Goal: Task Accomplishment & Management: Use online tool/utility

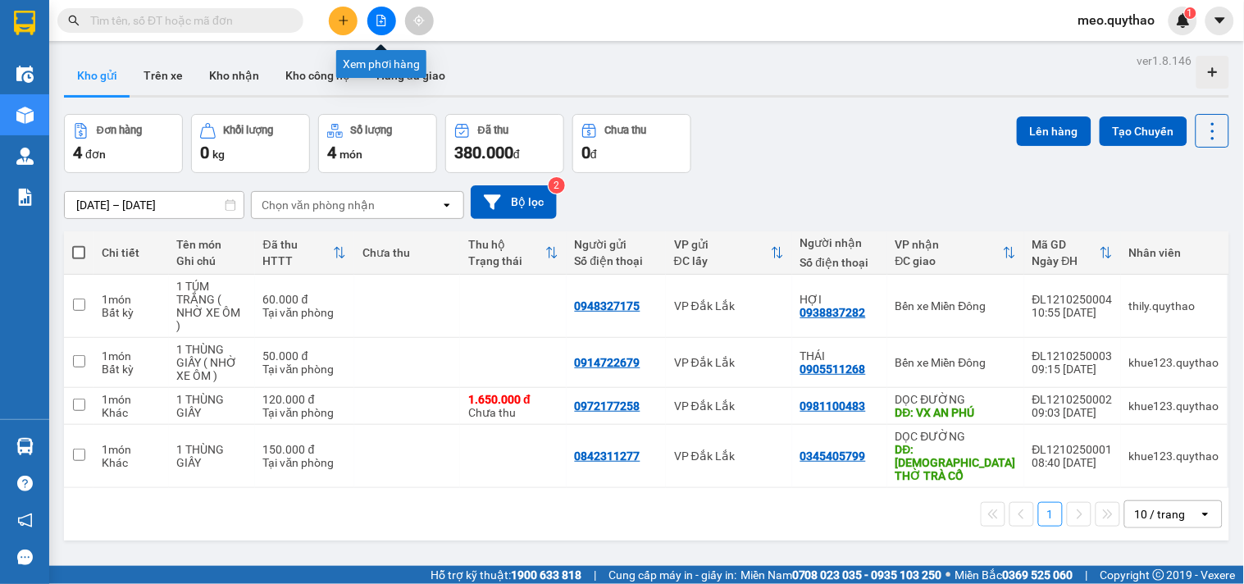
click at [341, 18] on icon "plus" at bounding box center [343, 20] width 11 height 11
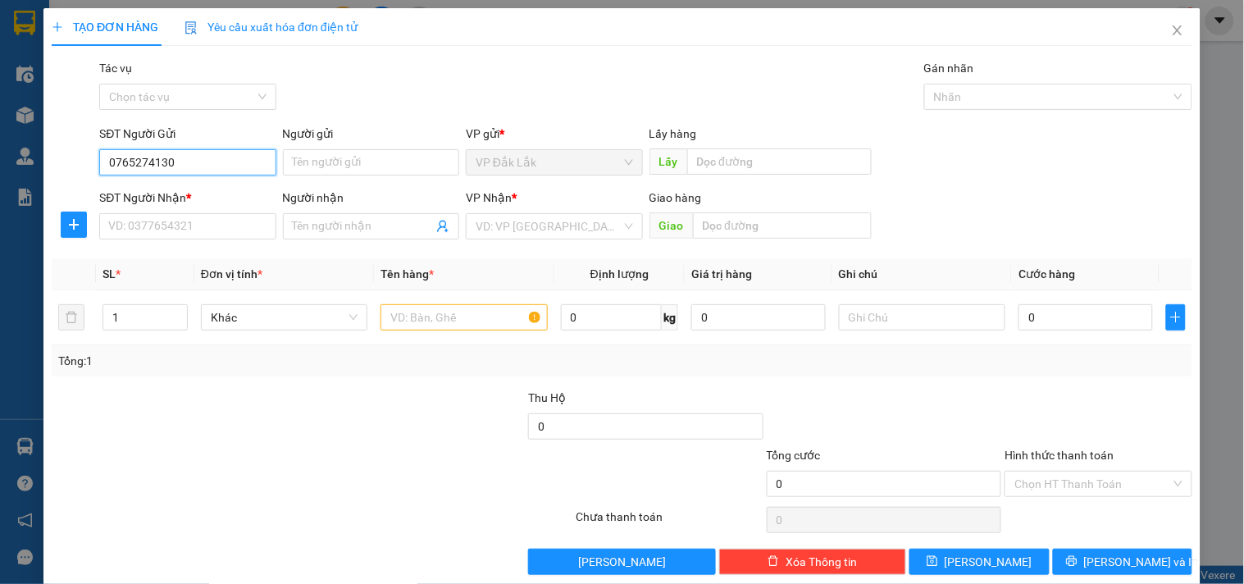
type input "0765274130"
click at [167, 208] on div "SĐT Người Nhận *" at bounding box center [187, 201] width 176 height 25
click at [180, 226] on input "SĐT Người Nhận *" at bounding box center [187, 226] width 176 height 26
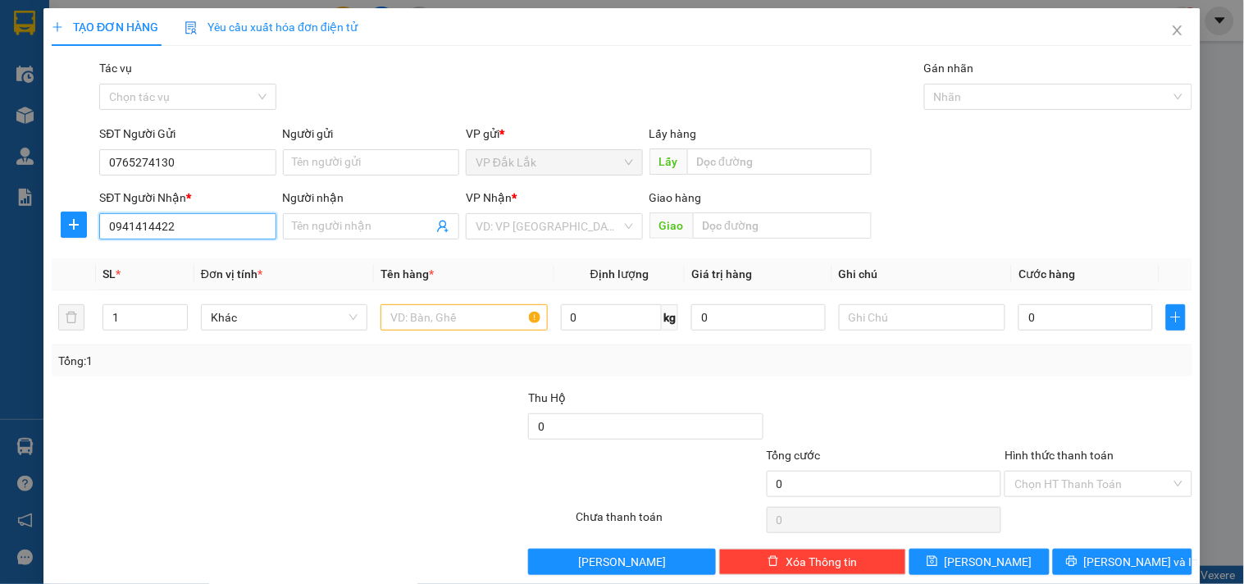
type input "0941414422"
click at [561, 239] on div "VP Nhận * VD: VP Sài Gòn" at bounding box center [554, 217] width 176 height 57
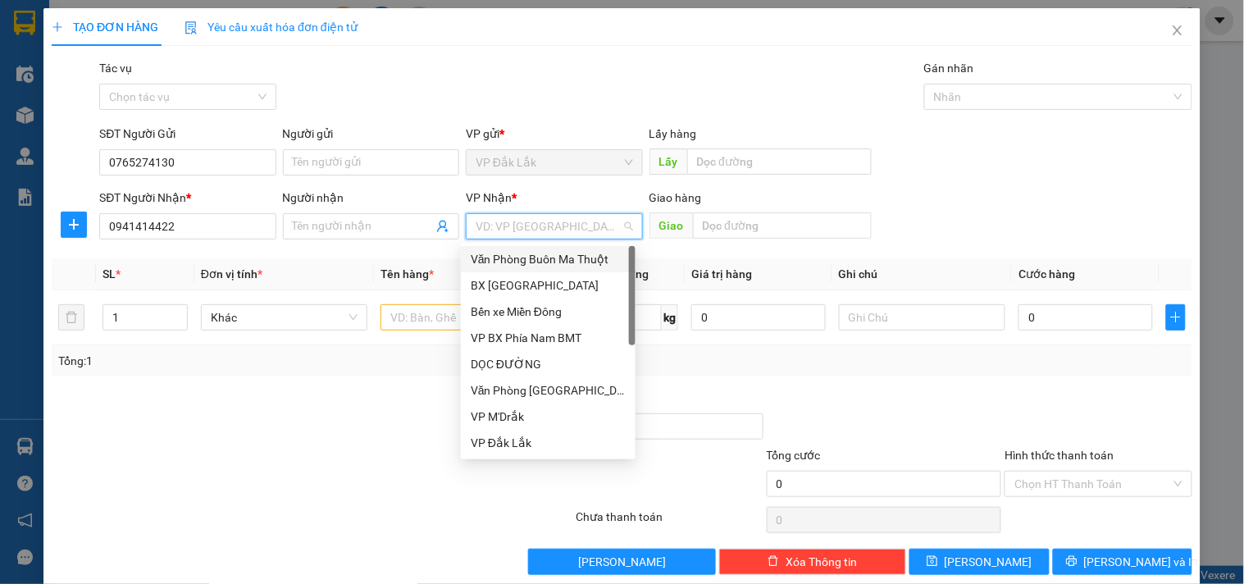
drag, startPoint x: 558, startPoint y: 226, endPoint x: 554, endPoint y: 404, distance: 178.8
click at [562, 235] on input "search" at bounding box center [548, 226] width 145 height 25
click at [545, 390] on div "Văn Phòng [GEOGRAPHIC_DATA]" at bounding box center [548, 390] width 155 height 18
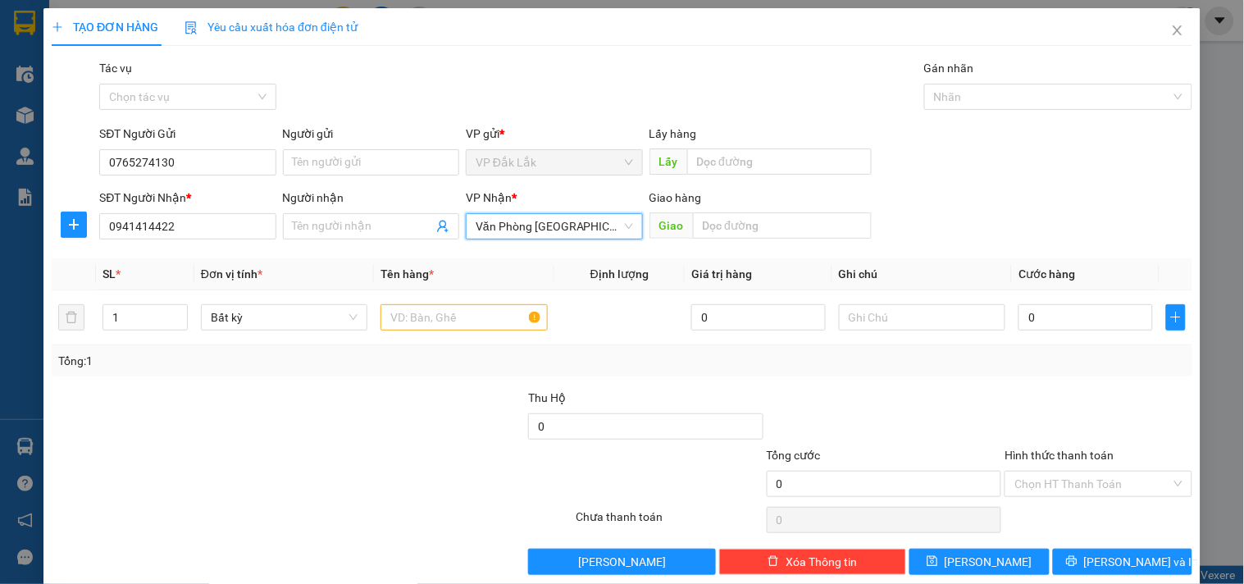
click at [540, 223] on span "Văn Phòng [GEOGRAPHIC_DATA]" at bounding box center [554, 226] width 157 height 25
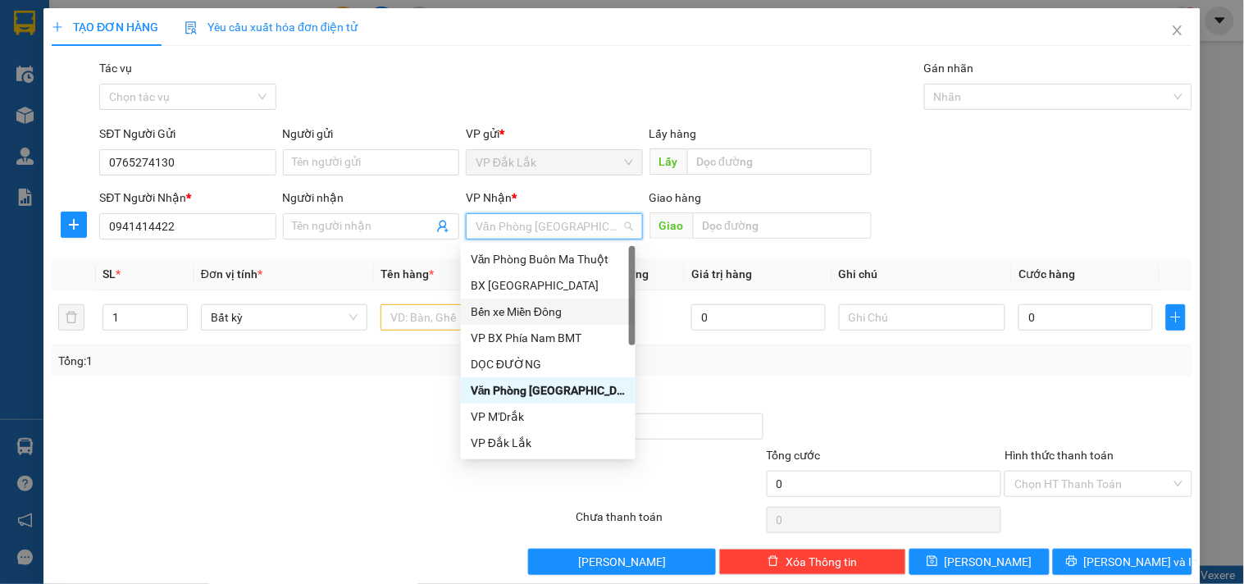
click at [572, 315] on div "Bến xe Miền Đông" at bounding box center [548, 312] width 155 height 18
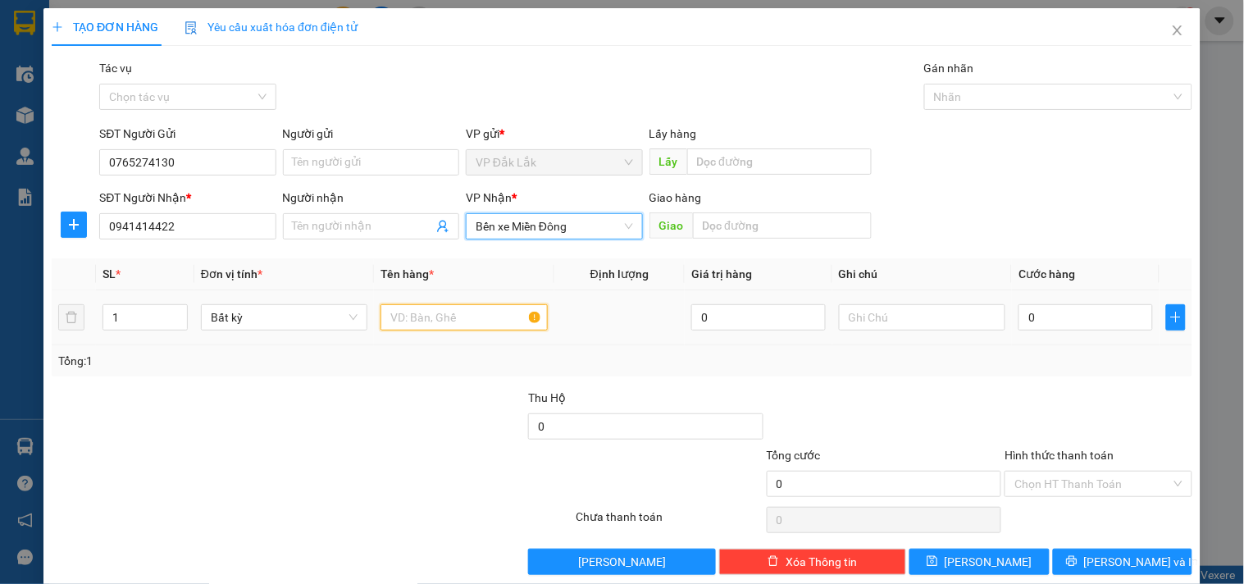
click at [431, 328] on input "text" at bounding box center [463, 317] width 166 height 26
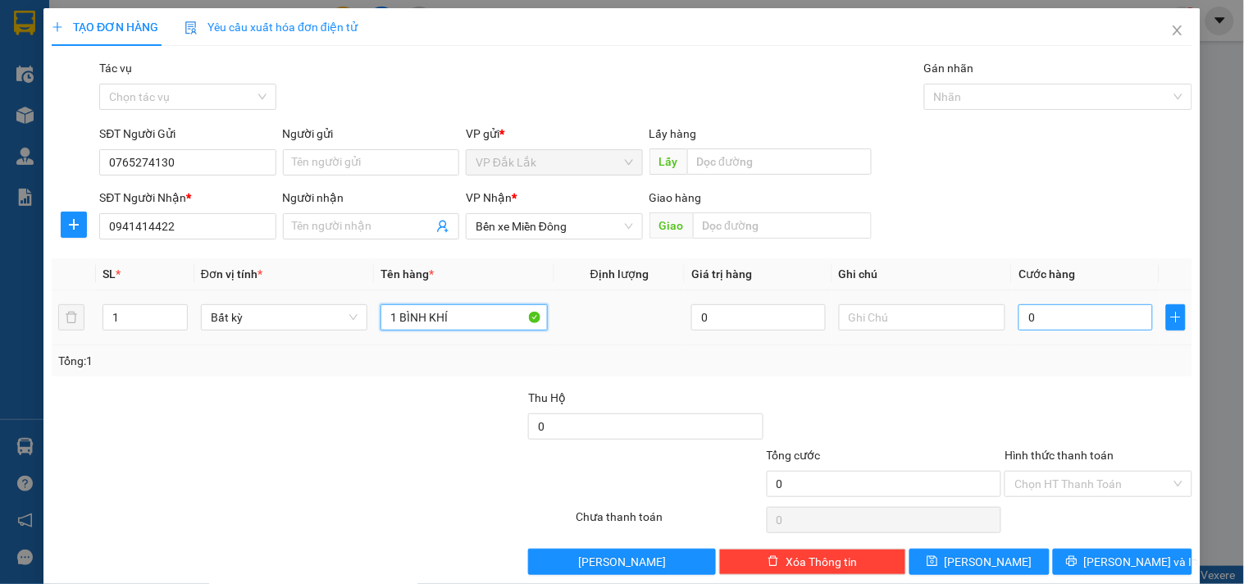
type input "1 BÌNH KHÍ"
click at [1062, 326] on input "0" at bounding box center [1085, 317] width 134 height 26
type input "7"
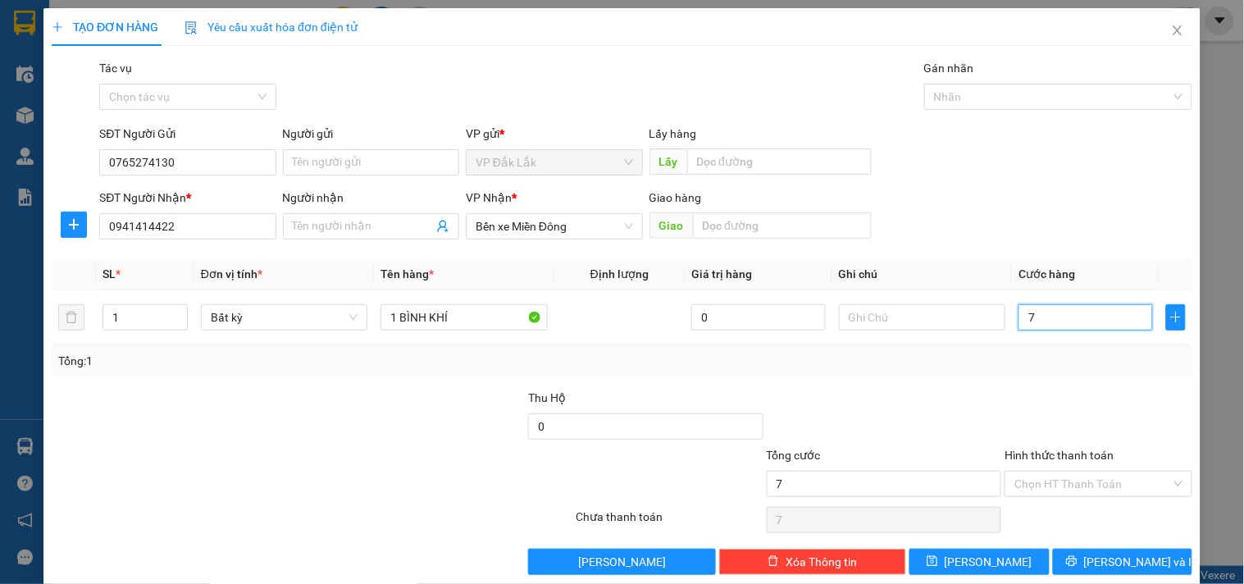
type input "70"
type input "700"
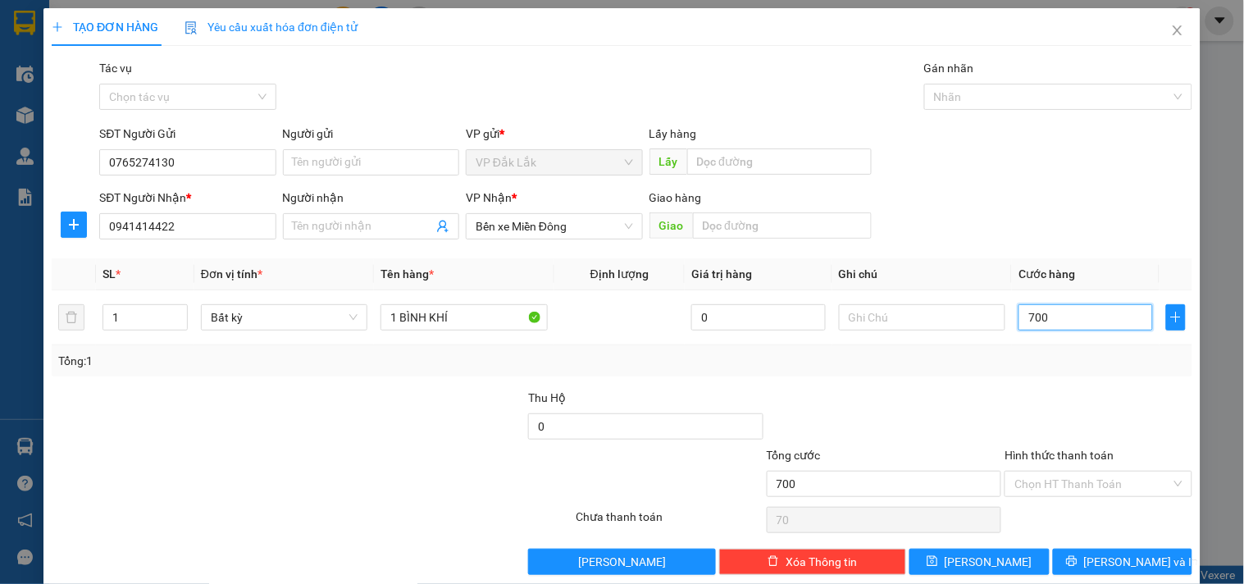
type input "700"
type input "7.000"
type input "70.000"
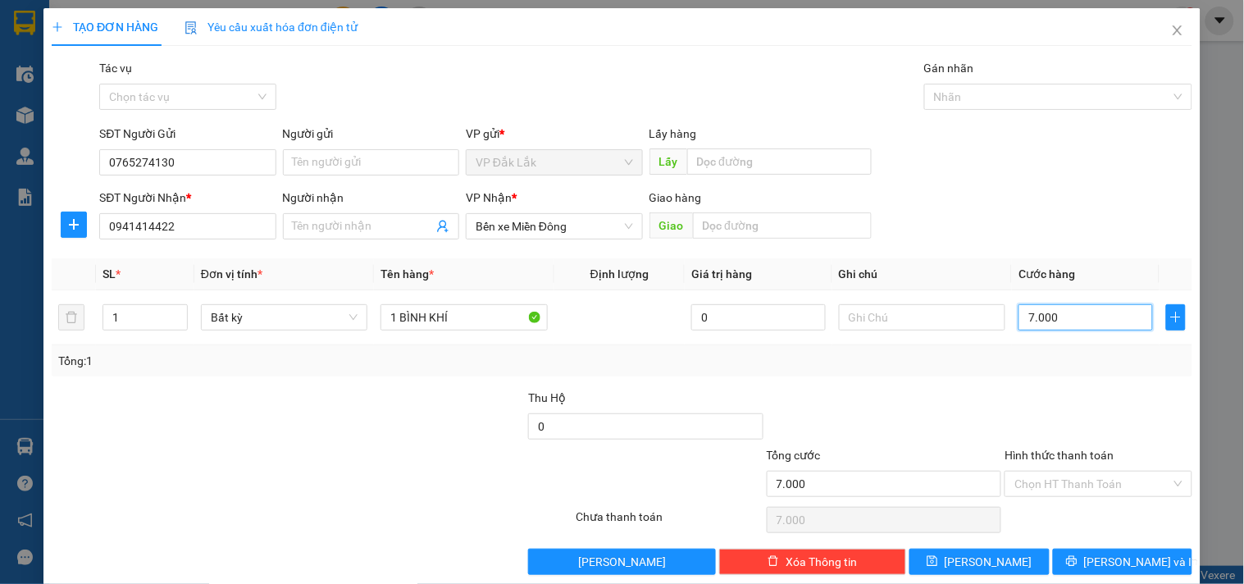
type input "70.000"
click at [1059, 490] on input "Hình thức thanh toán" at bounding box center [1092, 484] width 156 height 25
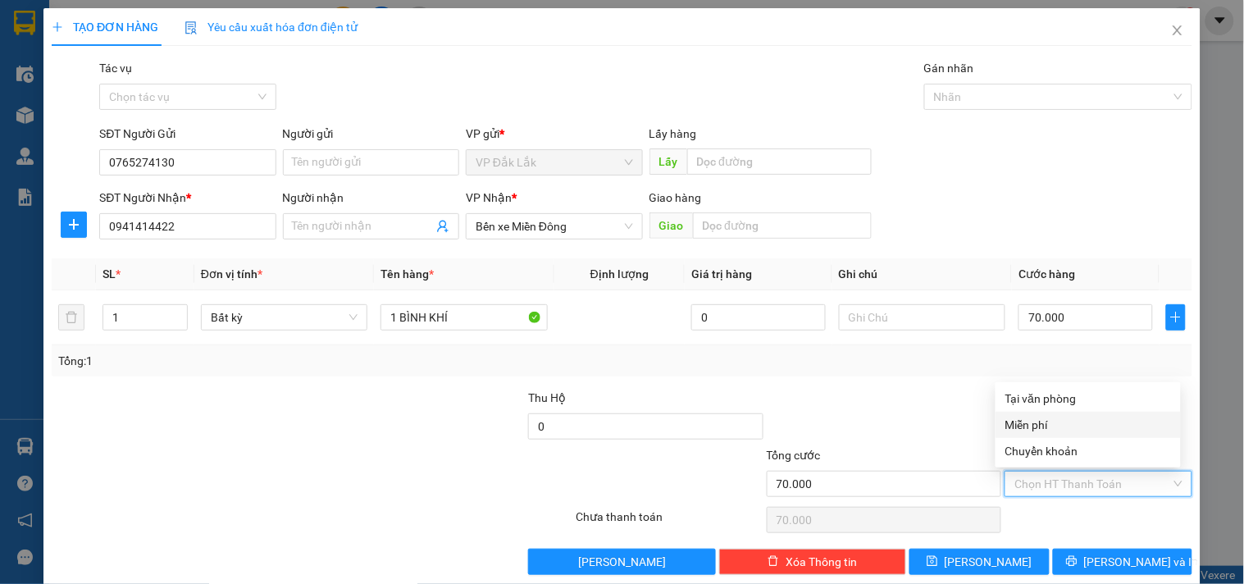
click at [1060, 395] on div "Tại văn phòng" at bounding box center [1088, 399] width 166 height 18
type input "0"
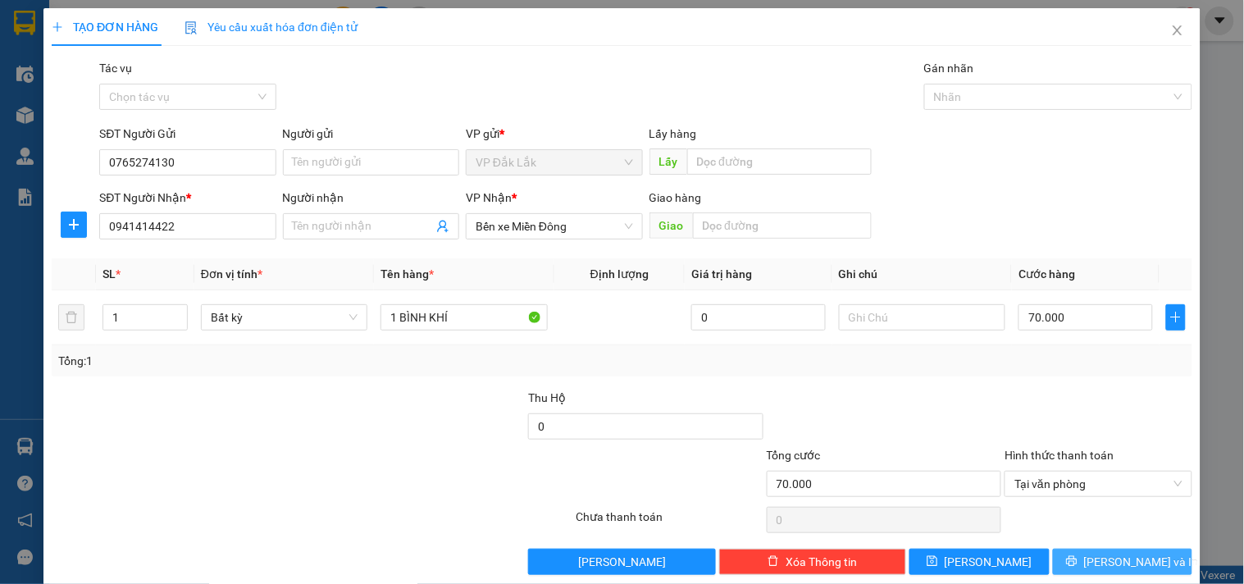
click at [1105, 554] on span "[PERSON_NAME] và In" at bounding box center [1141, 562] width 115 height 18
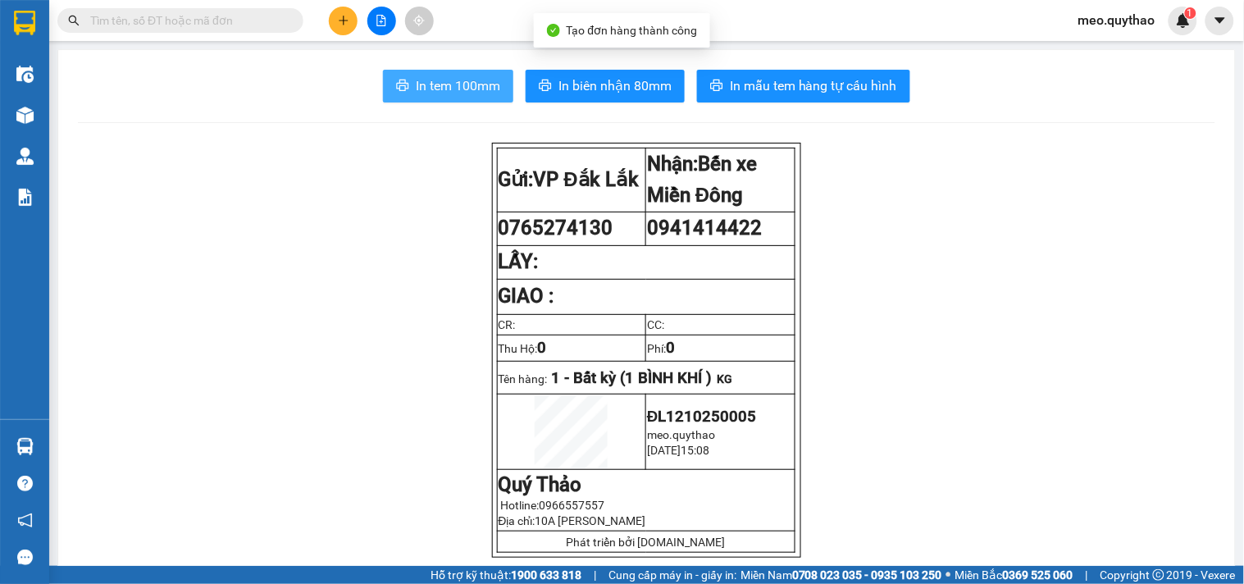
click at [466, 91] on span "In tem 100mm" at bounding box center [458, 85] width 84 height 21
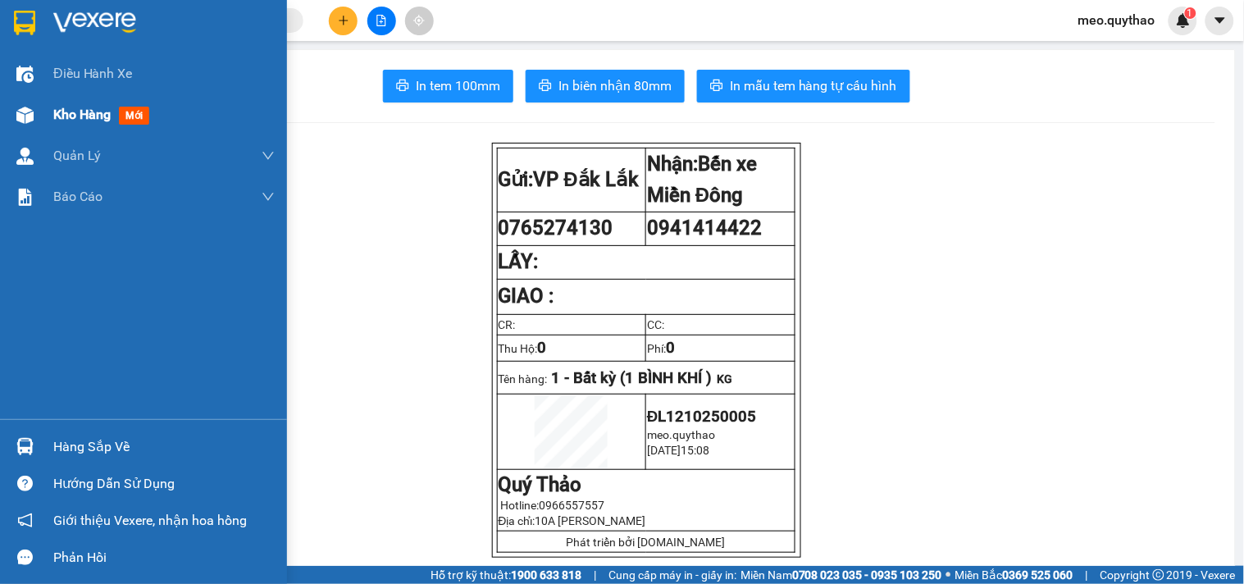
click at [120, 112] on span "mới" at bounding box center [134, 116] width 30 height 18
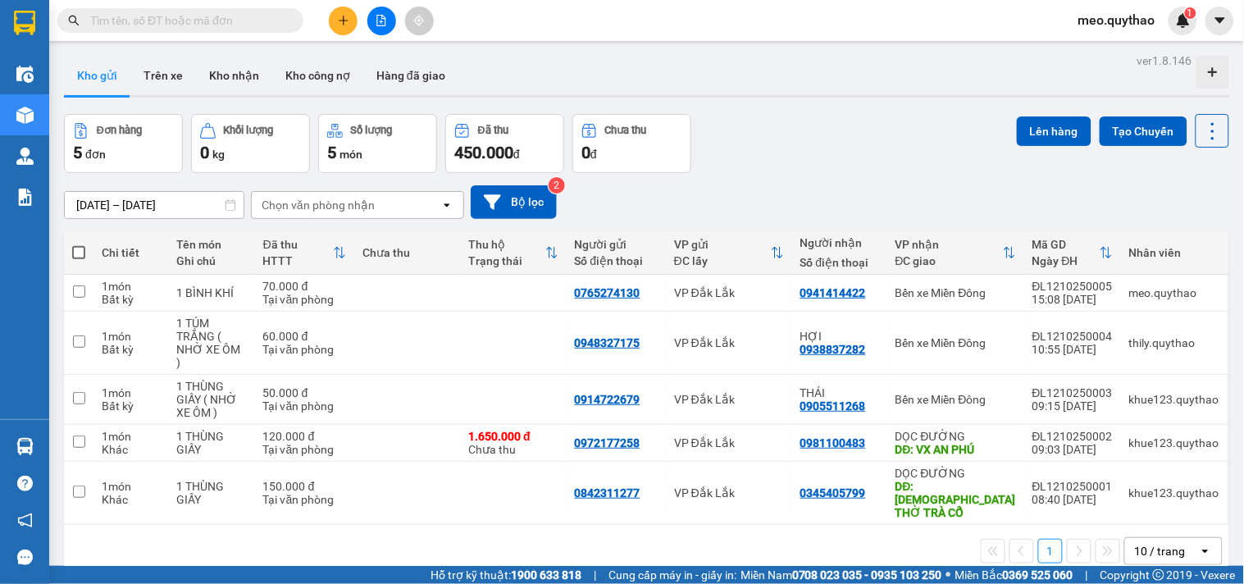
click at [349, 20] on button at bounding box center [343, 21] width 29 height 29
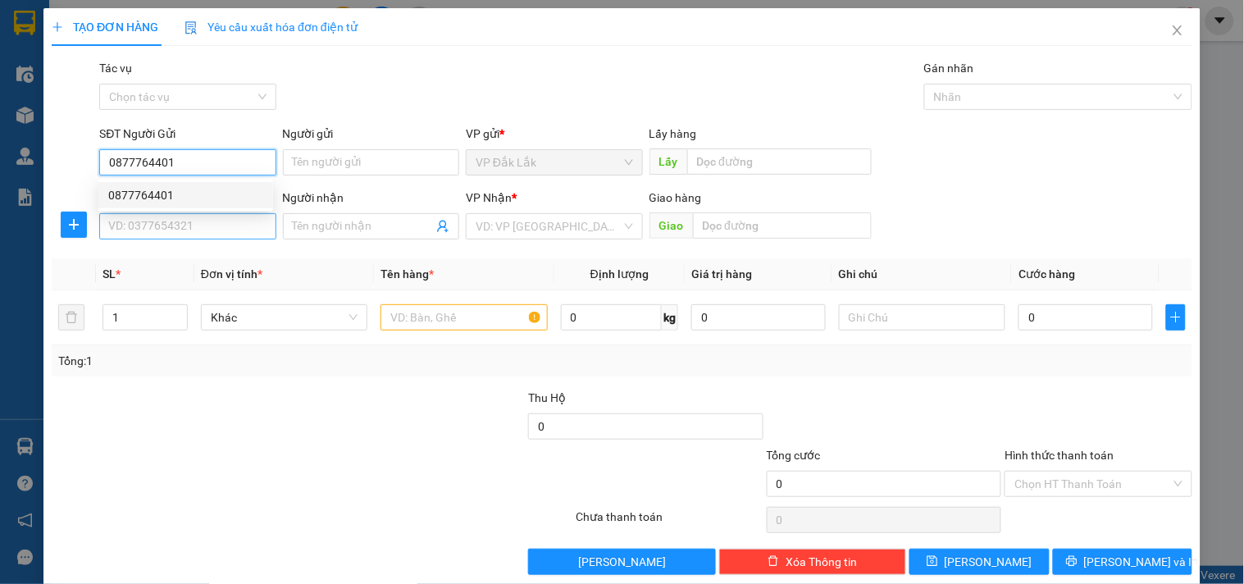
type input "0877764401"
click at [187, 226] on input "SĐT Người Nhận *" at bounding box center [187, 226] width 176 height 26
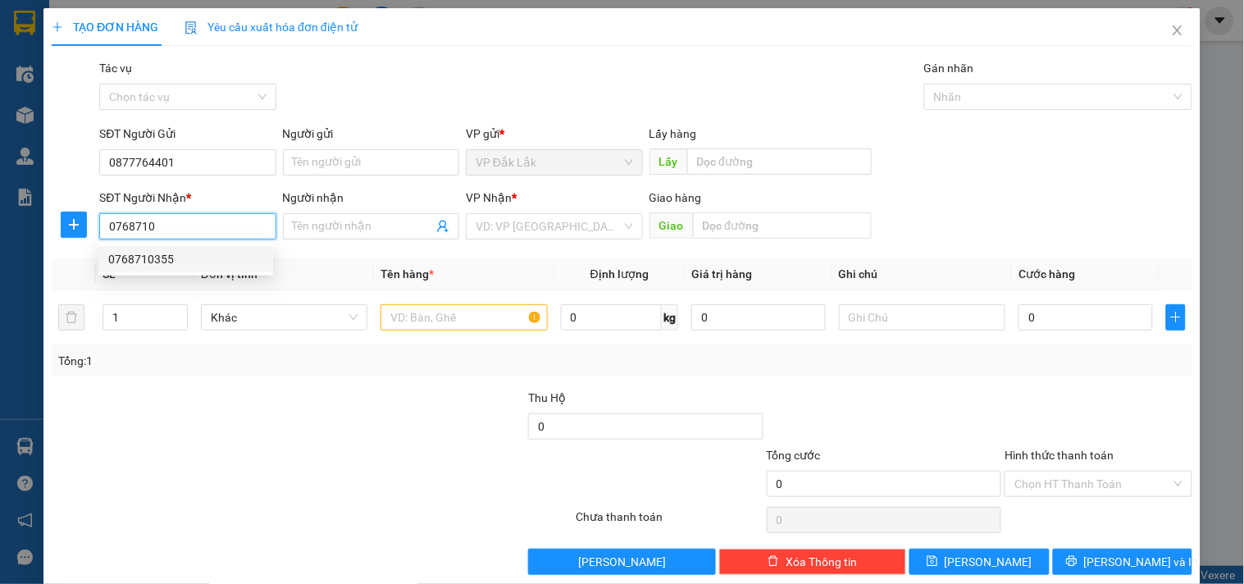
click at [218, 255] on div "0768710355" at bounding box center [185, 259] width 155 height 18
type input "0768710355"
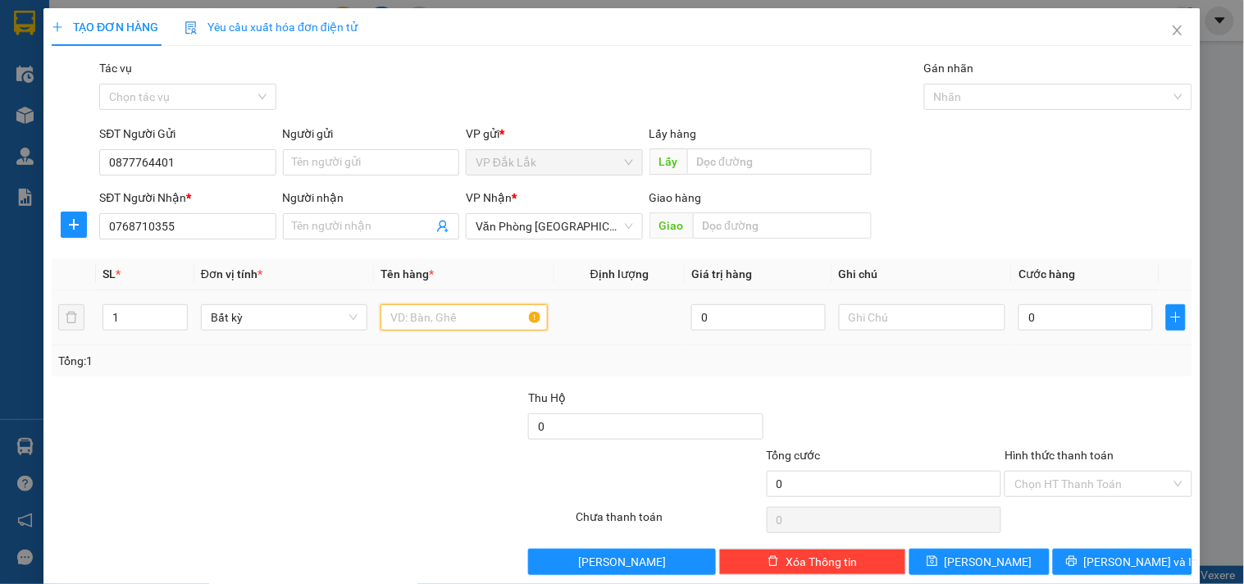
click at [416, 318] on input "text" at bounding box center [463, 317] width 166 height 26
type input "1 BỊCH MÀU VÀNG"
click at [1093, 326] on input "0" at bounding box center [1085, 317] width 134 height 26
type input "4"
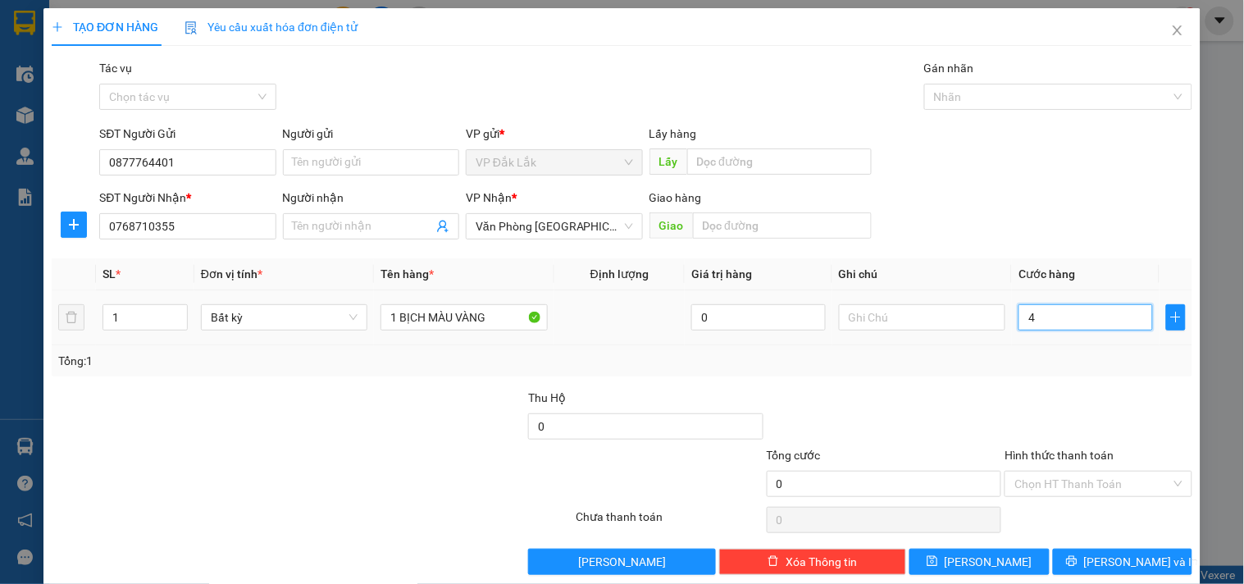
type input "4"
type input "40"
type input "400"
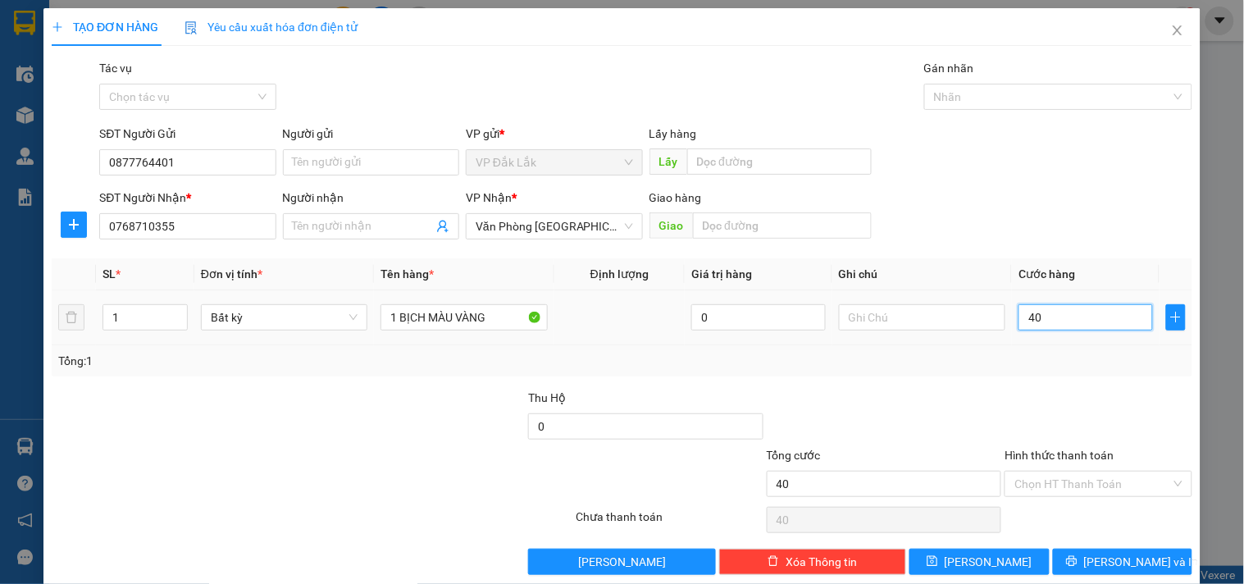
type input "400"
type input "4.000"
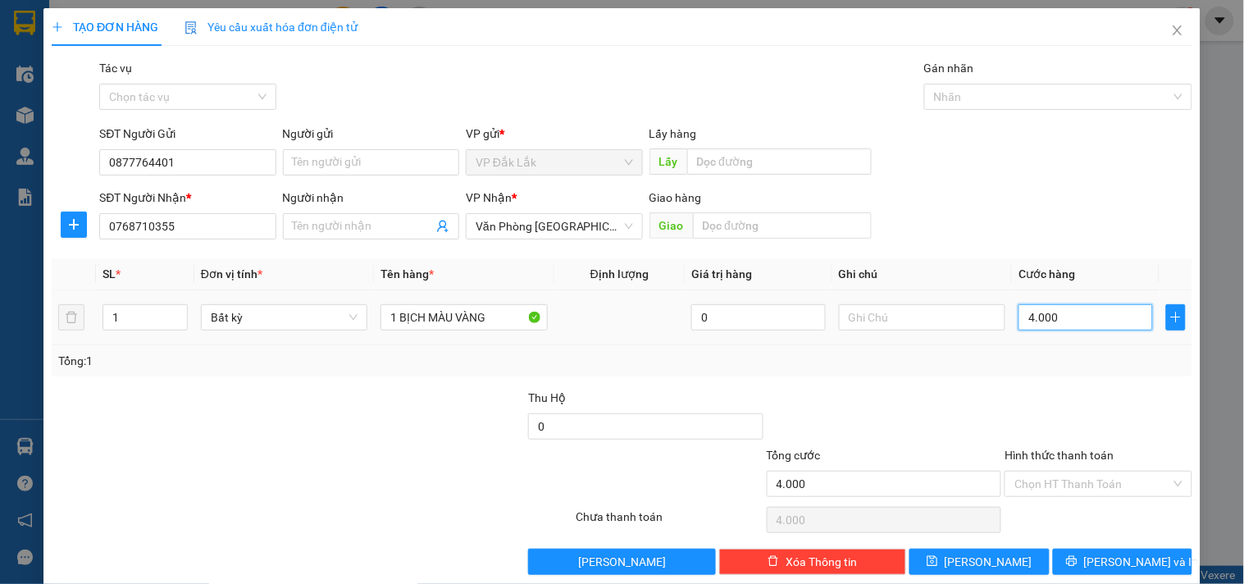
type input "40.000"
click at [1104, 480] on input "Hình thức thanh toán" at bounding box center [1092, 484] width 156 height 25
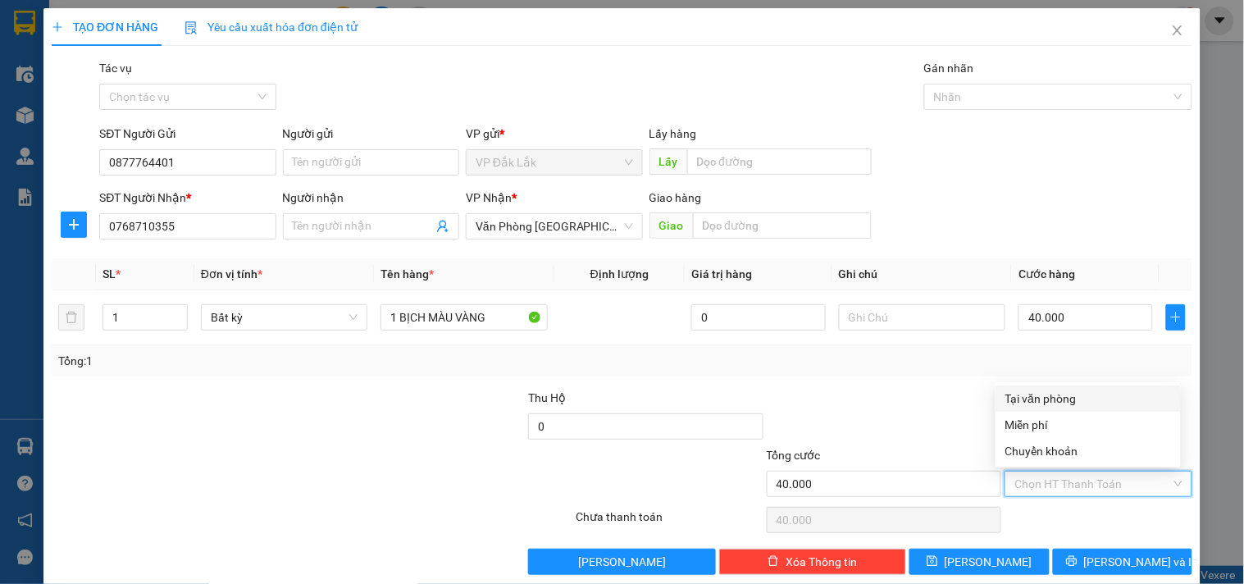
click at [1082, 403] on div "Tại văn phòng" at bounding box center [1088, 399] width 166 height 18
type input "0"
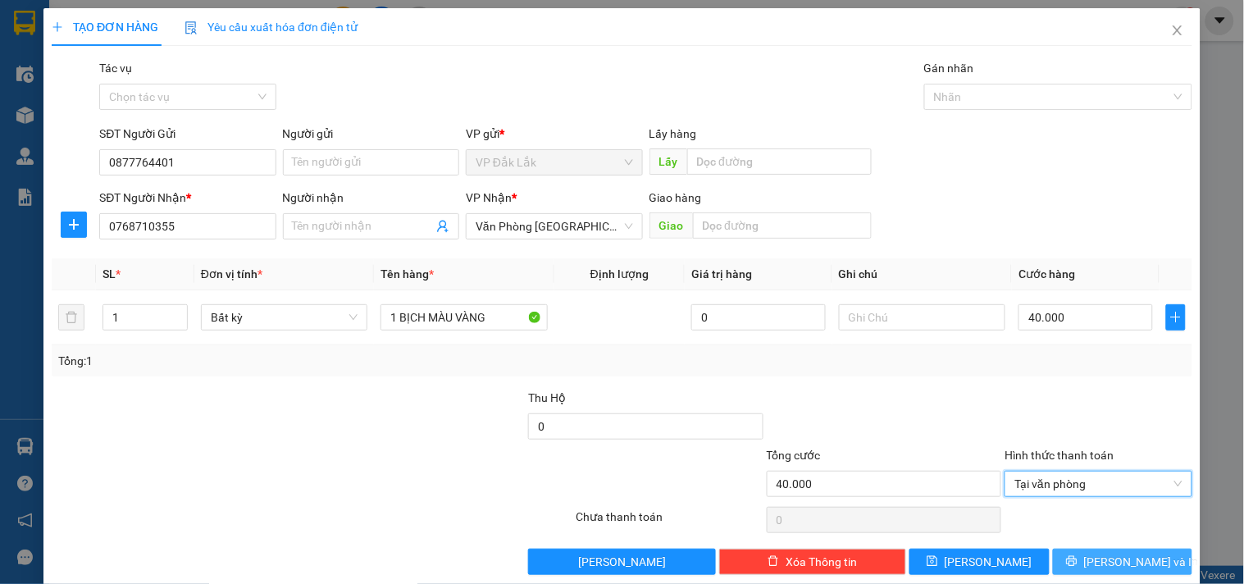
click at [1109, 562] on span "[PERSON_NAME] và In" at bounding box center [1141, 562] width 115 height 18
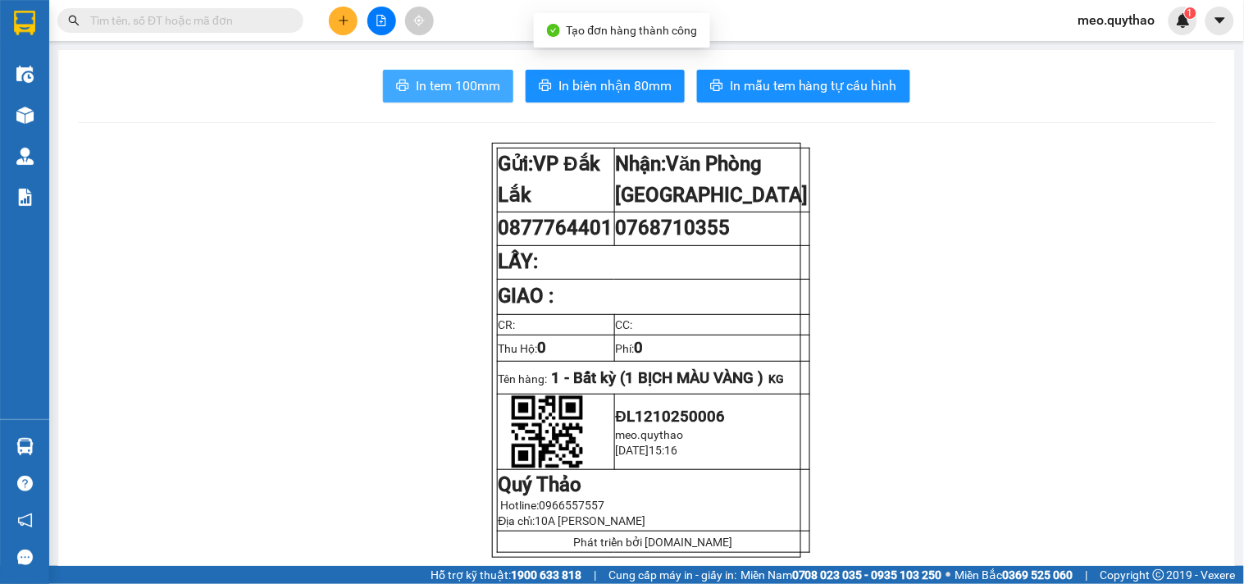
click at [494, 87] on button "In tem 100mm" at bounding box center [448, 86] width 130 height 33
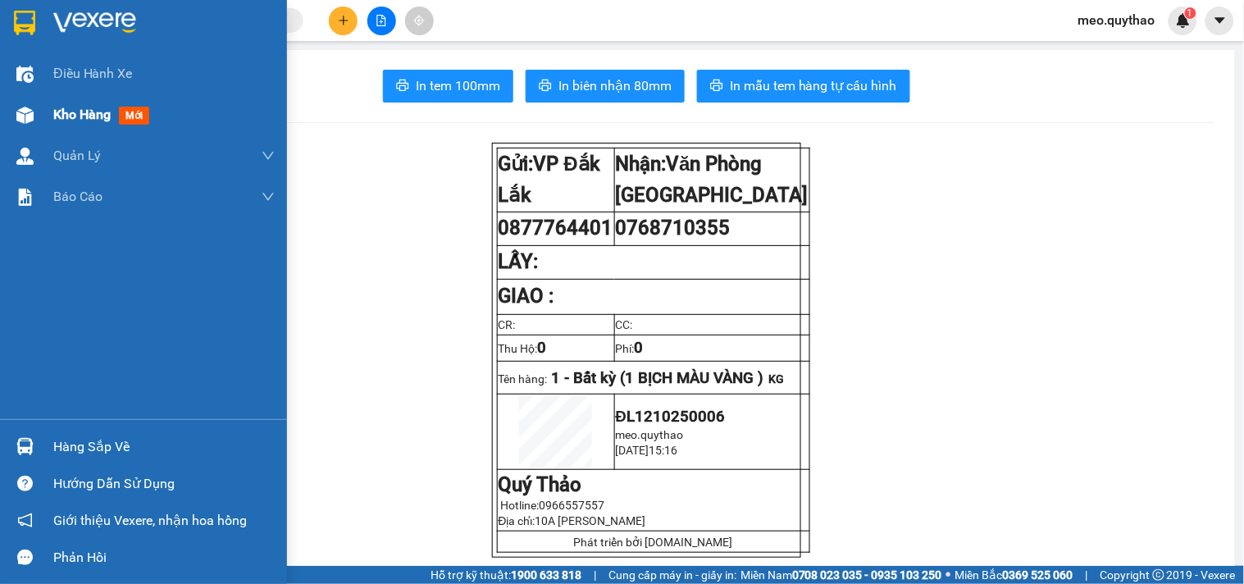
click at [83, 115] on span "Kho hàng" at bounding box center [81, 115] width 57 height 16
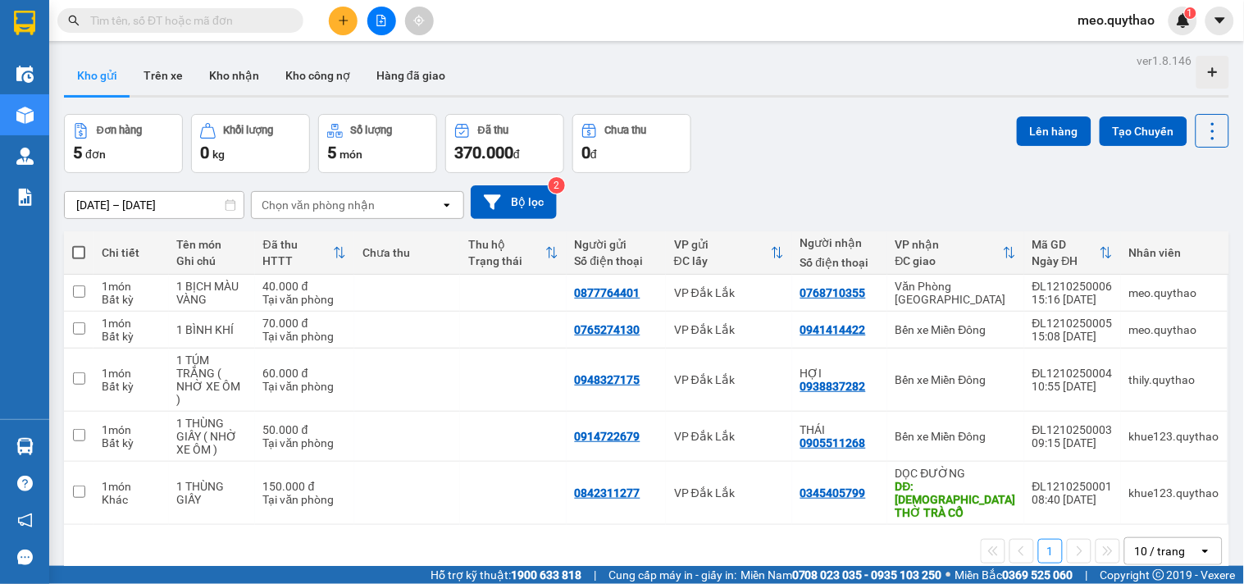
click at [378, 25] on icon "file-add" at bounding box center [381, 20] width 11 height 11
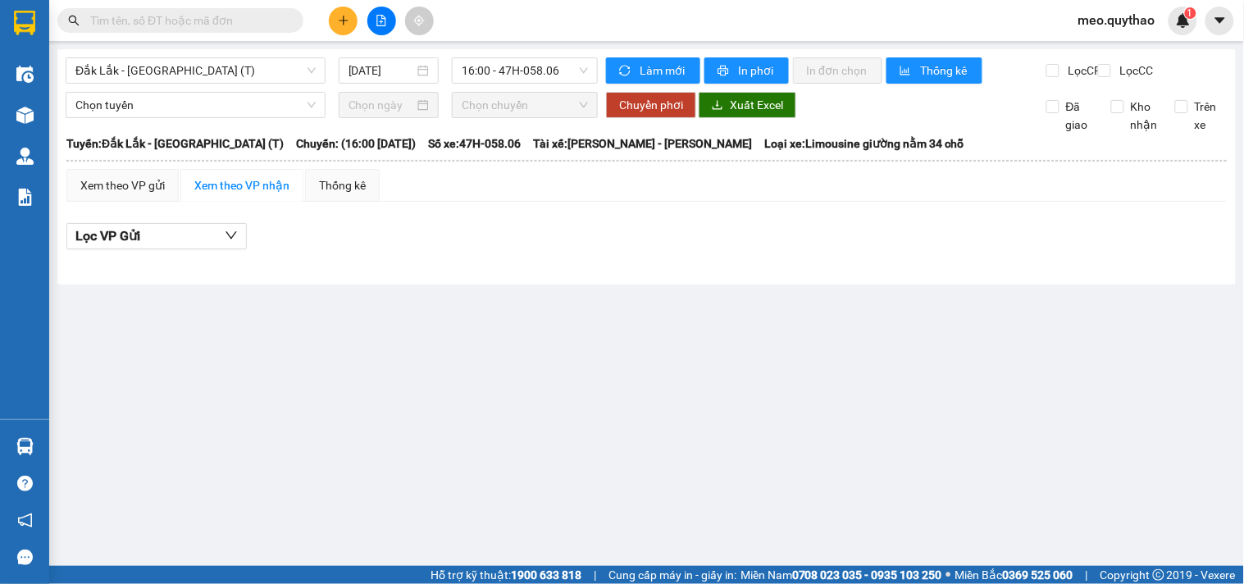
click at [200, 51] on div "Đắk Lắk - Sài Gòn (T) 12/10/2025 16:00 - 47H-058.06 Làm mới In phơi In đơn chọn…" at bounding box center [646, 166] width 1178 height 235
click at [199, 69] on span "Đắk Lắk - [GEOGRAPHIC_DATA] (T)" at bounding box center [195, 70] width 240 height 25
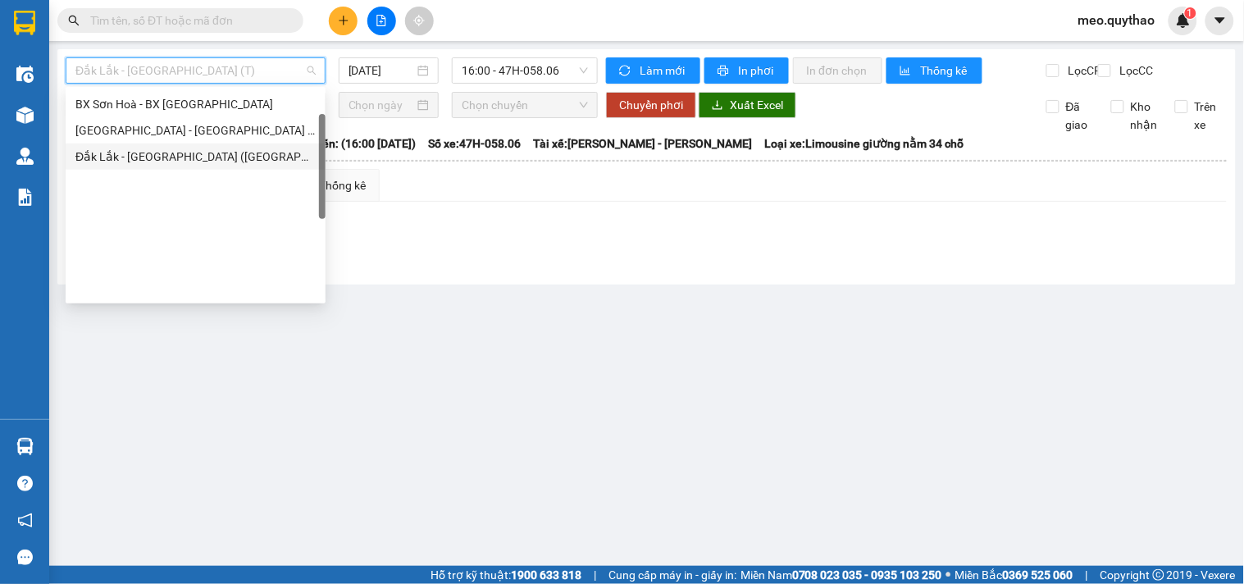
scroll to position [53, 0]
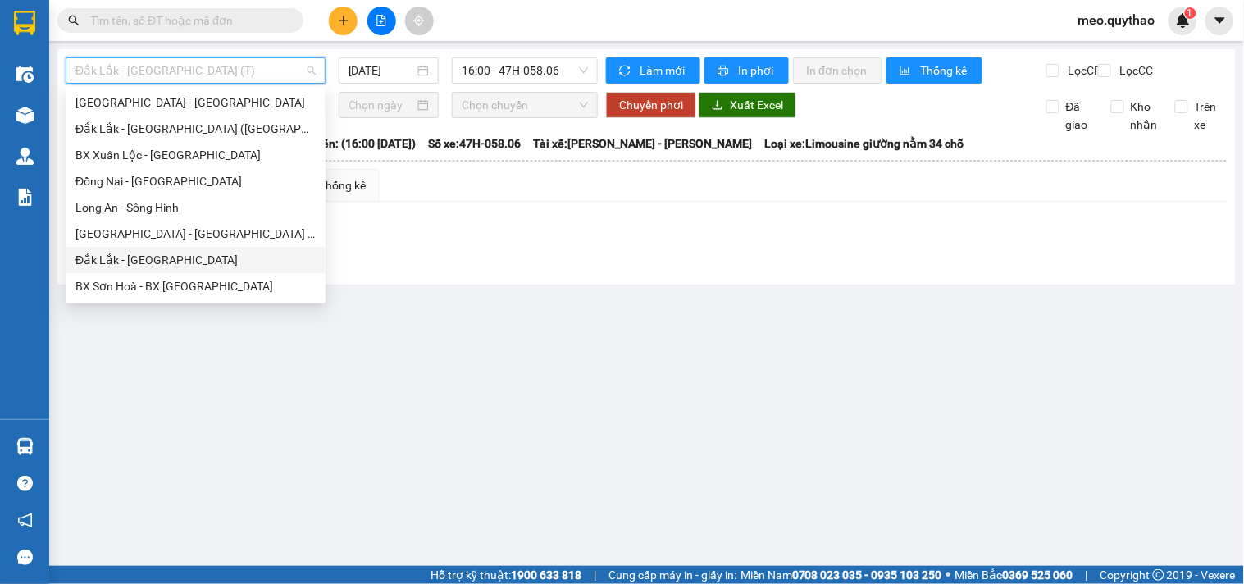
click at [186, 267] on div "Đắk Lắk - [GEOGRAPHIC_DATA]" at bounding box center [195, 260] width 240 height 18
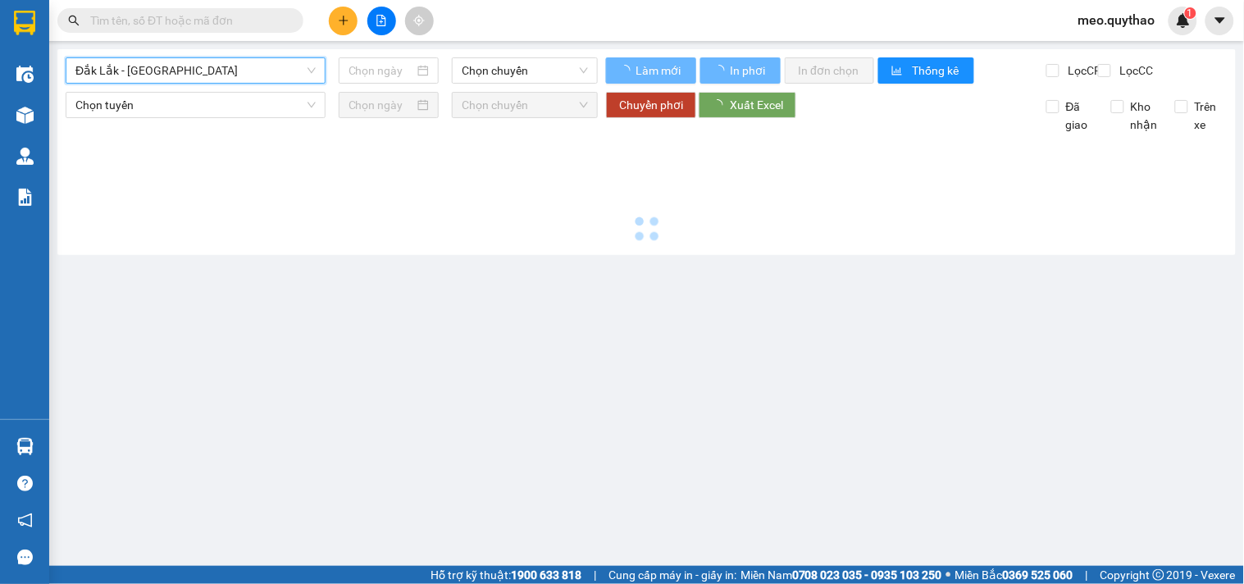
type input "[DATE]"
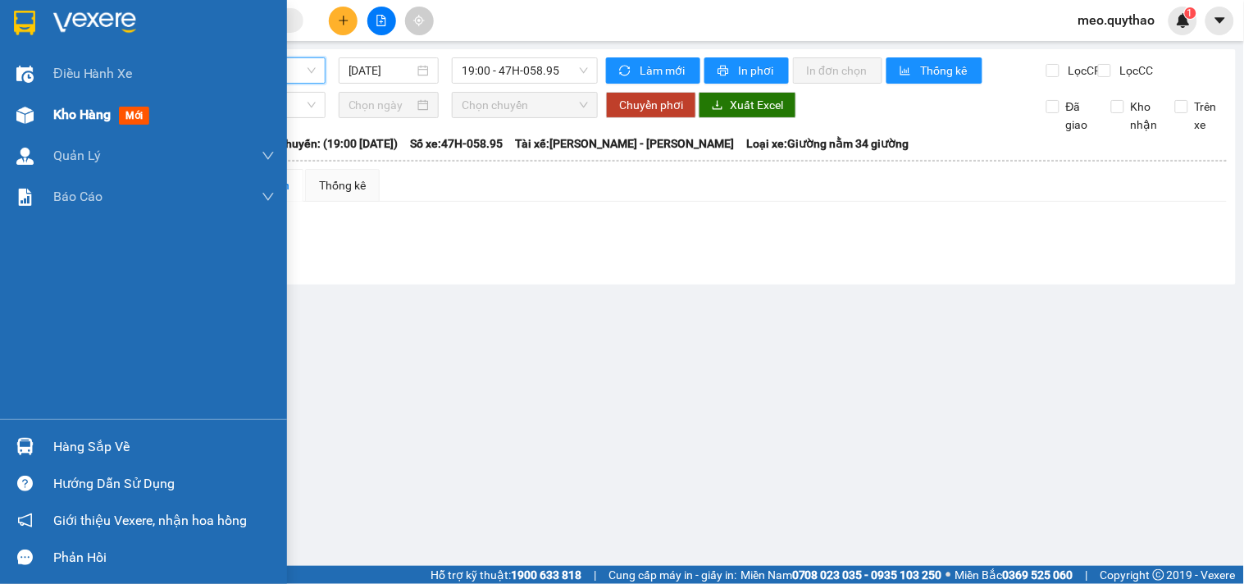
click at [39, 128] on div "Kho hàng mới" at bounding box center [143, 114] width 287 height 41
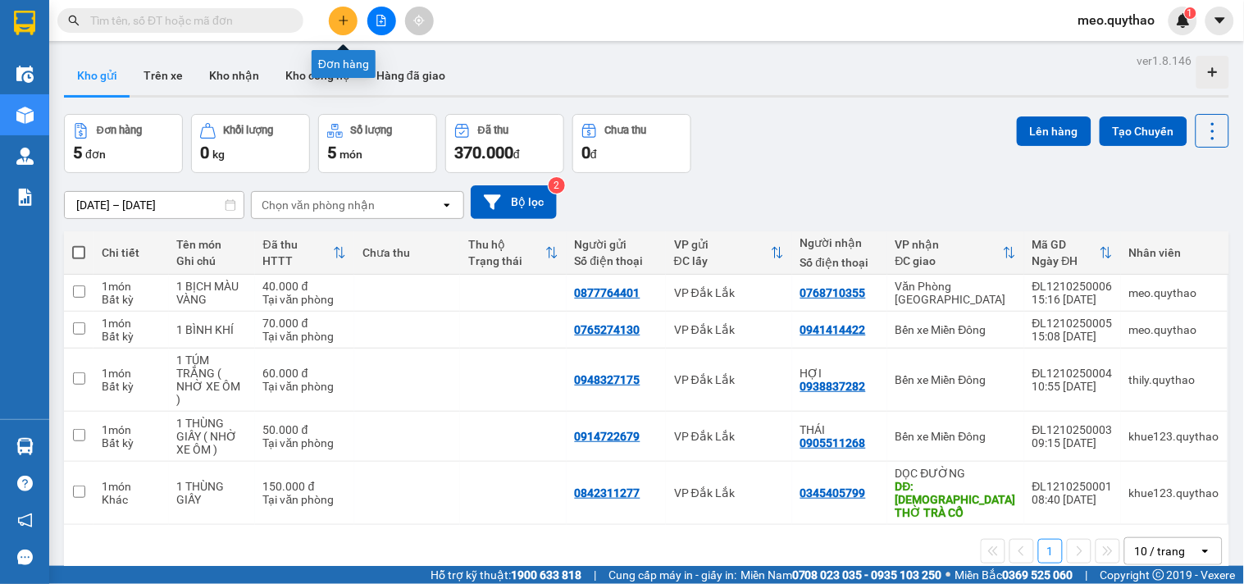
click at [353, 28] on button at bounding box center [343, 21] width 29 height 29
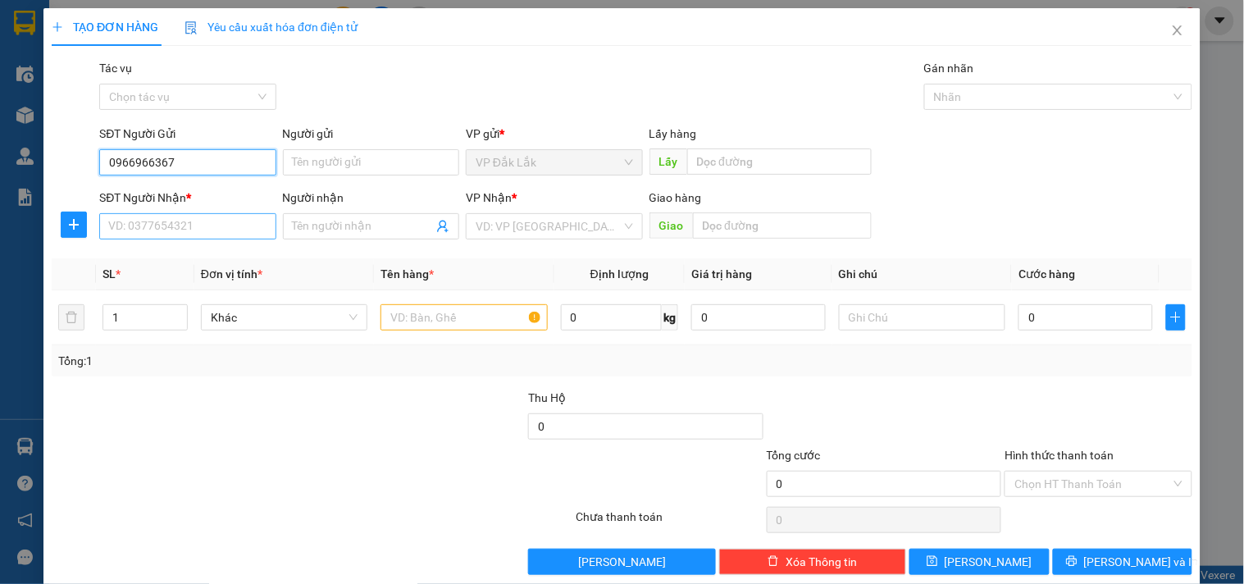
type input "0966966367"
click at [202, 216] on input "SĐT Người Nhận *" at bounding box center [187, 226] width 176 height 26
drag, startPoint x: 145, startPoint y: 224, endPoint x: 517, endPoint y: 261, distance: 373.3
click at [517, 261] on div "Transit Pickup Surcharge Ids Transit Deliver Surcharge Ids Transit Deliver Surc…" at bounding box center [622, 317] width 1141 height 516
type input "0338536598"
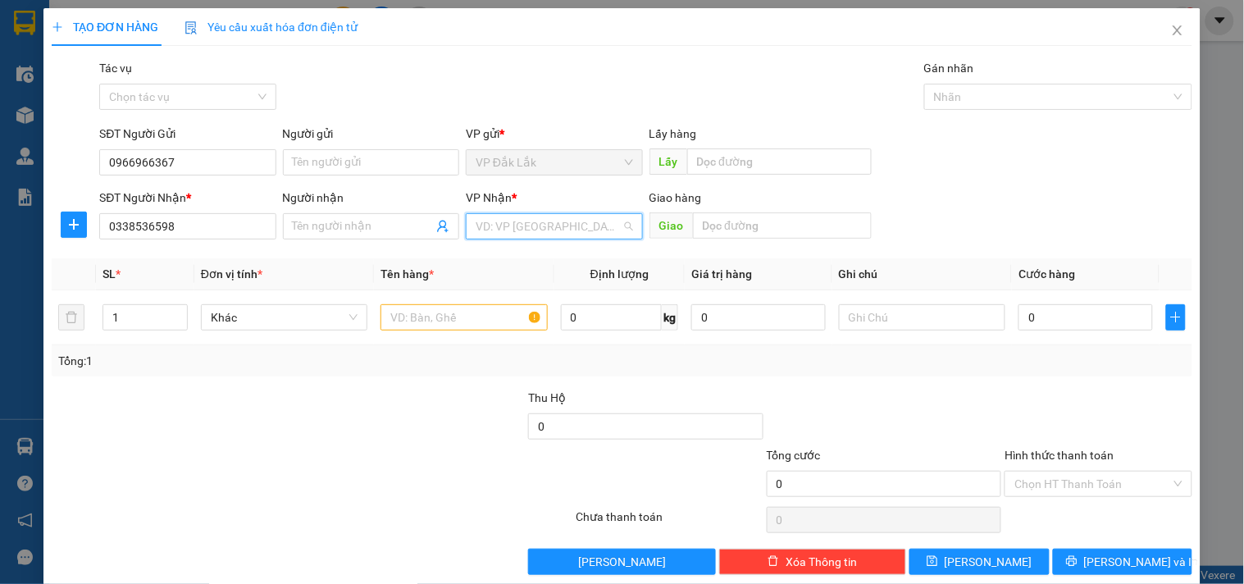
click at [515, 223] on input "search" at bounding box center [548, 226] width 145 height 25
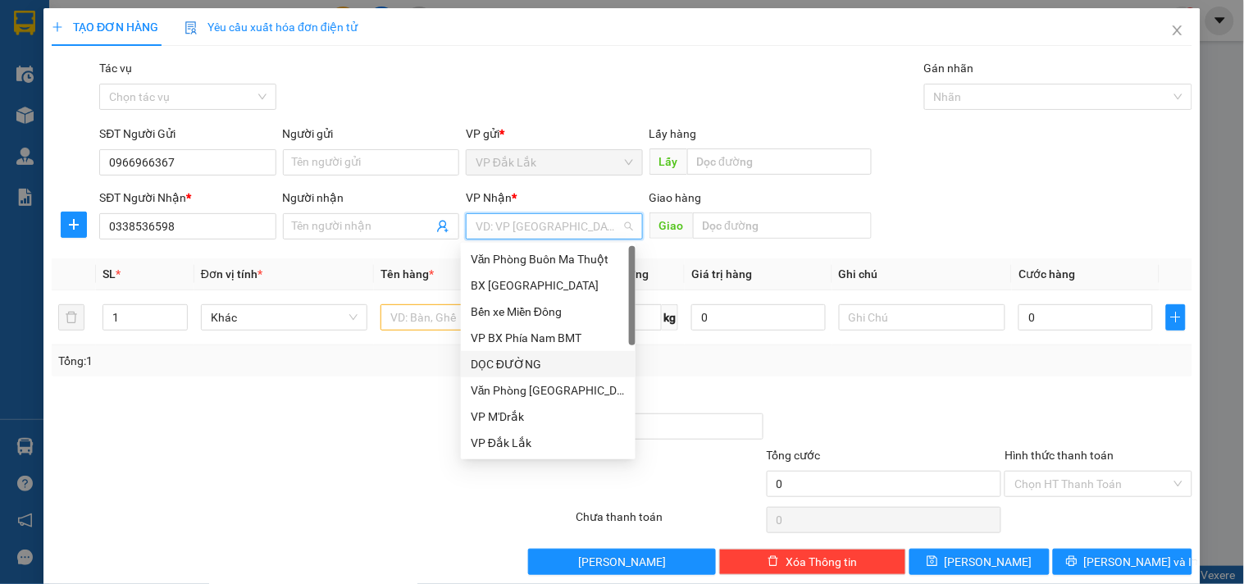
click at [520, 364] on div "DỌC ĐƯỜNG" at bounding box center [548, 364] width 155 height 18
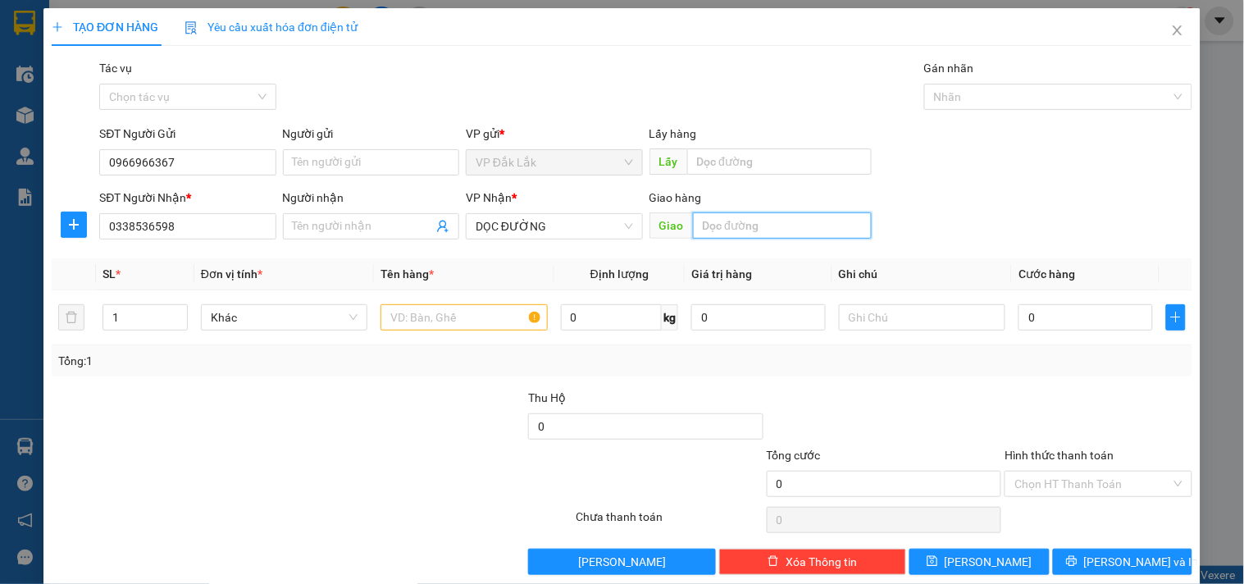
click at [731, 231] on input "text" at bounding box center [782, 225] width 179 height 26
type input "D"
type input "Đ"
type input "N4 ĐỒNG XOÀI"
click at [455, 324] on input "text" at bounding box center [463, 317] width 166 height 26
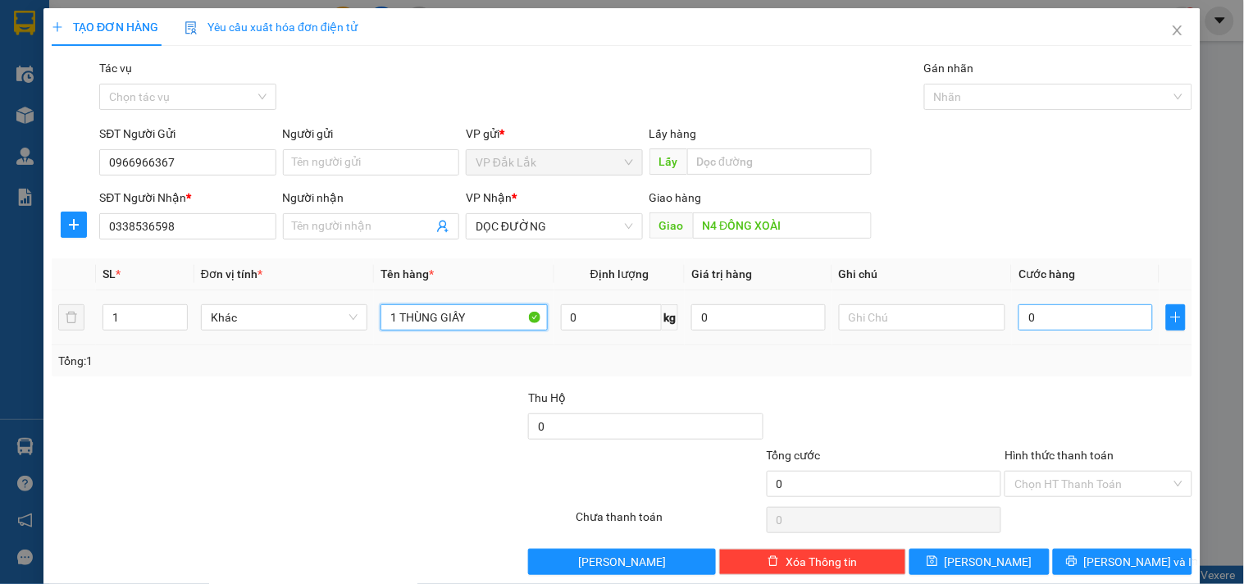
type input "1 THÙNG GIẤY"
click at [1089, 329] on input "0" at bounding box center [1085, 317] width 134 height 26
type input "5"
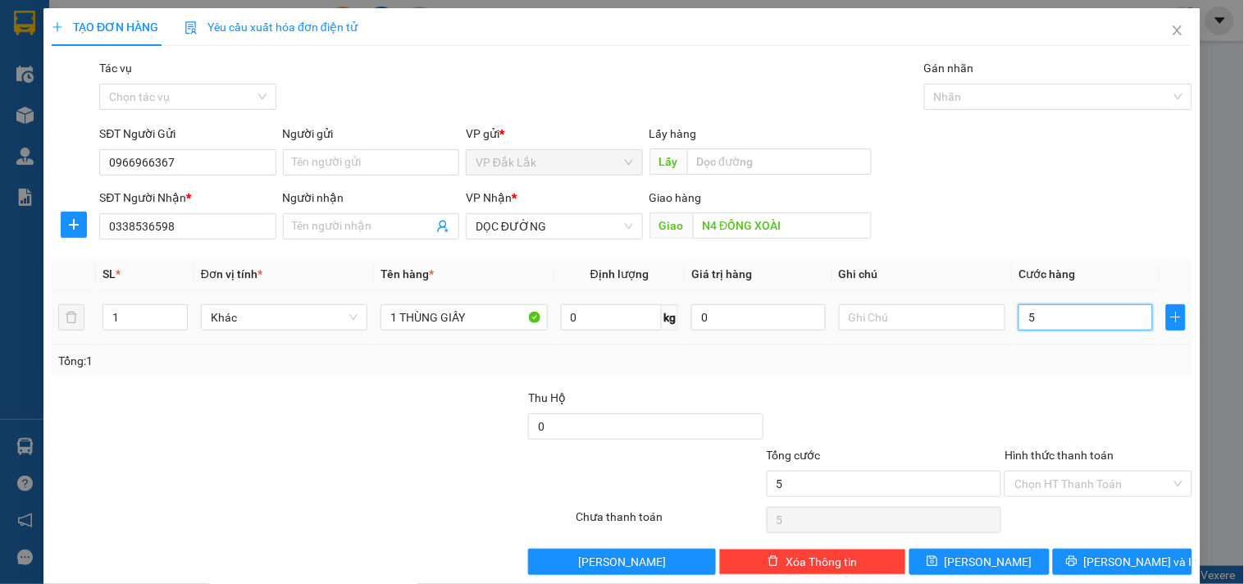
type input "50"
type input "500"
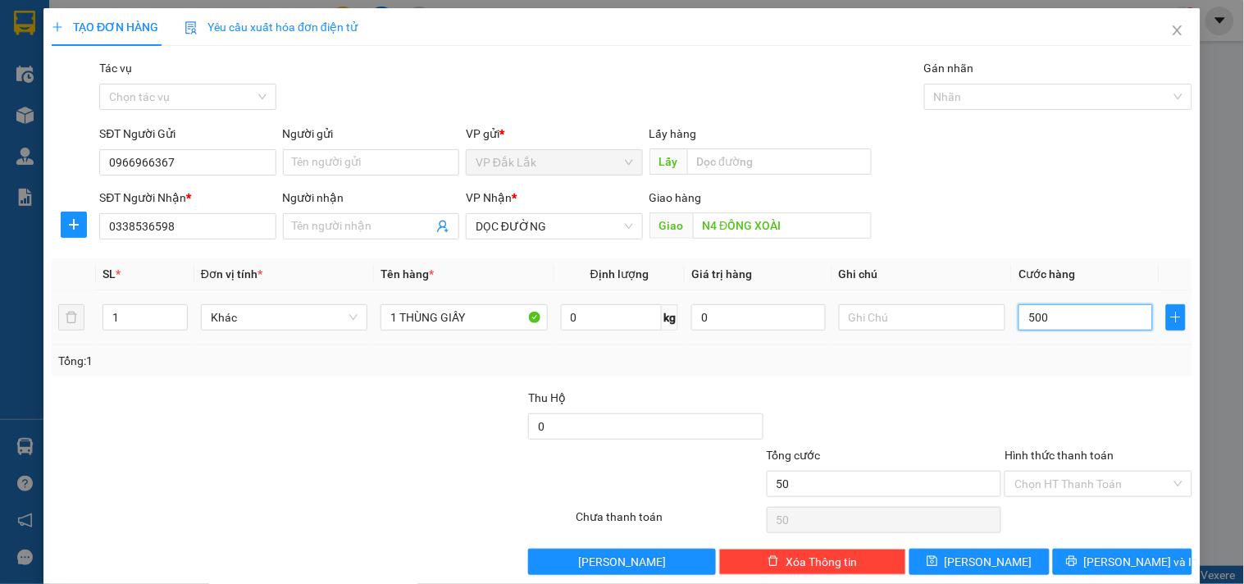
type input "500"
type input "5.000"
type input "500"
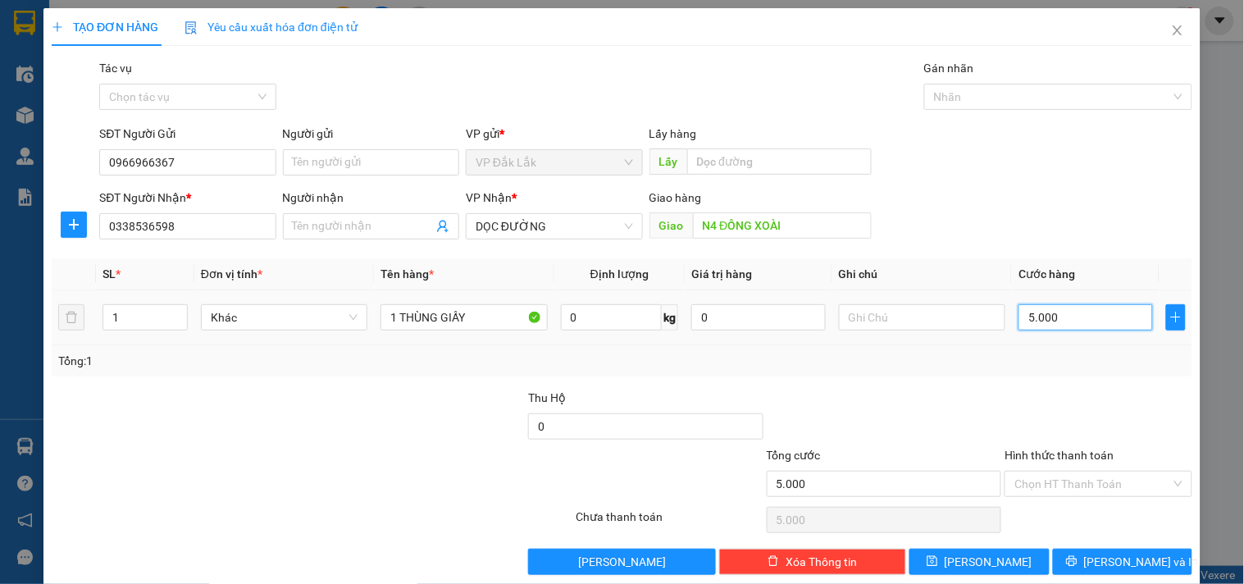
type input "500"
type input "0"
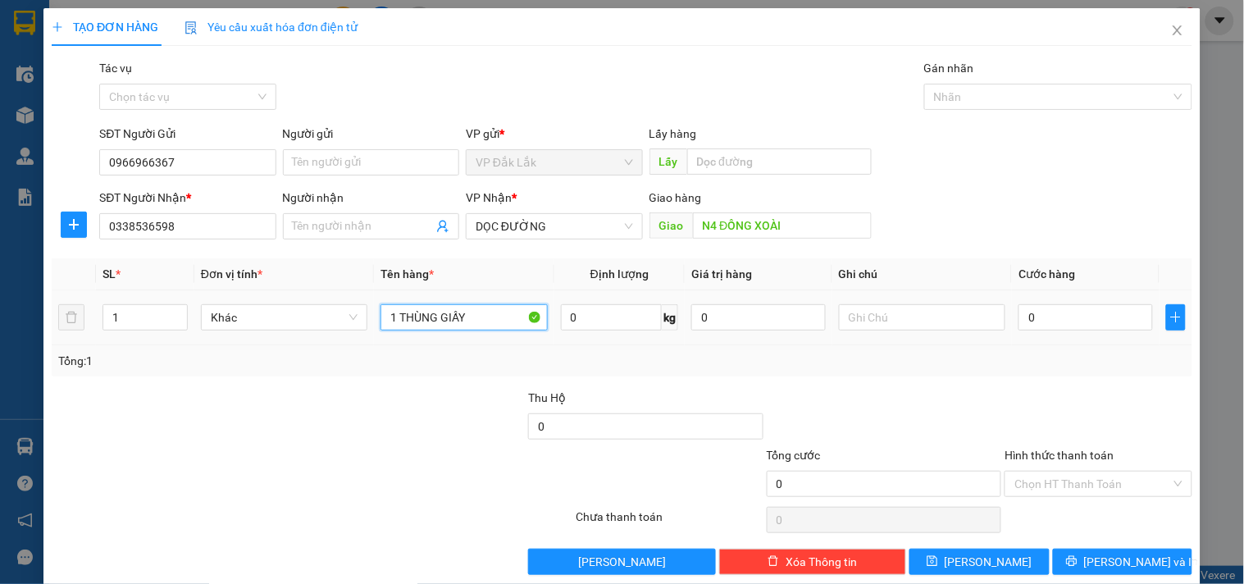
click at [481, 312] on input "1 THÙNG GIẤY" at bounding box center [463, 317] width 166 height 26
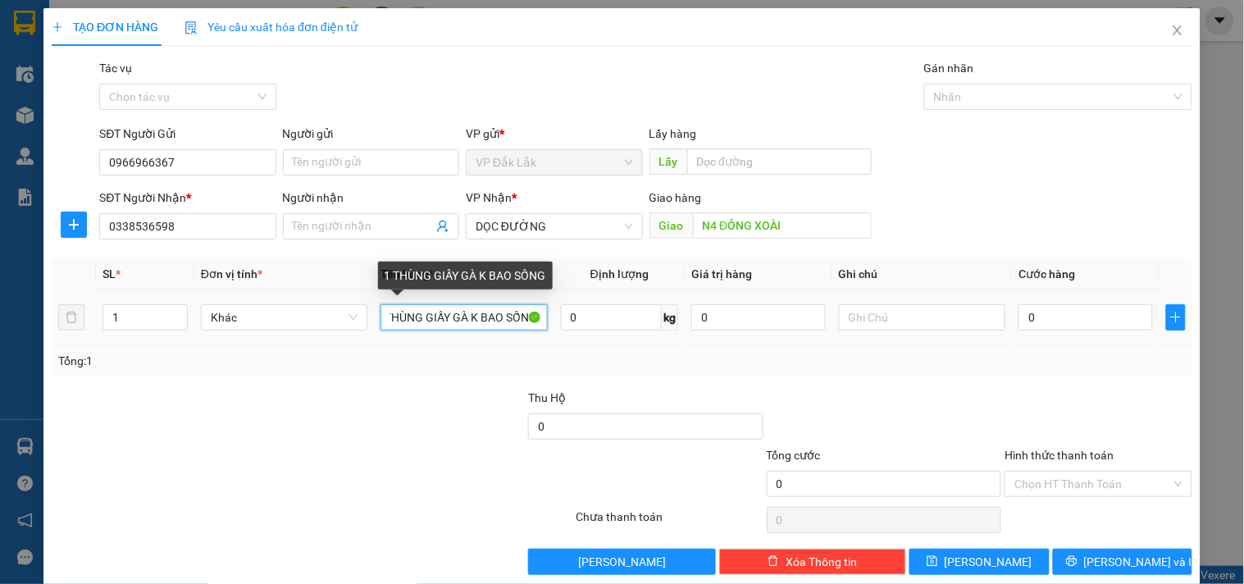
scroll to position [0, 21]
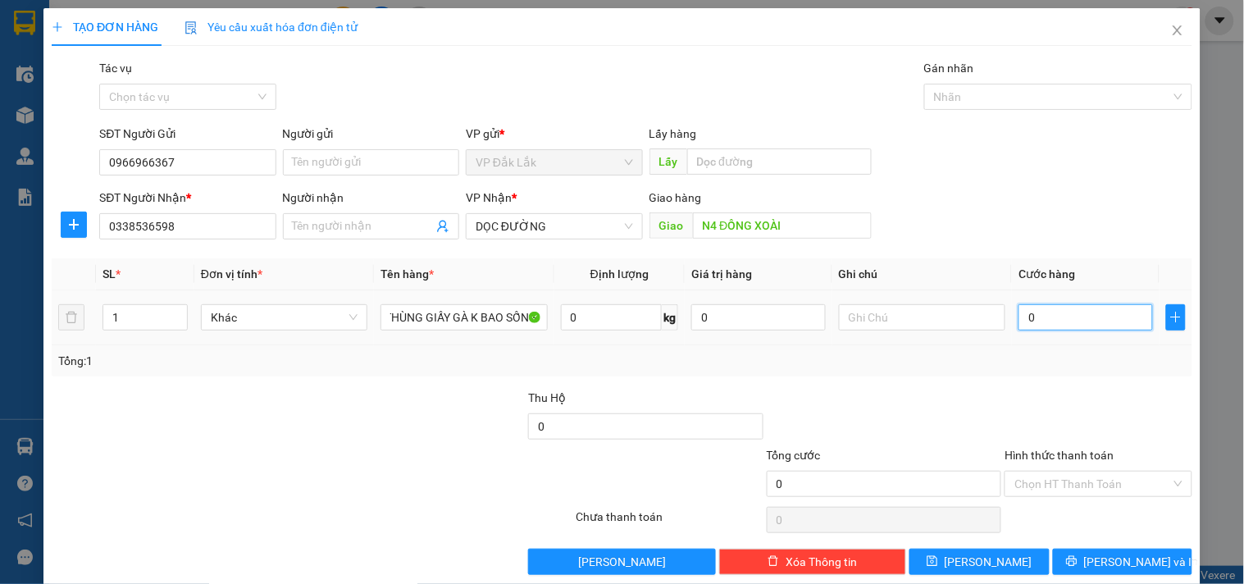
click at [1087, 321] on input "0" at bounding box center [1085, 317] width 134 height 26
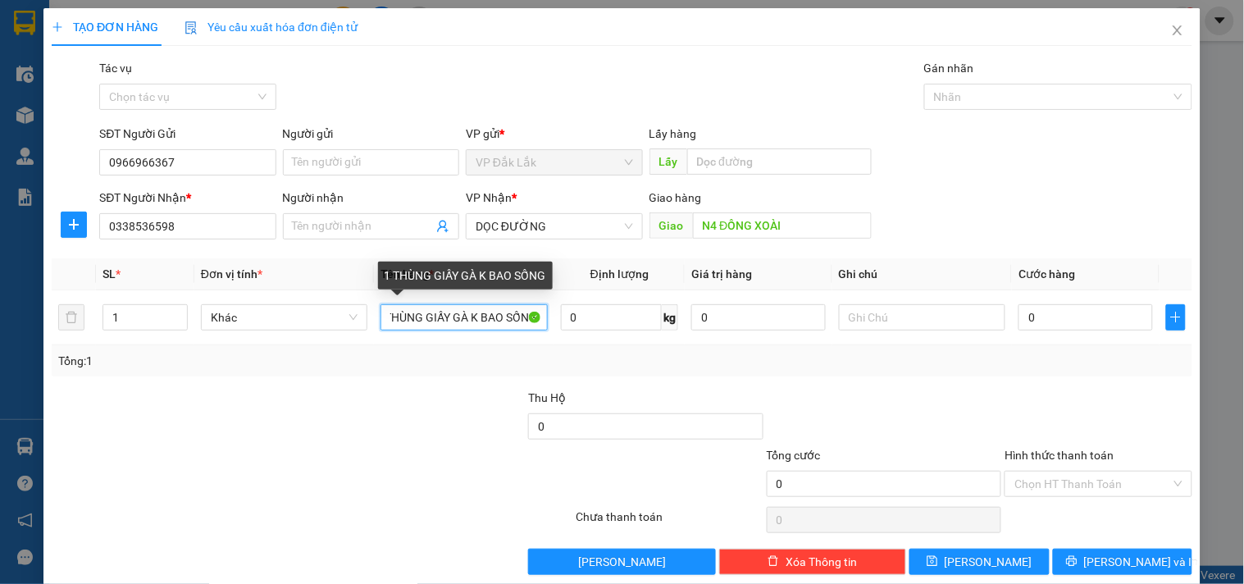
drag, startPoint x: 486, startPoint y: 320, endPoint x: 761, endPoint y: 359, distance: 277.5
click at [879, 362] on div "SL * Đơn vị tính * Tên hàng * Định lượng Giá trị hàng Ghi chú Cước hàng 1 Khác …" at bounding box center [622, 317] width 1141 height 118
click at [537, 310] on input "1 THÙNG GIẤY GÀ K BAO SỐNG" at bounding box center [463, 317] width 166 height 26
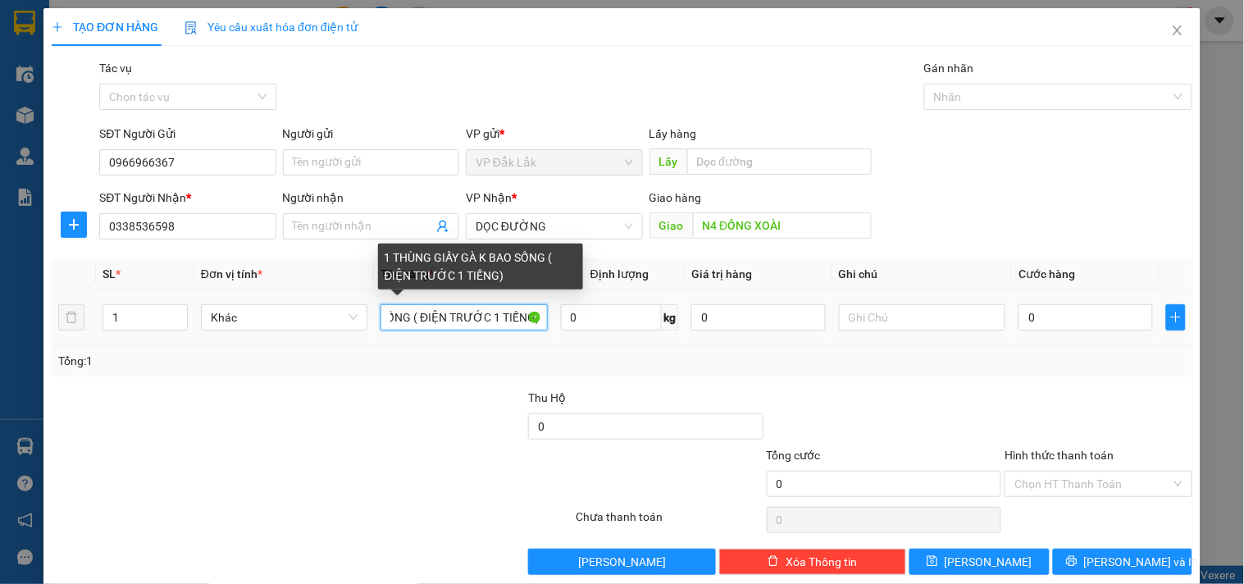
scroll to position [0, 144]
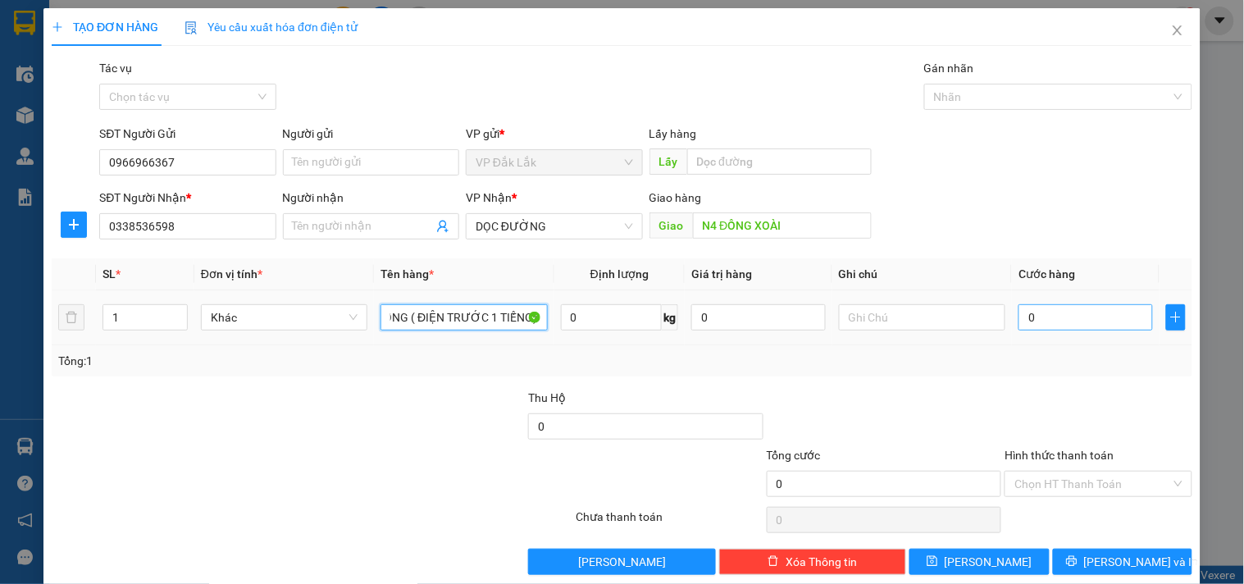
type input "1 THÙNG GIẤY GÀ K BAO SỐNG ( ĐIỆN TRƯỚC 1 TIẾNG)"
click at [1084, 306] on input "0" at bounding box center [1085, 317] width 134 height 26
type input "1"
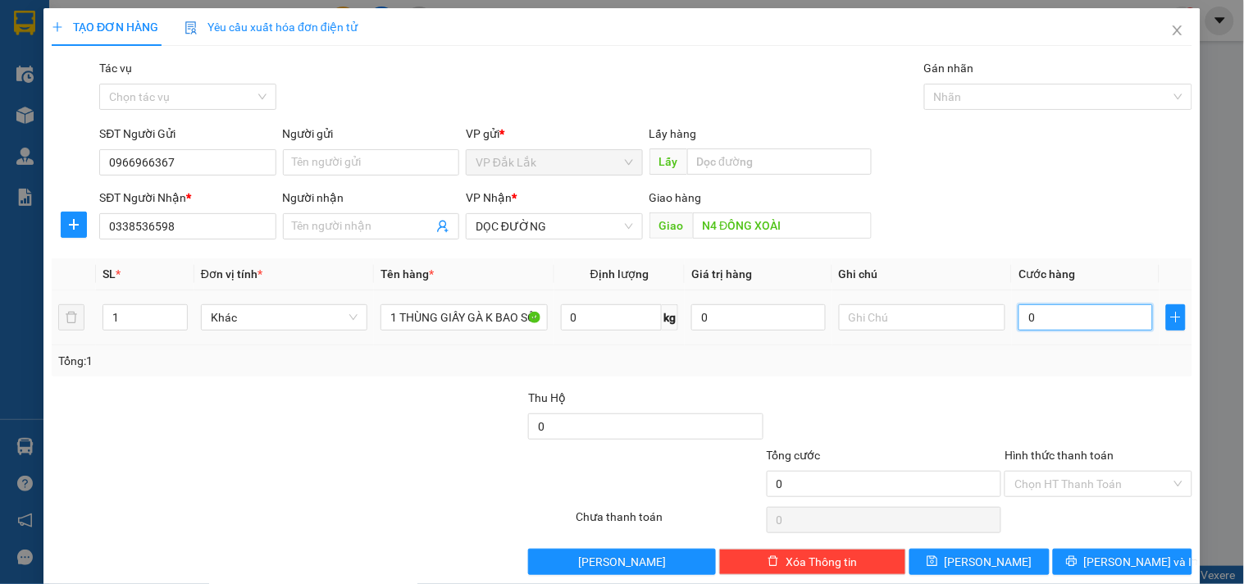
type input "1"
type input "10"
type input "100"
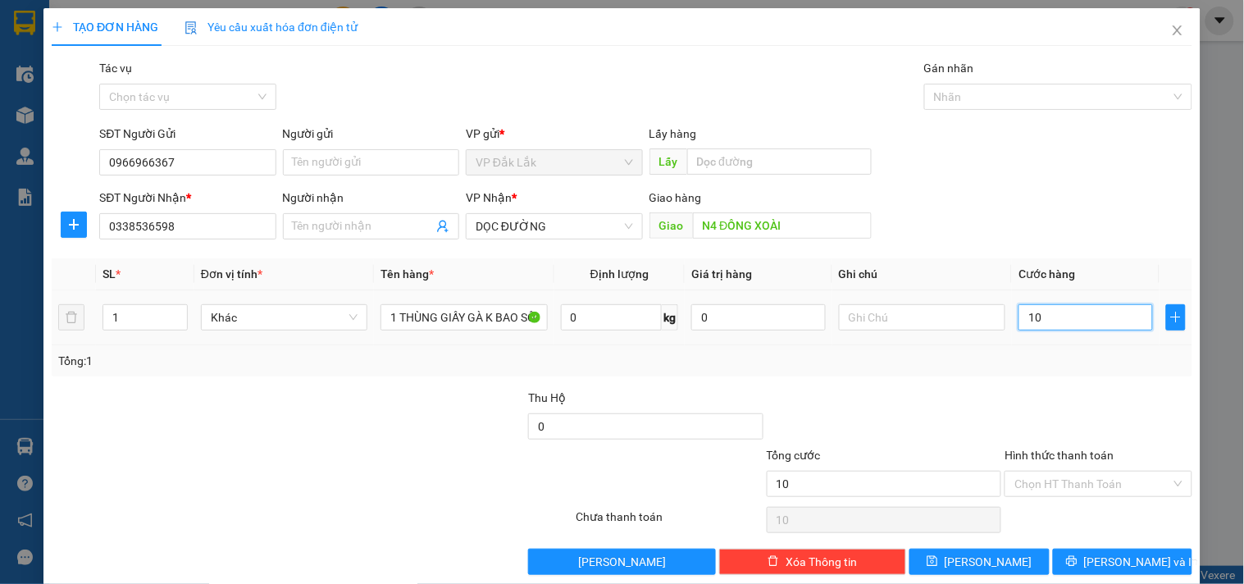
type input "100"
type input "1.000"
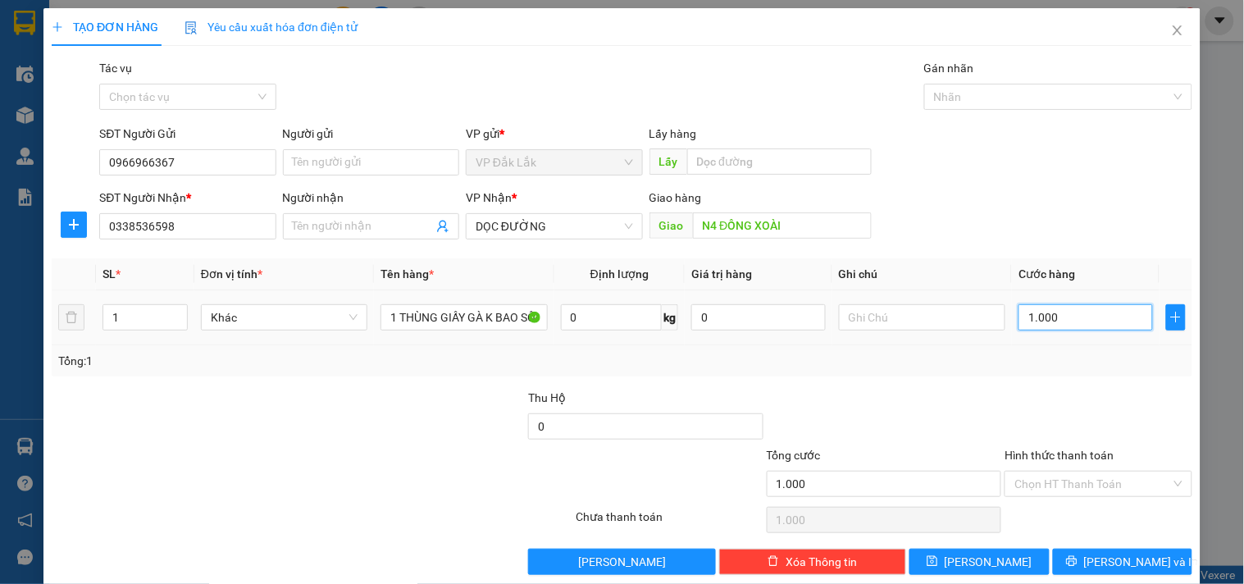
type input "10.000"
type input "100.000"
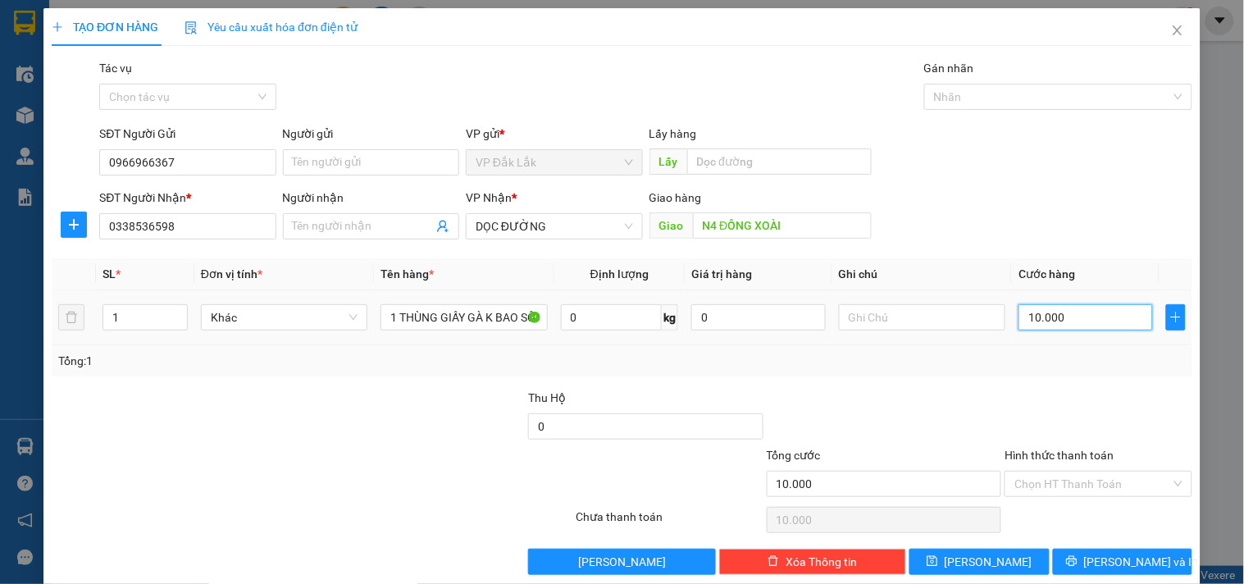
type input "100.000"
click at [1014, 487] on input "Hình thức thanh toán" at bounding box center [1092, 484] width 156 height 25
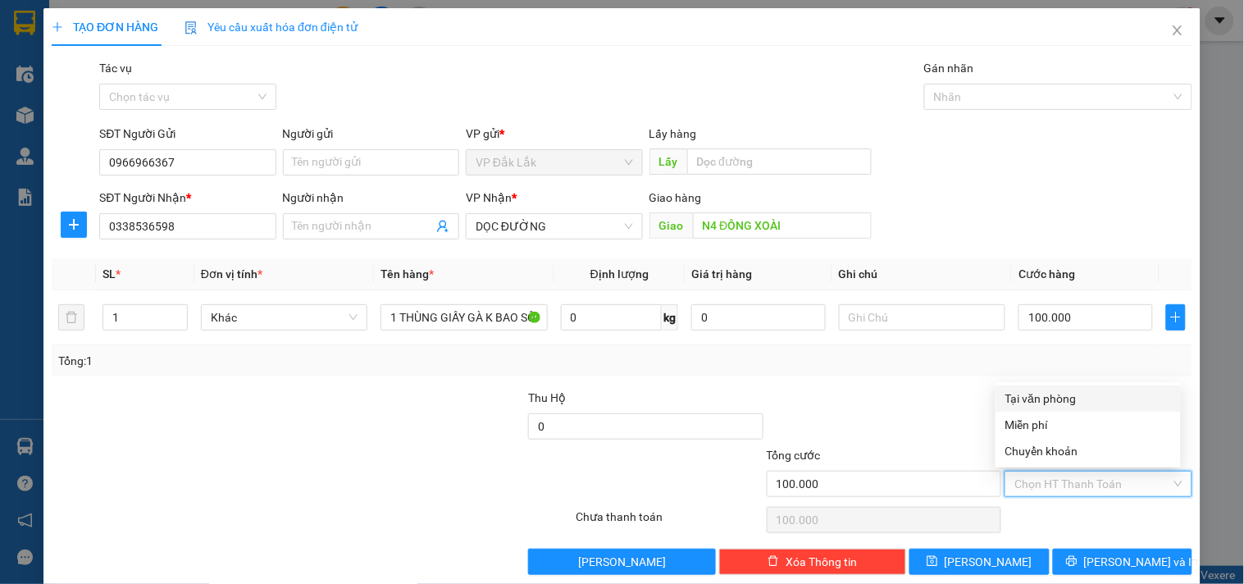
click at [1023, 408] on div "Tại văn phòng" at bounding box center [1088, 398] width 185 height 26
type input "0"
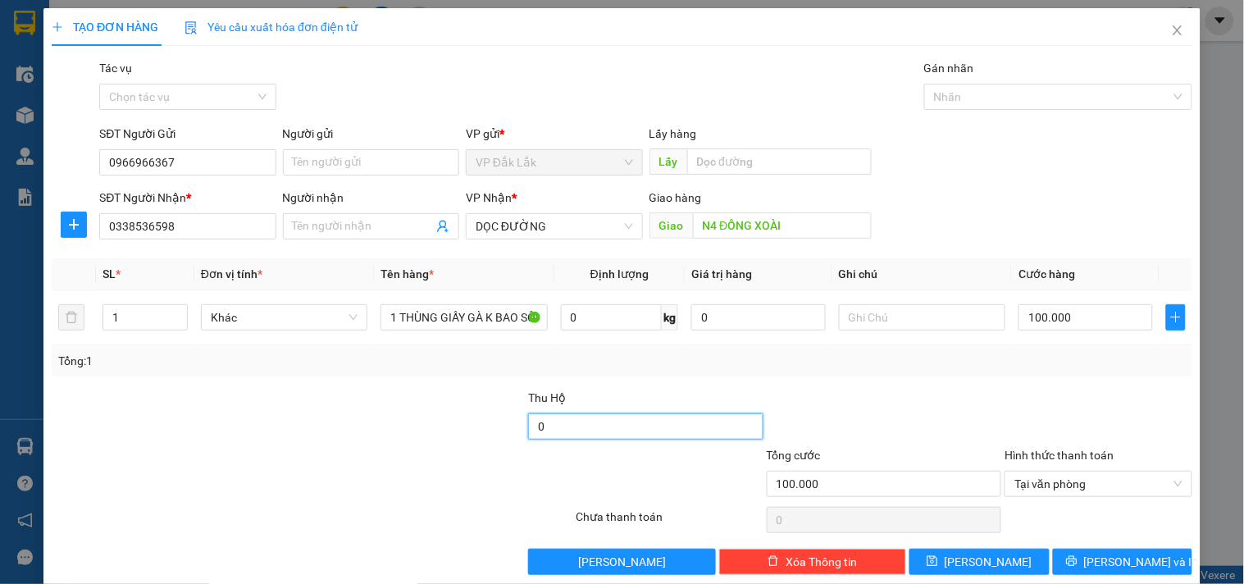
click at [588, 432] on input "0" at bounding box center [645, 426] width 235 height 26
type input "700.000"
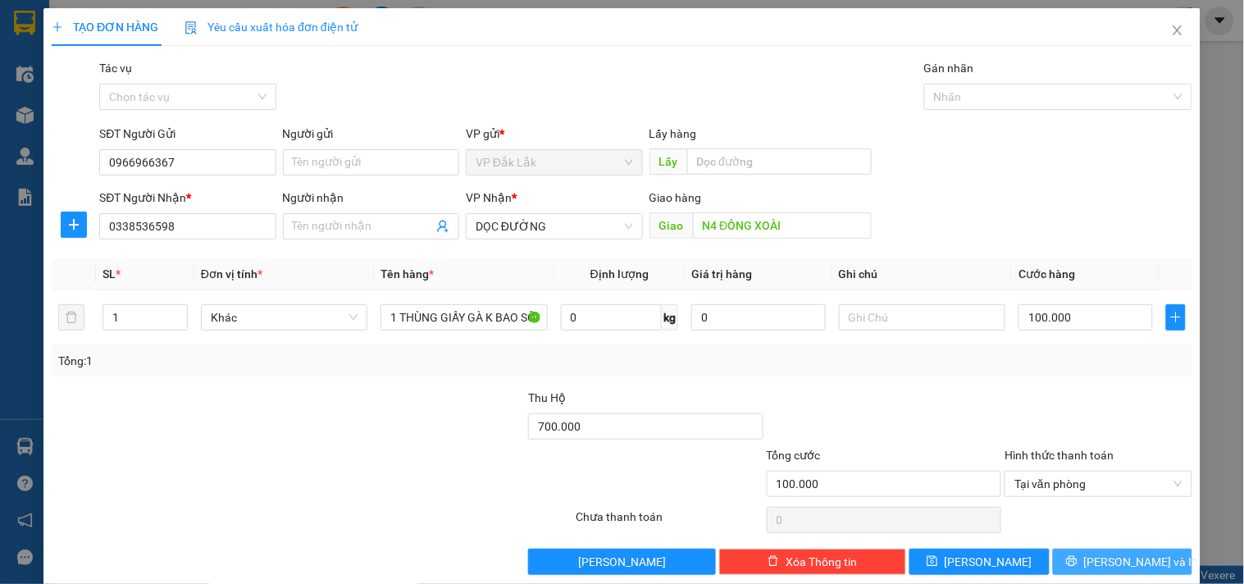
click at [1063, 552] on button "[PERSON_NAME] và In" at bounding box center [1122, 562] width 139 height 26
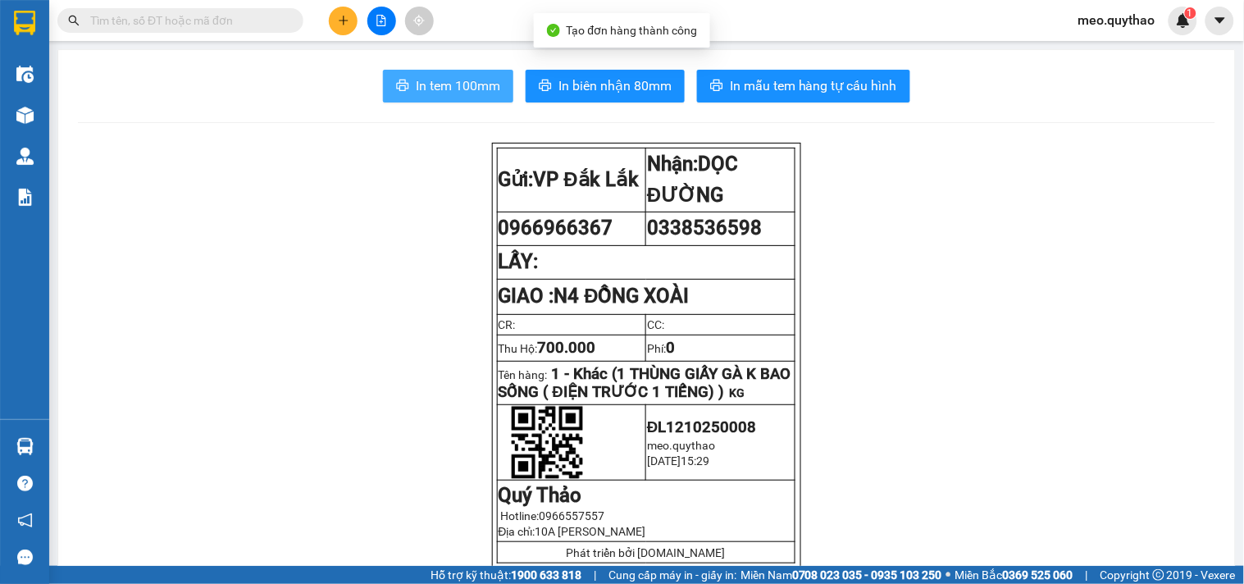
click at [470, 80] on span "In tem 100mm" at bounding box center [458, 85] width 84 height 21
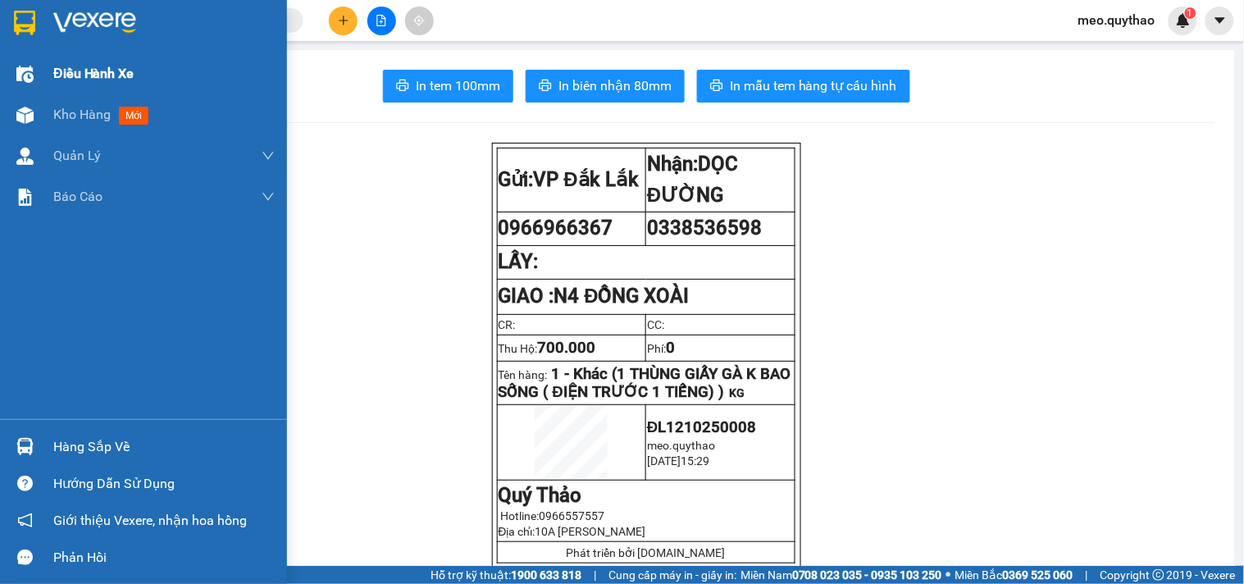
click at [115, 90] on div "Điều hành xe" at bounding box center [163, 73] width 221 height 41
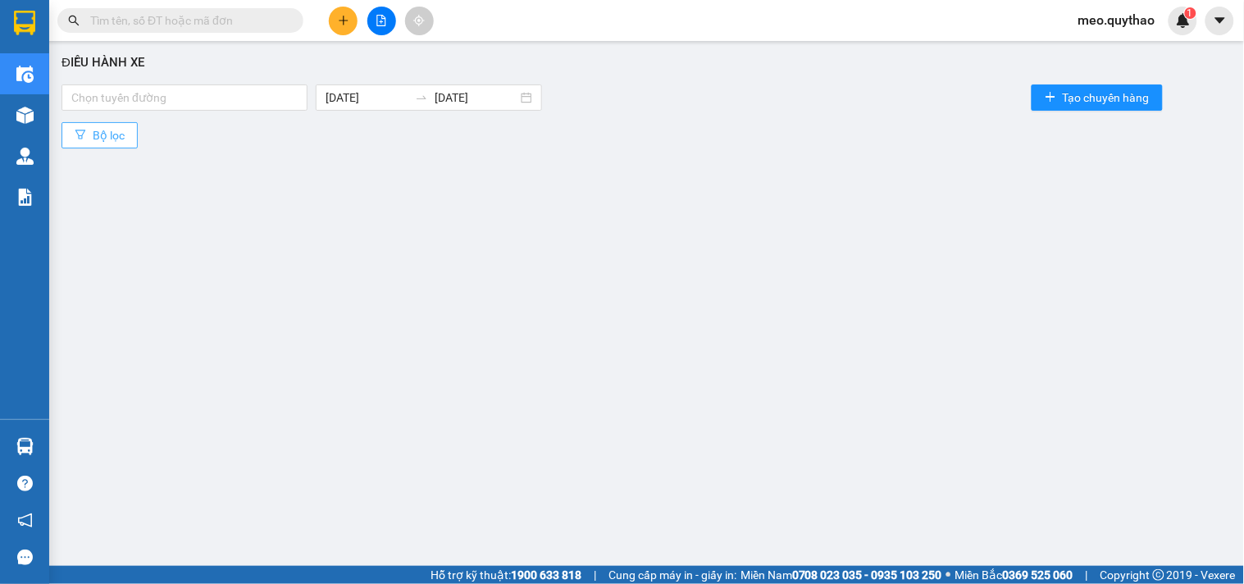
click at [121, 123] on button "Bộ lọc" at bounding box center [100, 135] width 76 height 26
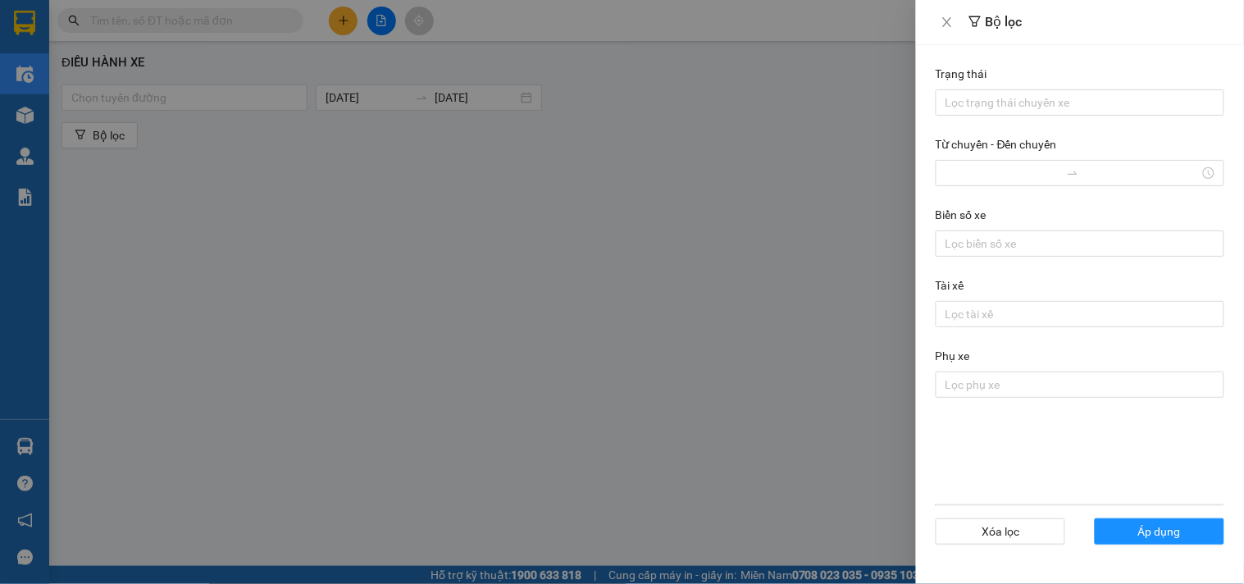
click at [834, 299] on div at bounding box center [622, 292] width 1244 height 584
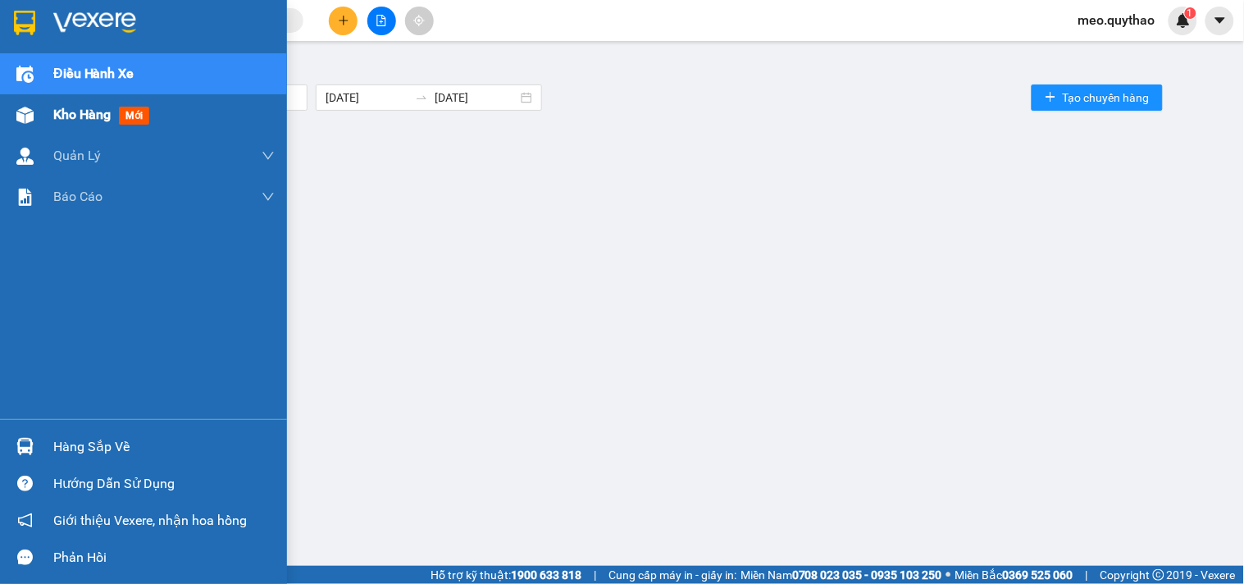
click at [57, 119] on span "Kho hàng" at bounding box center [81, 115] width 57 height 16
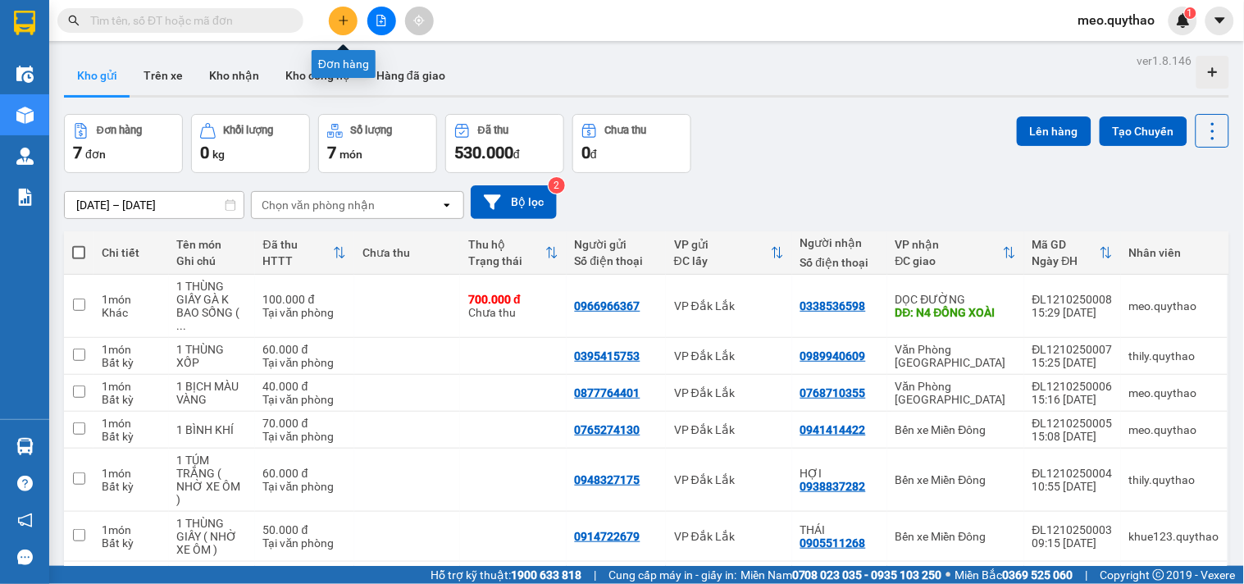
click at [345, 21] on icon "plus" at bounding box center [343, 20] width 11 height 11
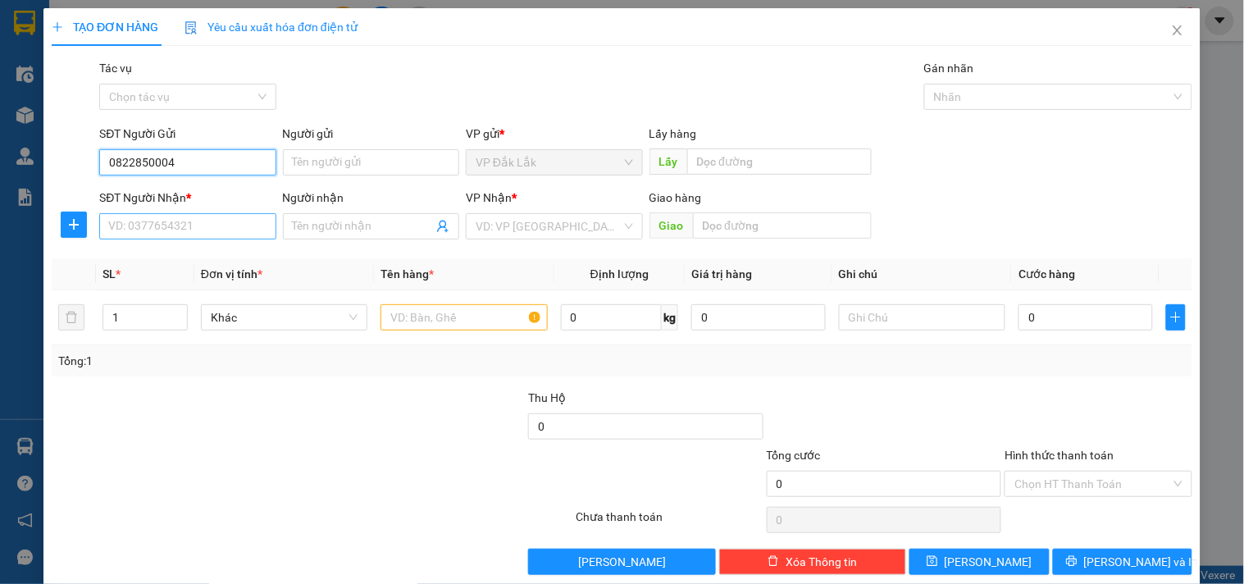
type input "0822850004"
click at [173, 221] on input "SĐT Người Nhận *" at bounding box center [187, 226] width 176 height 26
click at [143, 157] on input "0822850004" at bounding box center [187, 162] width 176 height 26
type input "0384983896"
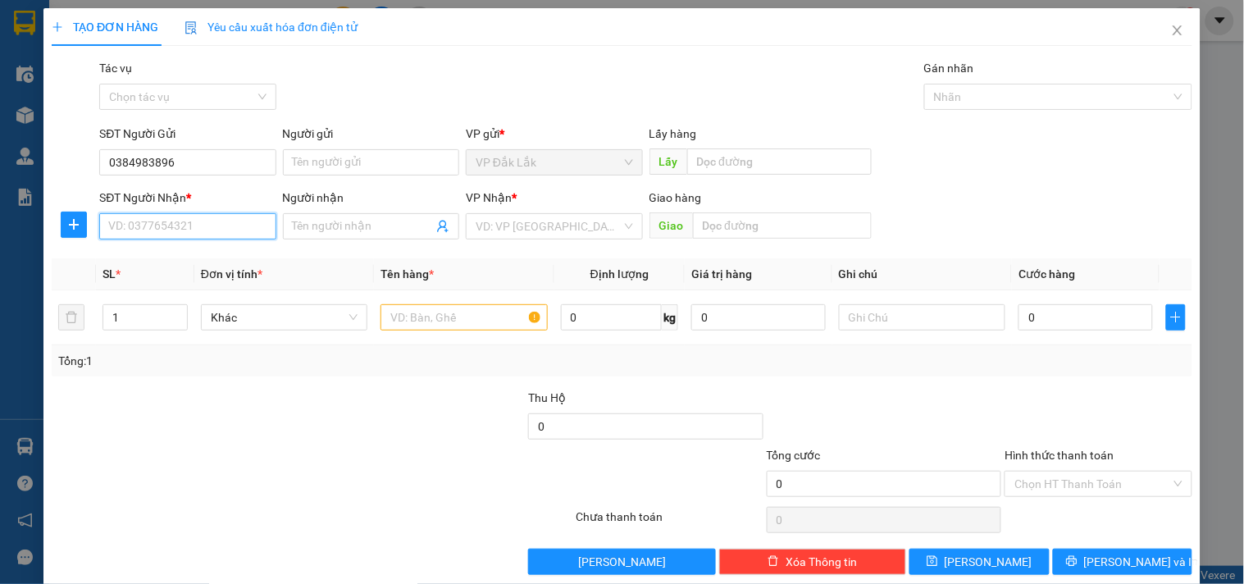
paste input "0822850004"
type input "0822850004"
click at [575, 234] on input "search" at bounding box center [548, 226] width 145 height 25
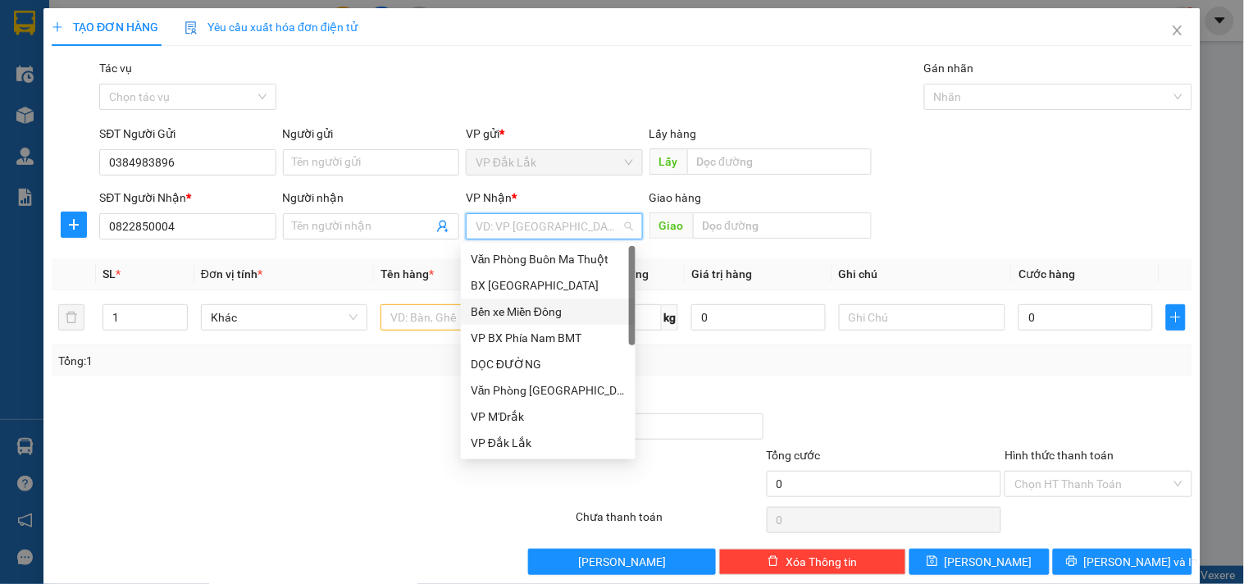
click at [531, 318] on div "Bến xe Miền Đông" at bounding box center [548, 312] width 155 height 18
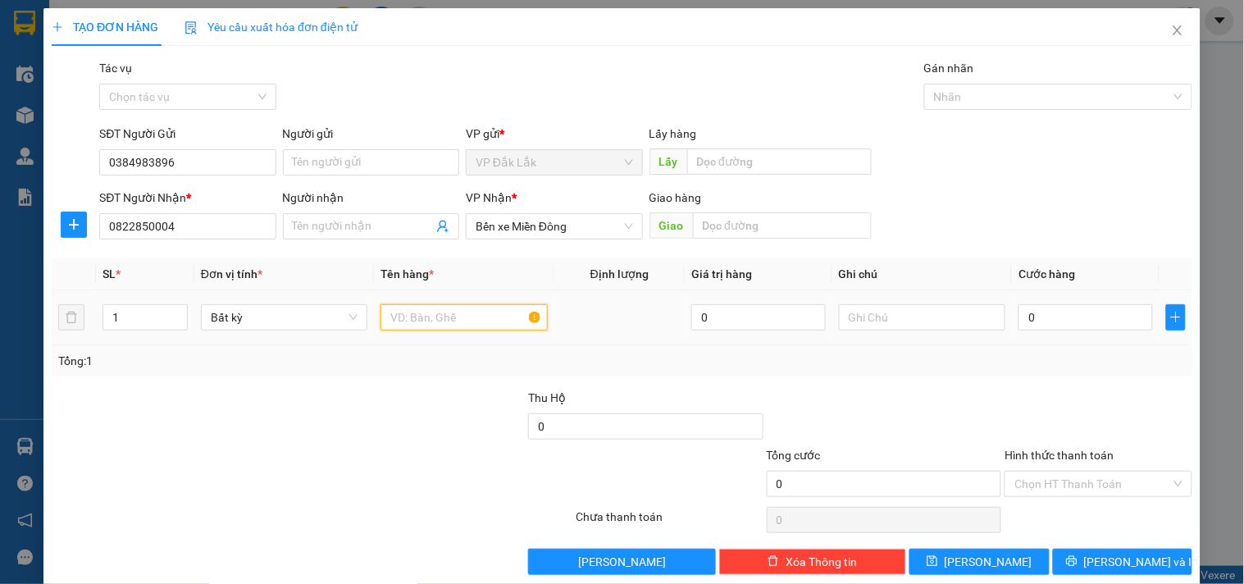
click at [425, 322] on input "text" at bounding box center [463, 317] width 166 height 26
type input "1 THÙNG XỐP NHỎ"
click at [1114, 306] on input "0" at bounding box center [1085, 317] width 134 height 26
type input "4"
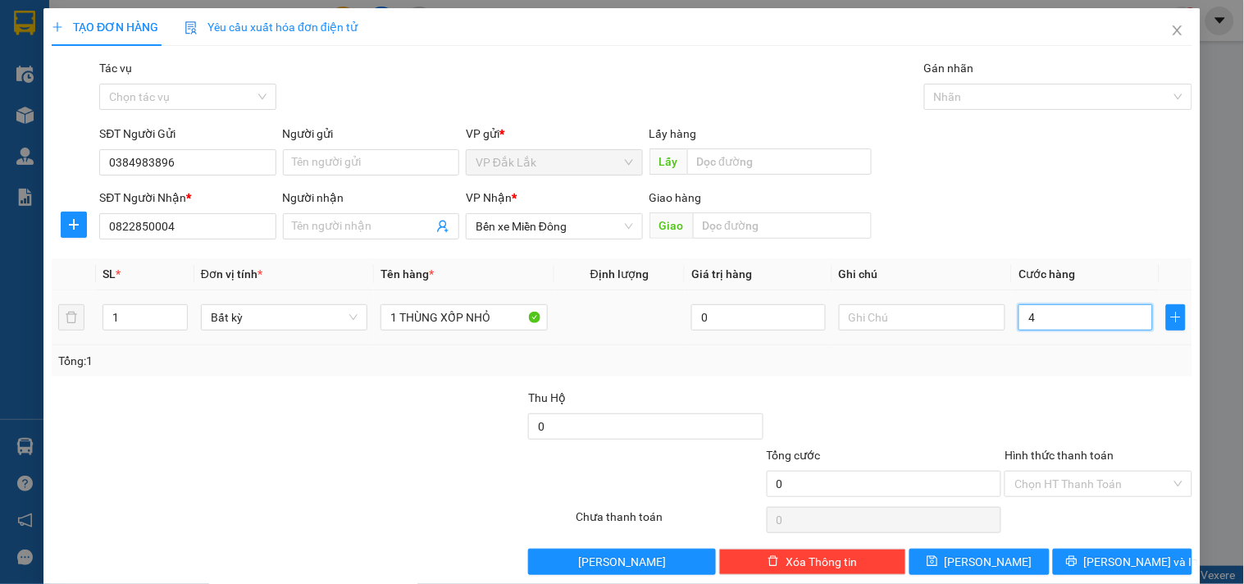
type input "4"
type input "40"
type input "400"
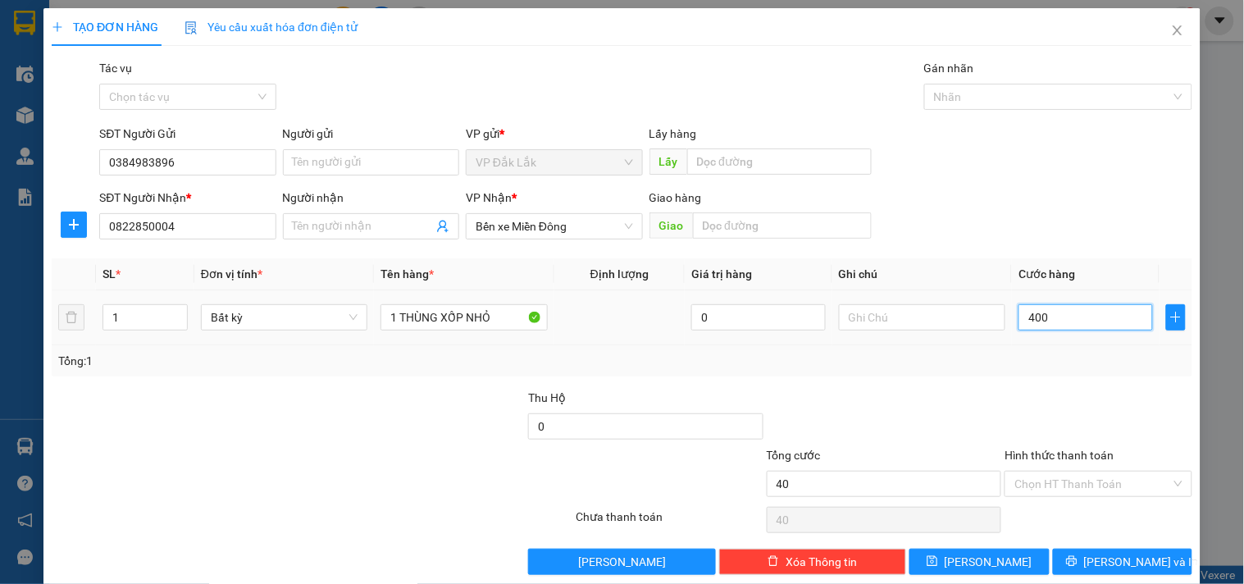
type input "400"
type input "4.000"
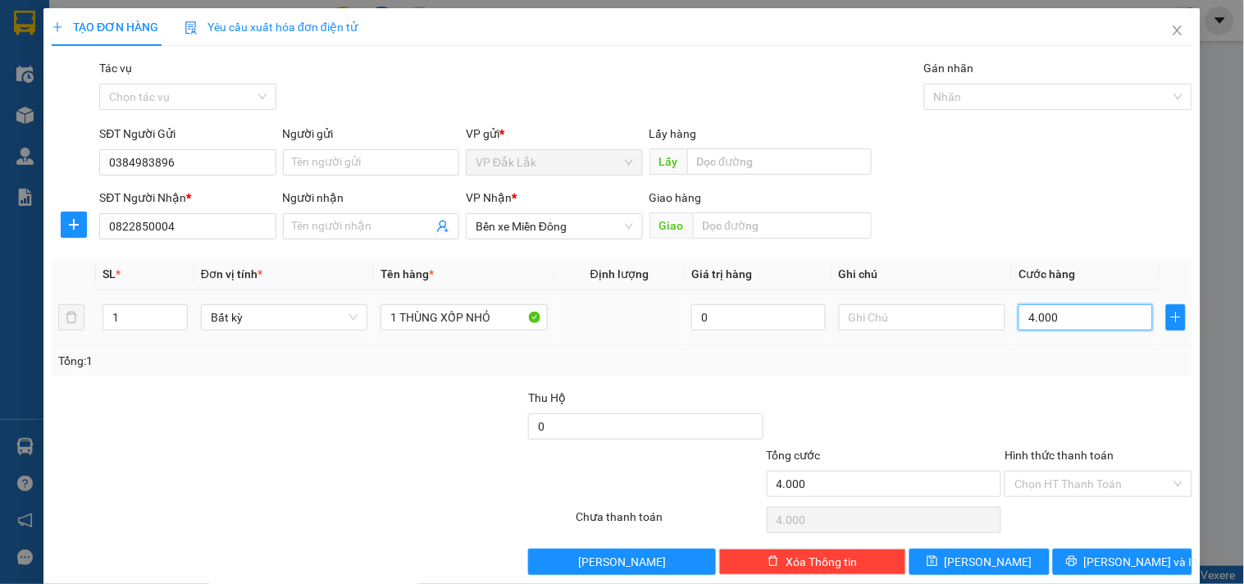
type input "40.000"
click at [1095, 479] on input "Hình thức thanh toán" at bounding box center [1092, 484] width 156 height 25
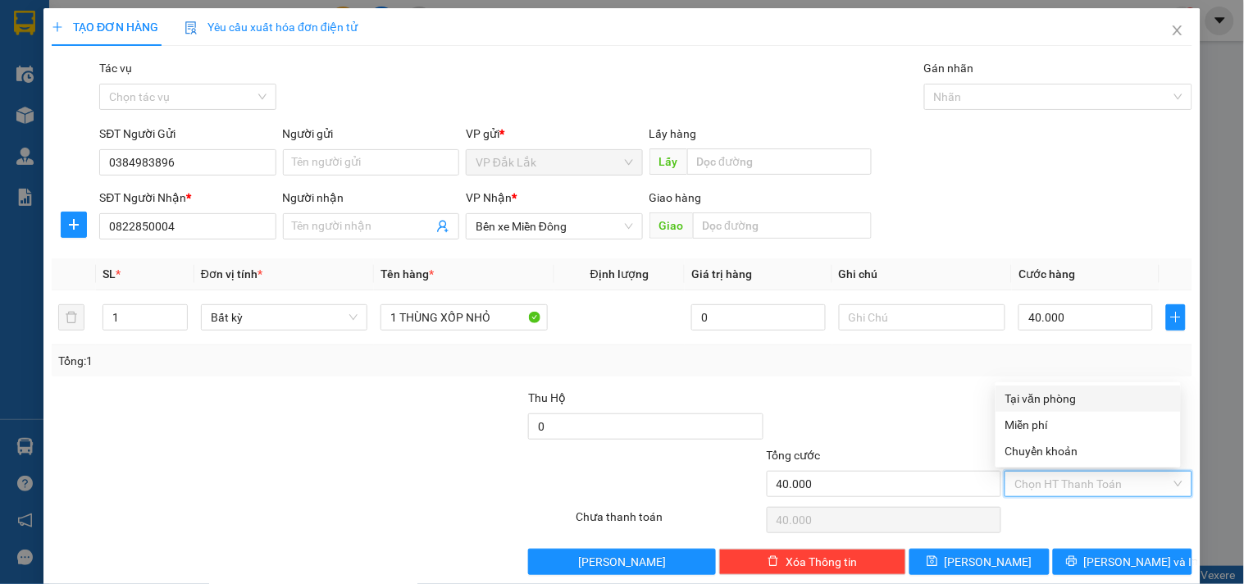
click at [1080, 394] on div "Tại văn phòng" at bounding box center [1088, 399] width 166 height 18
type input "0"
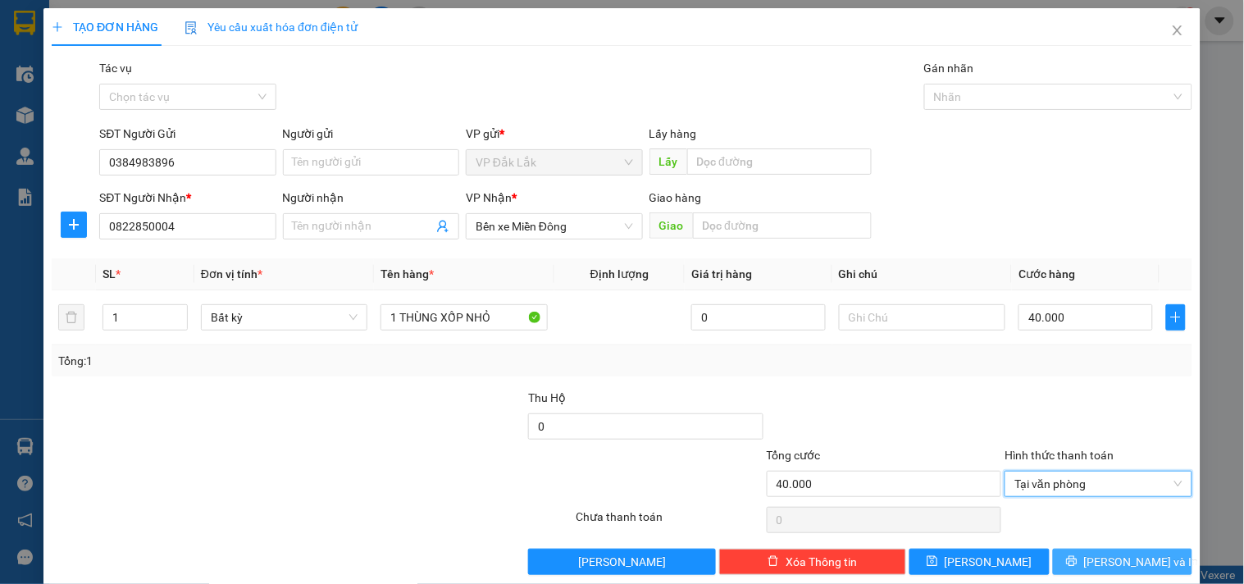
click at [1096, 560] on span "[PERSON_NAME] và In" at bounding box center [1141, 562] width 115 height 18
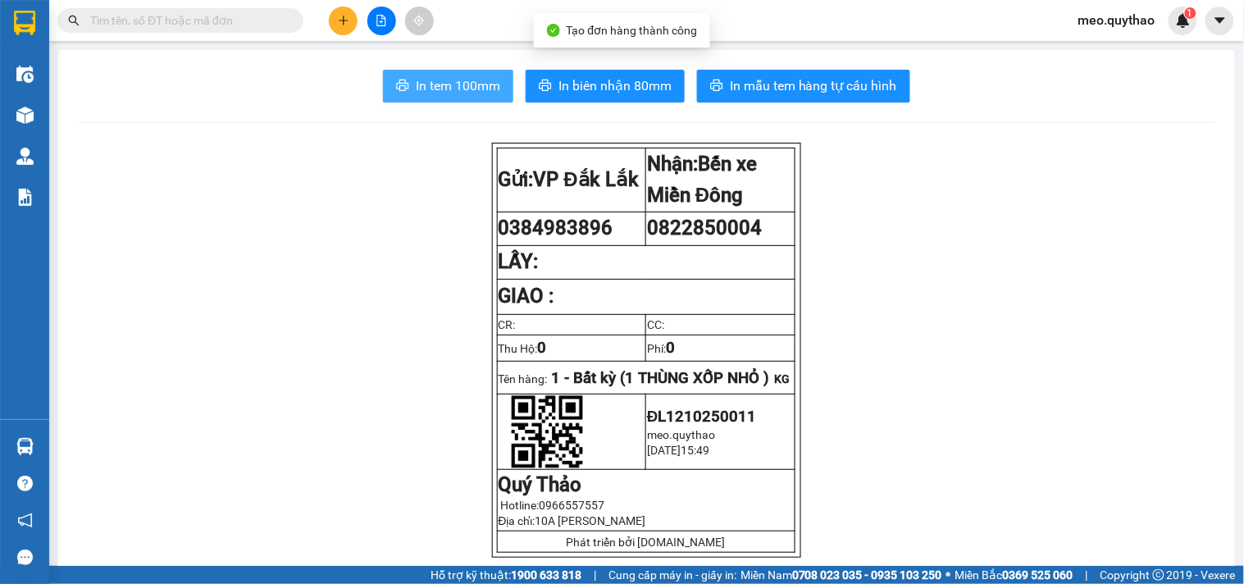
click at [473, 84] on span "In tem 100mm" at bounding box center [458, 85] width 84 height 21
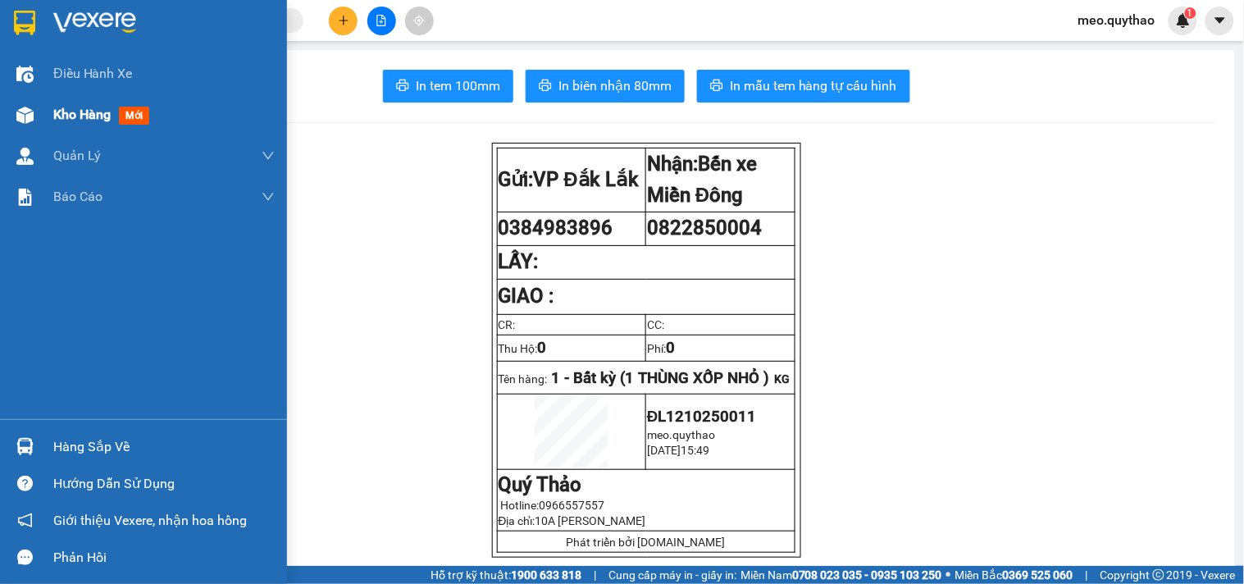
click at [75, 126] on div "Kho hàng mới" at bounding box center [163, 114] width 221 height 41
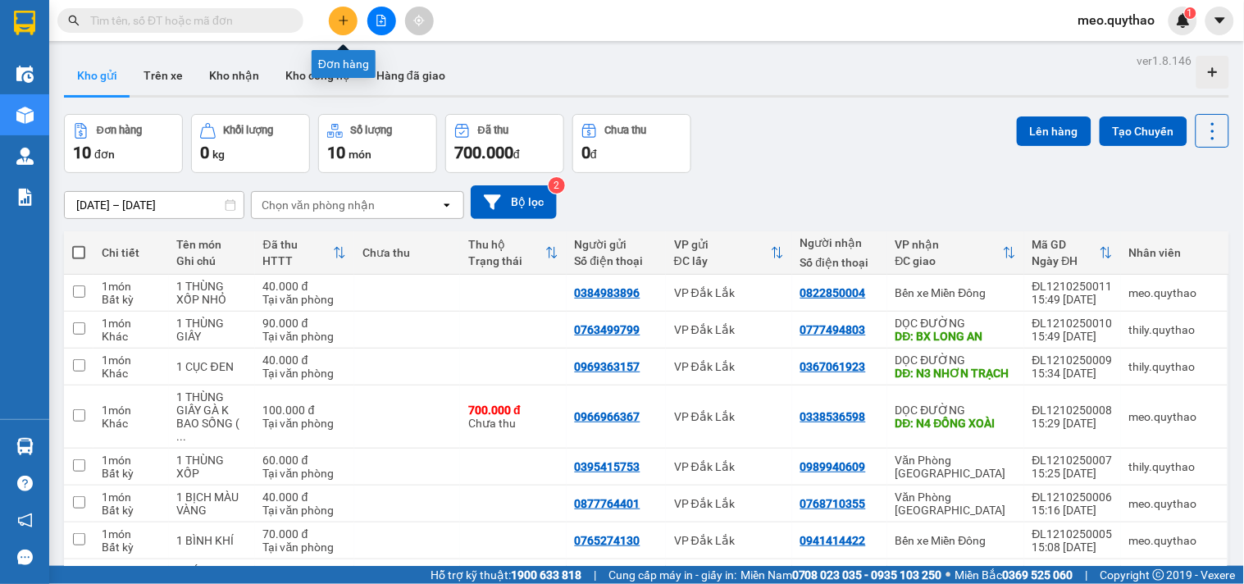
click at [354, 25] on button at bounding box center [343, 21] width 29 height 29
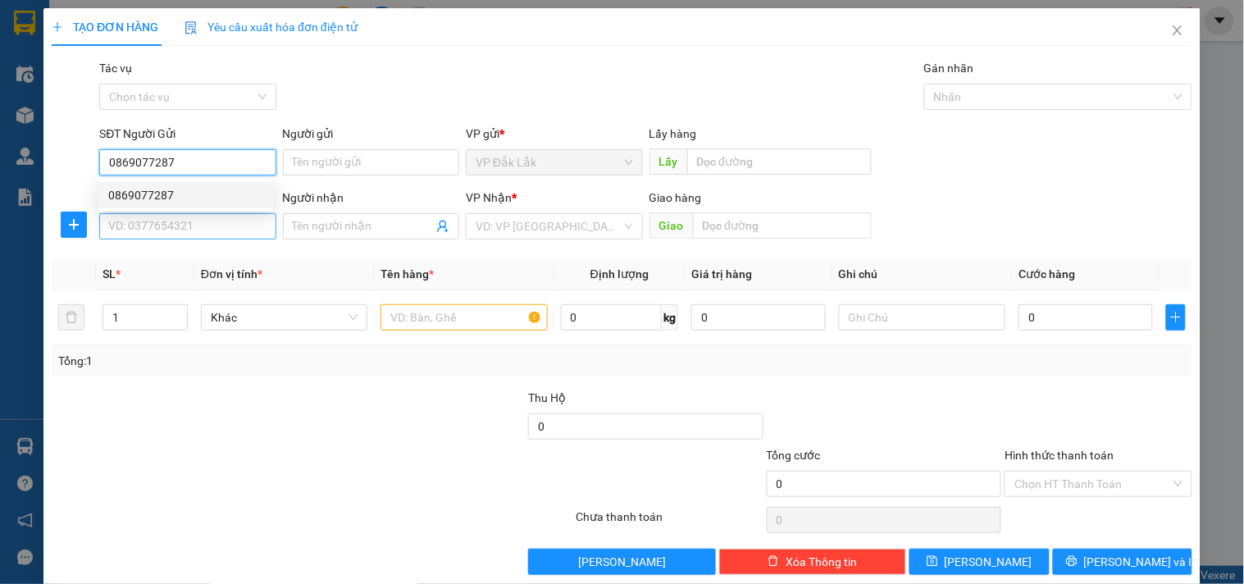
type input "0869077287"
click at [187, 216] on input "SĐT Người Nhận *" at bounding box center [187, 226] width 176 height 26
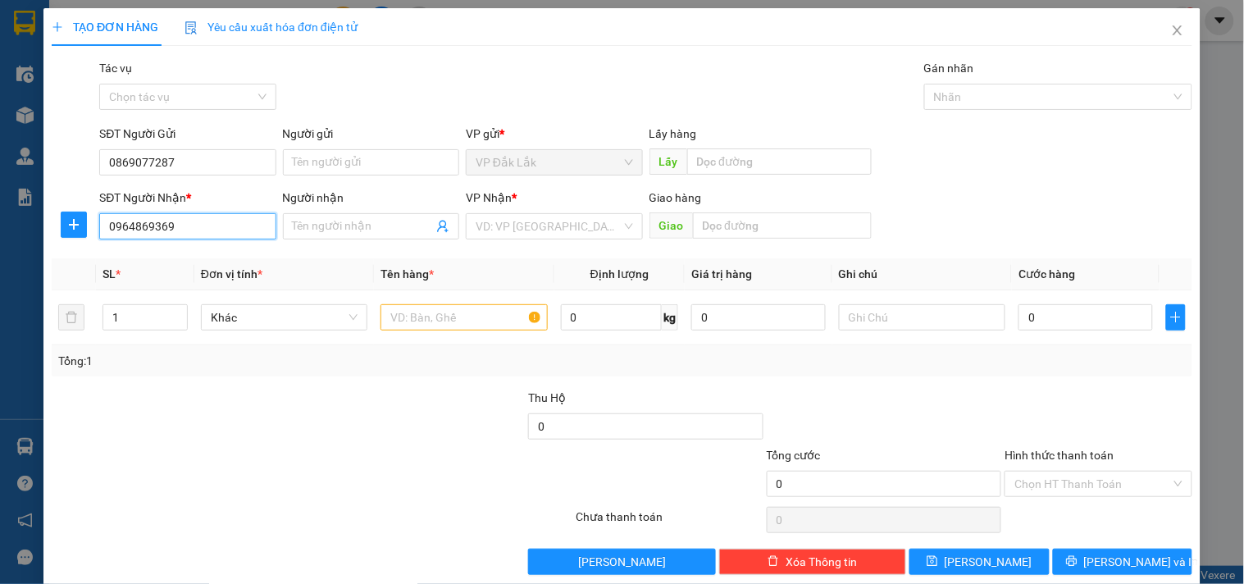
type input "0964869369"
click at [572, 206] on div "VP Nhận *" at bounding box center [554, 198] width 176 height 18
click at [566, 213] on div "VD: VP [GEOGRAPHIC_DATA]" at bounding box center [554, 226] width 176 height 26
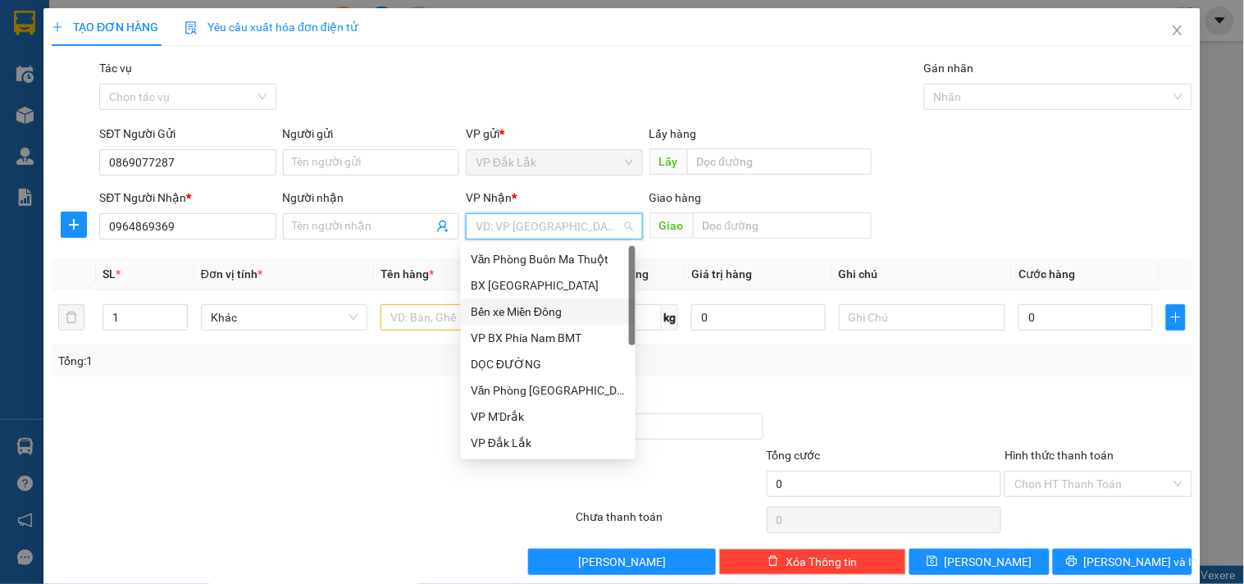
click at [566, 306] on div "Bến xe Miền Đông" at bounding box center [548, 312] width 155 height 18
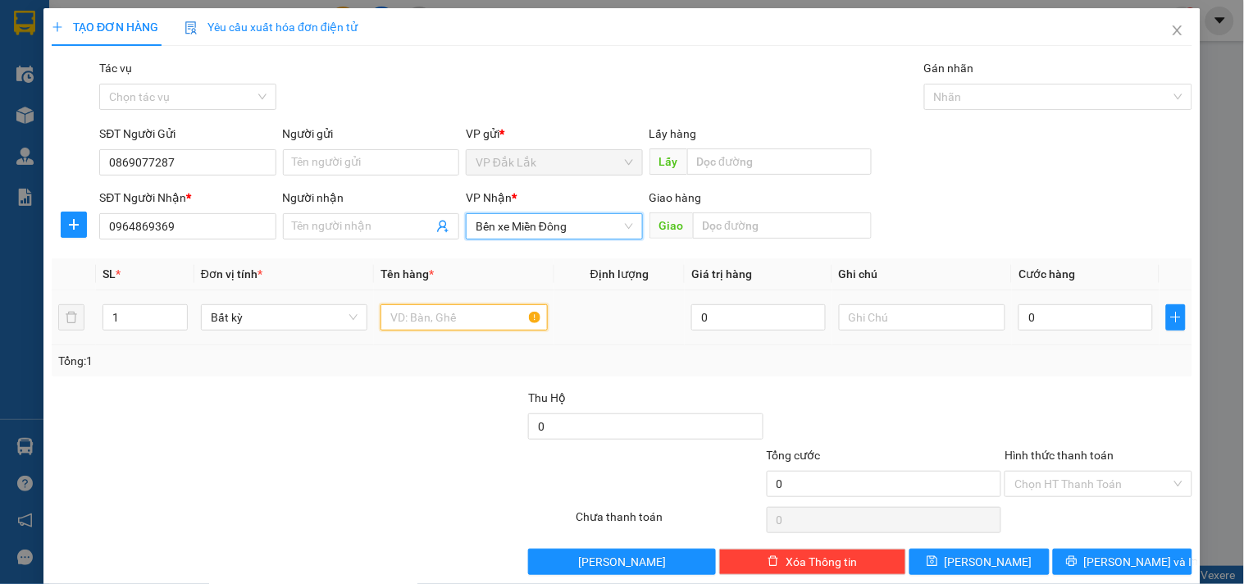
click at [433, 317] on input "text" at bounding box center [463, 317] width 166 height 26
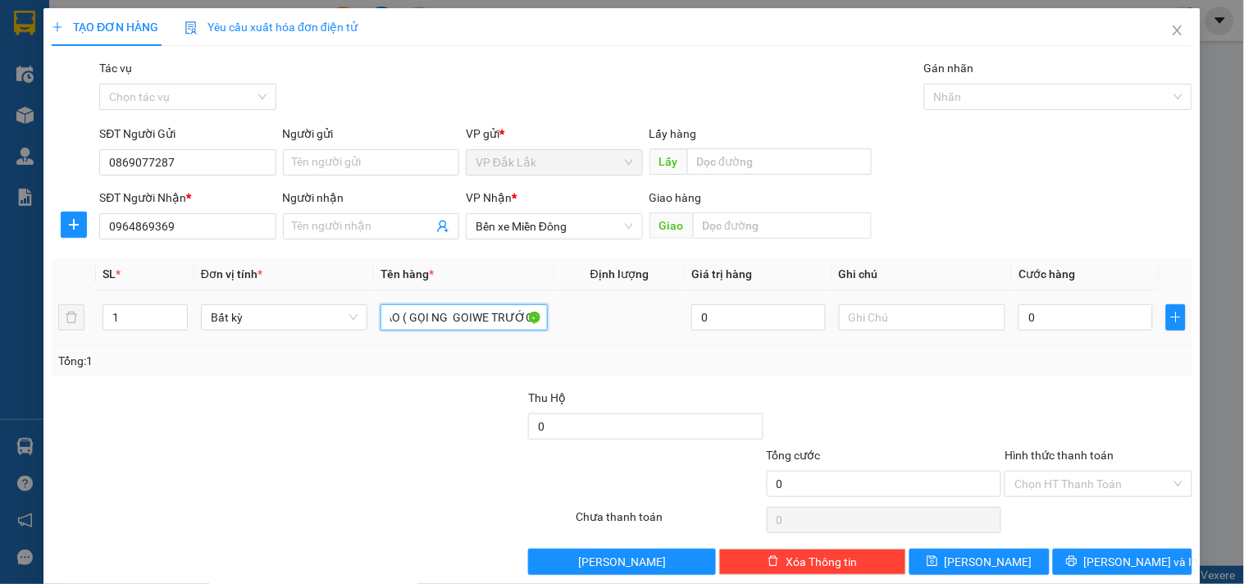
scroll to position [0, 135]
click at [485, 326] on input "1 THÙNG GIẤY XE ÔM GIAO ( GỌI NG GOIWE TRƯỚC)" at bounding box center [463, 317] width 166 height 26
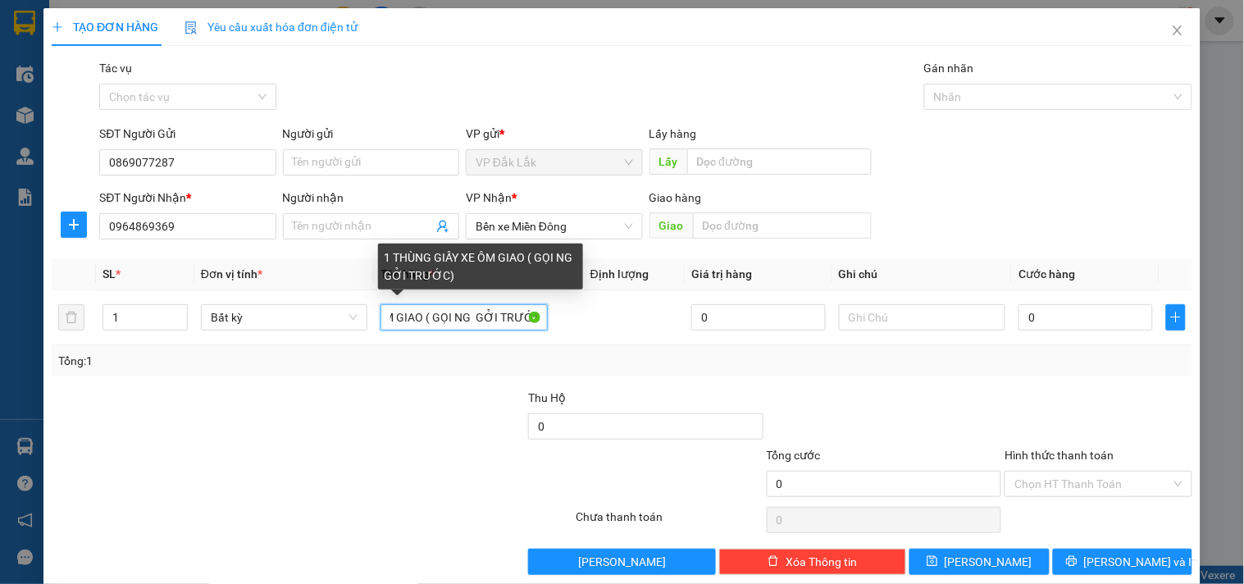
scroll to position [0, 120]
drag, startPoint x: 494, startPoint y: 314, endPoint x: 876, endPoint y: 378, distance: 386.6
click at [886, 374] on div "SL * Đơn vị tính * Tên hàng * Định lượng Giá trị hàng Ghi chú Cước hàng 1 Bất k…" at bounding box center [622, 317] width 1141 height 118
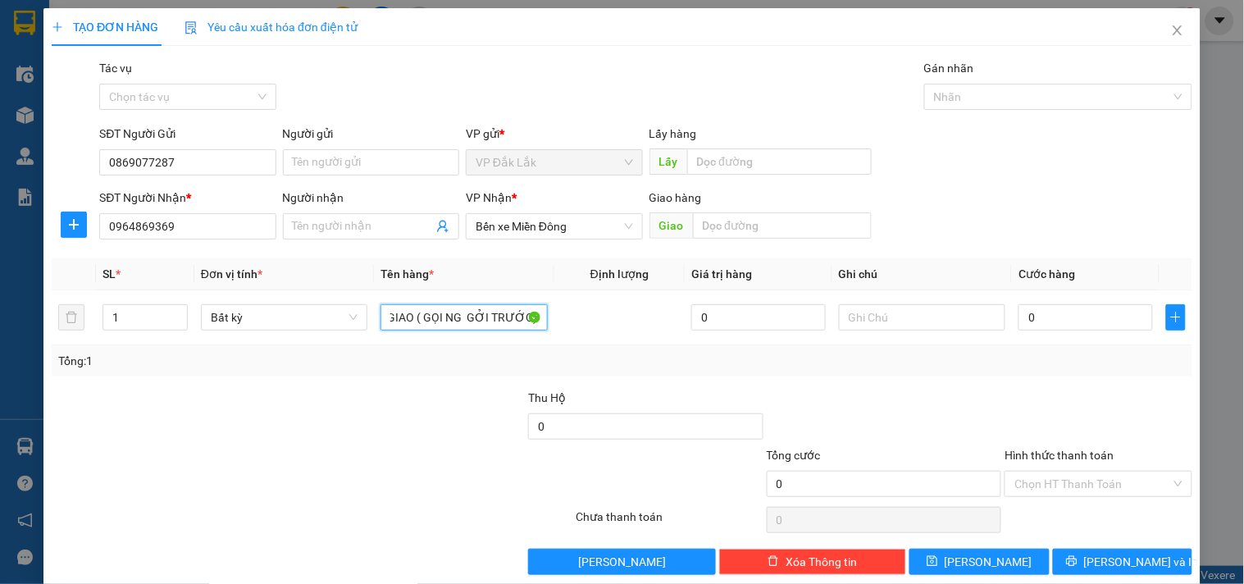
type input "1 THÙNG GIẤY XE ÔM GIAO ( GỌI NG GỞI TRƯỚC)"
click at [739, 383] on div "Transit Pickup Surcharge Ids Transit Deliver Surcharge Ids Transit Deliver Surc…" at bounding box center [622, 317] width 1141 height 516
click at [1110, 324] on input "0" at bounding box center [1085, 317] width 134 height 26
type input "5"
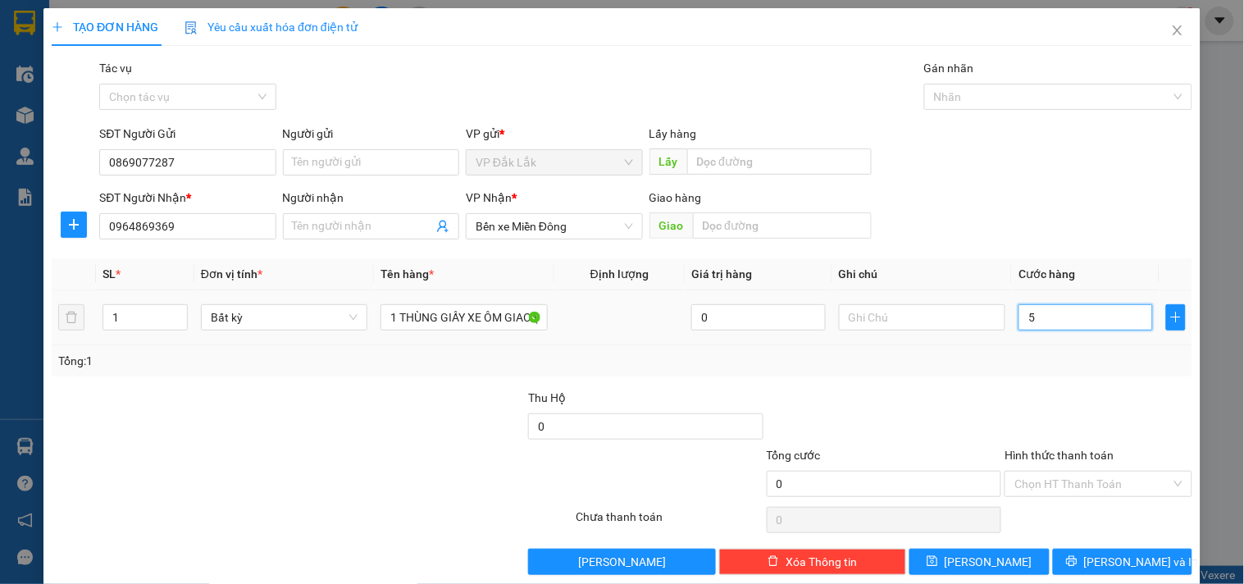
type input "5"
type input "50"
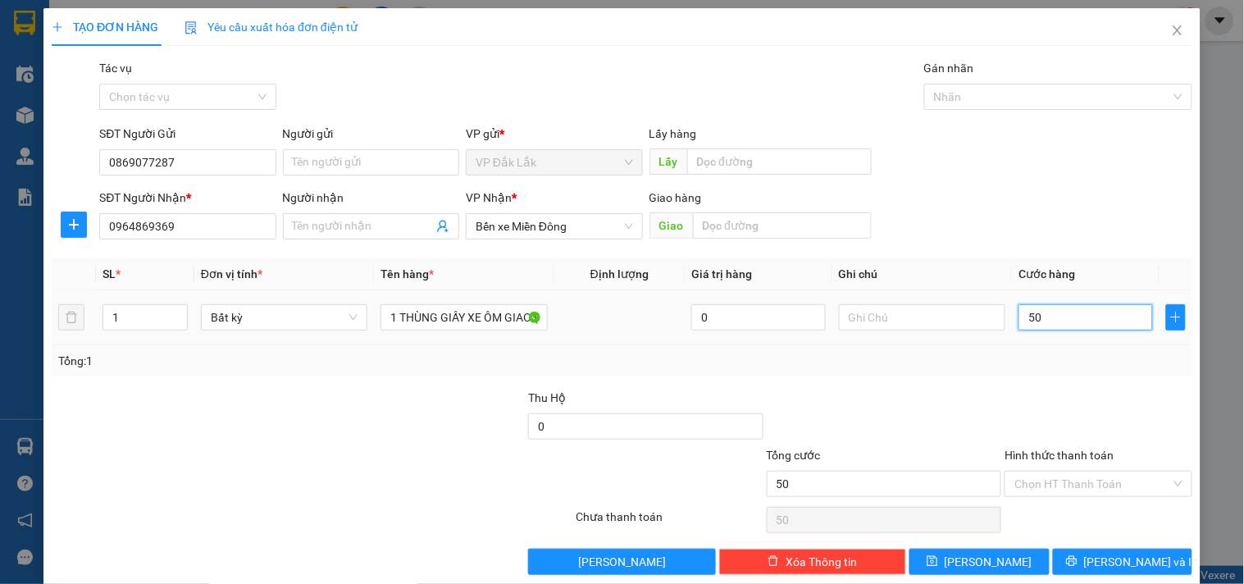
type input "500"
type input "5.000"
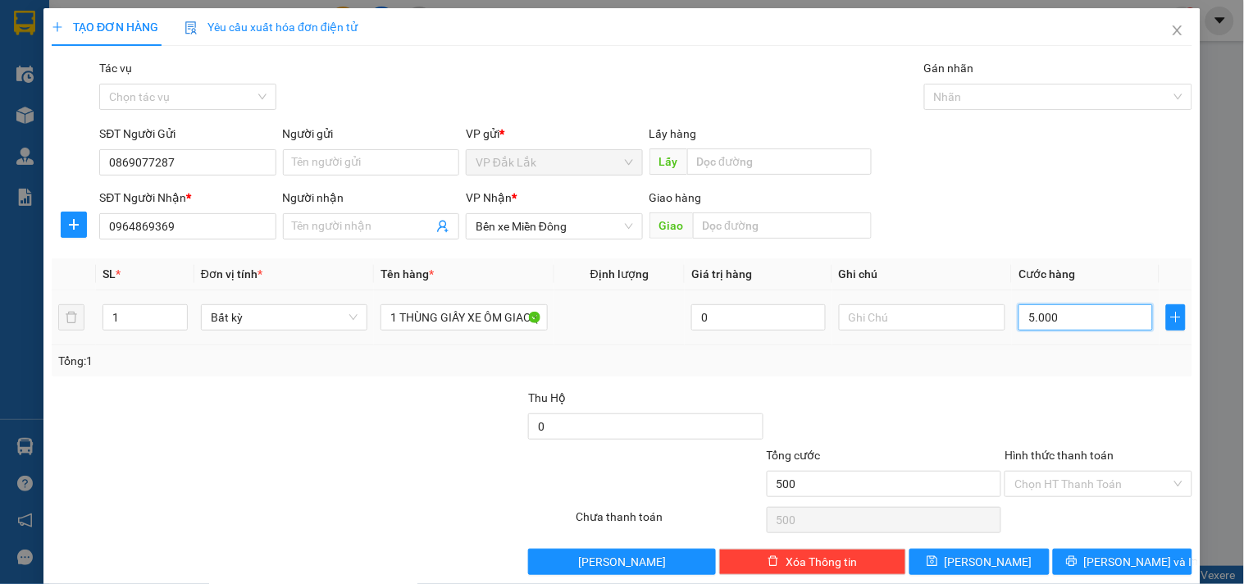
type input "5.000"
type input "50.000"
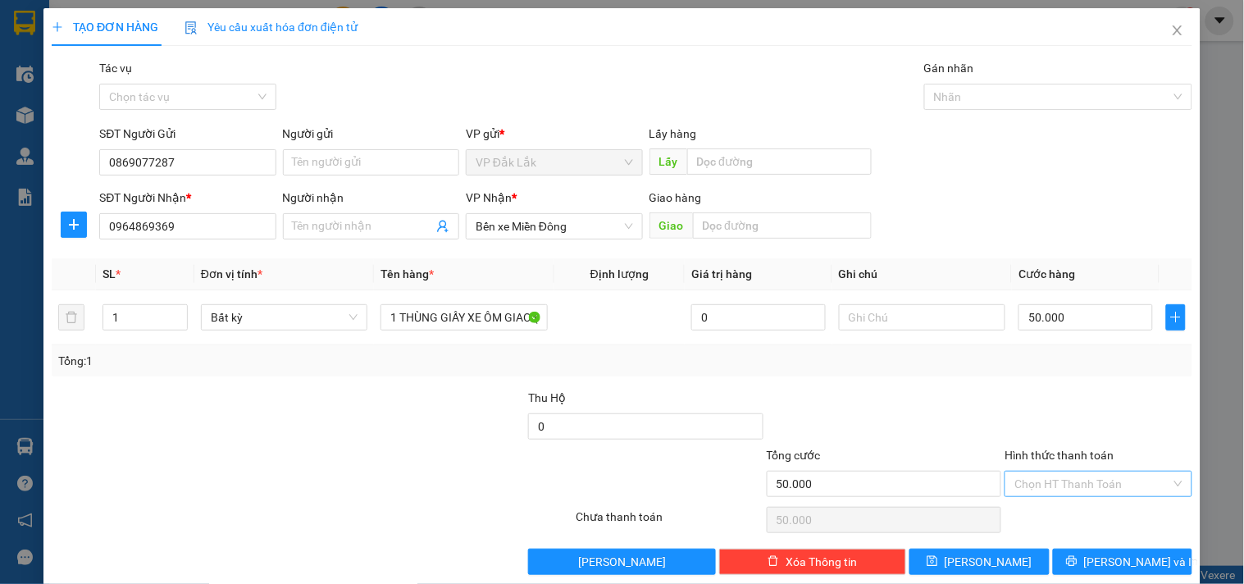
click at [1078, 492] on input "Hình thức thanh toán" at bounding box center [1092, 484] width 156 height 25
click at [1078, 398] on div "Tại văn phòng" at bounding box center [1088, 399] width 166 height 18
type input "0"
click at [1093, 561] on button "[PERSON_NAME] và In" at bounding box center [1122, 562] width 139 height 26
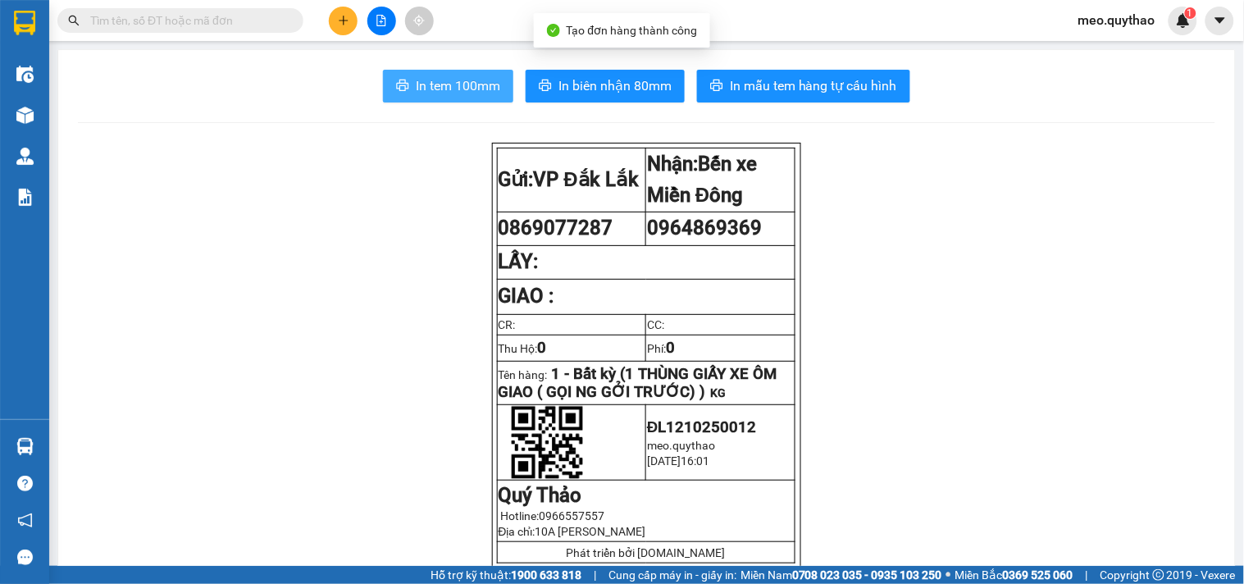
click at [443, 84] on span "In tem 100mm" at bounding box center [458, 85] width 84 height 21
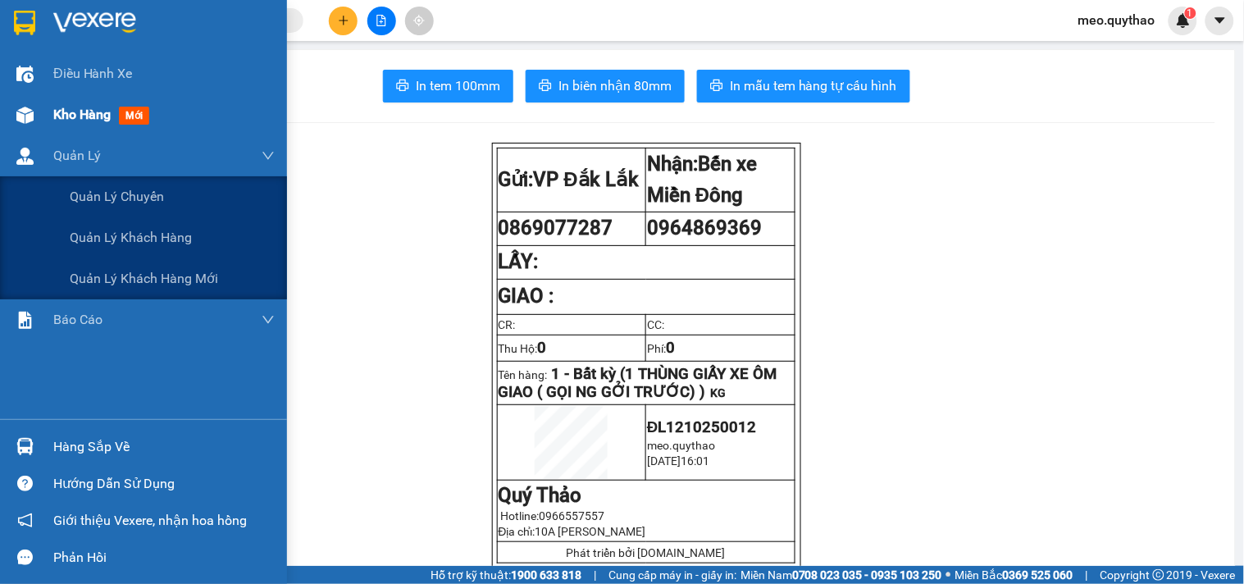
click at [25, 128] on div at bounding box center [25, 115] width 29 height 29
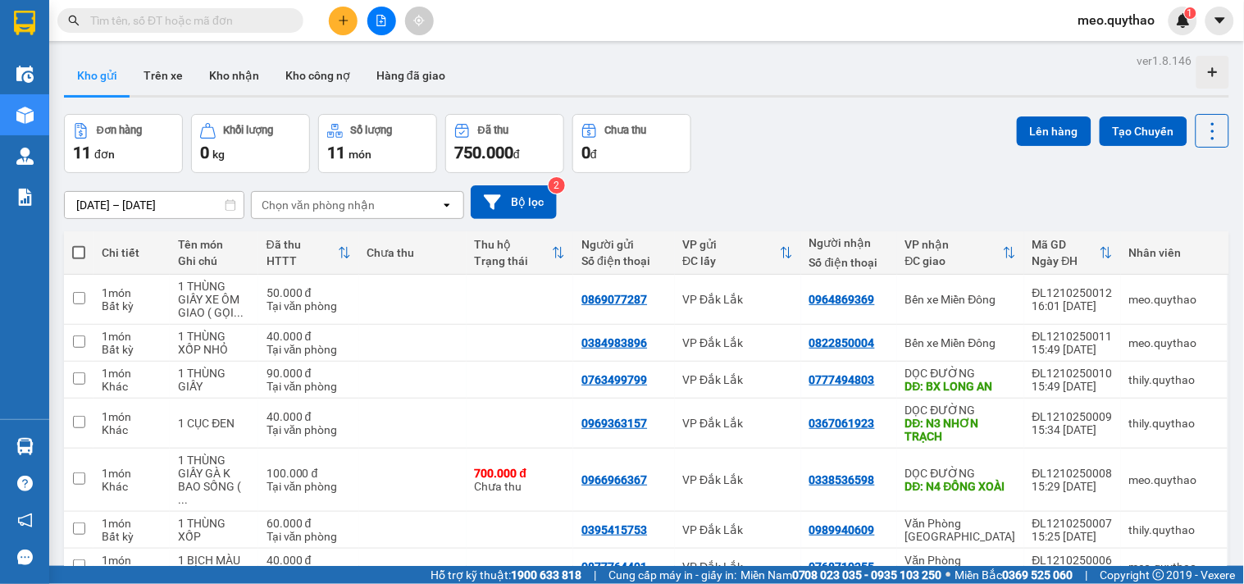
click at [338, 34] on button at bounding box center [343, 21] width 29 height 29
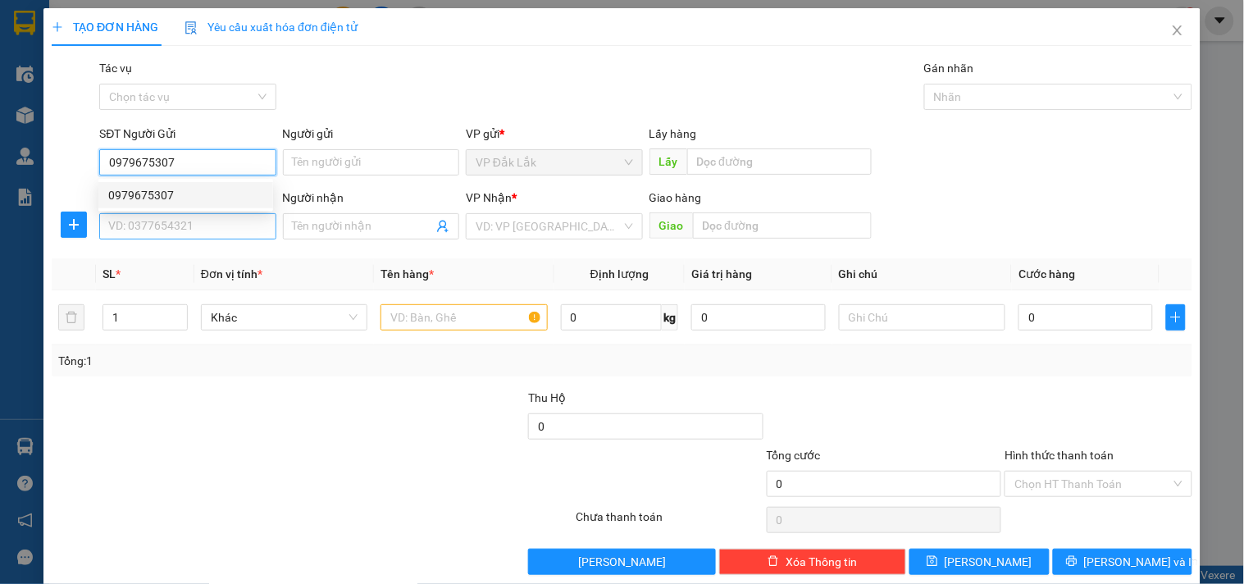
type input "0979675307"
click at [202, 233] on input "SĐT Người Nhận *" at bounding box center [187, 226] width 176 height 26
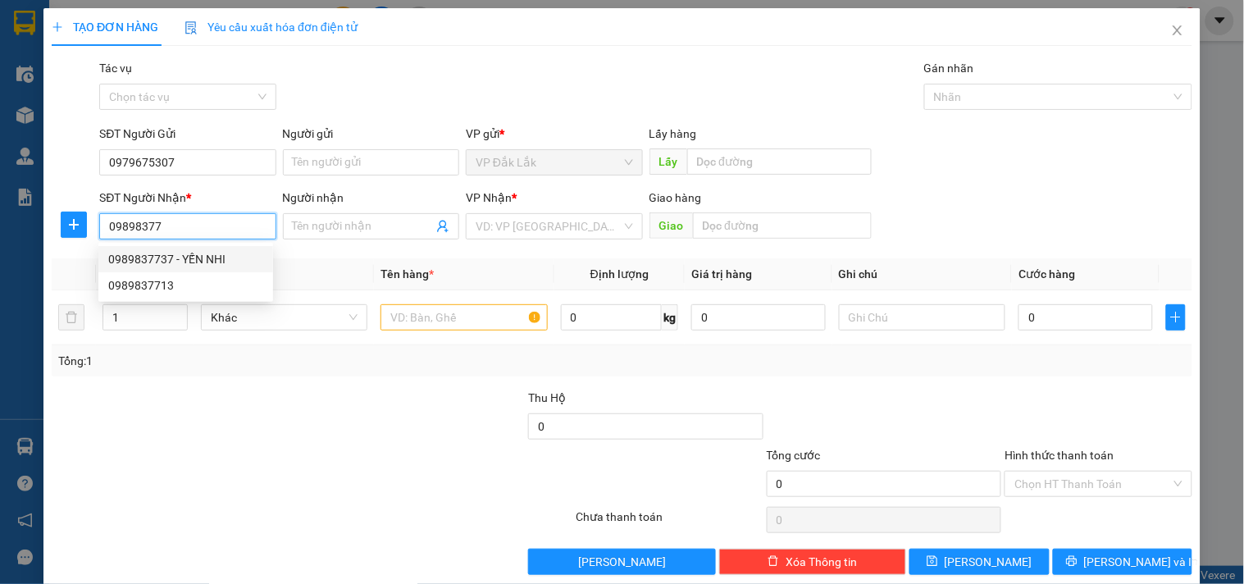
click at [198, 257] on div "0989837737 - YẾN NHI" at bounding box center [185, 259] width 155 height 18
type input "0989837737"
type input "YẾN NHI"
type input "N3 [GEOGRAPHIC_DATA]"
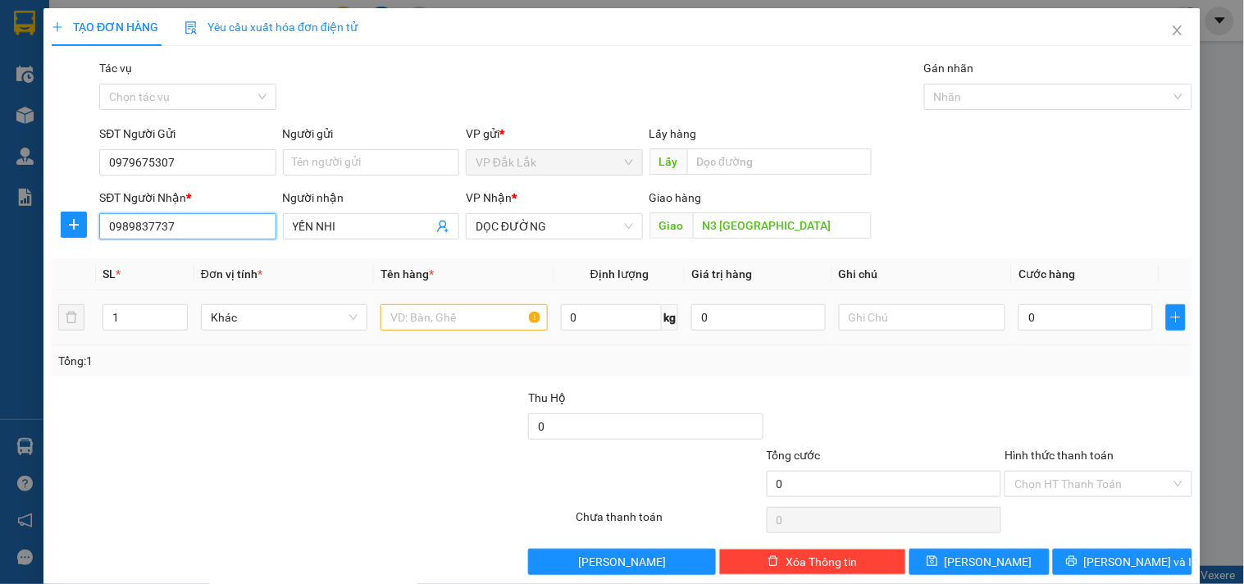
type input "0989837737"
click at [424, 306] on input "text" at bounding box center [463, 317] width 166 height 26
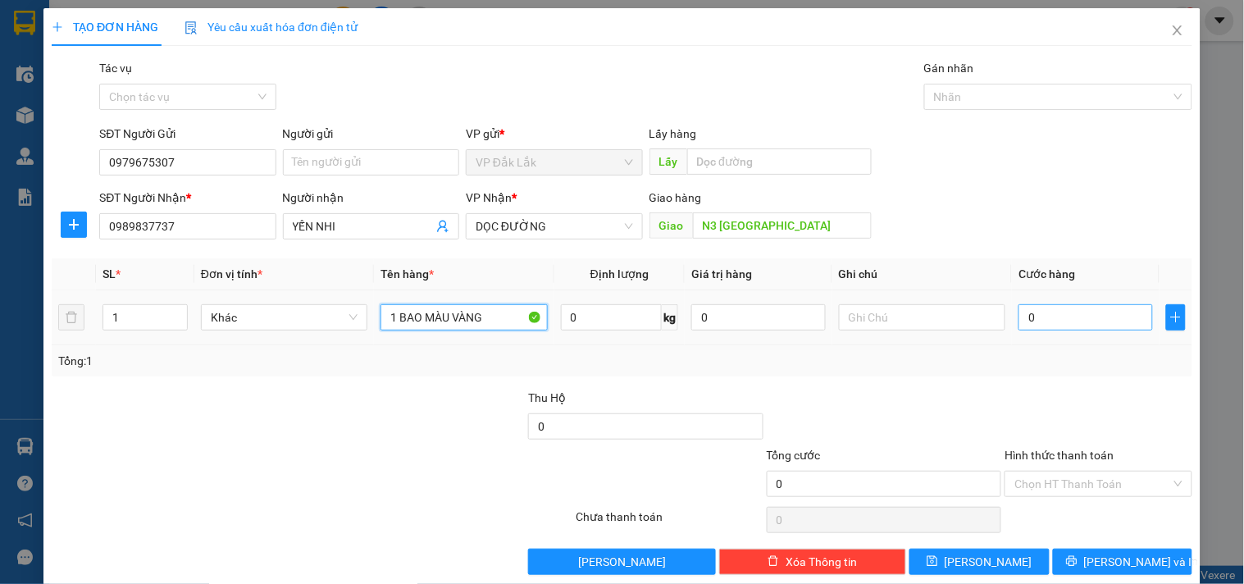
type input "1 BAO MÀU VÀNG"
click at [1046, 325] on input "0" at bounding box center [1085, 317] width 134 height 26
type input "8"
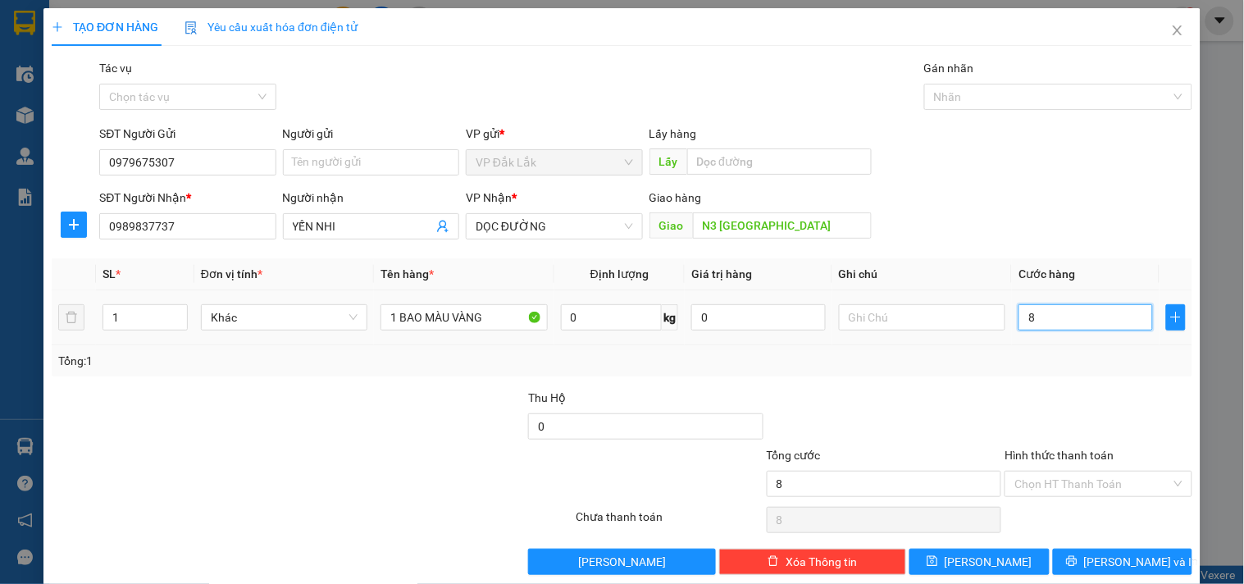
type input "80"
type input "800"
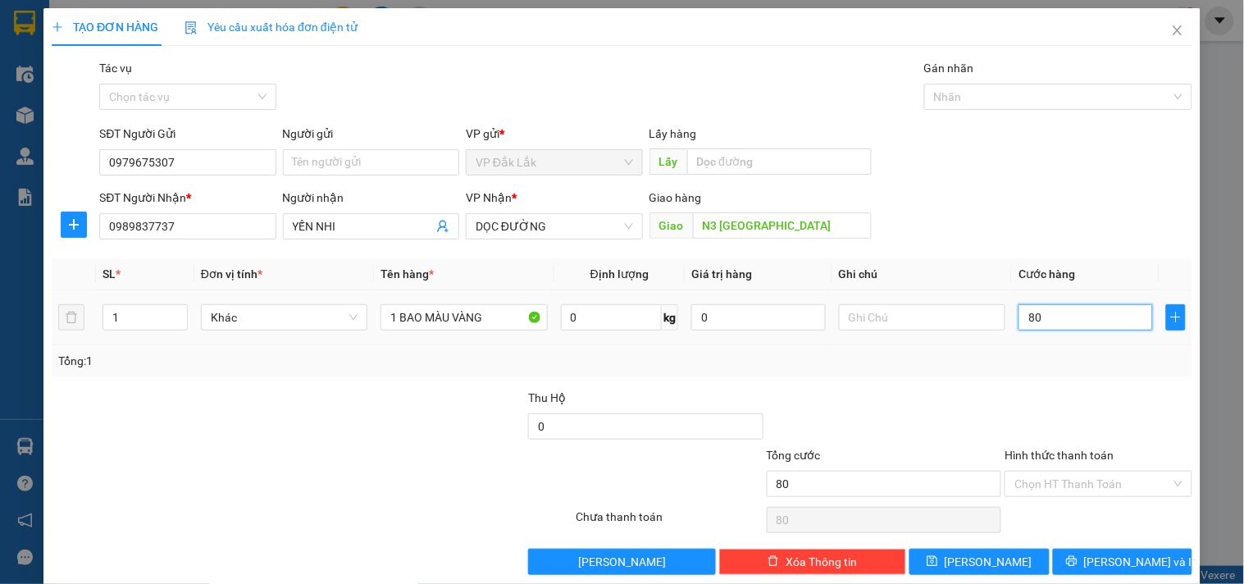
type input "800"
type input "8.000"
type input "80.000"
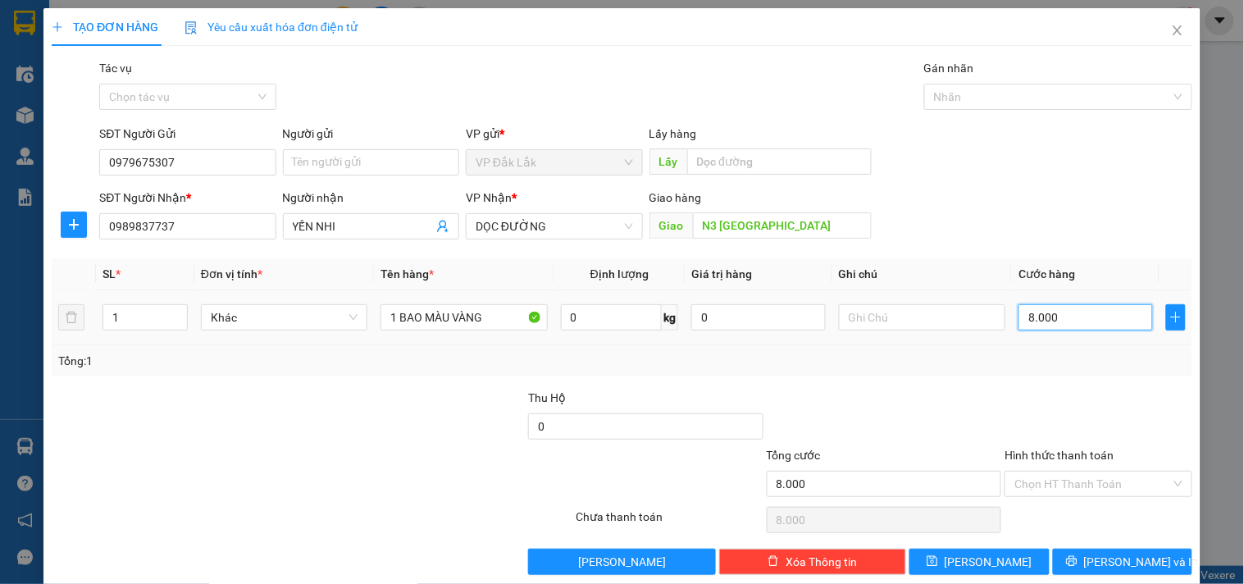
type input "80.000"
click at [1046, 485] on input "Hình thức thanh toán" at bounding box center [1092, 484] width 156 height 25
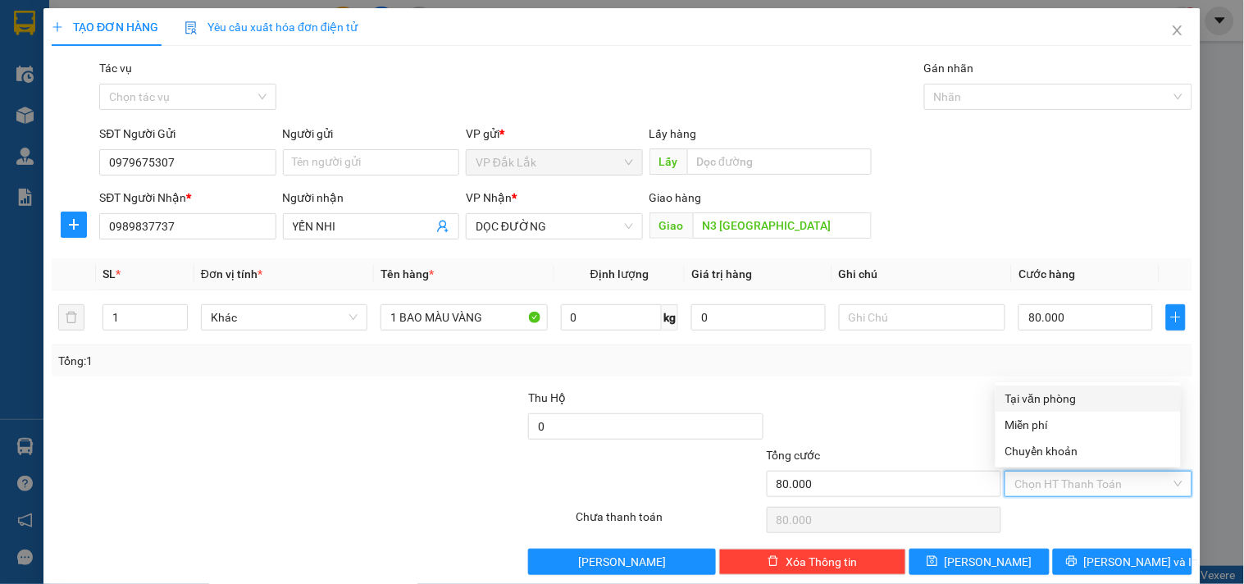
click at [1053, 385] on div "Tại văn phòng" at bounding box center [1088, 398] width 185 height 26
type input "0"
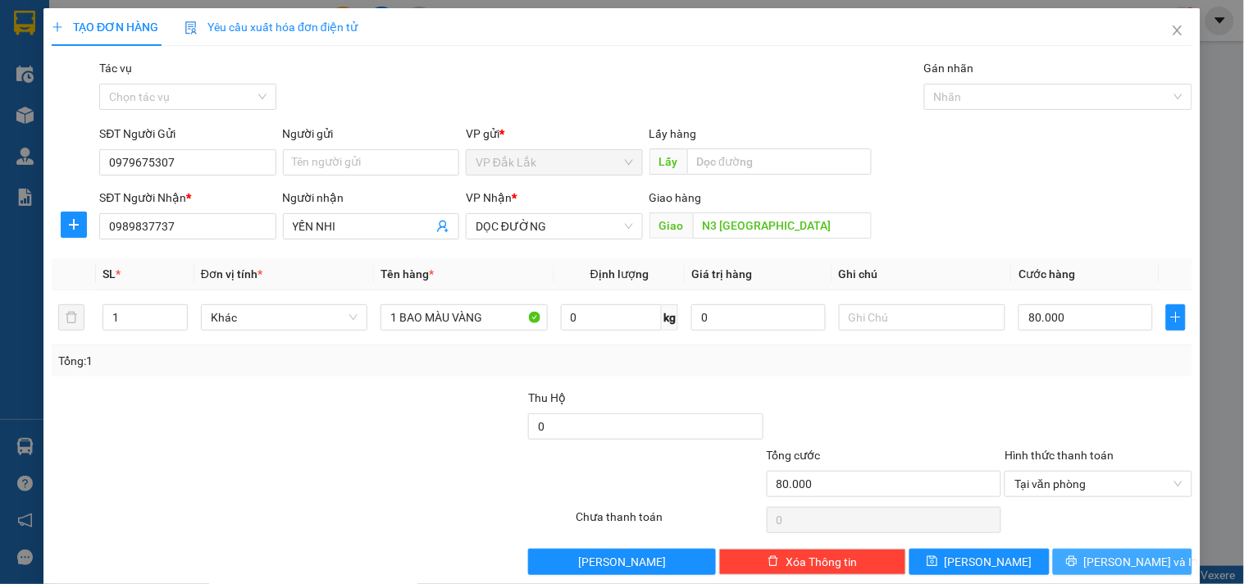
click at [1107, 553] on span "[PERSON_NAME] và In" at bounding box center [1141, 562] width 115 height 18
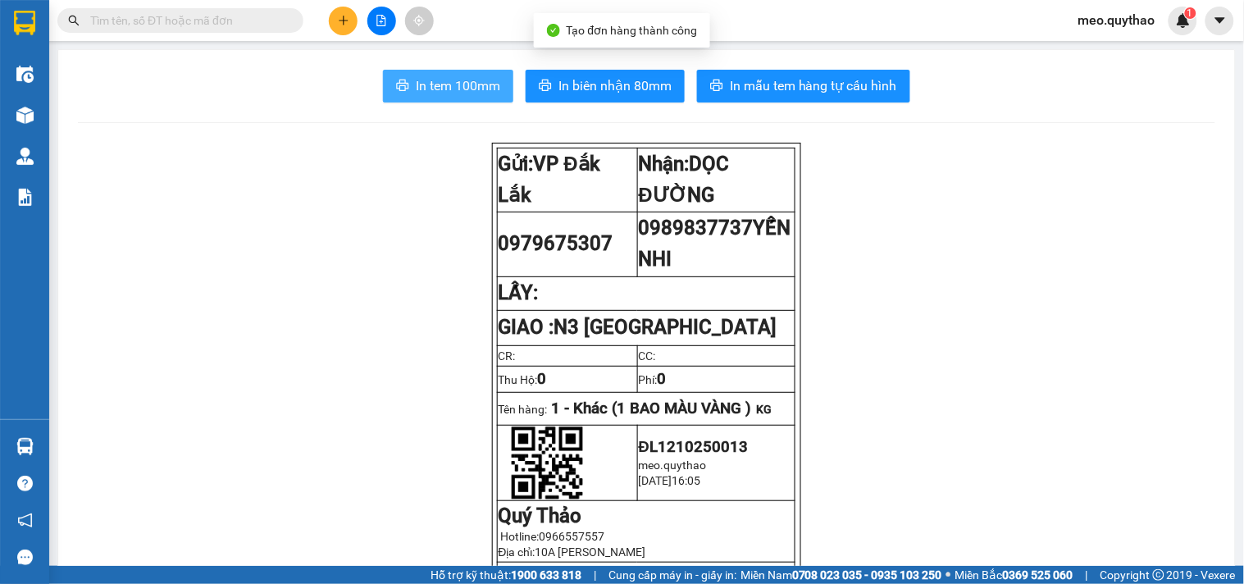
click at [456, 89] on span "In tem 100mm" at bounding box center [458, 85] width 84 height 21
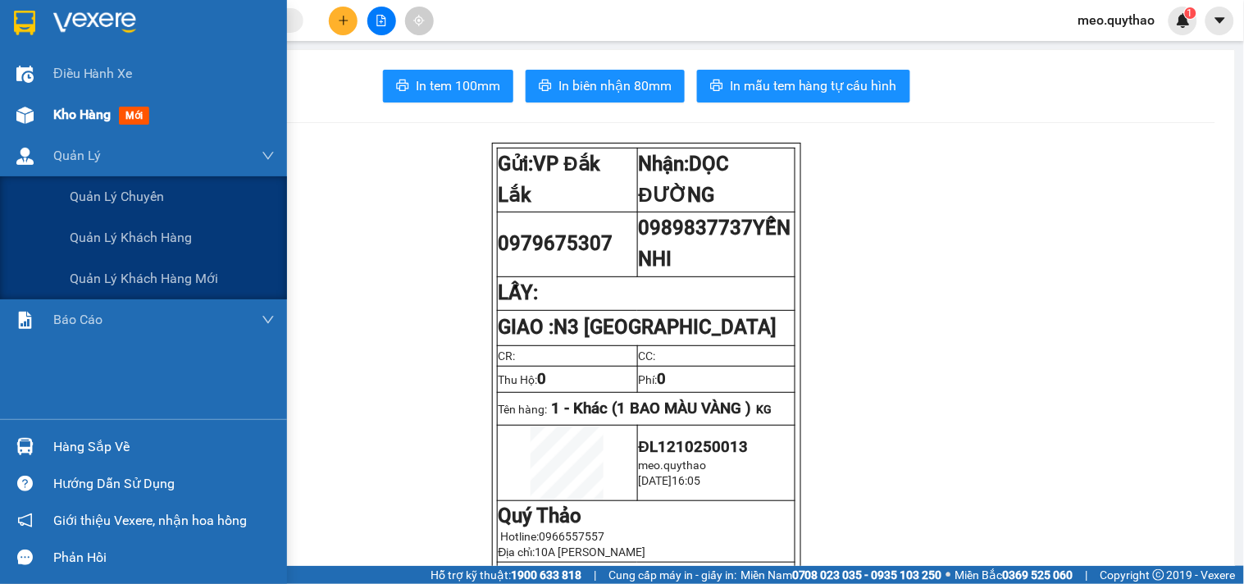
click at [103, 120] on span "Kho hàng" at bounding box center [81, 115] width 57 height 16
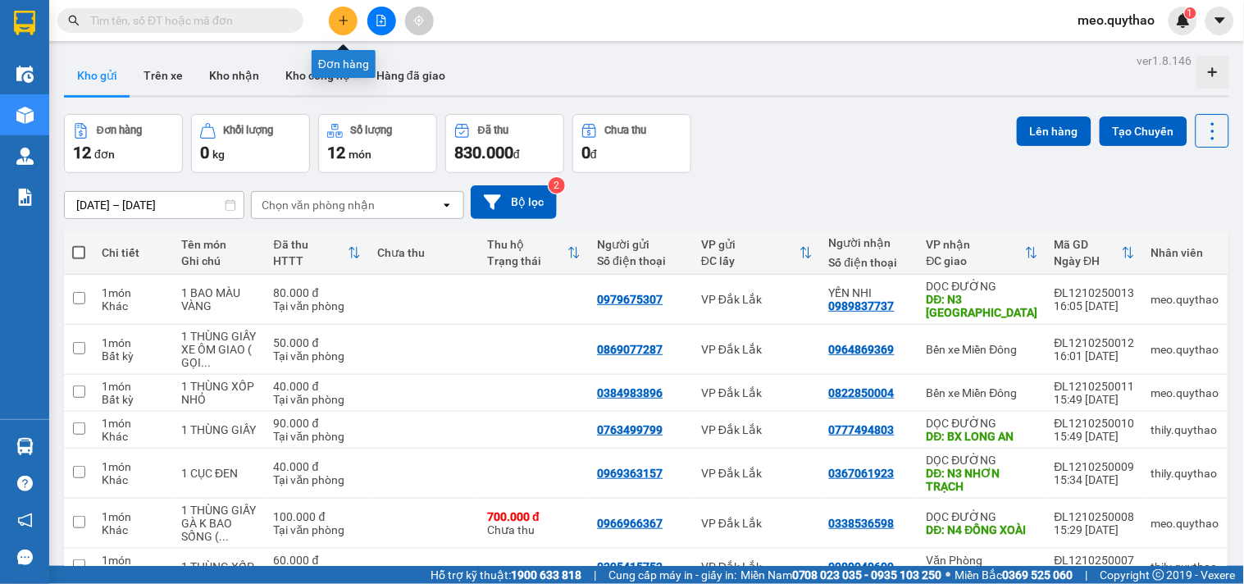
click at [354, 18] on button at bounding box center [343, 21] width 29 height 29
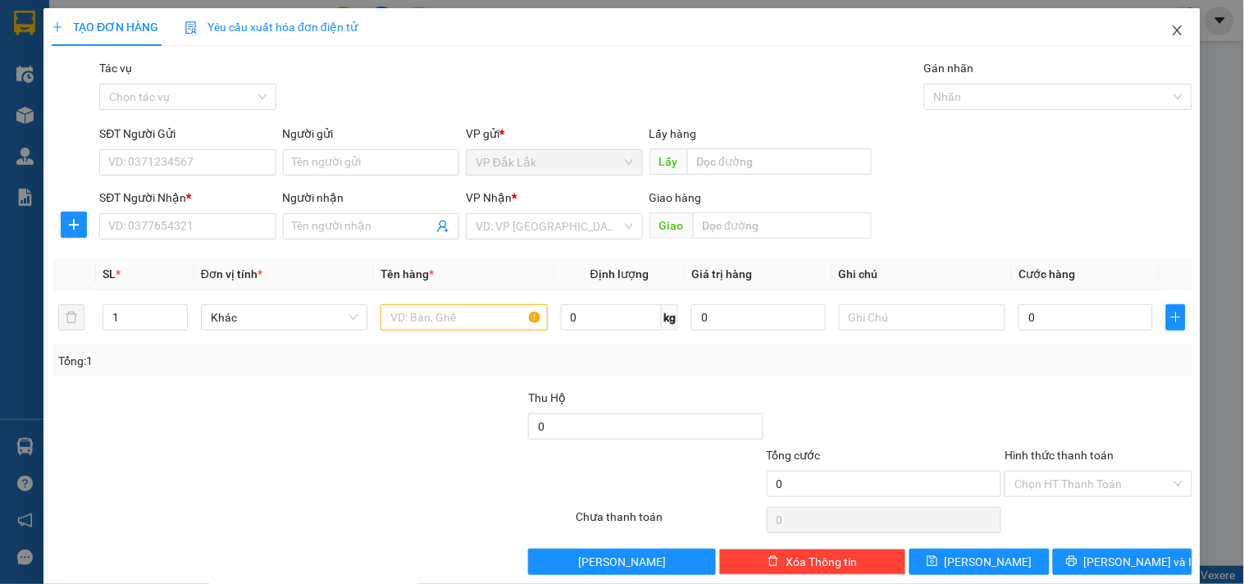
click at [1171, 30] on icon "close" at bounding box center [1177, 30] width 13 height 13
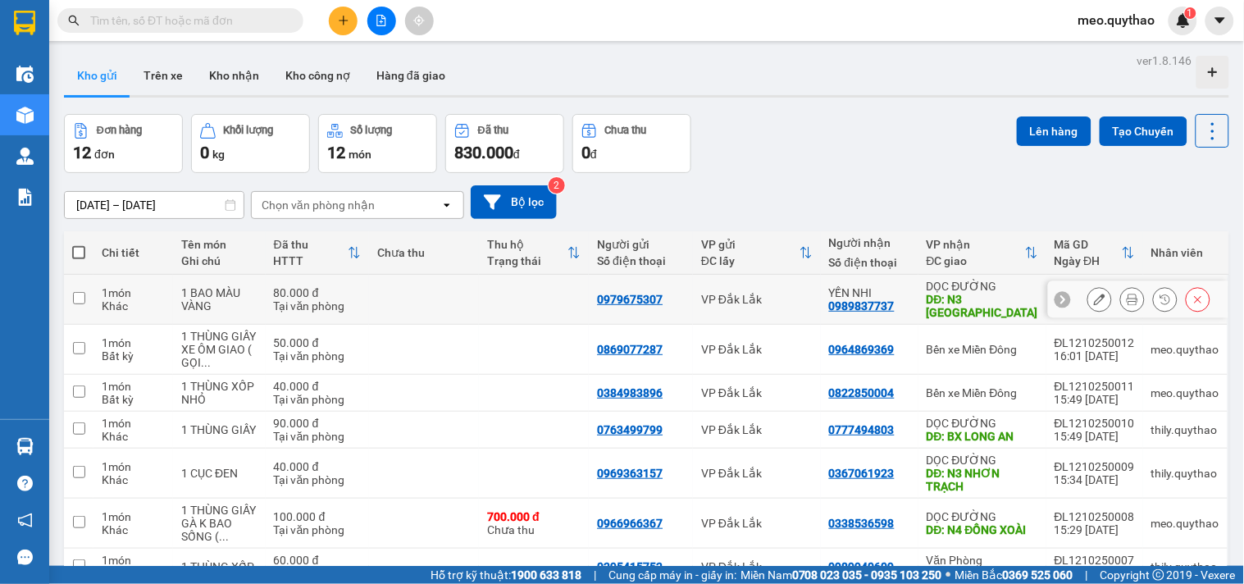
click at [1088, 296] on button at bounding box center [1099, 299] width 23 height 29
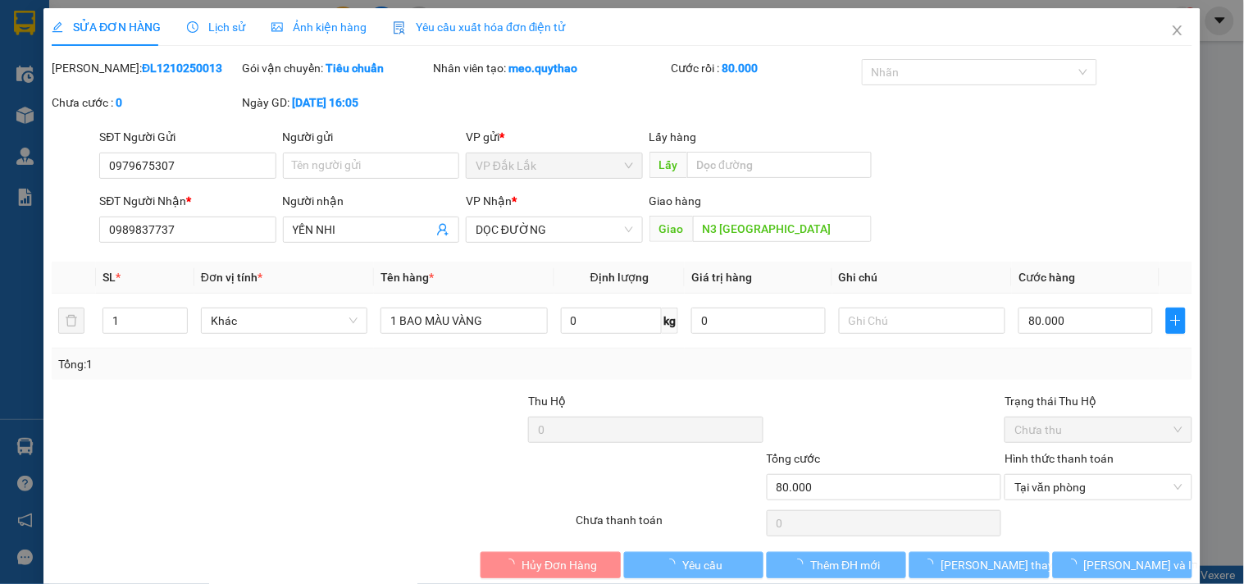
type input "0979675307"
type input "0989837737"
type input "YẾN NHI"
type input "N3 [GEOGRAPHIC_DATA]"
type input "80.000"
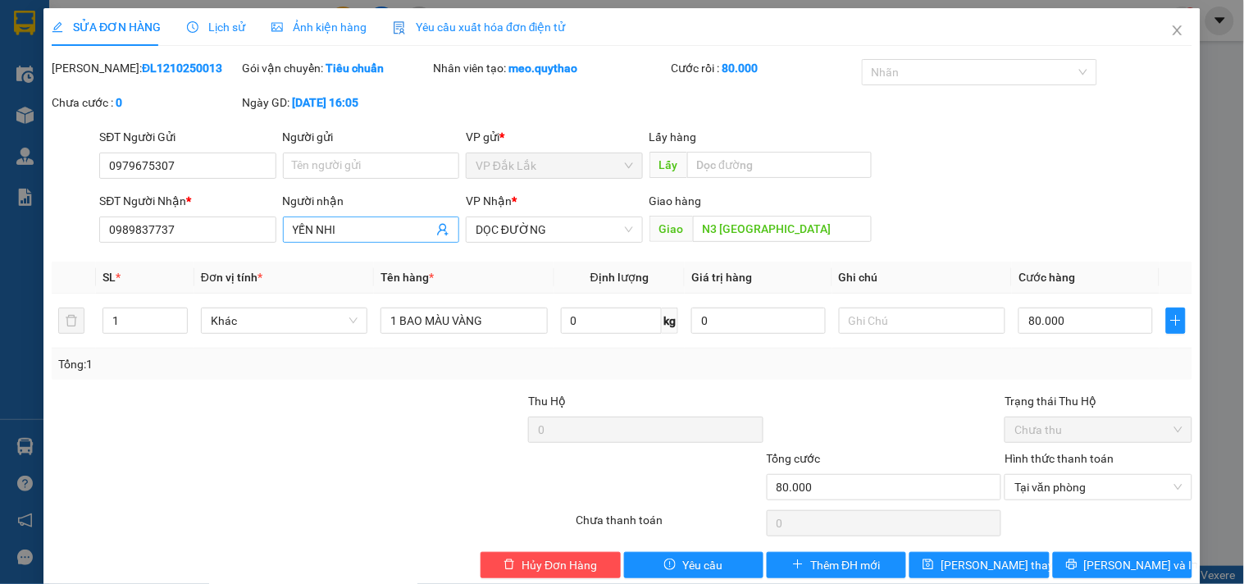
click at [346, 232] on input "YẾN NHI" at bounding box center [363, 230] width 140 height 18
click at [1078, 568] on icon "printer" at bounding box center [1071, 563] width 11 height 11
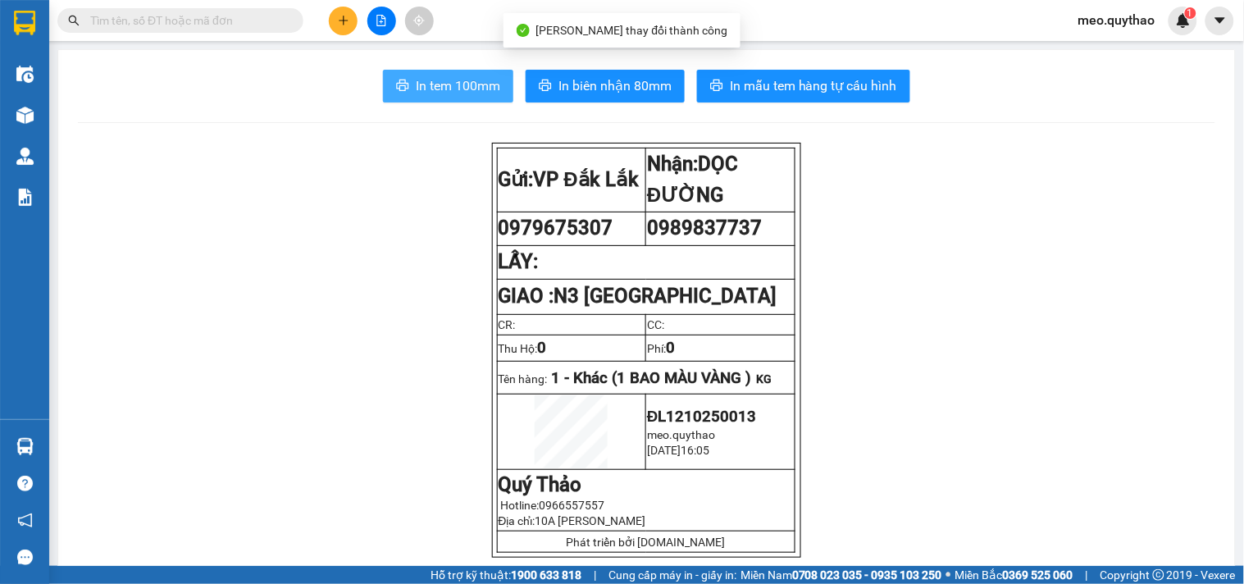
drag, startPoint x: 458, startPoint y: 80, endPoint x: 1002, endPoint y: 464, distance: 666.1
click at [461, 79] on span "In tem 100mm" at bounding box center [458, 85] width 84 height 21
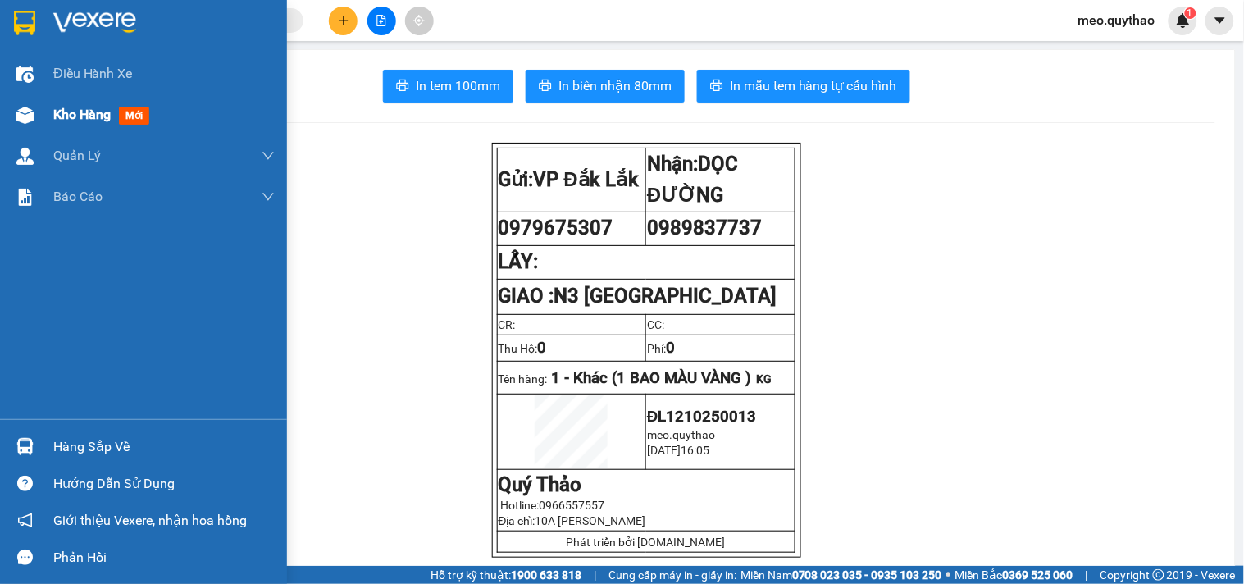
click at [44, 124] on div "Kho hàng mới" at bounding box center [143, 114] width 287 height 41
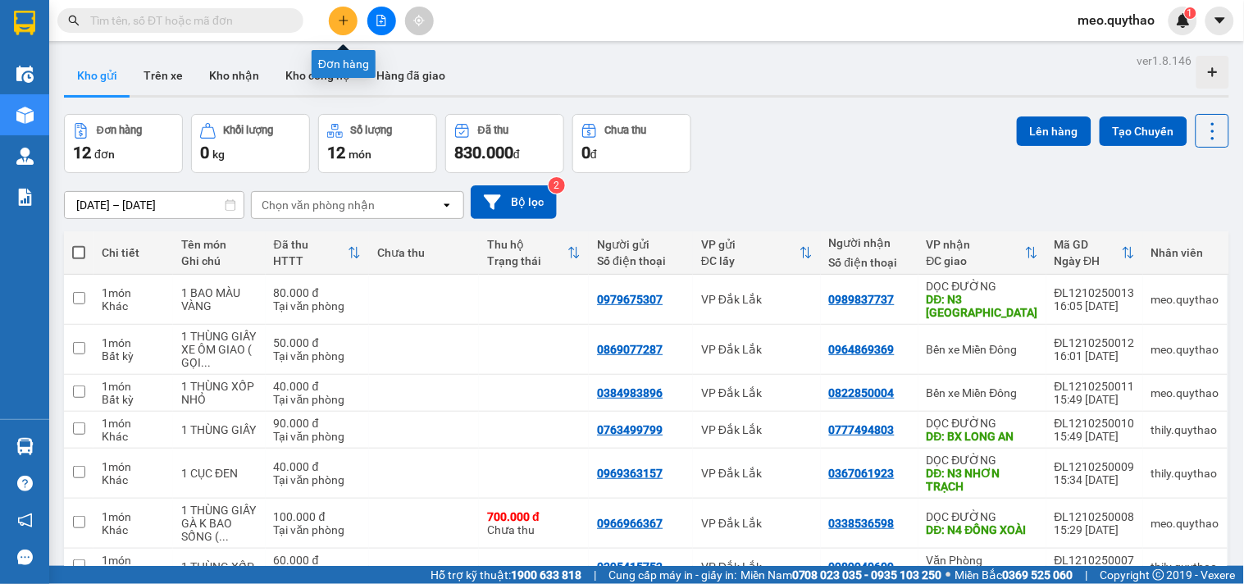
click at [332, 28] on button at bounding box center [343, 21] width 29 height 29
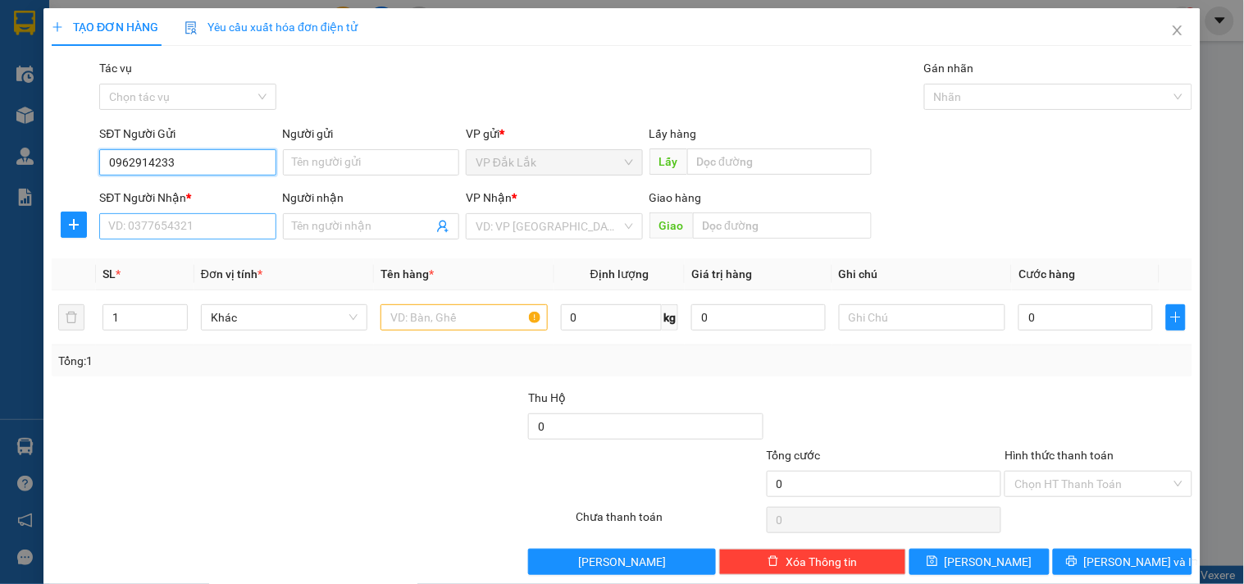
type input "0962914233"
click at [238, 231] on input "SĐT Người Nhận *" at bounding box center [187, 226] width 176 height 26
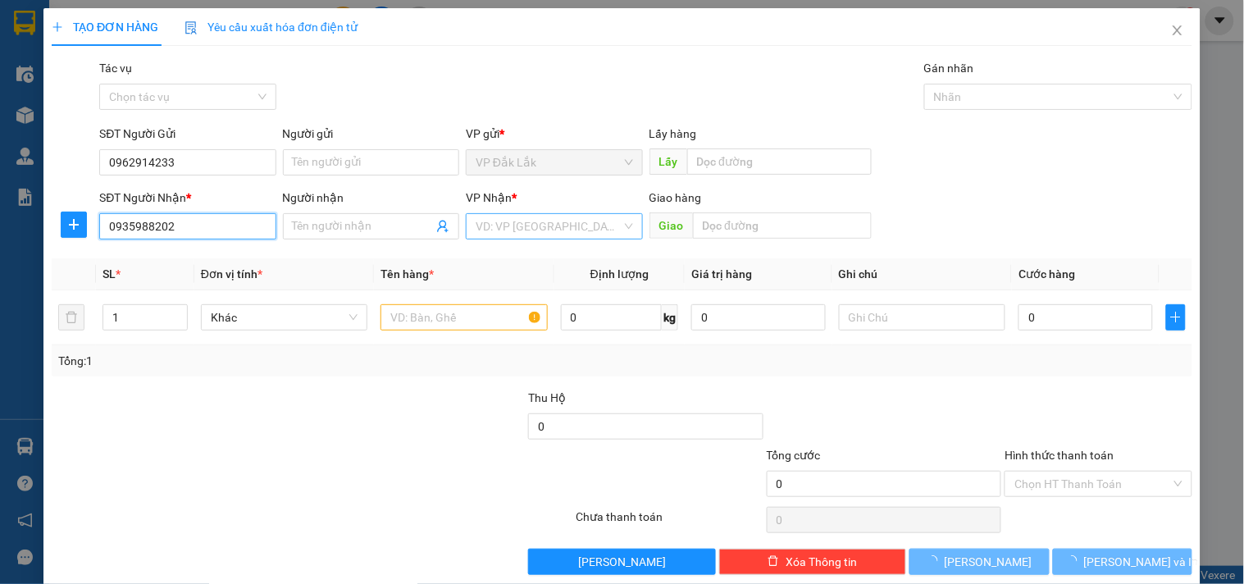
type input "0935988202"
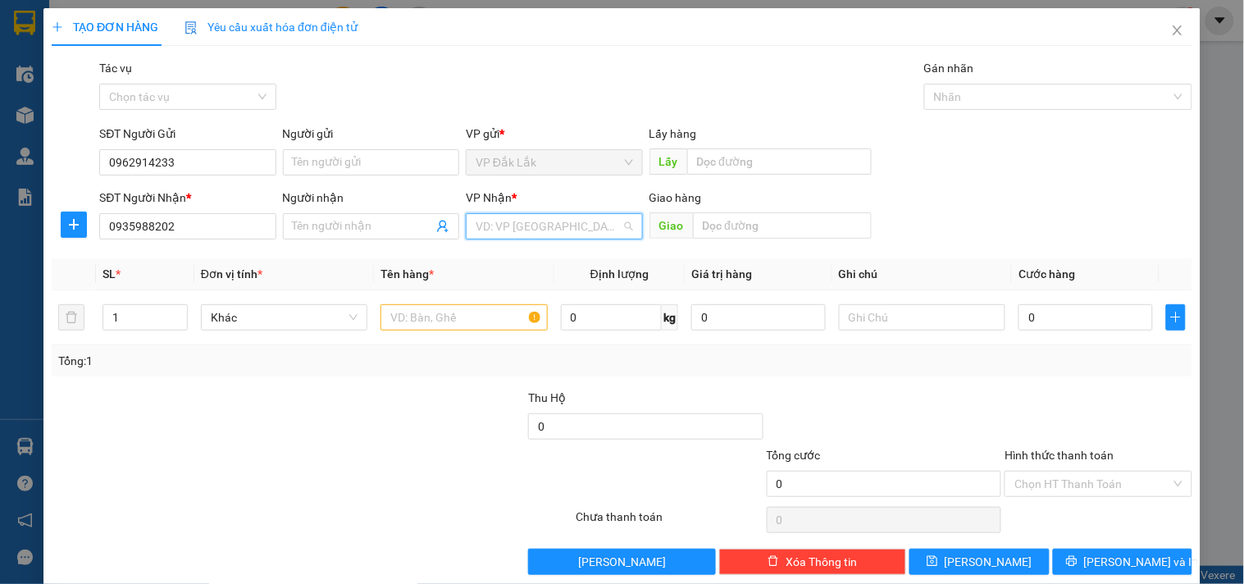
click at [555, 224] on input "search" at bounding box center [548, 226] width 145 height 25
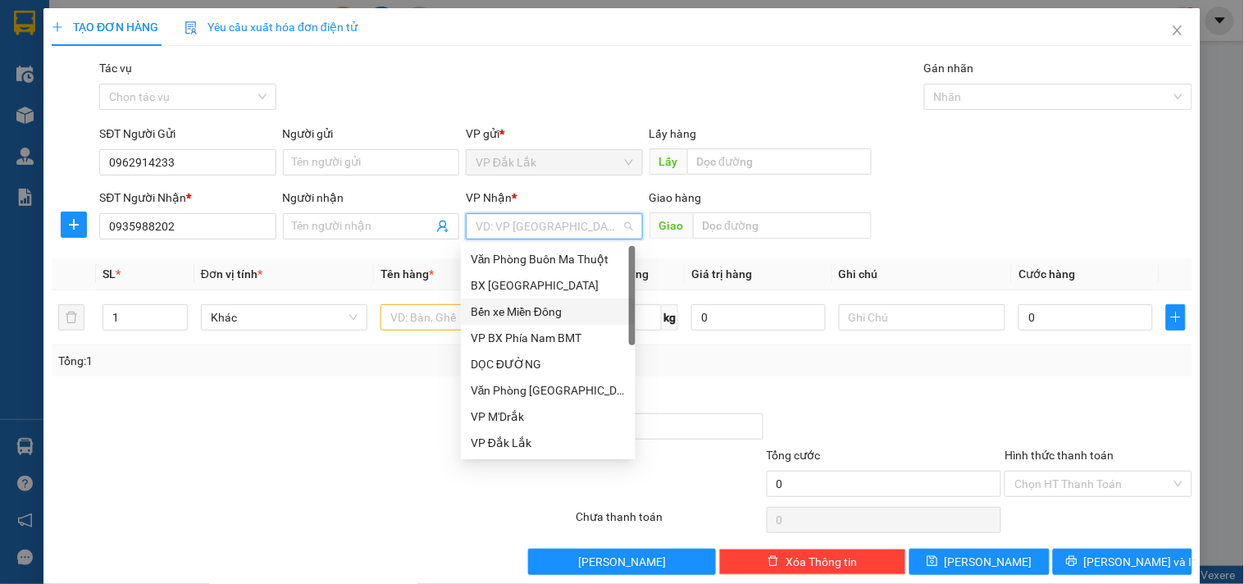
click at [571, 305] on div "Bến xe Miền Đông" at bounding box center [548, 312] width 155 height 18
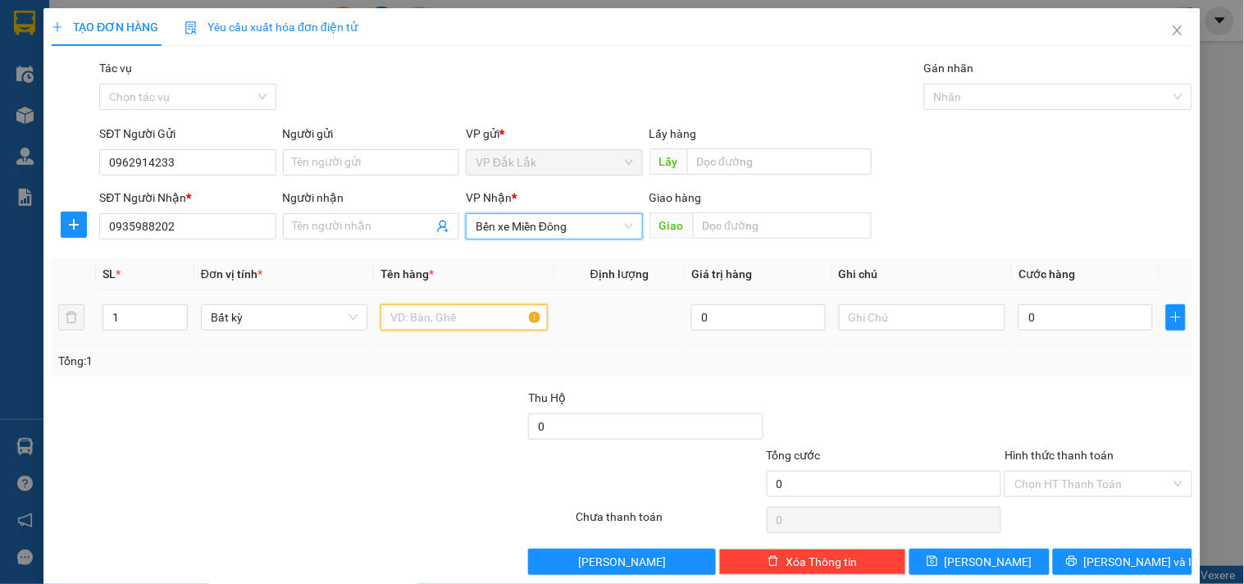
click at [435, 318] on input "text" at bounding box center [463, 317] width 166 height 26
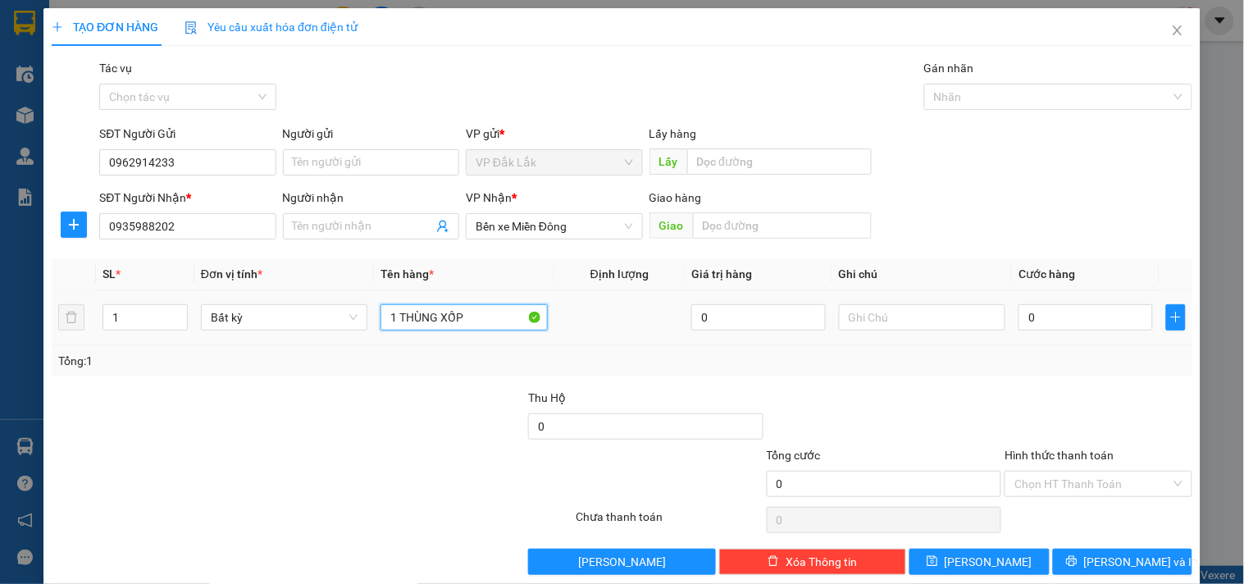
type input "1 THÙNG XỐP"
click at [1071, 295] on td "0" at bounding box center [1086, 317] width 148 height 55
click at [1056, 312] on input "0" at bounding box center [1085, 317] width 134 height 26
type input "5"
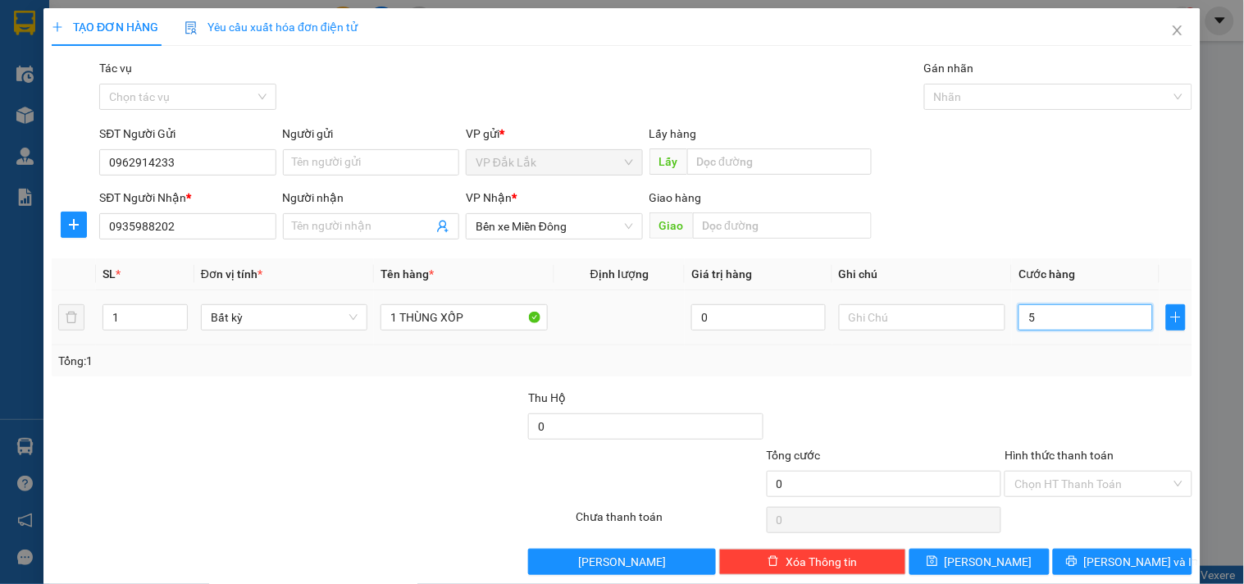
type input "5"
type input "50"
type input "500"
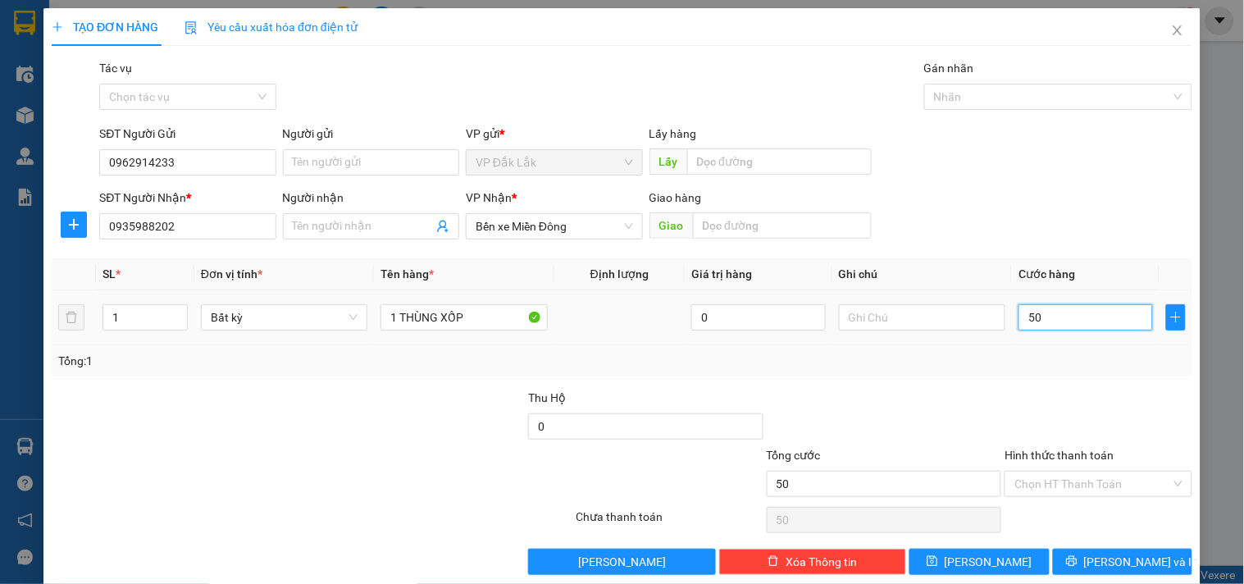
type input "500"
type input "5.000"
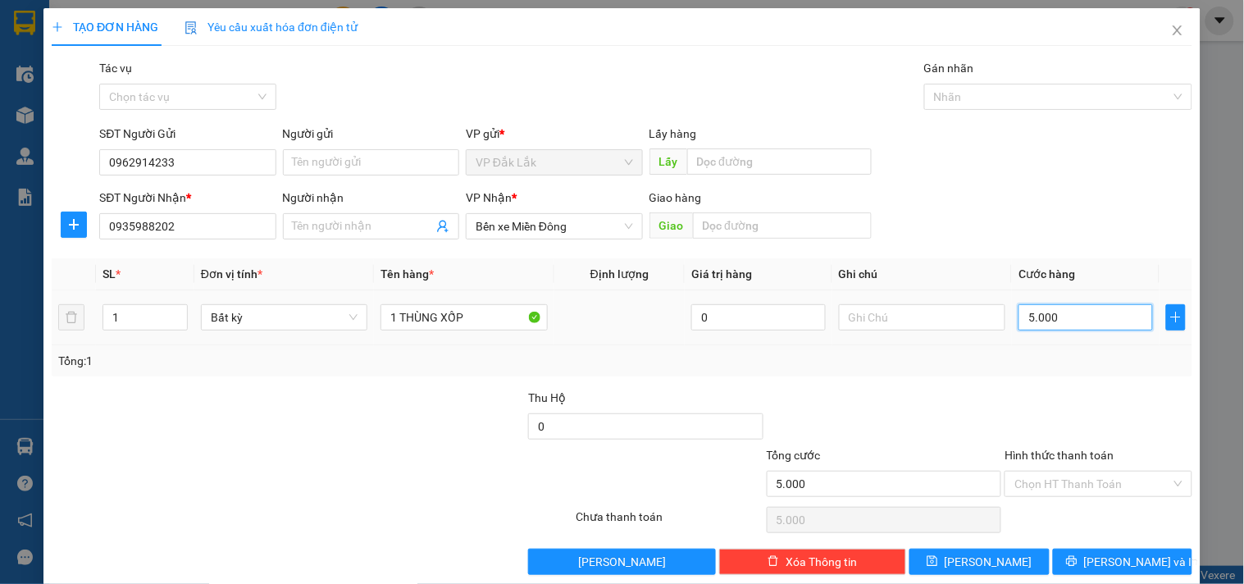
type input "50.000"
click at [1112, 494] on input "Hình thức thanh toán" at bounding box center [1092, 484] width 156 height 25
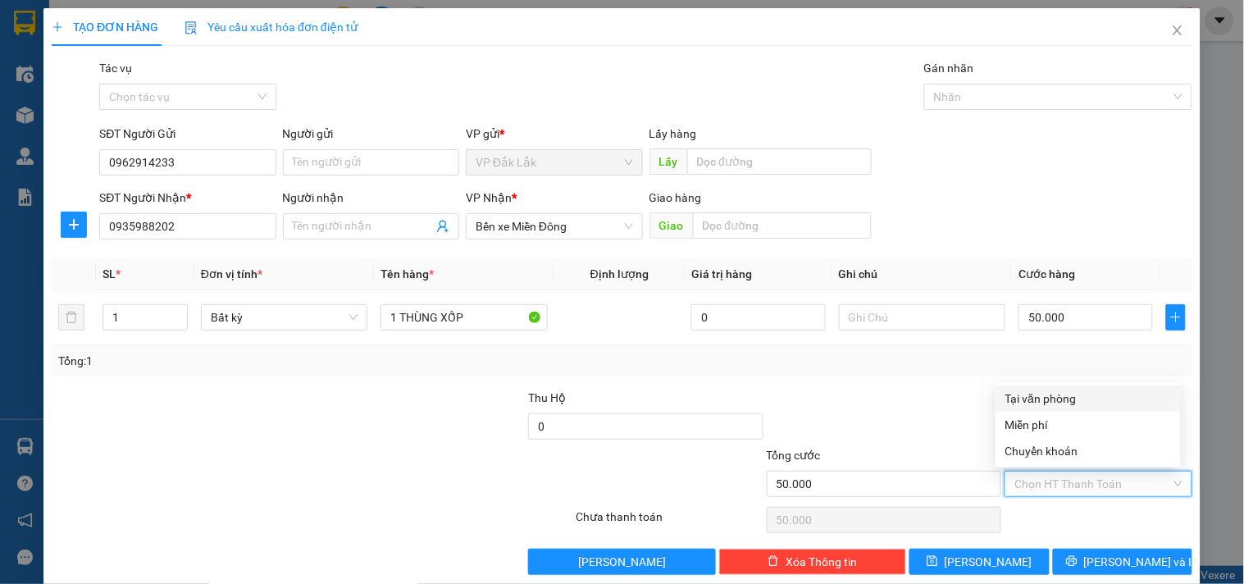
click at [1047, 405] on div "Tại văn phòng" at bounding box center [1088, 399] width 166 height 18
type input "0"
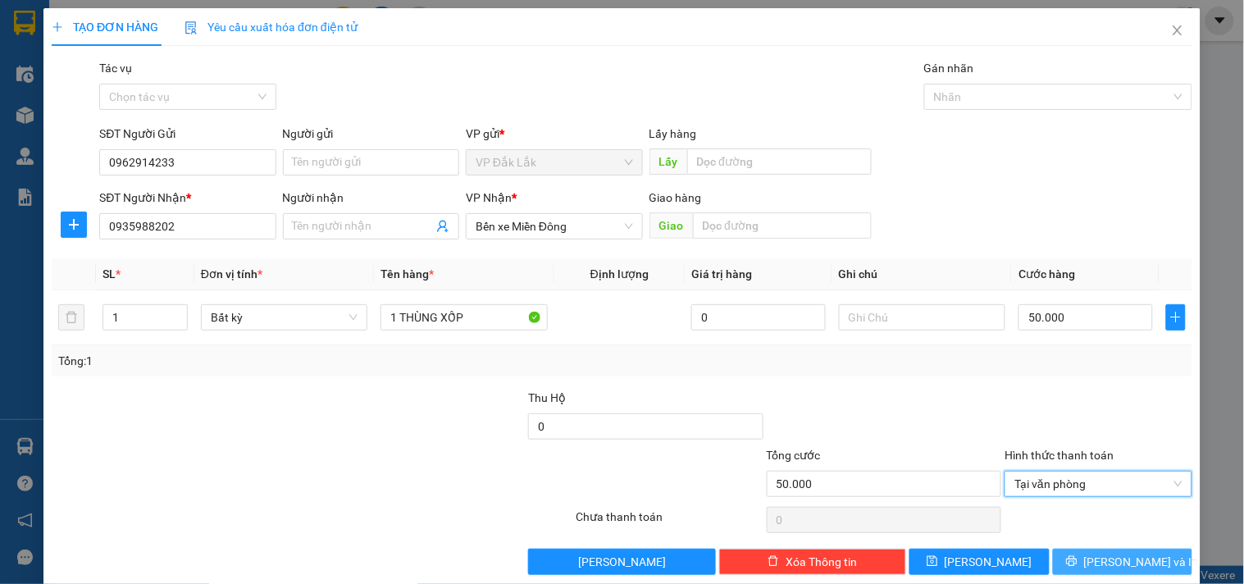
click at [1086, 554] on button "[PERSON_NAME] và In" at bounding box center [1122, 562] width 139 height 26
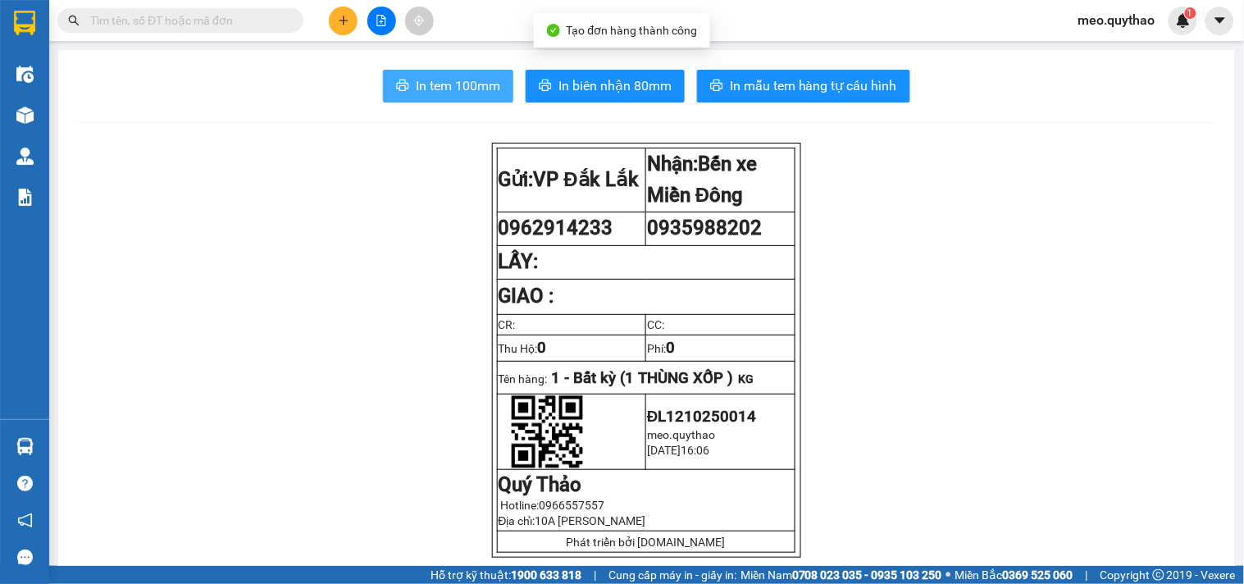
click at [478, 92] on span "In tem 100mm" at bounding box center [458, 85] width 84 height 21
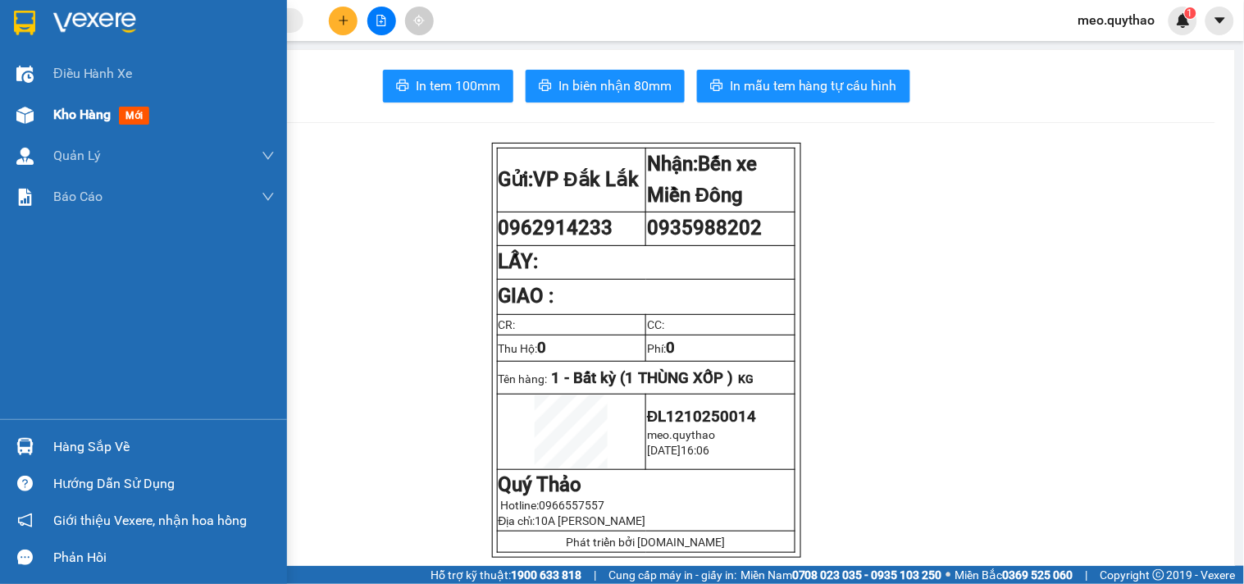
click at [78, 132] on div "Kho hàng mới" at bounding box center [163, 114] width 221 height 41
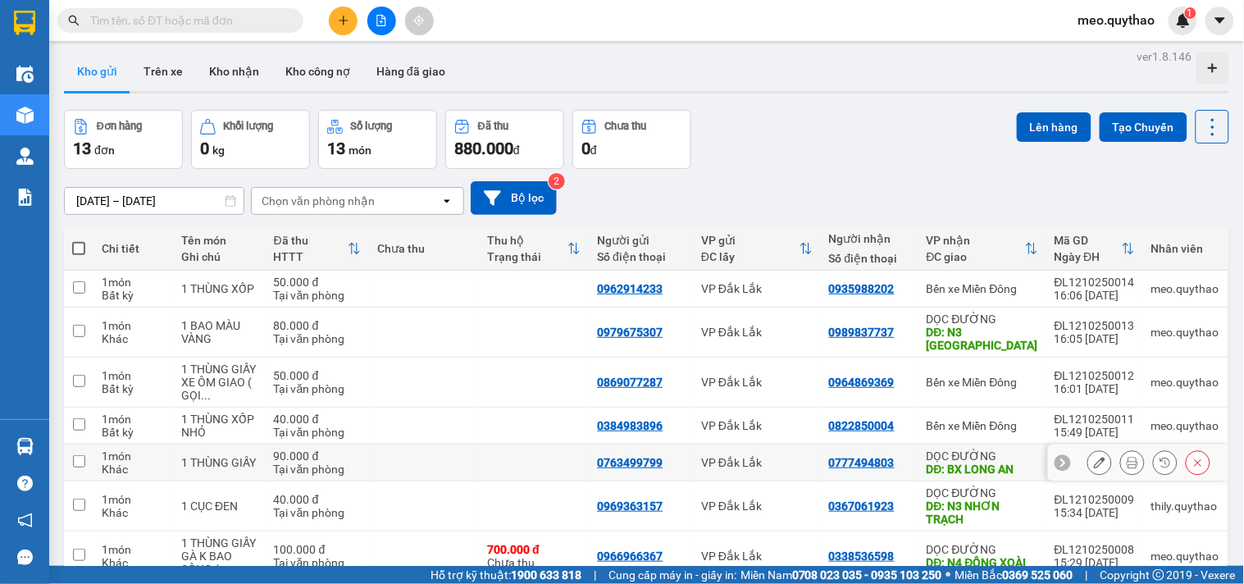
scroll to position [3, 0]
click at [339, 31] on button at bounding box center [343, 21] width 29 height 29
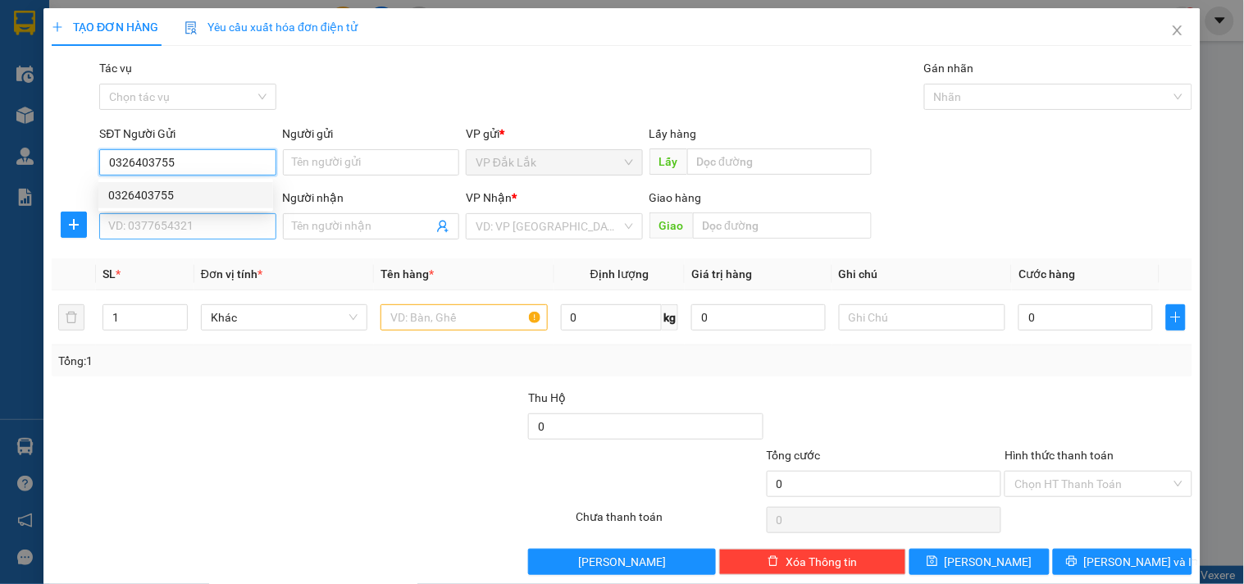
type input "0326403755"
click at [209, 225] on input "SĐT Người Nhận *" at bounding box center [187, 226] width 176 height 26
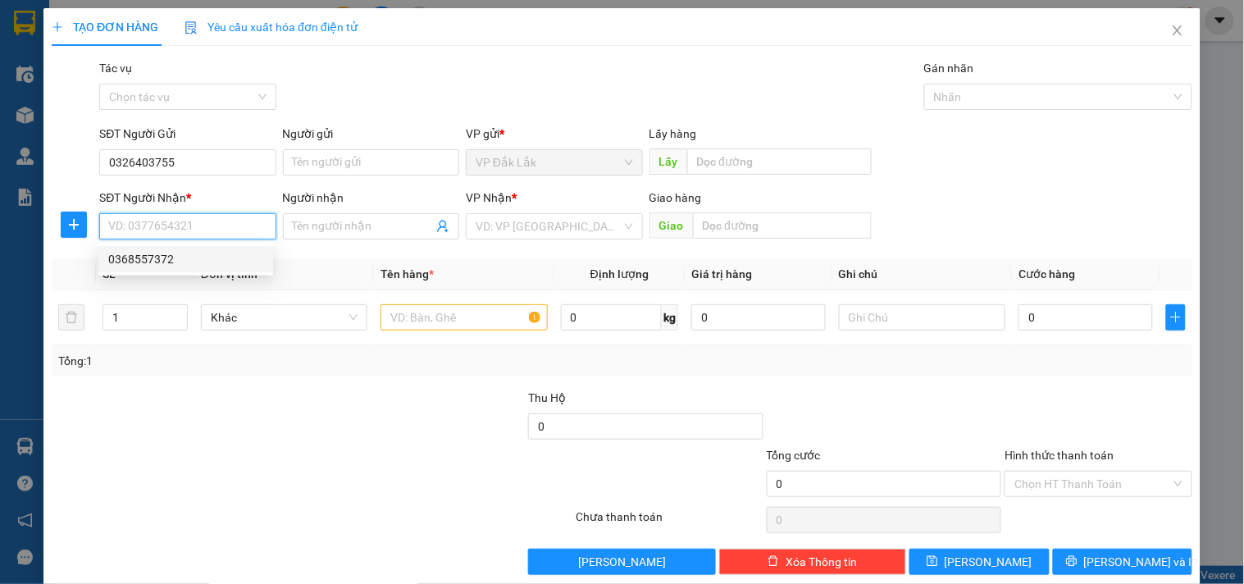
click at [189, 260] on div "0368557372" at bounding box center [185, 259] width 155 height 18
type input "0368557372"
type input "CX HẠNH NGUYÊN"
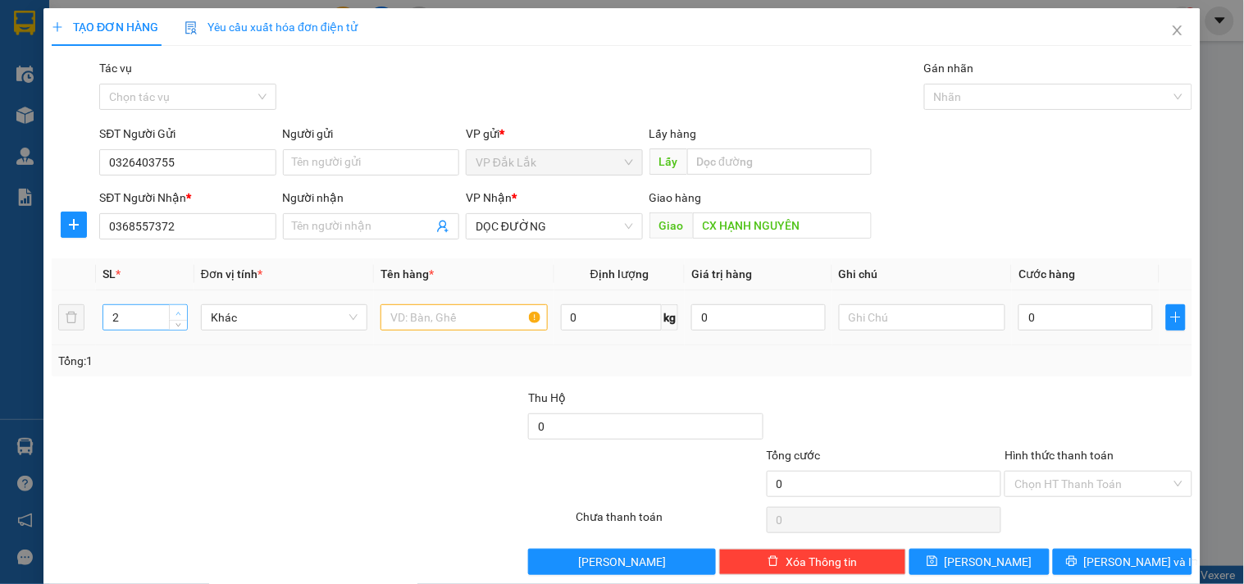
click at [178, 311] on icon "up" at bounding box center [178, 314] width 6 height 6
click at [184, 320] on span "Decrease Value" at bounding box center [178, 322] width 18 height 15
type input "2"
click at [179, 305] on span "Increase Value" at bounding box center [178, 312] width 18 height 15
click at [420, 301] on div at bounding box center [463, 317] width 166 height 33
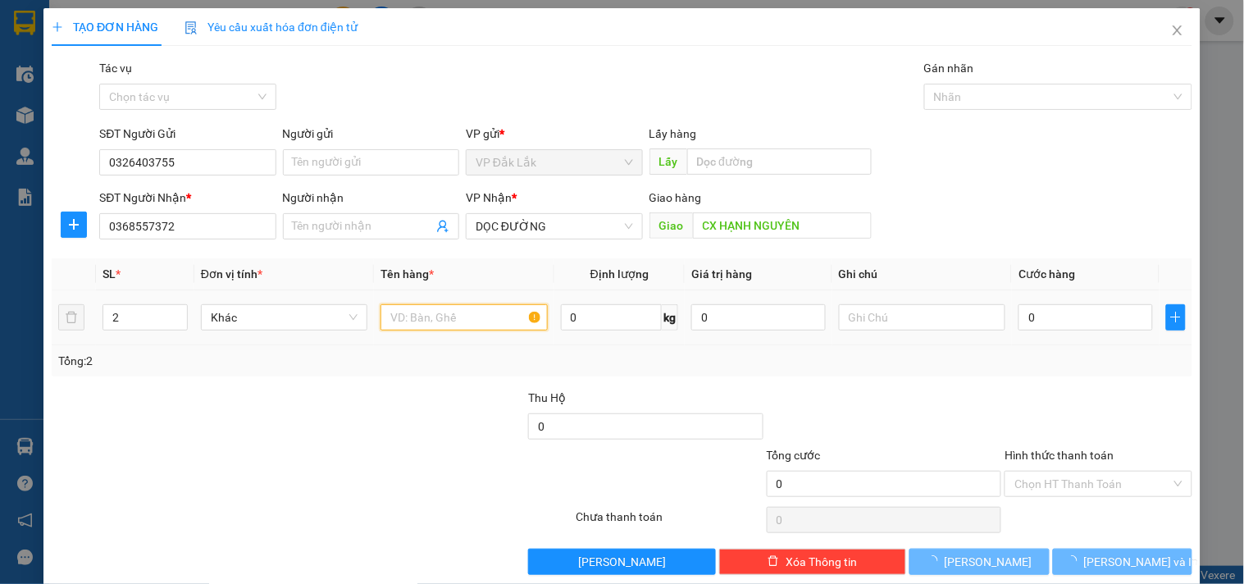
click at [422, 310] on input "text" at bounding box center [463, 317] width 166 height 26
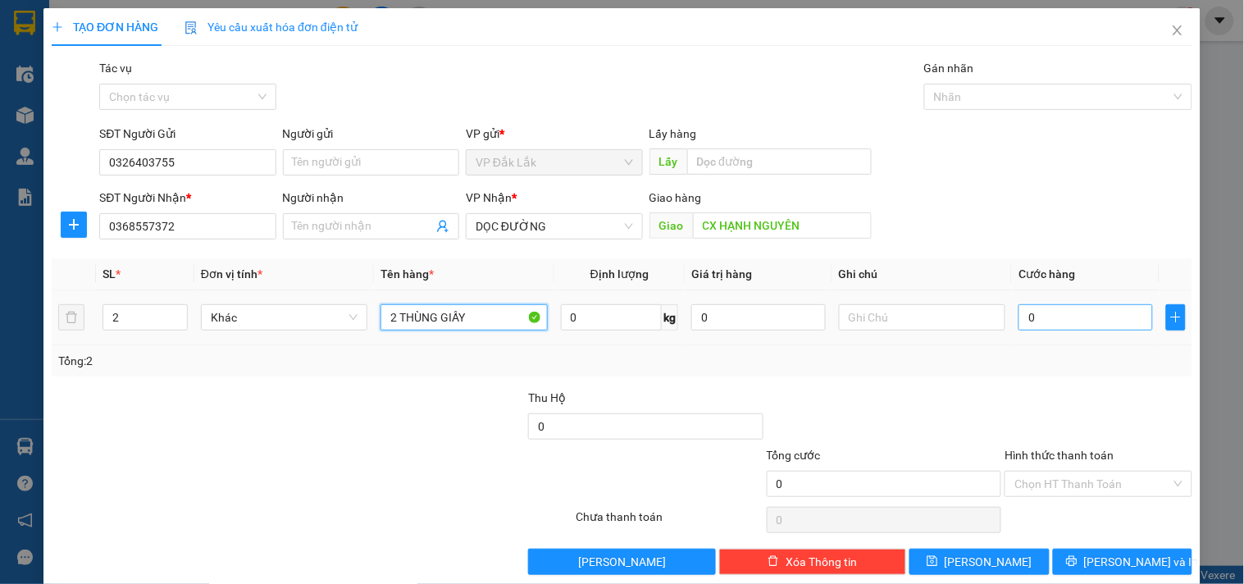
type input "2 THÙNG GIẤY"
click at [1096, 313] on input "0" at bounding box center [1085, 317] width 134 height 26
type input "1"
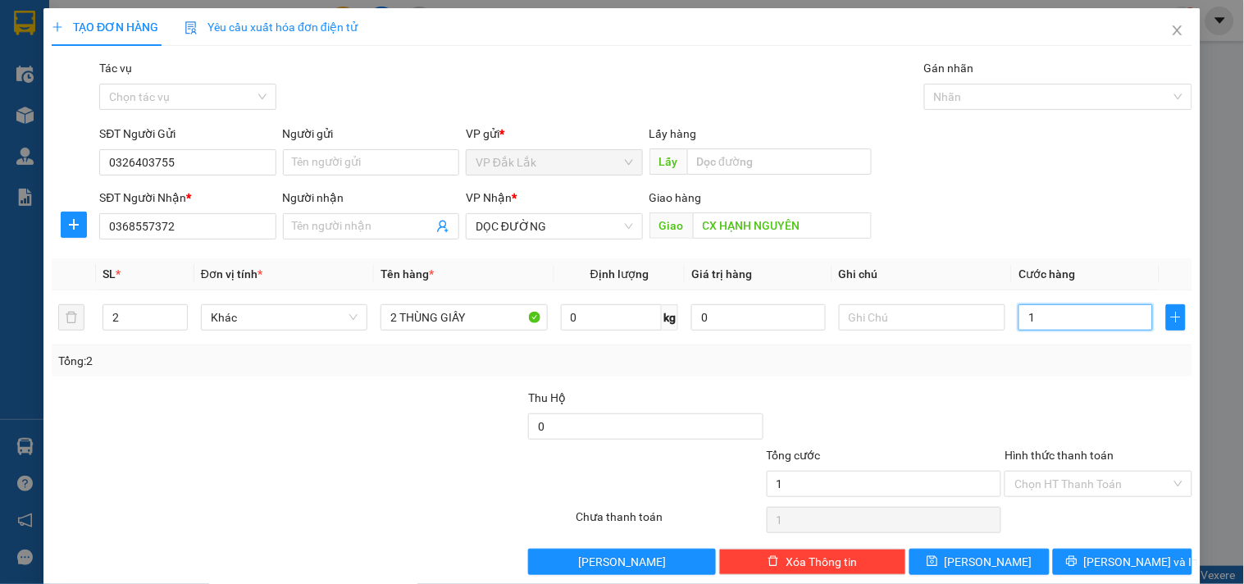
type input "12"
type input "120"
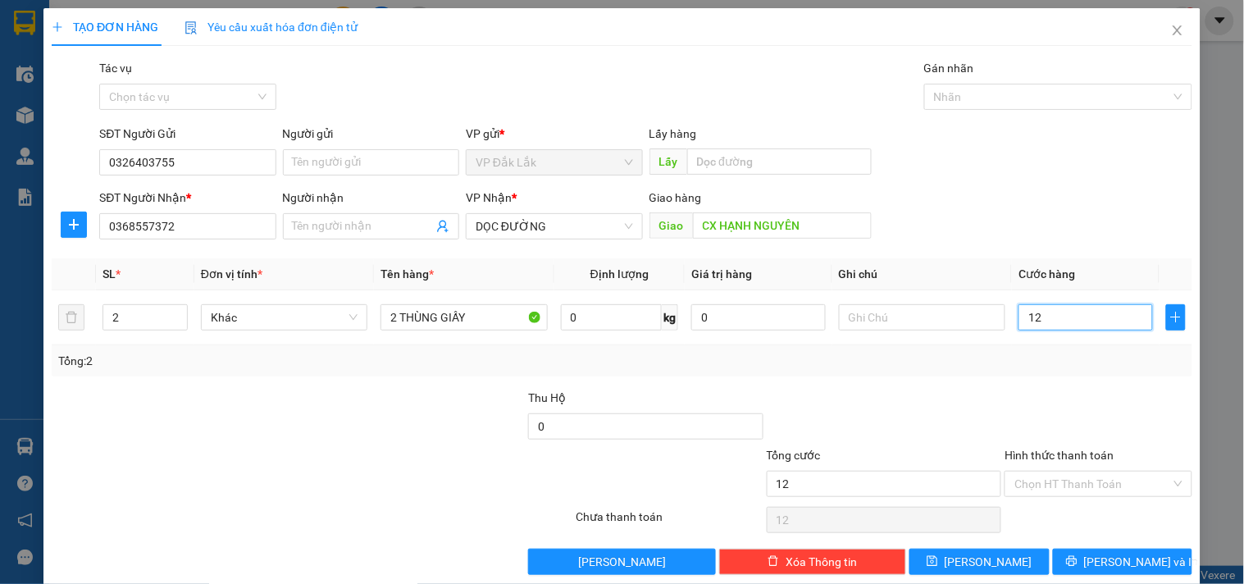
type input "120"
type input "1.200"
type input "12.000"
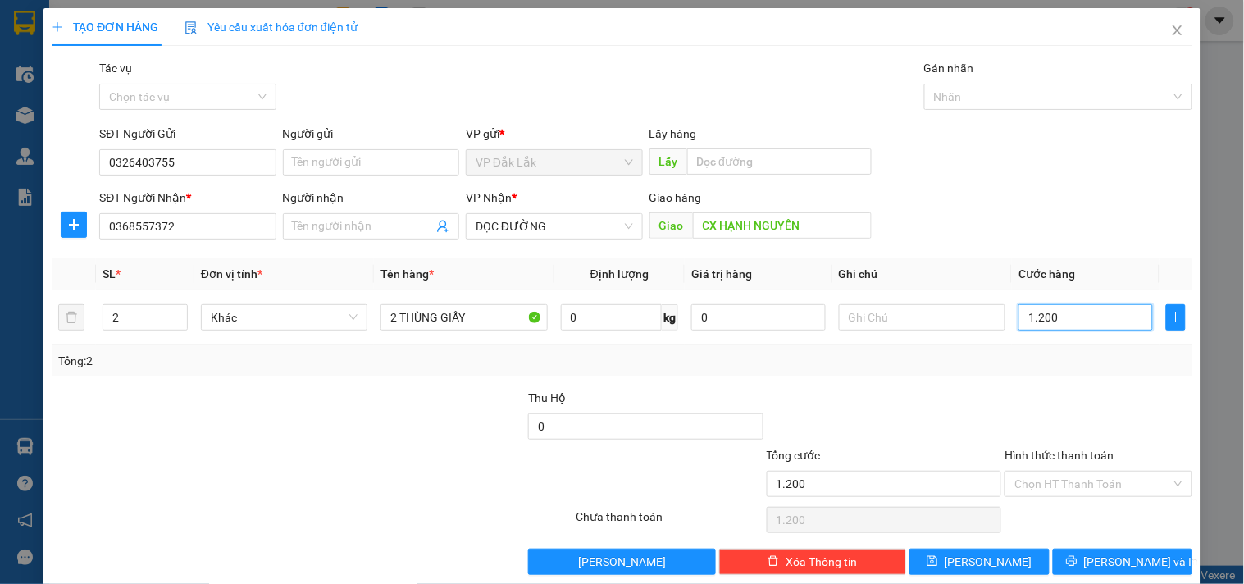
type input "12.000"
type input "120.000"
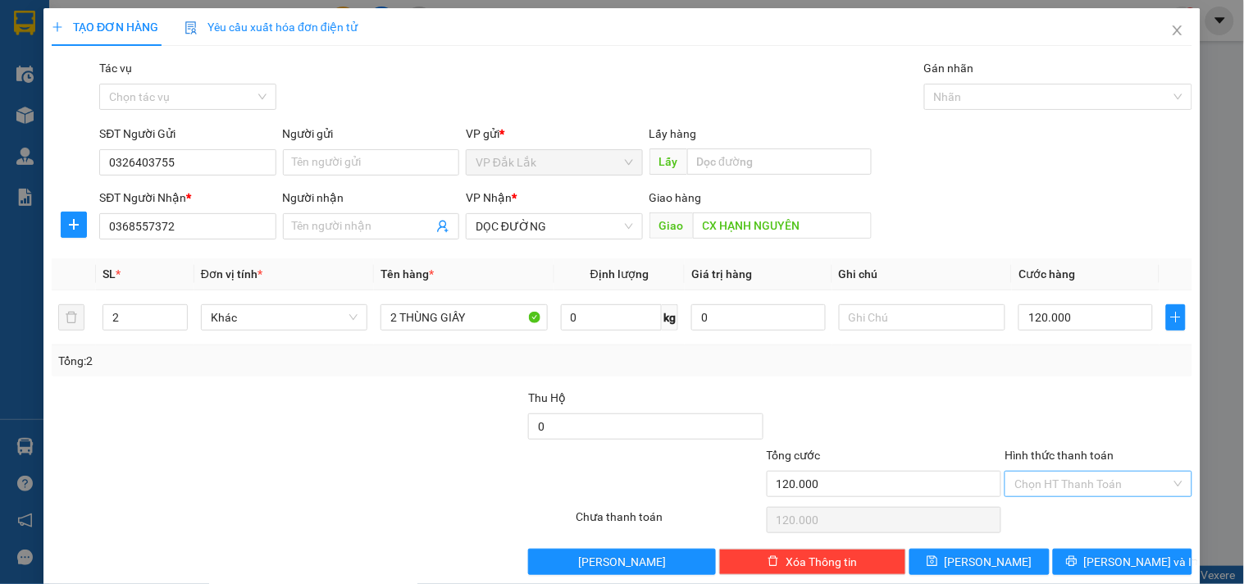
click at [1072, 484] on input "Hình thức thanh toán" at bounding box center [1092, 484] width 156 height 25
click at [1069, 390] on div "Tại văn phòng" at bounding box center [1088, 399] width 166 height 18
click at [1078, 559] on icon "printer" at bounding box center [1071, 560] width 11 height 11
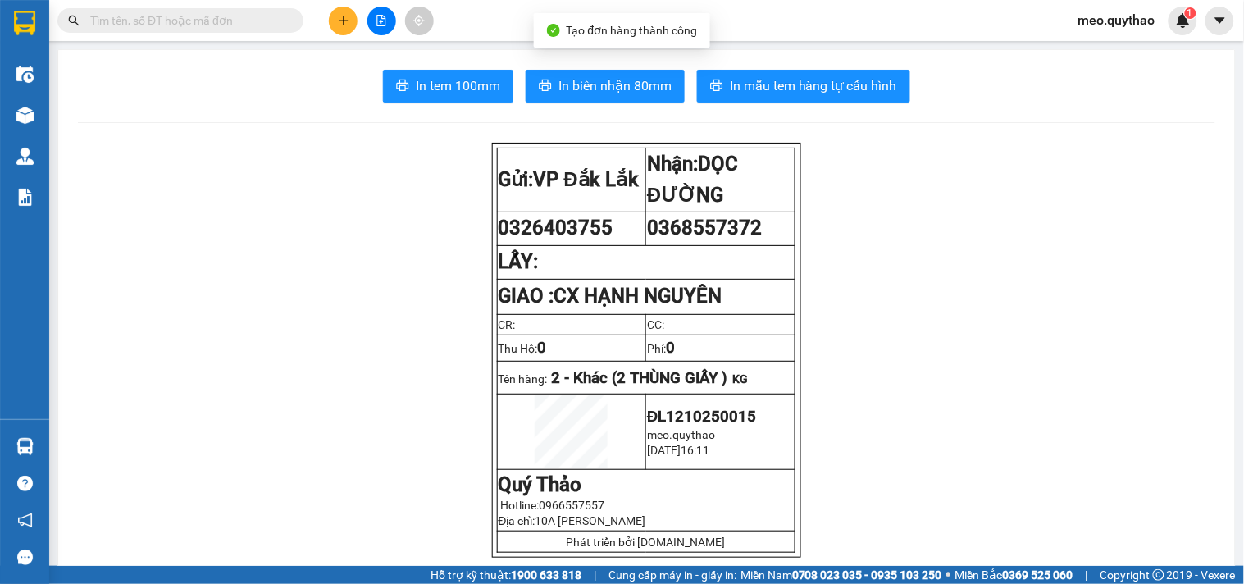
click at [421, 86] on span "In tem 100mm" at bounding box center [458, 85] width 84 height 21
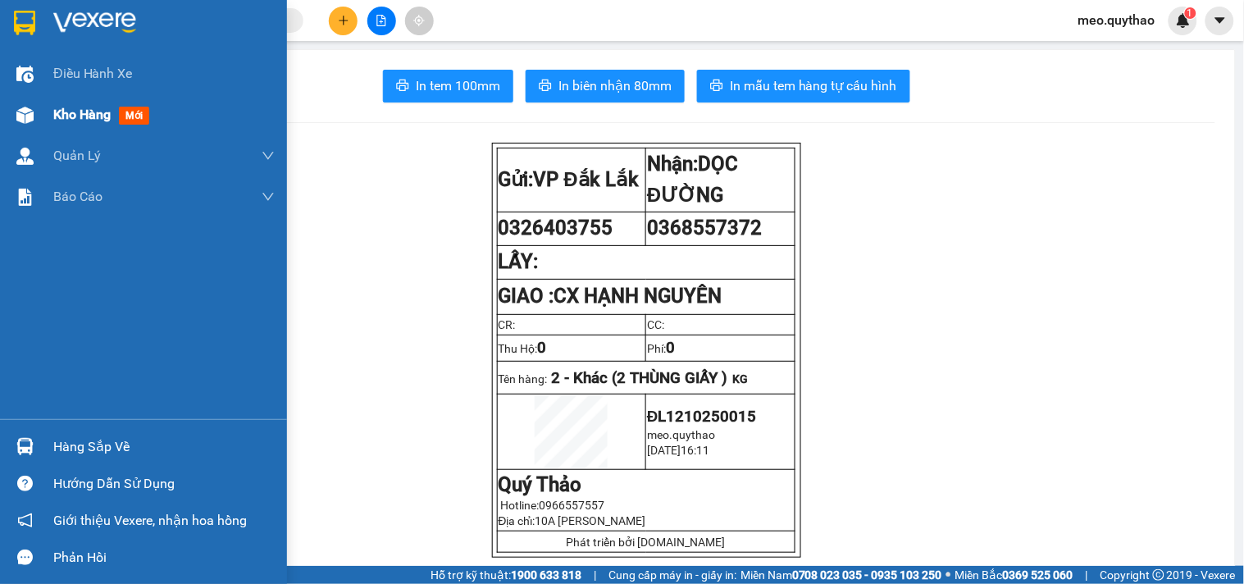
click at [86, 107] on span "Kho hàng" at bounding box center [81, 115] width 57 height 16
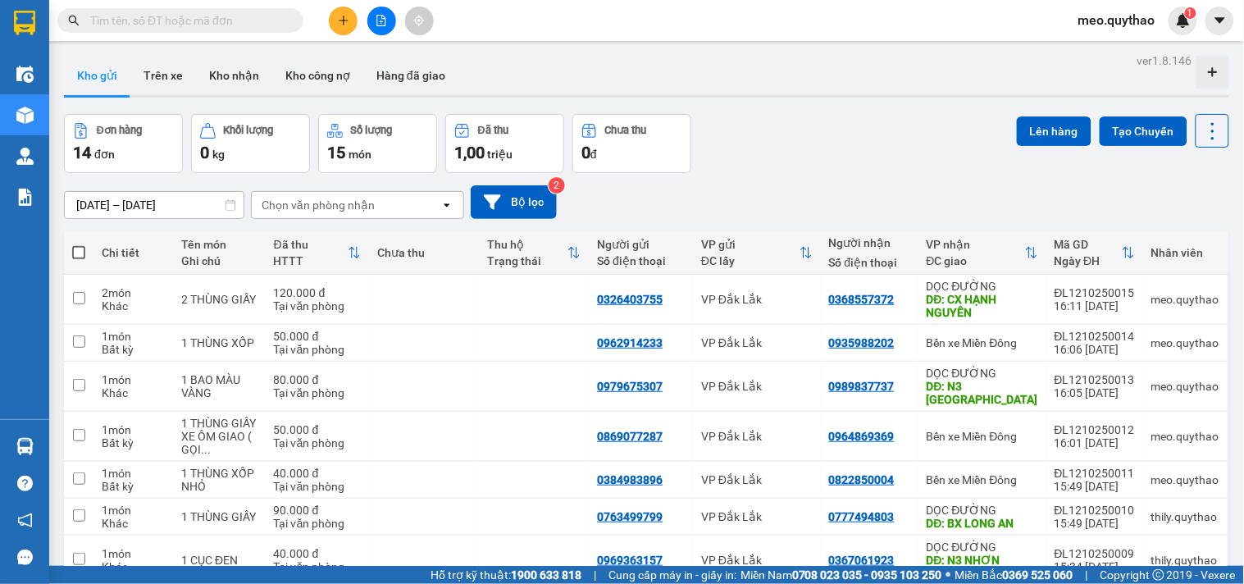
click at [329, 28] on div at bounding box center [381, 21] width 123 height 29
click at [343, 30] on button at bounding box center [343, 21] width 29 height 29
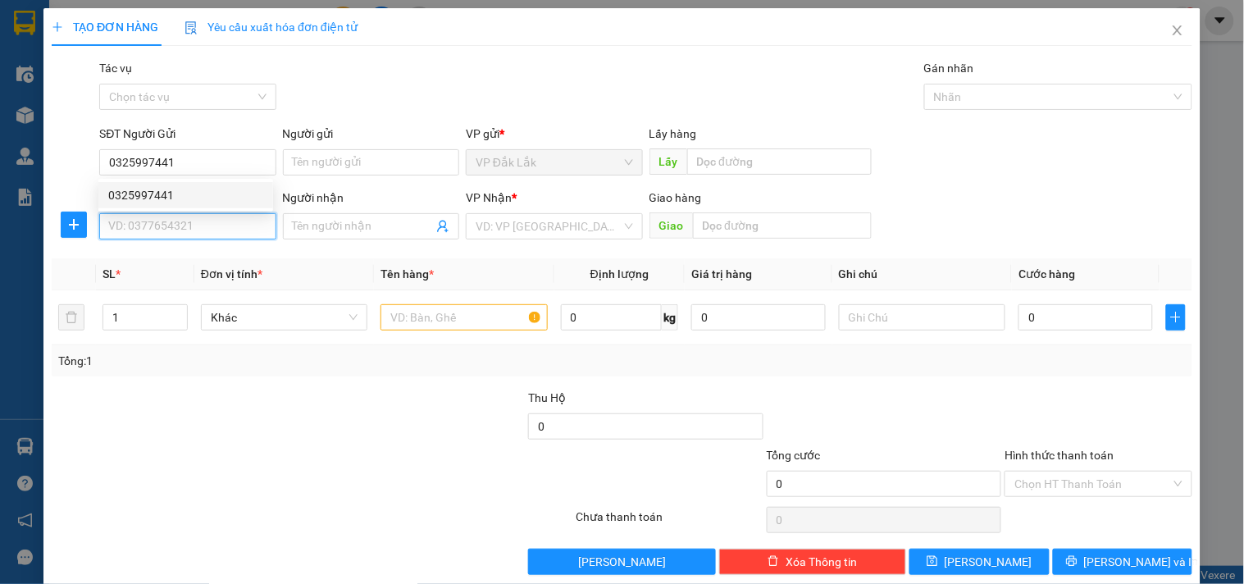
click at [271, 226] on input "SĐT Người Nhận *" at bounding box center [187, 226] width 176 height 26
click at [171, 265] on div "0969571158 - ANH HÀ" at bounding box center [185, 259] width 155 height 18
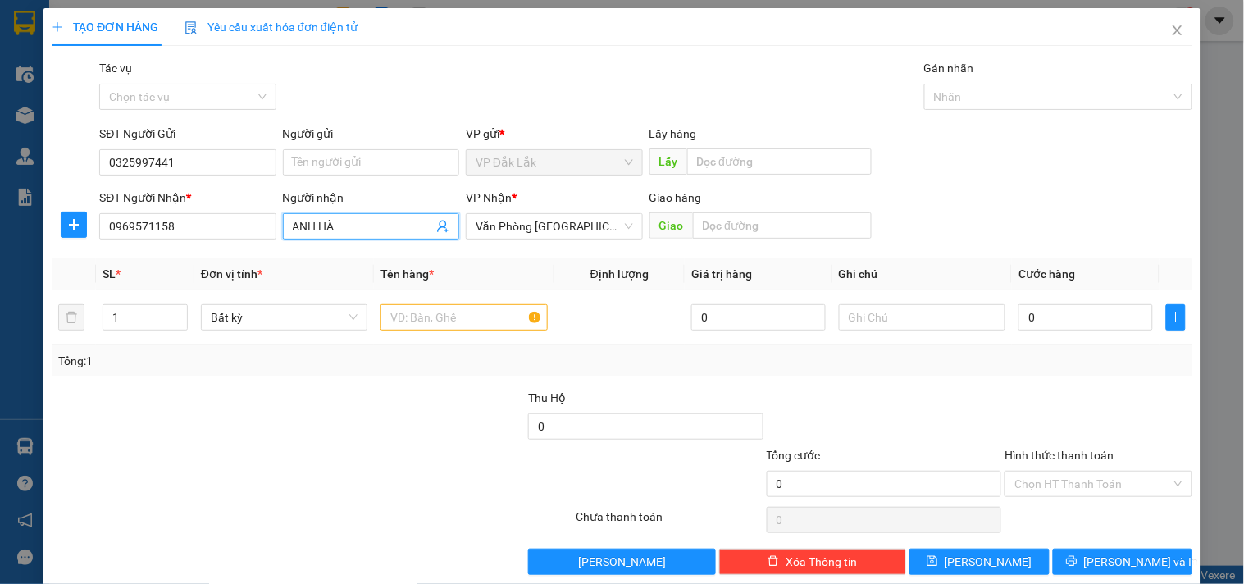
click at [348, 224] on input "ANH HÀ" at bounding box center [363, 226] width 140 height 18
click at [176, 315] on span "Decrease Value" at bounding box center [178, 322] width 18 height 15
click at [174, 308] on span "up" at bounding box center [179, 313] width 10 height 10
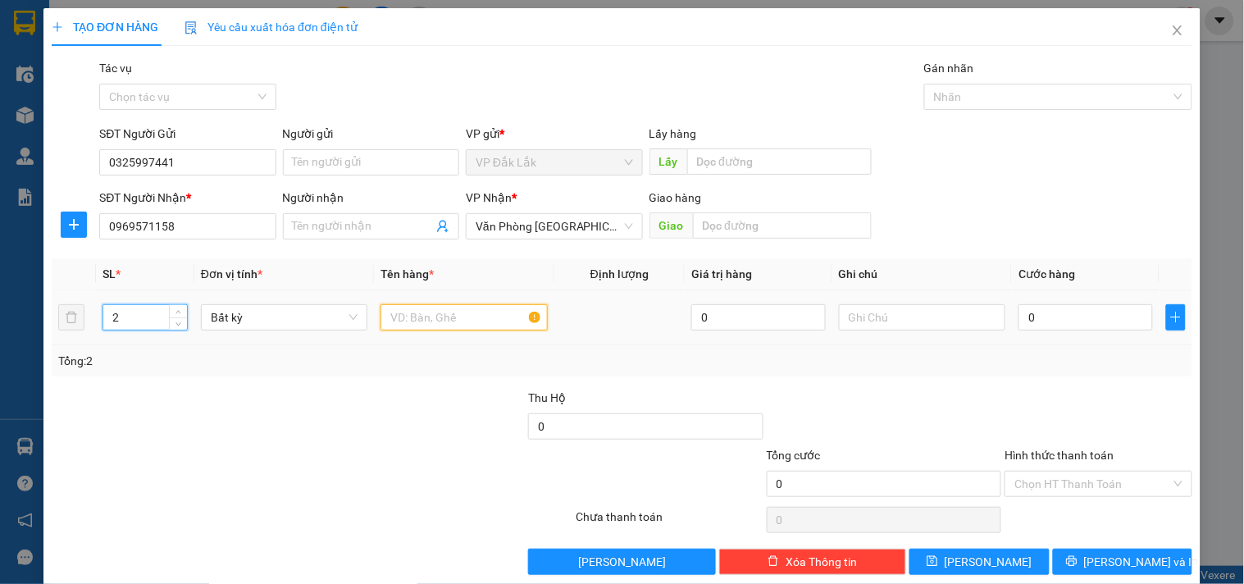
click at [432, 324] on input "text" at bounding box center [463, 317] width 166 height 26
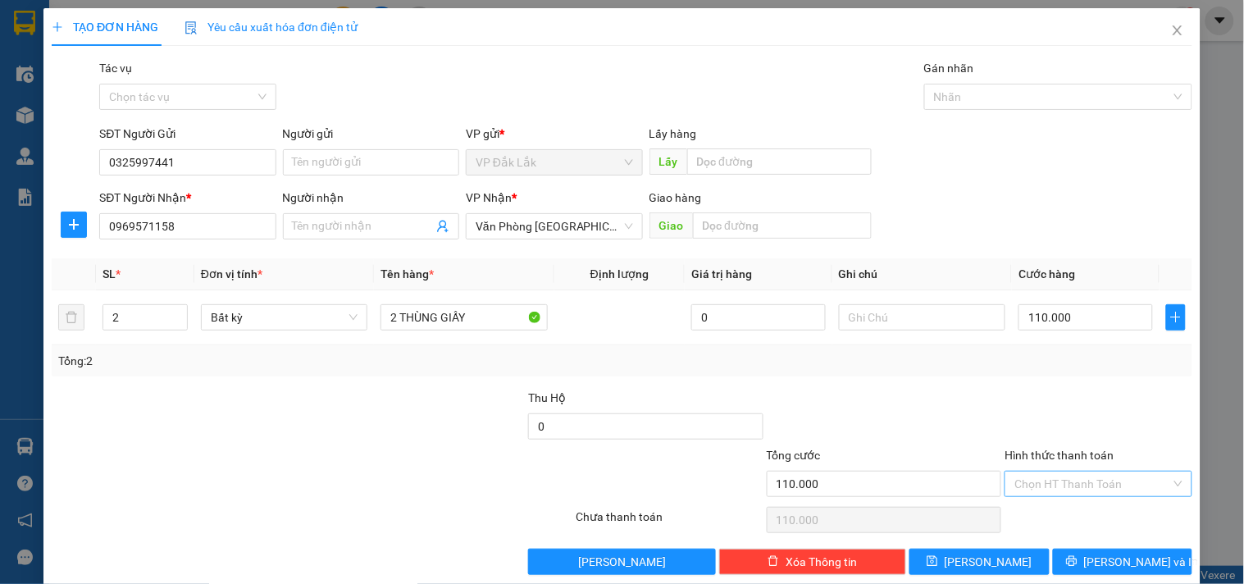
click at [1055, 485] on input "Hình thức thanh toán" at bounding box center [1092, 484] width 156 height 25
click at [1056, 408] on div "Tại văn phòng" at bounding box center [1088, 398] width 185 height 26
click at [1102, 572] on button "[PERSON_NAME] và In" at bounding box center [1122, 562] width 139 height 26
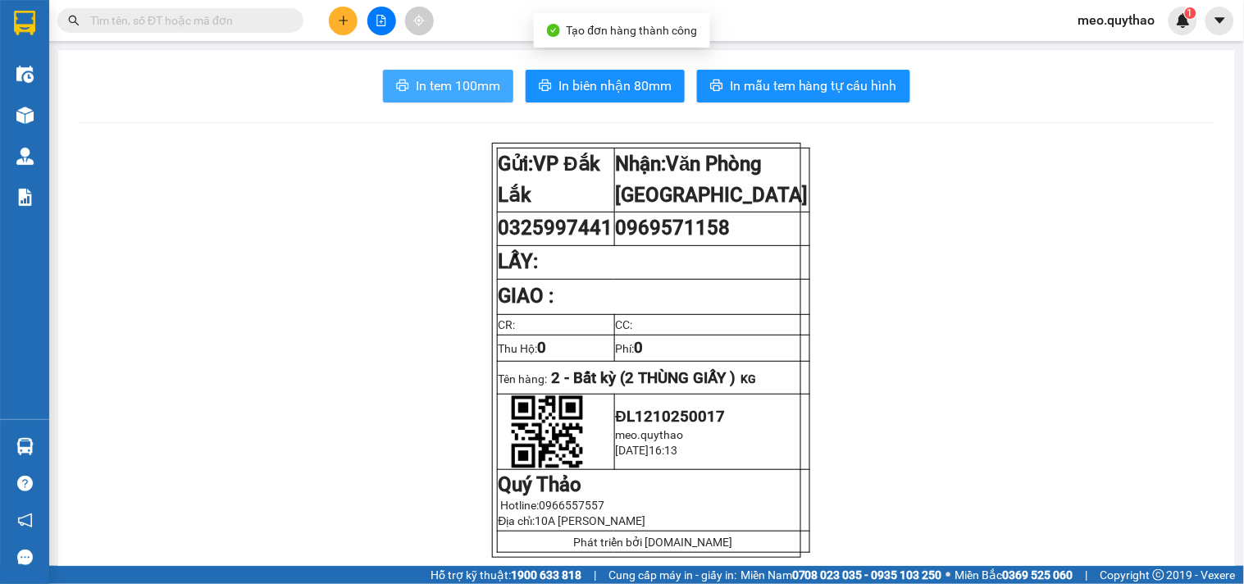
click at [408, 91] on button "In tem 100mm" at bounding box center [448, 86] width 130 height 33
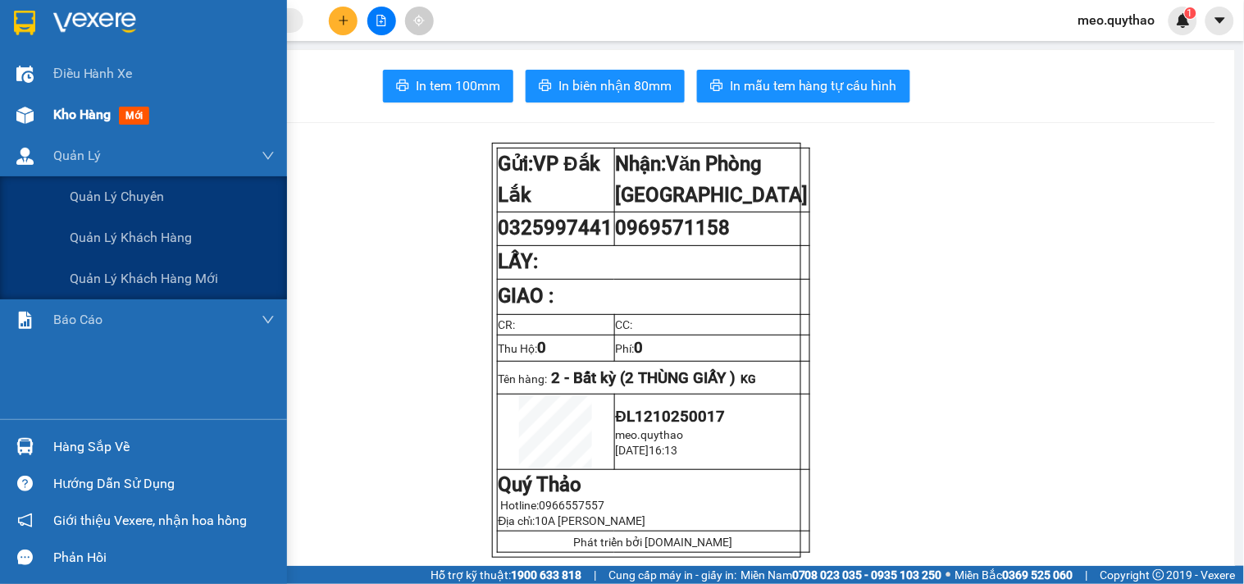
click at [61, 134] on div "Kho hàng mới" at bounding box center [163, 114] width 221 height 41
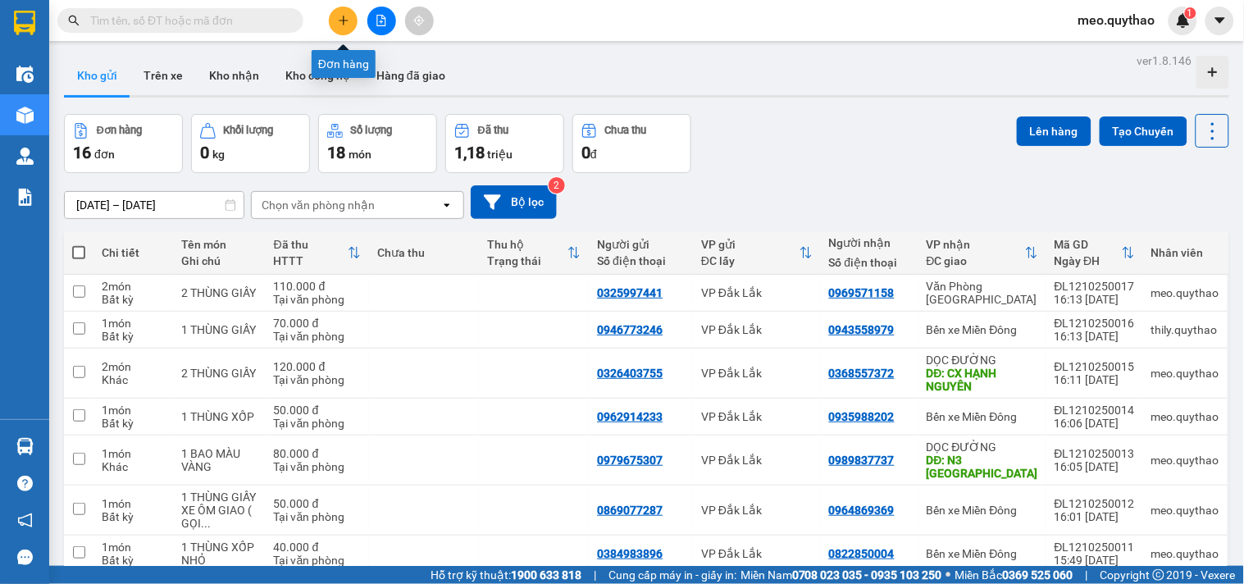
click at [347, 15] on icon "plus" at bounding box center [343, 20] width 11 height 11
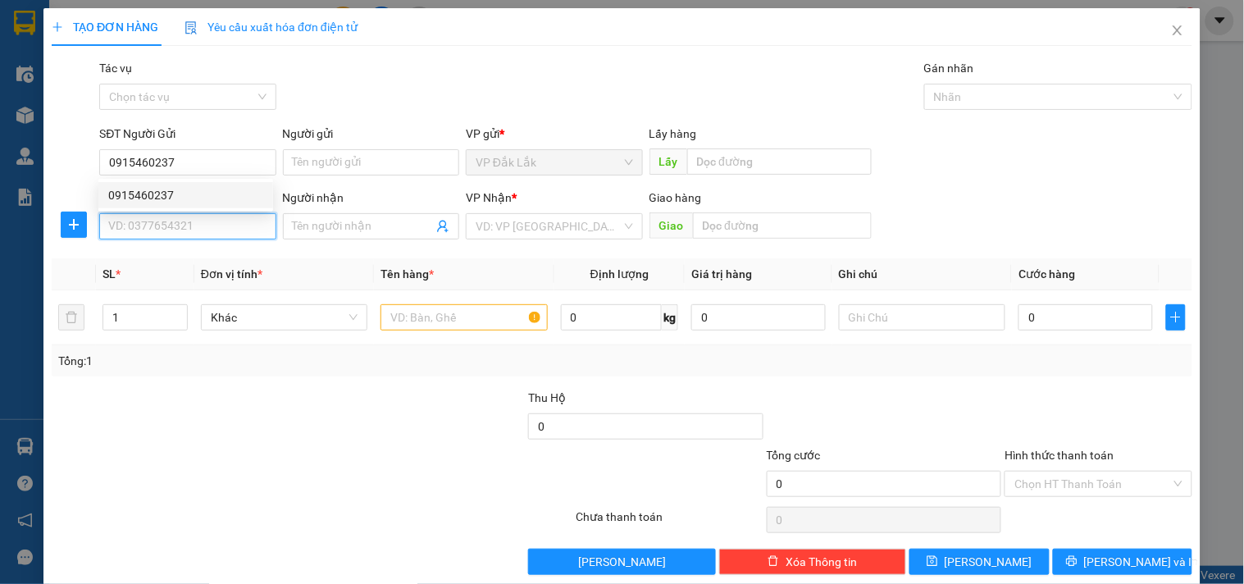
click at [203, 217] on input "SĐT Người Nhận *" at bounding box center [187, 226] width 176 height 26
click at [171, 257] on div "0826625678" at bounding box center [185, 259] width 155 height 18
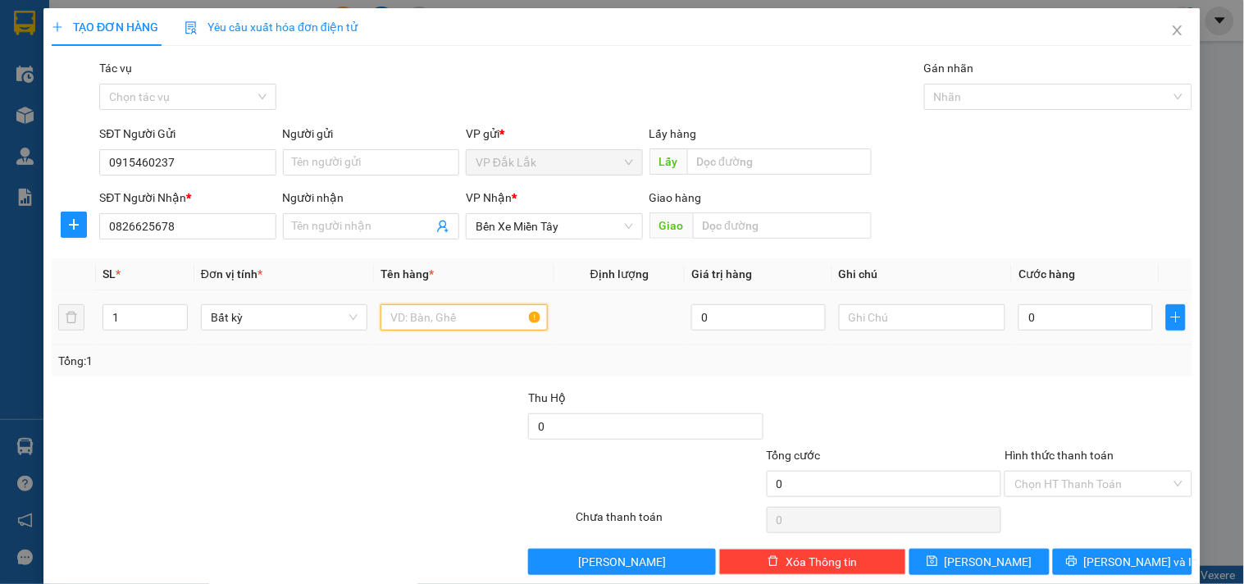
click at [459, 323] on input "text" at bounding box center [463, 317] width 166 height 26
click at [1061, 321] on input "0" at bounding box center [1085, 317] width 134 height 26
click at [1114, 495] on input "Hình thức thanh toán" at bounding box center [1092, 484] width 156 height 25
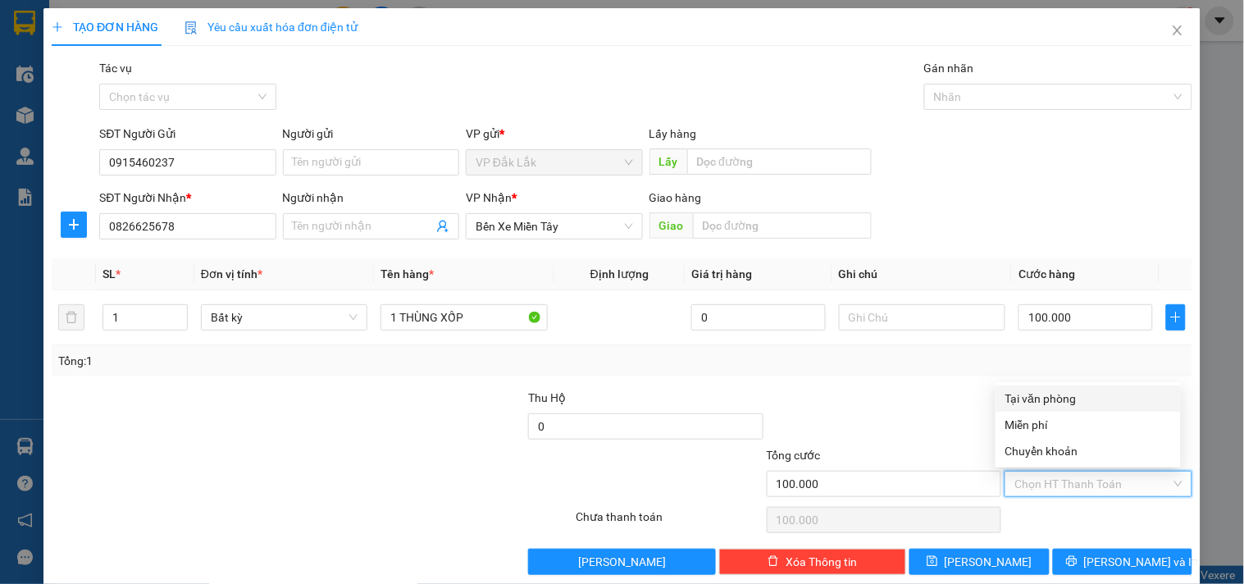
click at [1079, 398] on div "Tại văn phòng" at bounding box center [1088, 399] width 166 height 18
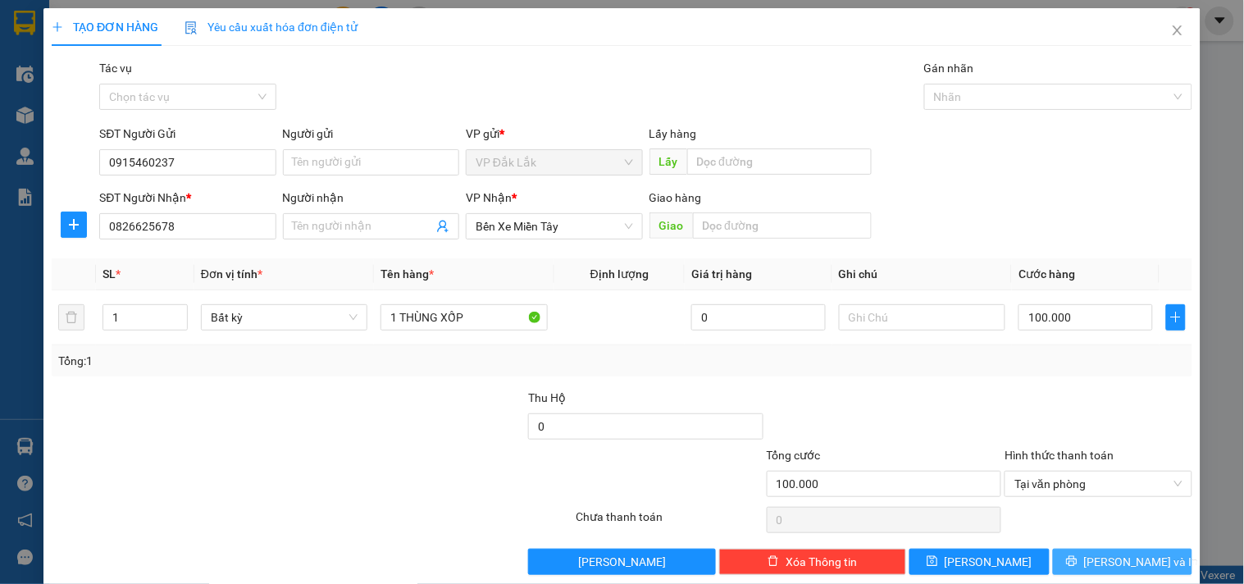
click at [1099, 572] on button "[PERSON_NAME] và In" at bounding box center [1122, 562] width 139 height 26
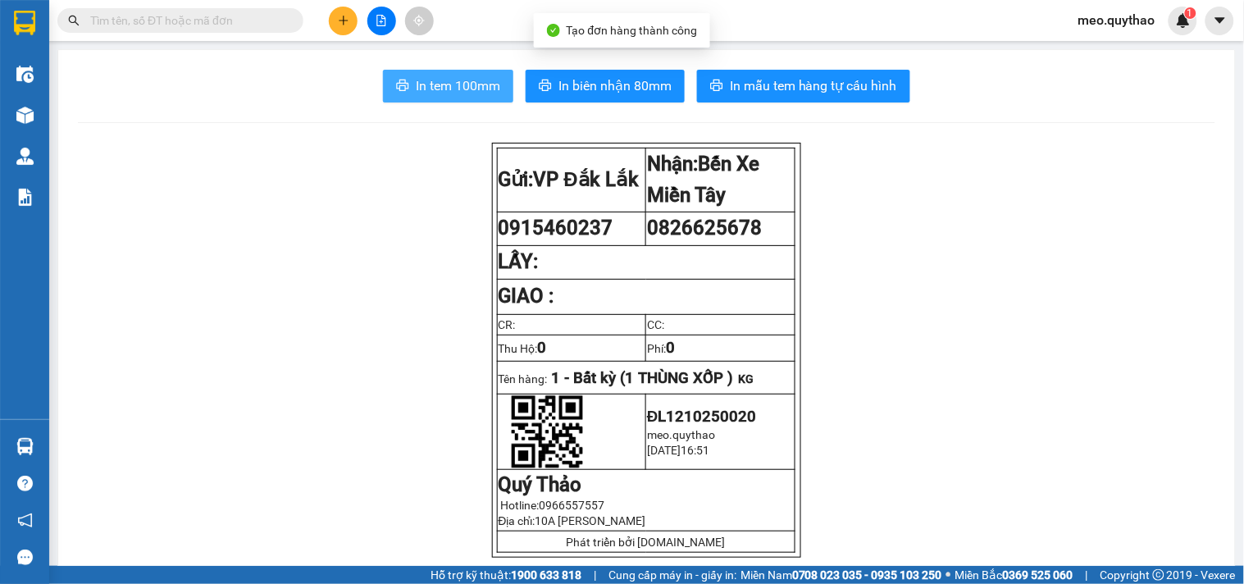
click at [473, 94] on span "In tem 100mm" at bounding box center [458, 85] width 84 height 21
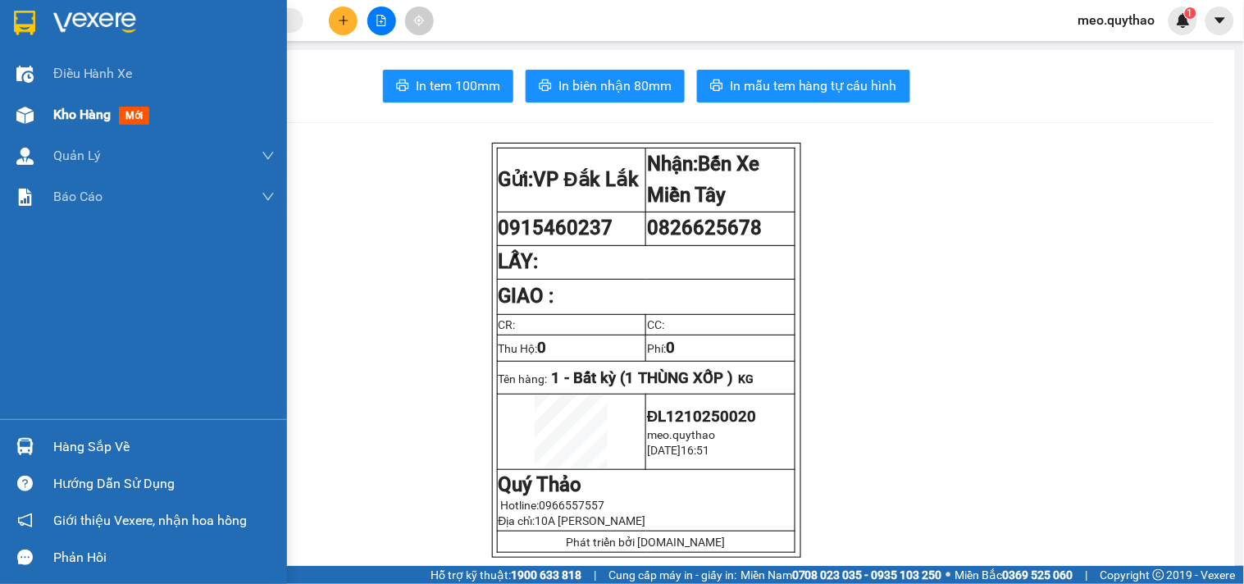
click at [34, 109] on div at bounding box center [25, 115] width 29 height 29
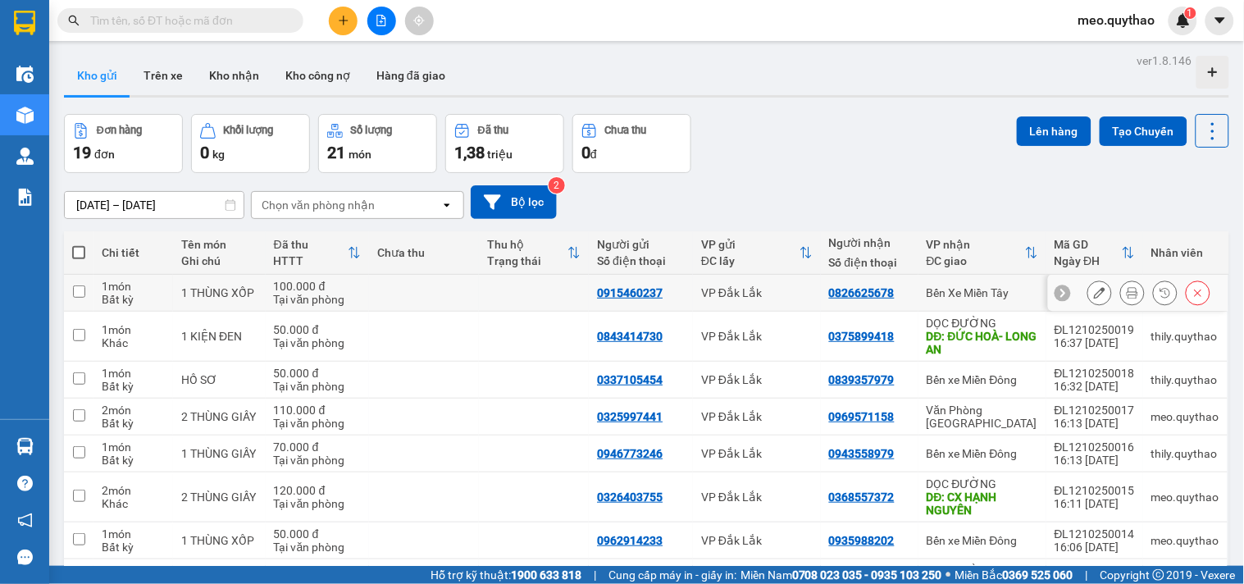
click at [1094, 289] on icon at bounding box center [1099, 292] width 11 height 11
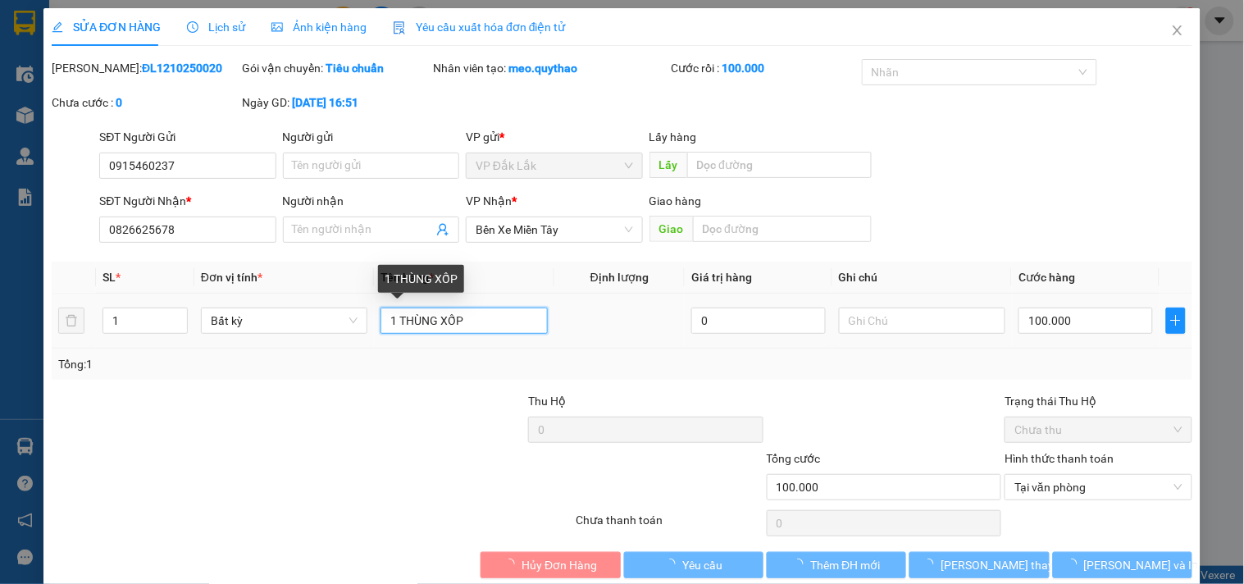
click at [473, 317] on input "1 THÙNG XỐP" at bounding box center [463, 321] width 166 height 26
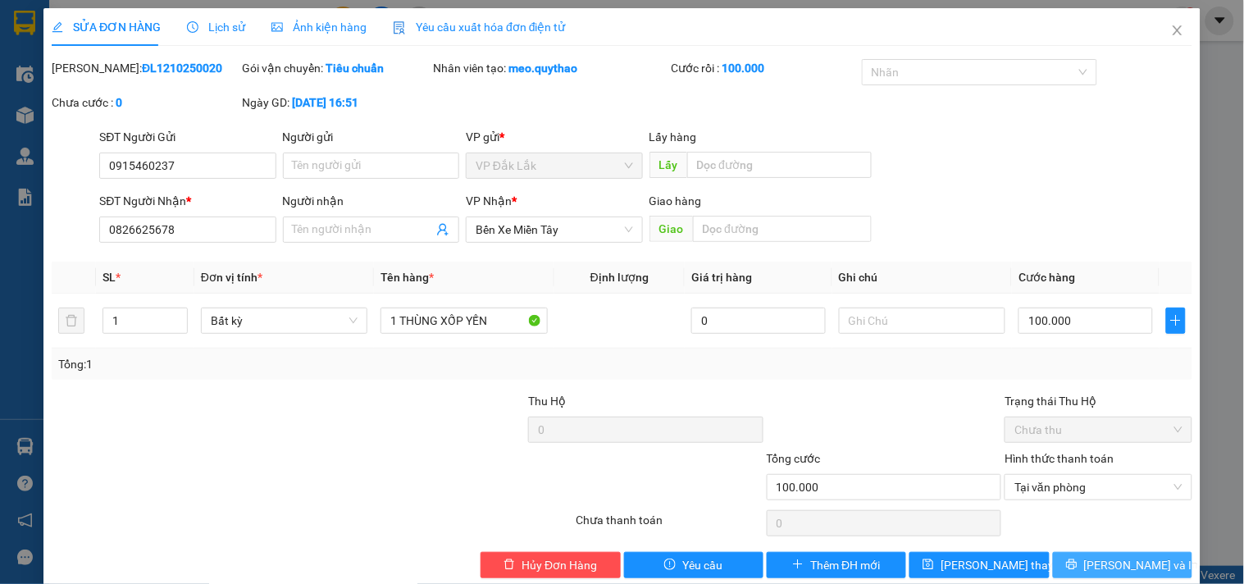
click at [1056, 566] on button "[PERSON_NAME] và In" at bounding box center [1122, 565] width 139 height 26
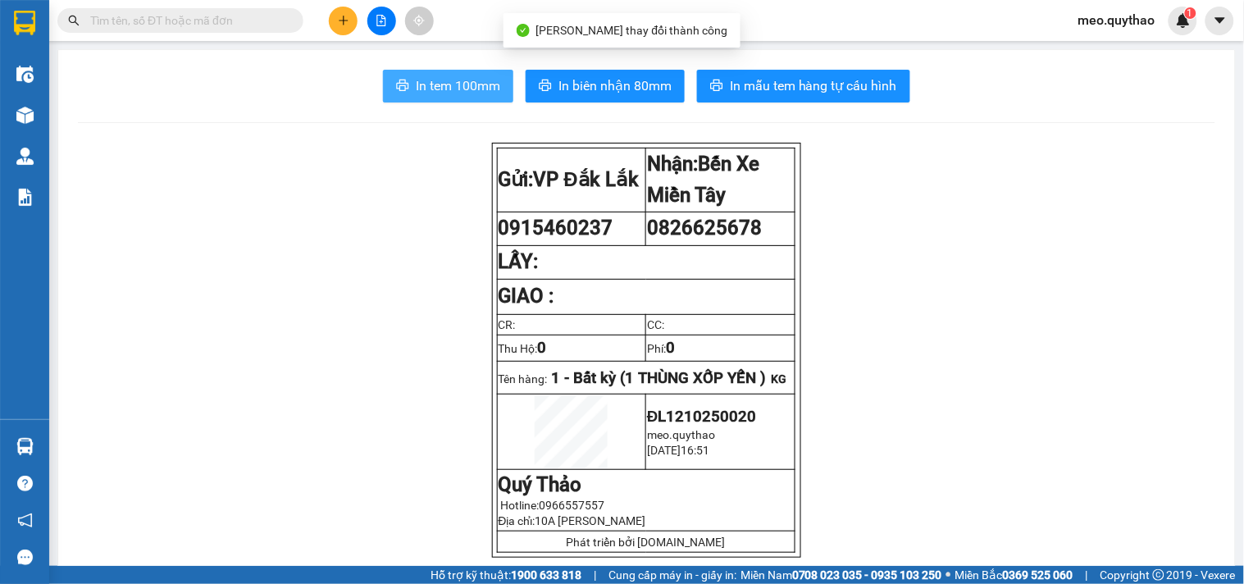
click at [465, 90] on span "In tem 100mm" at bounding box center [458, 85] width 84 height 21
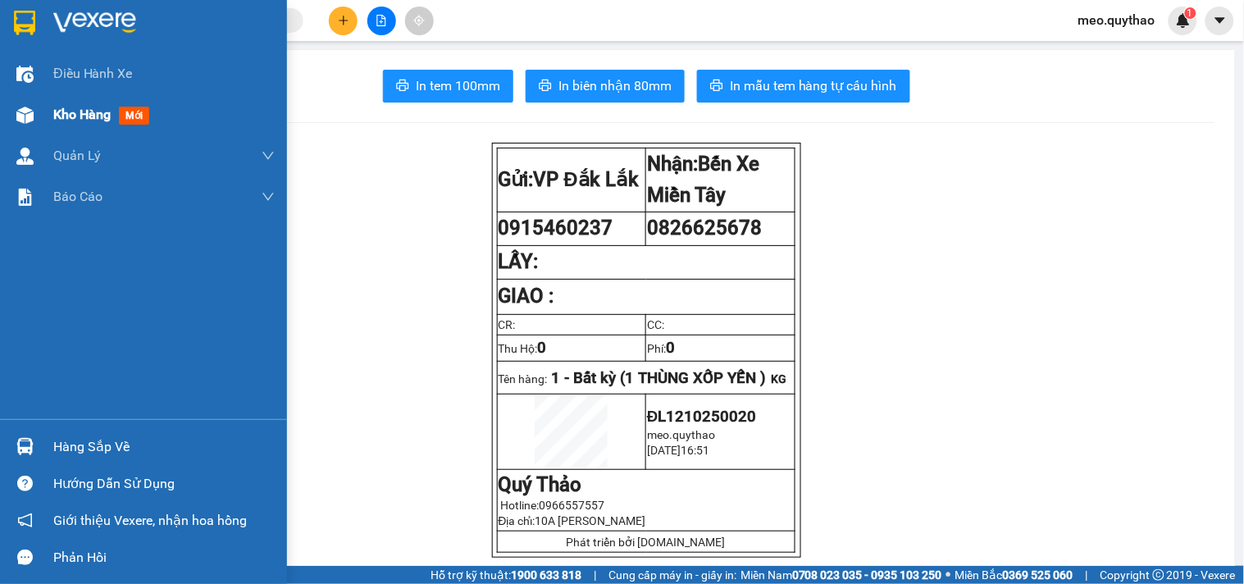
click at [80, 124] on div "Kho hàng mới" at bounding box center [104, 114] width 103 height 21
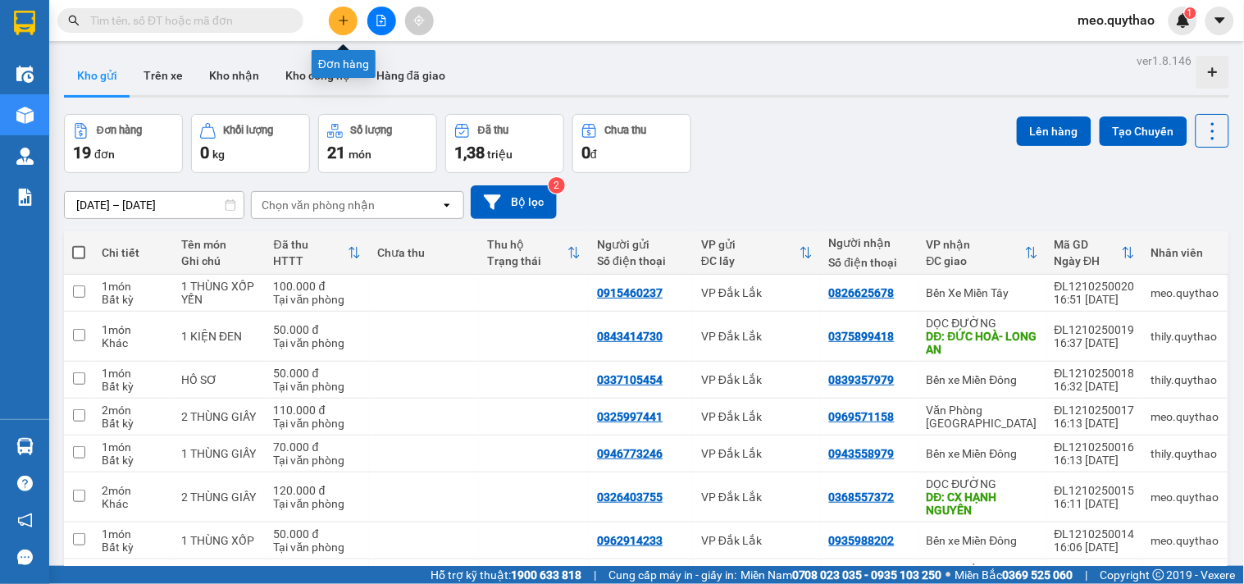
click at [349, 19] on button at bounding box center [343, 21] width 29 height 29
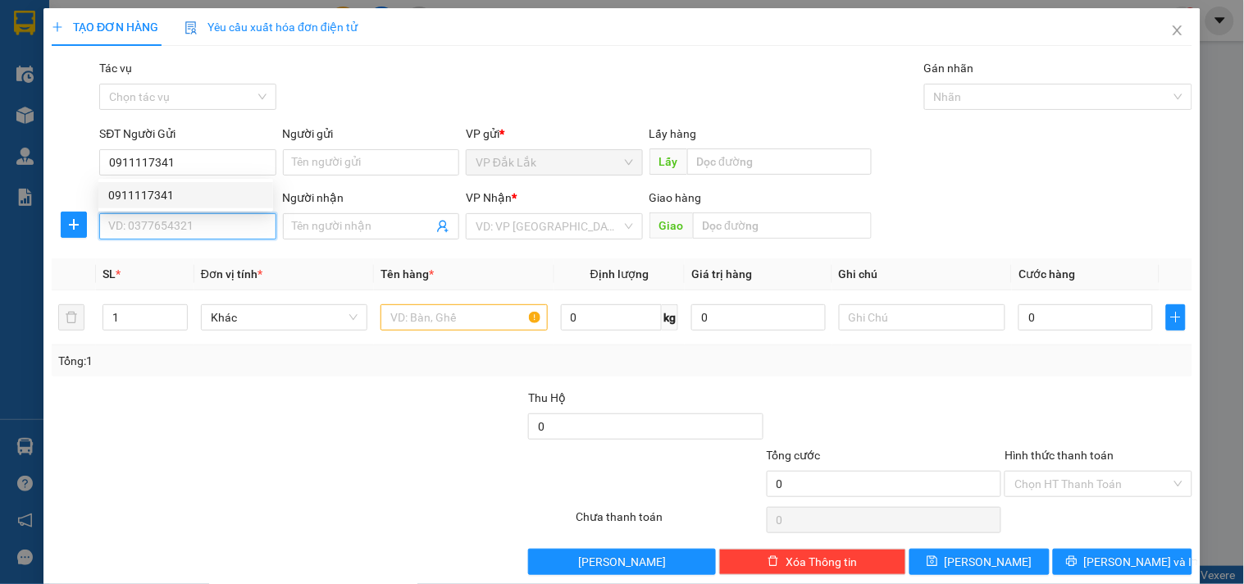
click at [226, 216] on input "SĐT Người Nhận *" at bounding box center [187, 226] width 176 height 26
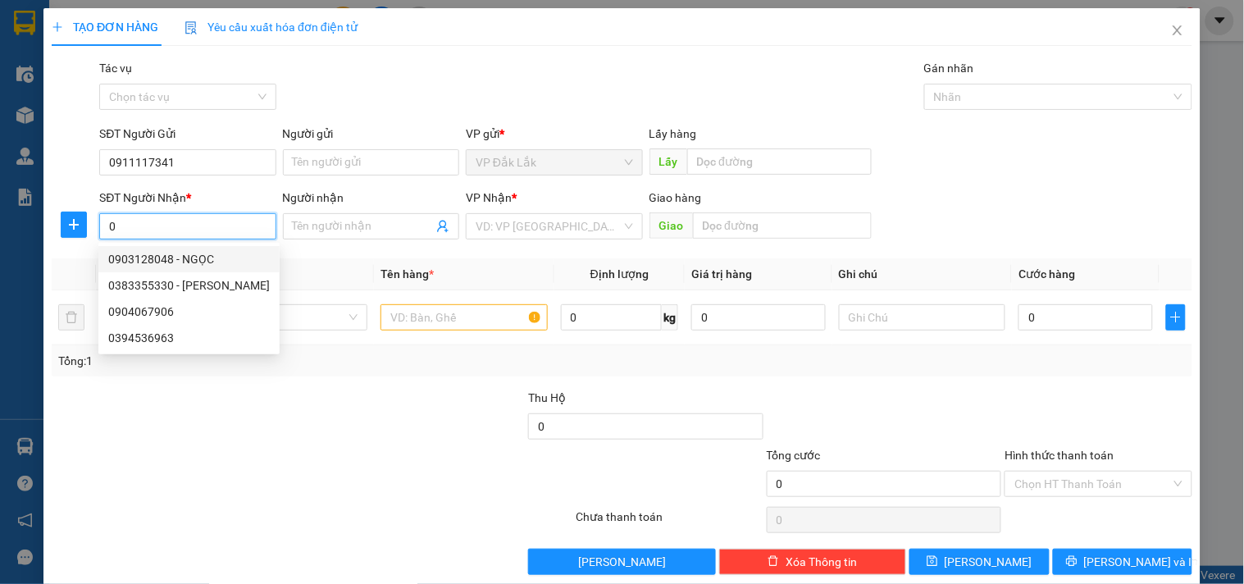
click at [218, 264] on div "0903128048 - NGỌC" at bounding box center [189, 259] width 162 height 18
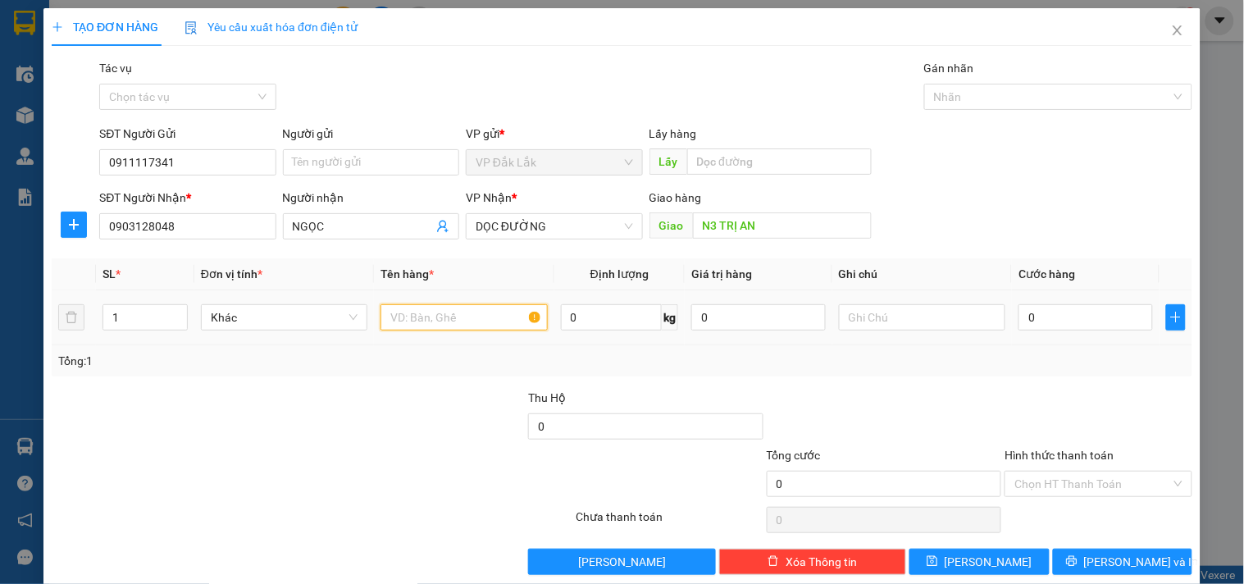
click at [490, 318] on input "text" at bounding box center [463, 317] width 166 height 26
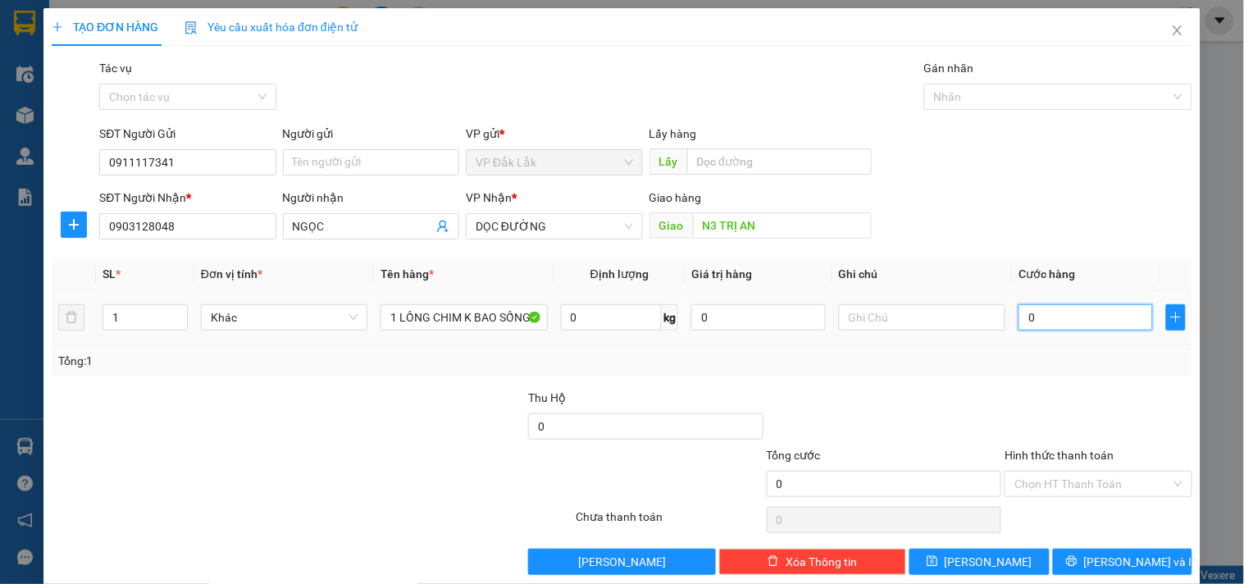
click at [1056, 317] on input "0" at bounding box center [1085, 317] width 134 height 26
click at [1073, 476] on input "Hình thức thanh toán" at bounding box center [1092, 484] width 156 height 25
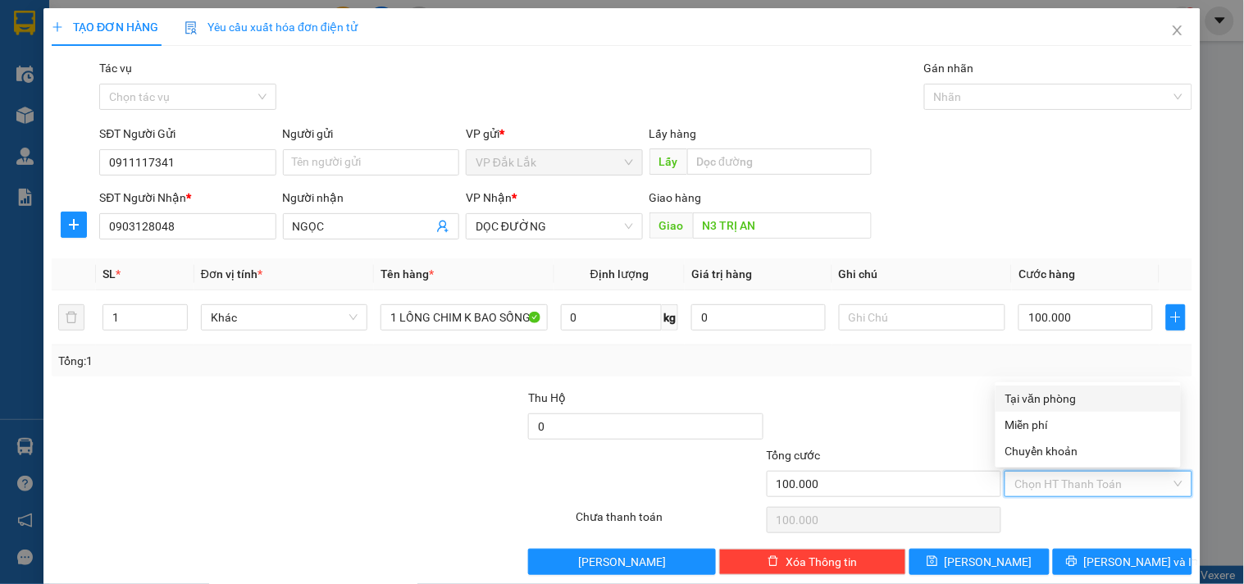
click at [1063, 408] on div "Tại văn phòng" at bounding box center [1088, 398] width 185 height 26
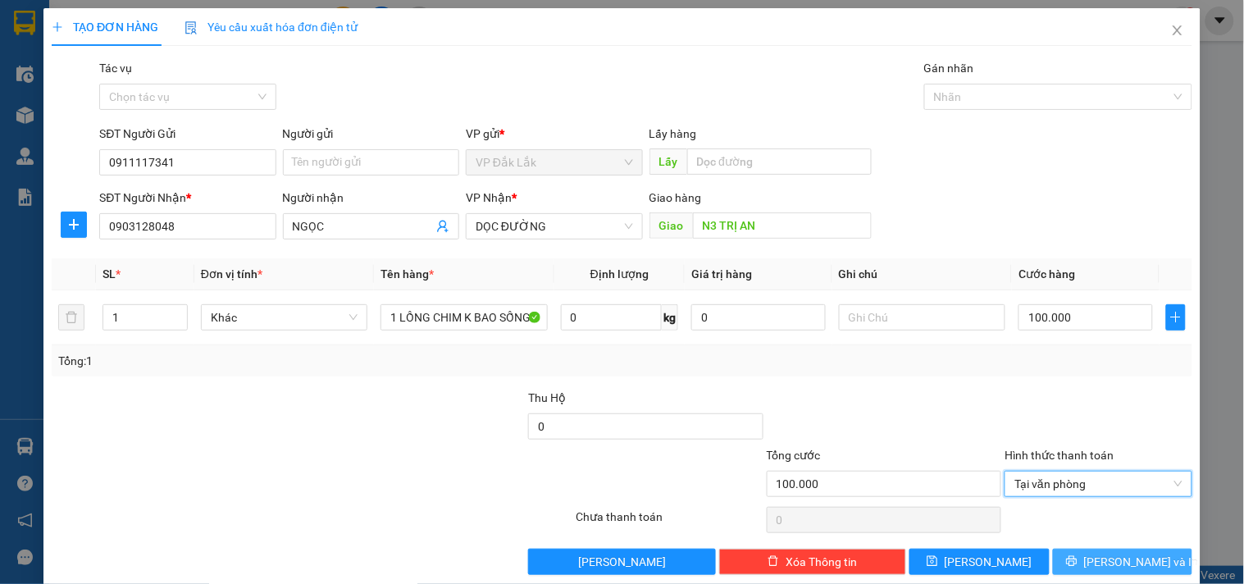
click at [1109, 566] on span "[PERSON_NAME] và In" at bounding box center [1141, 562] width 115 height 18
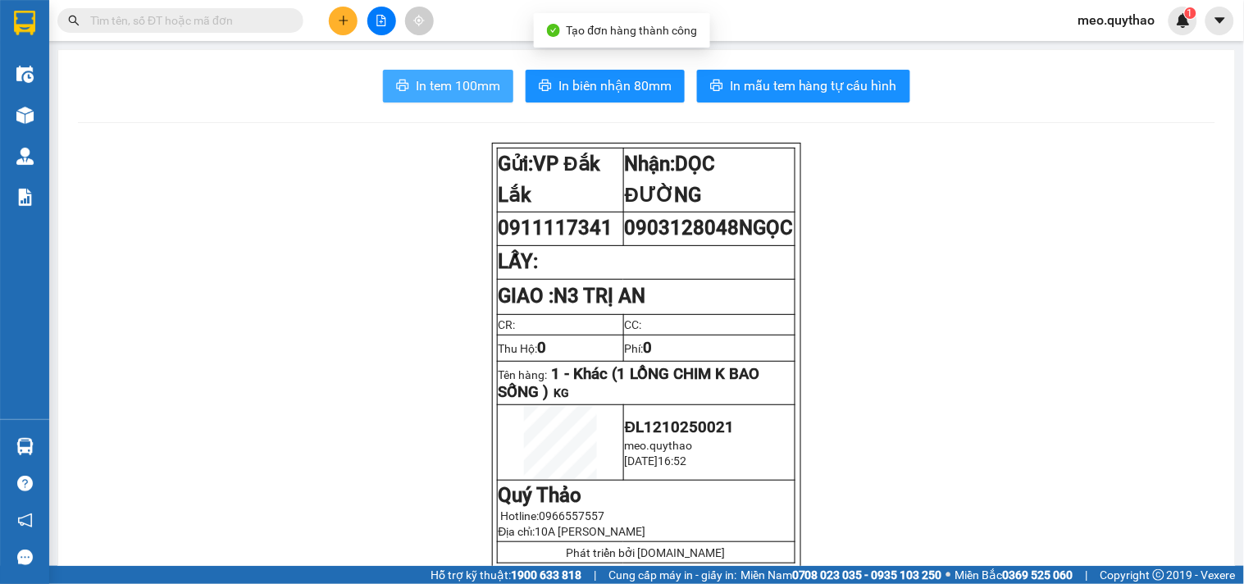
click at [455, 88] on span "In tem 100mm" at bounding box center [458, 85] width 84 height 21
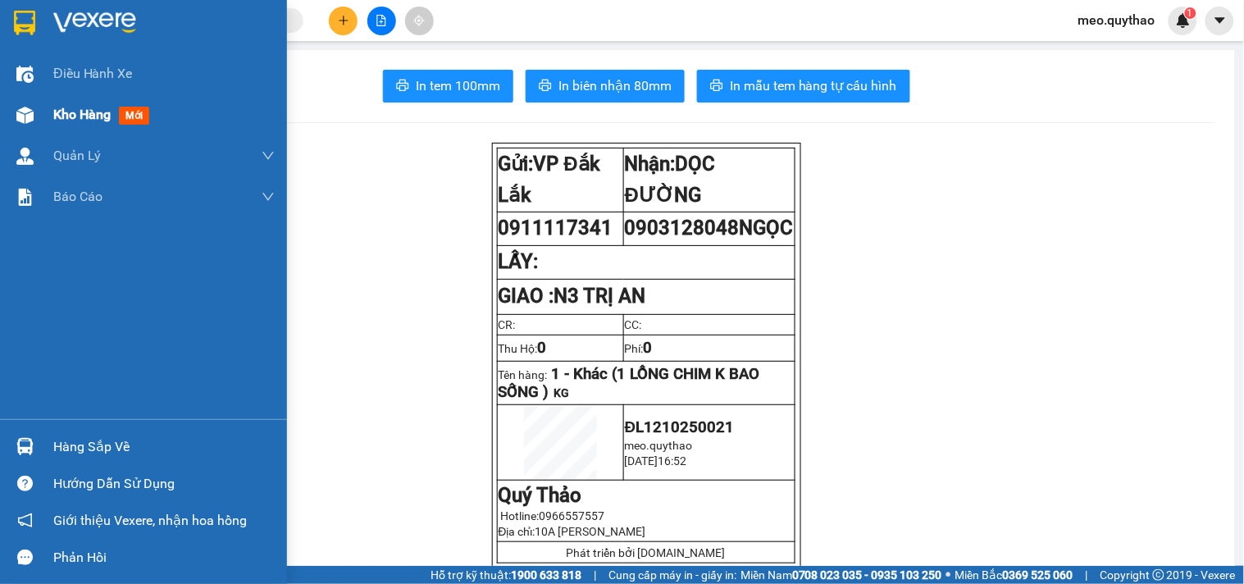
click at [51, 132] on div "Kho hàng mới" at bounding box center [143, 114] width 287 height 41
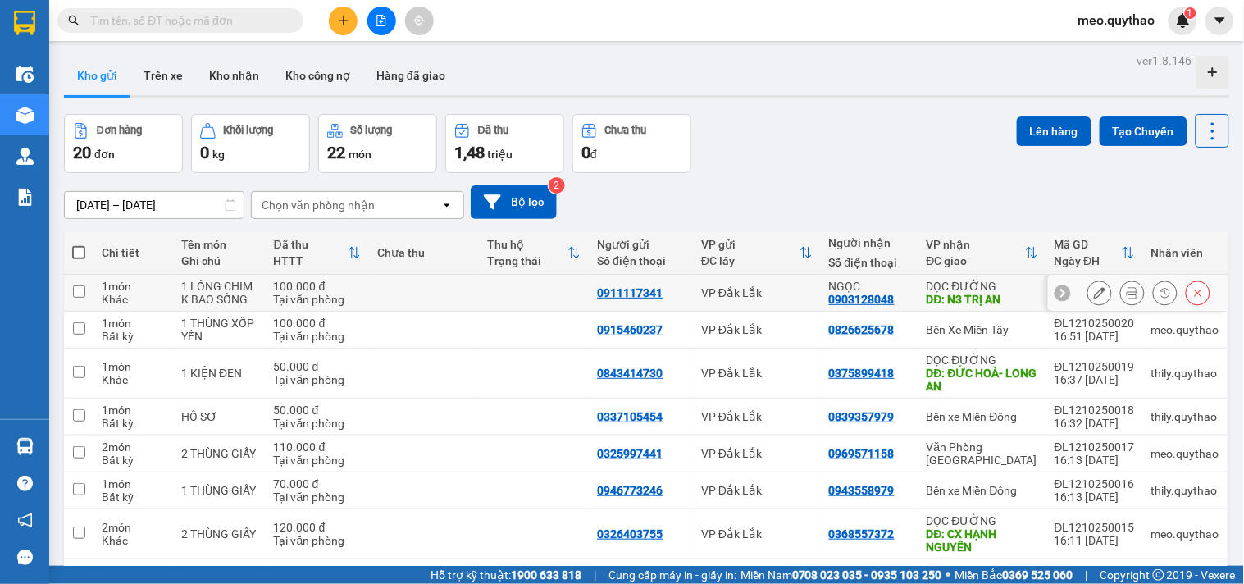
click at [1091, 285] on button at bounding box center [1099, 293] width 23 height 29
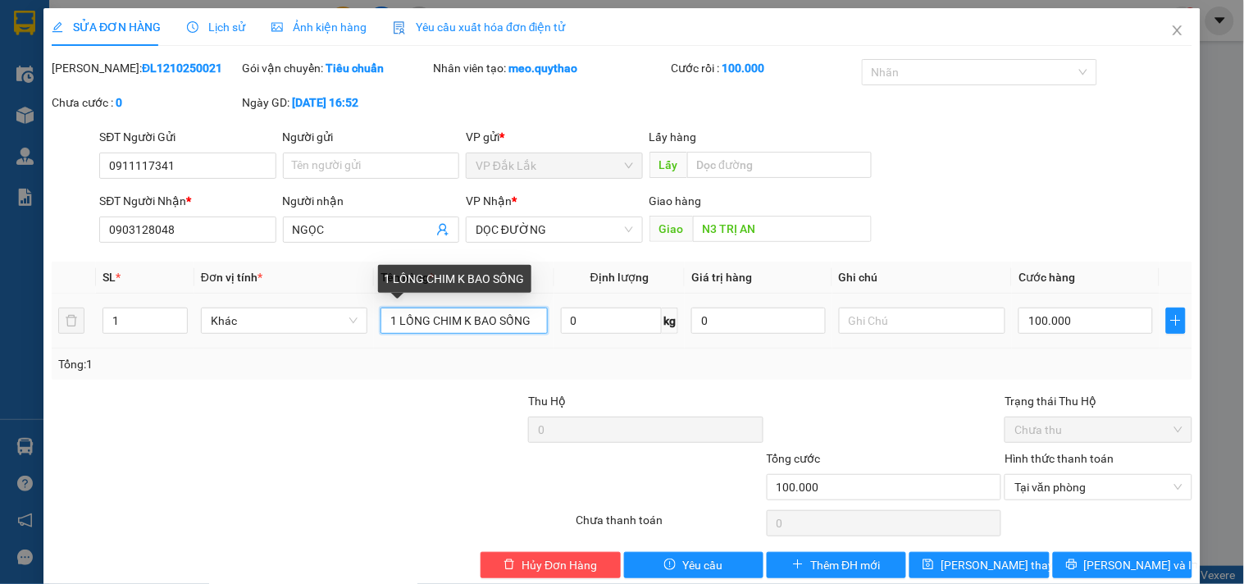
click at [537, 322] on input "1 LỒNG CHIM K BAO SỐNG" at bounding box center [463, 321] width 166 height 26
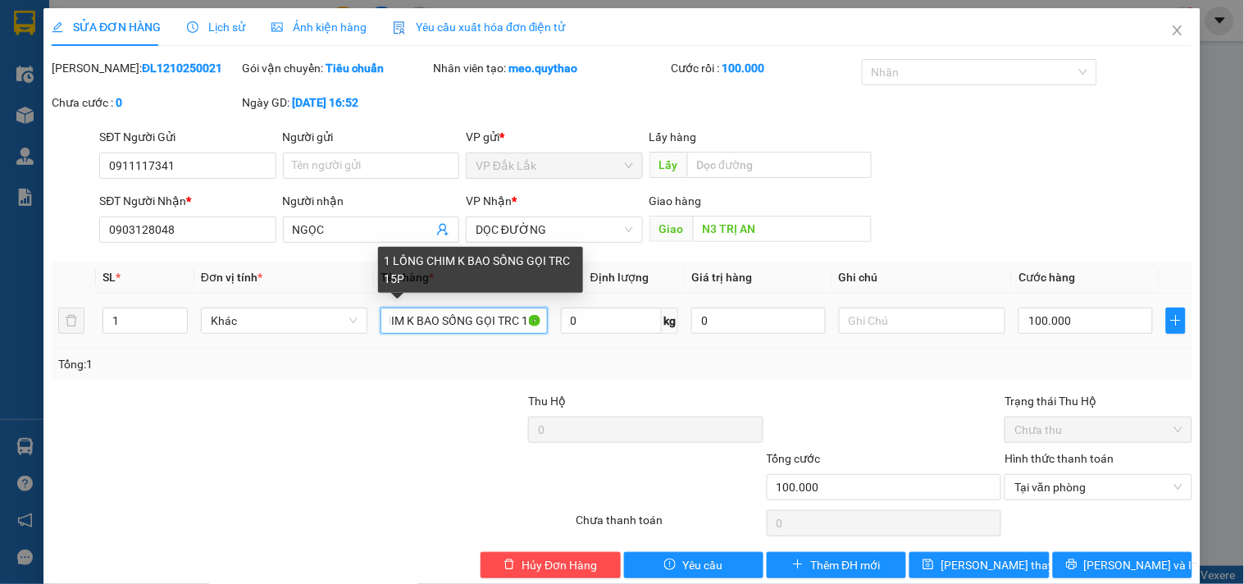
scroll to position [0, 63]
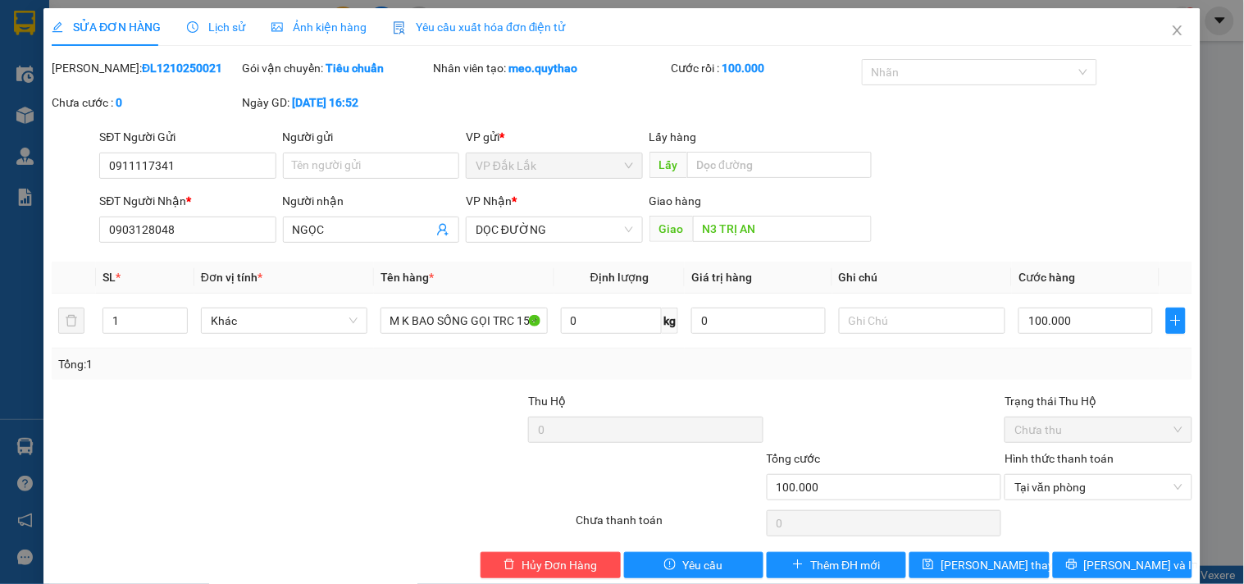
click at [971, 580] on div "SỬA ĐƠN HÀNG Lịch sử Ảnh kiện hàng Yêu cầu xuất hóa đơn điện tử Total Paid Fee …" at bounding box center [621, 299] width 1157 height 582
click at [971, 572] on span "Lưu thay đổi" at bounding box center [1006, 565] width 131 height 18
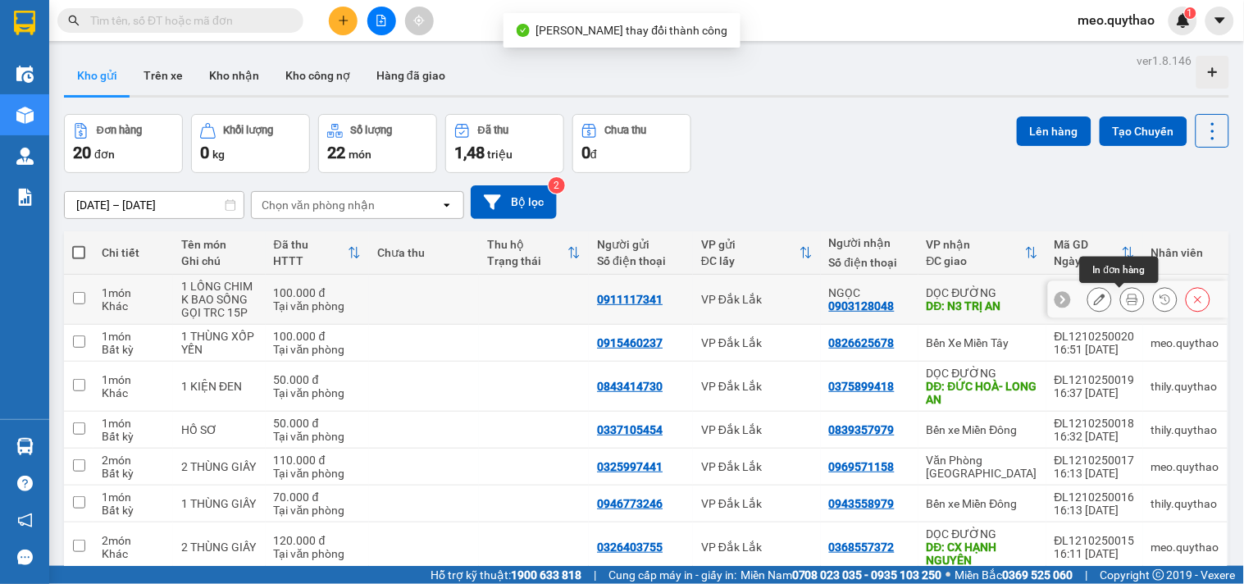
click at [1127, 300] on icon at bounding box center [1132, 299] width 11 height 11
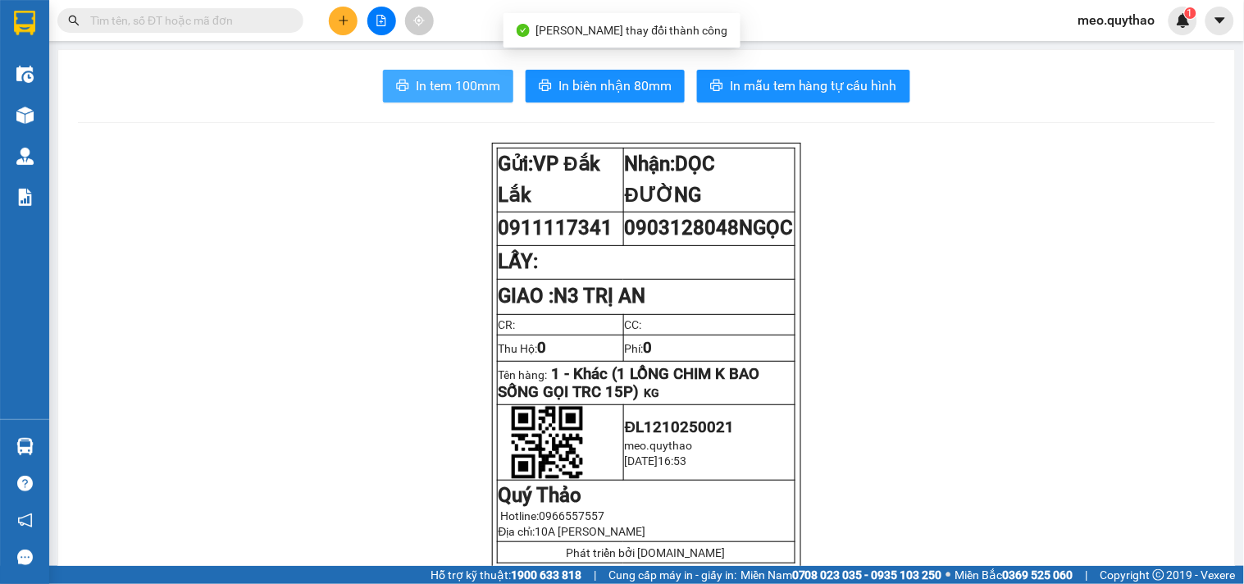
click at [474, 97] on button "In tem 100mm" at bounding box center [448, 86] width 130 height 33
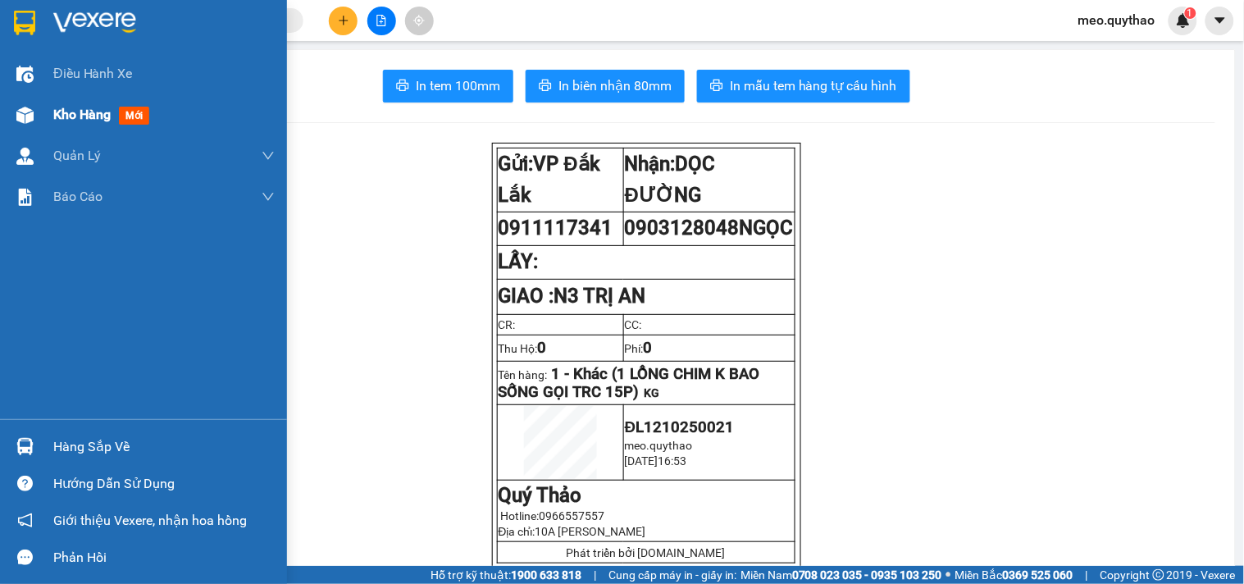
click at [60, 127] on div "Kho hàng mới" at bounding box center [163, 114] width 221 height 41
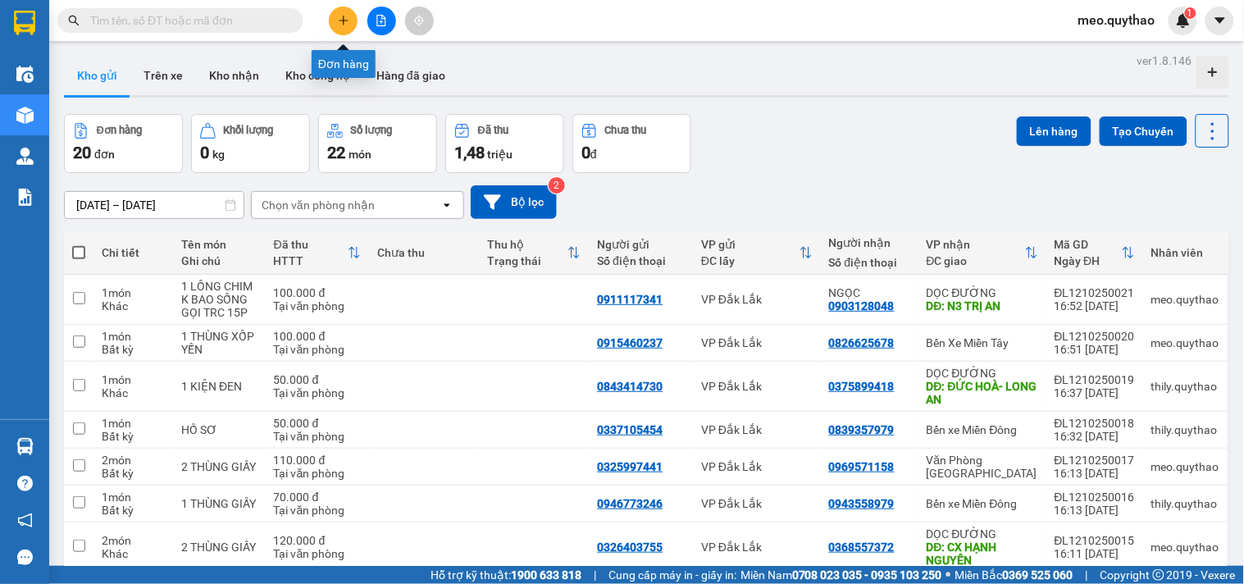
click at [341, 15] on icon "plus" at bounding box center [343, 20] width 11 height 11
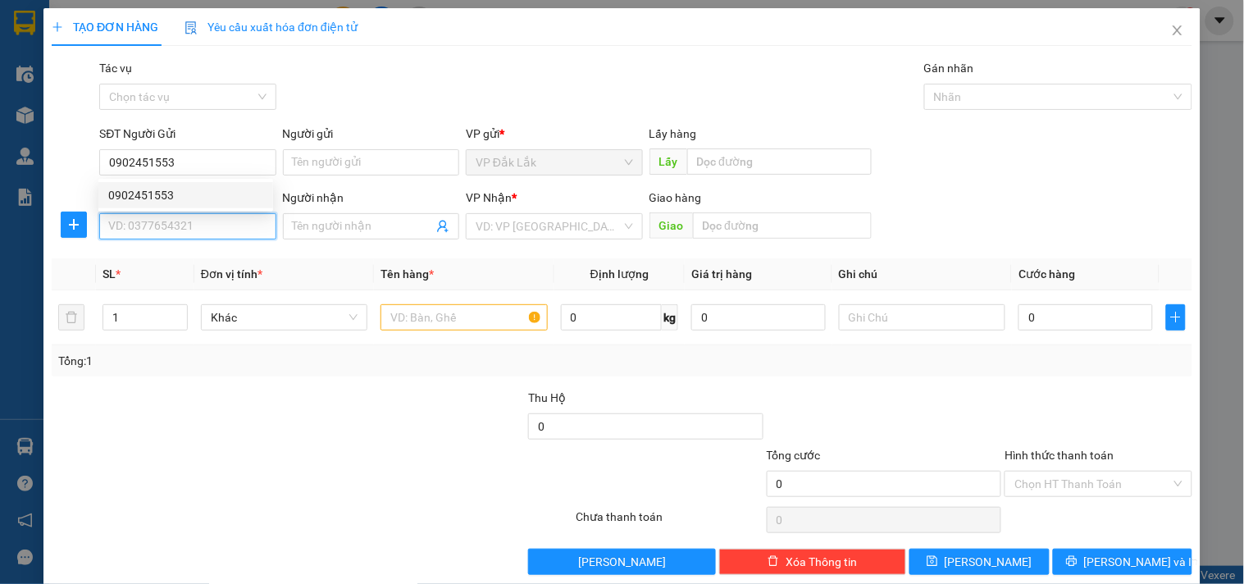
click at [145, 238] on input "SĐT Người Nhận *" at bounding box center [187, 226] width 176 height 26
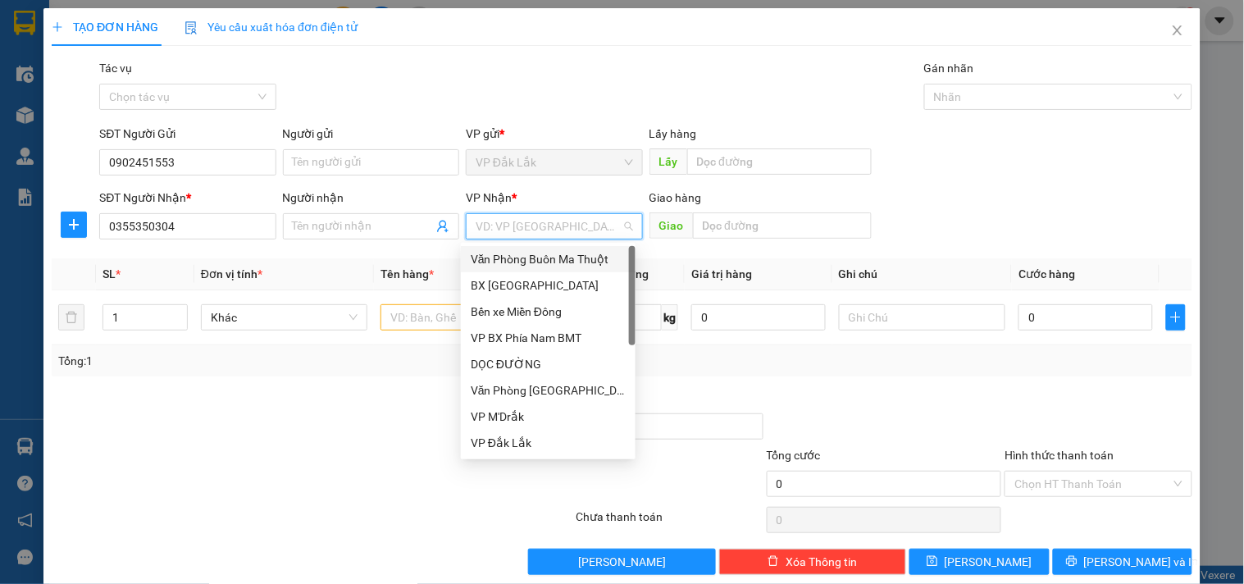
click at [599, 216] on input "search" at bounding box center [548, 226] width 145 height 25
click at [543, 312] on div "Bến xe Miền Đông" at bounding box center [548, 312] width 155 height 18
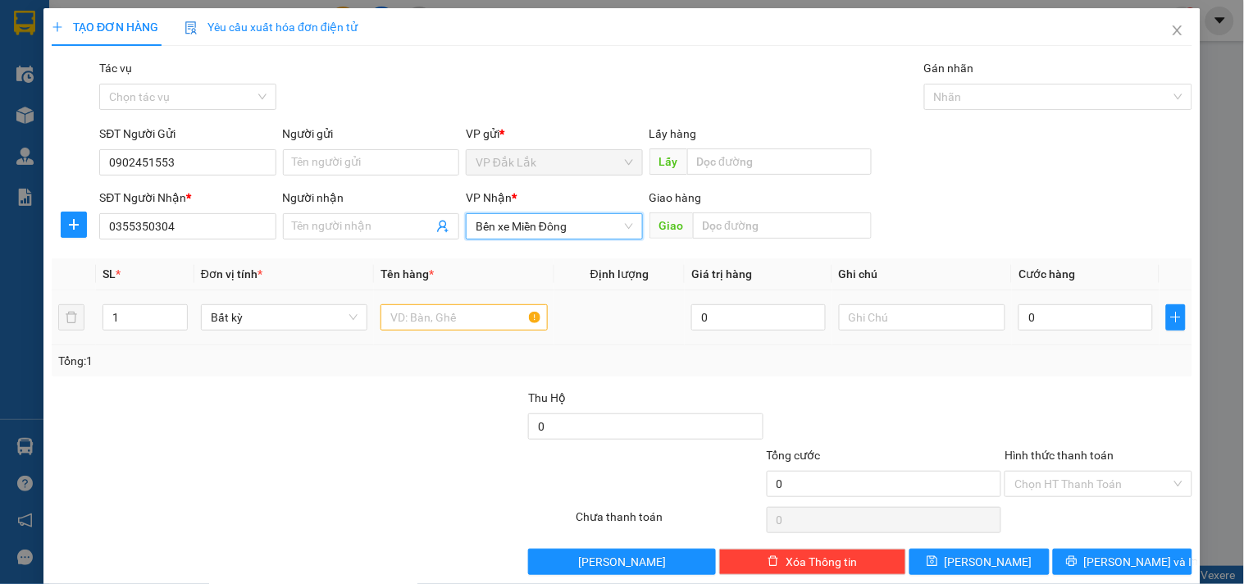
drag, startPoint x: 435, startPoint y: 336, endPoint x: 435, endPoint y: 324, distance: 12.3
click at [435, 335] on td at bounding box center [464, 317] width 180 height 55
click at [435, 324] on input "text" at bounding box center [463, 317] width 166 height 26
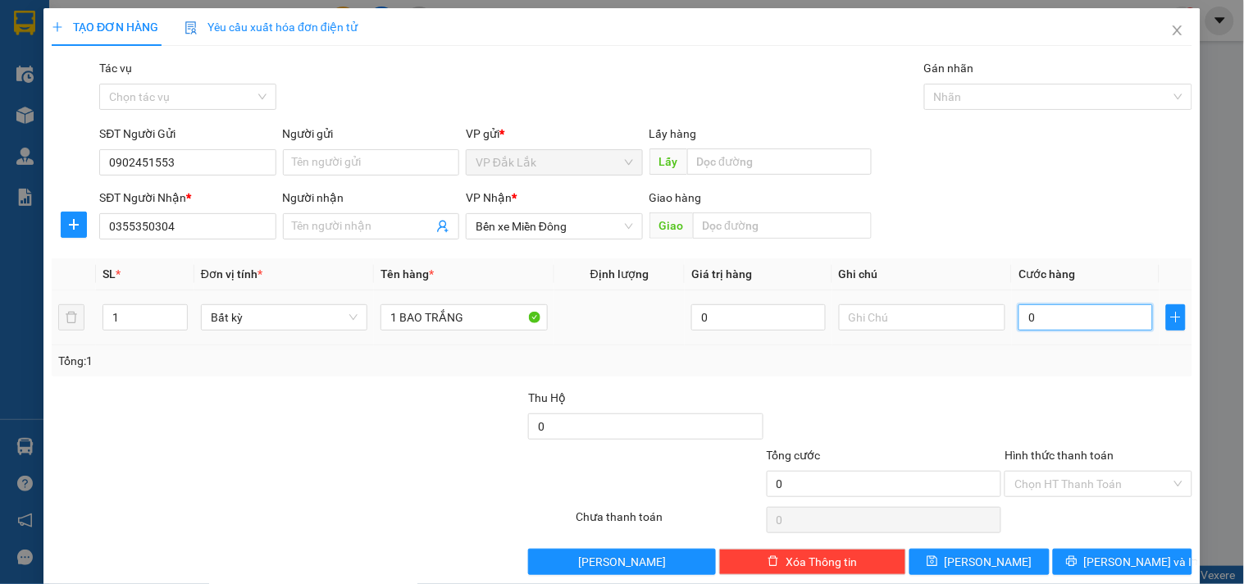
click at [1030, 317] on input "0" at bounding box center [1085, 317] width 134 height 26
click at [1084, 492] on input "Hình thức thanh toán" at bounding box center [1092, 484] width 156 height 25
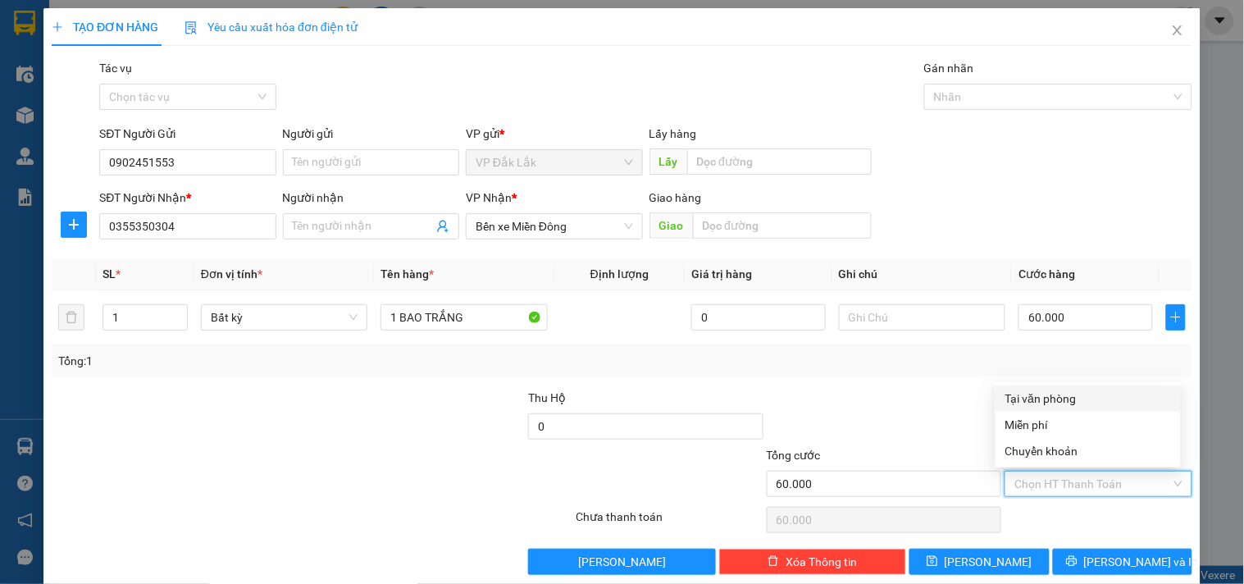
click at [1088, 402] on div "Tại văn phòng" at bounding box center [1088, 399] width 166 height 18
click at [1105, 544] on div "Transit Pickup Surcharge Ids Transit Deliver Surcharge Ids Transit Deliver Surc…" at bounding box center [622, 317] width 1141 height 516
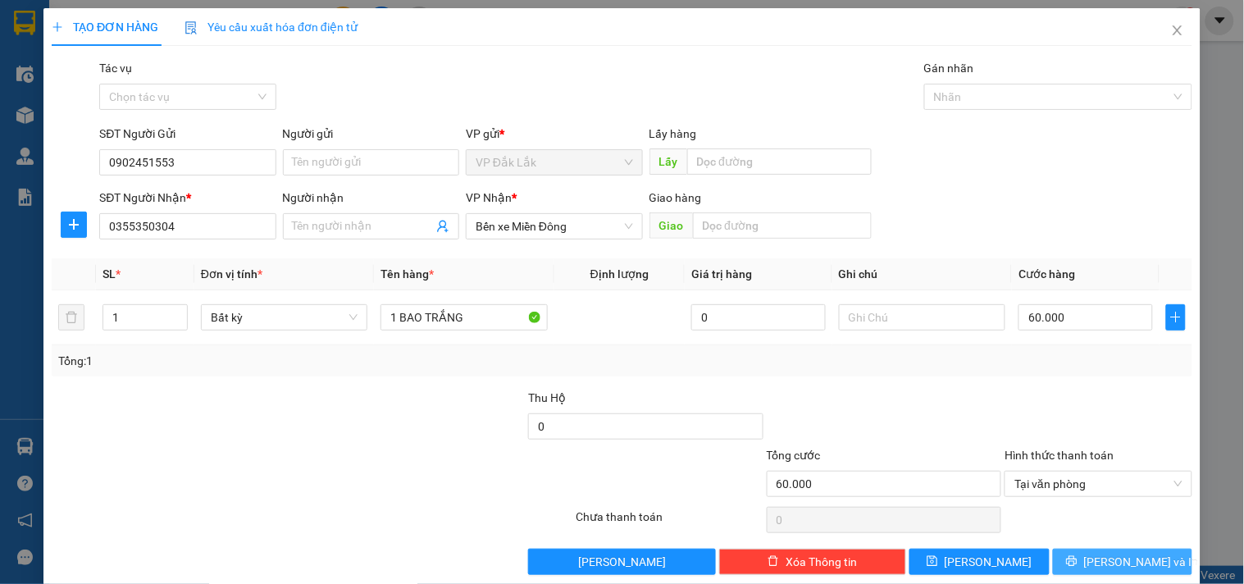
click at [1108, 554] on span "[PERSON_NAME] và In" at bounding box center [1141, 562] width 115 height 18
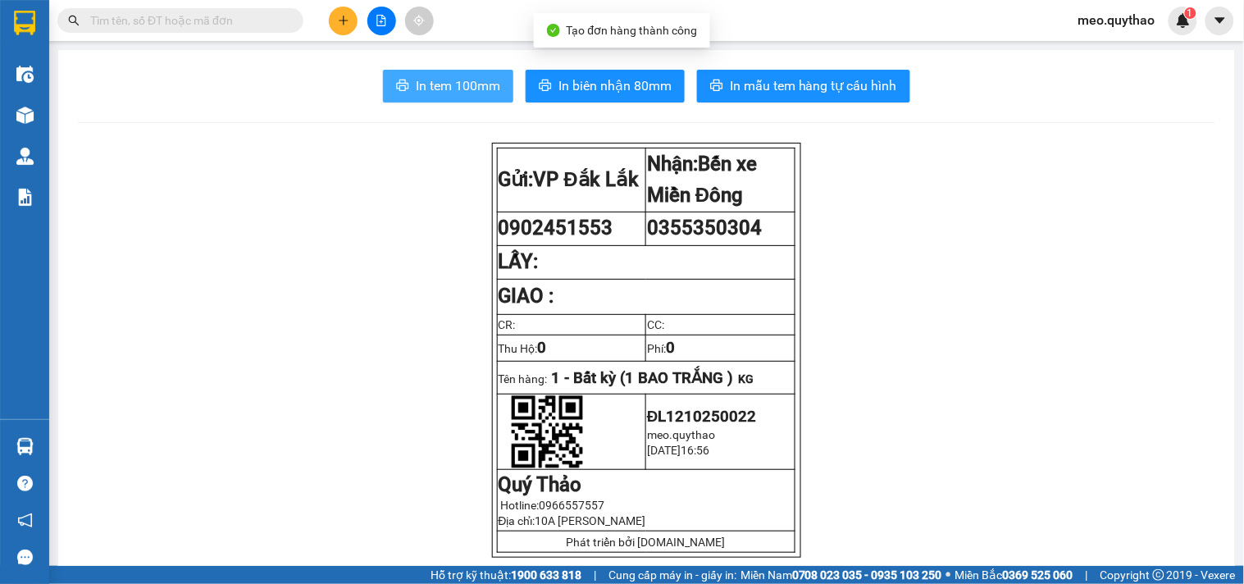
click at [453, 92] on span "In tem 100mm" at bounding box center [458, 85] width 84 height 21
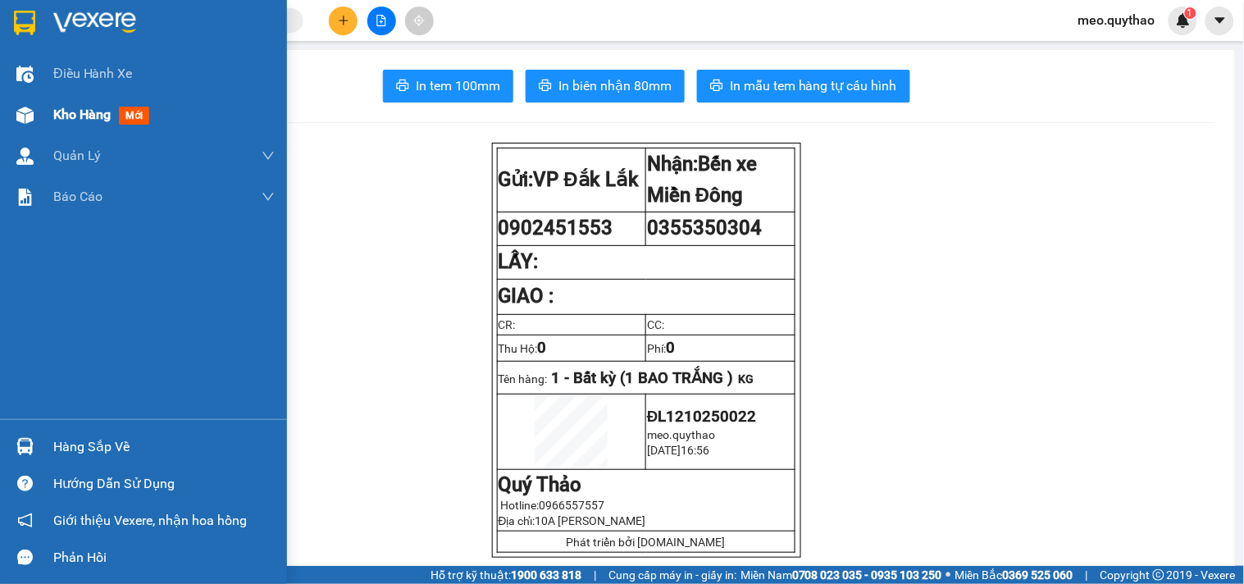
click at [69, 118] on span "Kho hàng" at bounding box center [81, 115] width 57 height 16
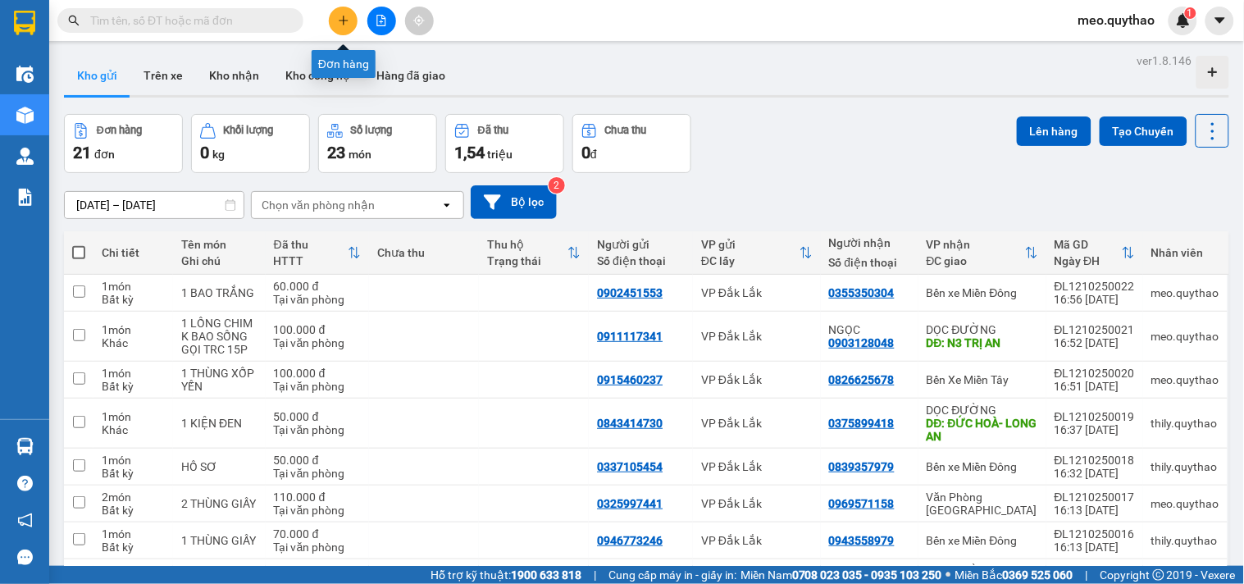
click at [346, 26] on button at bounding box center [343, 21] width 29 height 29
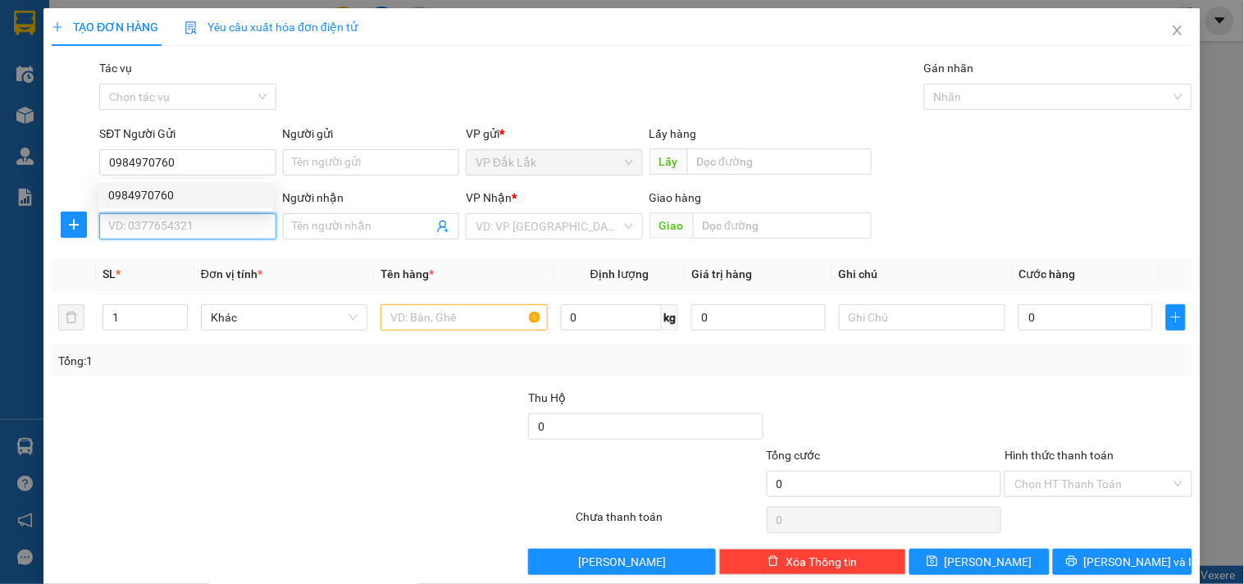
click at [230, 230] on input "SĐT Người Nhận *" at bounding box center [187, 226] width 176 height 26
click at [187, 267] on div "0909839464" at bounding box center [185, 259] width 155 height 18
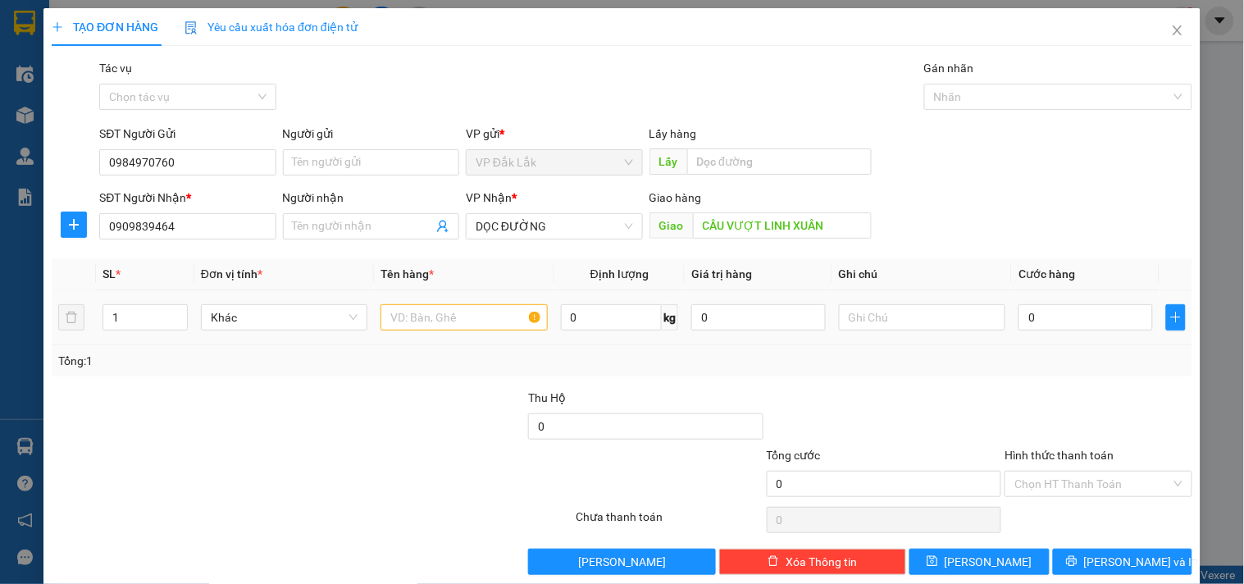
click at [449, 301] on div at bounding box center [463, 317] width 166 height 33
click at [440, 303] on div at bounding box center [463, 317] width 166 height 33
click at [437, 314] on input "text" at bounding box center [463, 317] width 166 height 26
click at [1055, 330] on input "0" at bounding box center [1085, 317] width 134 height 26
click at [1040, 482] on input "Hình thức thanh toán" at bounding box center [1092, 484] width 156 height 25
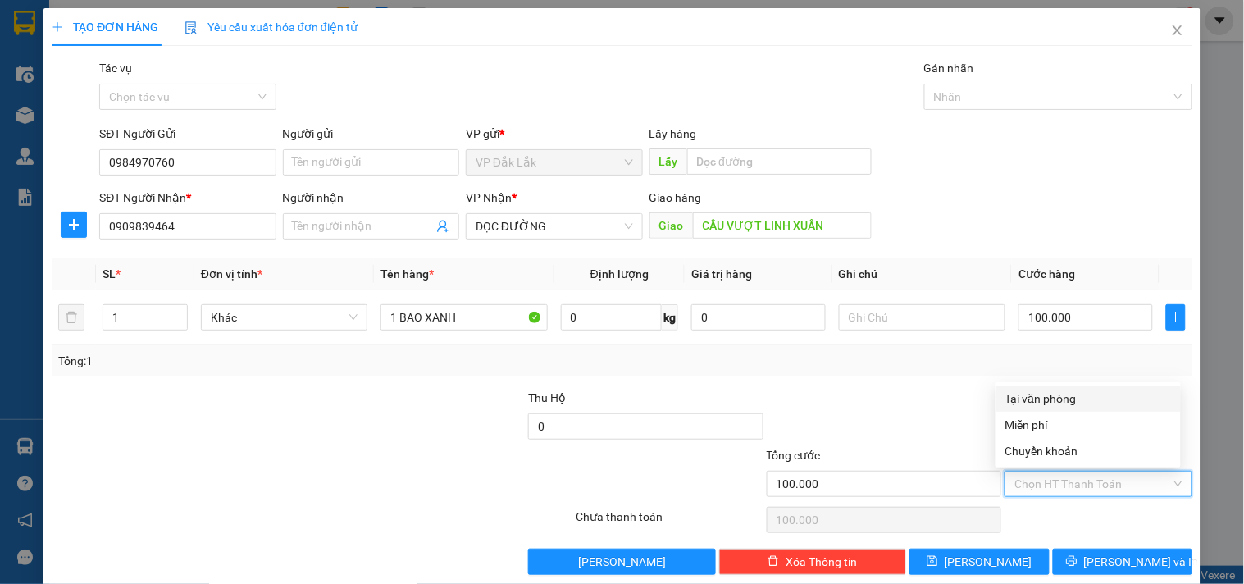
click at [1068, 396] on div "Tại văn phòng" at bounding box center [1088, 399] width 166 height 18
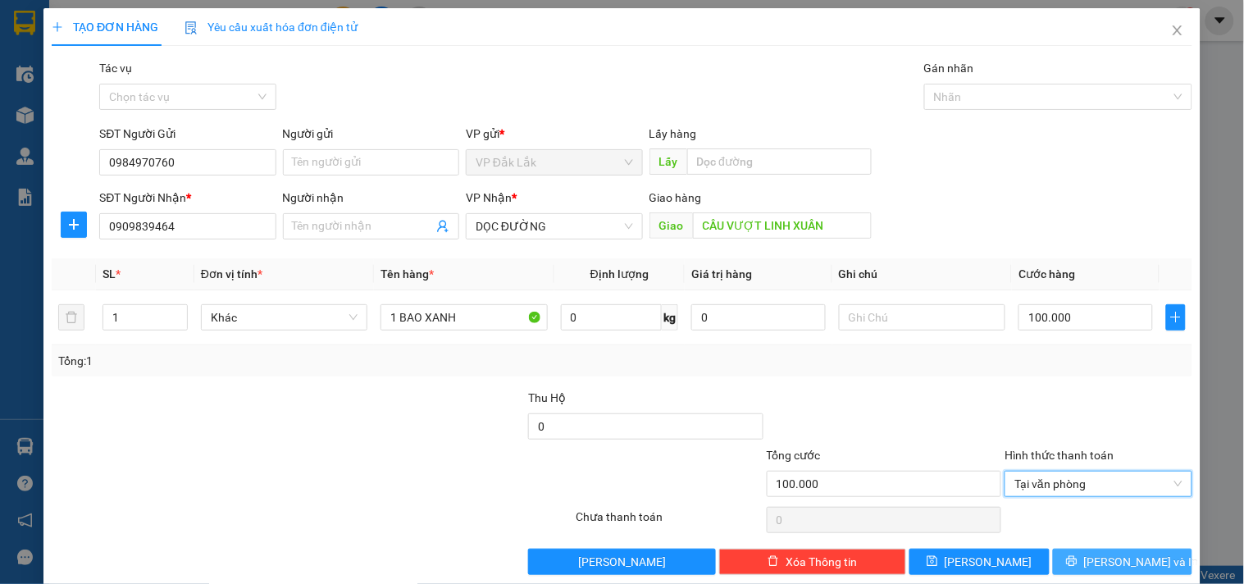
click at [1078, 561] on icon "printer" at bounding box center [1071, 560] width 11 height 11
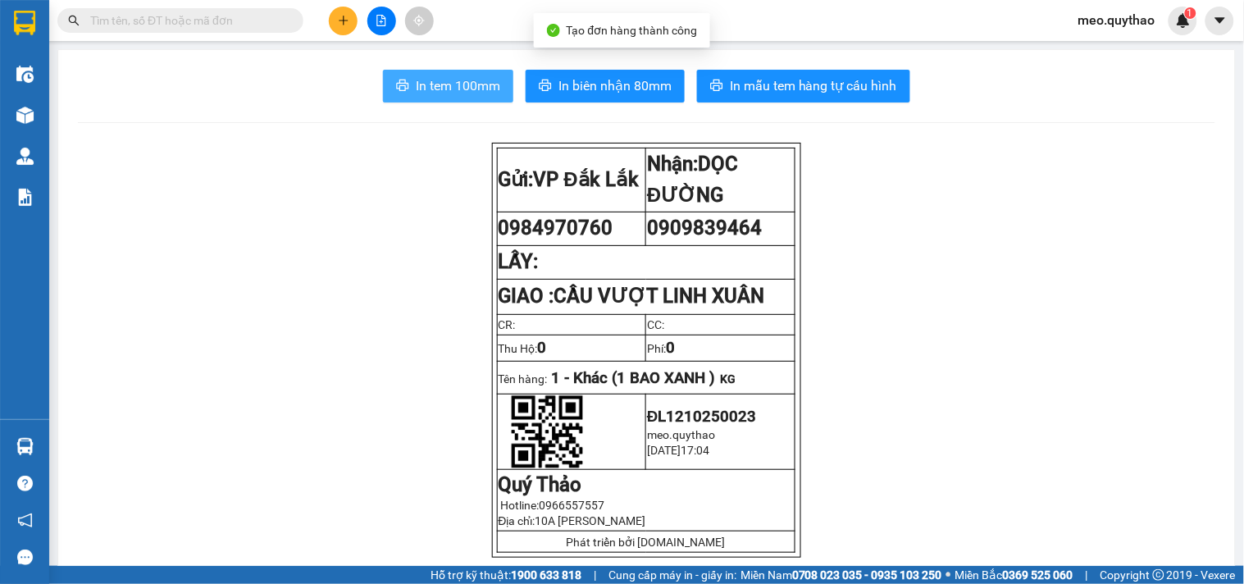
click at [427, 87] on span "In tem 100mm" at bounding box center [458, 85] width 84 height 21
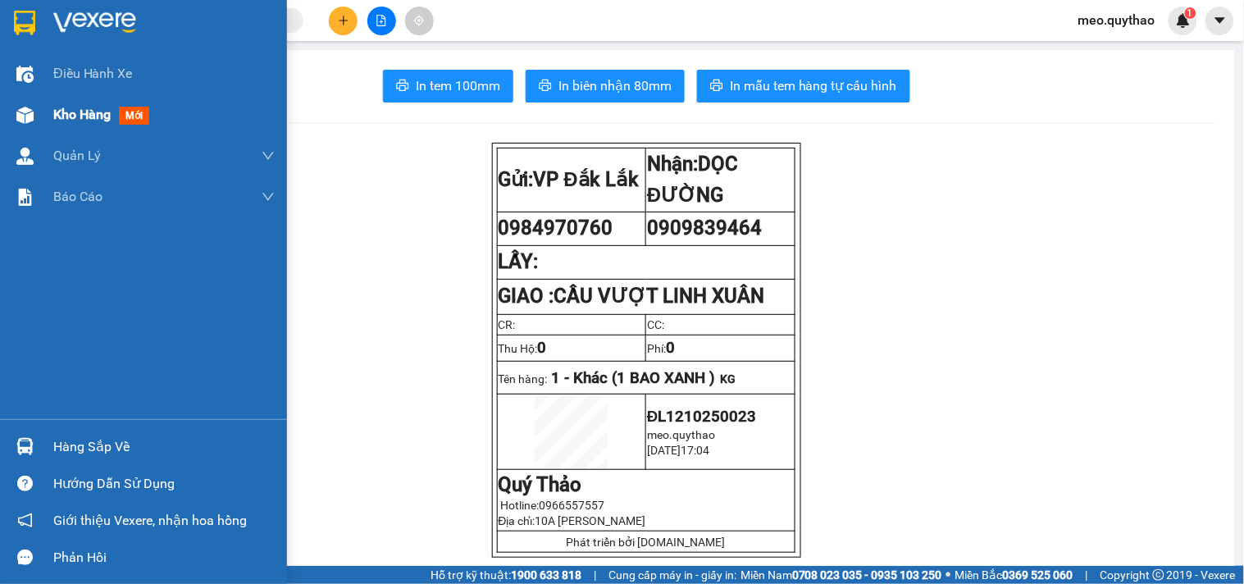
click at [75, 121] on span "Kho hàng" at bounding box center [81, 115] width 57 height 16
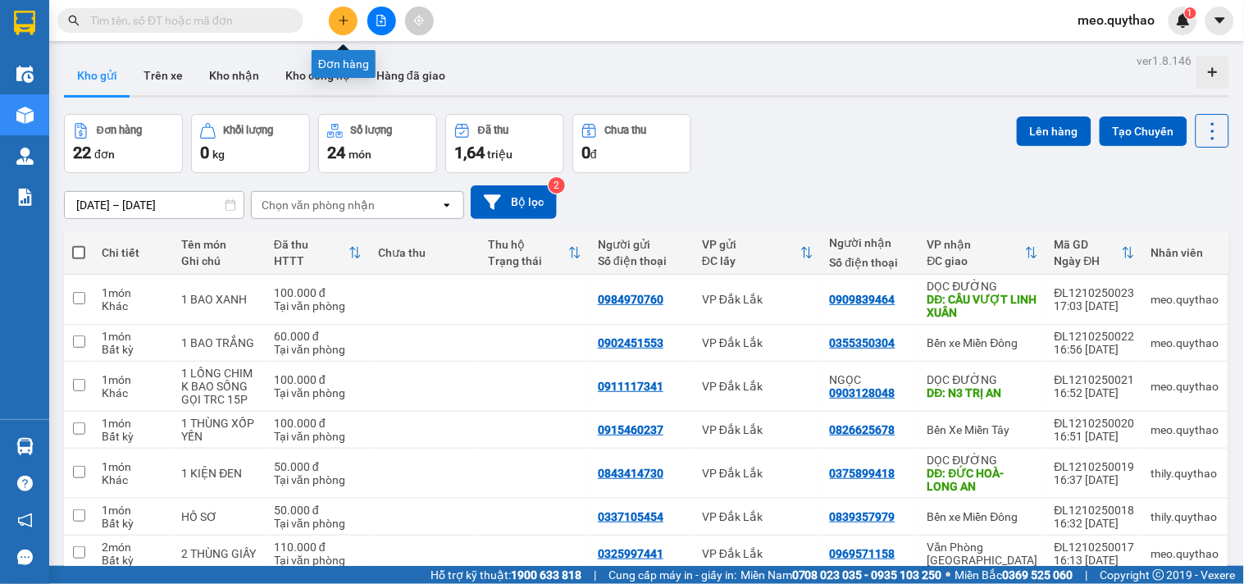
click at [349, 13] on button at bounding box center [343, 21] width 29 height 29
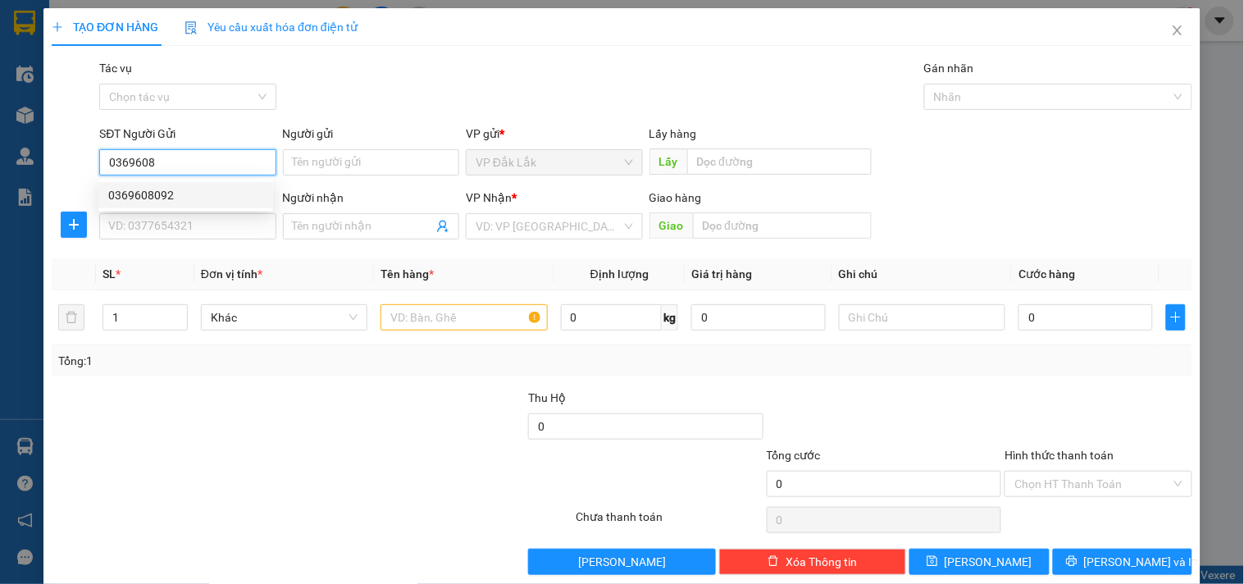
click at [176, 190] on div "0369608092" at bounding box center [185, 195] width 155 height 18
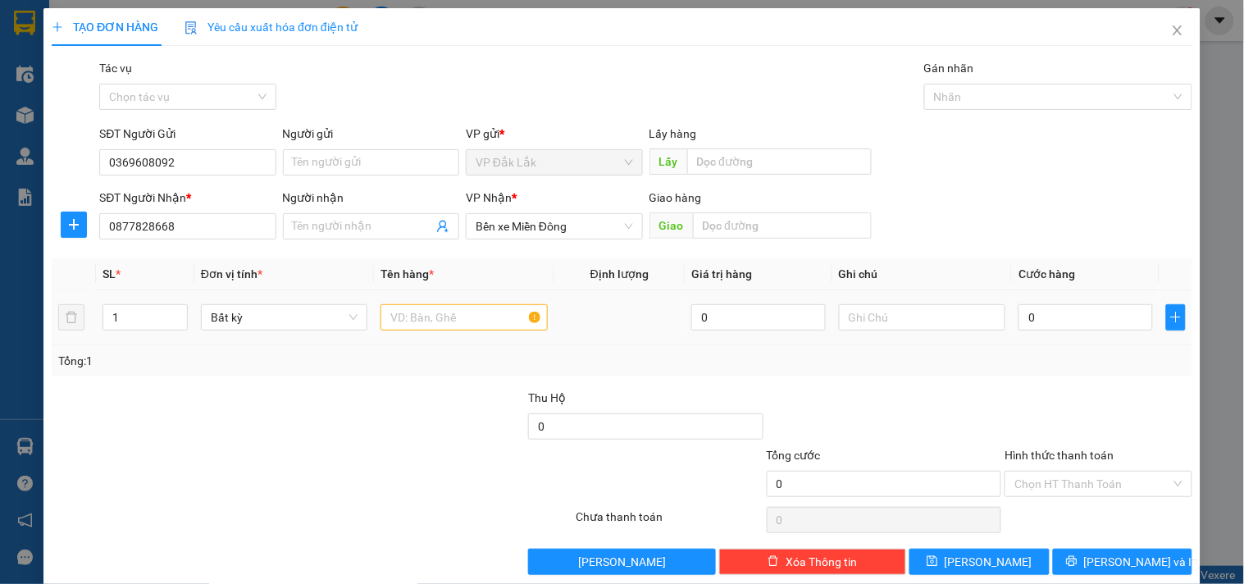
click at [440, 303] on div at bounding box center [463, 317] width 166 height 33
click at [440, 322] on input "text" at bounding box center [463, 317] width 166 height 26
click at [1059, 321] on input "0" at bounding box center [1085, 317] width 134 height 26
click at [1073, 487] on input "Hình thức thanh toán" at bounding box center [1092, 484] width 156 height 25
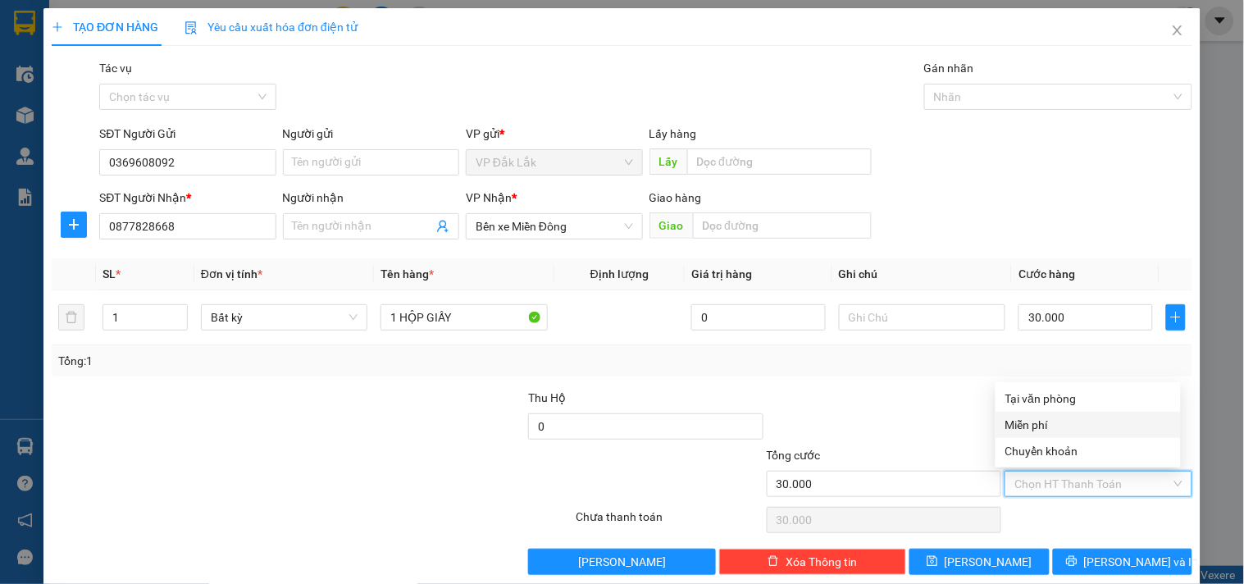
click at [1080, 403] on div "Tại văn phòng" at bounding box center [1088, 399] width 166 height 18
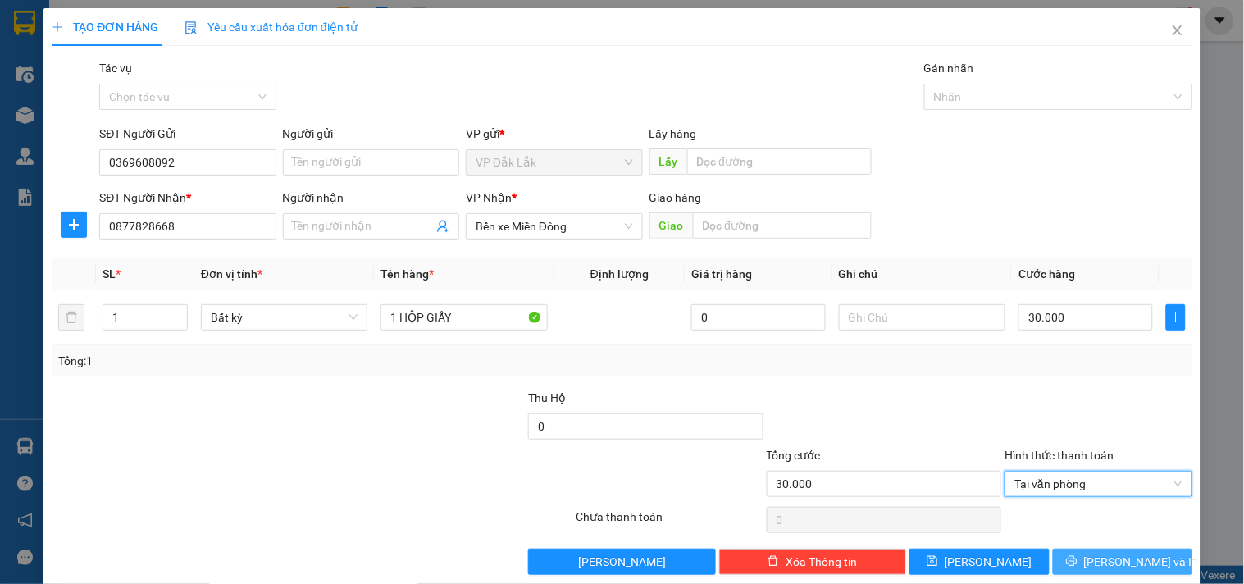
click at [1086, 575] on button "[PERSON_NAME] và In" at bounding box center [1122, 562] width 139 height 26
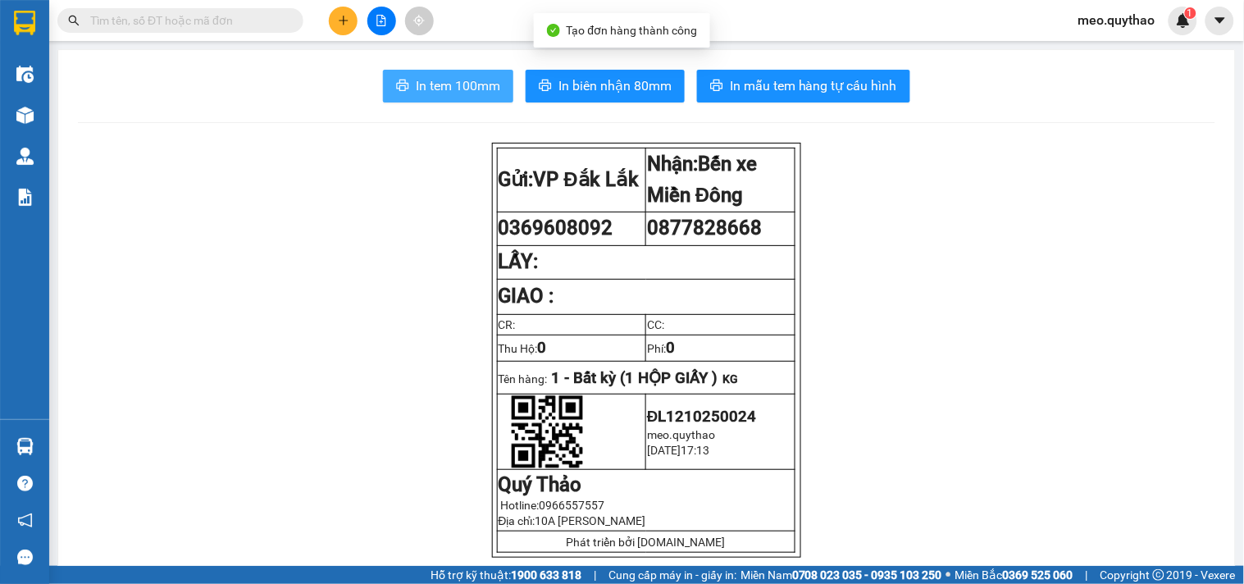
click at [457, 77] on button "In tem 100mm" at bounding box center [448, 86] width 130 height 33
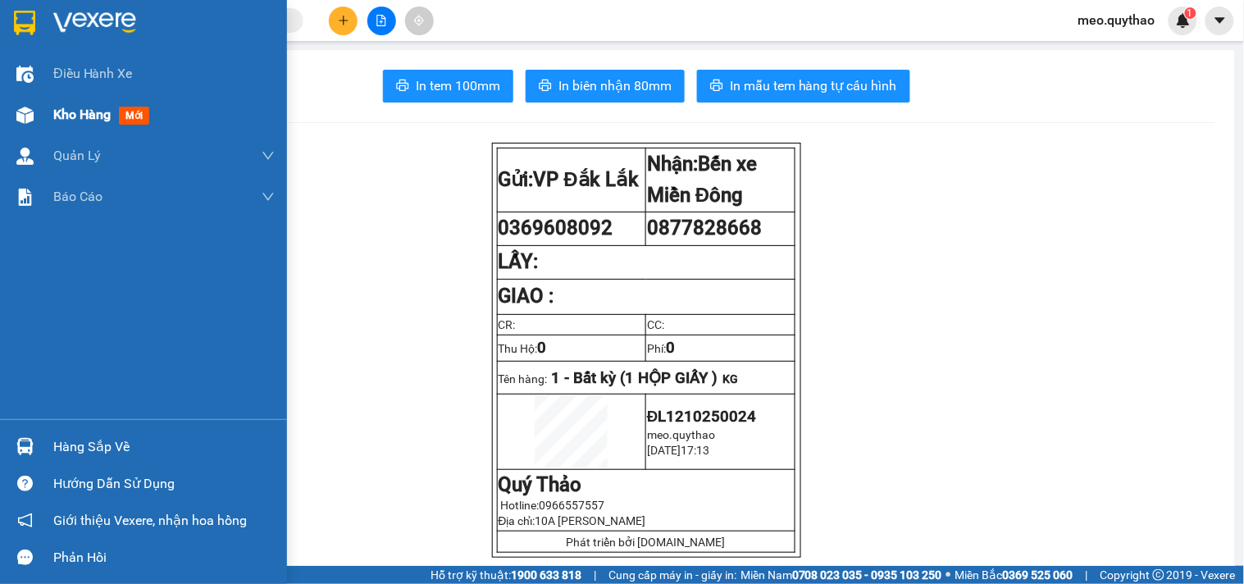
click at [90, 125] on div "Kho hàng mới" at bounding box center [104, 114] width 103 height 21
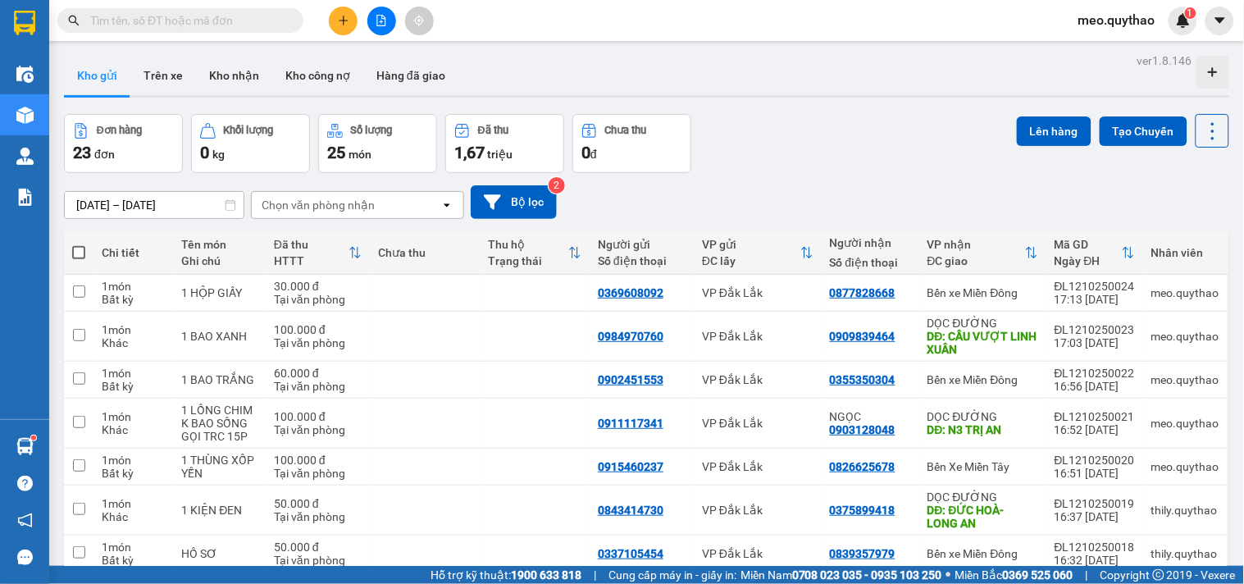
click at [385, 35] on div "Kết quả tìm kiếm ( 0 ) Bộ lọc No Data meo.quythao 1" at bounding box center [622, 20] width 1244 height 41
click at [380, 19] on icon "file-add" at bounding box center [381, 20] width 11 height 11
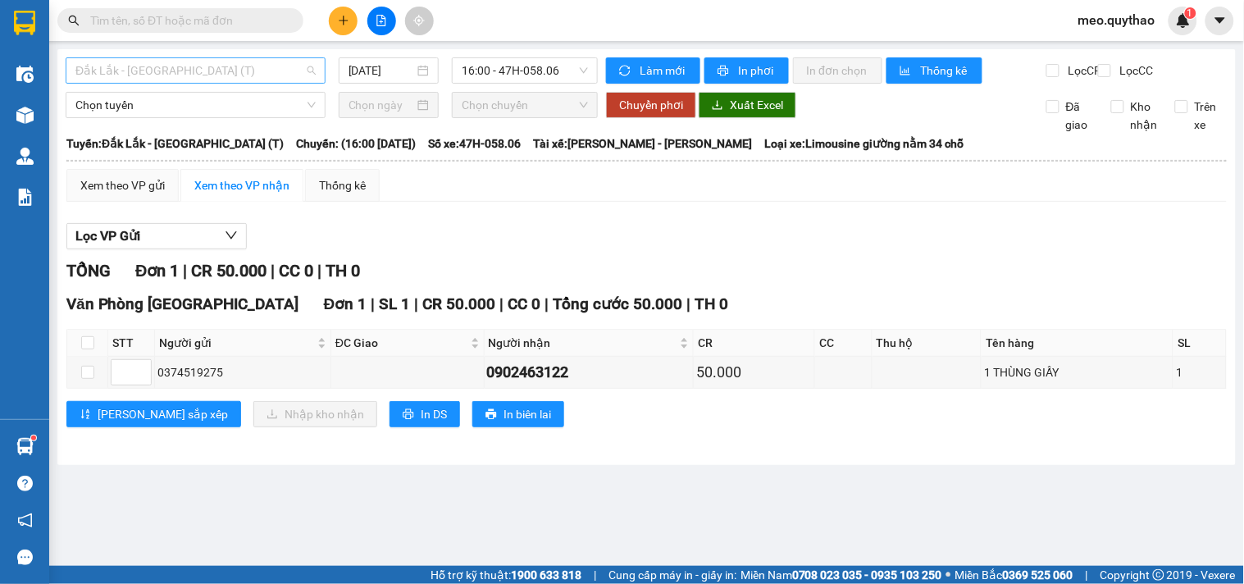
click at [156, 67] on span "Đắk Lắk - [GEOGRAPHIC_DATA] (T)" at bounding box center [195, 70] width 240 height 25
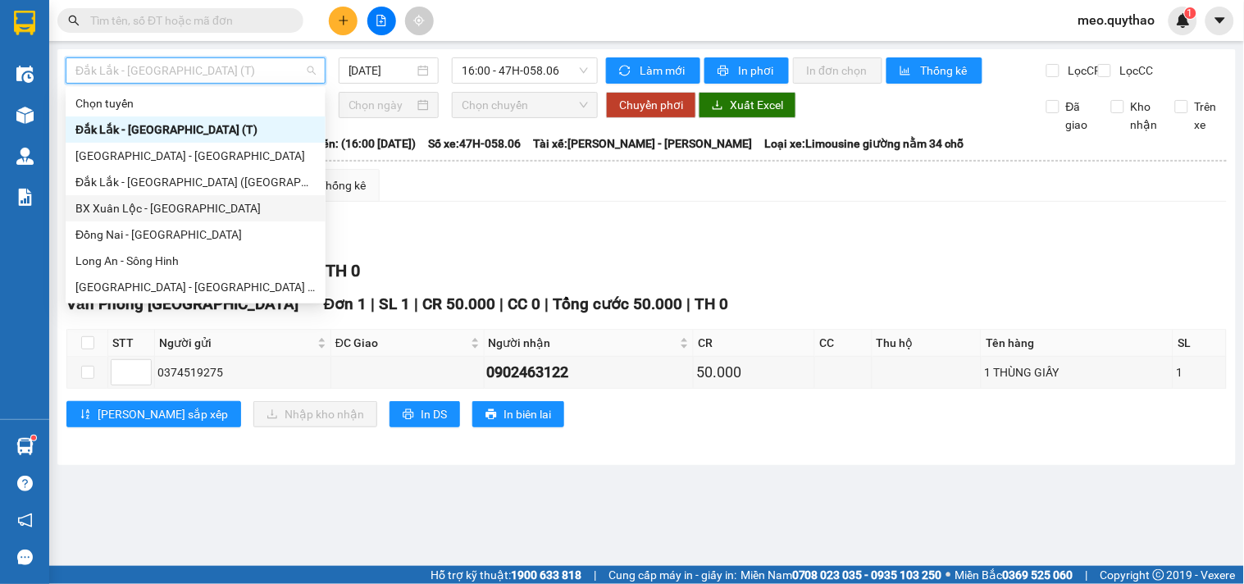
click at [238, 201] on div "BX Xuân Lộc - [GEOGRAPHIC_DATA]" at bounding box center [195, 208] width 240 height 18
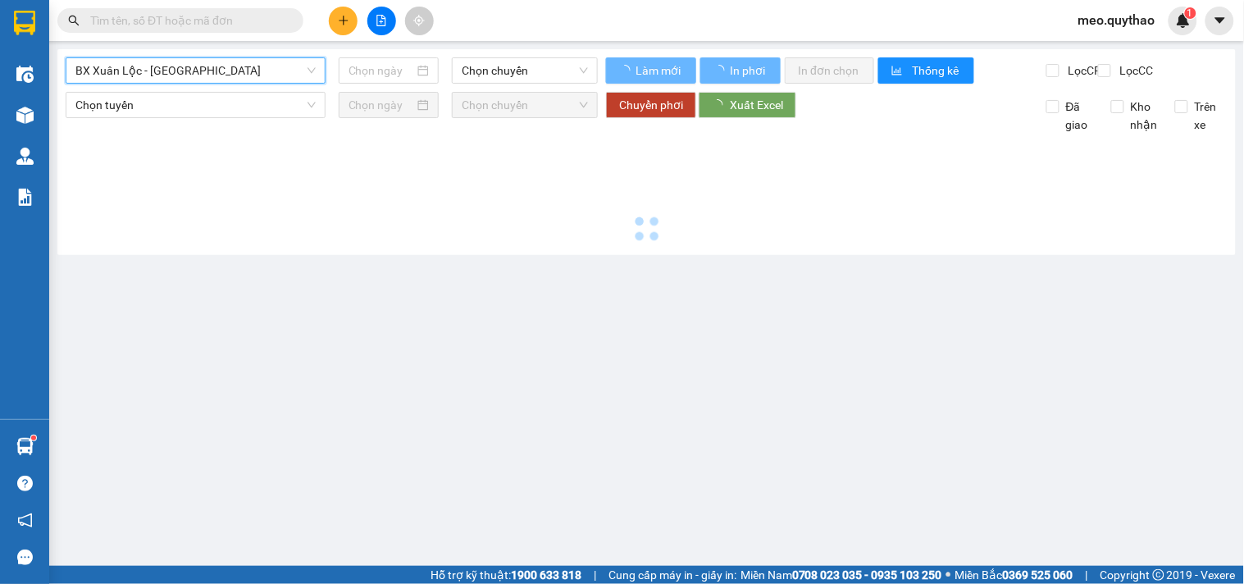
type input "[DATE]"
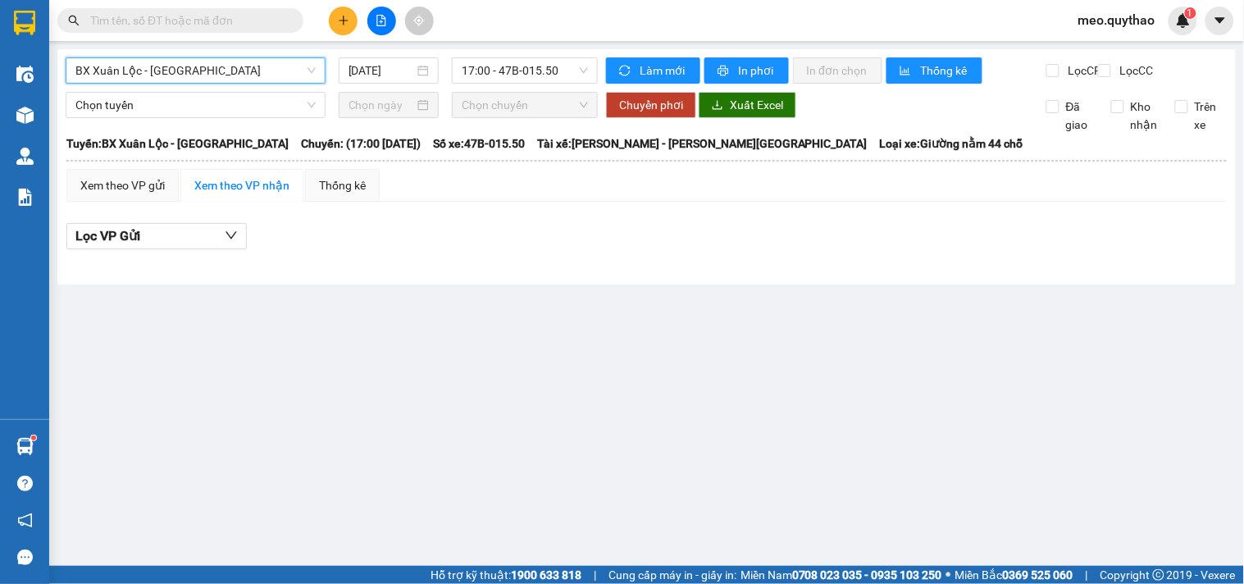
click at [220, 67] on span "BX Xuân Lộc - [GEOGRAPHIC_DATA]" at bounding box center [195, 70] width 240 height 25
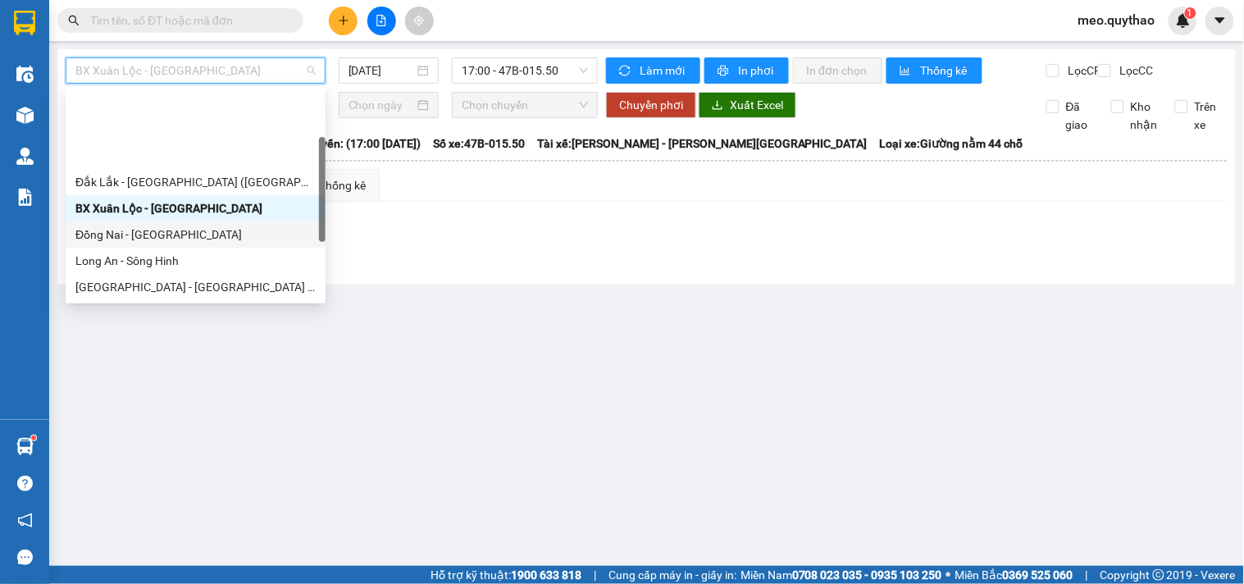
scroll to position [91, 0]
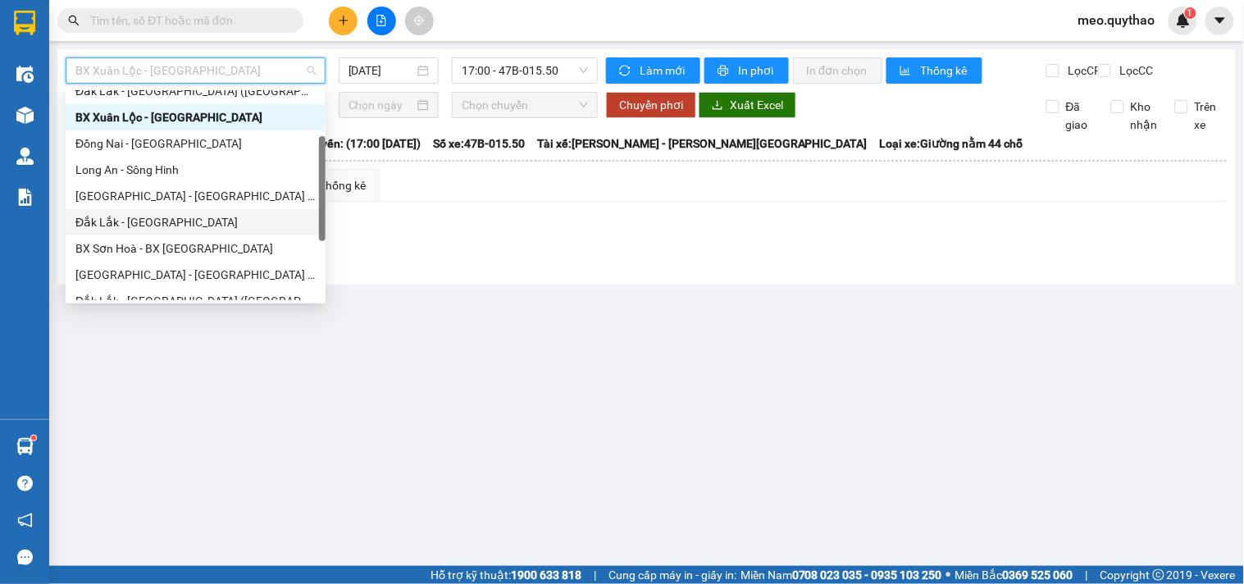
click at [177, 221] on div "Đắk Lắk - [GEOGRAPHIC_DATA]" at bounding box center [195, 222] width 240 height 18
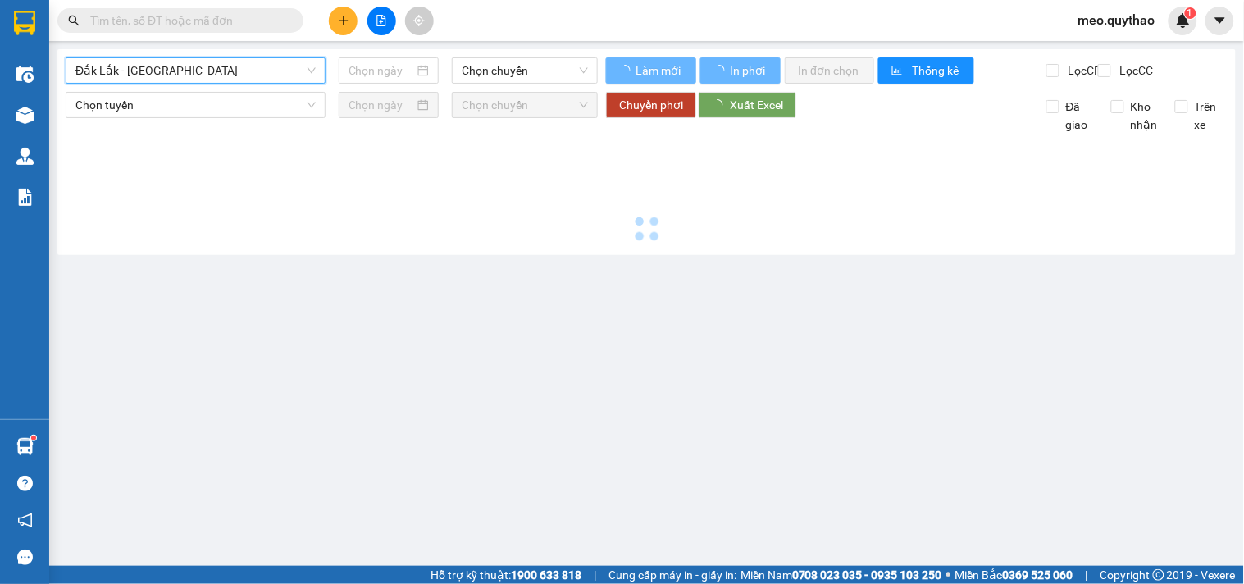
type input "[DATE]"
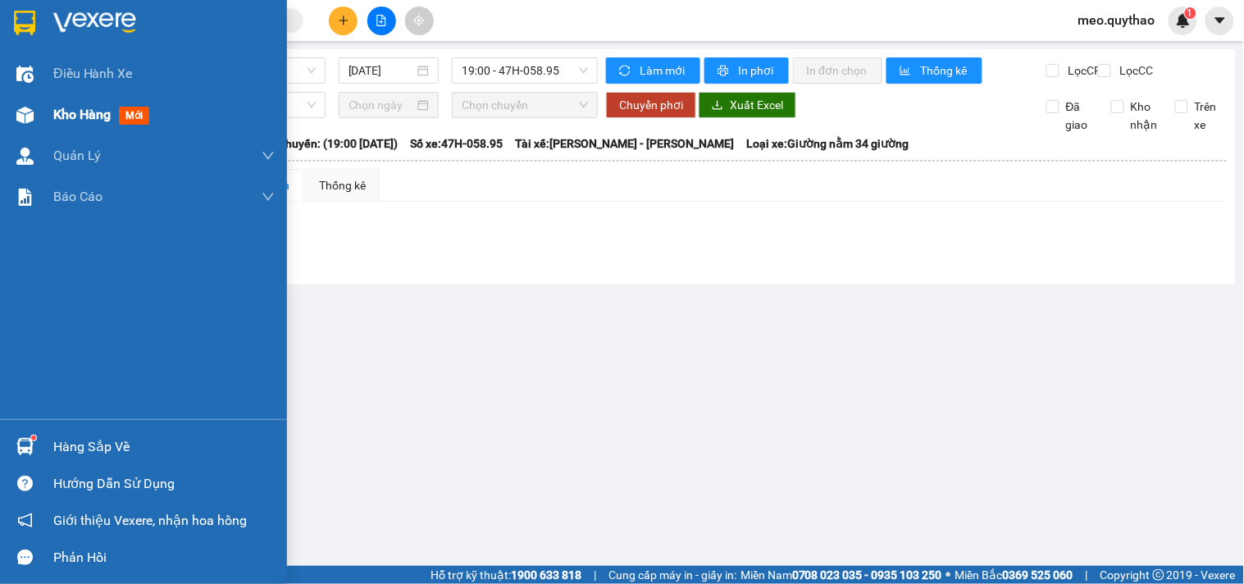
click at [30, 111] on img at bounding box center [24, 115] width 17 height 17
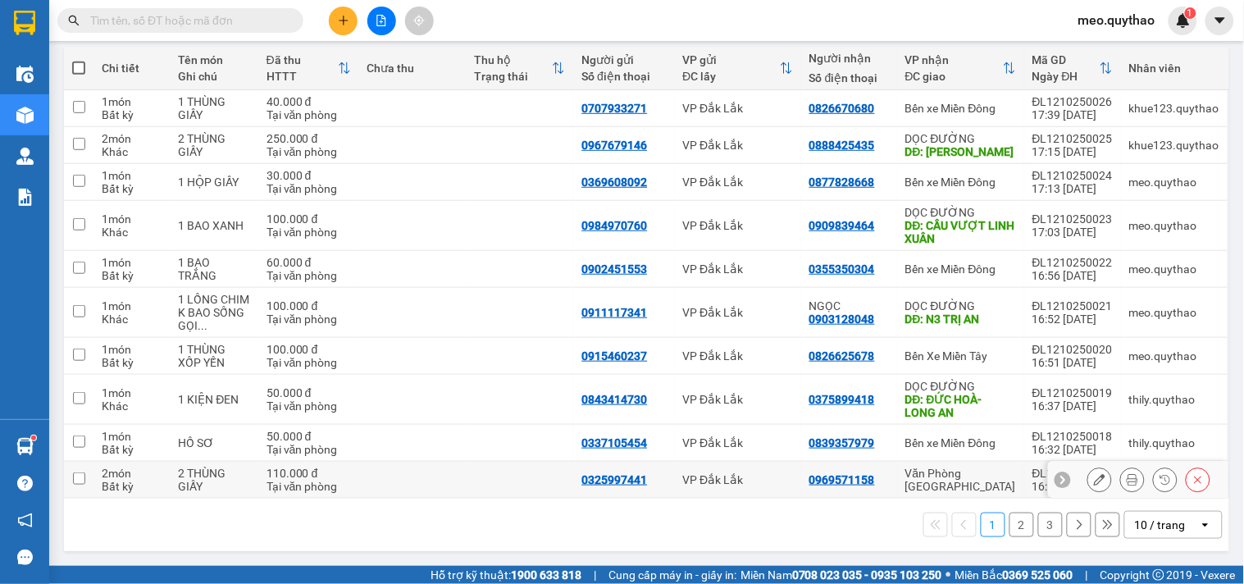
scroll to position [185, 0]
click at [1041, 526] on button "3" at bounding box center [1050, 525] width 25 height 25
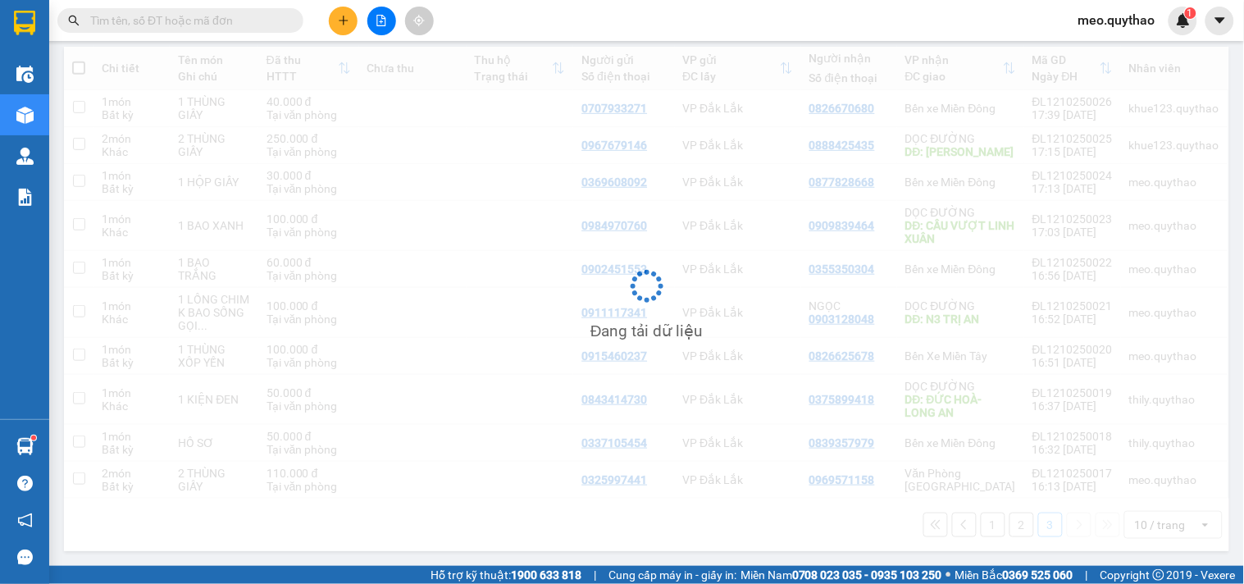
scroll to position [75, 0]
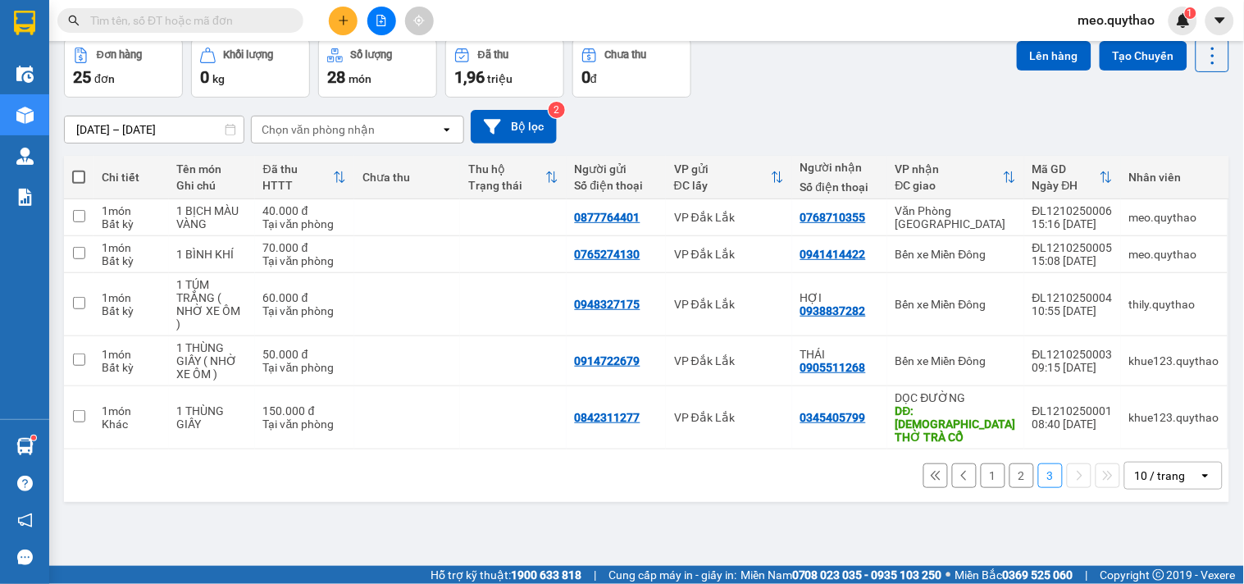
click at [982, 463] on button "1" at bounding box center [993, 475] width 25 height 25
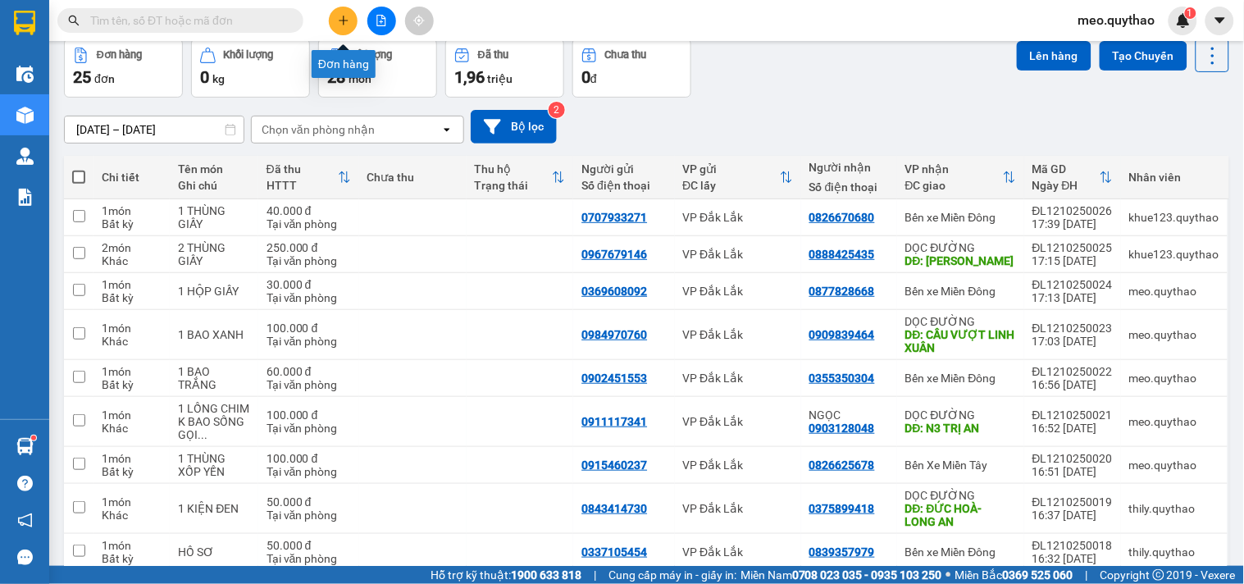
click at [354, 28] on button at bounding box center [343, 21] width 29 height 29
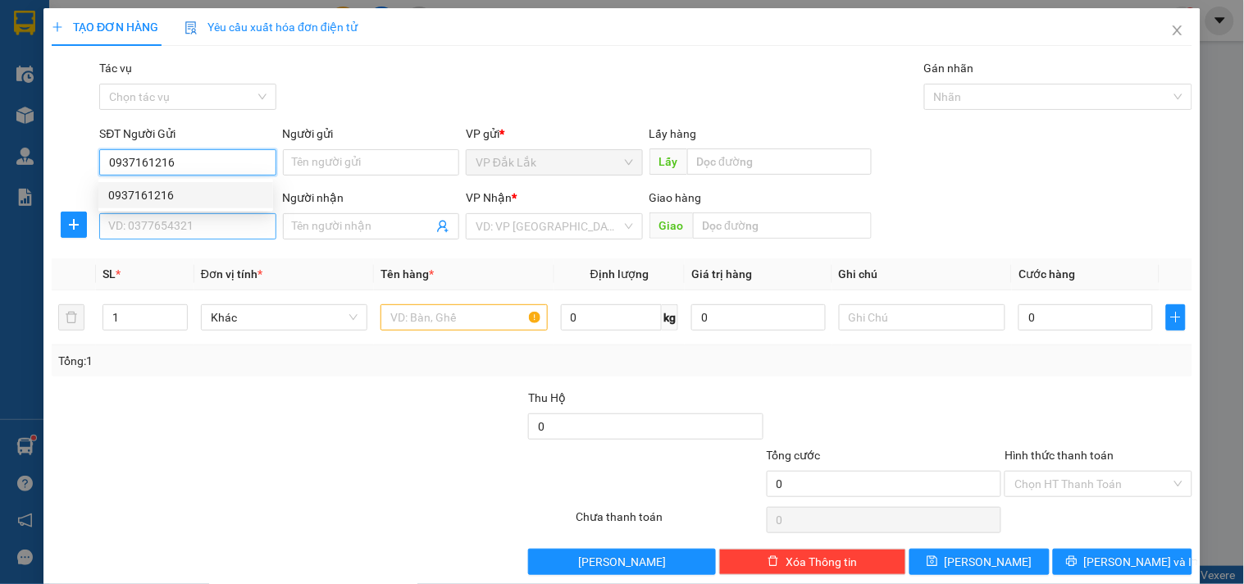
type input "0937161216"
click at [209, 216] on input "SĐT Người Nhận *" at bounding box center [187, 226] width 176 height 26
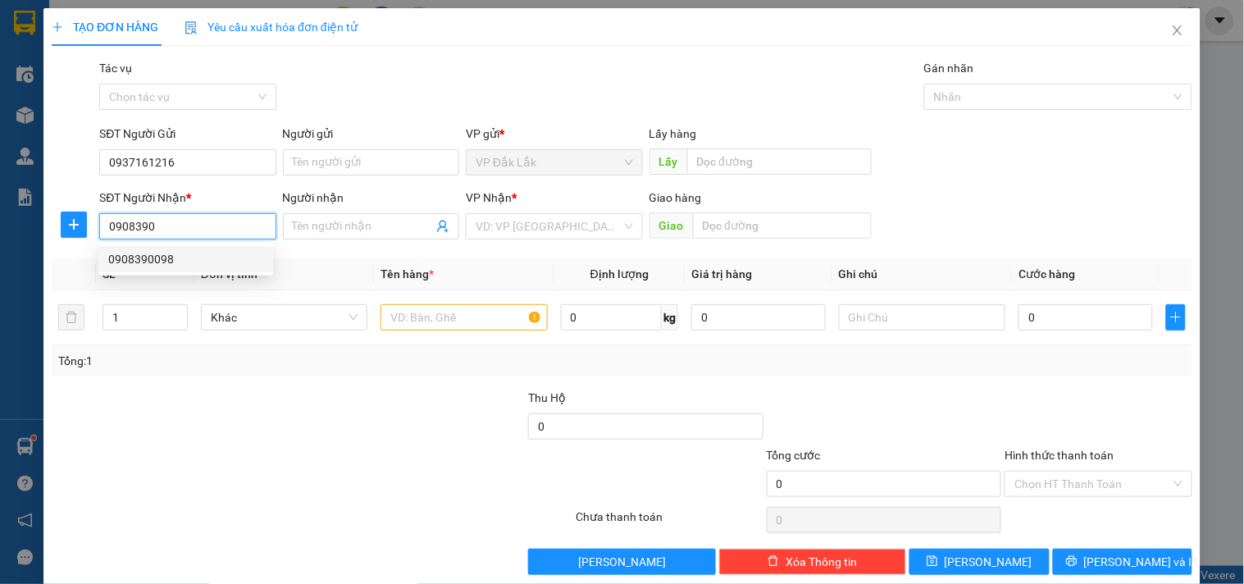
click at [159, 256] on div "0908390098" at bounding box center [185, 259] width 155 height 18
type input "0908390098"
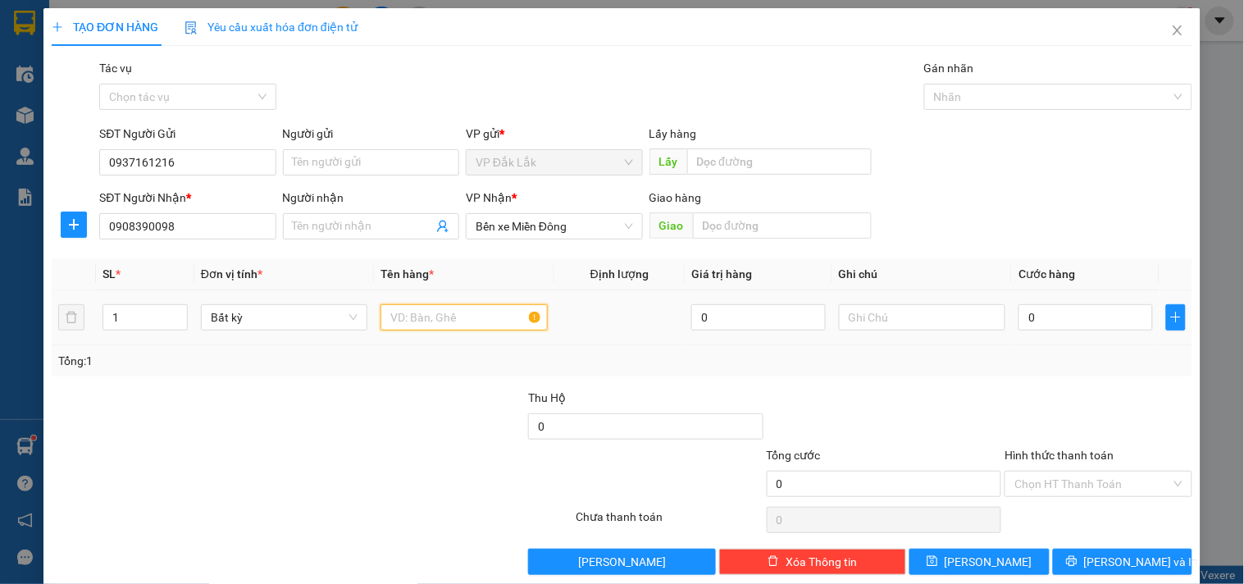
click at [431, 317] on input "text" at bounding box center [463, 317] width 166 height 26
type input "1 THÙNG XỐP"
click at [1056, 318] on input "0" at bounding box center [1085, 317] width 134 height 26
type input "1"
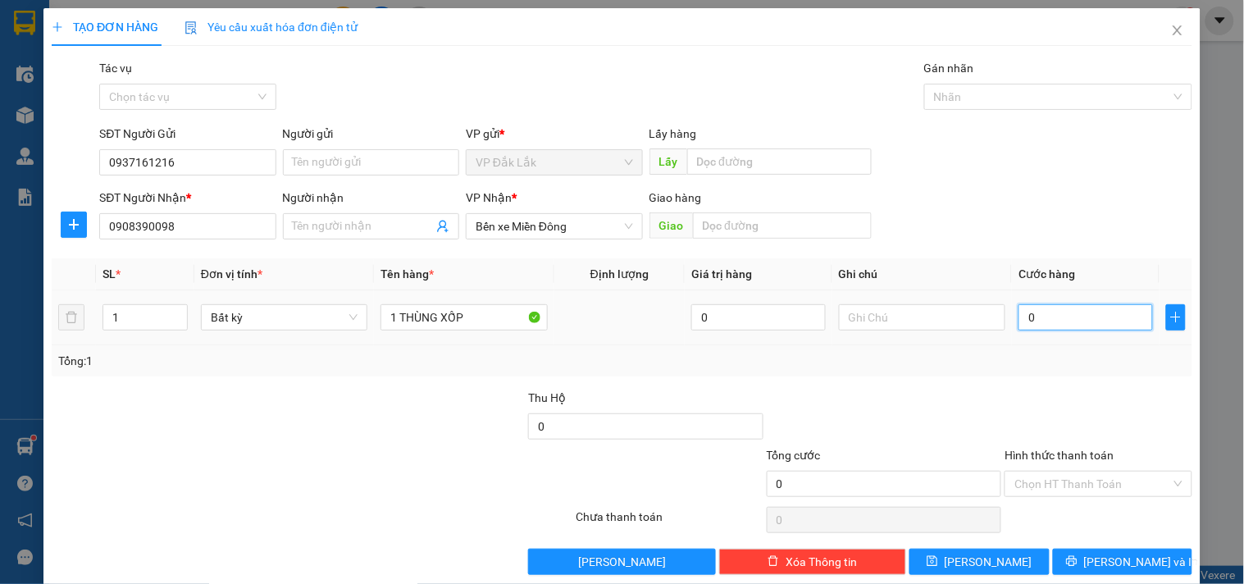
type input "1"
type input "10"
type input "100"
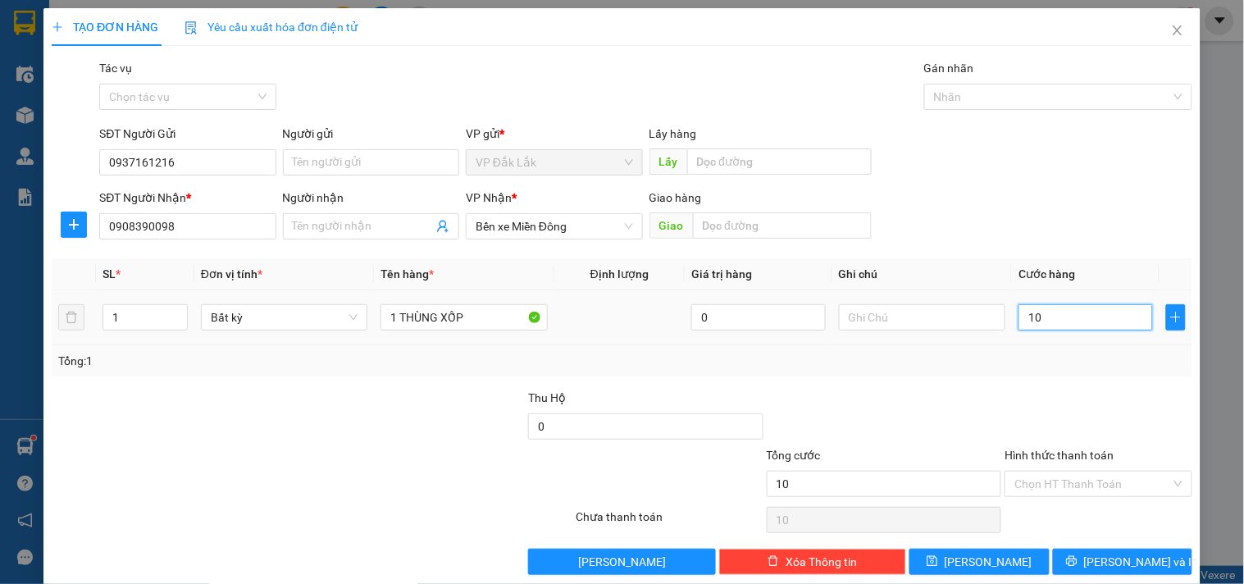
type input "100"
type input "1.000"
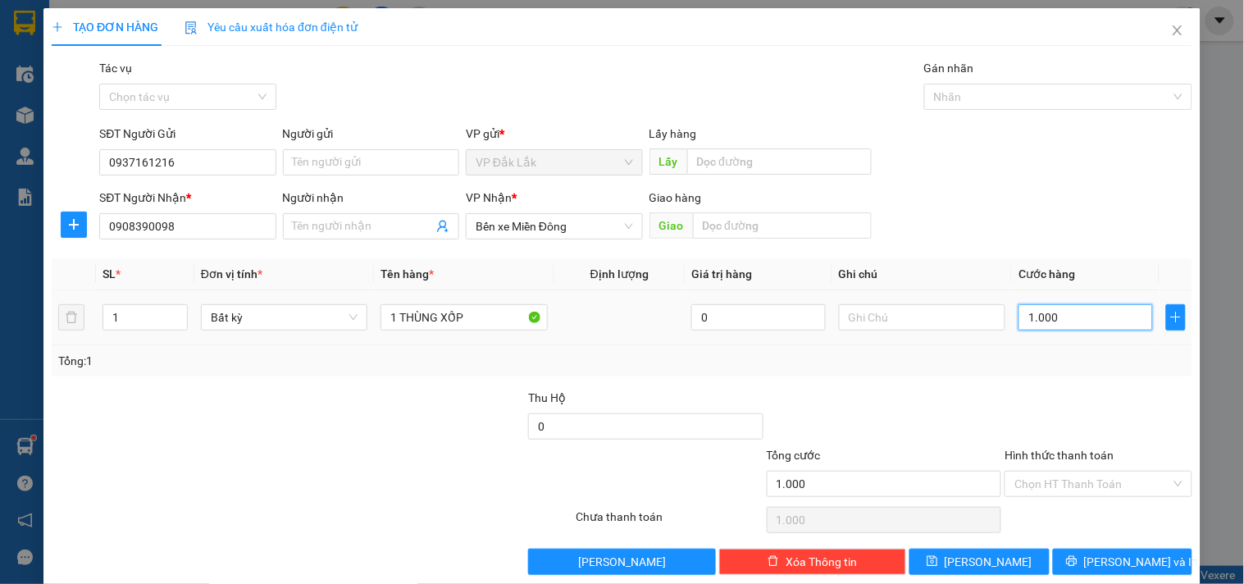
type input "10.000"
type input "100.000"
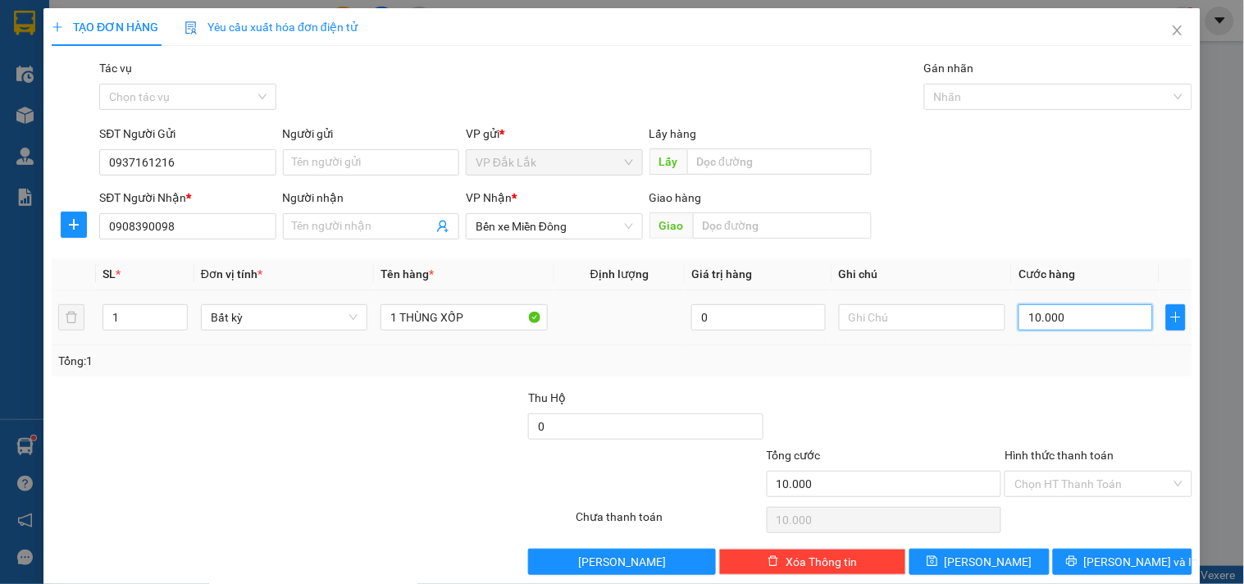
type input "100.000"
click at [1088, 494] on input "Hình thức thanh toán" at bounding box center [1092, 484] width 156 height 25
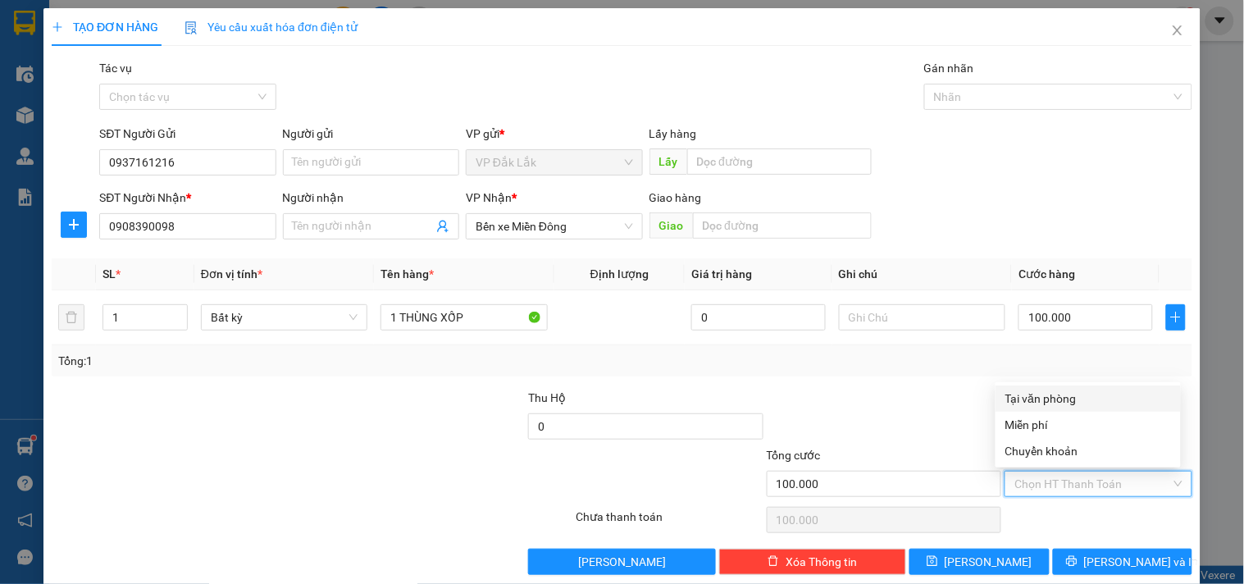
click at [1097, 408] on div "Tại văn phòng" at bounding box center [1088, 398] width 185 height 26
type input "0"
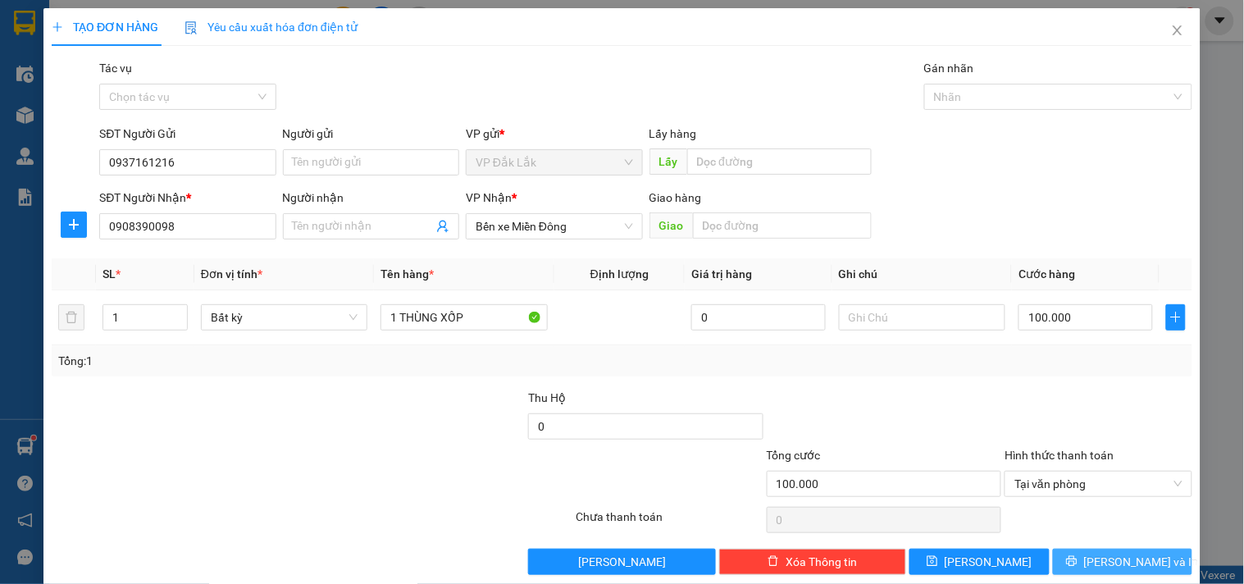
click at [1103, 566] on span "[PERSON_NAME] và In" at bounding box center [1141, 562] width 115 height 18
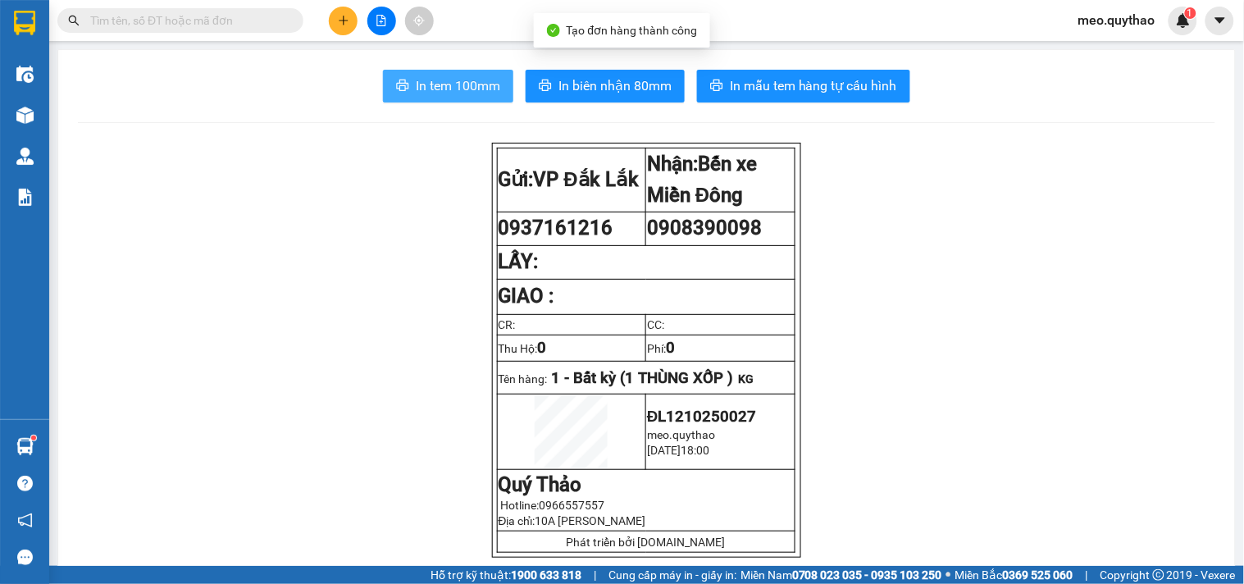
click at [462, 85] on span "In tem 100mm" at bounding box center [458, 85] width 84 height 21
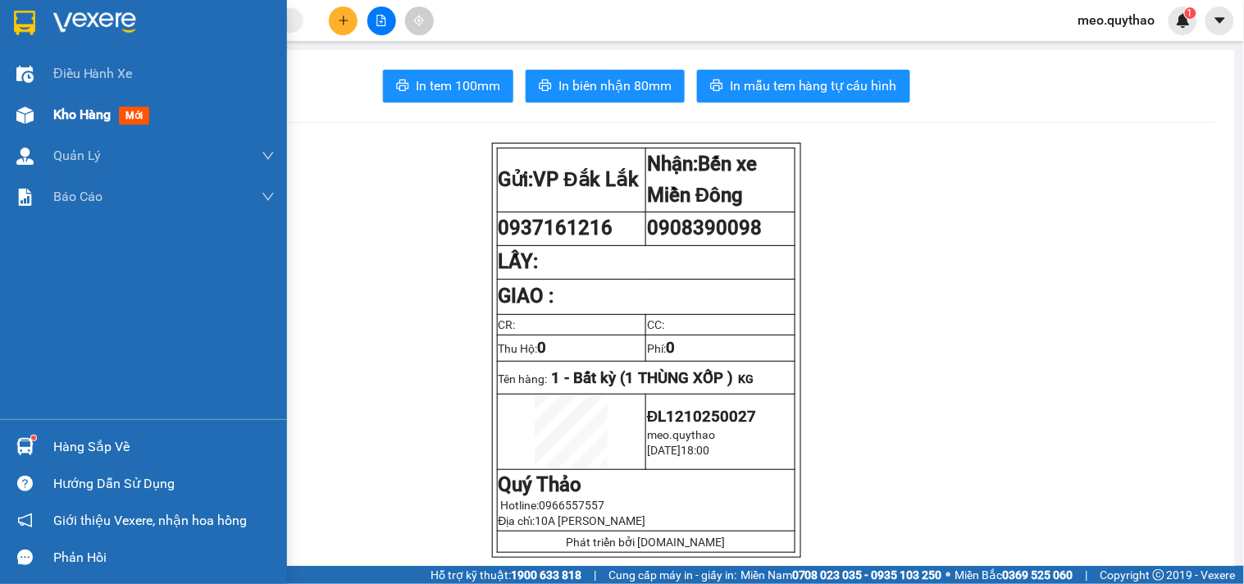
click at [48, 118] on div "Kho hàng mới" at bounding box center [143, 114] width 287 height 41
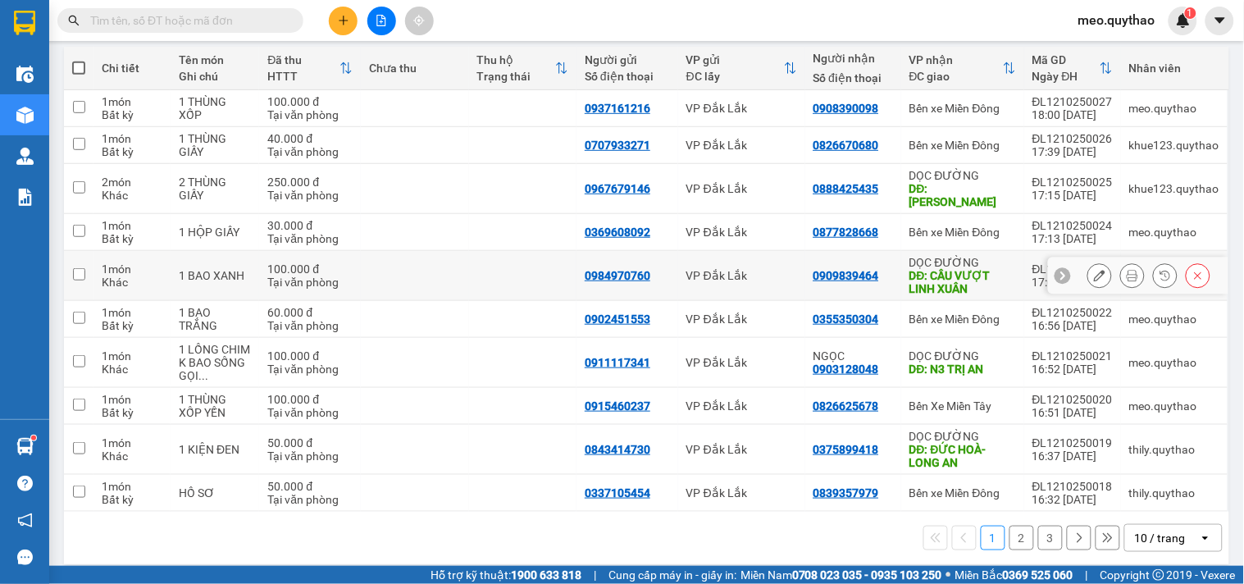
scroll to position [185, 0]
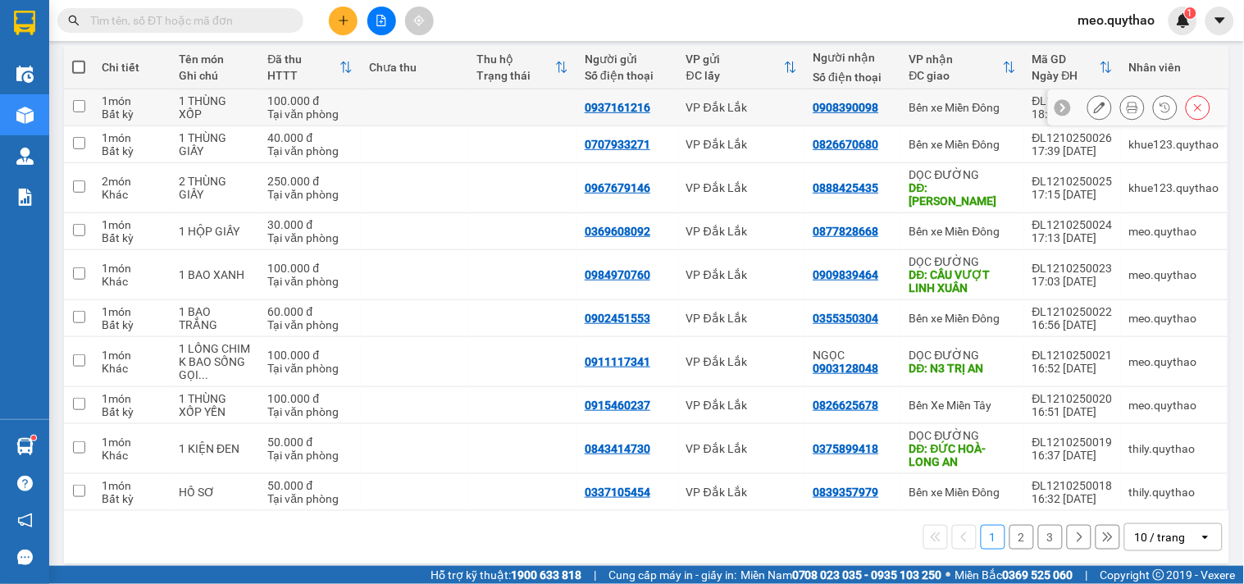
click at [960, 102] on div "Bến xe Miền Đông" at bounding box center [962, 107] width 107 height 13
checkbox input "true"
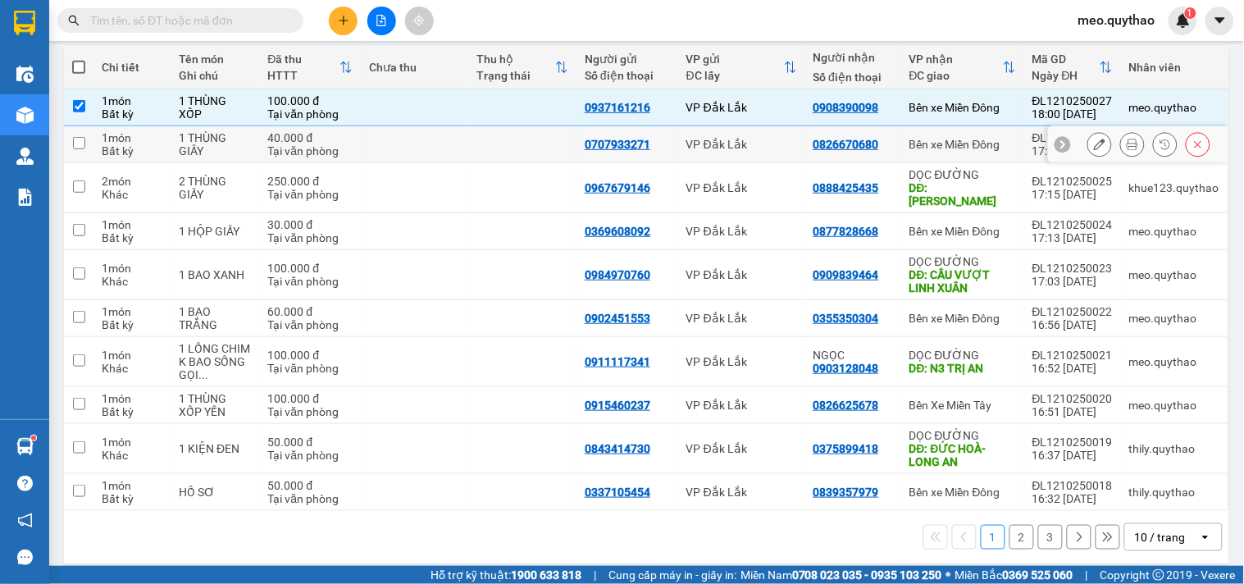
click at [957, 139] on div "Bến xe Miền Đông" at bounding box center [962, 144] width 107 height 13
checkbox input "true"
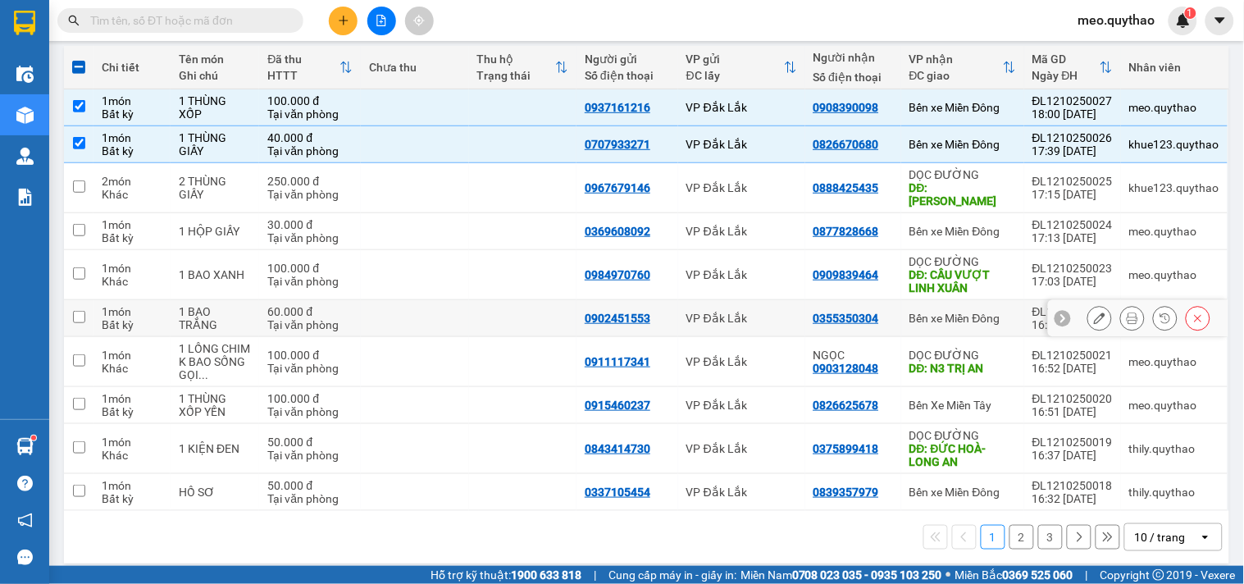
click at [964, 313] on td "Bến xe Miền Đông" at bounding box center [962, 318] width 123 height 37
checkbox input "true"
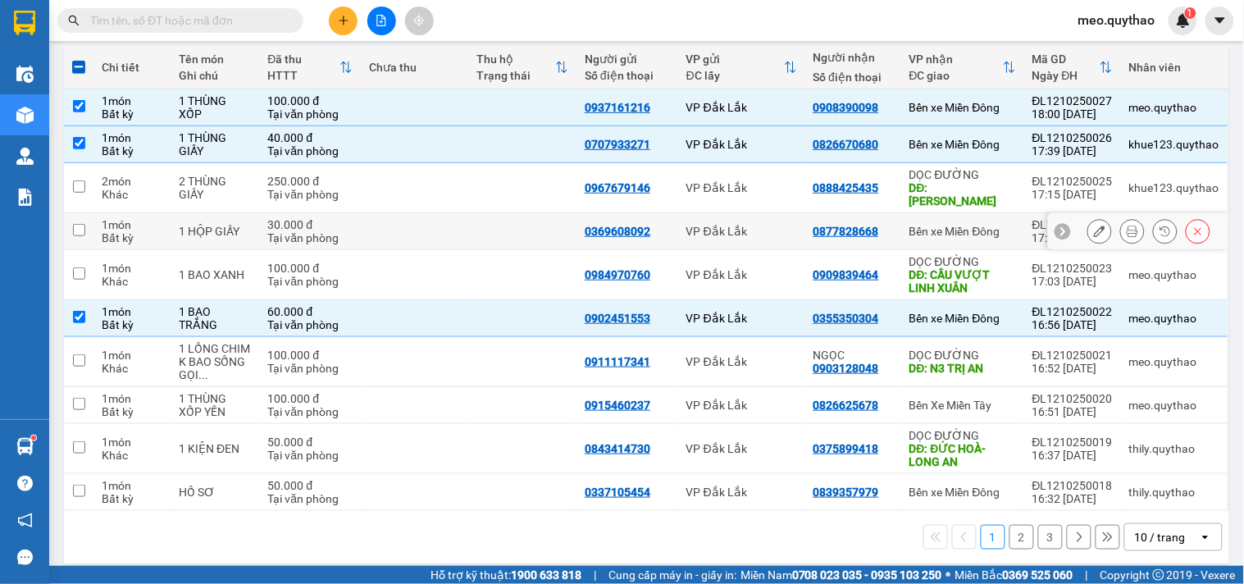
click at [971, 225] on div "Bến xe Miền Đông" at bounding box center [962, 231] width 107 height 13
checkbox input "true"
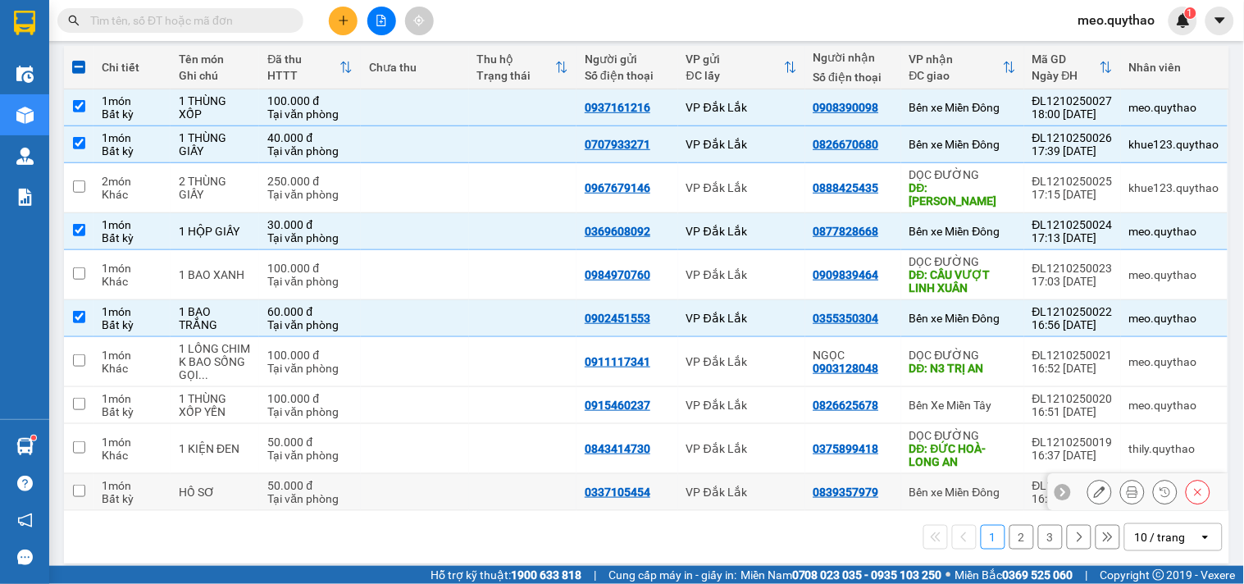
click at [968, 485] on div "Bến xe Miền Đông" at bounding box center [962, 491] width 107 height 13
checkbox input "true"
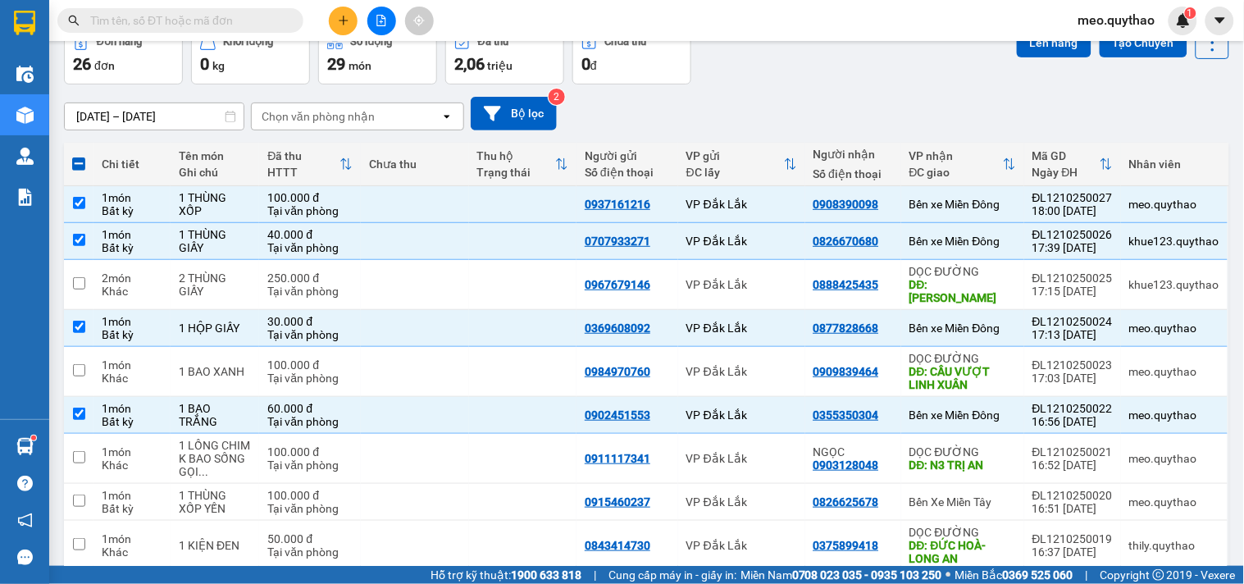
scroll to position [0, 0]
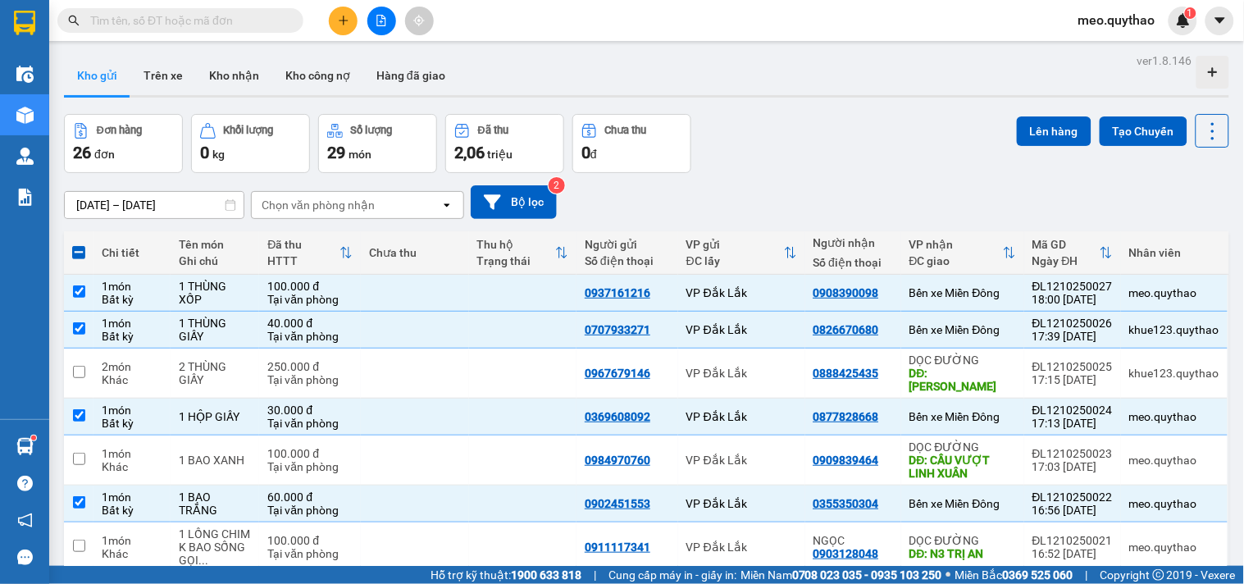
click at [389, 21] on button at bounding box center [381, 21] width 29 height 29
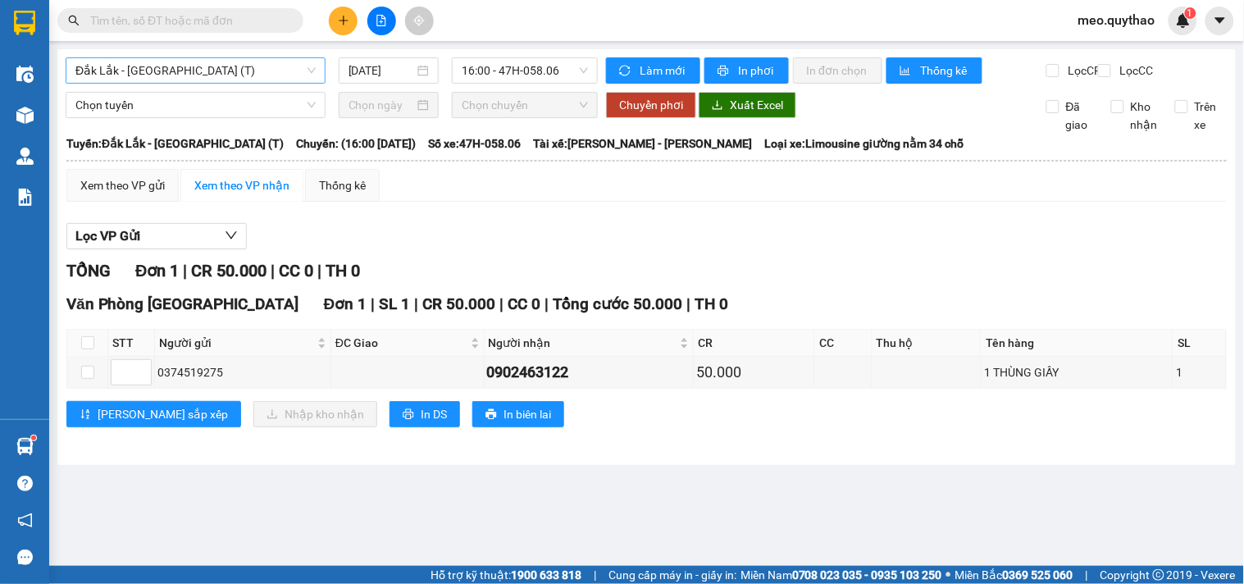
click at [257, 71] on span "Đắk Lắk - [GEOGRAPHIC_DATA] (T)" at bounding box center [195, 70] width 240 height 25
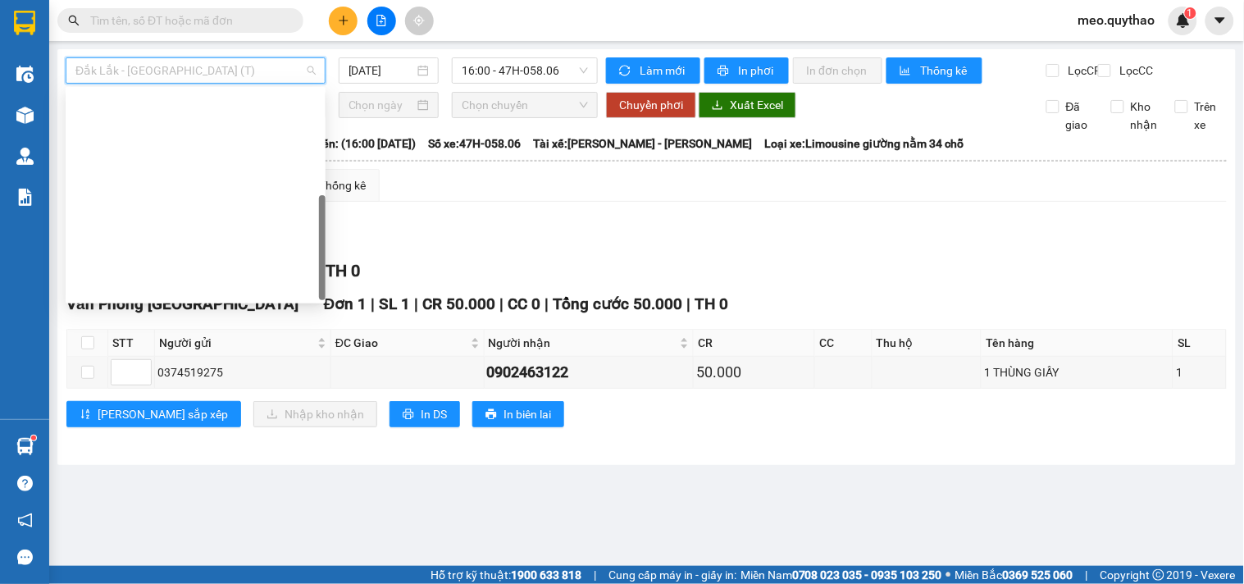
scroll to position [235, 0]
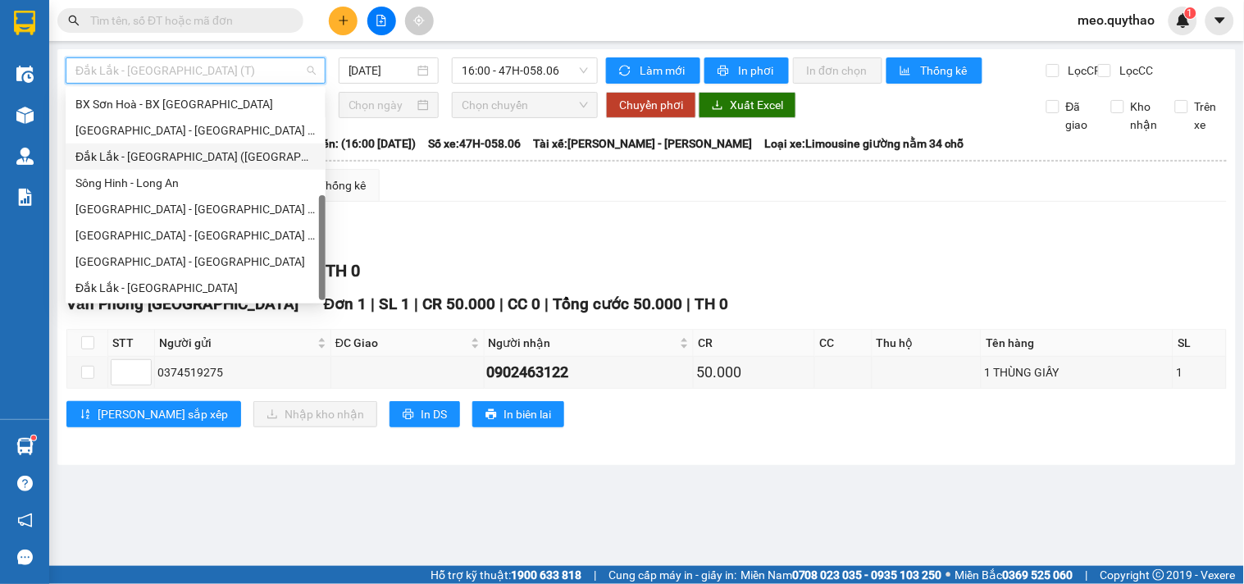
click at [230, 157] on div "Đắk Lắk - [GEOGRAPHIC_DATA] ([GEOGRAPHIC_DATA] mới)" at bounding box center [195, 157] width 240 height 18
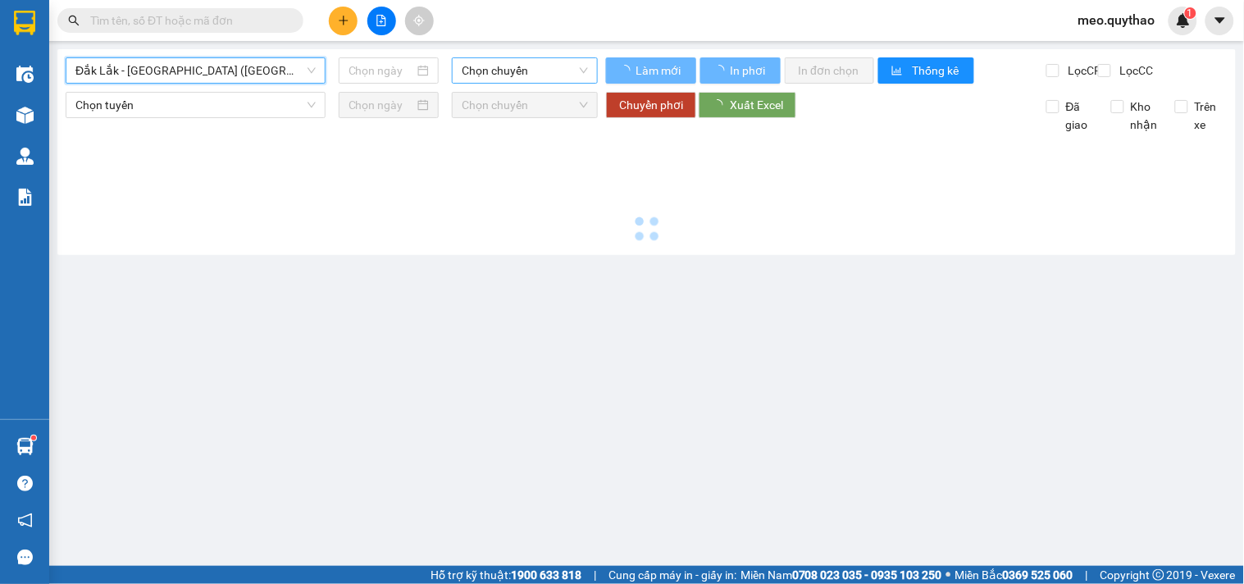
type input "[DATE]"
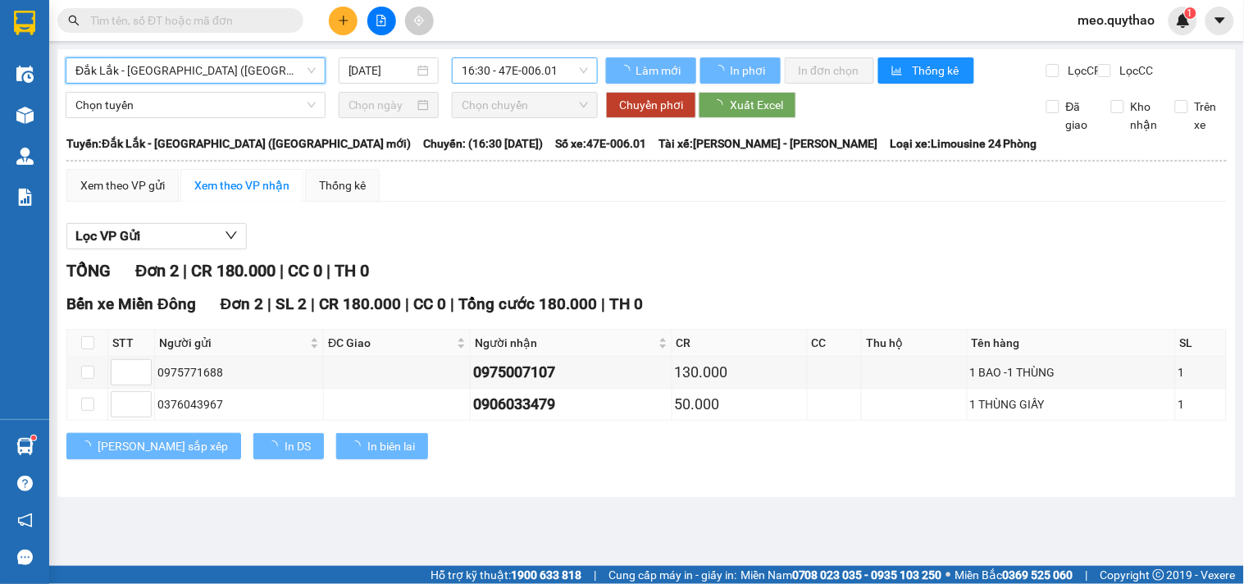
click at [551, 70] on span "16:30 - 47E-006.01" at bounding box center [525, 70] width 126 height 25
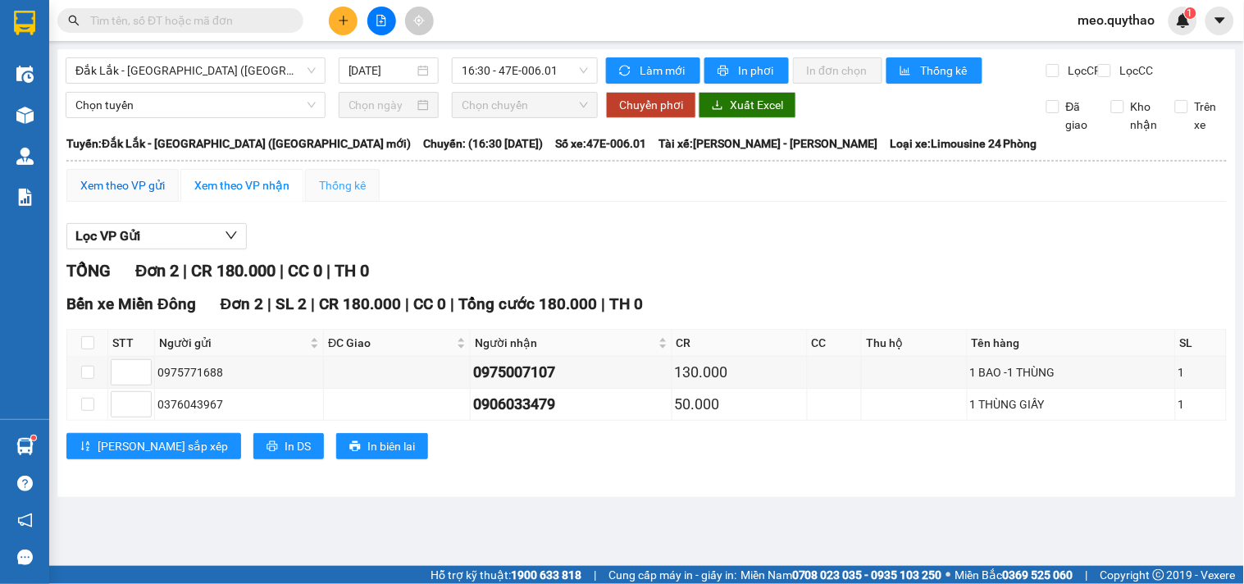
drag, startPoint x: 144, startPoint y: 193, endPoint x: 305, endPoint y: 215, distance: 162.2
click at [166, 192] on div "Xem theo VP gửi" at bounding box center [122, 185] width 112 height 33
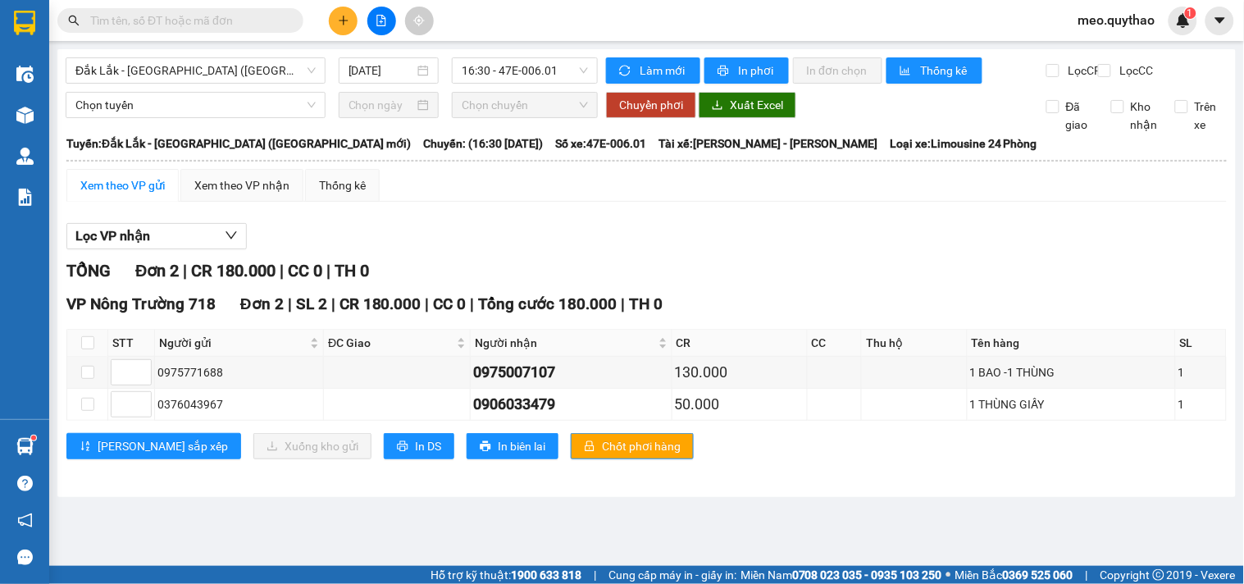
click at [276, 168] on th at bounding box center [647, 160] width 1162 height 15
click at [261, 189] on div "Xem theo VP nhận" at bounding box center [241, 185] width 123 height 33
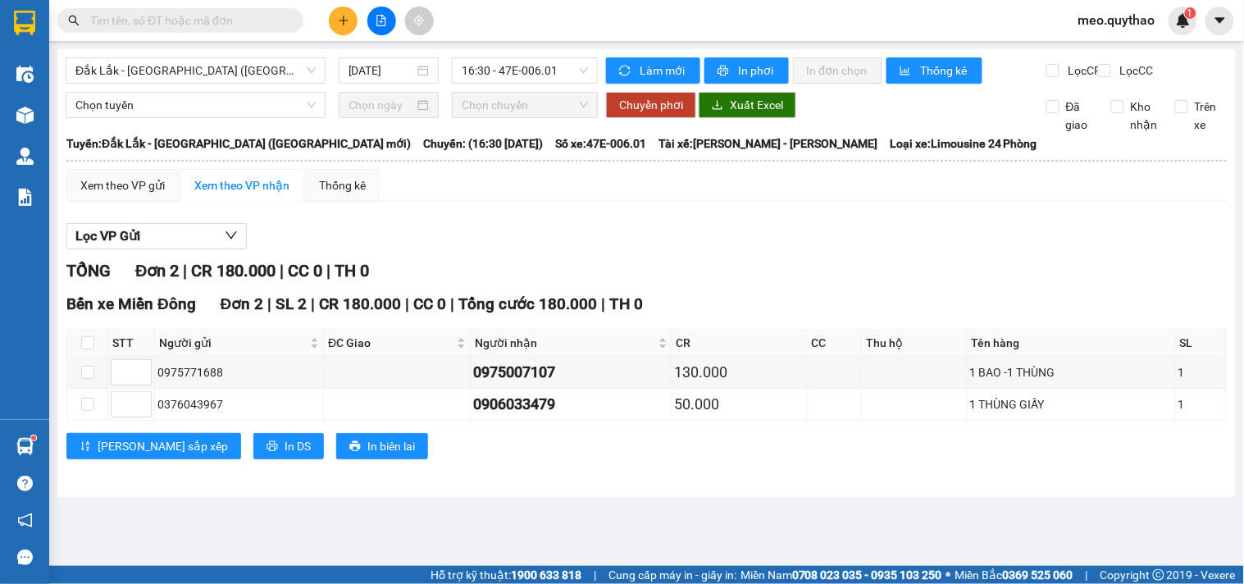
click at [143, 168] on th at bounding box center [647, 160] width 1162 height 15
click at [127, 191] on div "Xem theo VP gửi" at bounding box center [122, 185] width 84 height 18
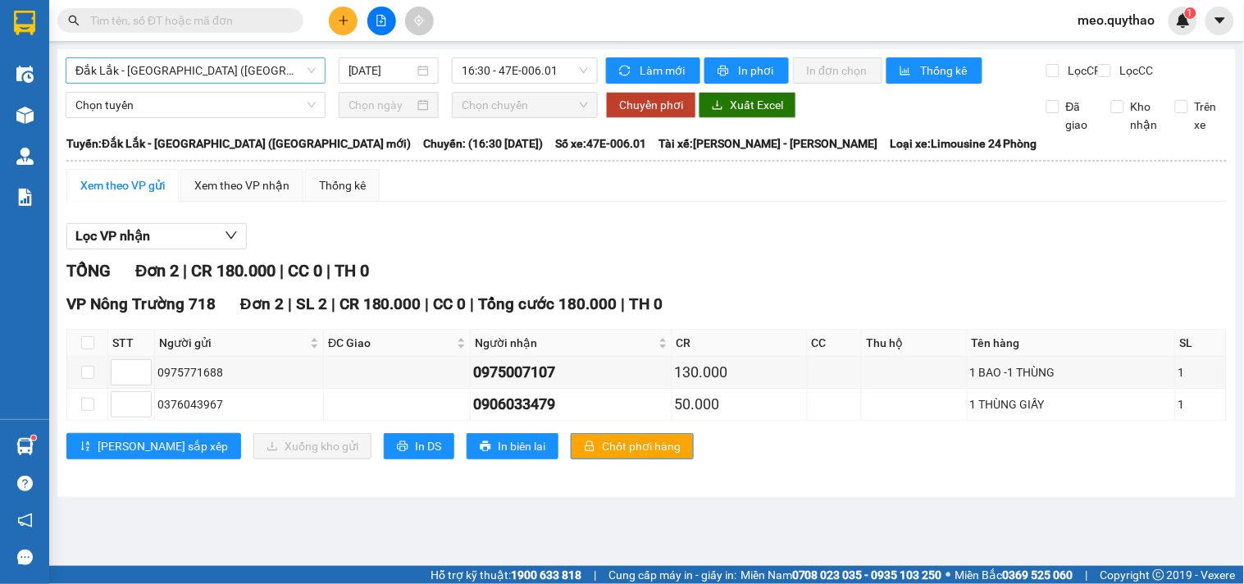
click at [185, 64] on span "Đắk Lắk - [GEOGRAPHIC_DATA] ([GEOGRAPHIC_DATA] mới)" at bounding box center [195, 70] width 240 height 25
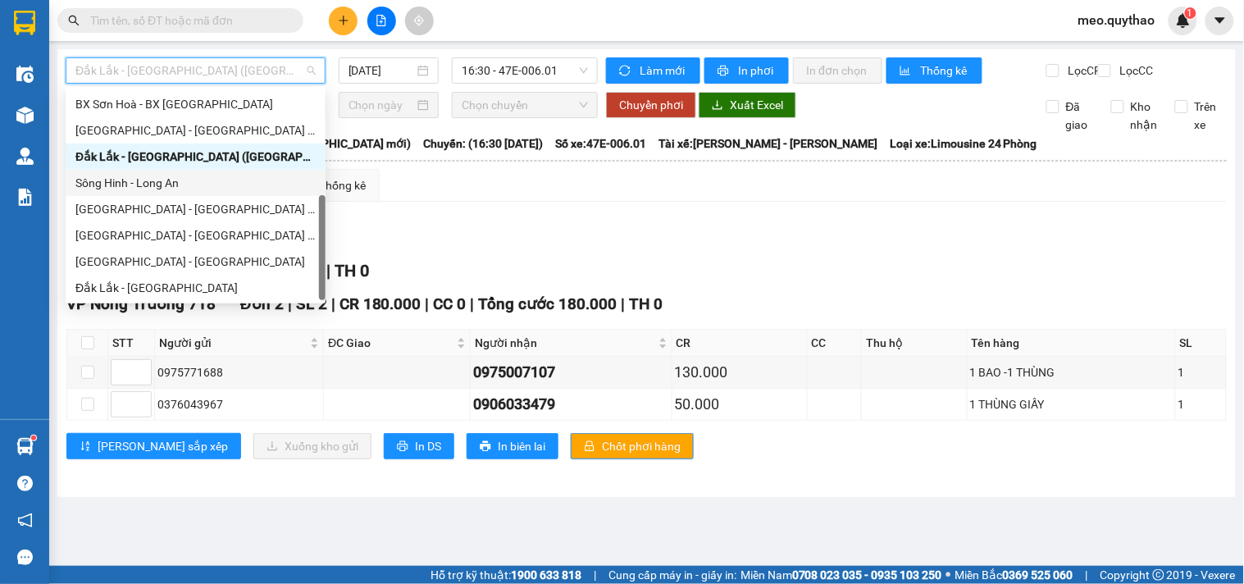
click at [159, 185] on div "Sông Hinh - Long An" at bounding box center [195, 183] width 240 height 18
type input "[DATE]"
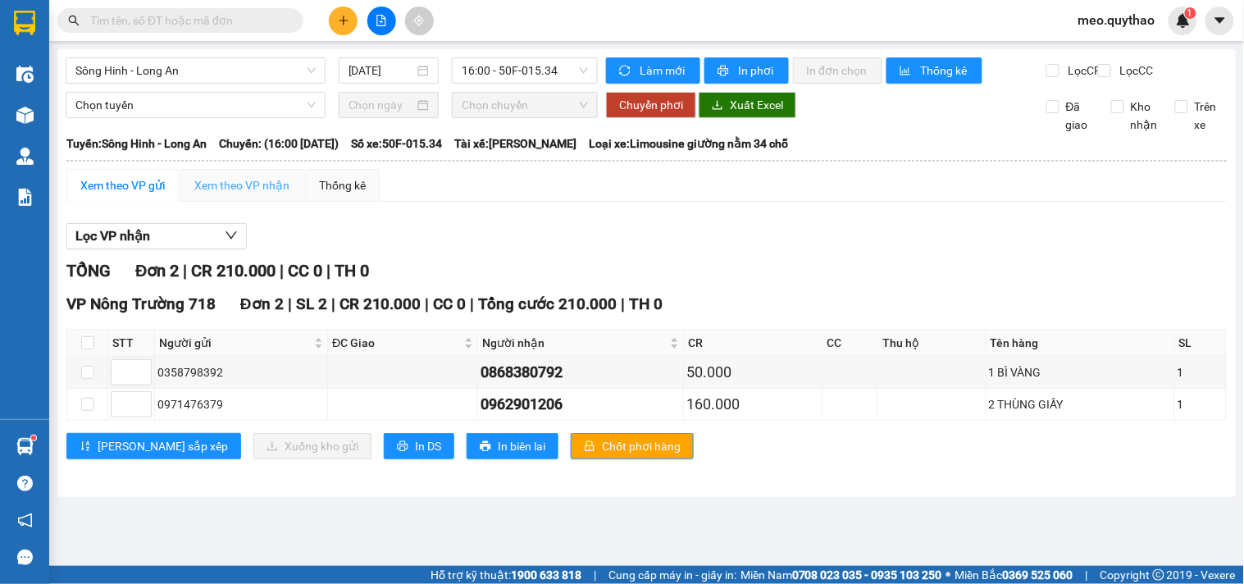
click at [262, 189] on div "Xem theo VP nhận" at bounding box center [241, 185] width 123 height 33
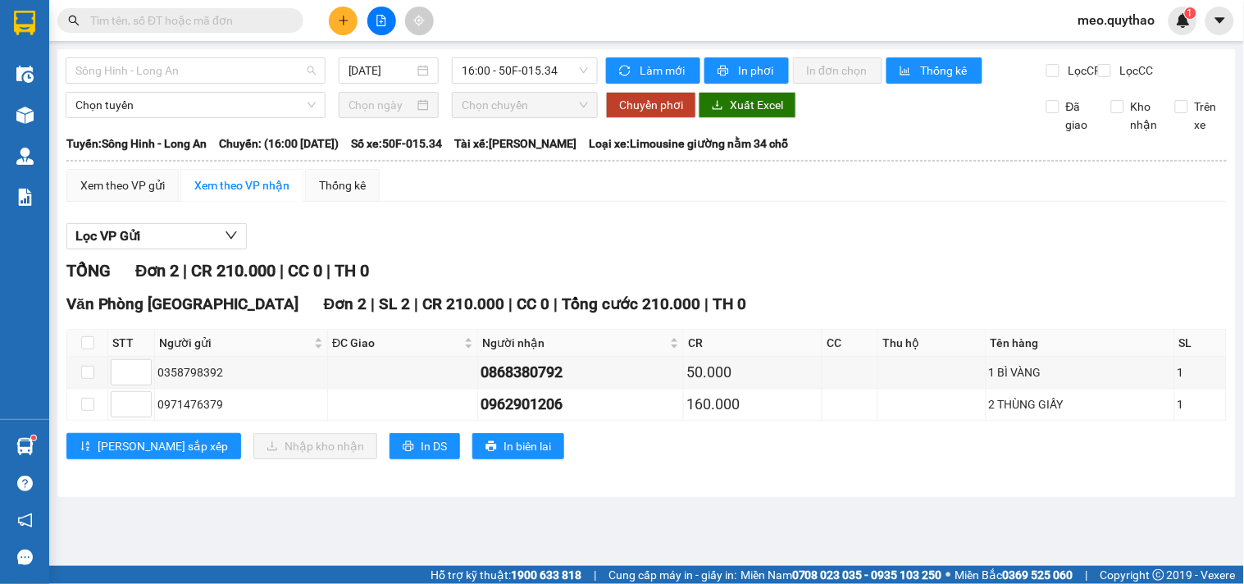
drag, startPoint x: 275, startPoint y: 71, endPoint x: 190, endPoint y: 145, distance: 112.2
click at [267, 74] on span "Sông Hinh - Long An" at bounding box center [195, 70] width 240 height 25
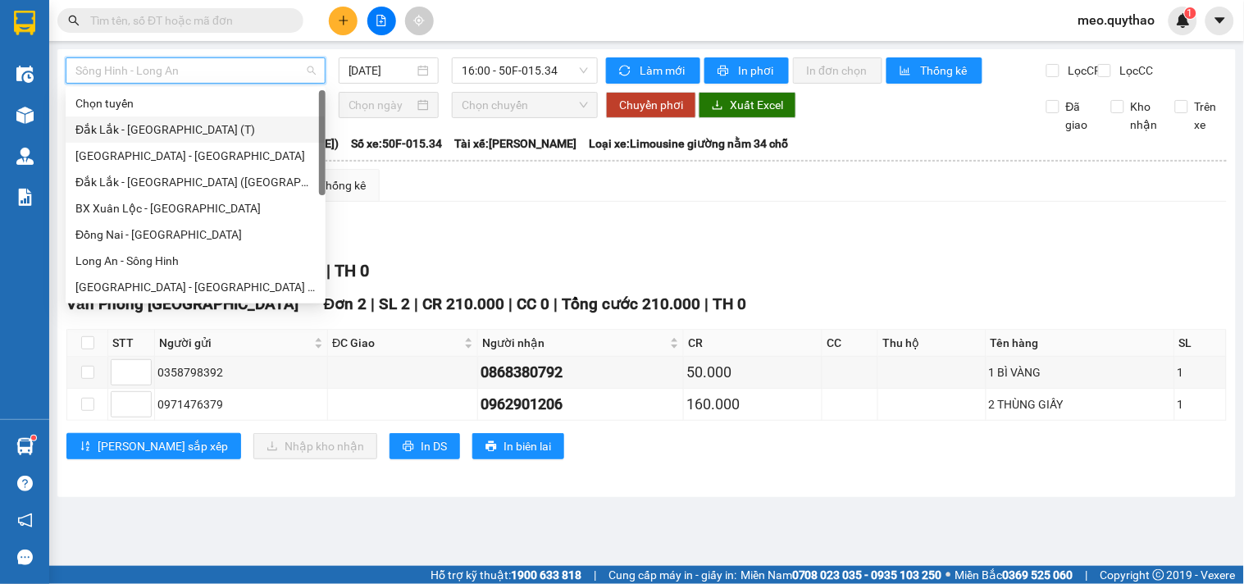
click at [195, 125] on div "Đắk Lắk - [GEOGRAPHIC_DATA] (T)" at bounding box center [195, 130] width 240 height 18
type input "[DATE]"
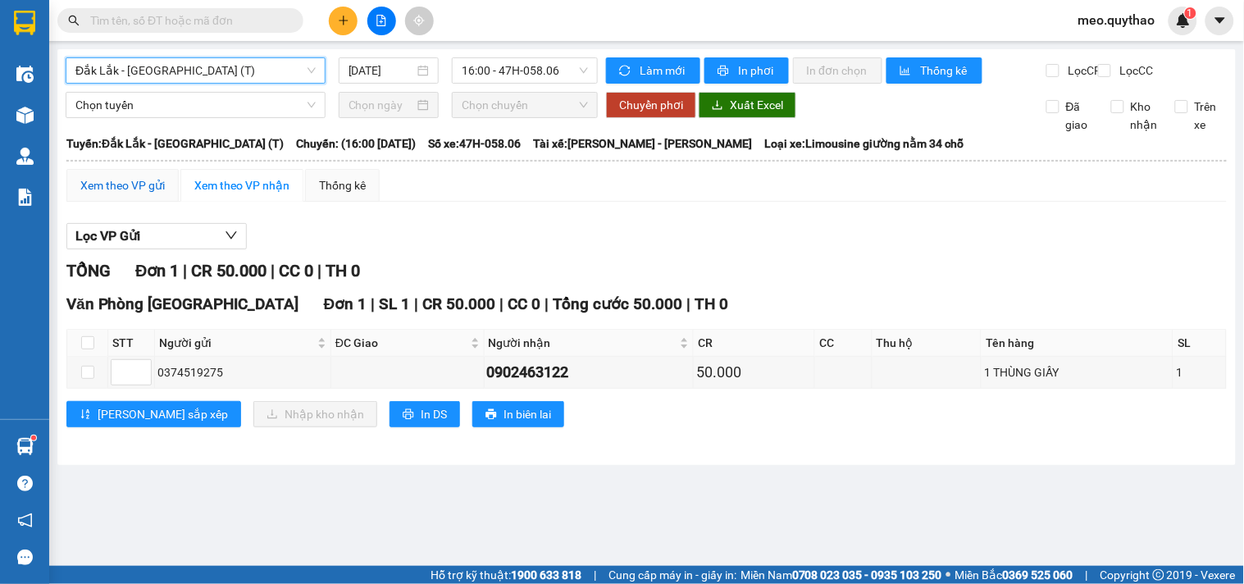
click at [130, 194] on div "Xem theo VP gửi" at bounding box center [122, 185] width 84 height 18
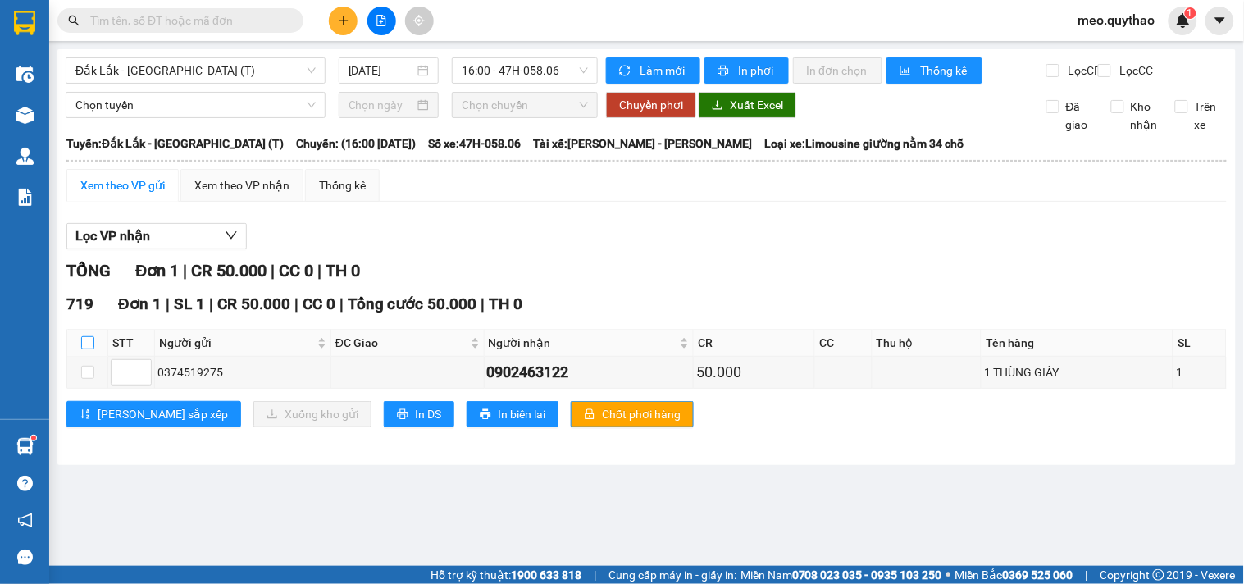
click at [86, 349] on input "checkbox" at bounding box center [87, 342] width 13 height 13
checkbox input "true"
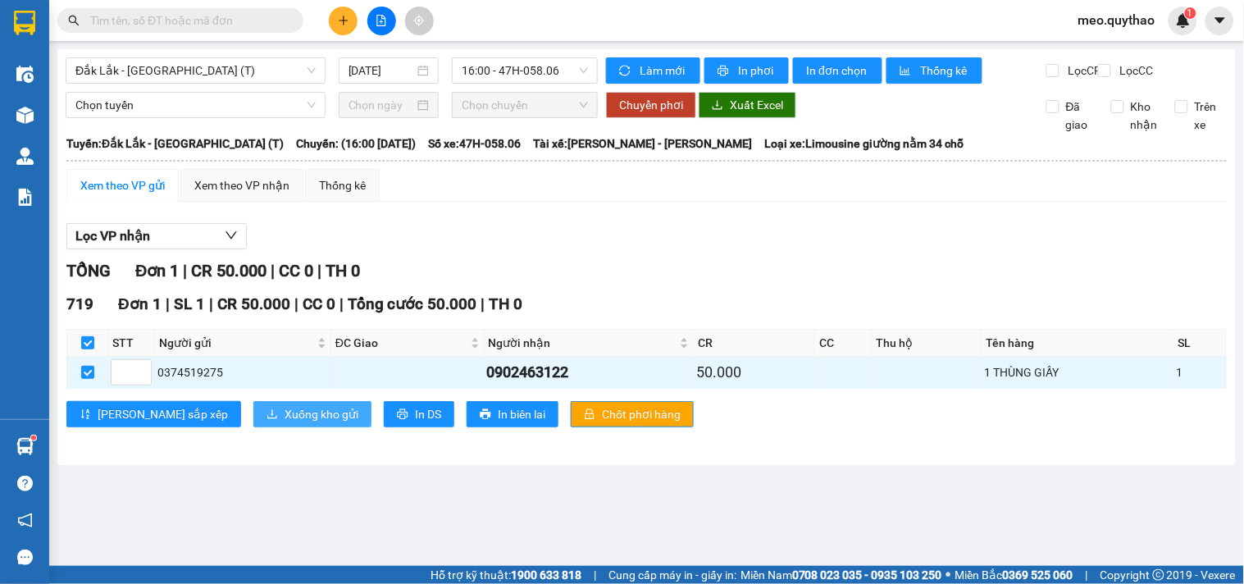
click at [281, 427] on button "Xuống kho gửi" at bounding box center [312, 414] width 118 height 26
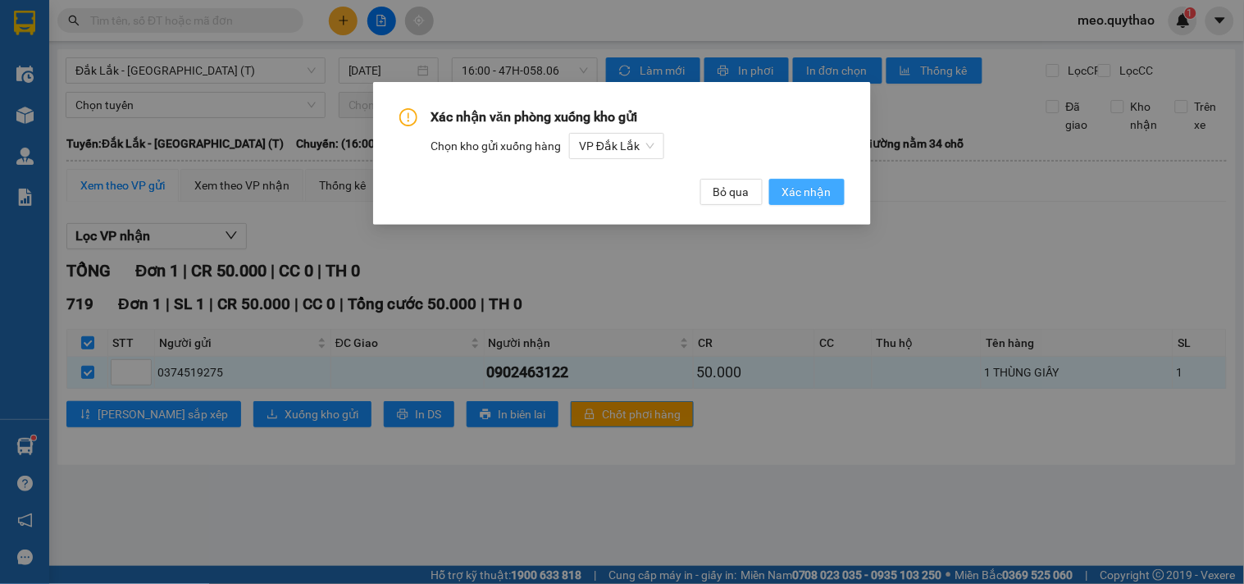
click at [807, 202] on button "Xác nhận" at bounding box center [806, 192] width 75 height 26
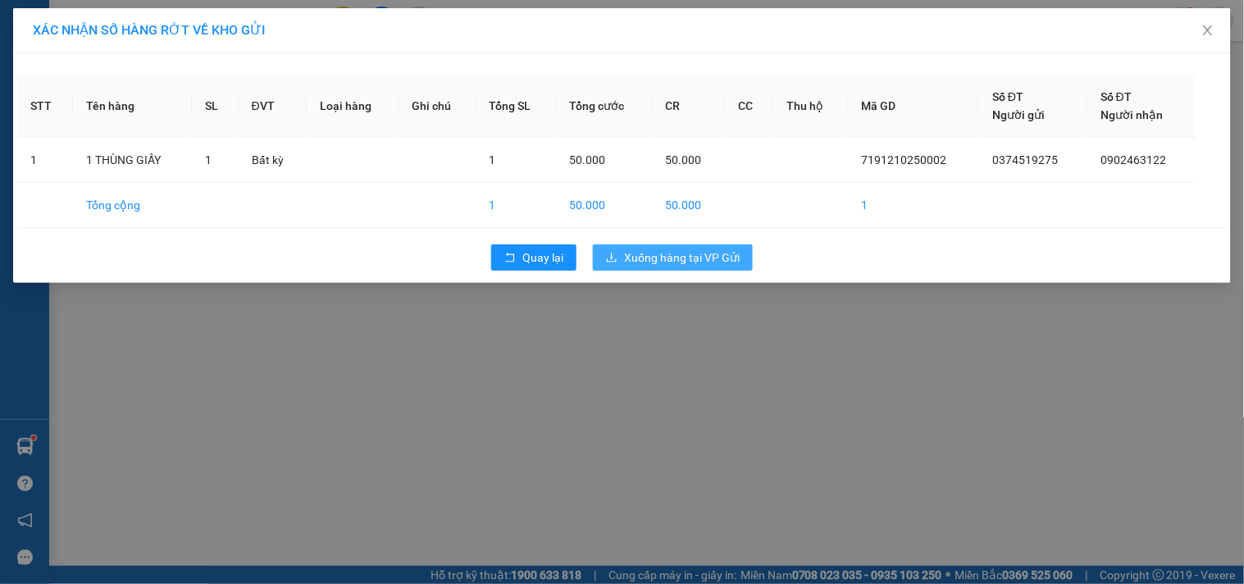
click at [673, 268] on button "Xuống hàng tại VP Gửi" at bounding box center [673, 257] width 160 height 26
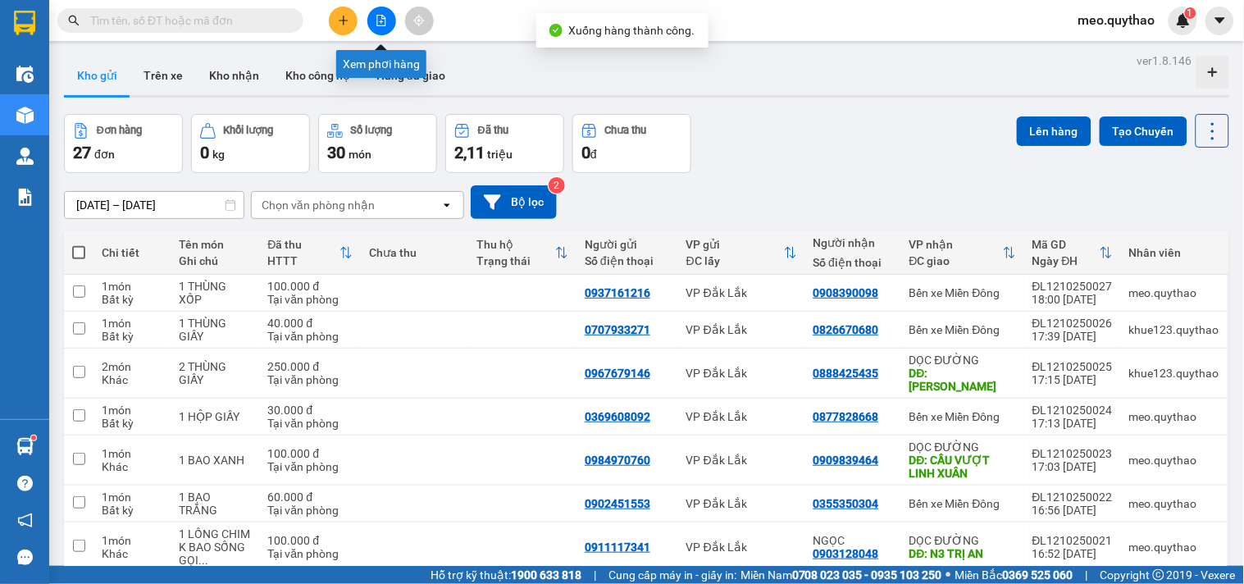
click at [382, 20] on icon "file-add" at bounding box center [381, 20] width 11 height 11
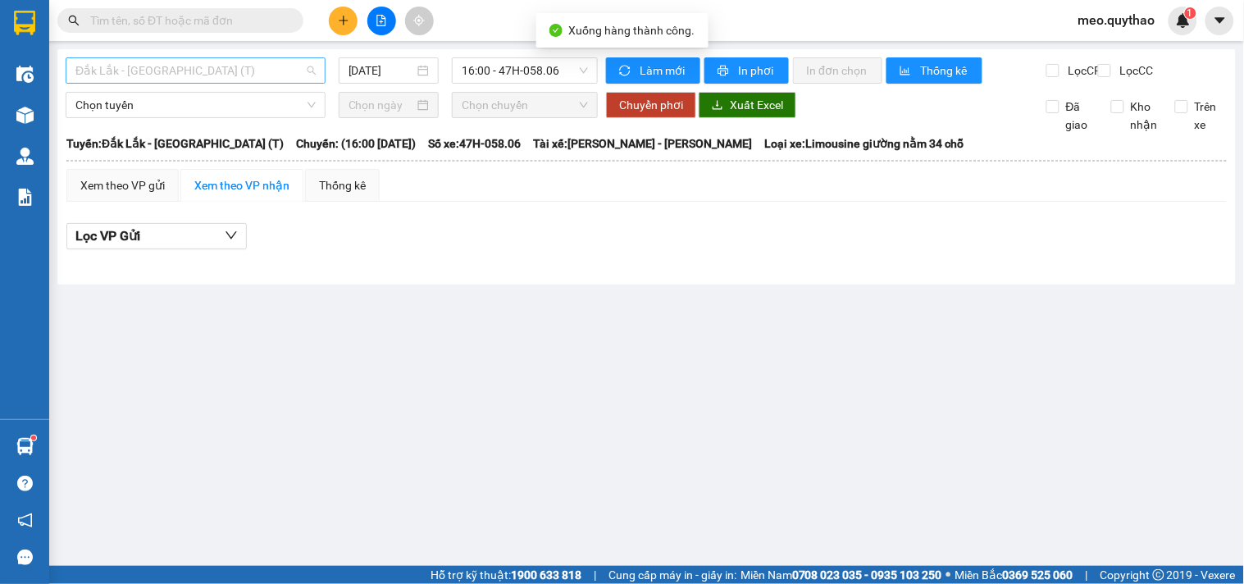
click at [185, 58] on span "Đắk Lắk - [GEOGRAPHIC_DATA] (T)" at bounding box center [195, 70] width 240 height 25
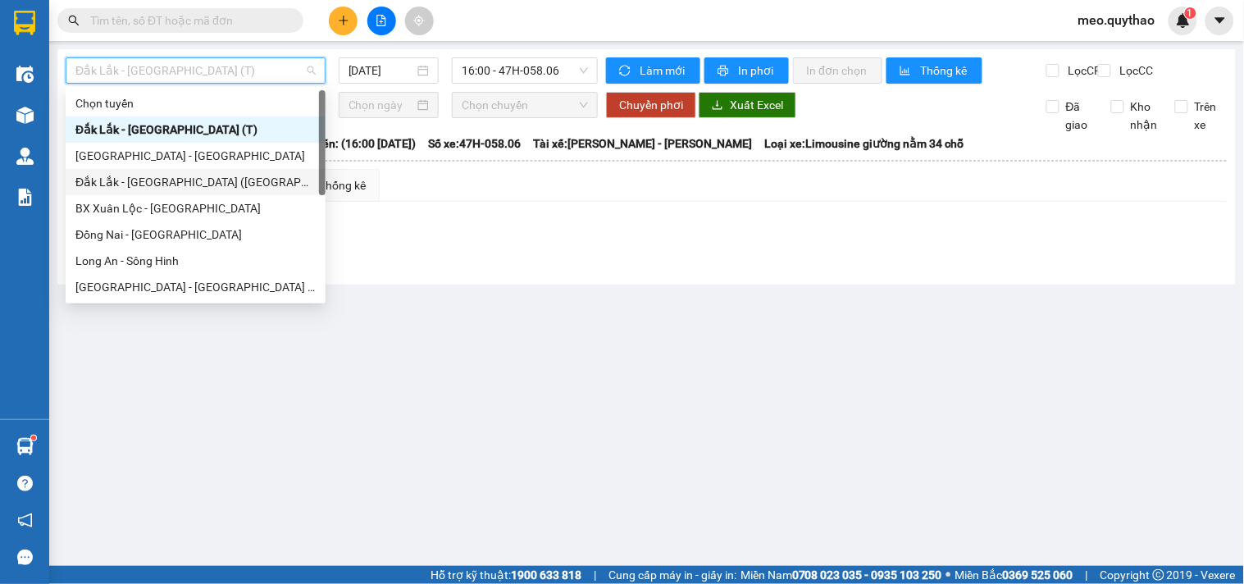
click at [197, 174] on div "Đắk Lắk - [GEOGRAPHIC_DATA] ([GEOGRAPHIC_DATA])" at bounding box center [195, 182] width 240 height 18
type input "[DATE]"
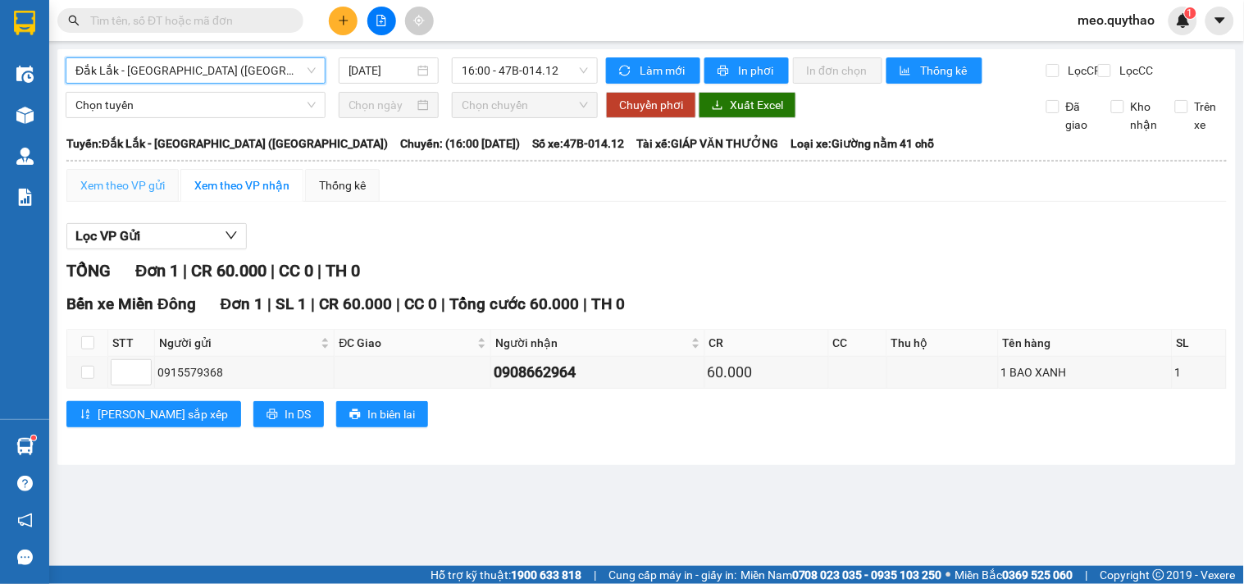
click at [144, 202] on div "Xem theo VP gửi" at bounding box center [122, 185] width 112 height 33
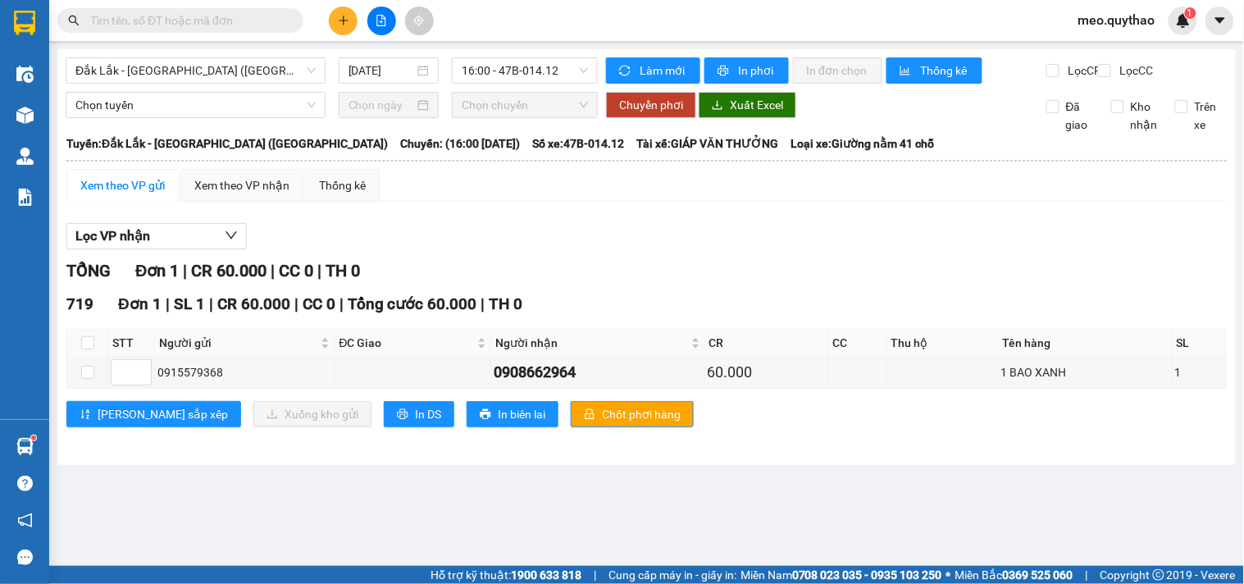
click at [86, 344] on th at bounding box center [87, 343] width 41 height 27
click at [86, 347] on th at bounding box center [87, 343] width 41 height 27
click at [86, 349] on input "checkbox" at bounding box center [87, 342] width 13 height 13
checkbox input "true"
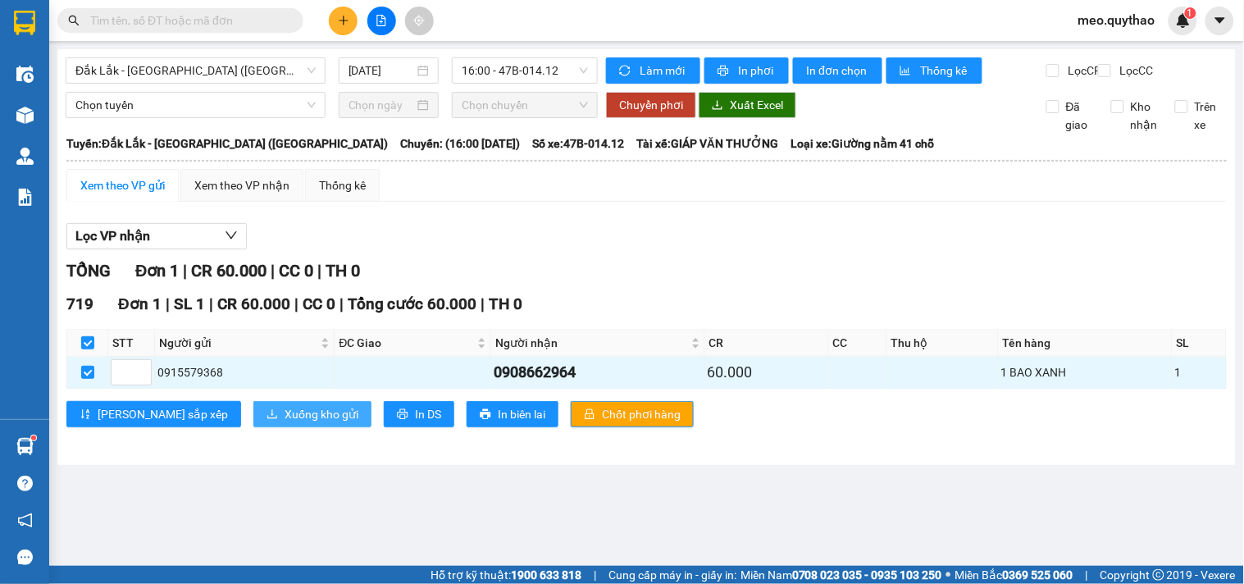
click at [285, 423] on span "Xuống kho gửi" at bounding box center [322, 414] width 74 height 18
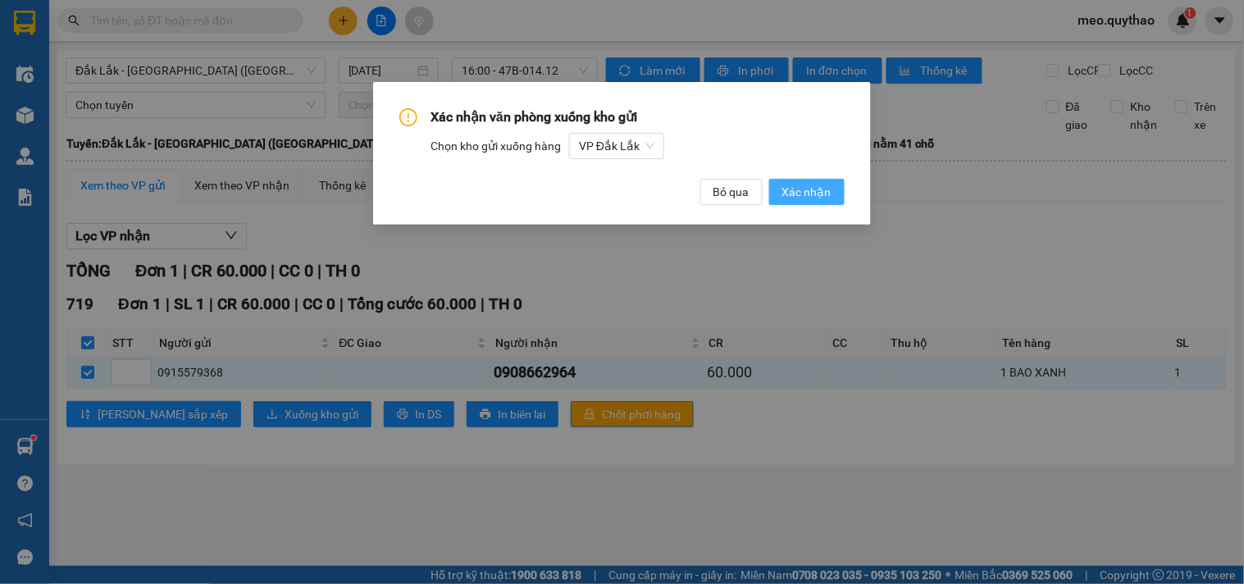
click at [806, 198] on span "Xác nhận" at bounding box center [806, 192] width 49 height 18
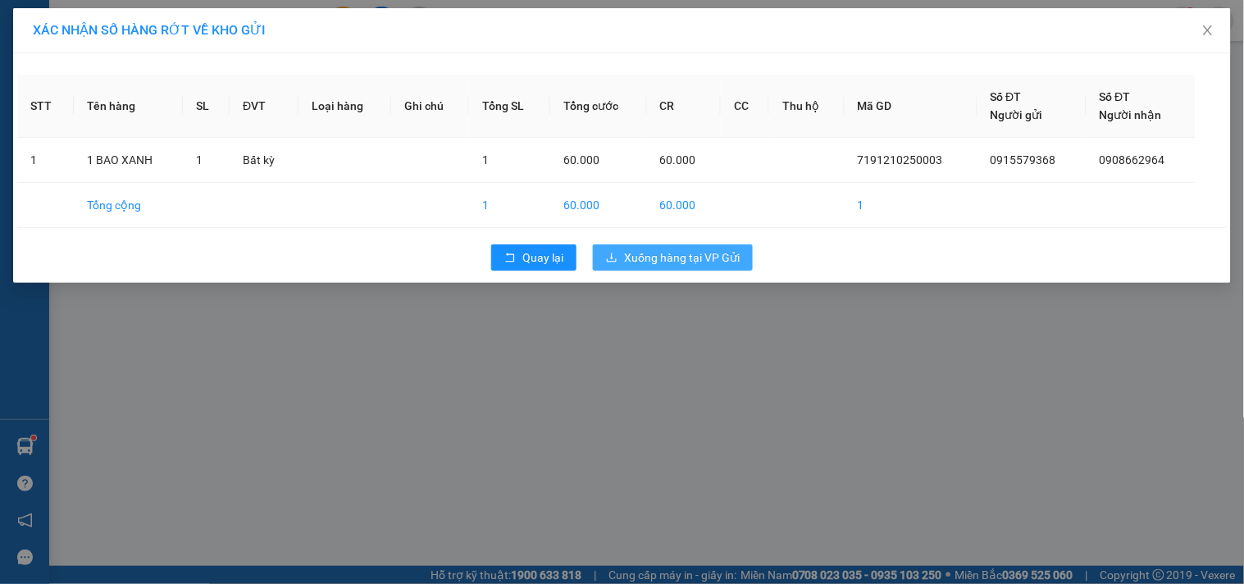
click at [633, 267] on button "Xuống hàng tại VP Gửi" at bounding box center [673, 257] width 160 height 26
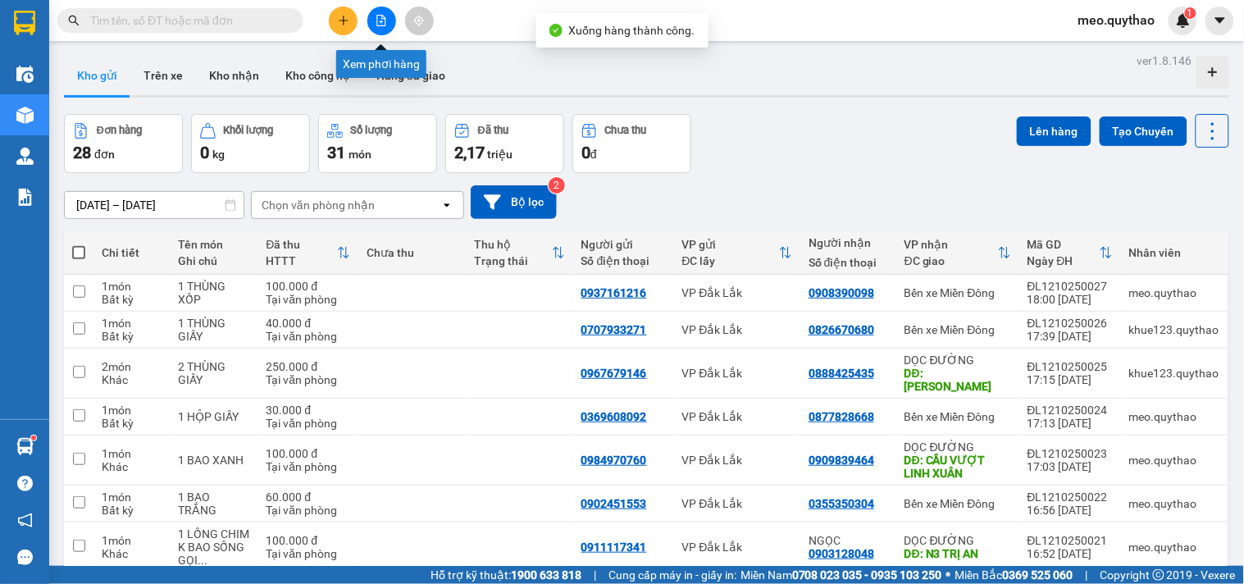
click at [390, 16] on button at bounding box center [381, 21] width 29 height 29
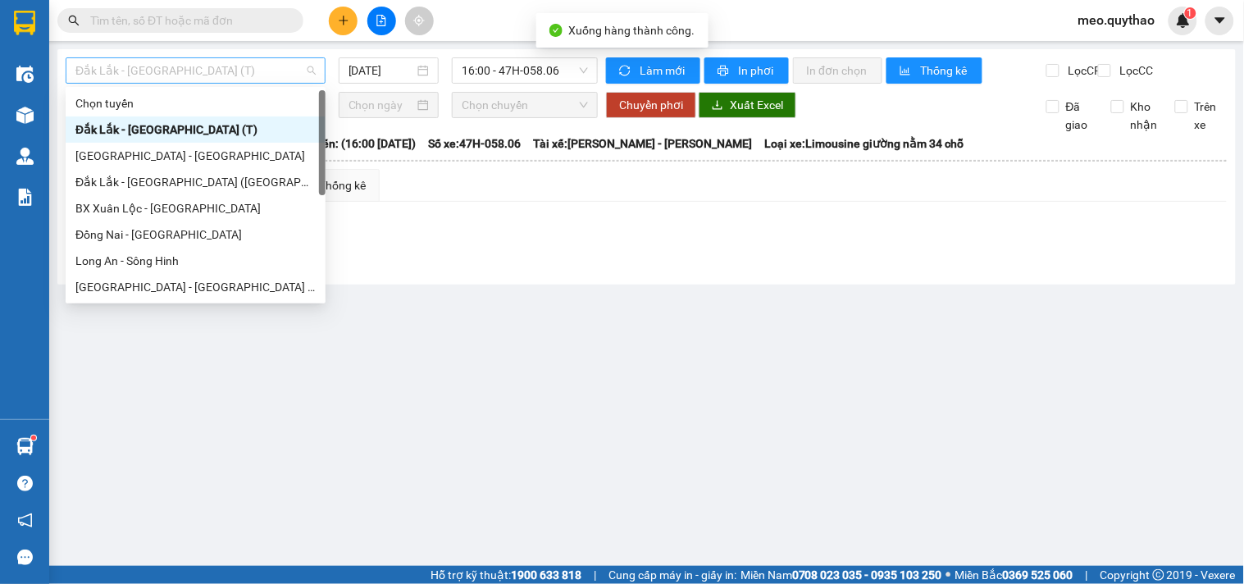
click at [168, 82] on span "Đắk Lắk - [GEOGRAPHIC_DATA] (T)" at bounding box center [195, 70] width 240 height 25
click at [186, 216] on div "BX Xuân Lộc - [GEOGRAPHIC_DATA]" at bounding box center [195, 208] width 240 height 18
type input "[DATE]"
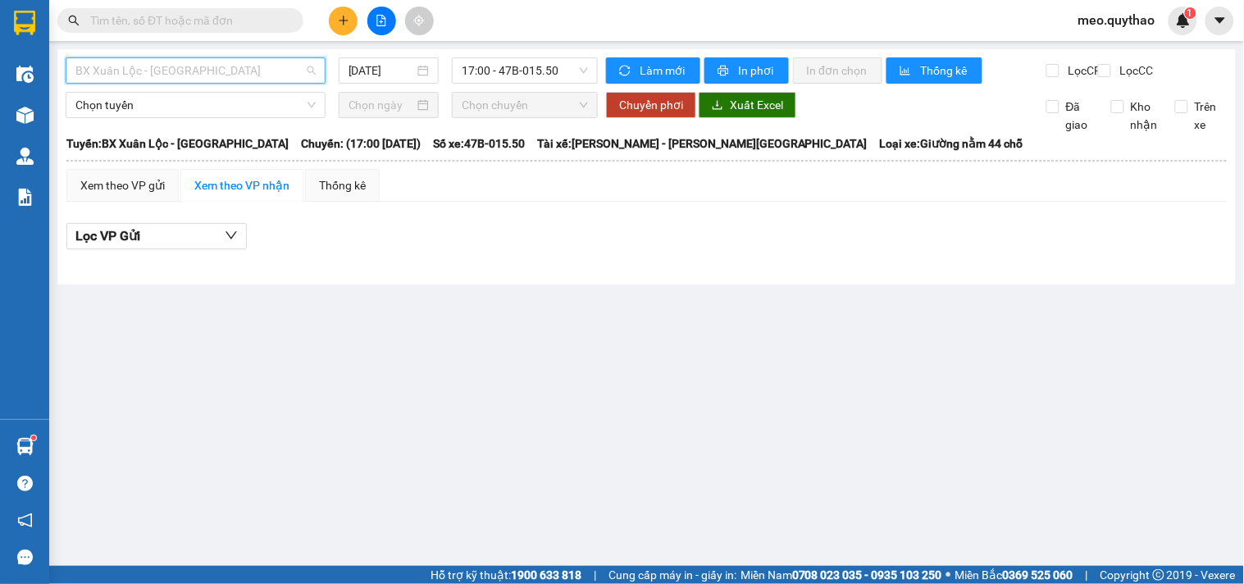
click at [285, 70] on span "BX Xuân Lộc - [GEOGRAPHIC_DATA]" at bounding box center [195, 70] width 240 height 25
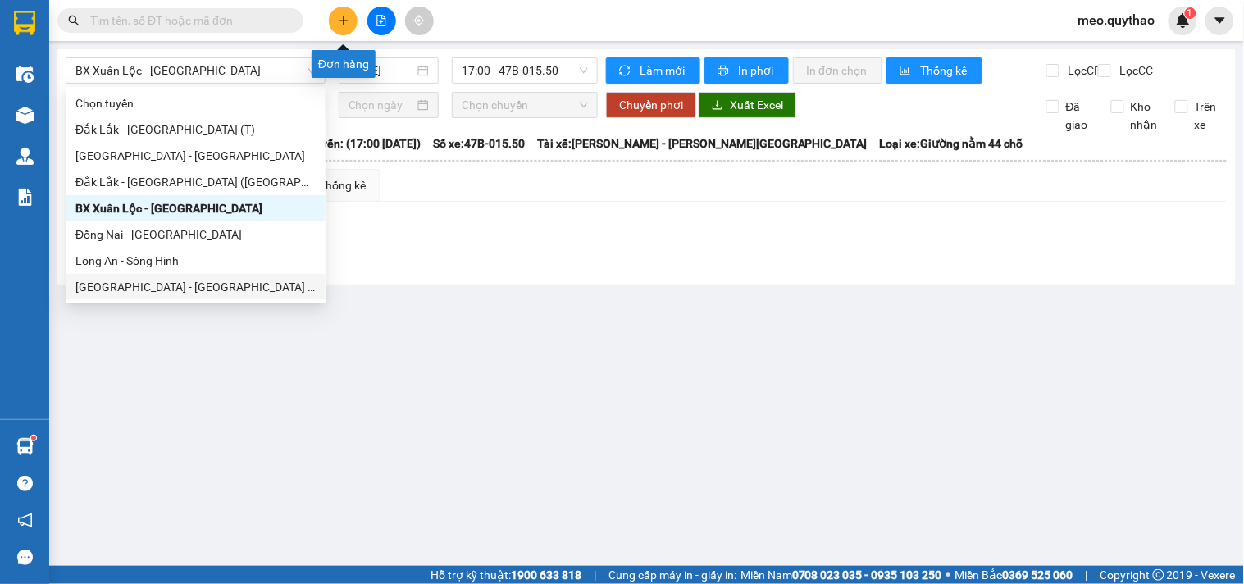
click at [353, 13] on button at bounding box center [343, 21] width 29 height 29
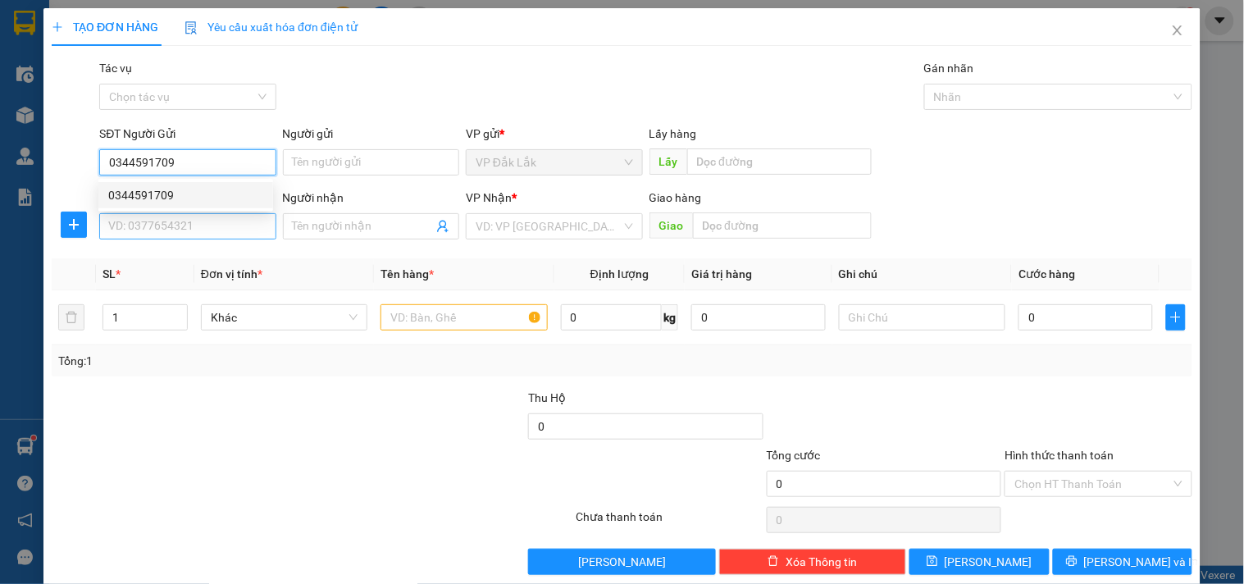
type input "0344591709"
click at [263, 227] on input "SĐT Người Nhận *" at bounding box center [187, 226] width 176 height 26
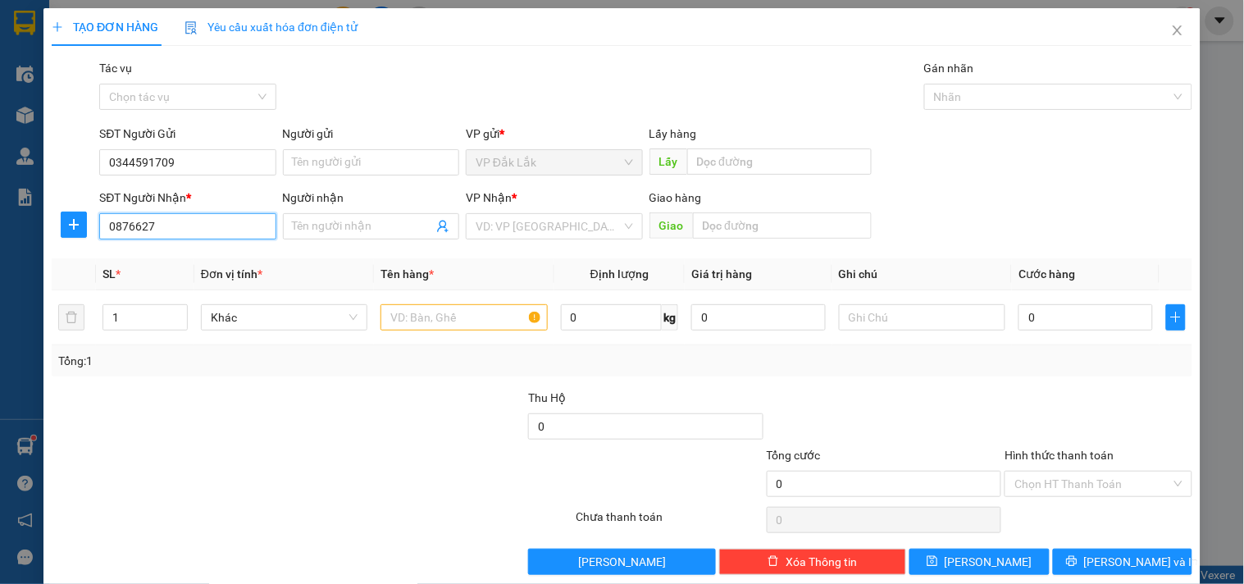
drag, startPoint x: 170, startPoint y: 236, endPoint x: 164, endPoint y: 230, distance: 8.7
click at [164, 230] on input "0876627" at bounding box center [187, 226] width 176 height 26
click at [134, 226] on input "0876627" at bounding box center [187, 226] width 176 height 26
drag, startPoint x: 132, startPoint y: 228, endPoint x: 165, endPoint y: 235, distance: 33.5
click at [165, 235] on input "0876627" at bounding box center [187, 226] width 176 height 26
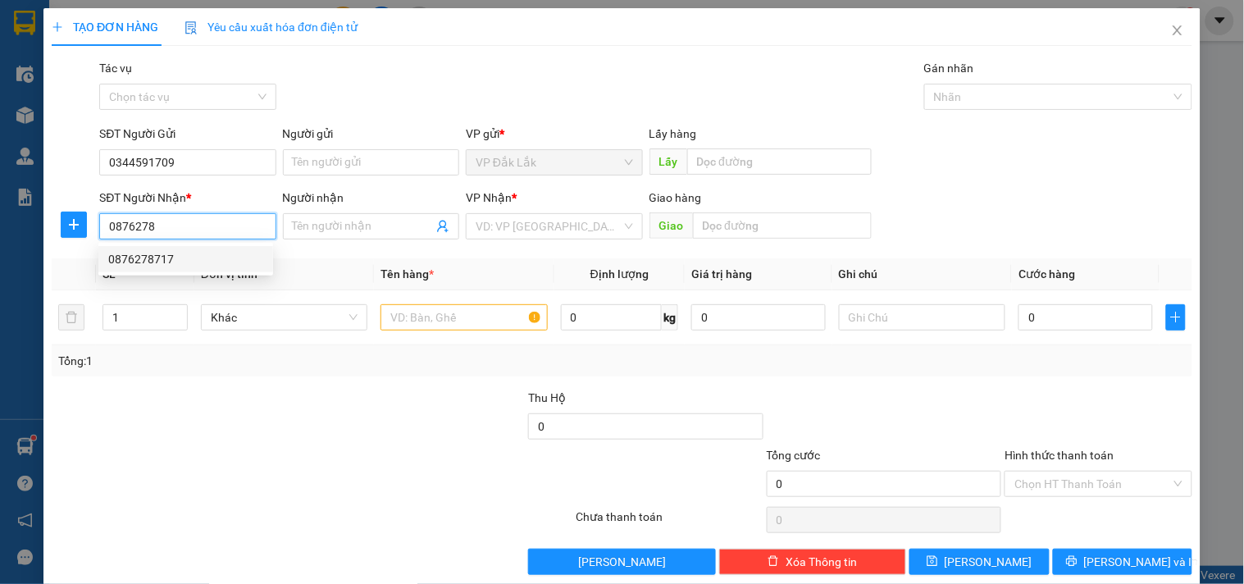
click at [143, 252] on div "0876278717" at bounding box center [185, 259] width 155 height 18
type input "0876278717"
type input "TRỊ AN"
type input "0876278717"
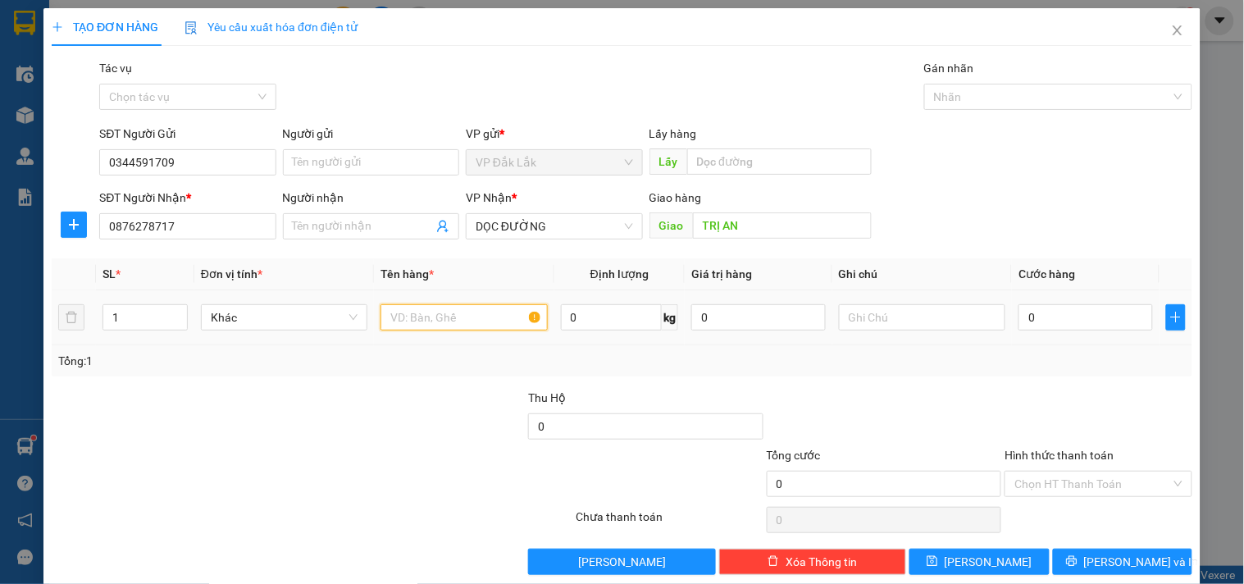
click at [435, 312] on input "text" at bounding box center [463, 317] width 166 height 26
type input "1 THÙNG GIẤY"
click at [1037, 317] on input "0" at bounding box center [1085, 317] width 134 height 26
type input "5"
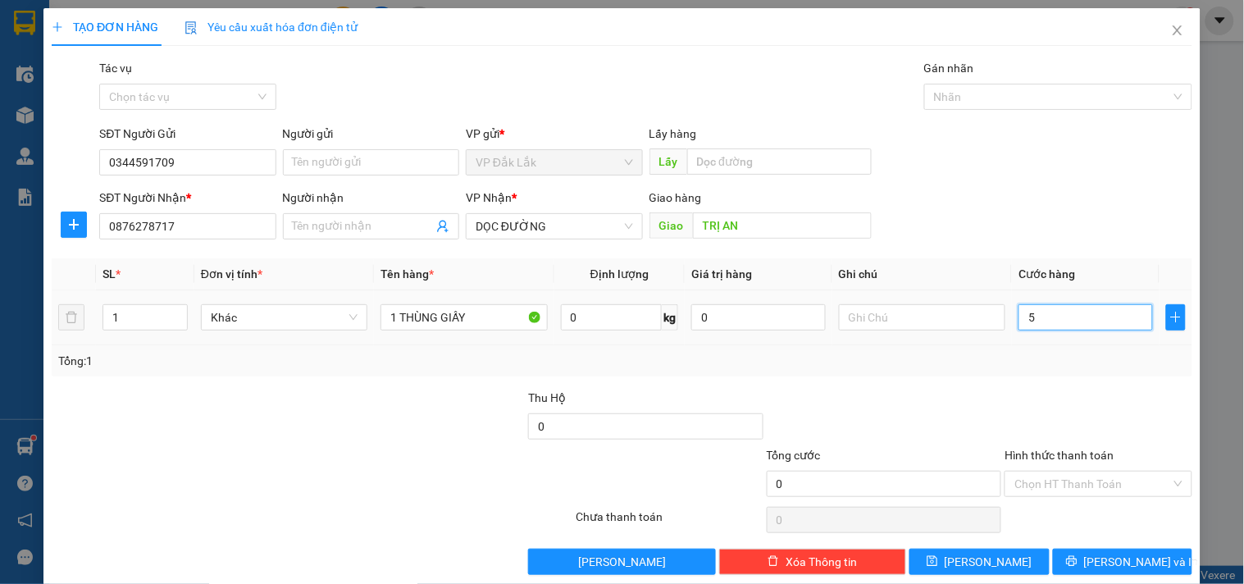
type input "5"
type input "50"
type input "500"
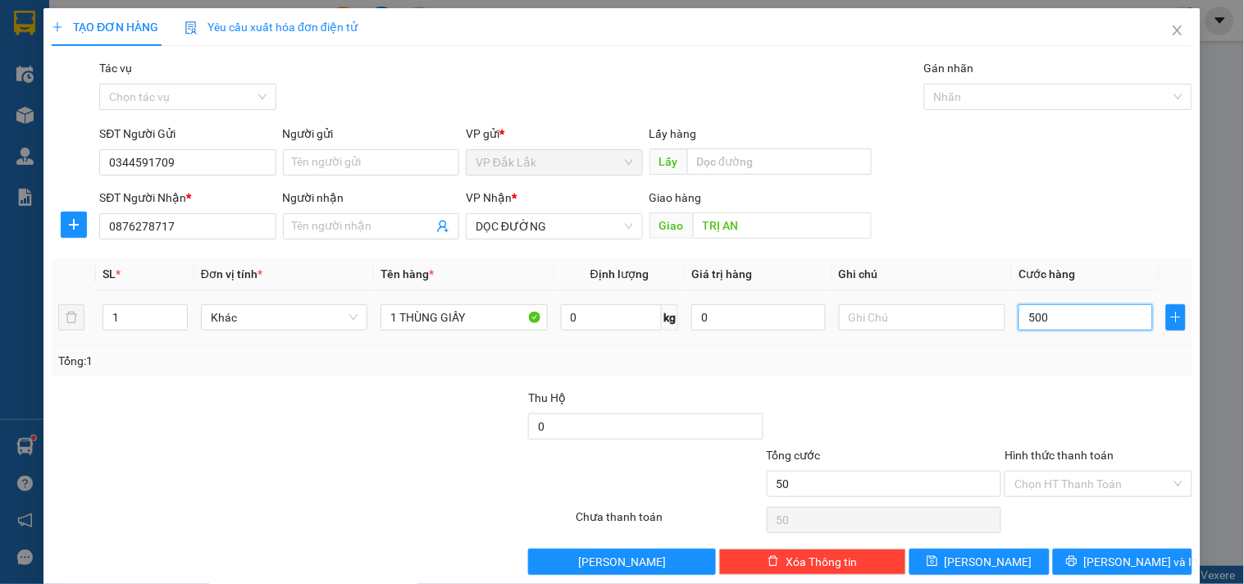
type input "500"
type input "5.000"
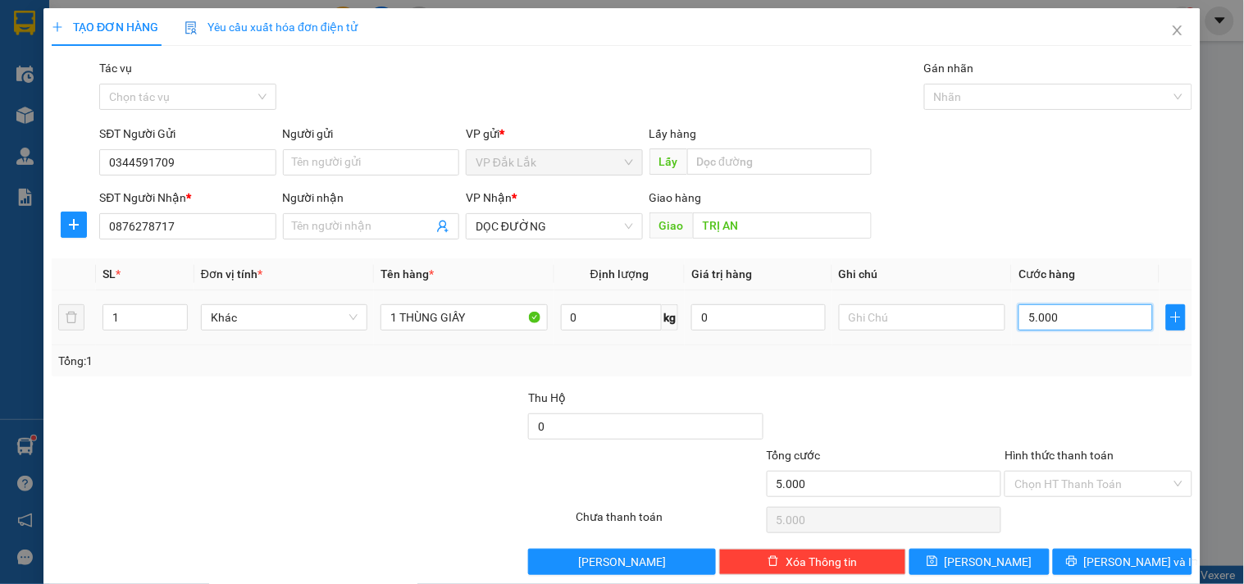
type input "50.000"
click at [1069, 499] on div "Hình thức thanh toán Chọn HT Thanh Toán" at bounding box center [1098, 474] width 187 height 57
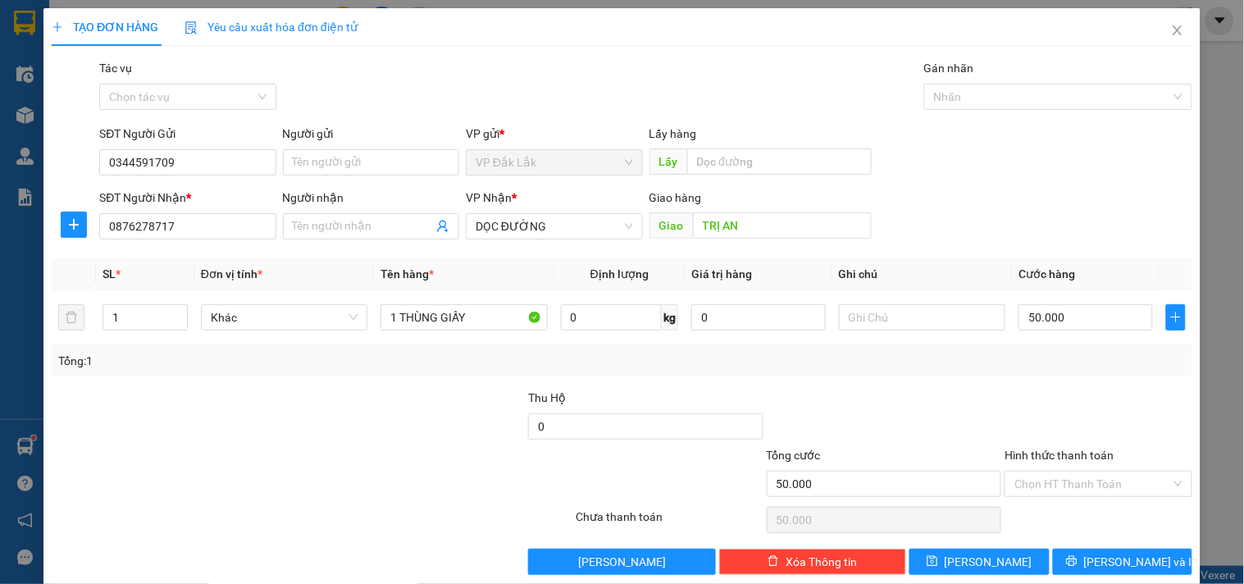
click at [1070, 462] on div "Hình thức thanh toán" at bounding box center [1098, 458] width 187 height 25
click at [1054, 482] on input "Hình thức thanh toán" at bounding box center [1092, 484] width 156 height 25
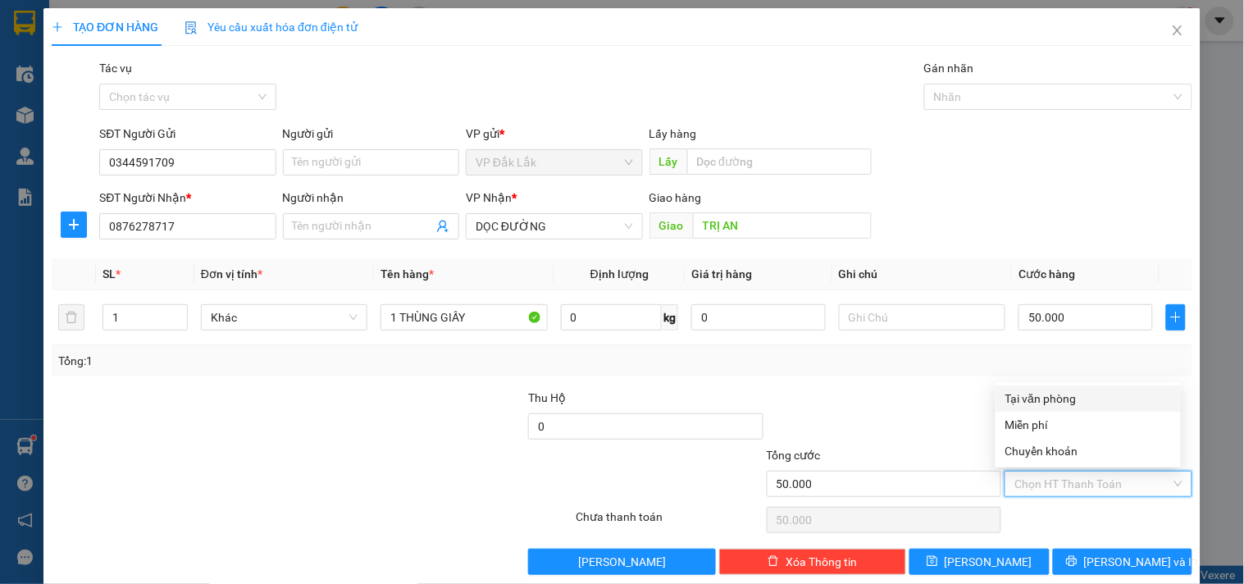
click at [1042, 396] on div "Tại văn phòng" at bounding box center [1088, 399] width 166 height 18
type input "0"
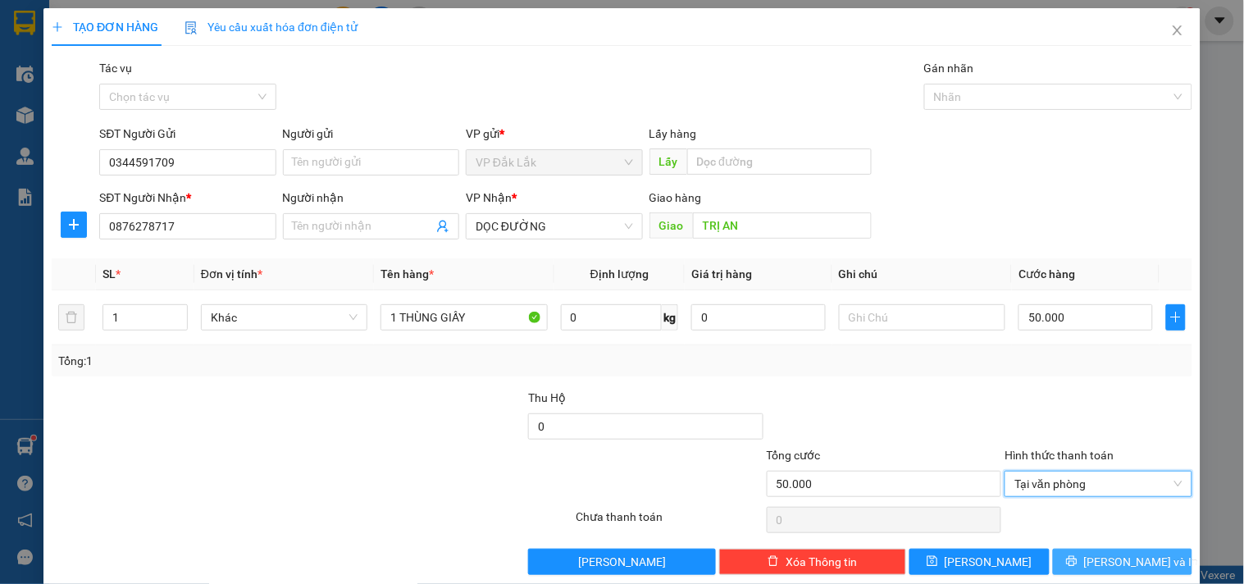
click at [1093, 559] on button "[PERSON_NAME] và In" at bounding box center [1122, 562] width 139 height 26
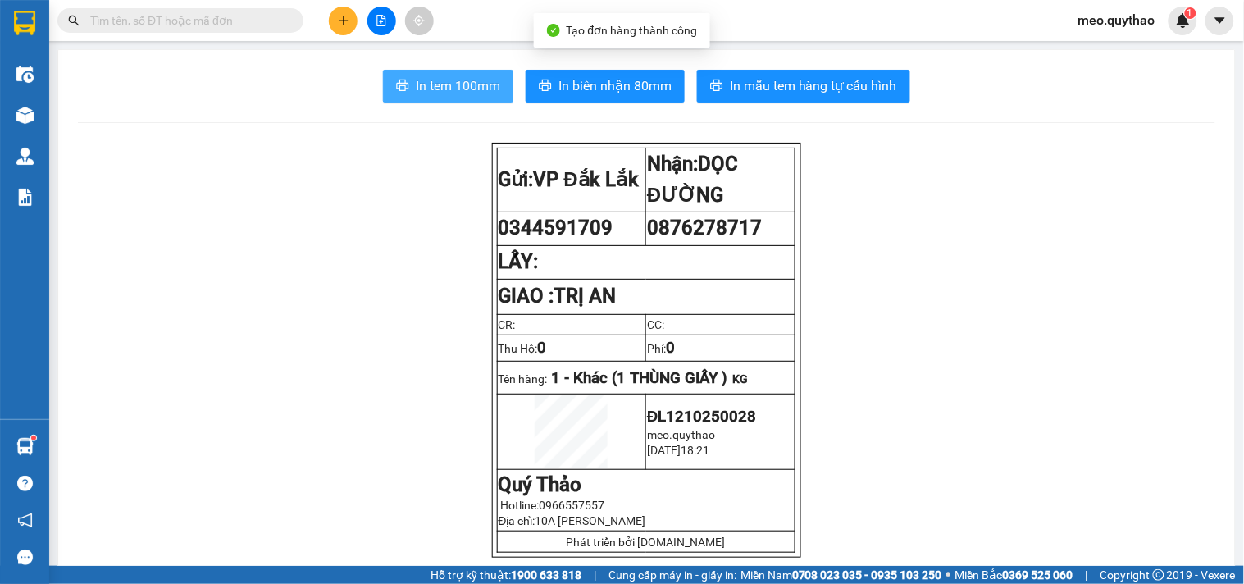
click at [459, 72] on button "In tem 100mm" at bounding box center [448, 86] width 130 height 33
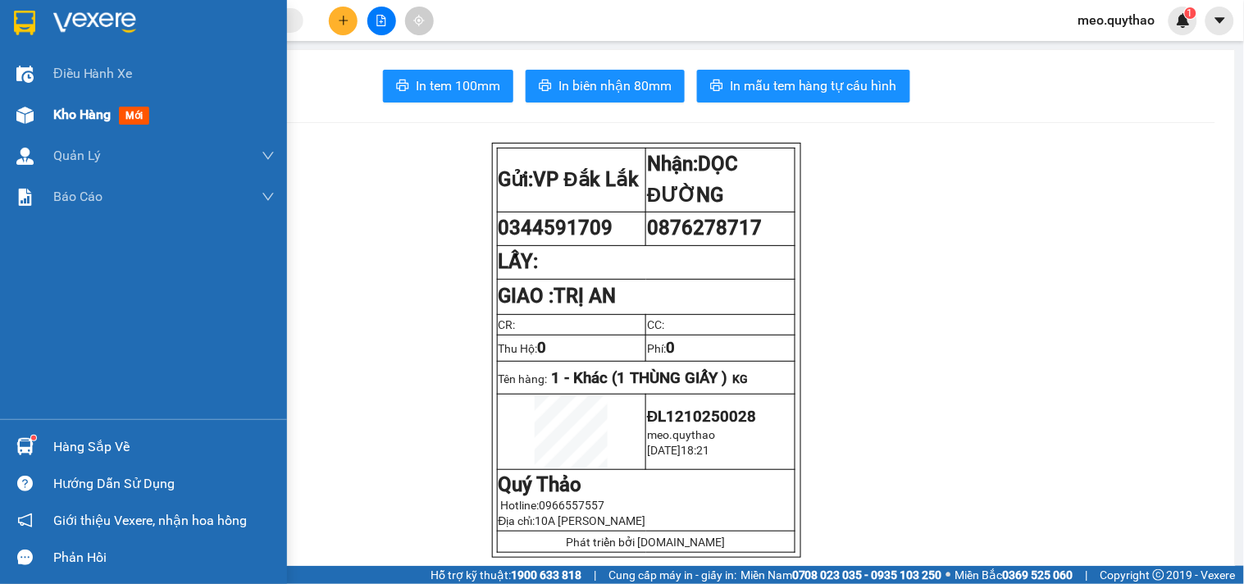
click at [120, 96] on div "Kho hàng mới" at bounding box center [163, 114] width 221 height 41
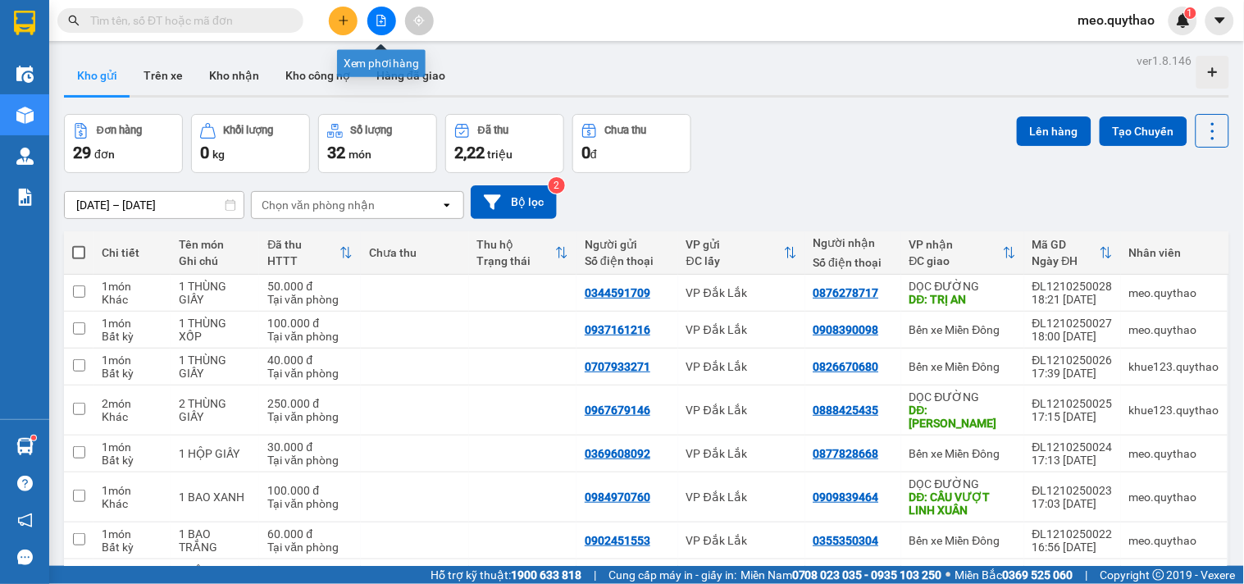
click at [376, 21] on icon "file-add" at bounding box center [381, 20] width 11 height 11
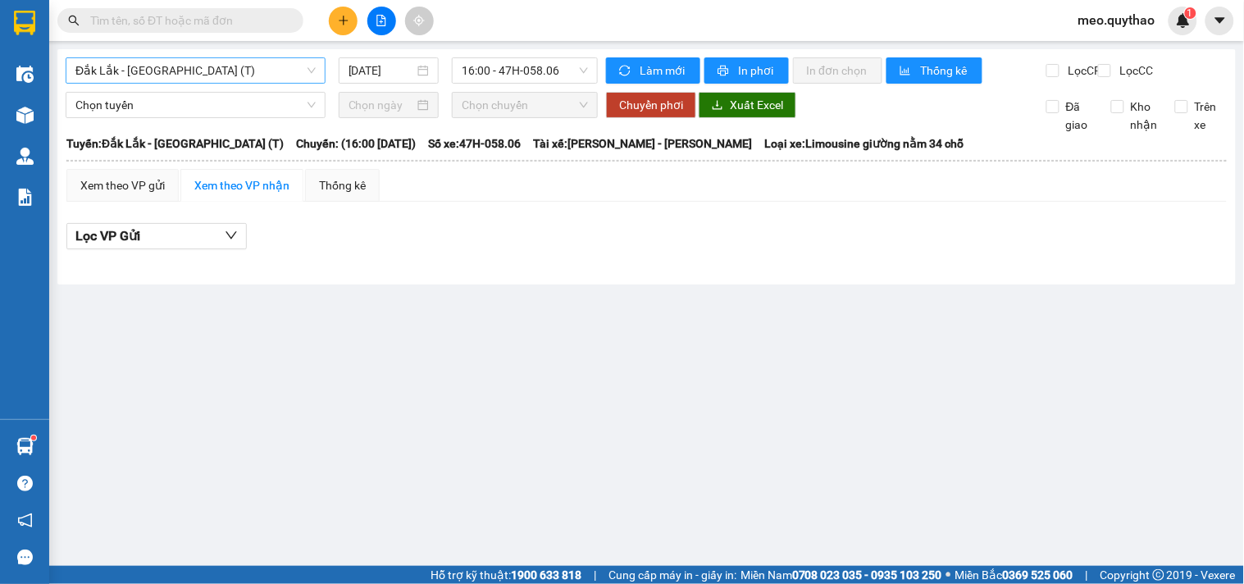
click at [189, 64] on span "Đắk Lắk - [GEOGRAPHIC_DATA] (T)" at bounding box center [195, 70] width 240 height 25
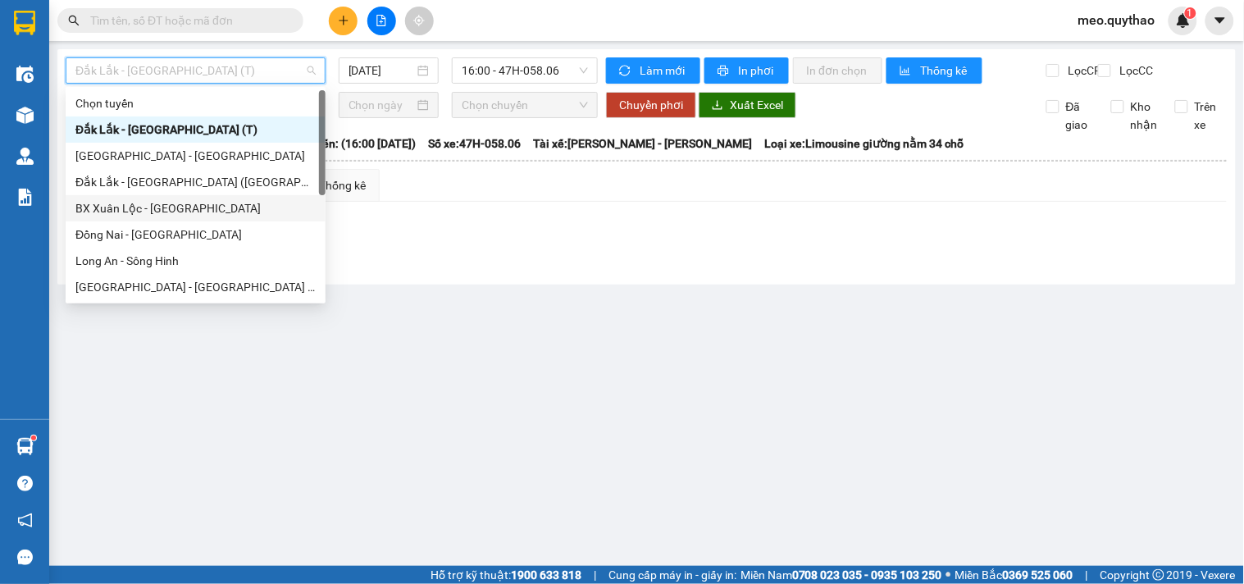
scroll to position [182, 0]
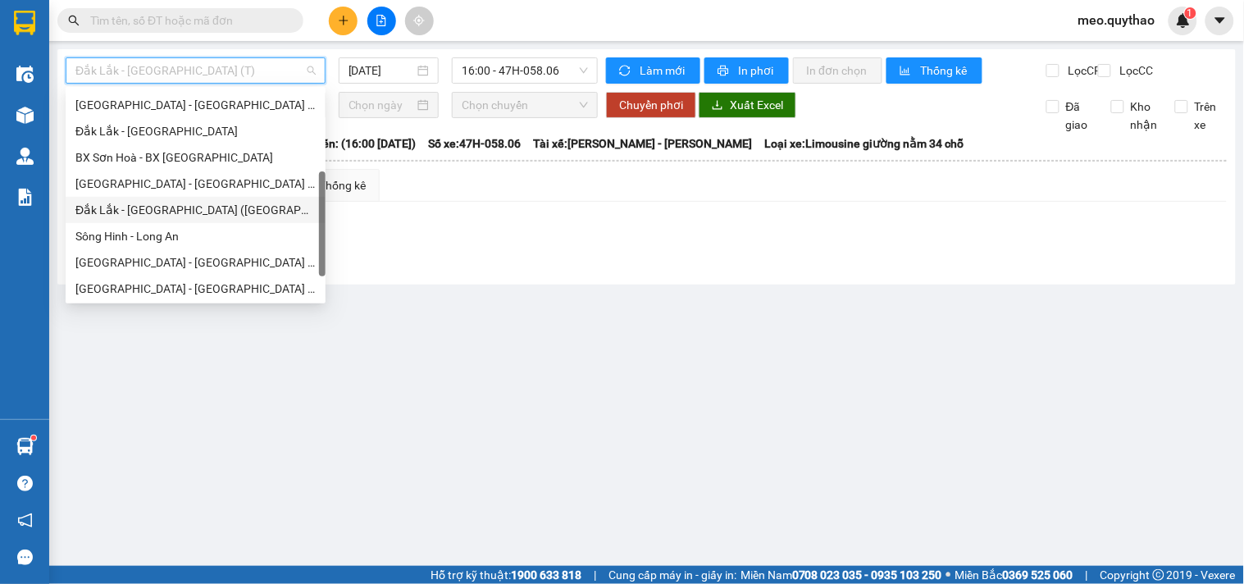
click at [203, 215] on div "Đắk Lắk - [GEOGRAPHIC_DATA] ([GEOGRAPHIC_DATA] mới)" at bounding box center [195, 210] width 240 height 18
type input "[DATE]"
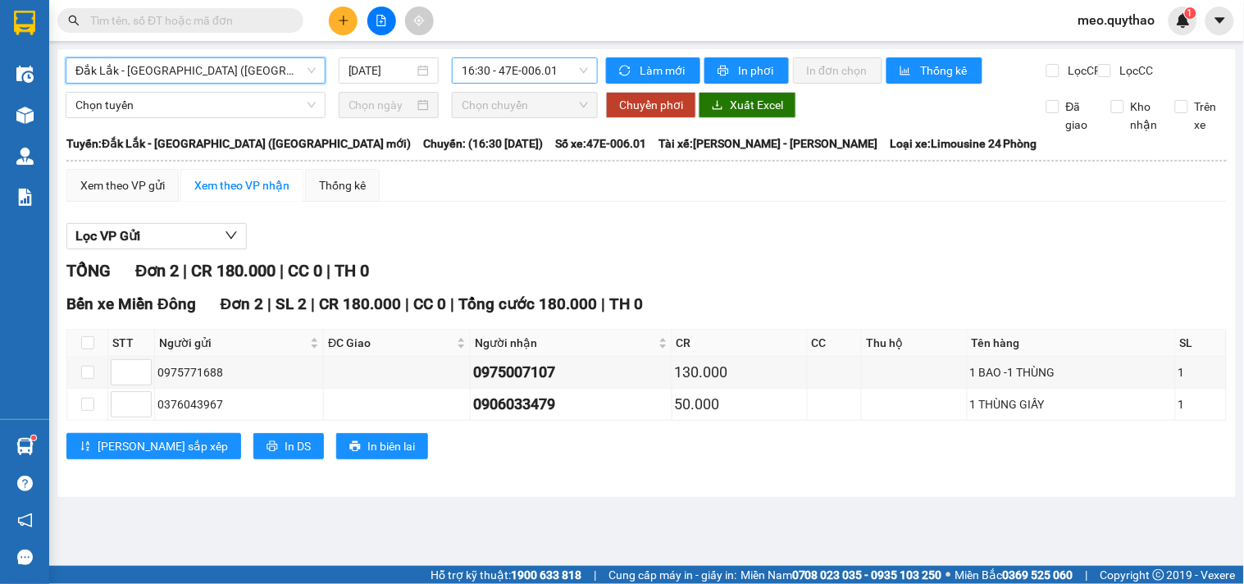
click at [511, 72] on span "16:30 - 47E-006.01" at bounding box center [525, 70] width 126 height 25
click at [130, 193] on div "Xem theo VP gửi" at bounding box center [122, 185] width 84 height 18
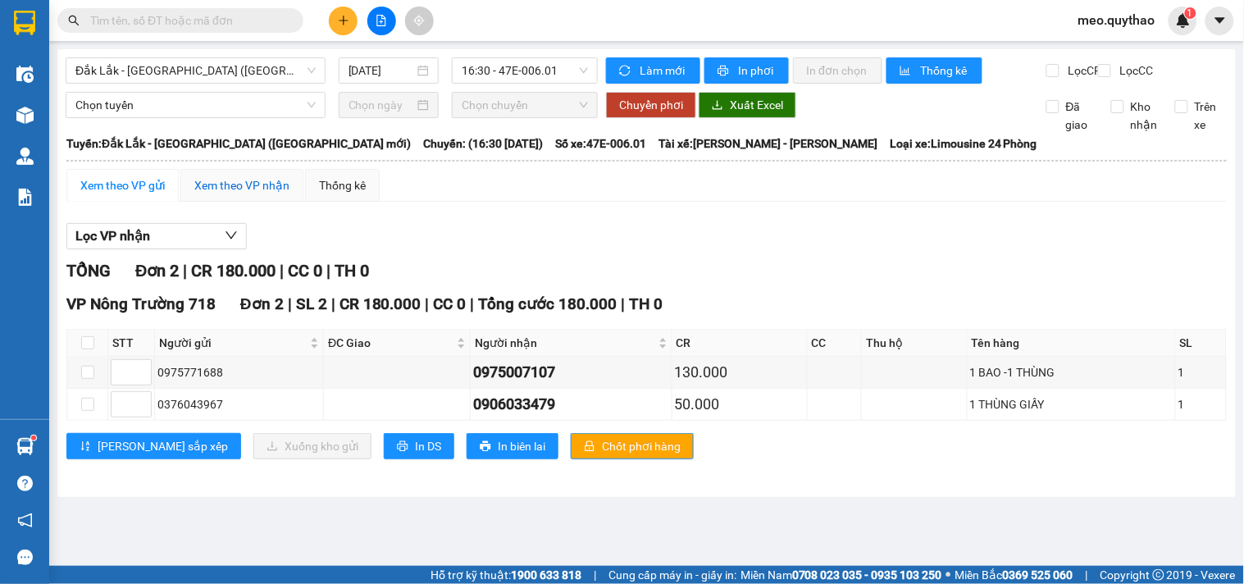
click at [244, 194] on div "Xem theo VP nhận" at bounding box center [241, 185] width 95 height 18
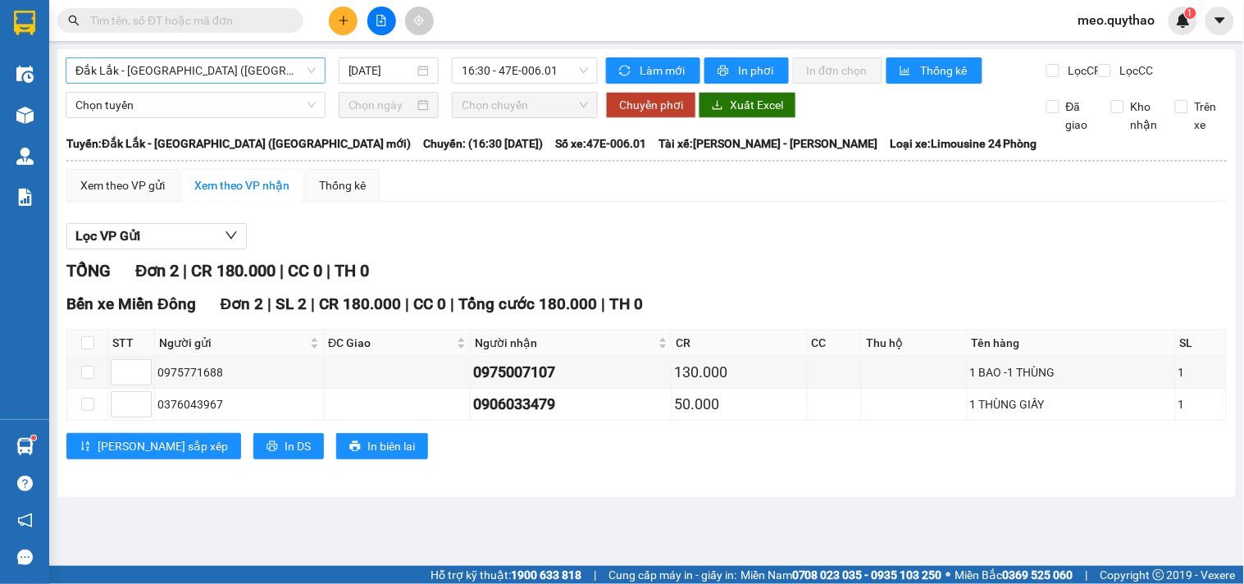
click at [212, 62] on span "Đắk Lắk - [GEOGRAPHIC_DATA] ([GEOGRAPHIC_DATA] mới)" at bounding box center [195, 70] width 240 height 25
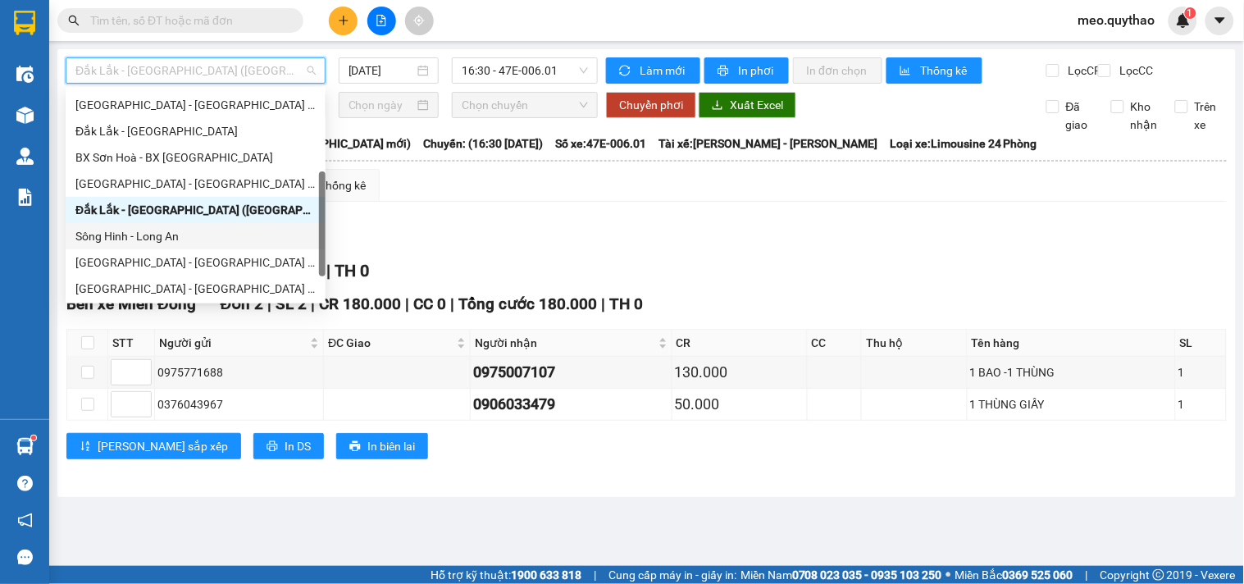
click at [179, 230] on div "Sông Hinh - Long An" at bounding box center [195, 236] width 240 height 18
type input "[DATE]"
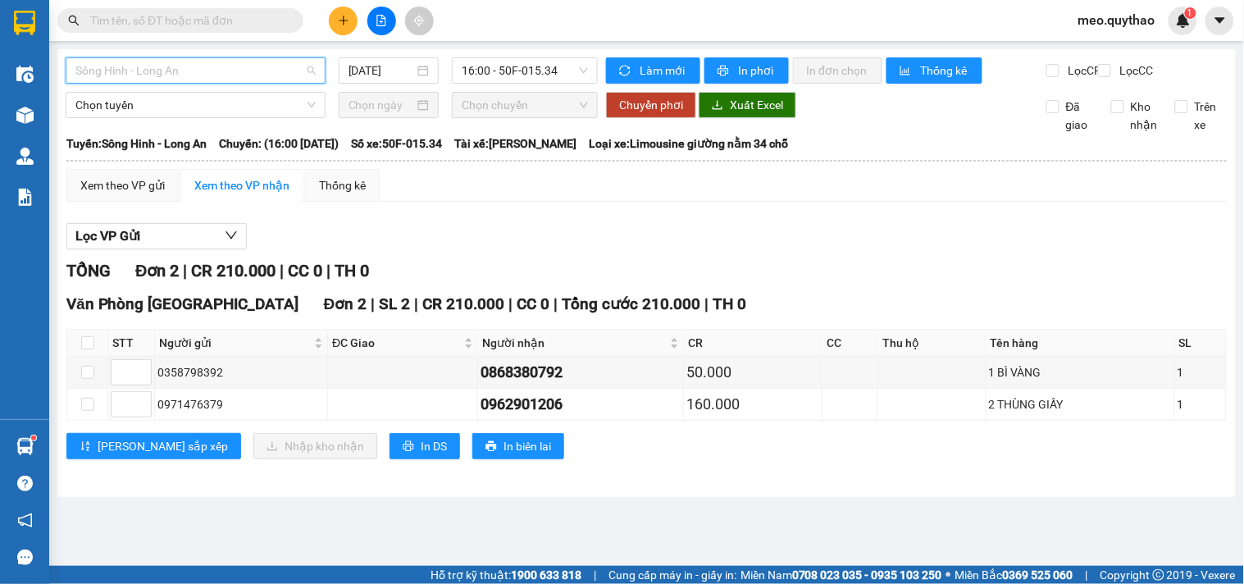
click at [198, 62] on span "Sông Hinh - Long An" at bounding box center [195, 70] width 240 height 25
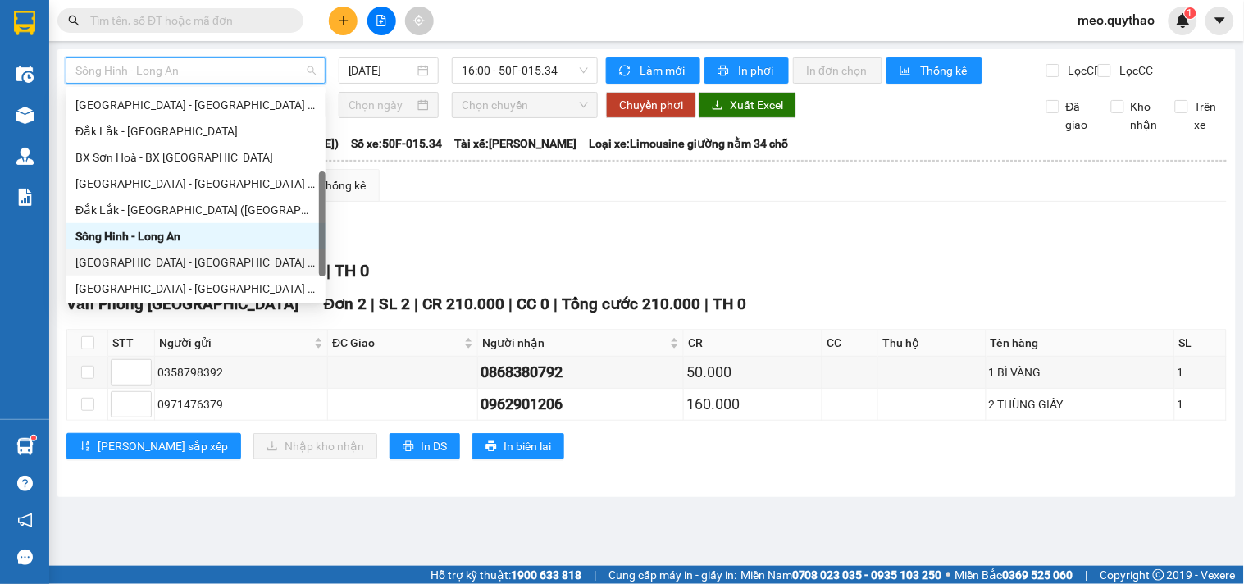
scroll to position [235, 0]
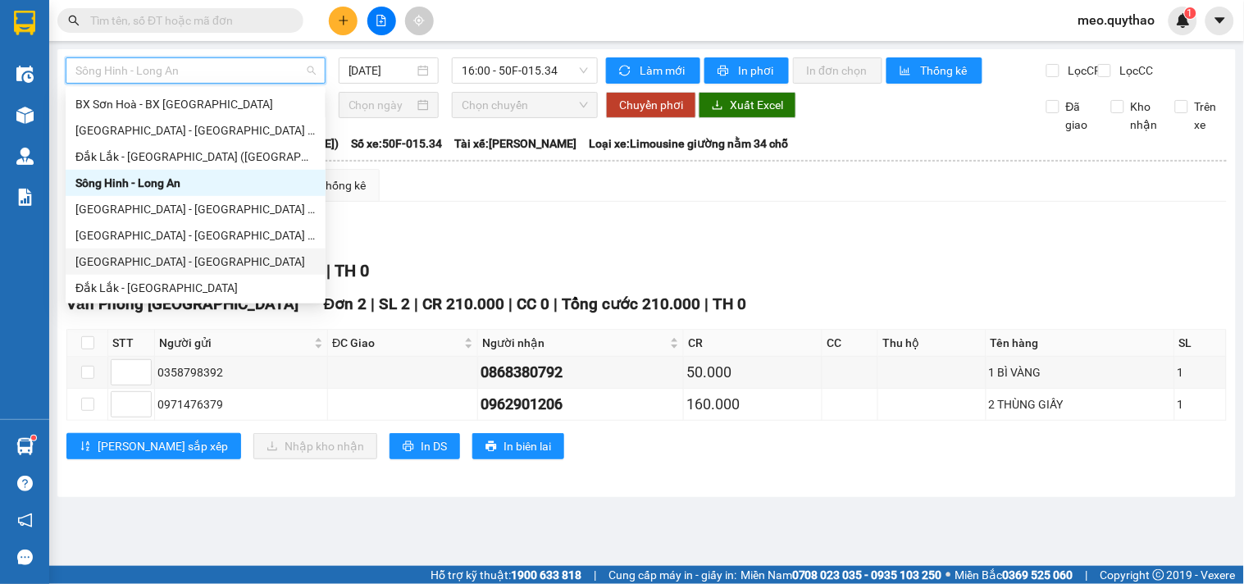
click at [173, 261] on div "[GEOGRAPHIC_DATA] - [GEOGRAPHIC_DATA]" at bounding box center [195, 262] width 240 height 18
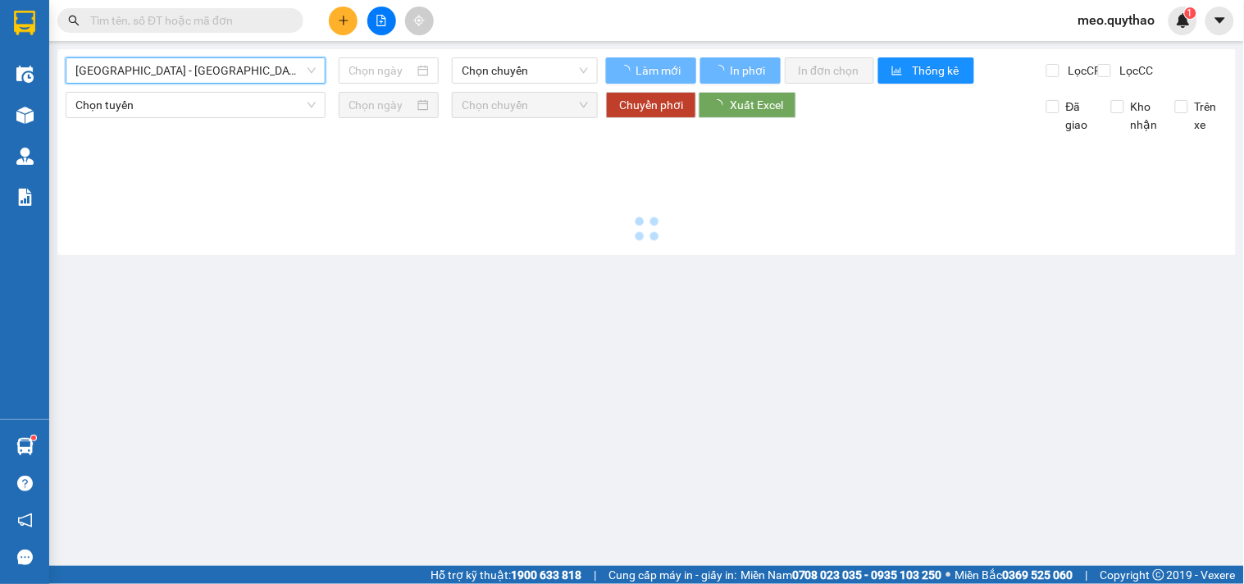
type input "[DATE]"
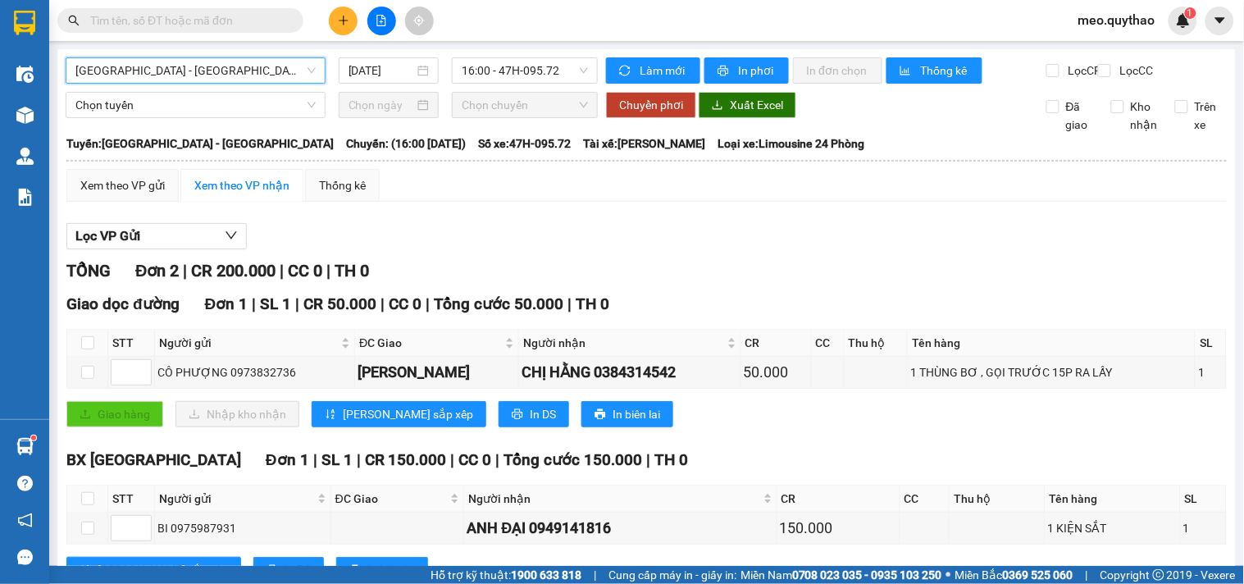
click at [214, 58] on span "[GEOGRAPHIC_DATA] - [GEOGRAPHIC_DATA]" at bounding box center [195, 70] width 240 height 25
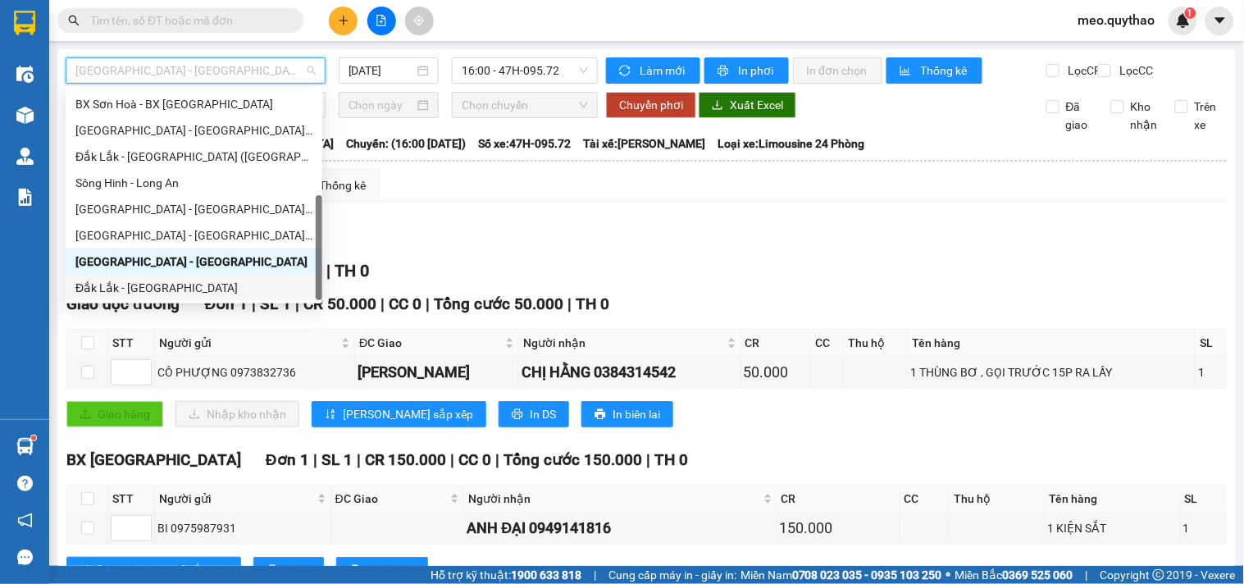
click at [176, 285] on div "Đắk Lắk - [GEOGRAPHIC_DATA]" at bounding box center [193, 288] width 237 height 18
type input "[DATE]"
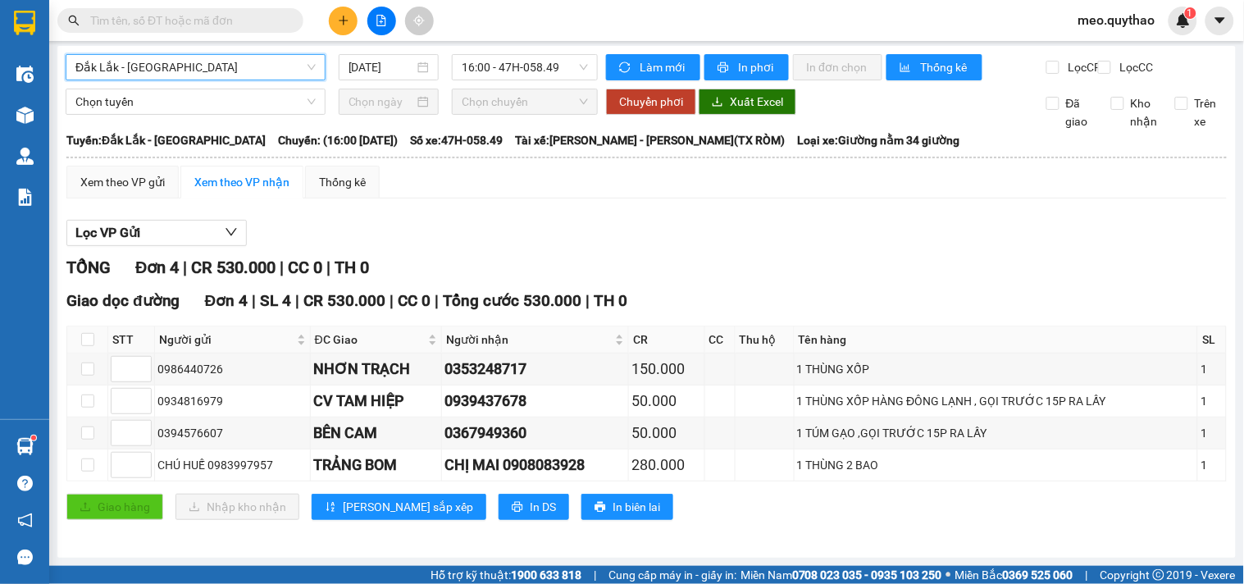
scroll to position [19, 0]
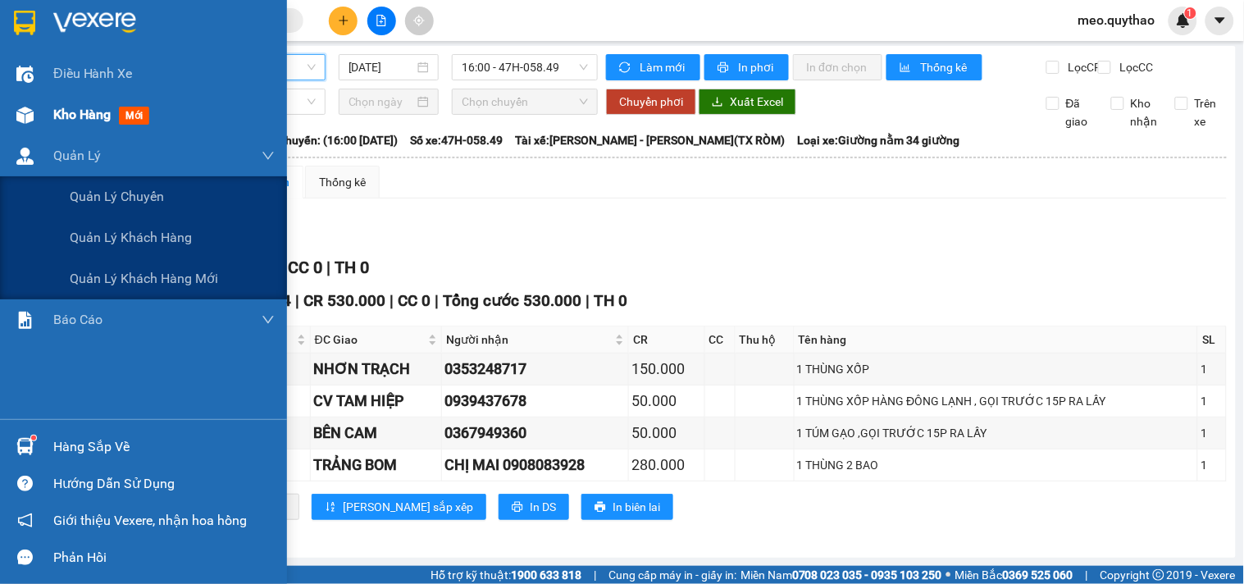
click at [66, 115] on div "Chọn tuyến Chọn chuyến Chuyển phơi Xuất Excel Đã giao Kho nhận Trên xe" at bounding box center [647, 110] width 1162 height 42
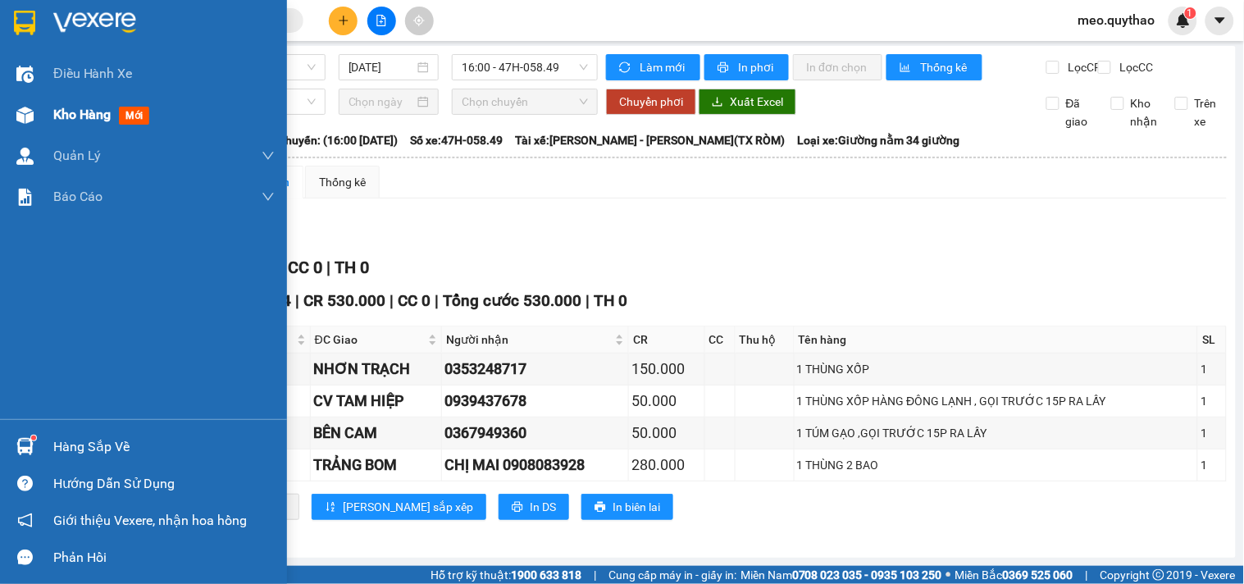
click at [21, 107] on img at bounding box center [24, 115] width 17 height 17
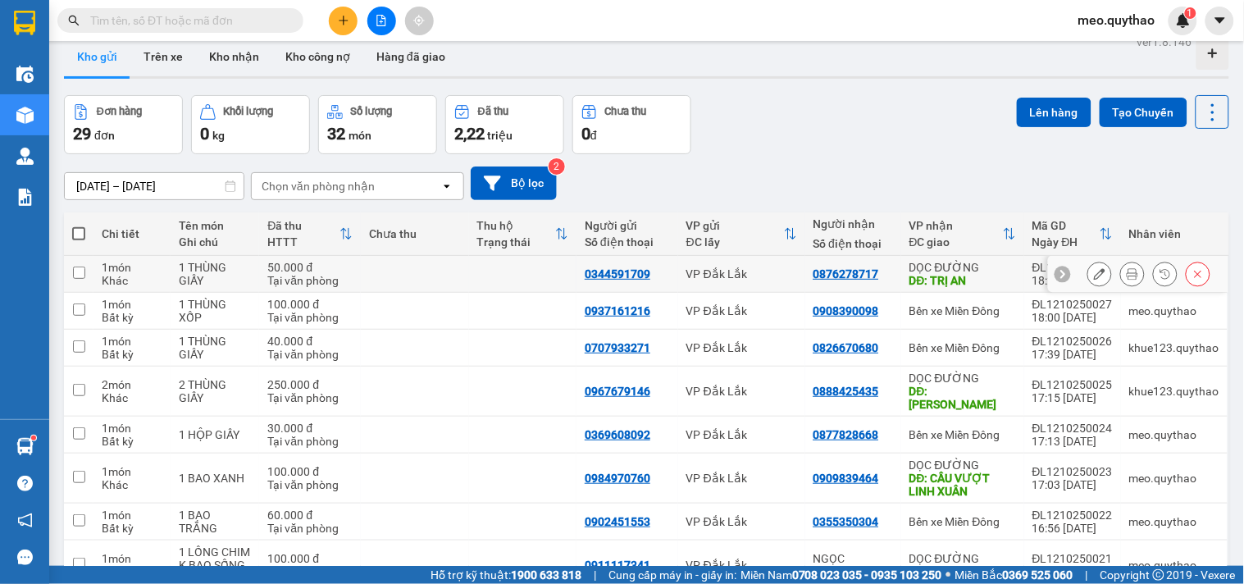
click at [996, 274] on div "DĐ: TRỊ AN" at bounding box center [962, 280] width 107 height 13
checkbox input "true"
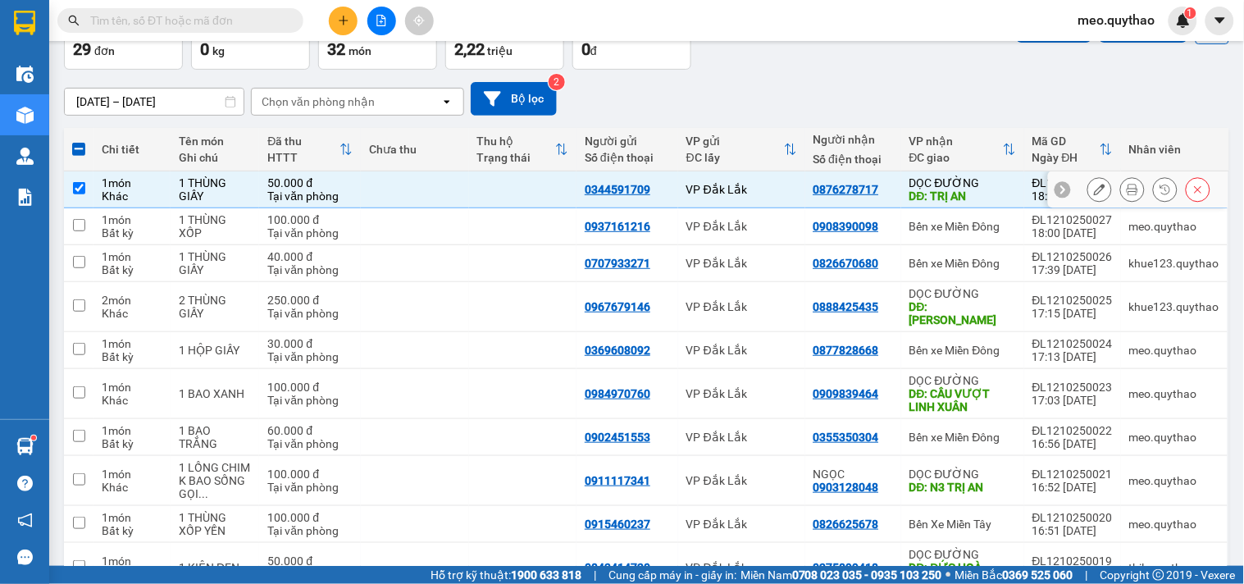
scroll to position [185, 0]
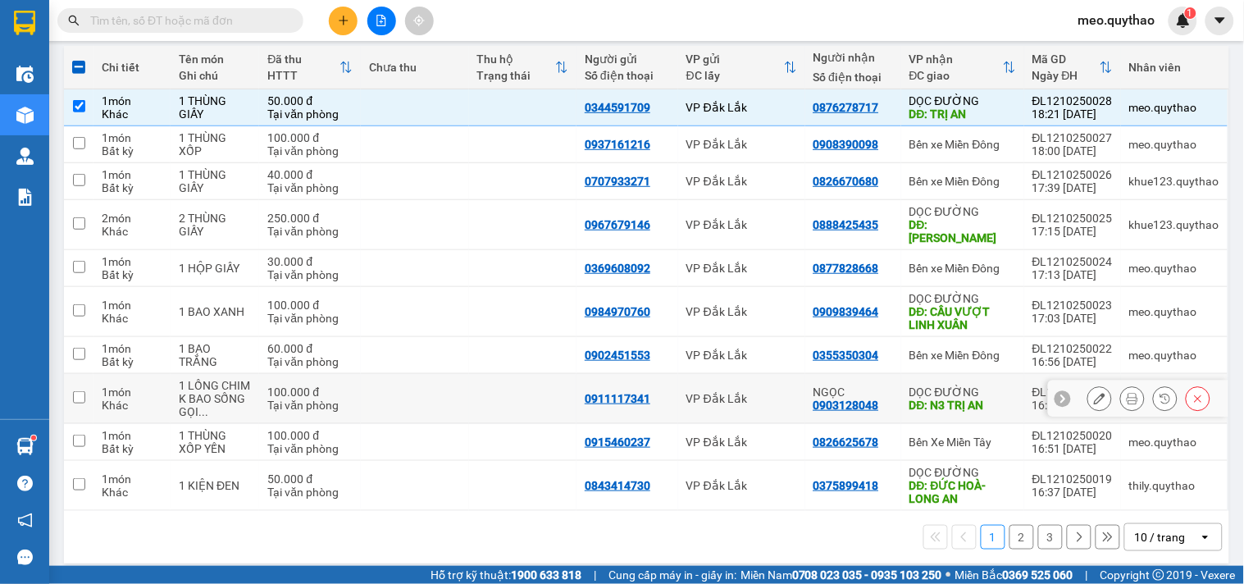
click at [974, 399] on div "DĐ: N3 TRỊ AN" at bounding box center [962, 405] width 107 height 13
checkbox input "true"
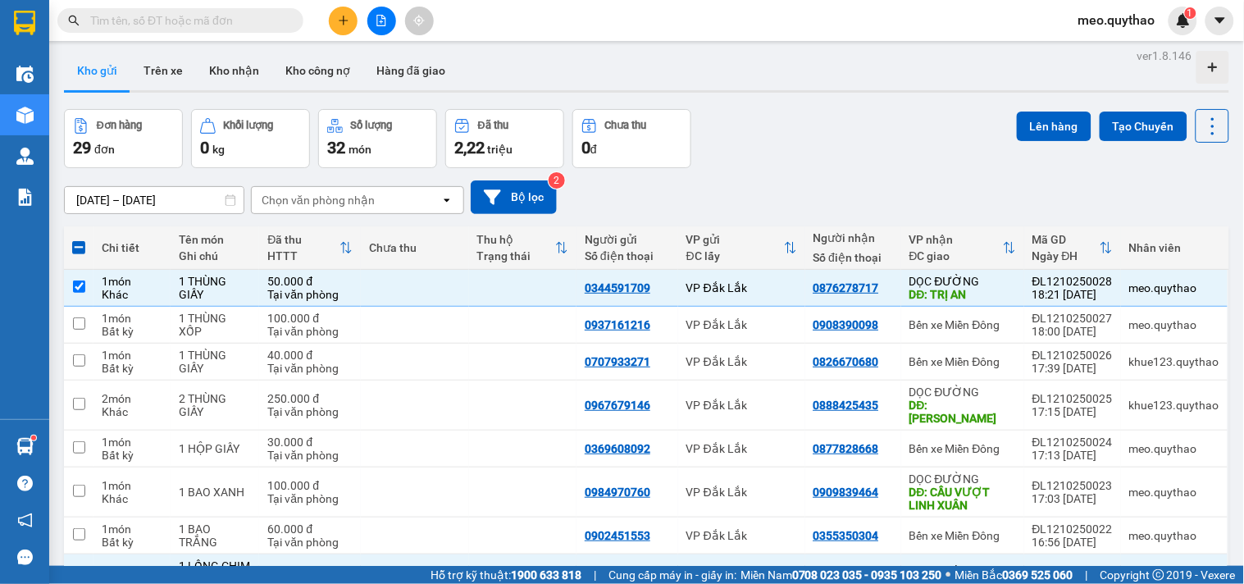
scroll to position [0, 0]
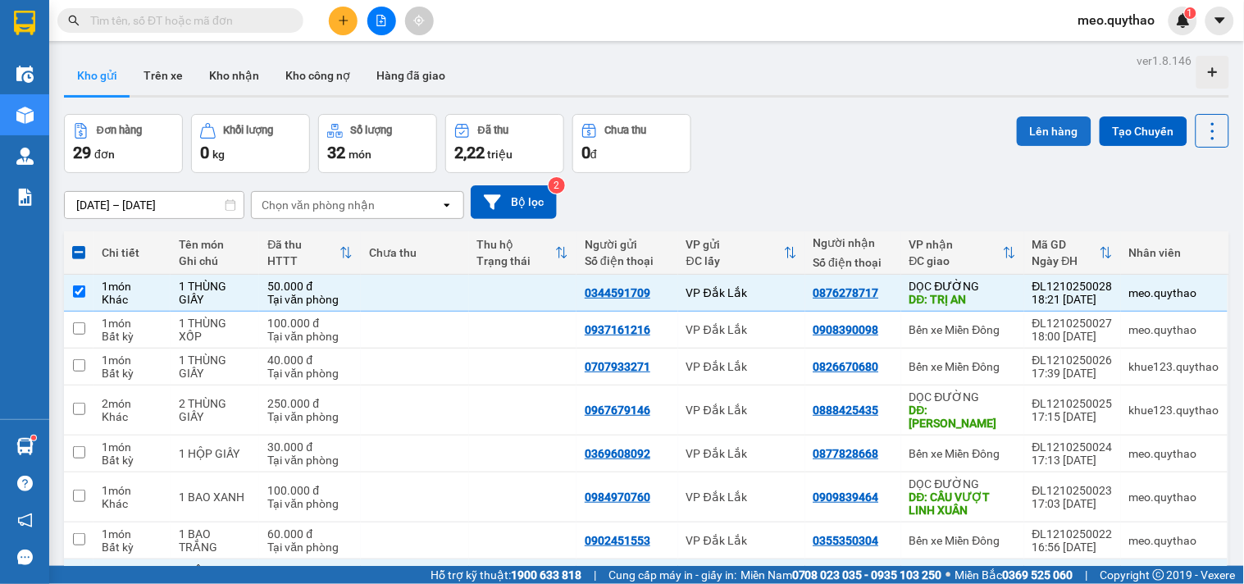
click at [1045, 144] on button "Lên hàng" at bounding box center [1054, 131] width 75 height 30
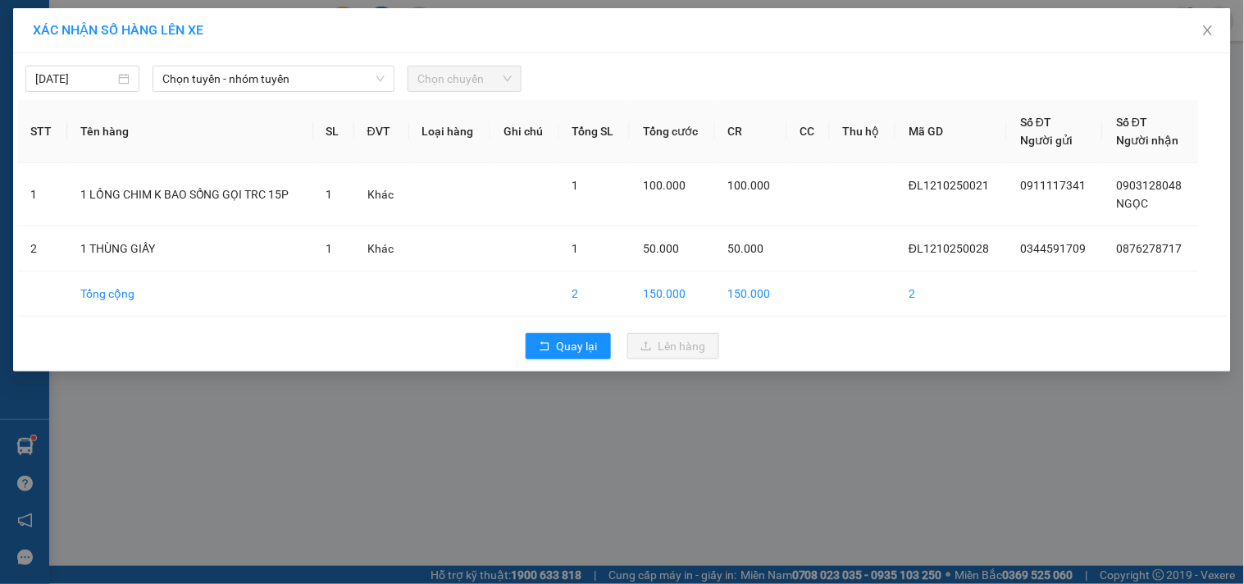
click at [340, 64] on div "[DATE] Chọn tuyến - nhóm tuyến Chọn chuyến" at bounding box center [622, 74] width 1210 height 34
click at [316, 79] on span "Chọn tuyến - nhóm tuyến" at bounding box center [273, 78] width 222 height 25
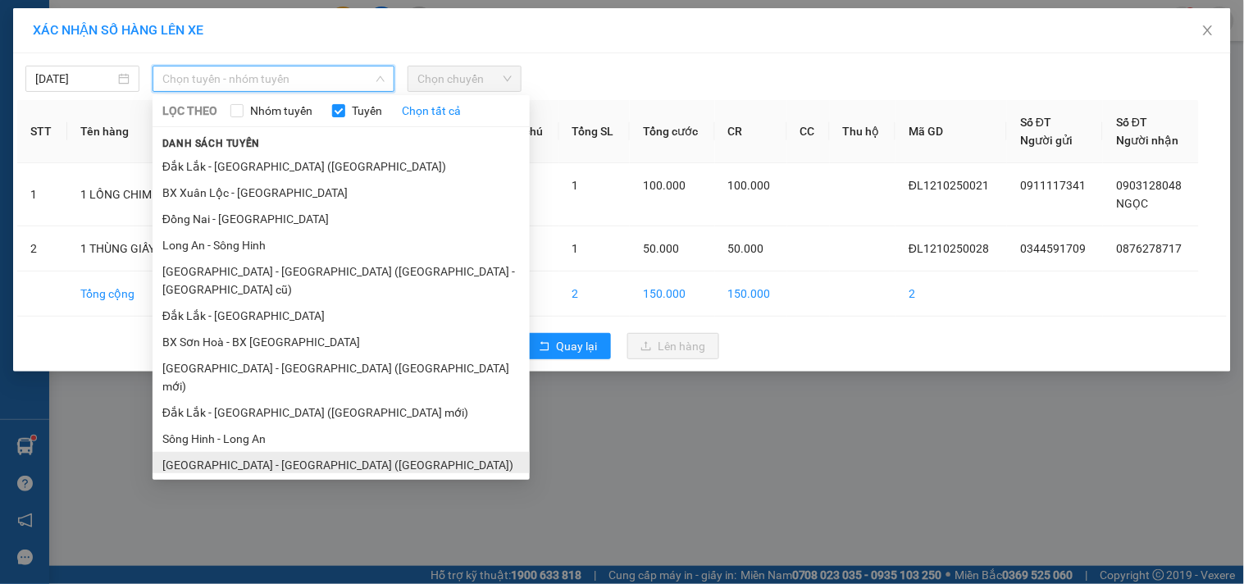
scroll to position [98, 0]
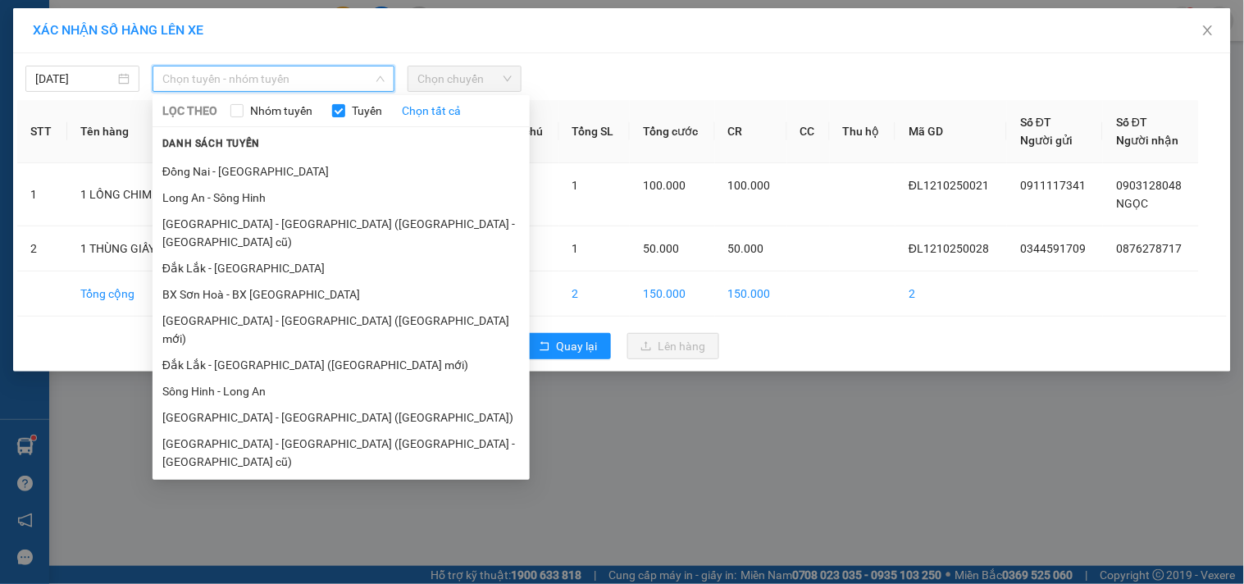
click at [289, 501] on li "Đắk Lắk - [GEOGRAPHIC_DATA]" at bounding box center [341, 514] width 377 height 26
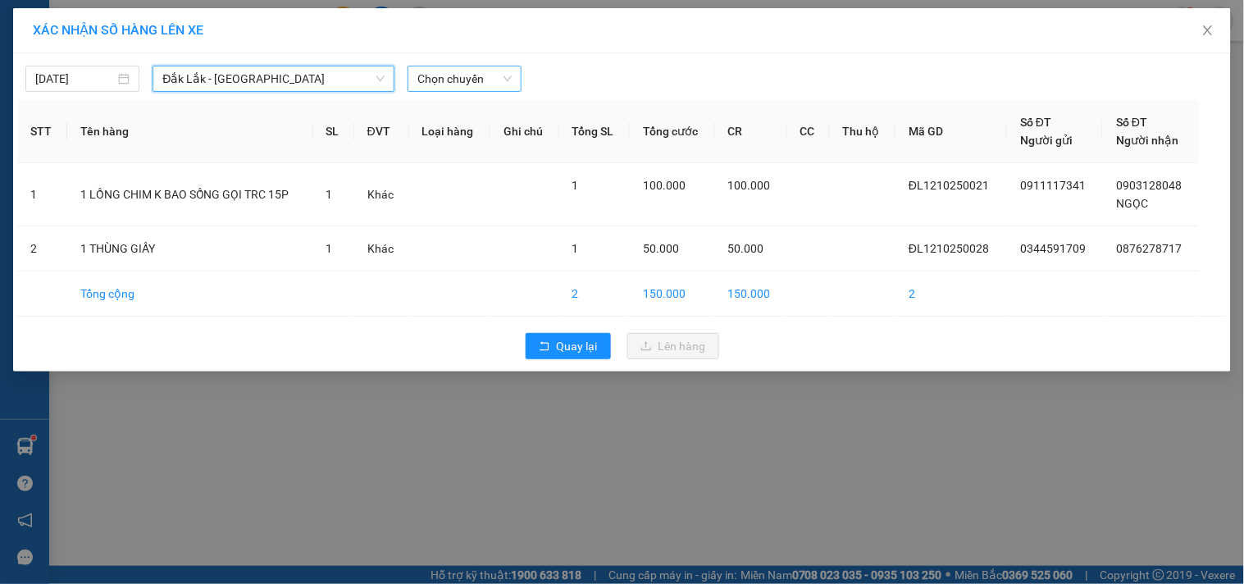
click at [495, 79] on span "Chọn chuyến" at bounding box center [464, 78] width 94 height 25
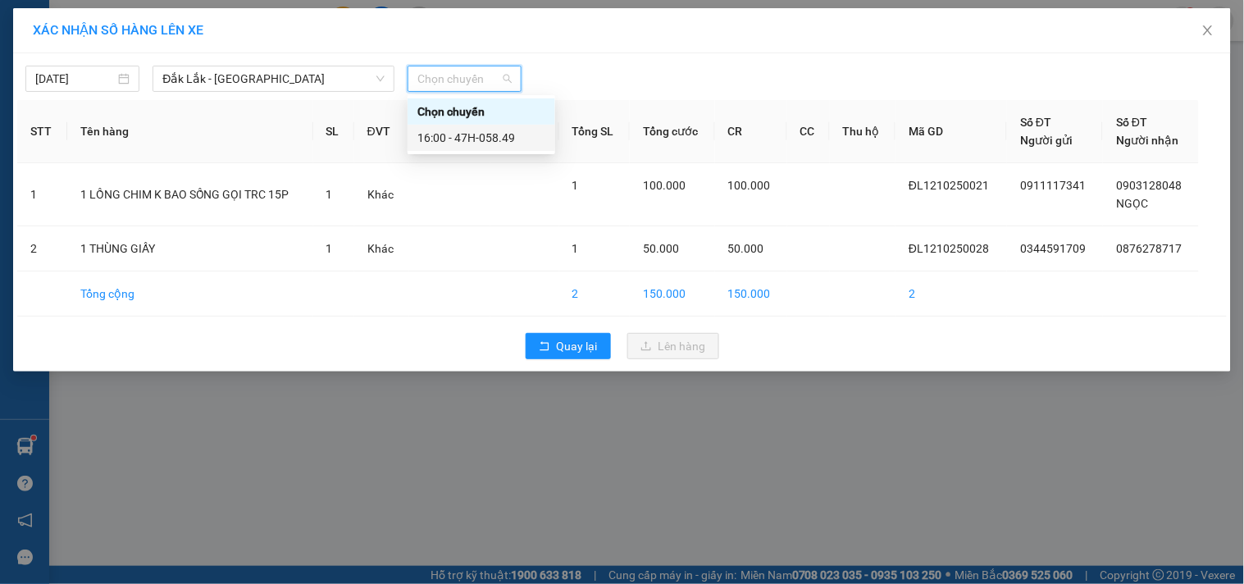
click at [485, 129] on div "16:00 - 47H-058.49" at bounding box center [481, 138] width 128 height 18
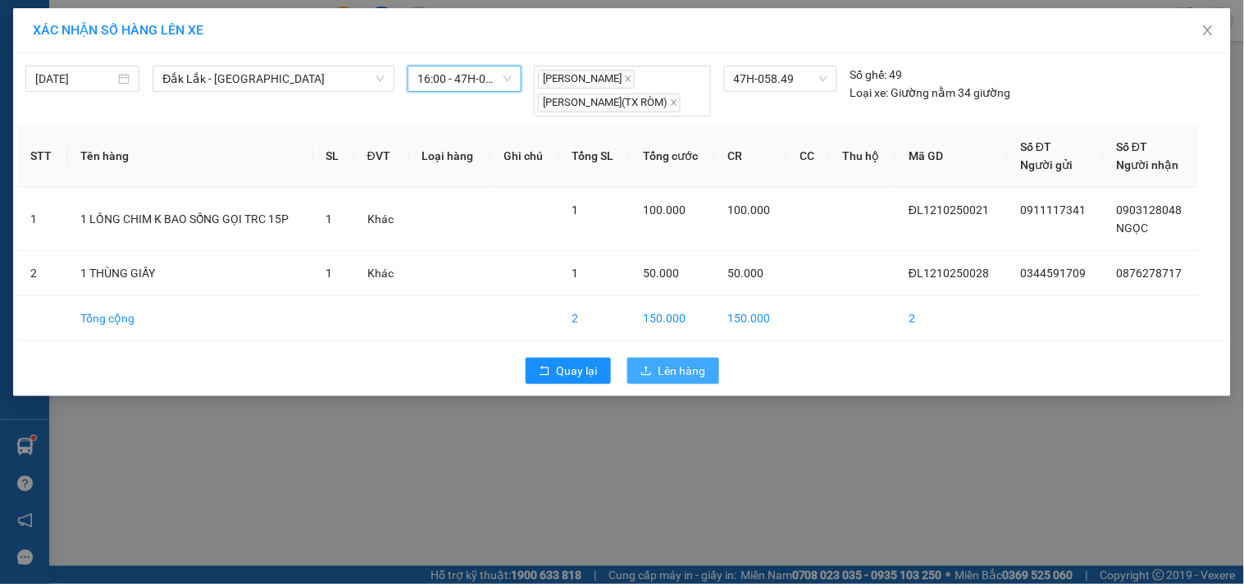
click at [690, 365] on span "Lên hàng" at bounding box center [682, 371] width 48 height 18
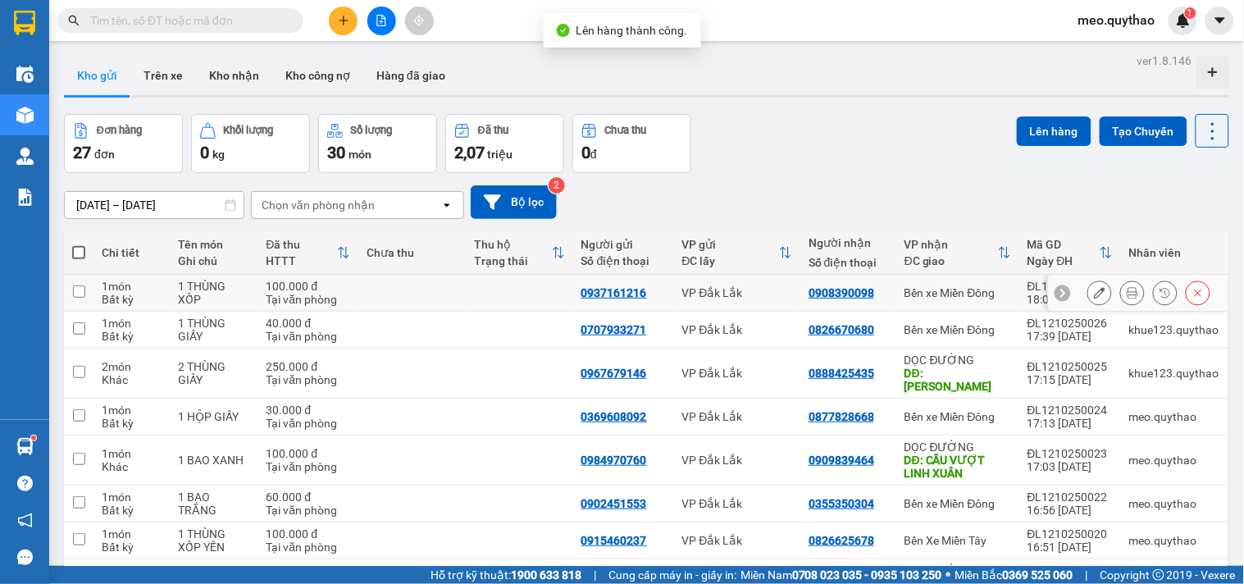
click at [988, 289] on div "Bến xe Miền Đông" at bounding box center [957, 292] width 107 height 13
checkbox input "true"
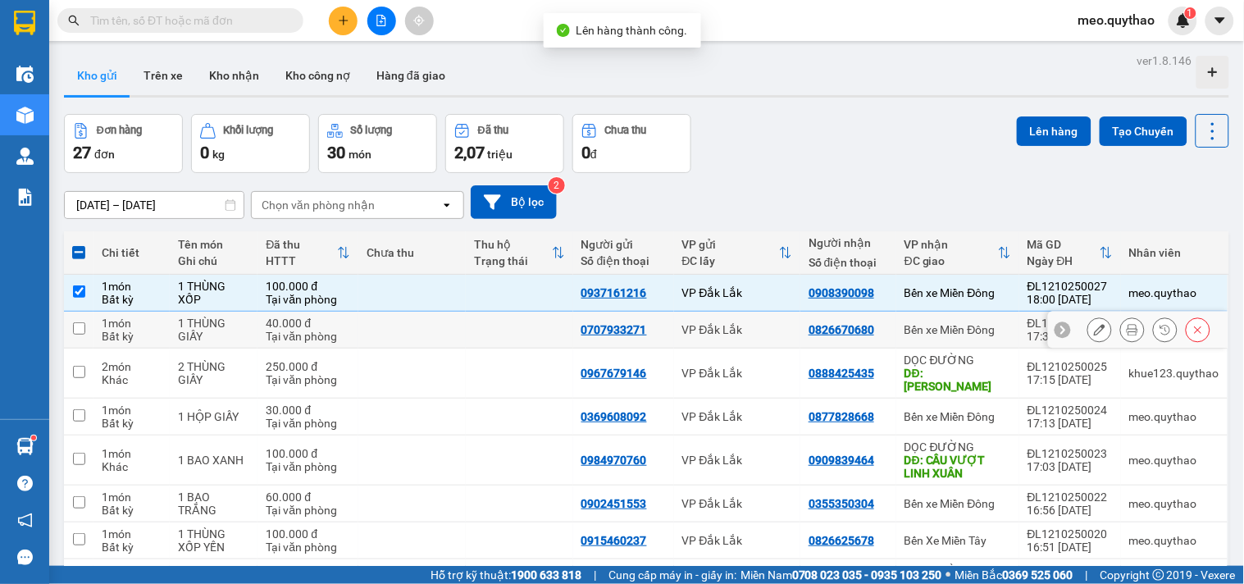
click at [988, 337] on td "Bến xe Miền Đông" at bounding box center [957, 330] width 123 height 37
checkbox input "true"
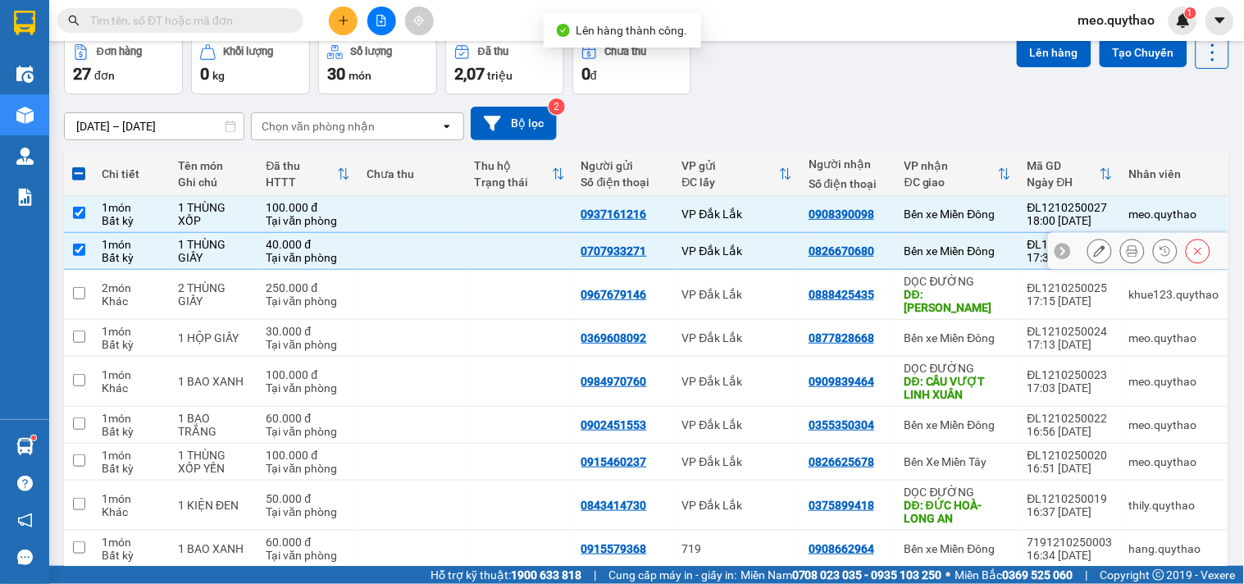
scroll to position [173, 0]
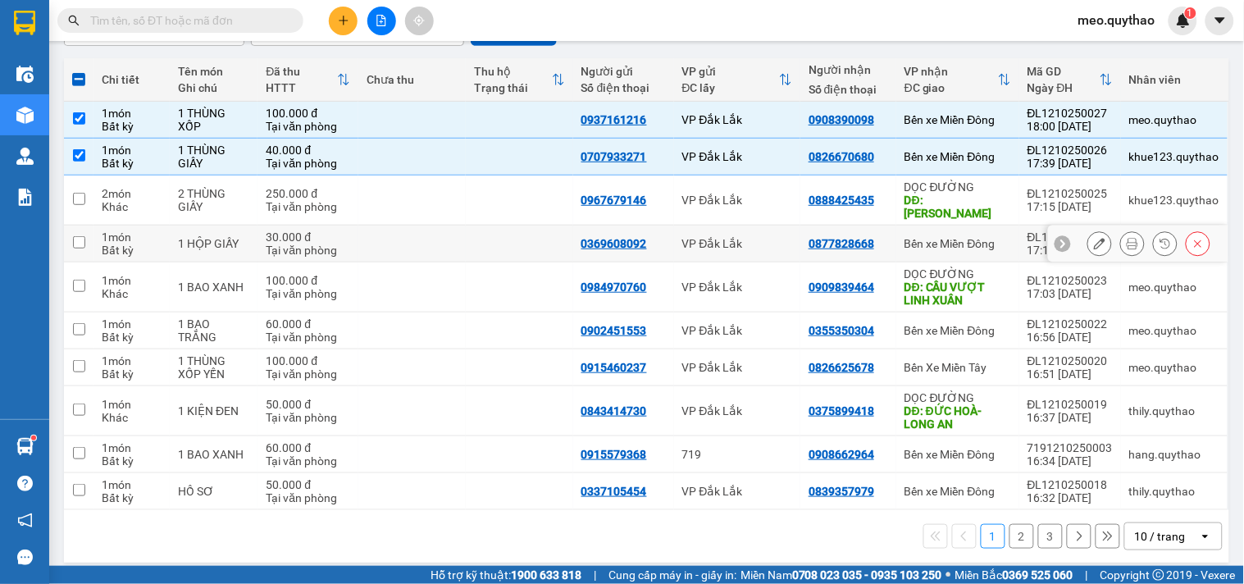
click at [949, 237] on div "Bến xe Miền Đông" at bounding box center [957, 243] width 107 height 13
checkbox input "true"
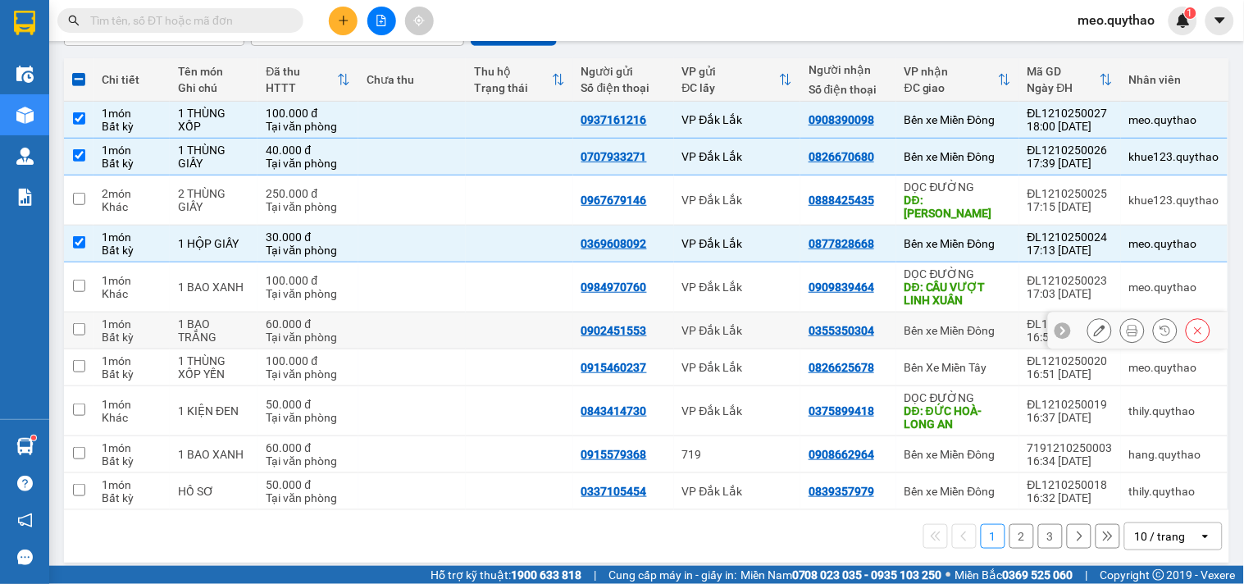
click at [964, 324] on div "Bến xe Miền Đông" at bounding box center [957, 330] width 107 height 13
checkbox input "true"
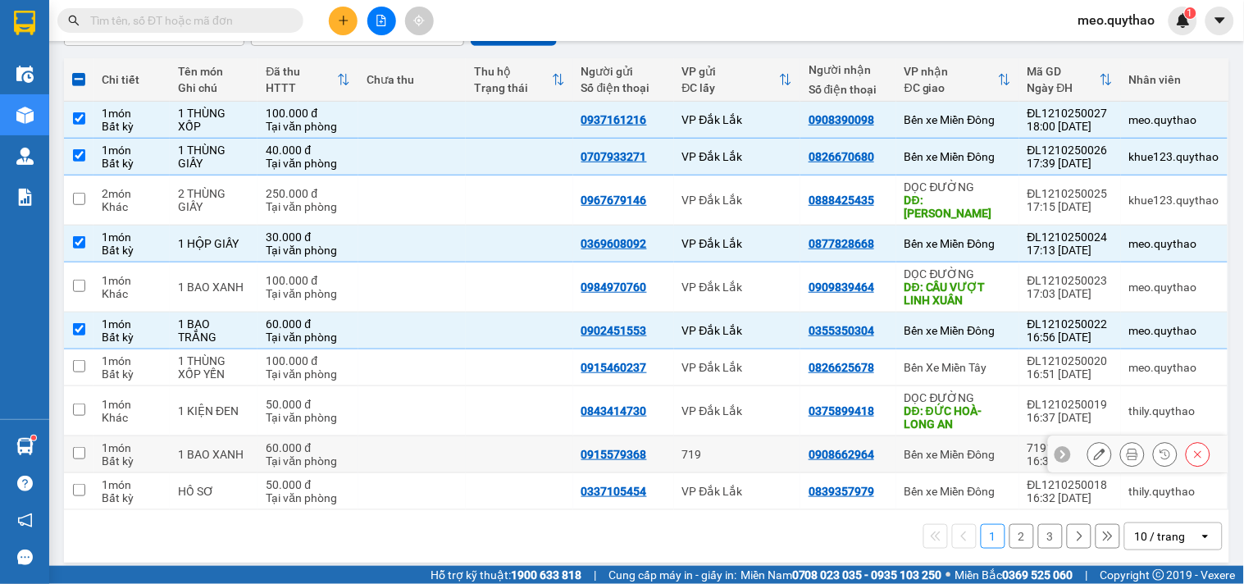
click at [965, 448] on div "Bến xe Miền Đông" at bounding box center [957, 454] width 107 height 13
checkbox input "true"
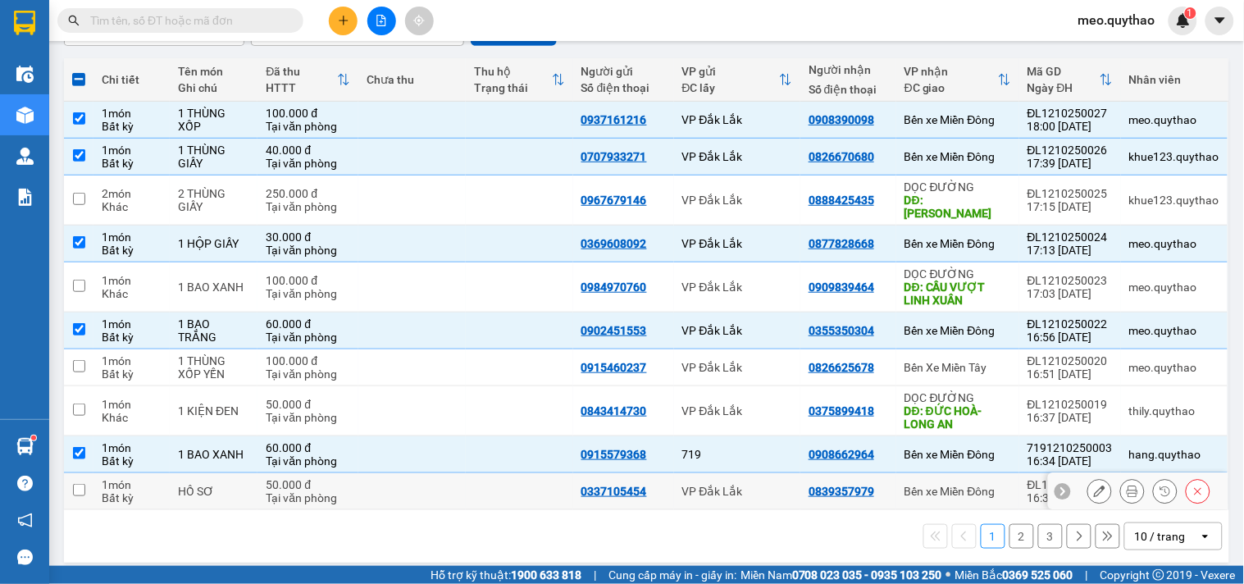
click at [958, 488] on td "Bến xe Miền Đông" at bounding box center [957, 491] width 123 height 37
checkbox input "true"
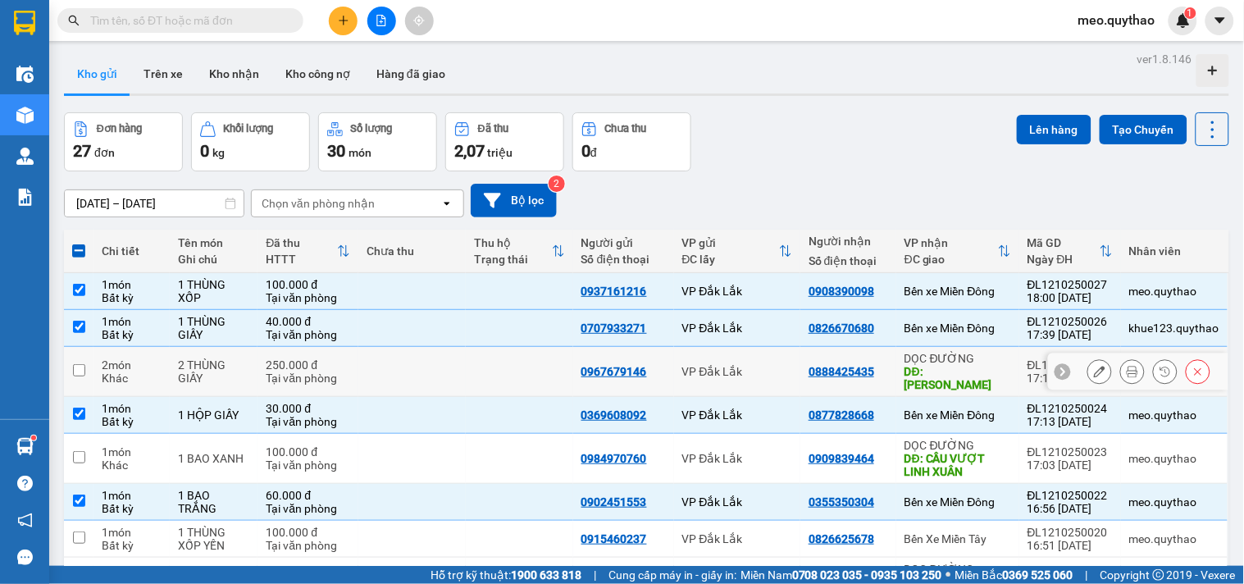
scroll to position [0, 0]
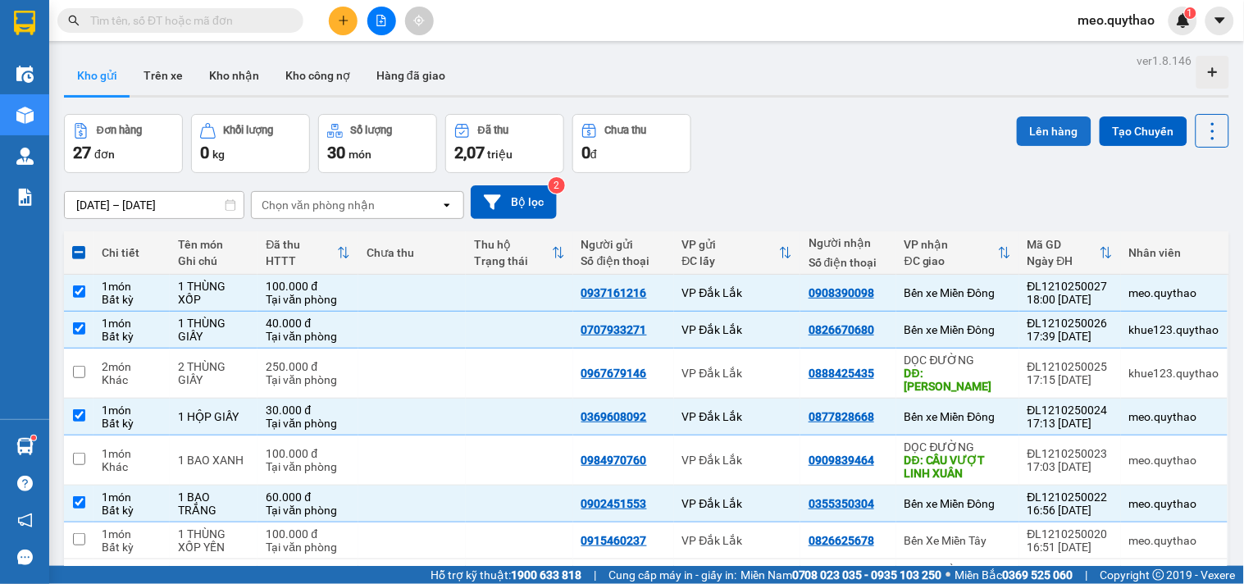
click at [1048, 136] on button "Lên hàng" at bounding box center [1054, 131] width 75 height 30
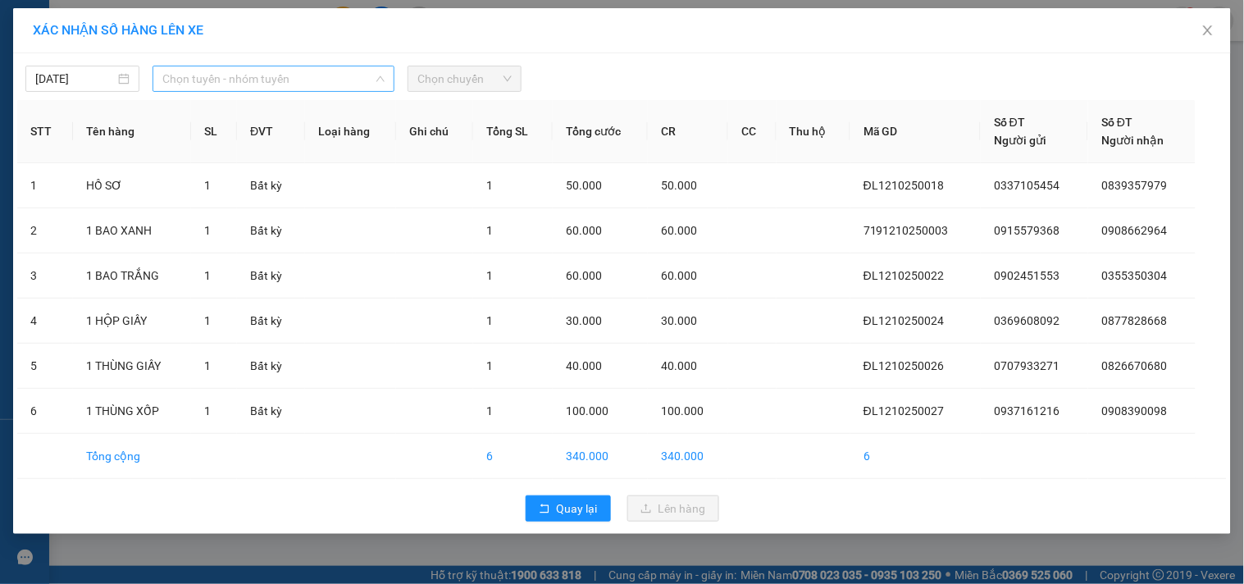
click at [380, 85] on span "Chọn tuyến - nhóm tuyến" at bounding box center [273, 78] width 222 height 25
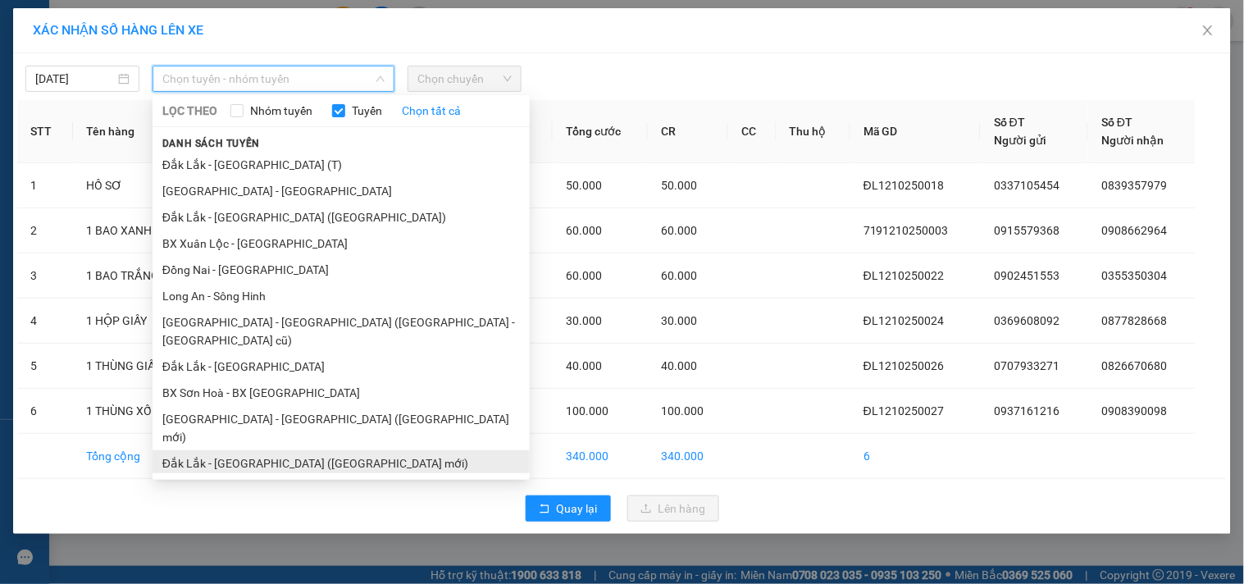
click at [355, 450] on li "Đắk Lắk - [GEOGRAPHIC_DATA] ([GEOGRAPHIC_DATA] mới)" at bounding box center [341, 463] width 377 height 26
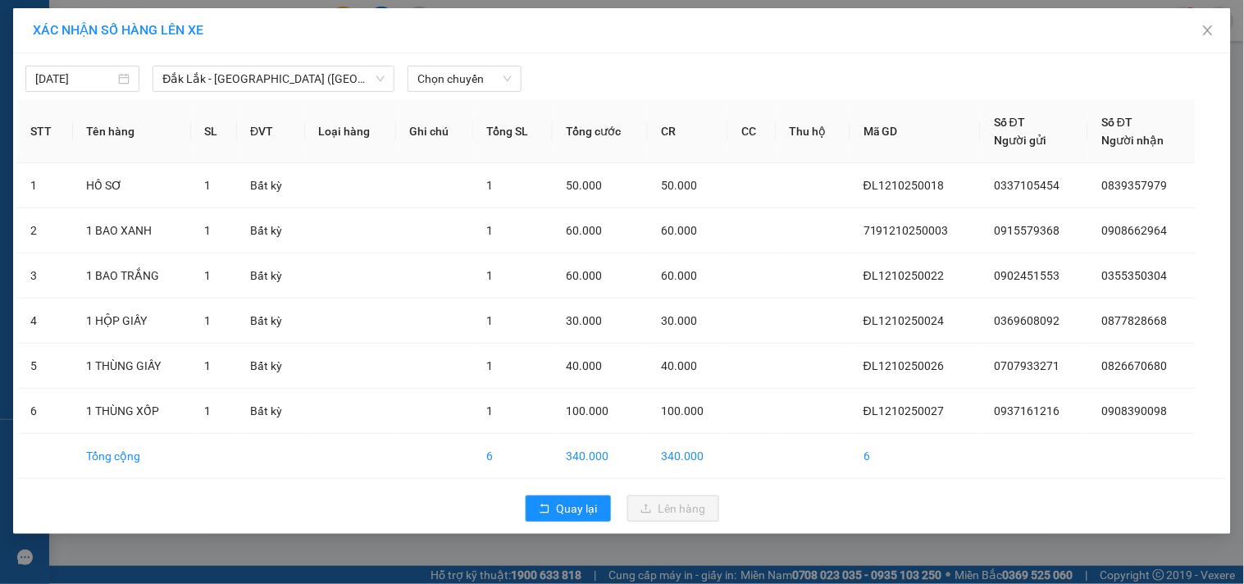
click at [498, 62] on div "[DATE] [GEOGRAPHIC_DATA] - [GEOGRAPHIC_DATA] ([GEOGRAPHIC_DATA] mới) LỌC THEO N…" at bounding box center [622, 74] width 1210 height 34
click at [490, 66] on div "Chọn chuyến" at bounding box center [465, 79] width 114 height 26
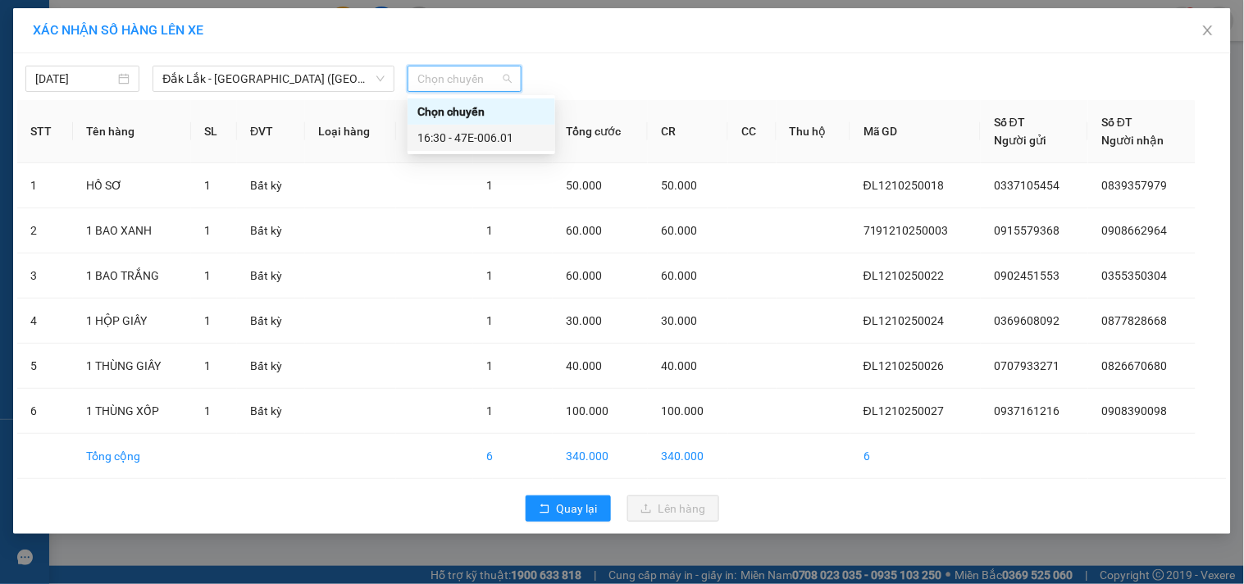
click at [517, 134] on div "16:30 - 47E-006.01" at bounding box center [481, 138] width 128 height 18
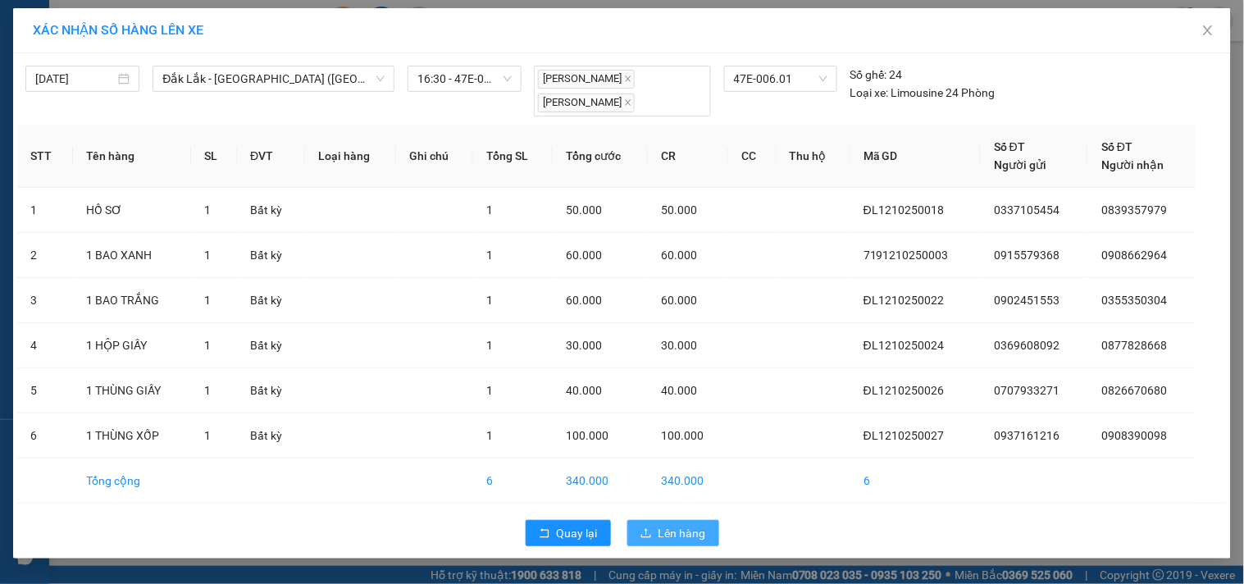
click at [683, 531] on span "Lên hàng" at bounding box center [682, 533] width 48 height 18
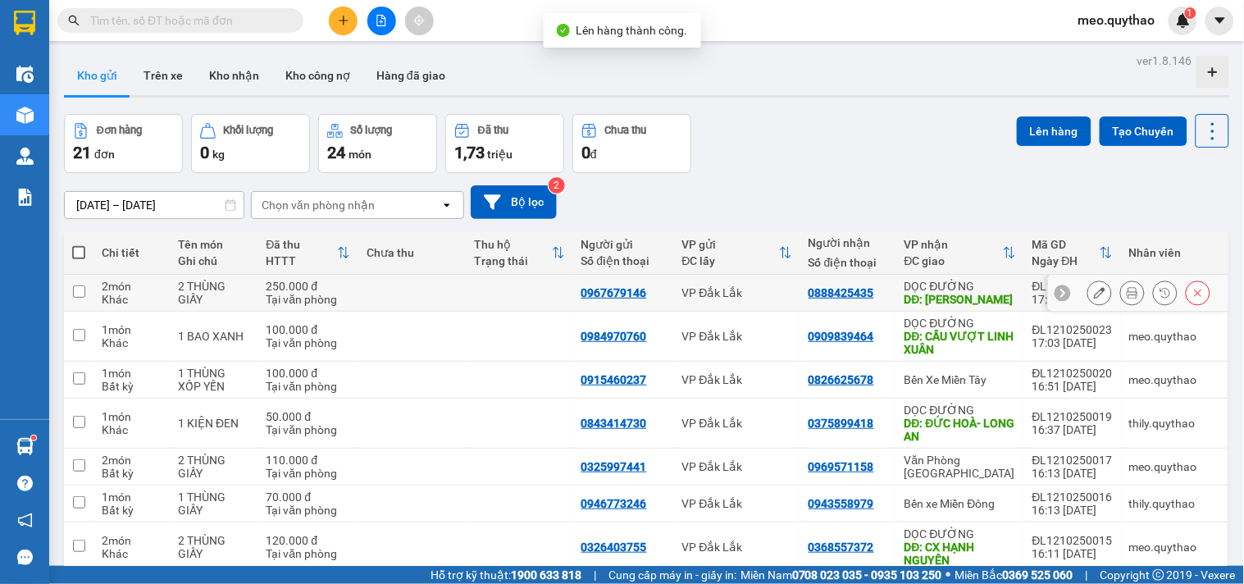
click at [944, 295] on div "DĐ: [PERSON_NAME]" at bounding box center [960, 299] width 112 height 13
checkbox input "true"
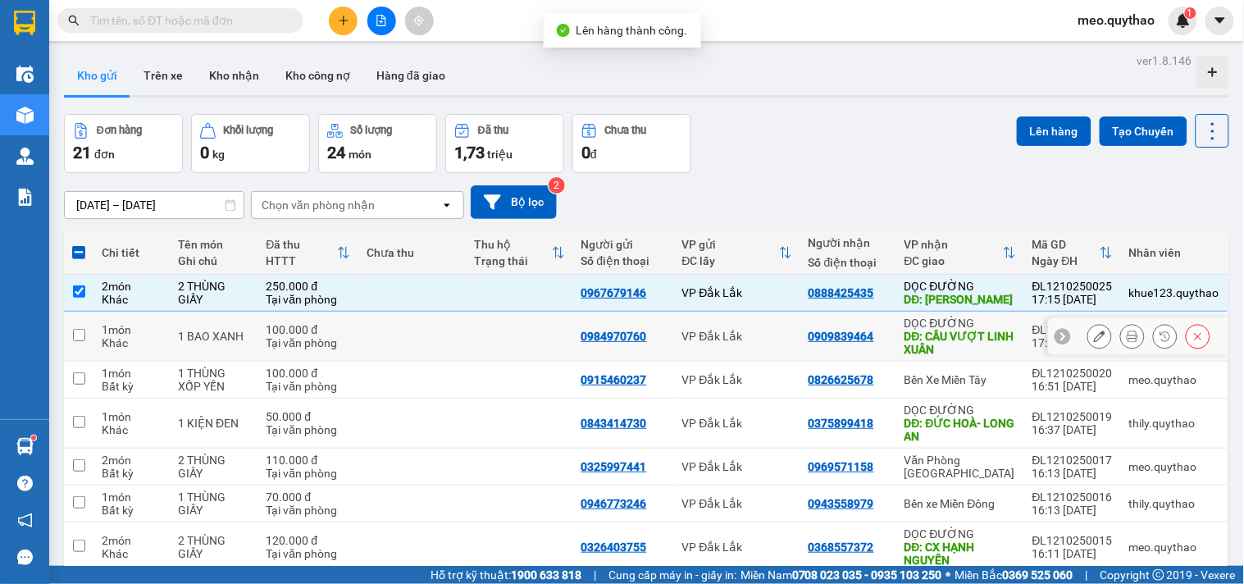
click at [956, 343] on div "DĐ: CẦU VƯỢT LINH XUÂN" at bounding box center [960, 343] width 112 height 26
checkbox input "true"
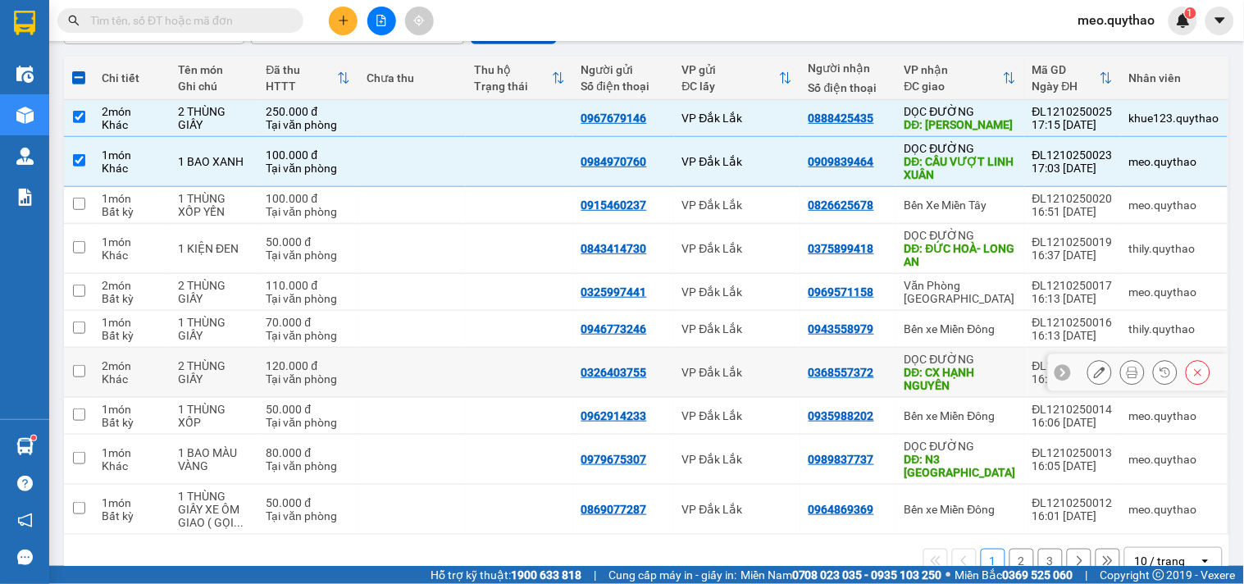
scroll to position [182, 0]
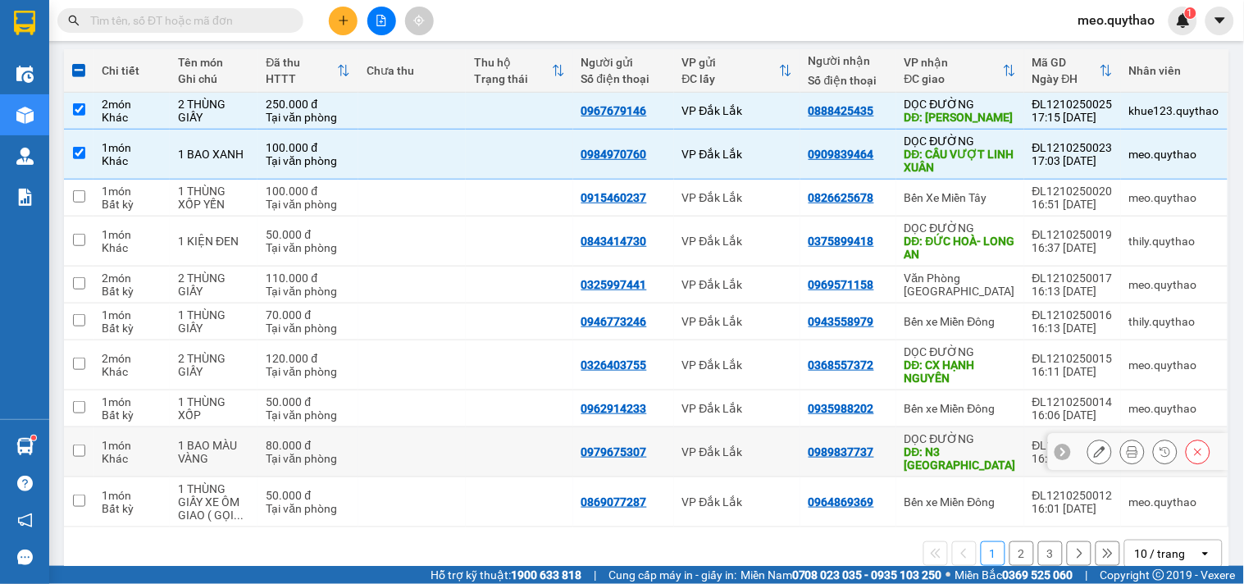
click at [964, 455] on div "DĐ: N3 [GEOGRAPHIC_DATA]" at bounding box center [960, 458] width 112 height 26
checkbox input "true"
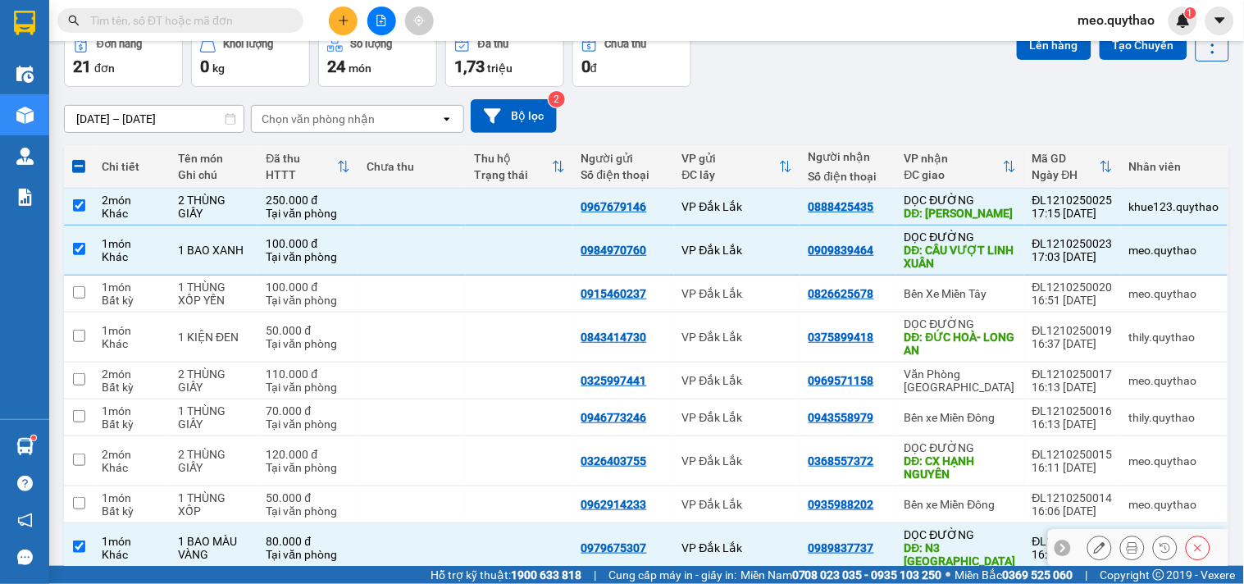
scroll to position [0, 0]
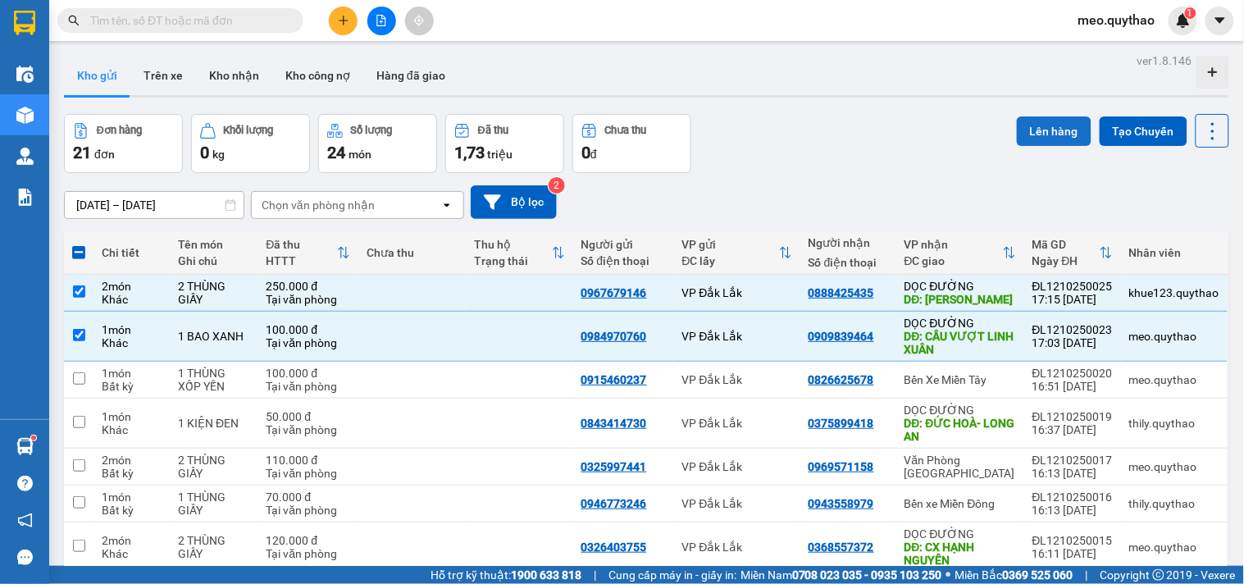
click at [1027, 130] on button "Lên hàng" at bounding box center [1054, 131] width 75 height 30
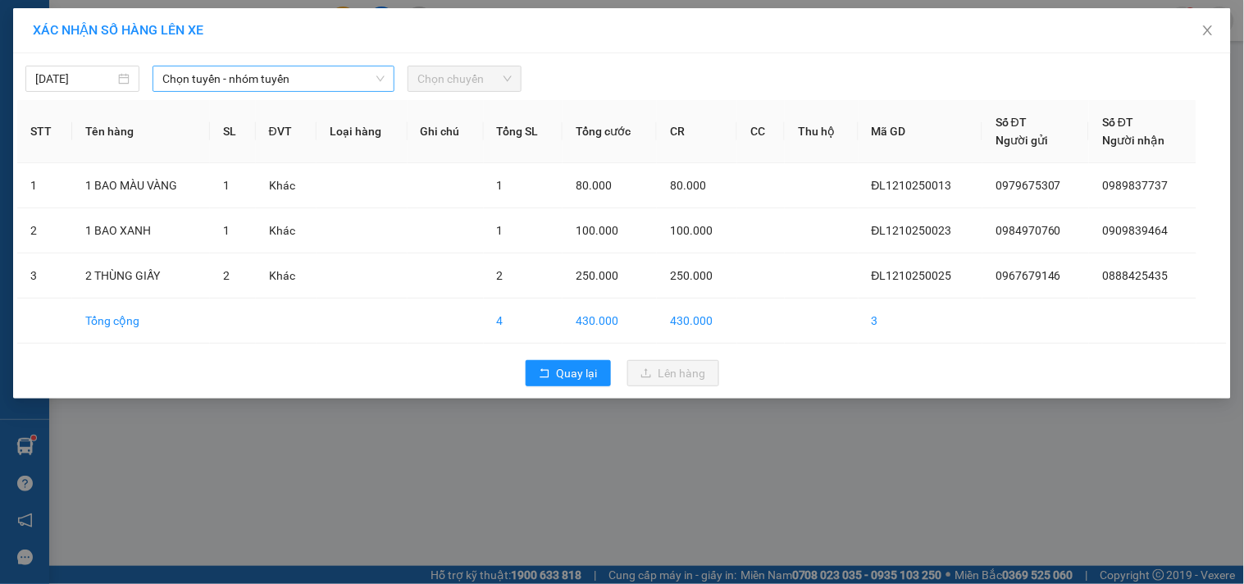
click at [350, 77] on span "Chọn tuyến - nhóm tuyến" at bounding box center [273, 78] width 222 height 25
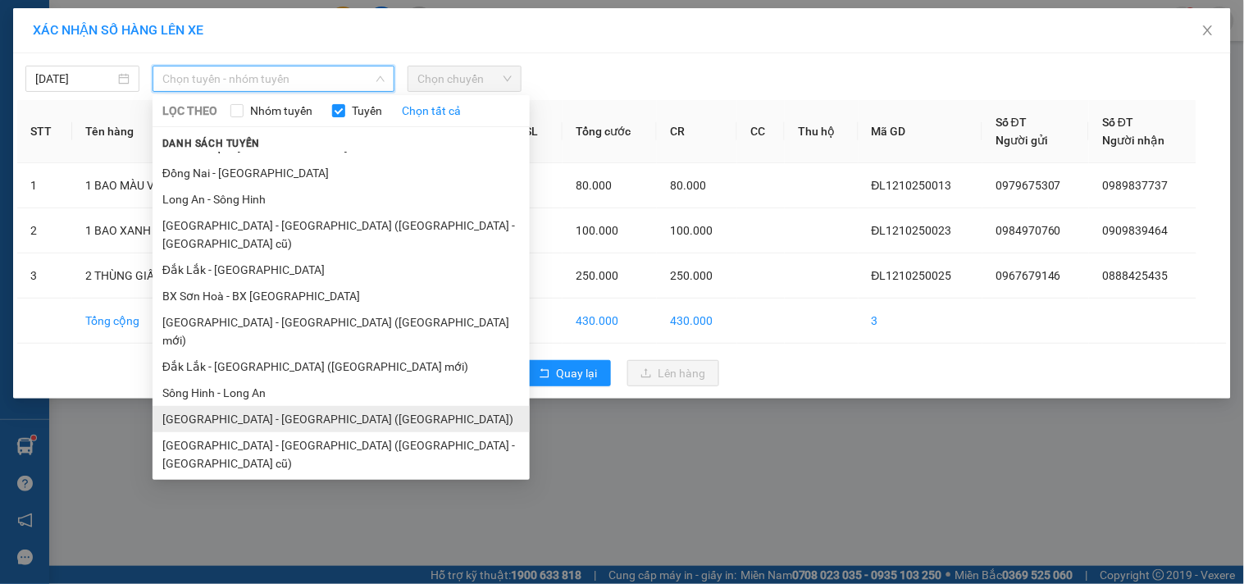
scroll to position [98, 0]
click at [281, 501] on li "Đắk Lắk - [GEOGRAPHIC_DATA]" at bounding box center [341, 514] width 377 height 26
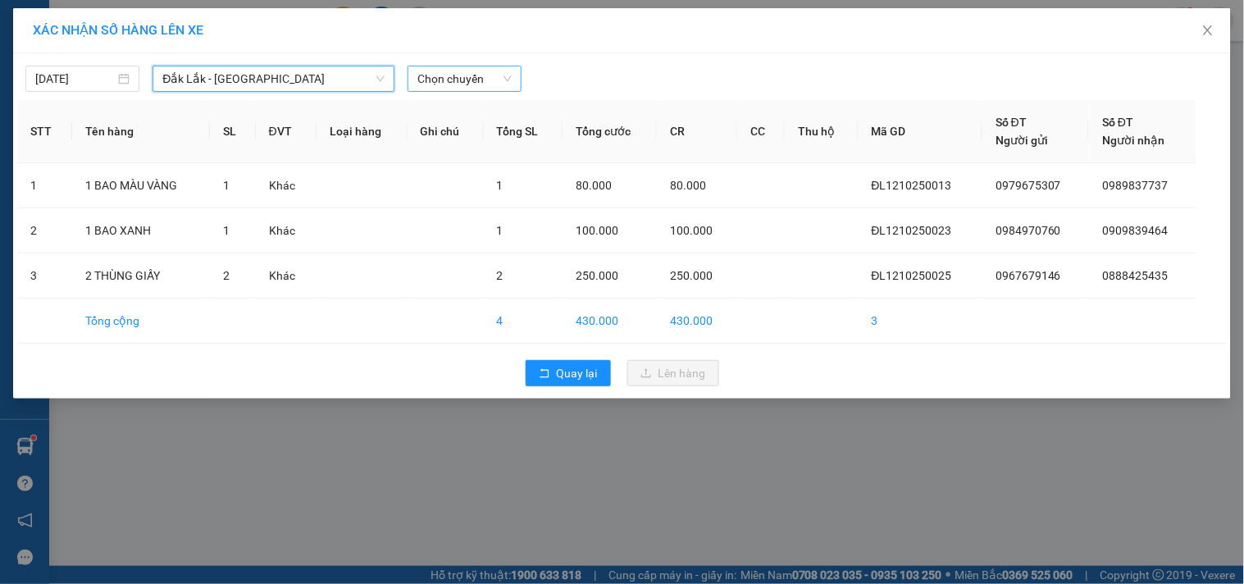
click at [476, 82] on span "Chọn chuyến" at bounding box center [464, 78] width 94 height 25
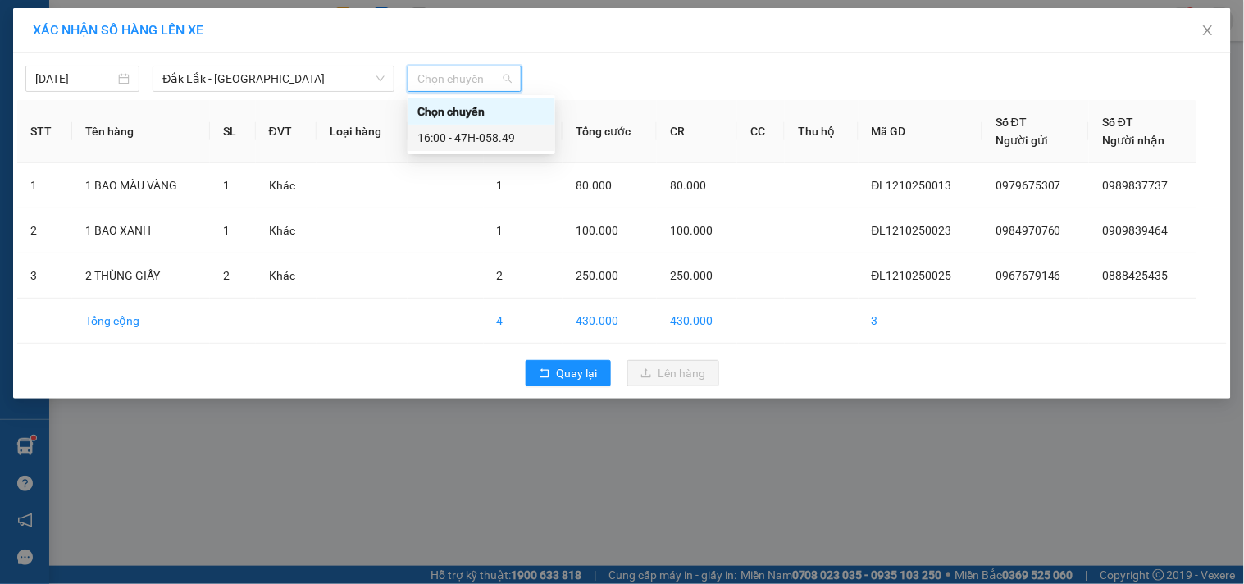
click at [474, 129] on div "16:00 - 47H-058.49" at bounding box center [481, 138] width 128 height 18
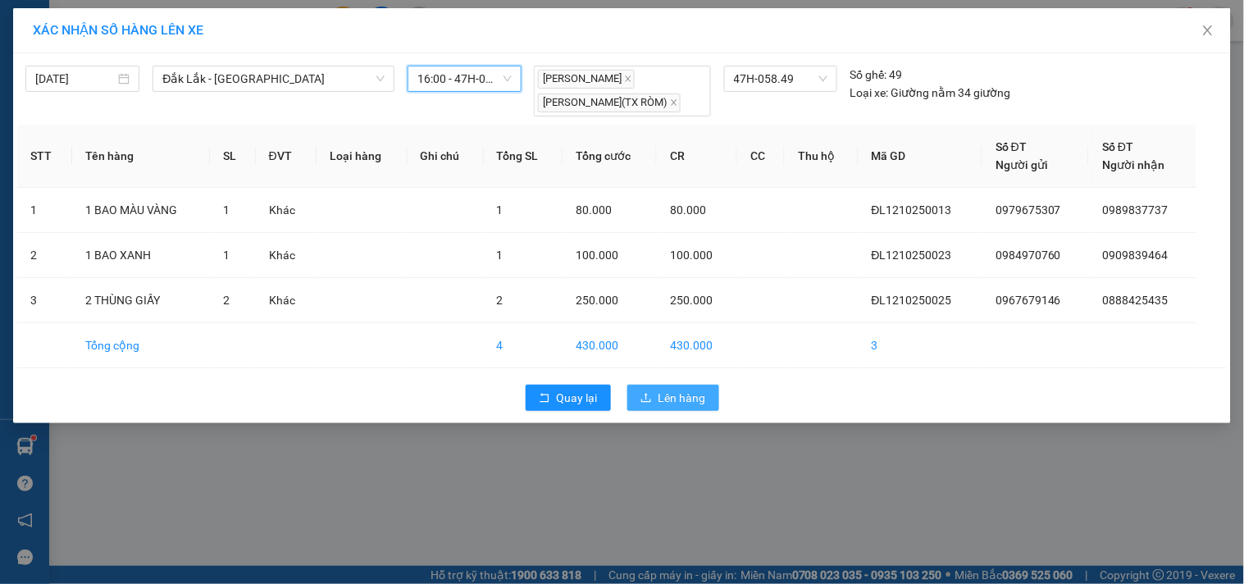
click at [681, 403] on span "Lên hàng" at bounding box center [682, 398] width 48 height 18
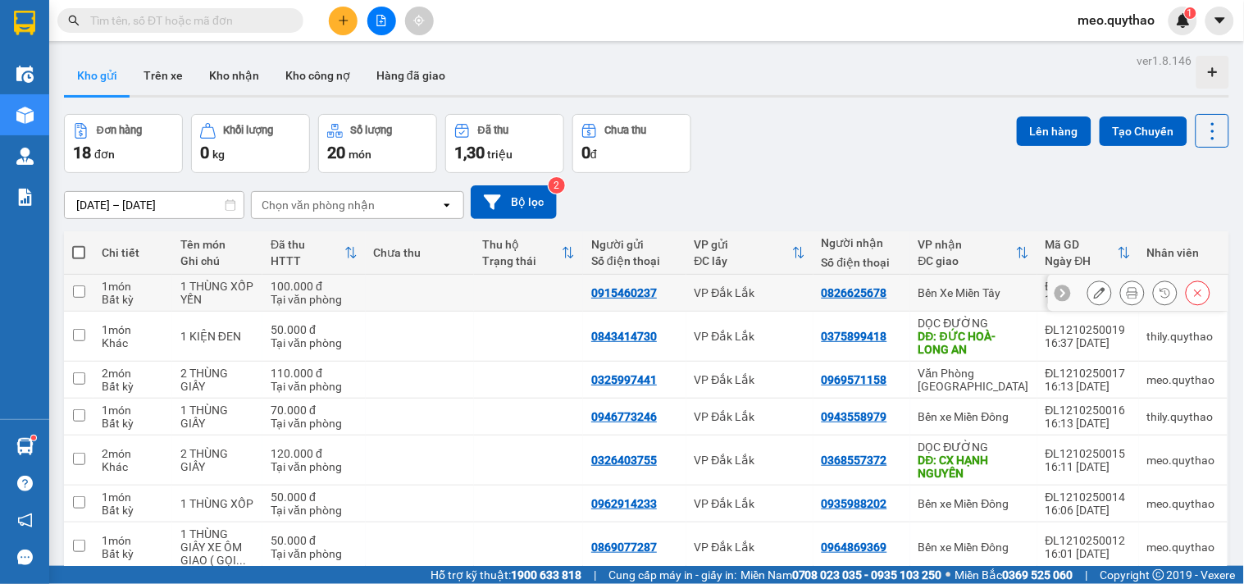
click at [982, 292] on div "Bến Xe Miền Tây" at bounding box center [973, 292] width 111 height 13
checkbox input "true"
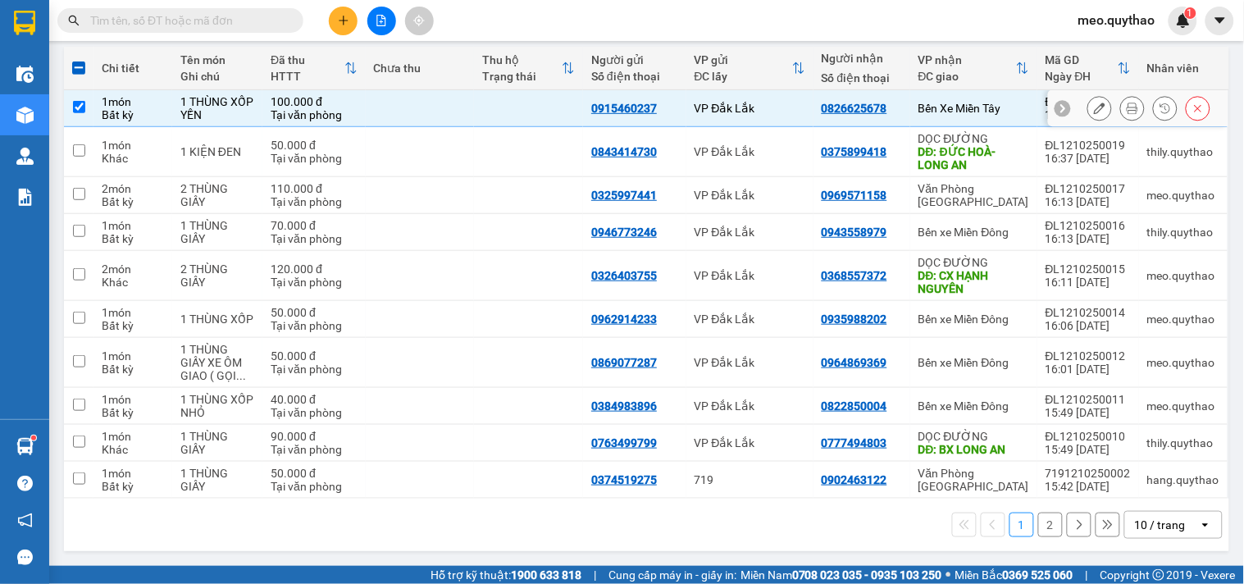
scroll to position [185, 0]
click at [996, 151] on div "DĐ: ĐỨC HOÀ- LONG AN" at bounding box center [973, 158] width 111 height 26
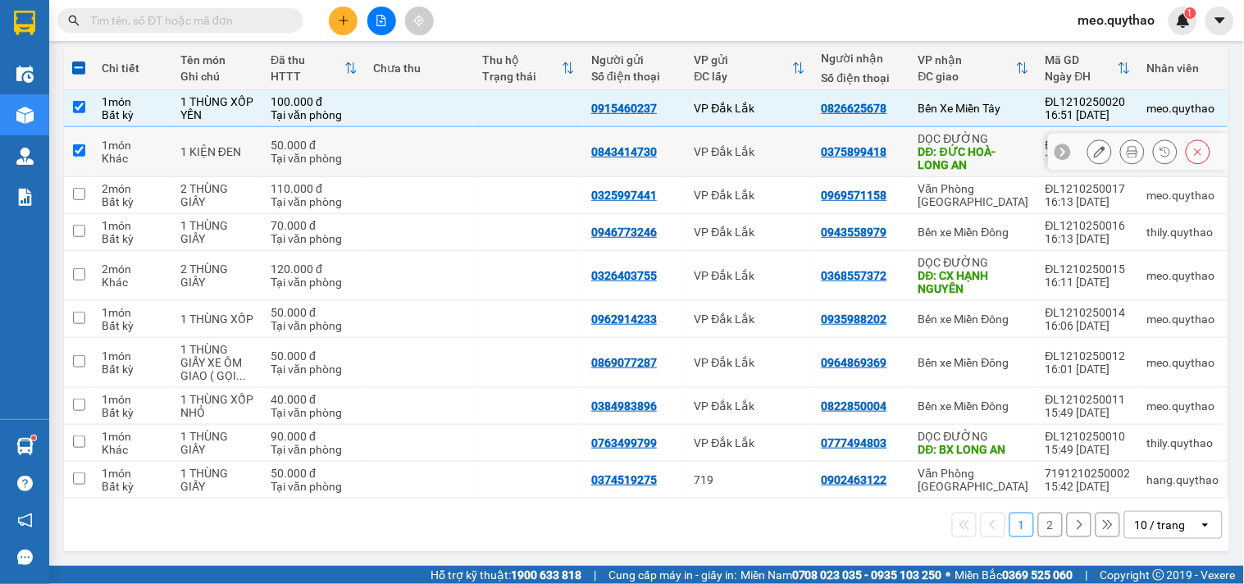
checkbox input "true"
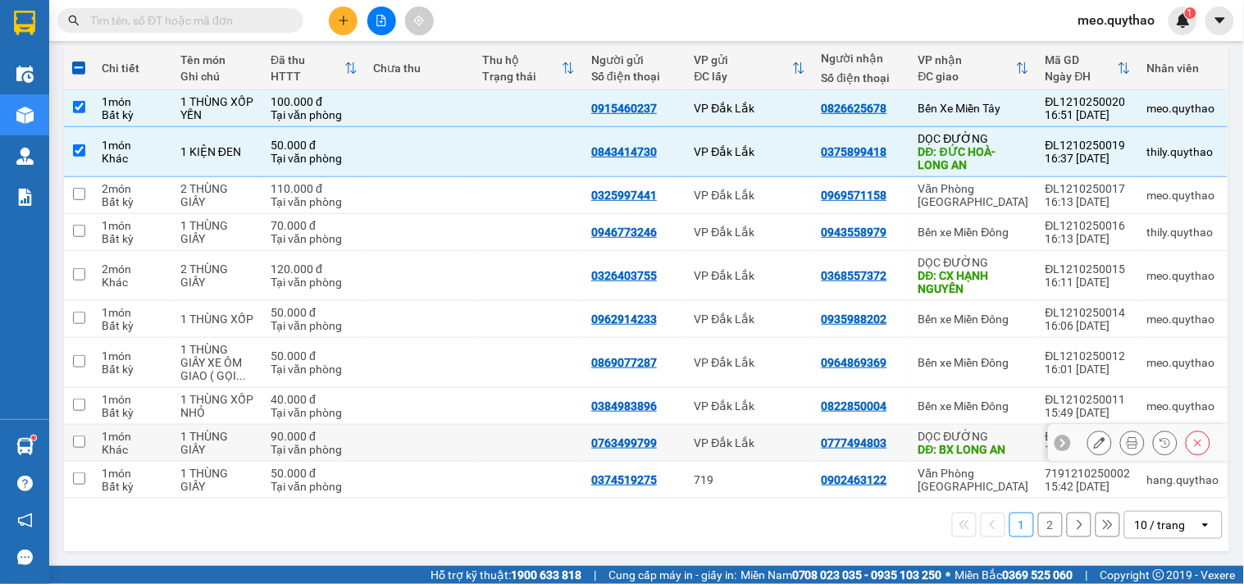
click at [986, 435] on div "DỌC ĐƯỜNG" at bounding box center [973, 436] width 111 height 13
checkbox input "true"
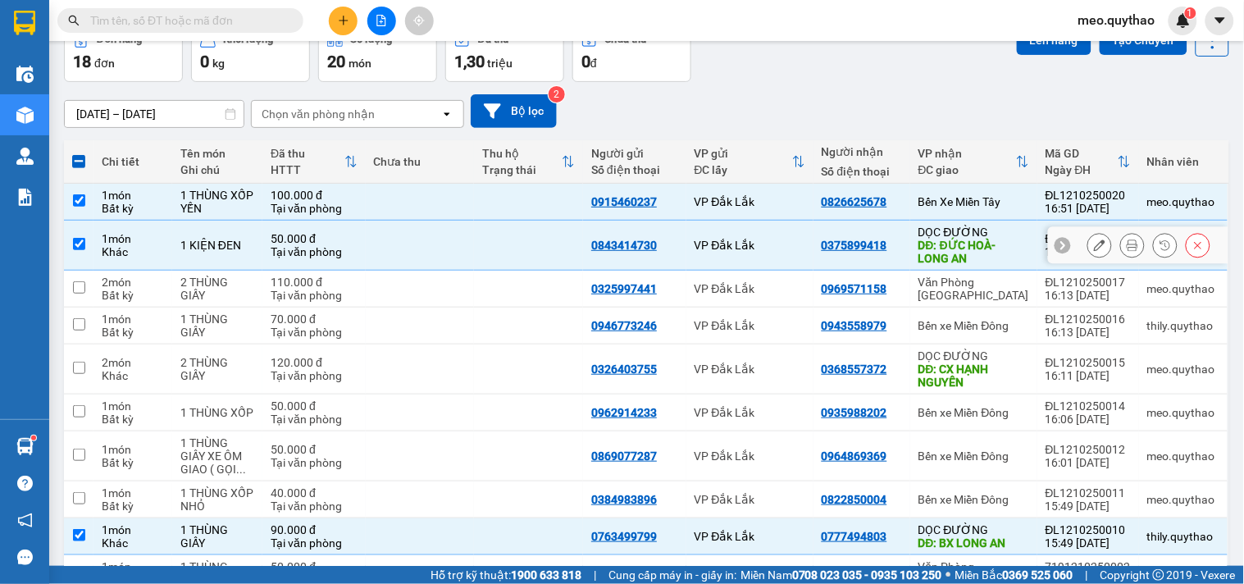
scroll to position [3, 0]
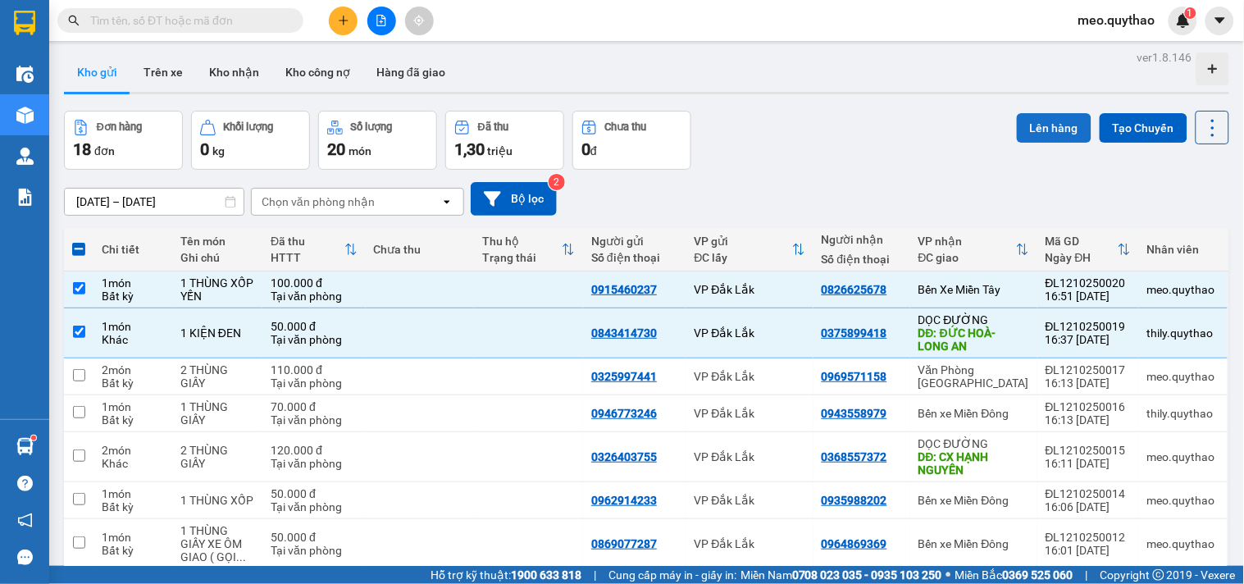
click at [1026, 125] on button "Lên hàng" at bounding box center [1054, 128] width 75 height 30
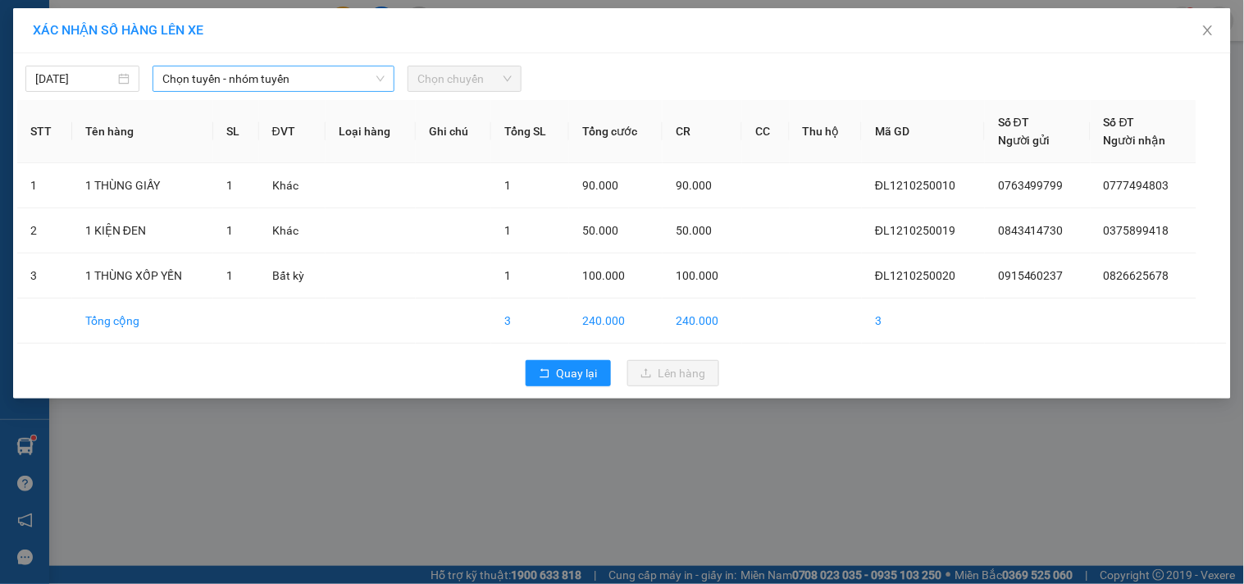
click at [216, 75] on span "Chọn tuyến - nhóm tuyến" at bounding box center [273, 78] width 222 height 25
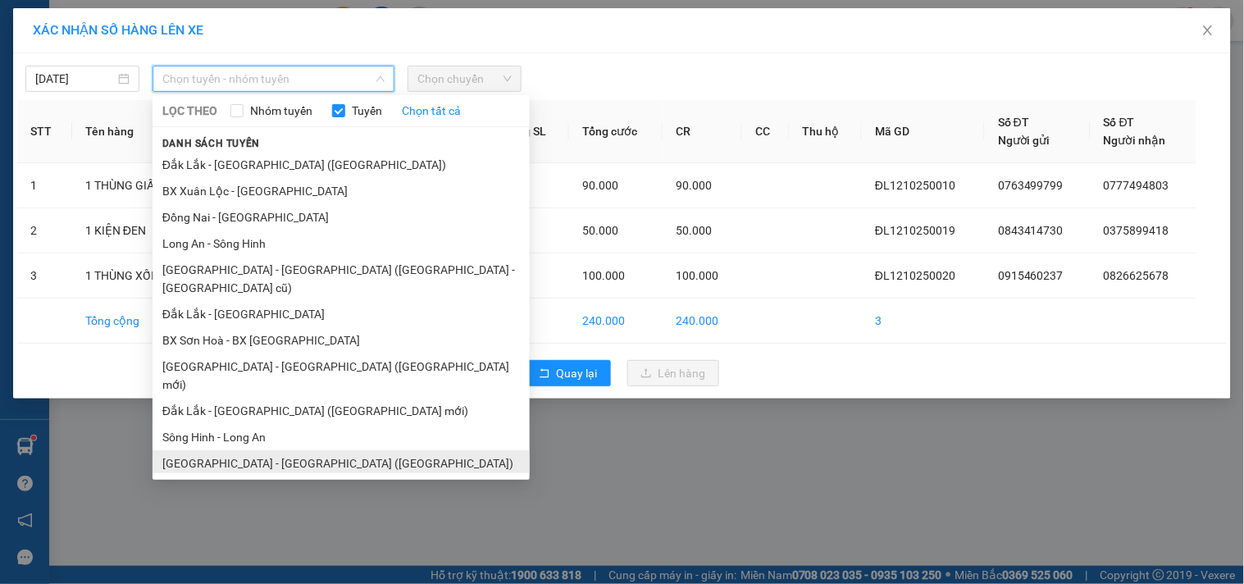
scroll to position [98, 0]
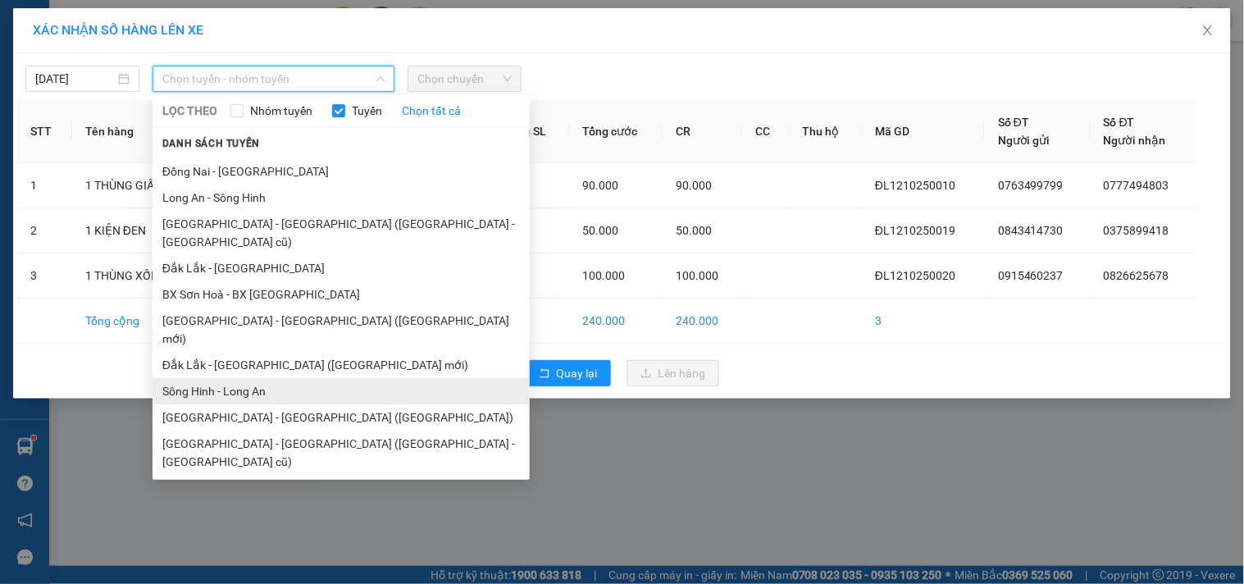
click at [267, 378] on li "Sông Hinh - Long An" at bounding box center [341, 391] width 377 height 26
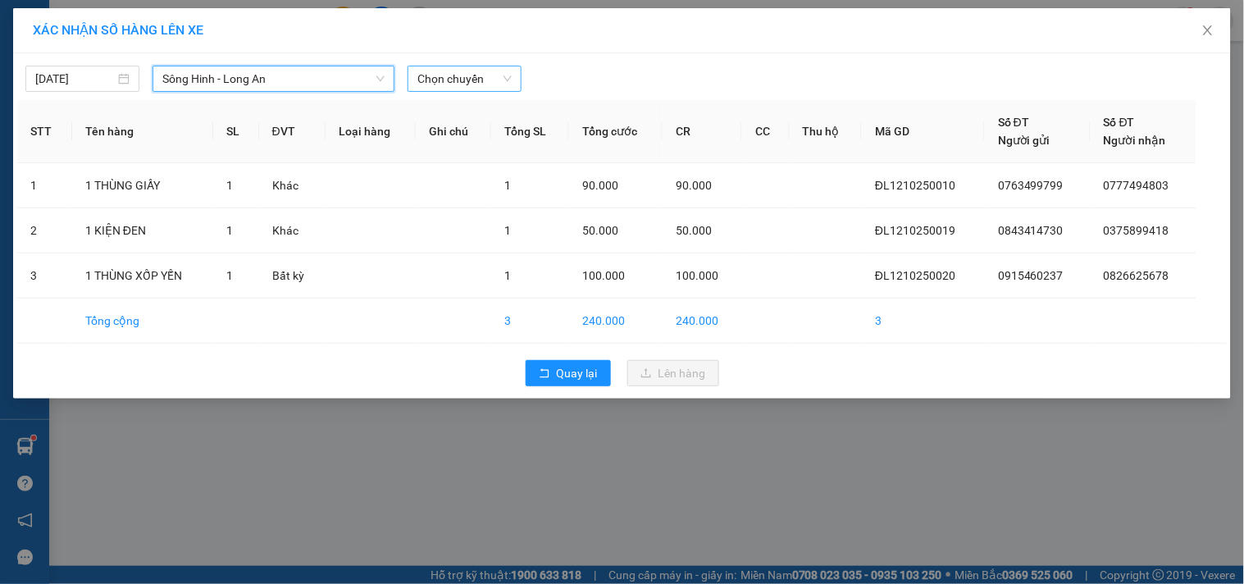
click at [460, 80] on span "Chọn chuyến" at bounding box center [464, 78] width 94 height 25
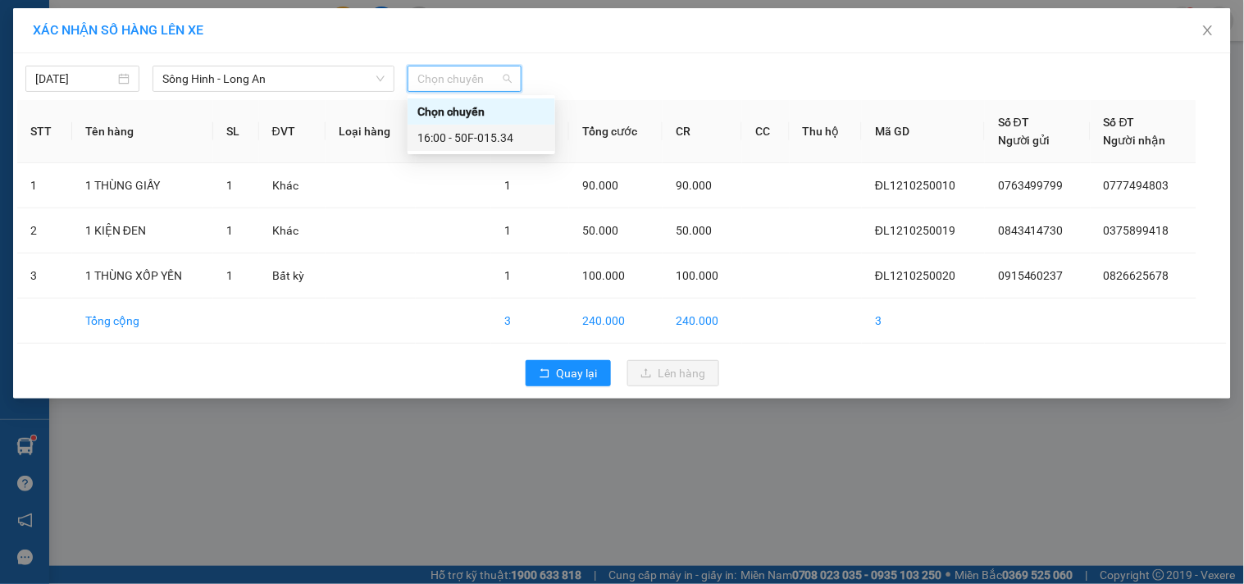
click at [482, 135] on div "16:00 - 50F-015.34" at bounding box center [481, 138] width 128 height 18
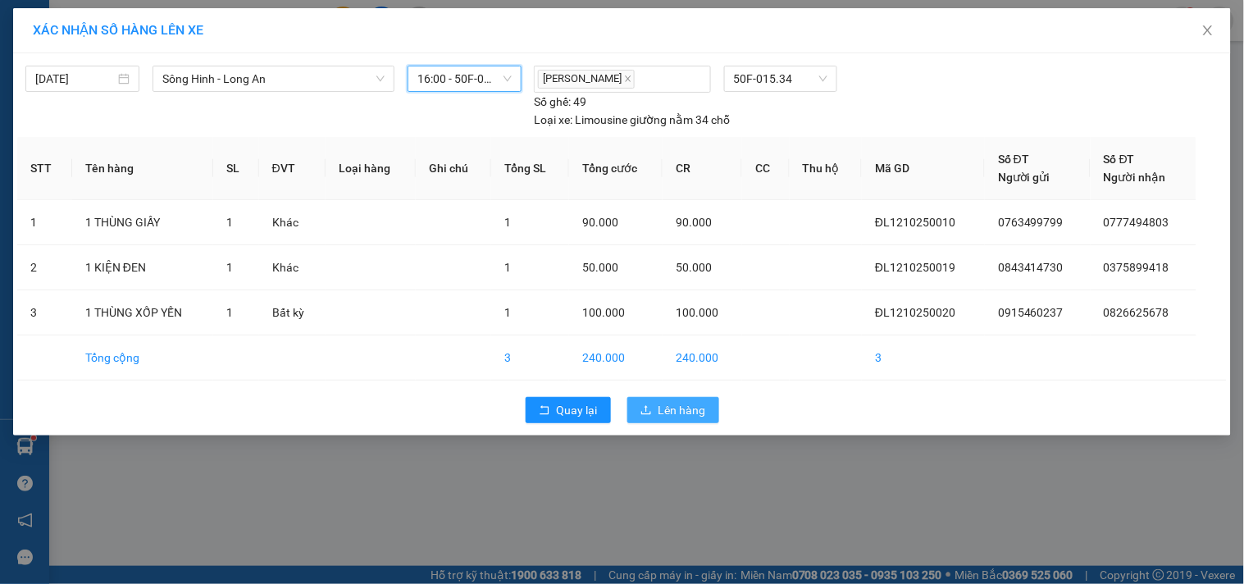
click at [657, 415] on button "Lên hàng" at bounding box center [673, 410] width 92 height 26
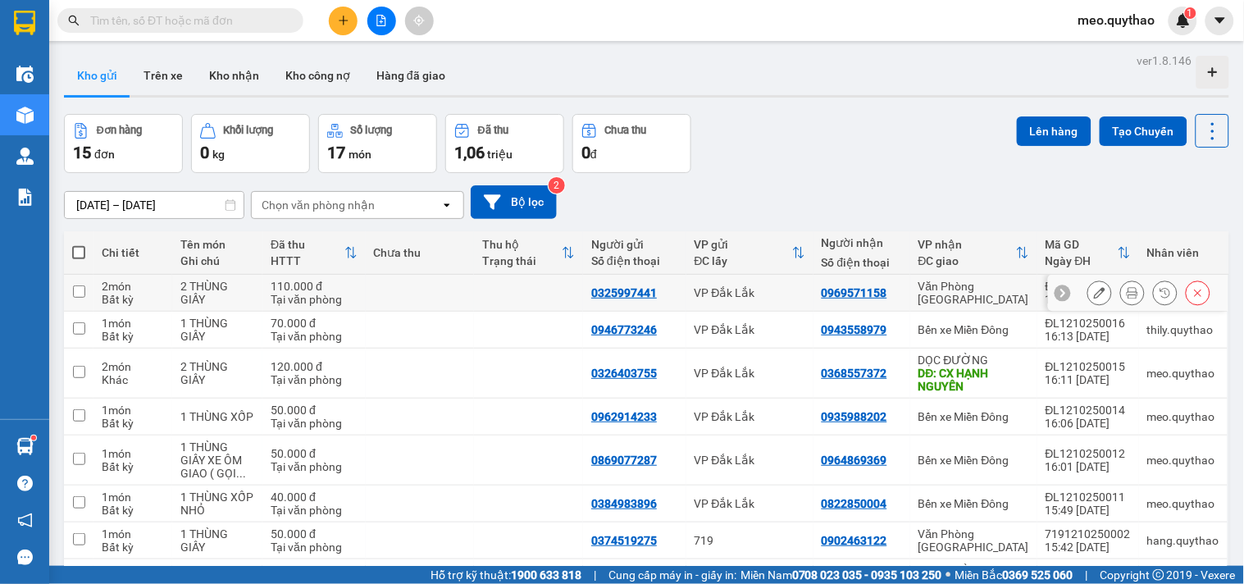
click at [965, 300] on td "Văn Phòng [GEOGRAPHIC_DATA]" at bounding box center [973, 293] width 127 height 37
checkbox input "true"
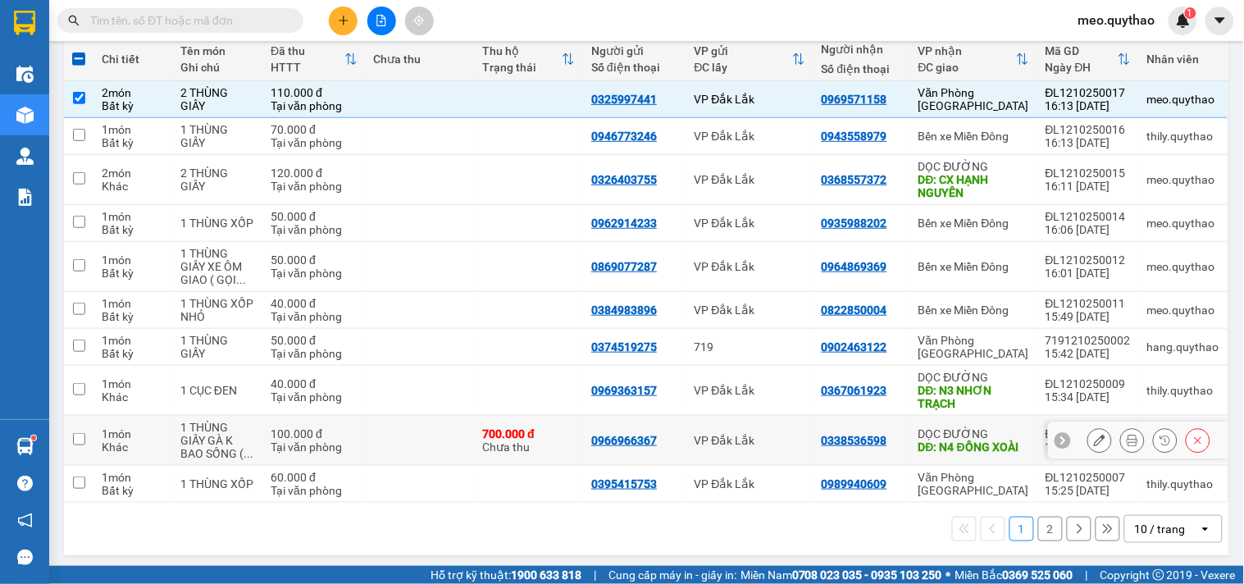
scroll to position [199, 0]
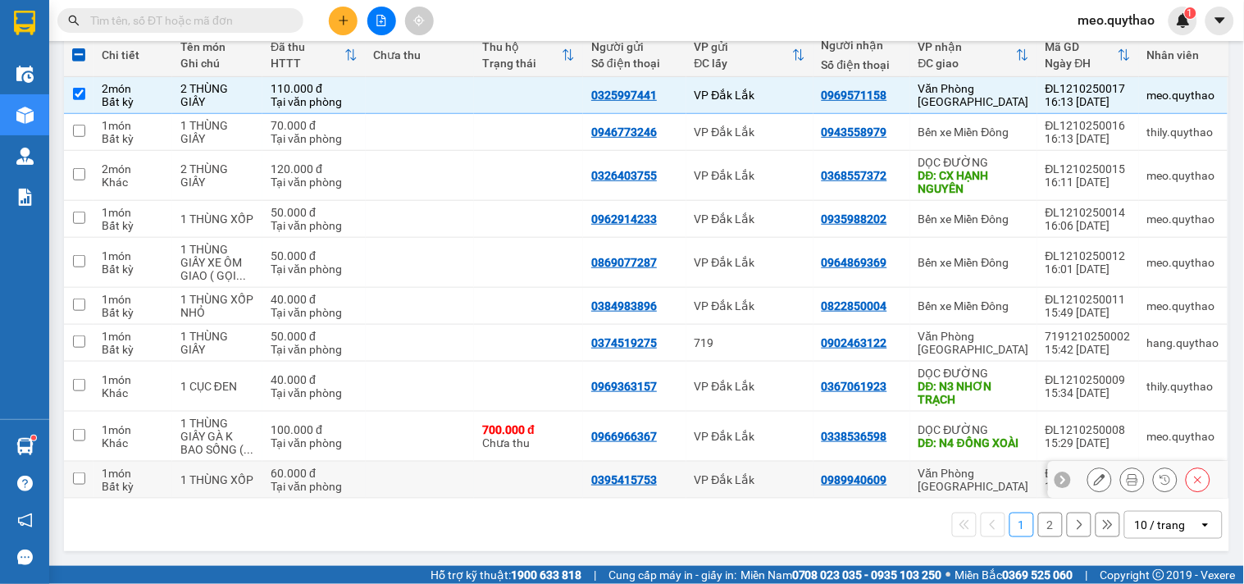
click at [978, 481] on div "Văn Phòng [GEOGRAPHIC_DATA]" at bounding box center [973, 480] width 111 height 26
checkbox input "true"
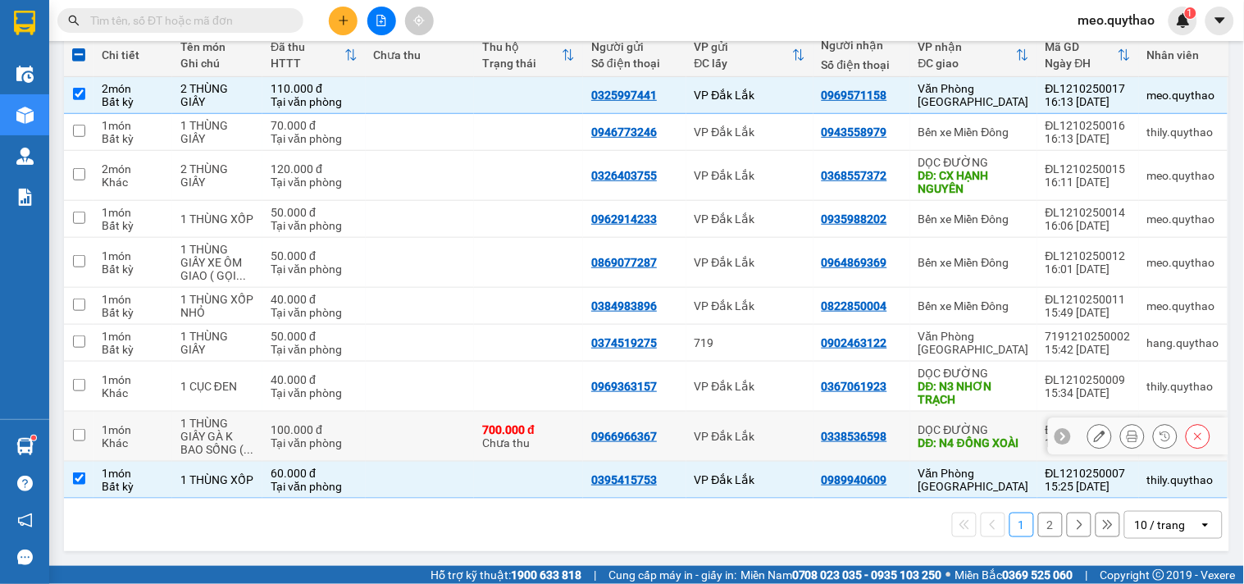
click at [962, 436] on div "DĐ: N4 ĐỒNG XOÀI" at bounding box center [973, 442] width 111 height 13
checkbox input "true"
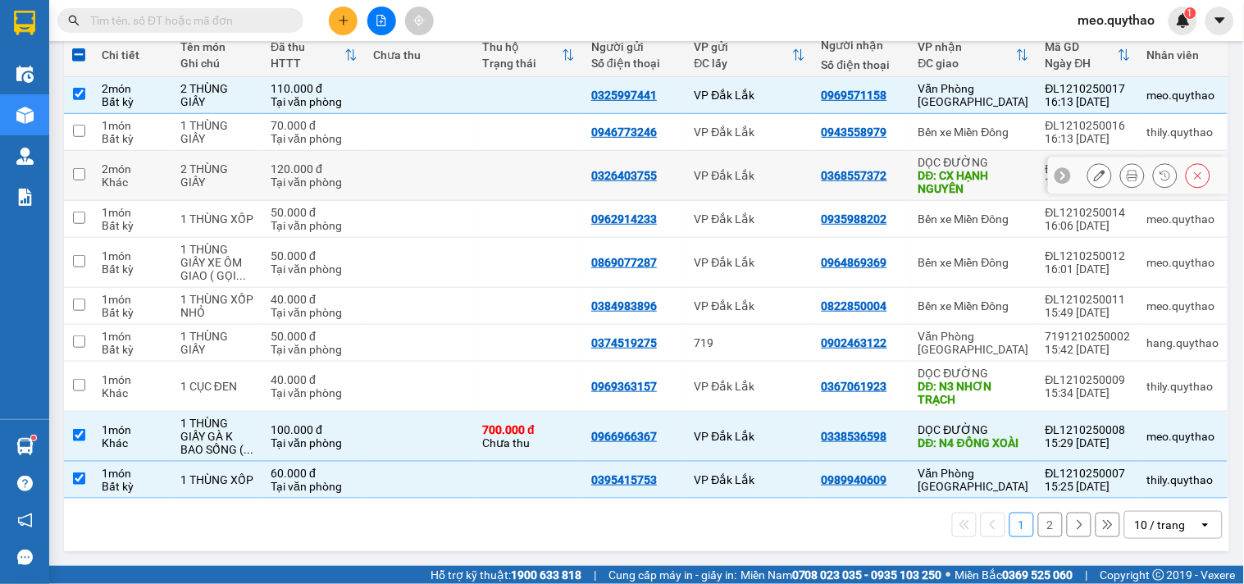
scroll to position [0, 0]
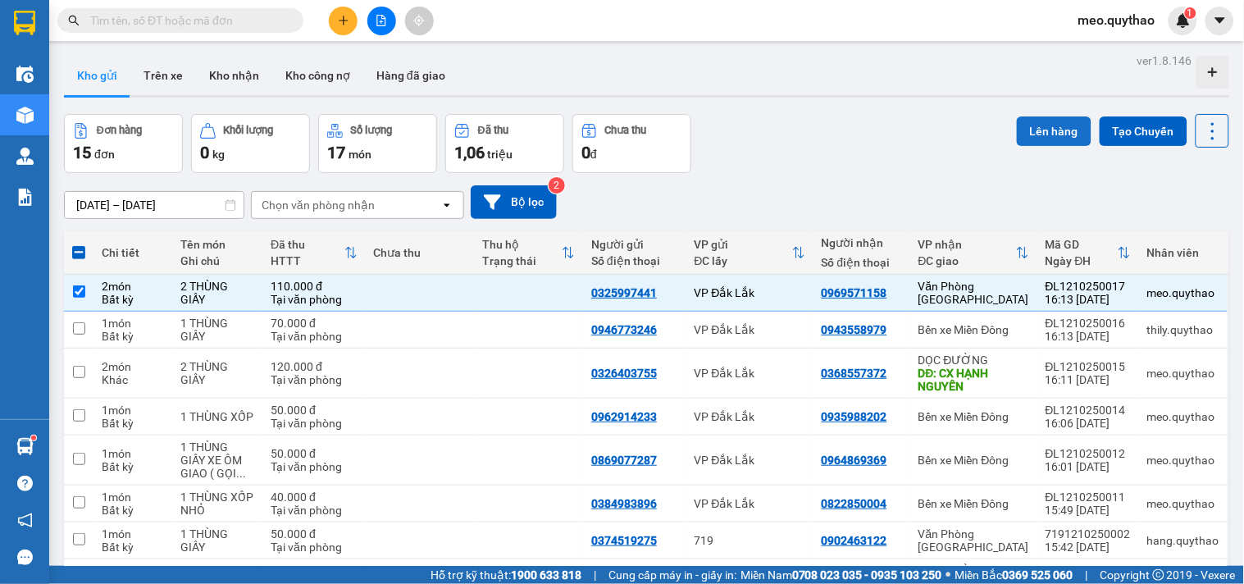
click at [1029, 129] on button "Lên hàng" at bounding box center [1054, 131] width 75 height 30
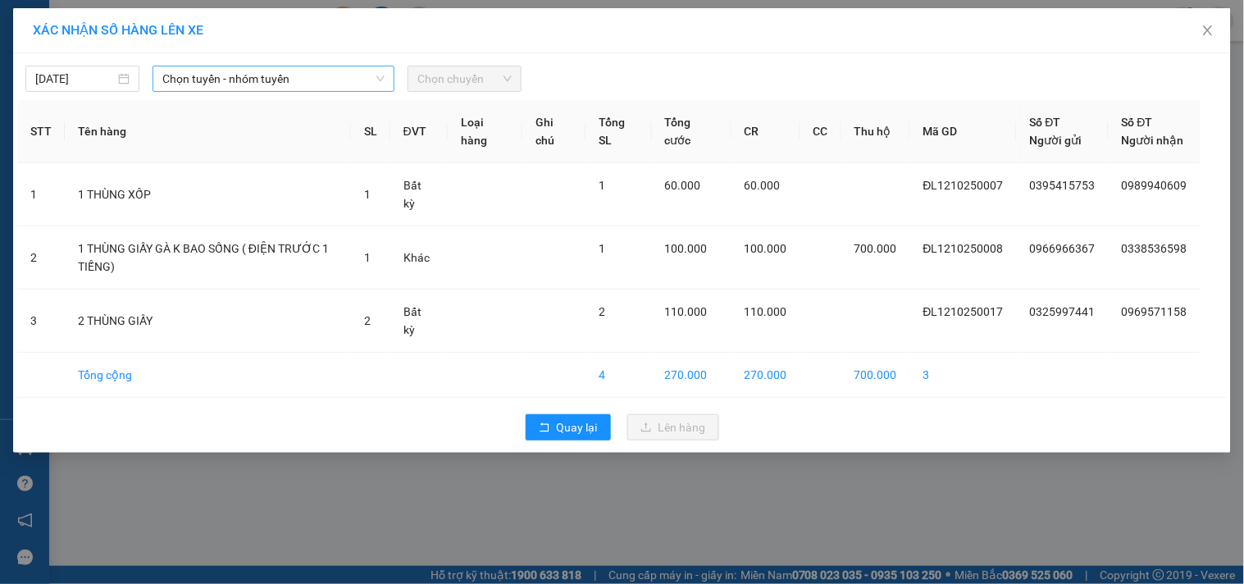
click at [354, 67] on span "Chọn tuyến - nhóm tuyến" at bounding box center [273, 78] width 222 height 25
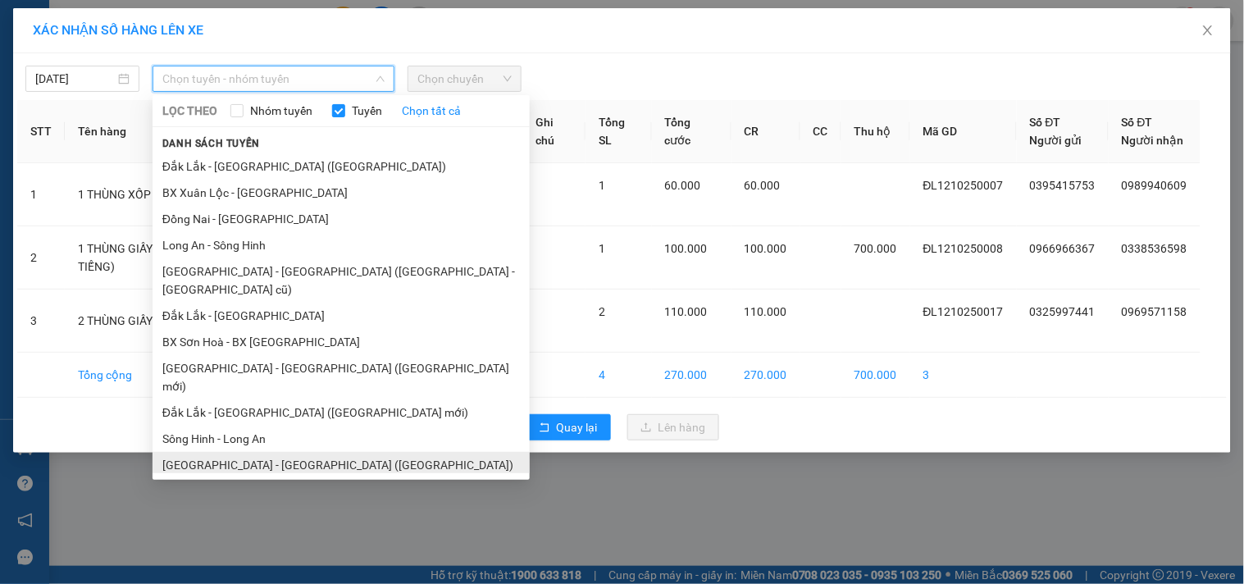
scroll to position [98, 0]
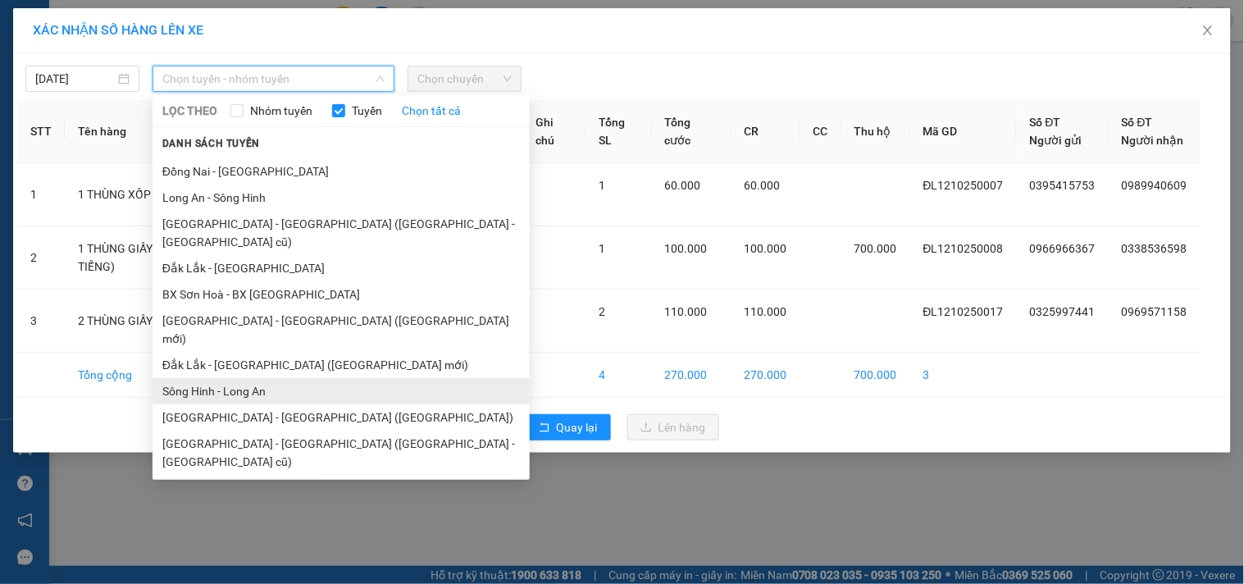
click at [258, 378] on li "Sông Hinh - Long An" at bounding box center [341, 391] width 377 height 26
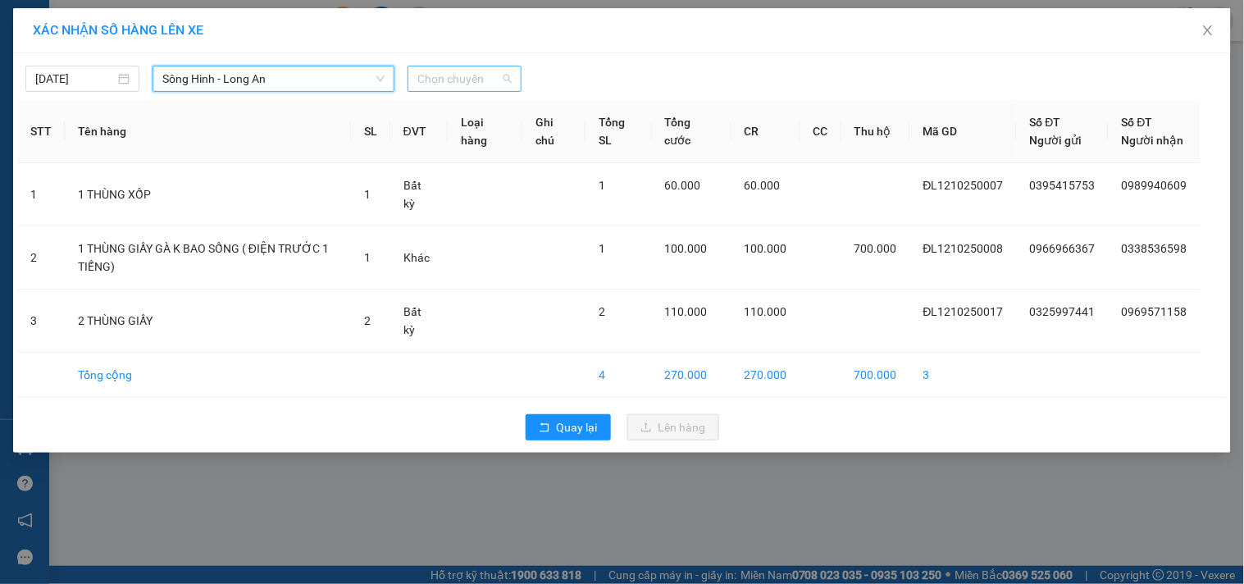
click at [489, 75] on span "Chọn chuyến" at bounding box center [464, 78] width 94 height 25
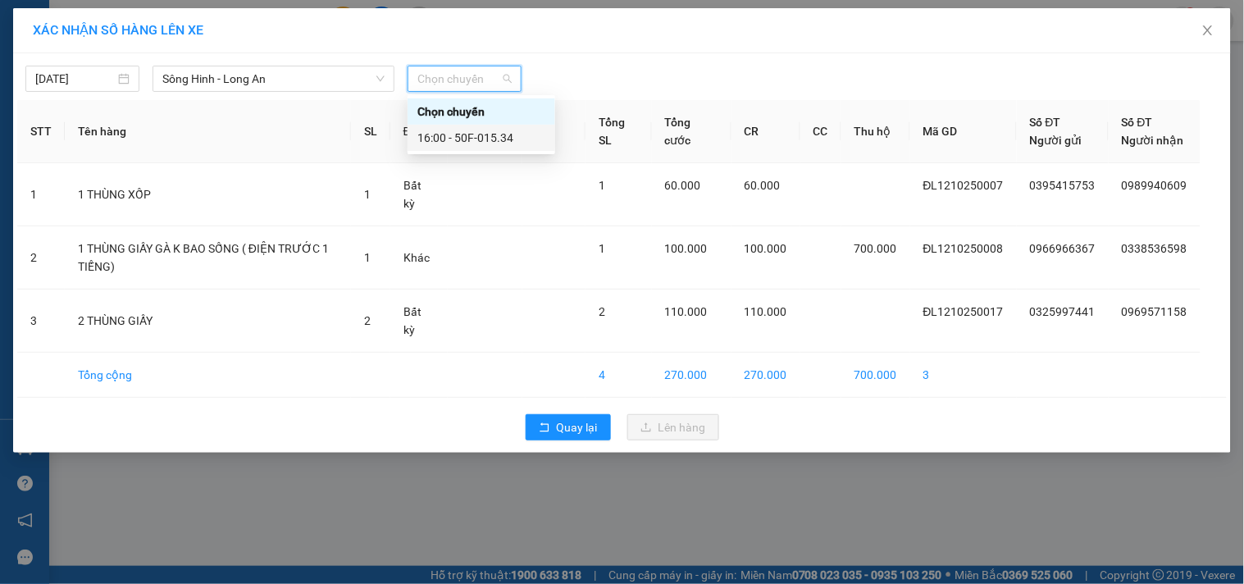
click at [508, 141] on div "16:00 - 50F-015.34" at bounding box center [481, 138] width 128 height 18
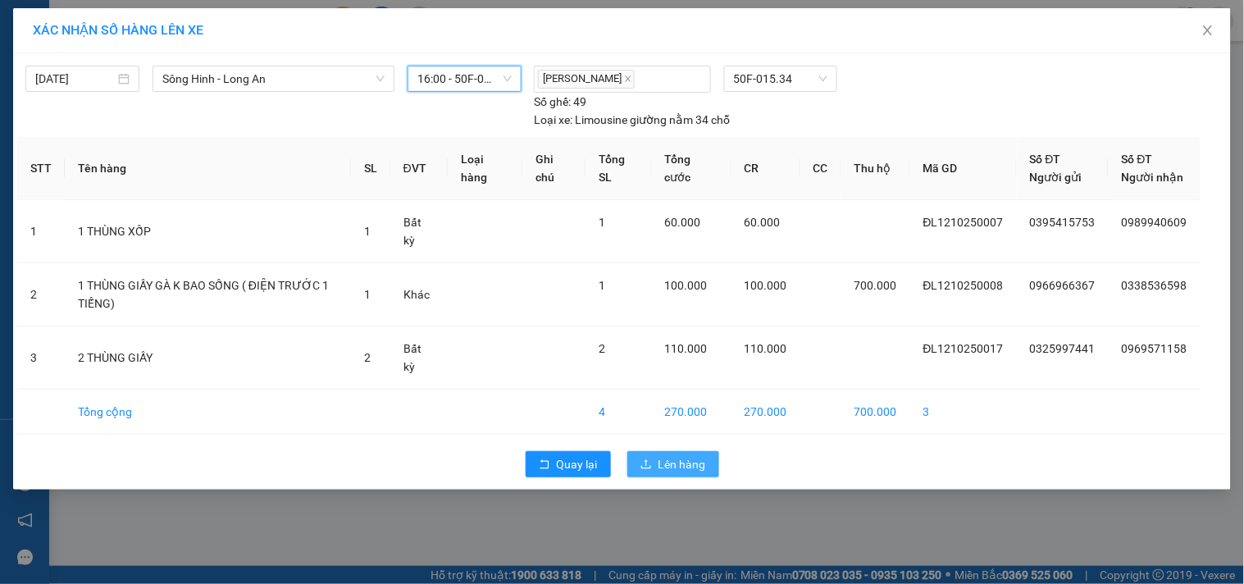
click at [709, 466] on button "Lên hàng" at bounding box center [673, 464] width 92 height 26
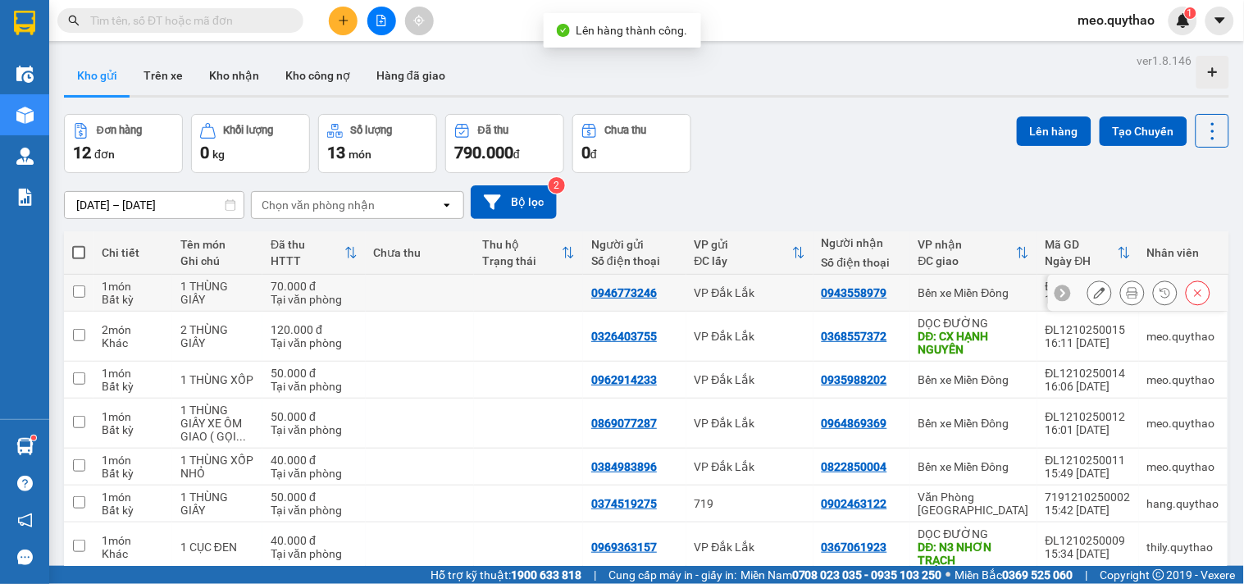
click at [964, 301] on td "Bến xe Miền Đông" at bounding box center [973, 293] width 127 height 37
checkbox input "true"
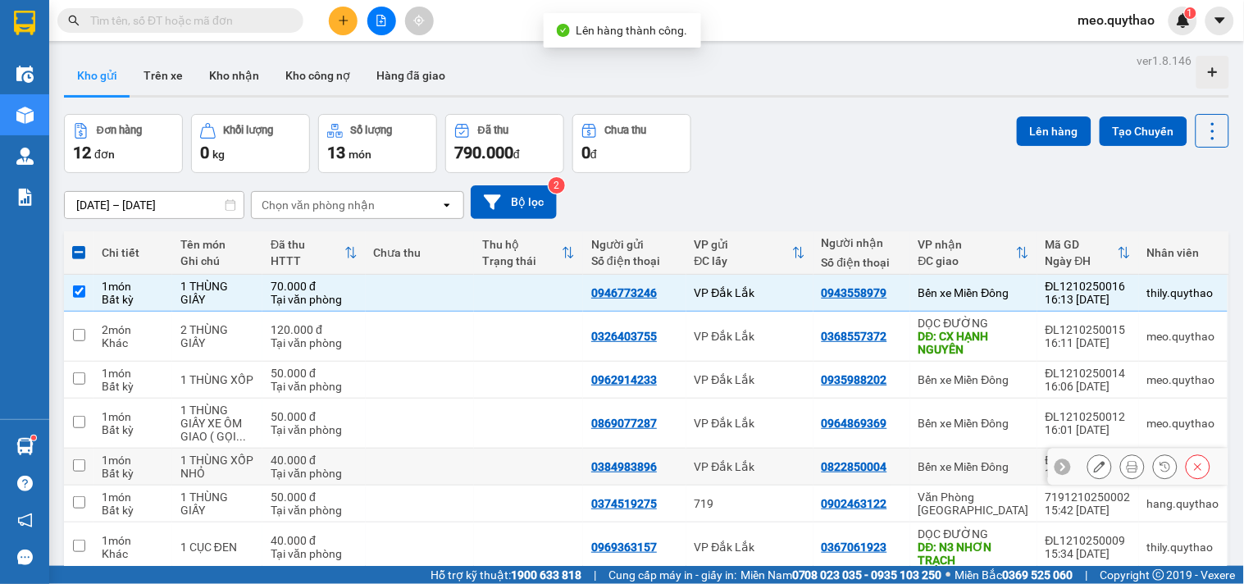
scroll to position [182, 0]
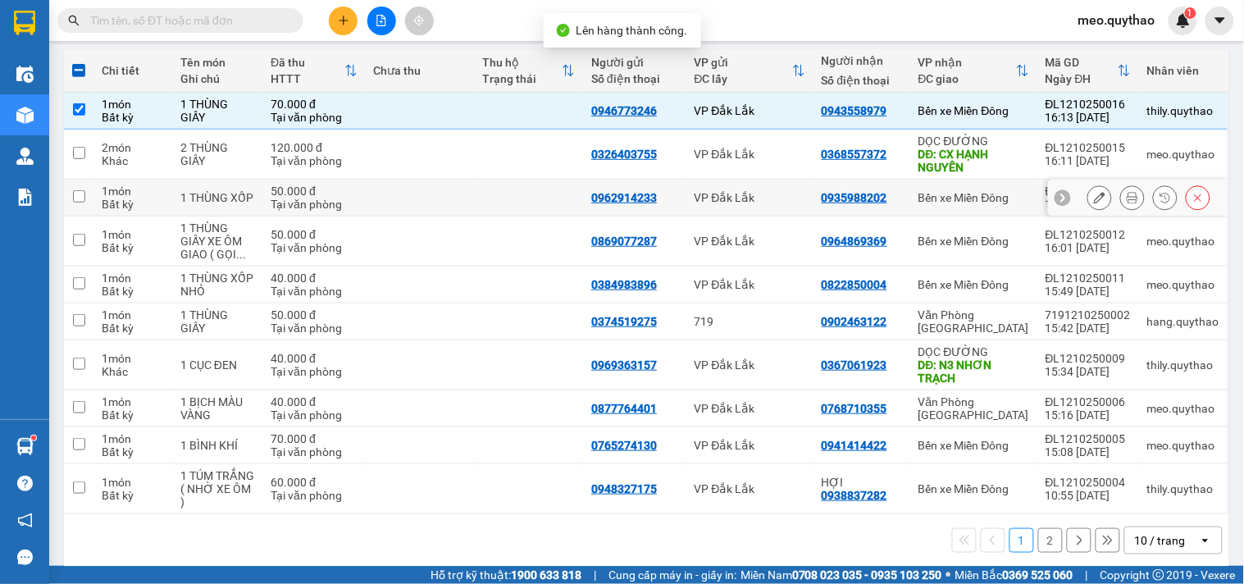
click at [964, 203] on div "Bến xe Miền Đông" at bounding box center [973, 197] width 111 height 13
checkbox input "true"
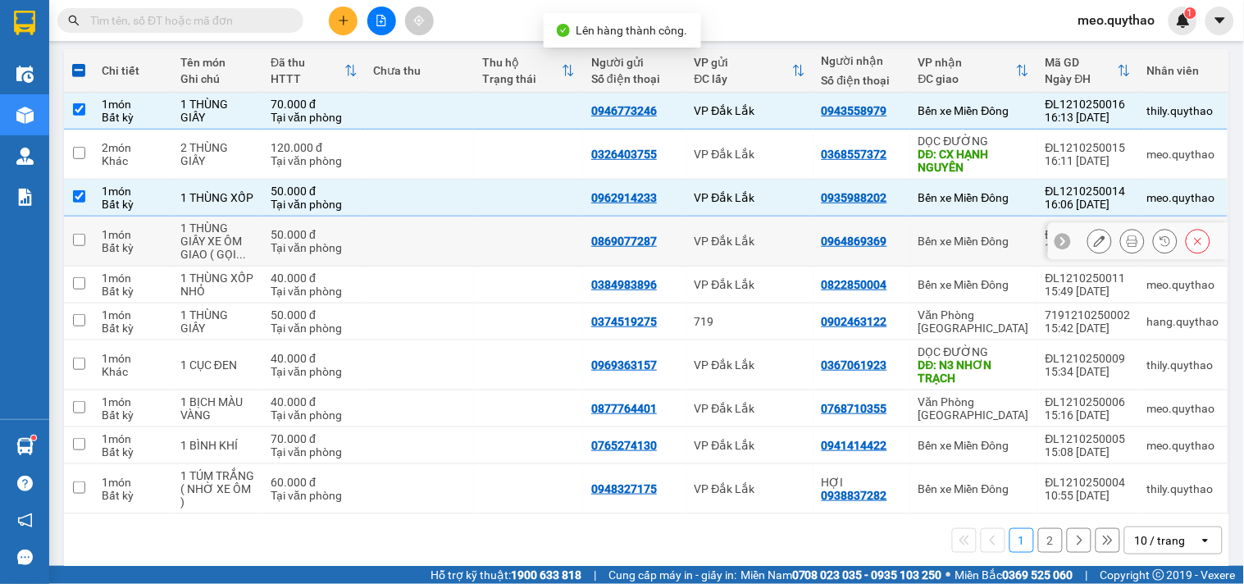
click at [972, 242] on div "Bến xe Miền Đông" at bounding box center [973, 241] width 111 height 13
checkbox input "true"
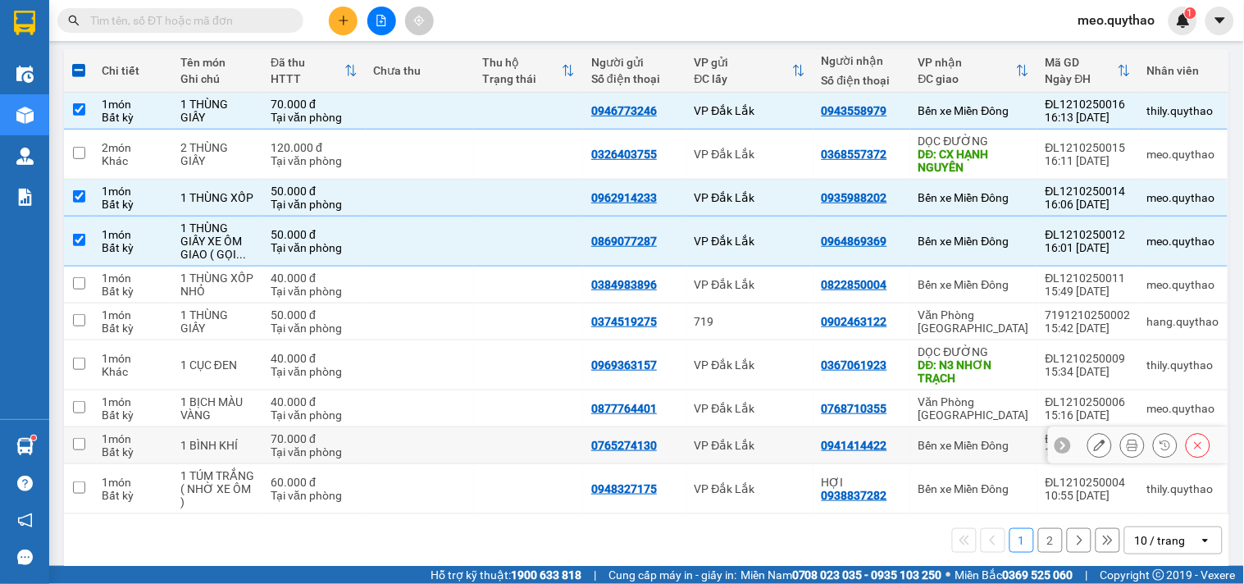
click at [991, 452] on div "Bến xe Miền Đông" at bounding box center [973, 445] width 111 height 13
checkbox input "true"
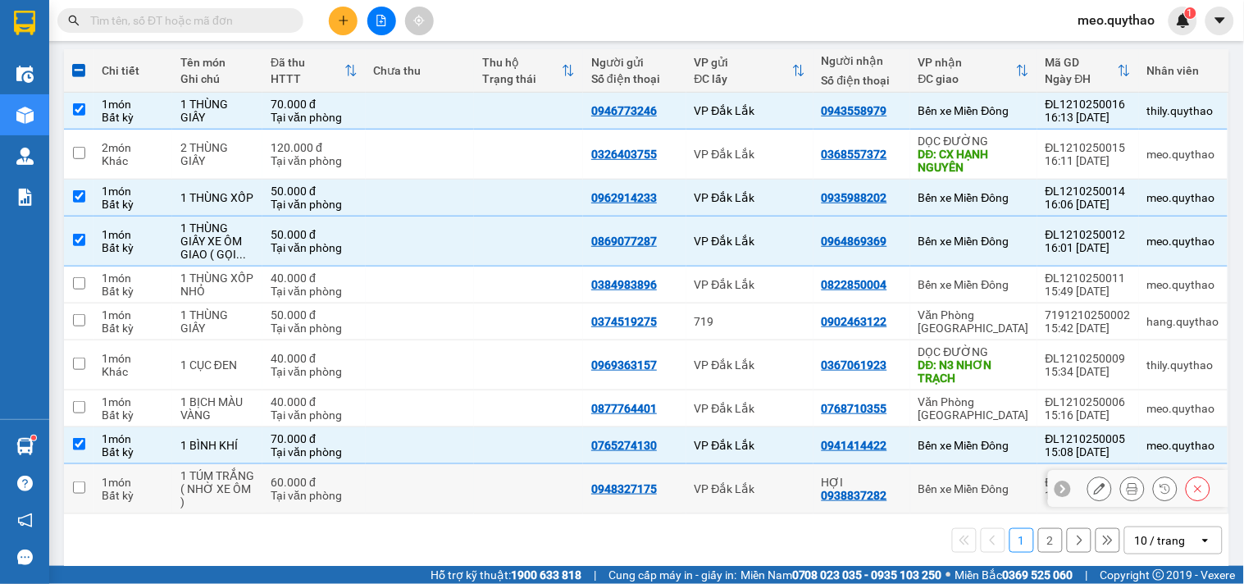
click at [982, 478] on td "Bến xe Miền Đông" at bounding box center [973, 489] width 127 height 50
checkbox input "true"
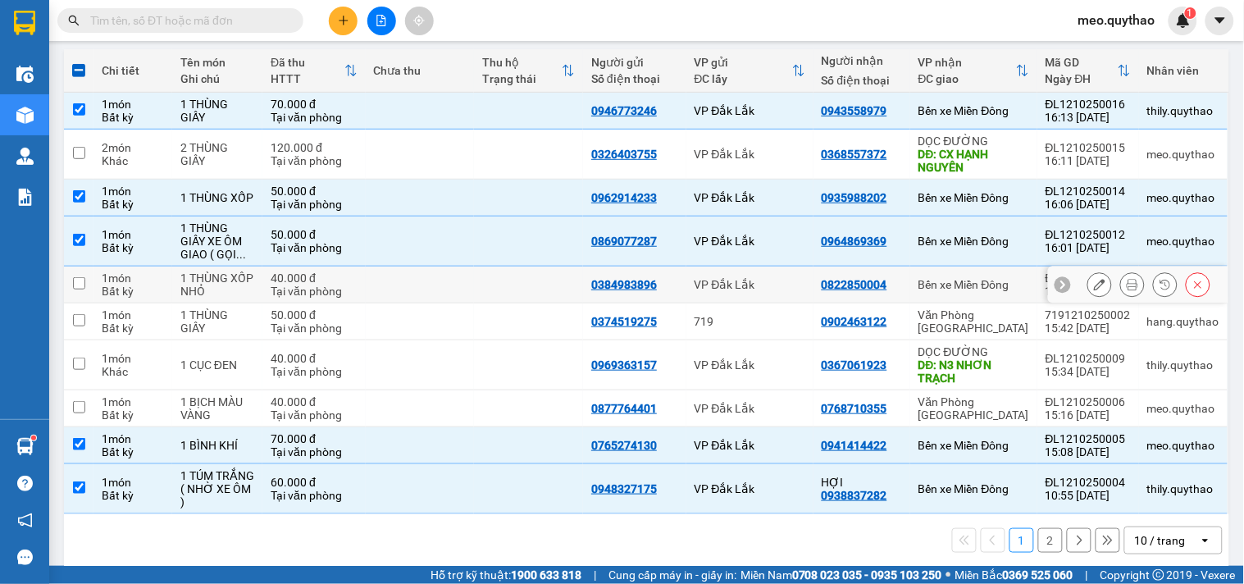
click at [987, 290] on div "Bến xe Miền Đông" at bounding box center [973, 284] width 111 height 13
checkbox input "true"
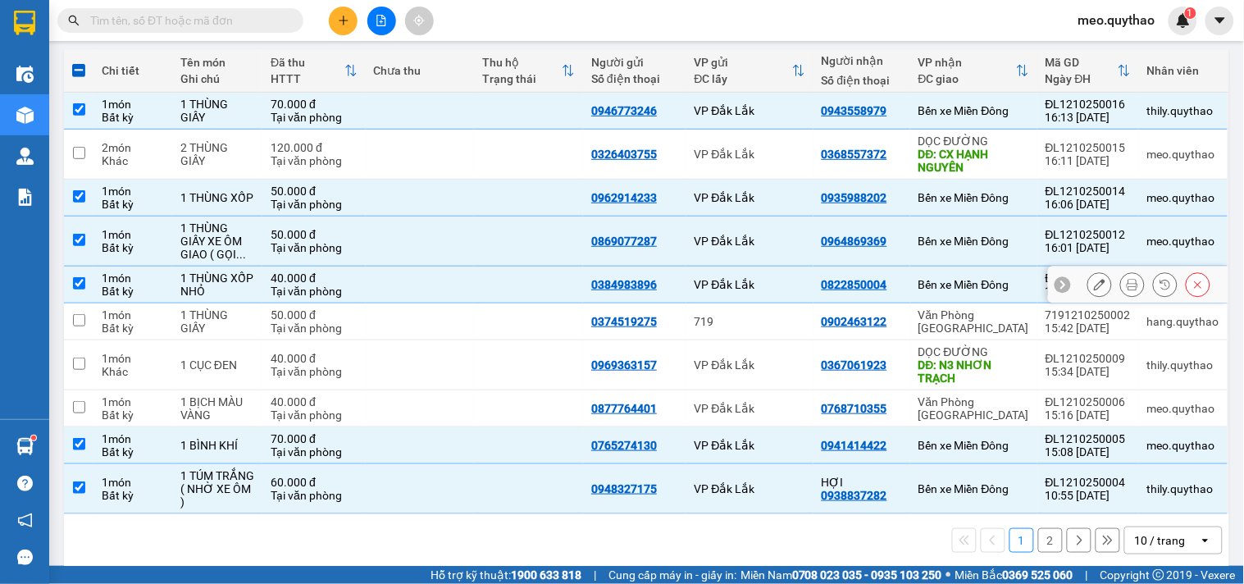
scroll to position [0, 0]
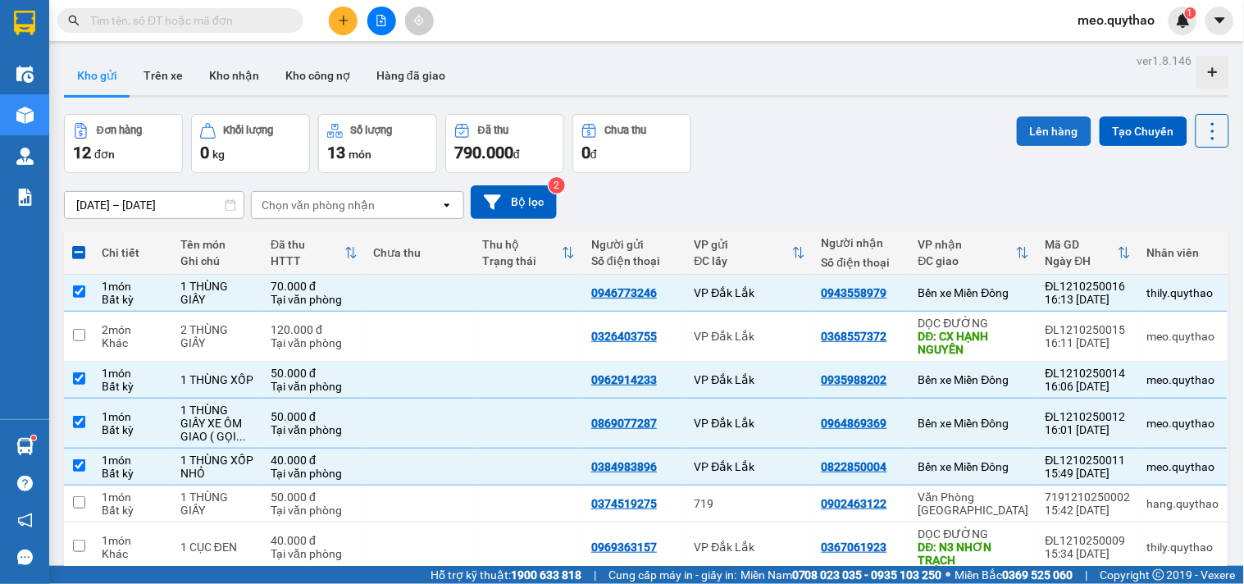
click at [1044, 128] on button "Lên hàng" at bounding box center [1054, 131] width 75 height 30
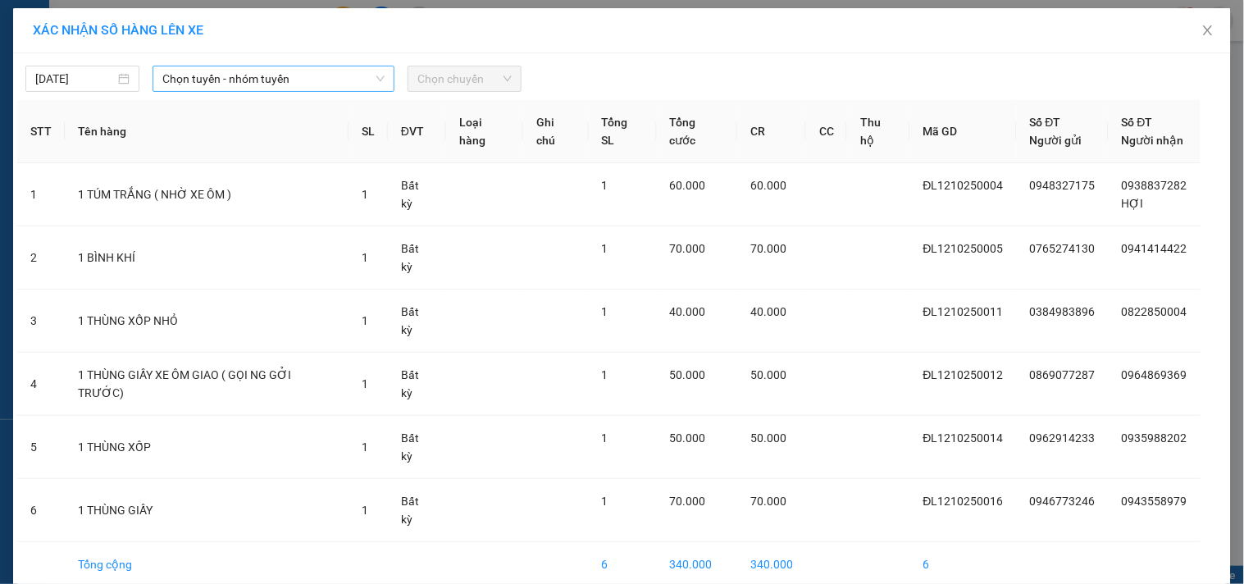
click at [335, 66] on span "Chọn tuyến - nhóm tuyến" at bounding box center [273, 78] width 222 height 25
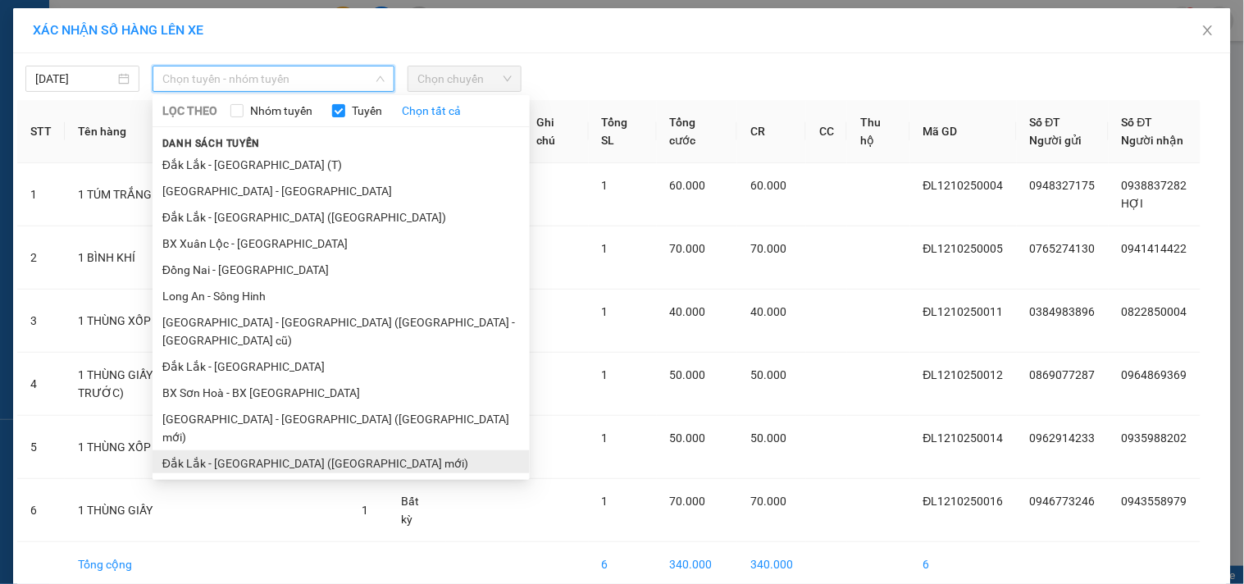
click at [301, 450] on li "Đắk Lắk - [GEOGRAPHIC_DATA] ([GEOGRAPHIC_DATA] mới)" at bounding box center [341, 463] width 377 height 26
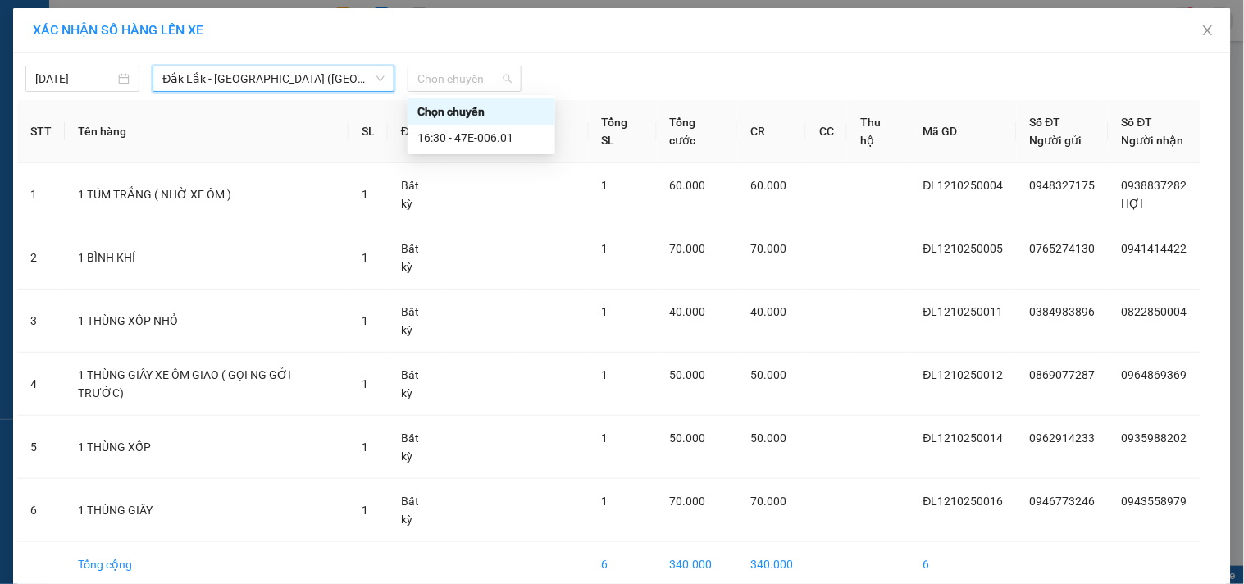
drag, startPoint x: 488, startPoint y: 74, endPoint x: 492, endPoint y: 125, distance: 51.8
click at [487, 78] on span "Chọn chuyến" at bounding box center [464, 78] width 94 height 25
click at [493, 130] on div "16:30 - 47E-006.01" at bounding box center [481, 138] width 128 height 18
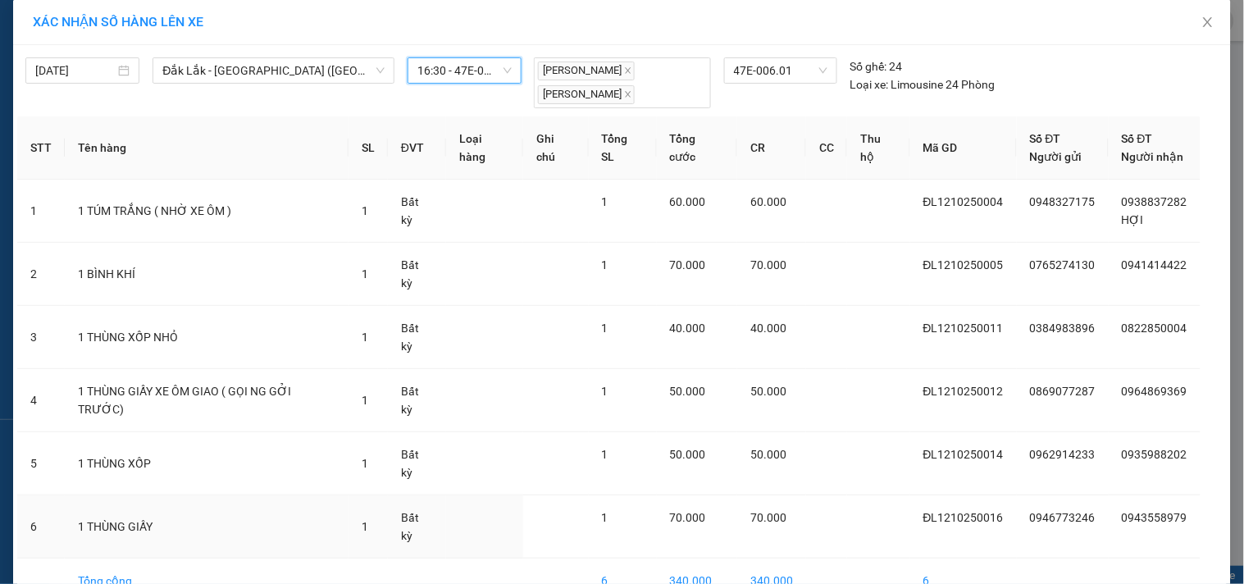
scroll to position [12, 0]
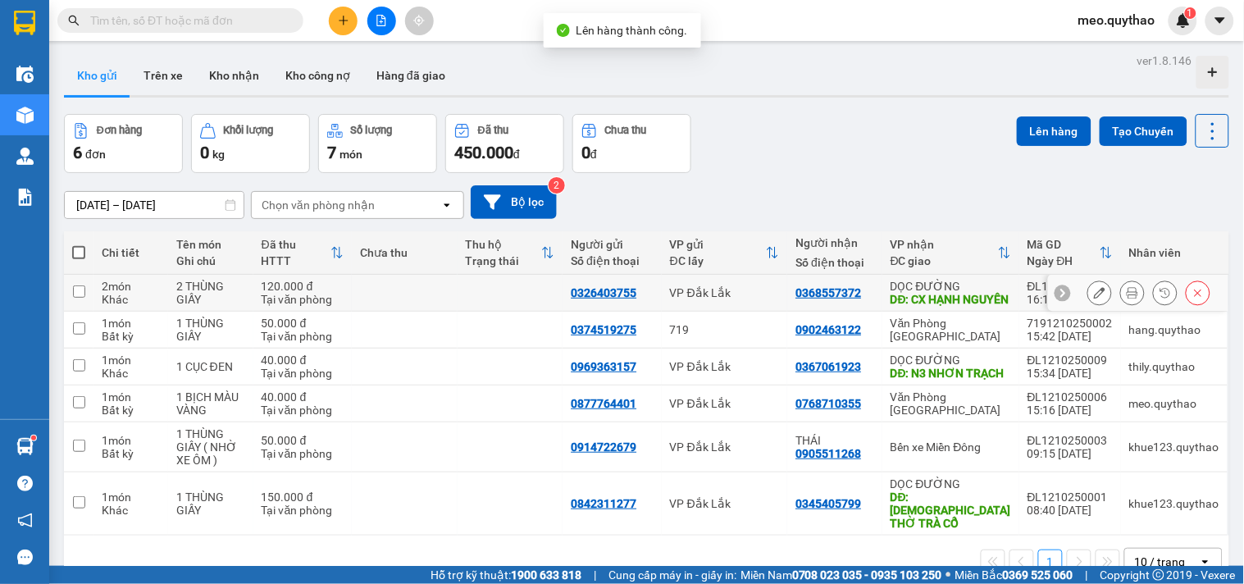
click at [966, 306] on div "DĐ: CX HẠNH NGUYÊN" at bounding box center [951, 299] width 121 height 13
checkbox input "true"
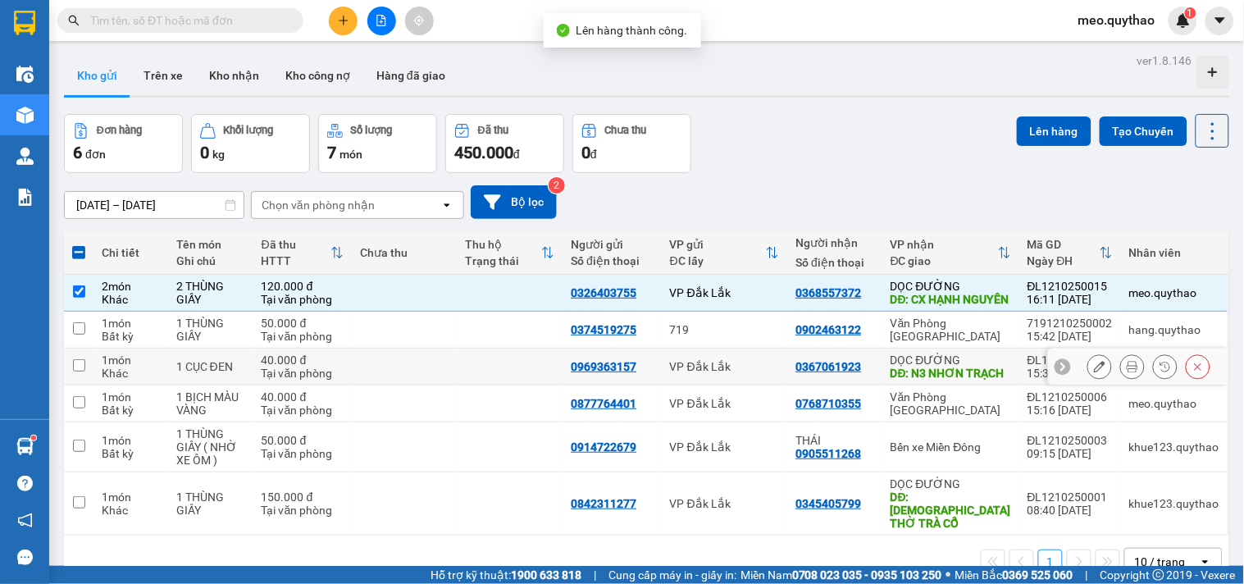
scroll to position [75, 0]
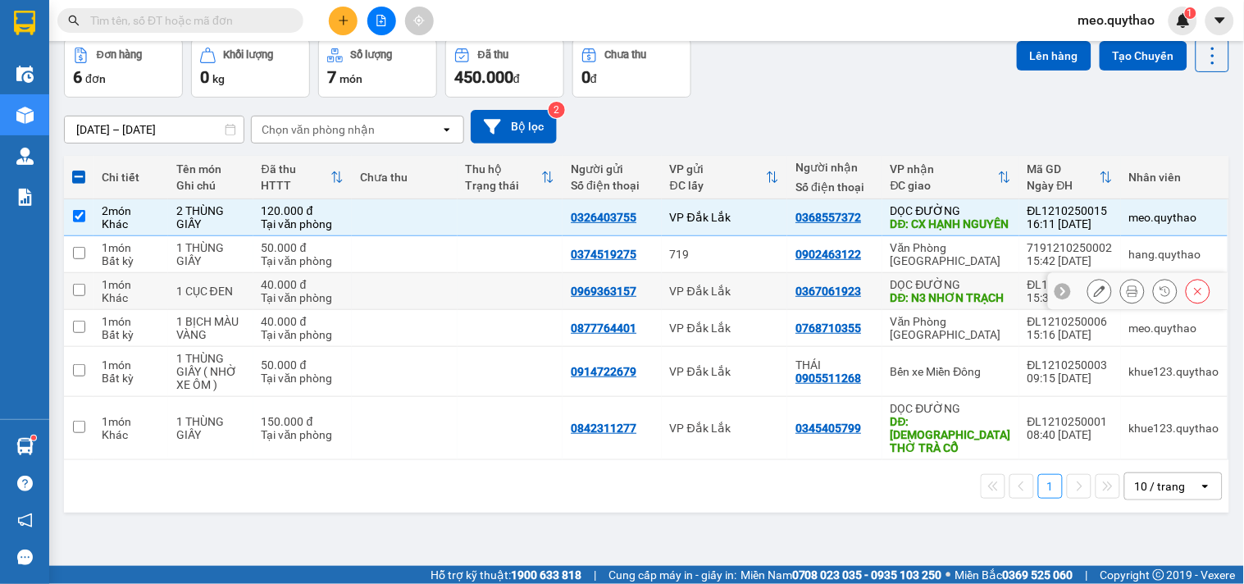
click at [956, 302] on div "DĐ: N3 NHƠN TRẠCH" at bounding box center [951, 297] width 121 height 13
checkbox input "true"
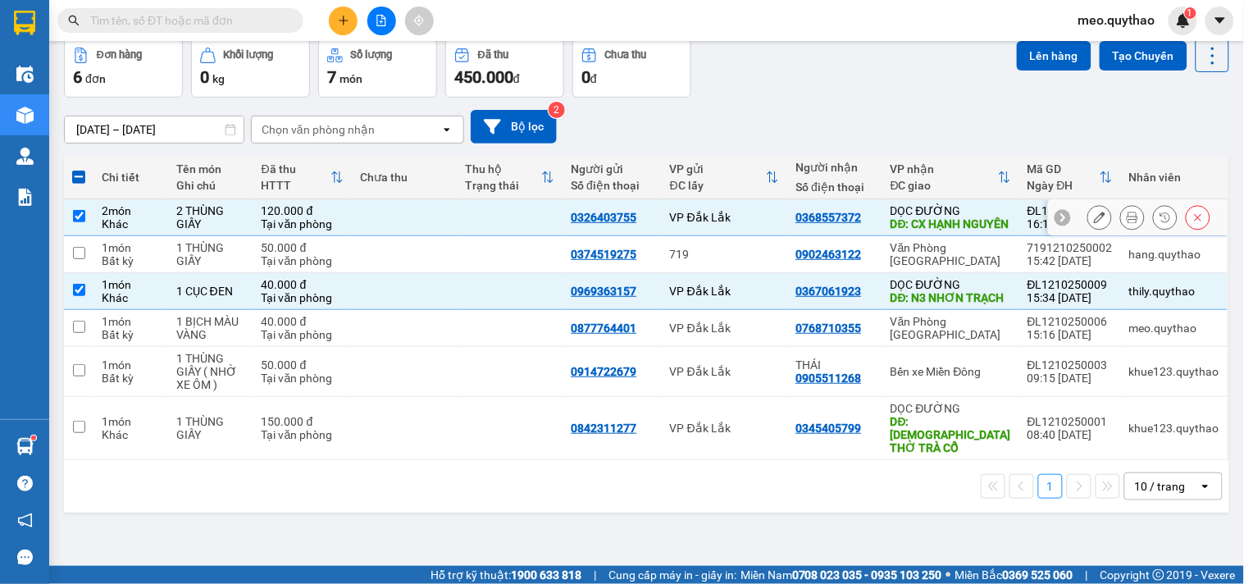
click at [963, 224] on div "DĐ: CX HẠNH NGUYÊN" at bounding box center [951, 223] width 121 height 13
checkbox input "false"
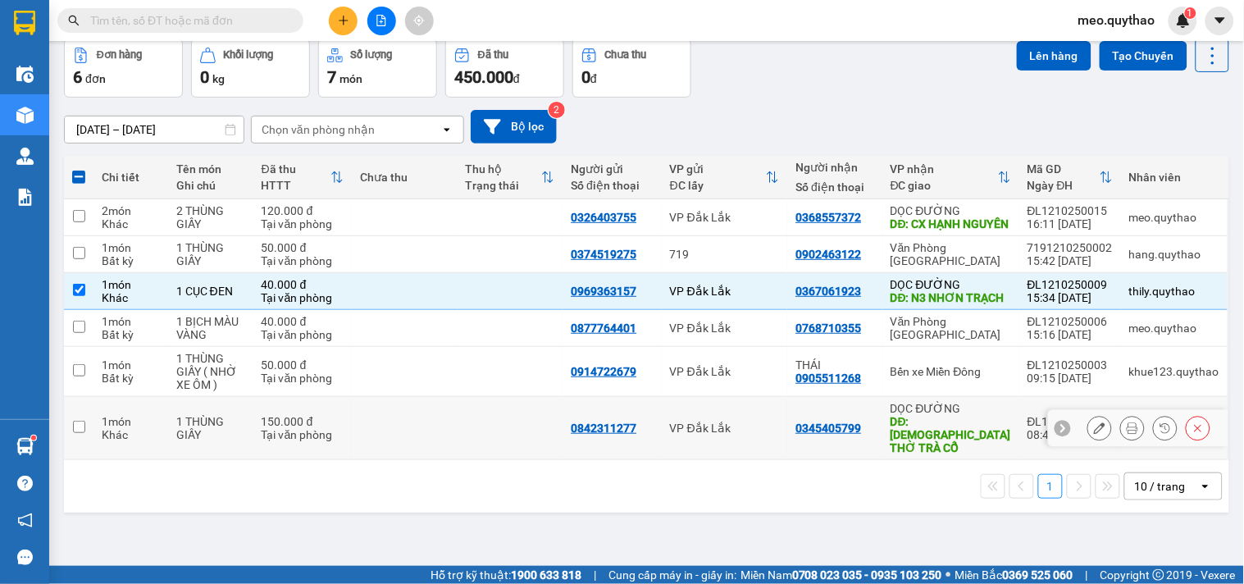
click at [944, 443] on div "DĐ: [DEMOGRAPHIC_DATA] THỜ TRÀ CỔ" at bounding box center [951, 434] width 121 height 39
checkbox input "true"
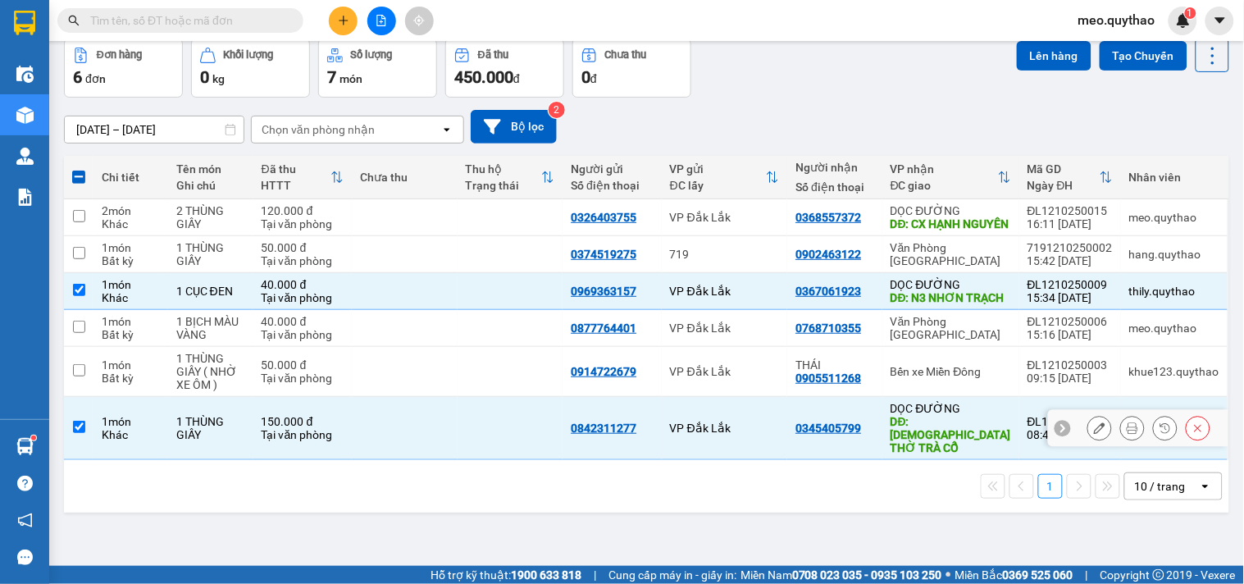
scroll to position [0, 0]
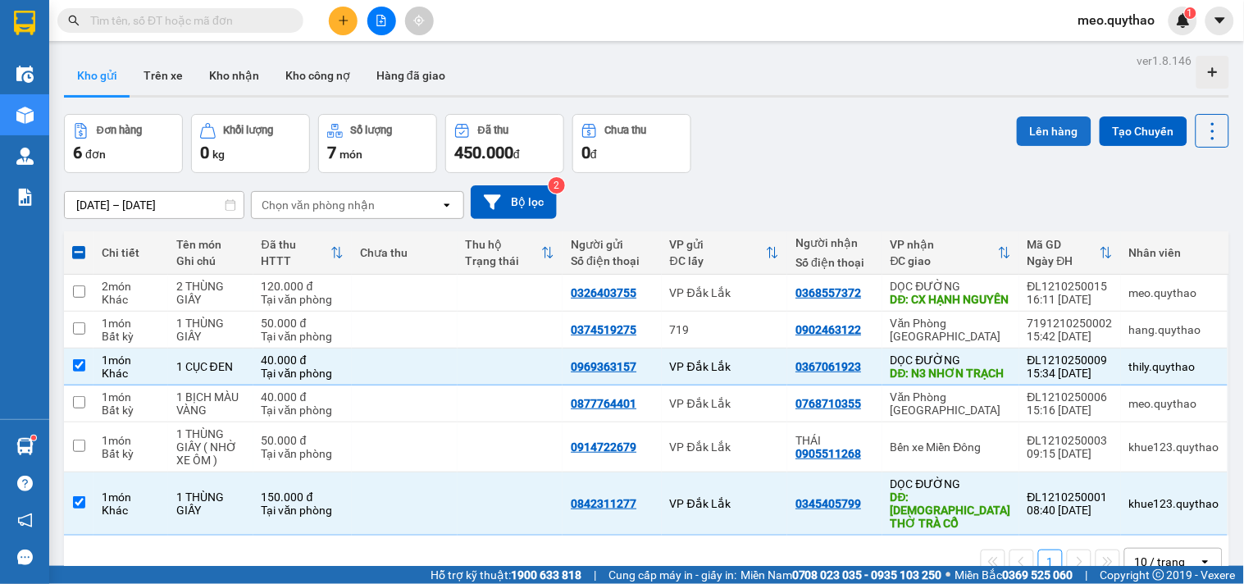
click at [1027, 118] on button "Lên hàng" at bounding box center [1054, 131] width 75 height 30
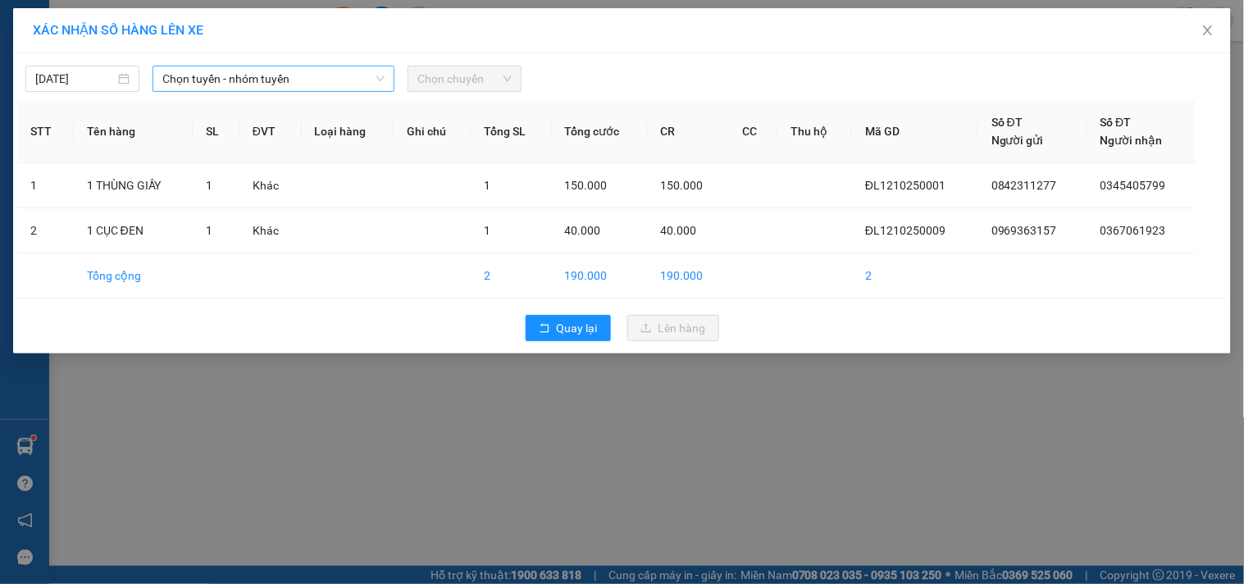
click at [330, 80] on span "Chọn tuyến - nhóm tuyến" at bounding box center [273, 78] width 222 height 25
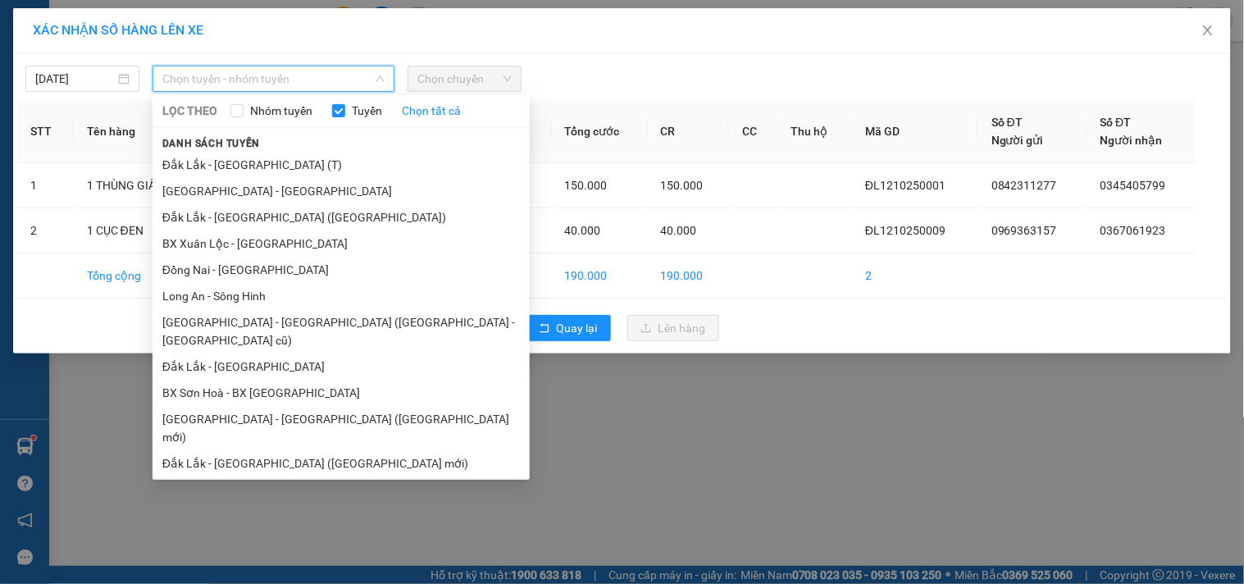
scroll to position [98, 0]
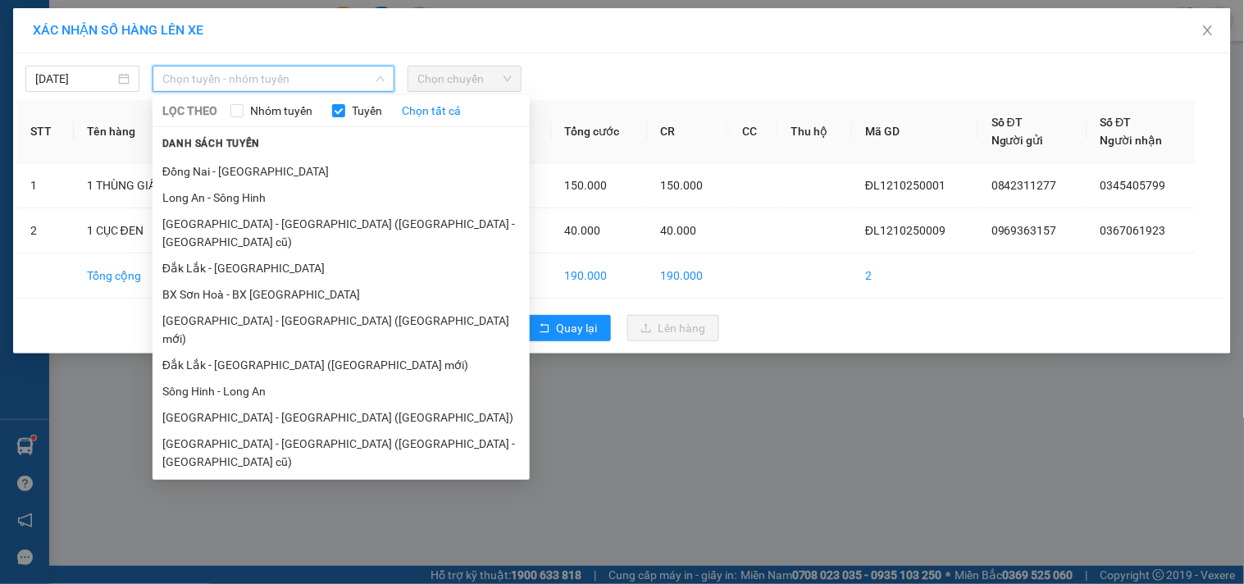
click at [276, 501] on li "Đắk Lắk - [GEOGRAPHIC_DATA]" at bounding box center [341, 514] width 377 height 26
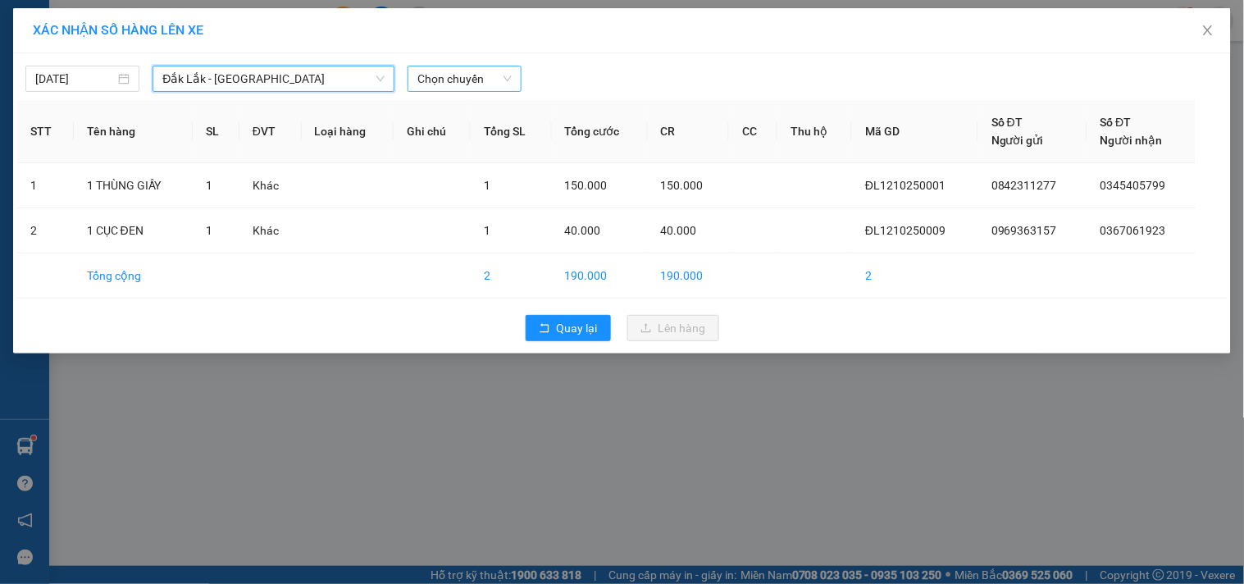
click at [482, 75] on span "Chọn chuyến" at bounding box center [464, 78] width 94 height 25
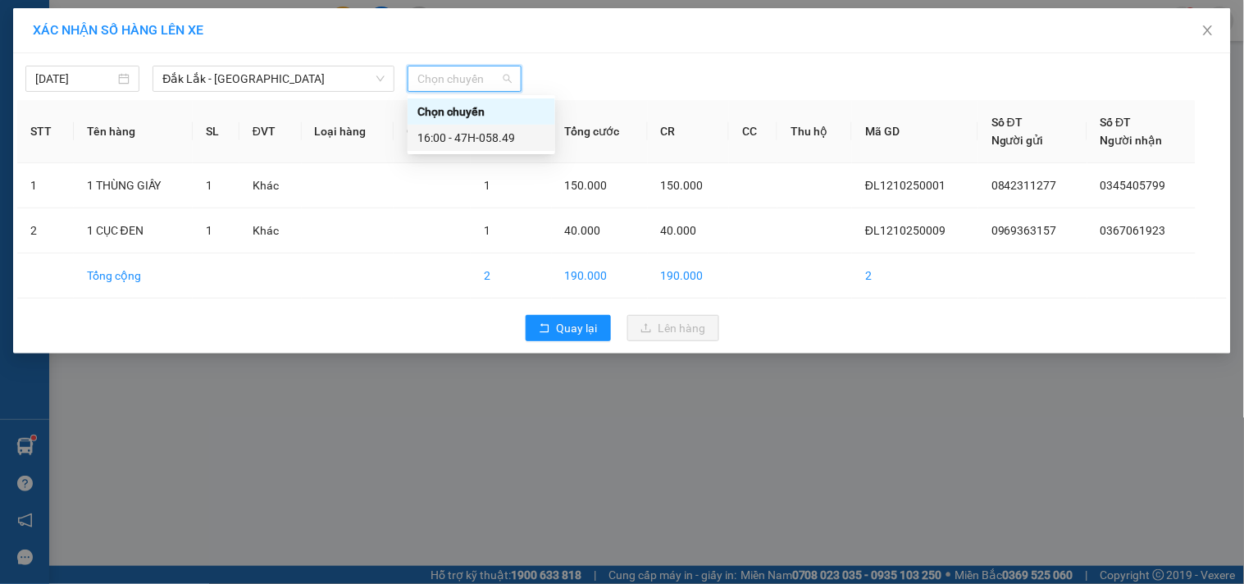
click at [496, 144] on div "16:00 - 47H-058.49" at bounding box center [481, 138] width 128 height 18
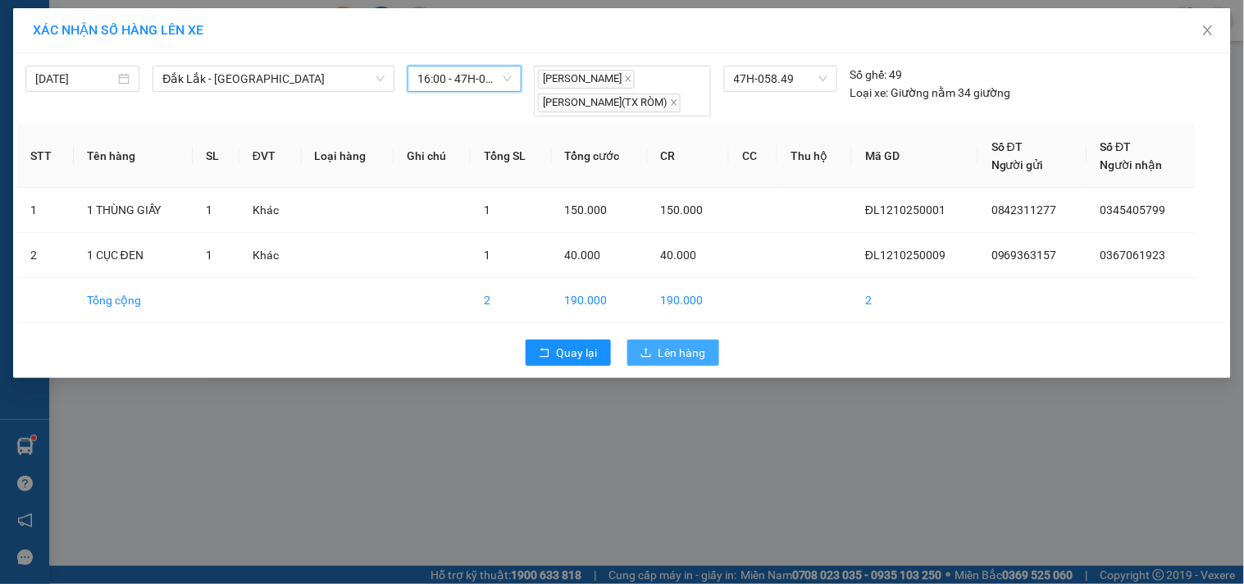
click at [667, 358] on span "Lên hàng" at bounding box center [682, 353] width 48 height 18
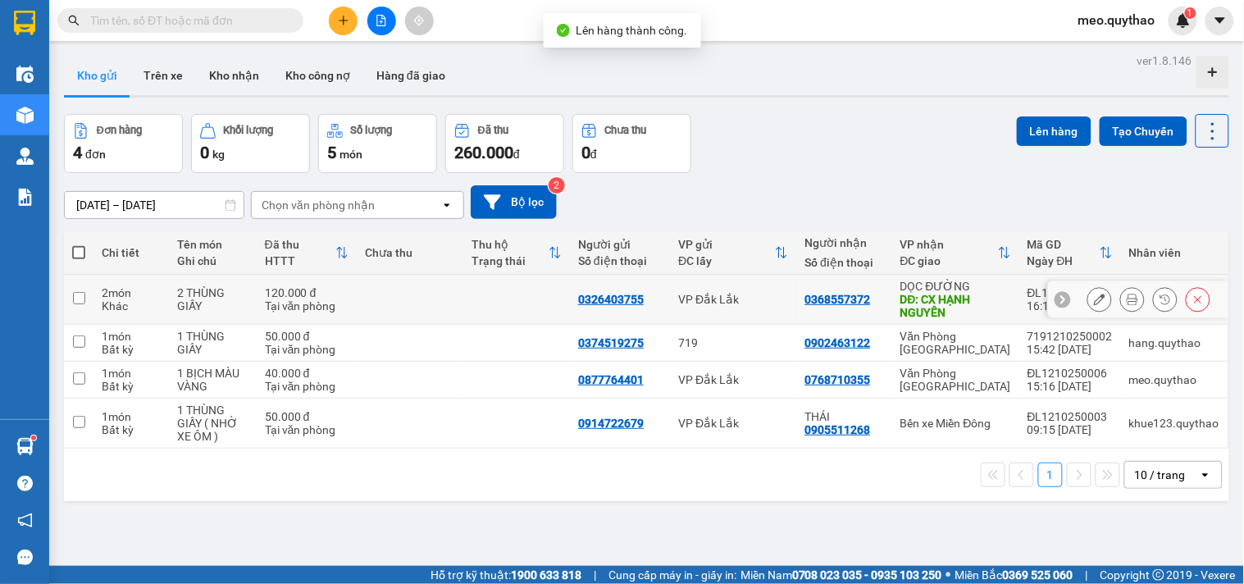
click at [953, 289] on div "DỌC ĐƯỜNG" at bounding box center [955, 286] width 111 height 13
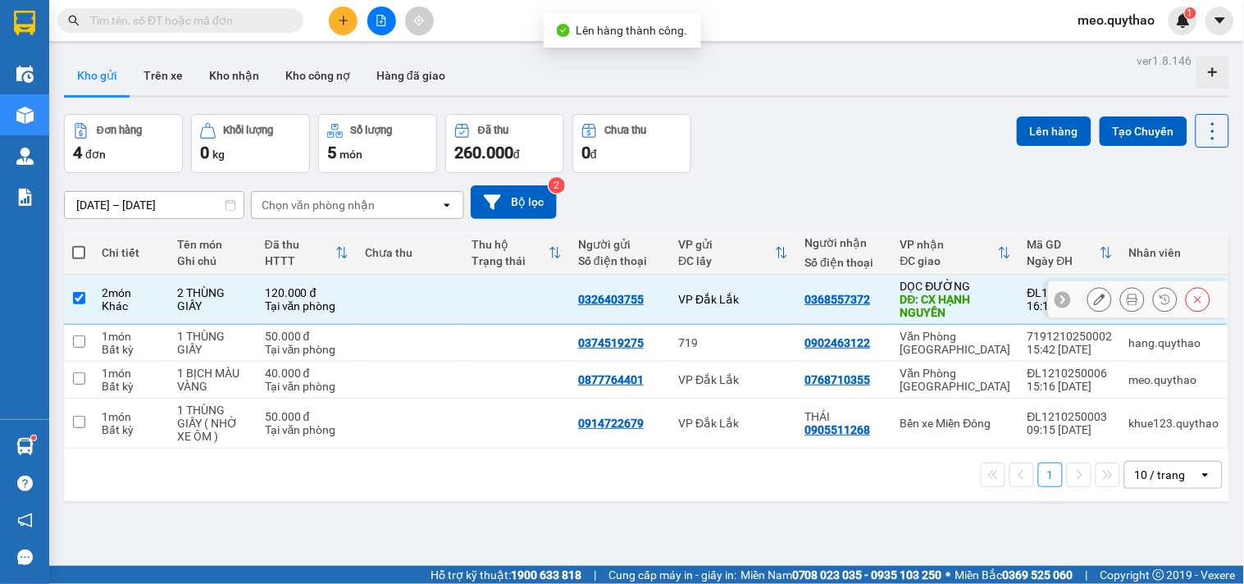
checkbox input "true"
click at [1023, 131] on button "Lên hàng" at bounding box center [1054, 131] width 75 height 30
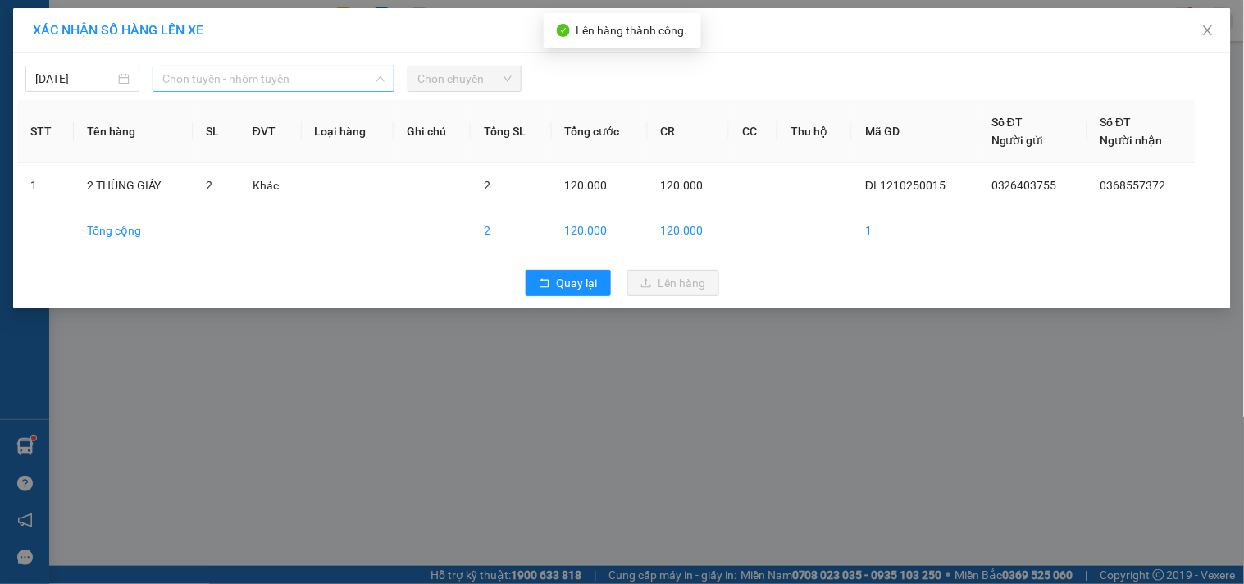
click at [358, 79] on span "Chọn tuyến - nhóm tuyến" at bounding box center [273, 78] width 222 height 25
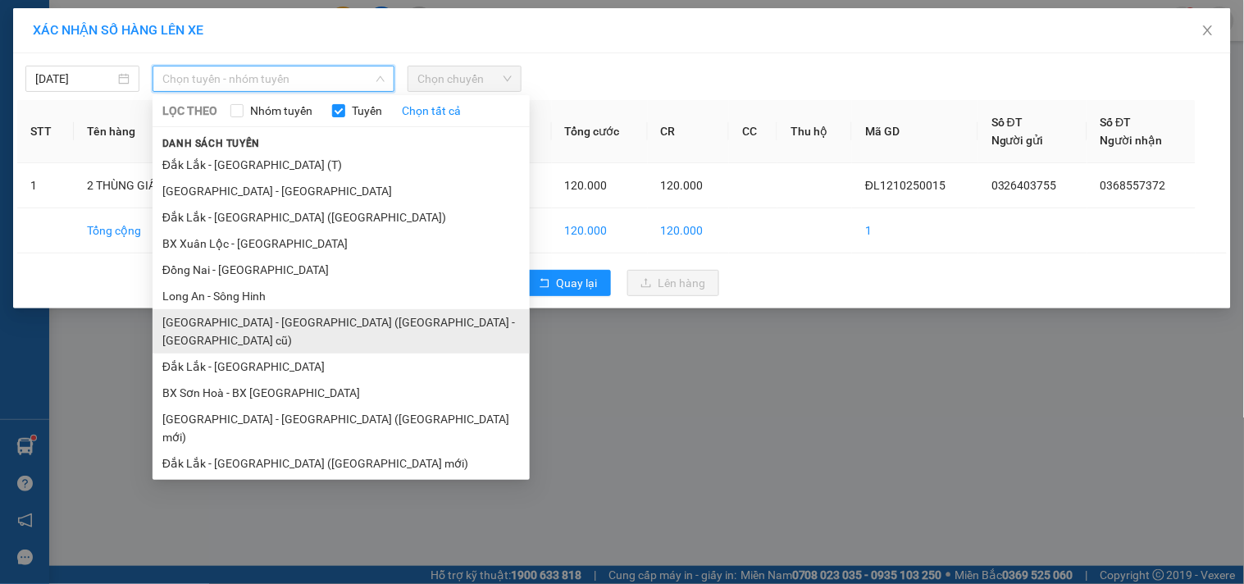
scroll to position [98, 0]
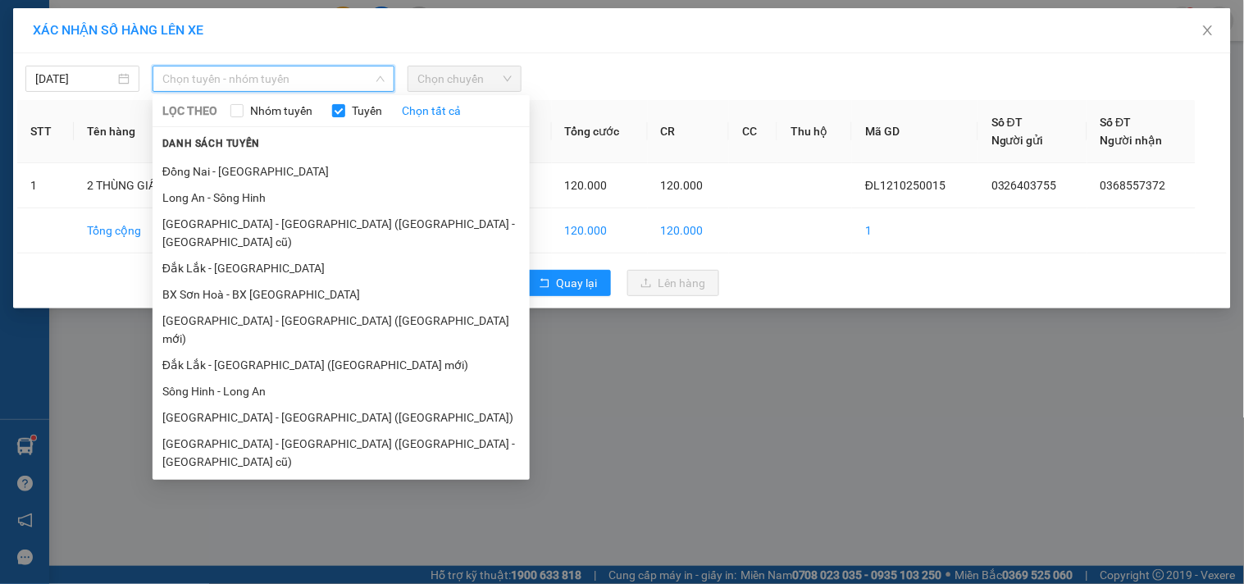
drag, startPoint x: 277, startPoint y: 438, endPoint x: 289, endPoint y: 414, distance: 26.8
click at [282, 475] on li "[GEOGRAPHIC_DATA] - [GEOGRAPHIC_DATA]" at bounding box center [341, 488] width 377 height 26
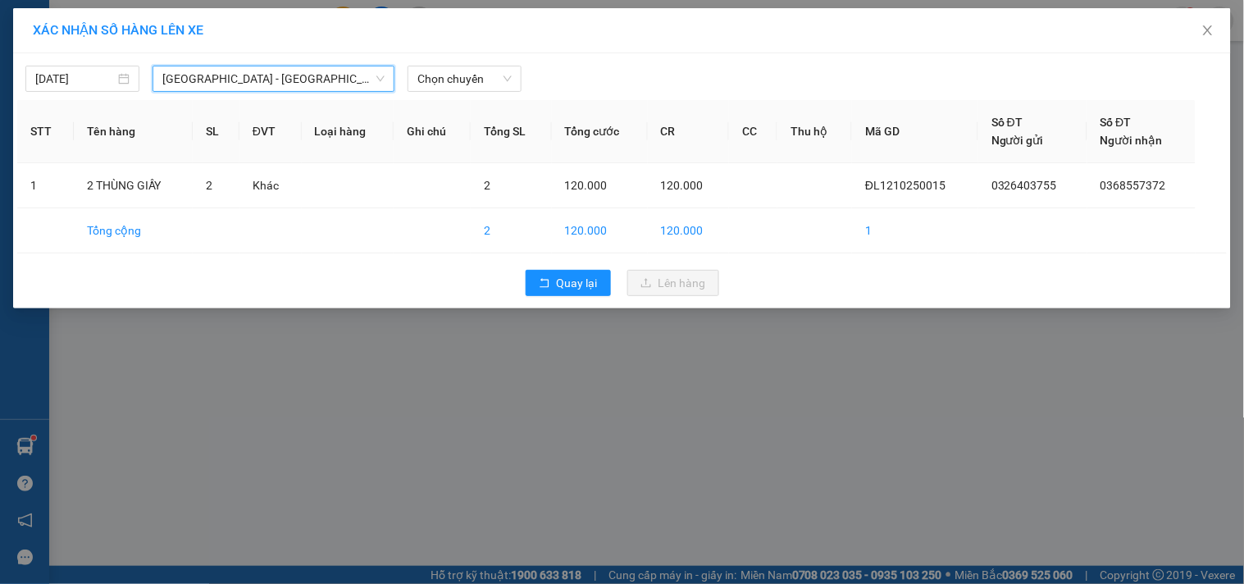
click at [507, 61] on div "[DATE] [GEOGRAPHIC_DATA] - [GEOGRAPHIC_DATA] [GEOGRAPHIC_DATA] - [GEOGRAPHIC_DA…" at bounding box center [622, 74] width 1210 height 34
click at [484, 95] on div "[DATE] [GEOGRAPHIC_DATA] - [GEOGRAPHIC_DATA] LỌC THEO Nhóm tuyến Tuyến Chọn tất…" at bounding box center [622, 180] width 1218 height 255
click at [486, 84] on span "Chọn chuyến" at bounding box center [464, 78] width 94 height 25
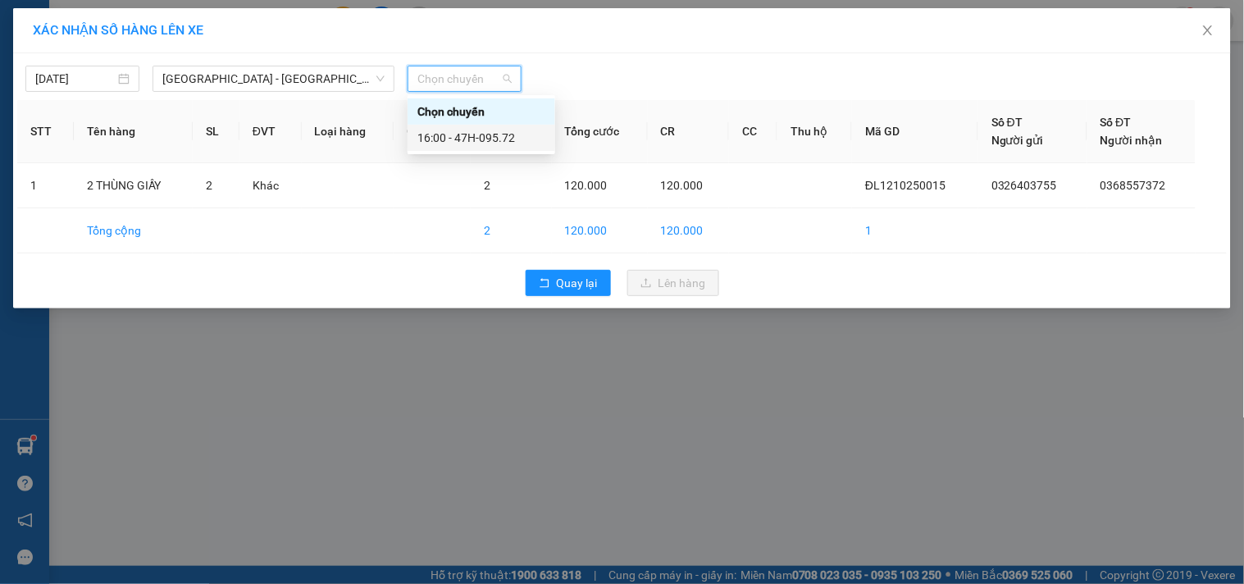
click at [503, 133] on div "16:00 - 47H-095.72" at bounding box center [481, 138] width 128 height 18
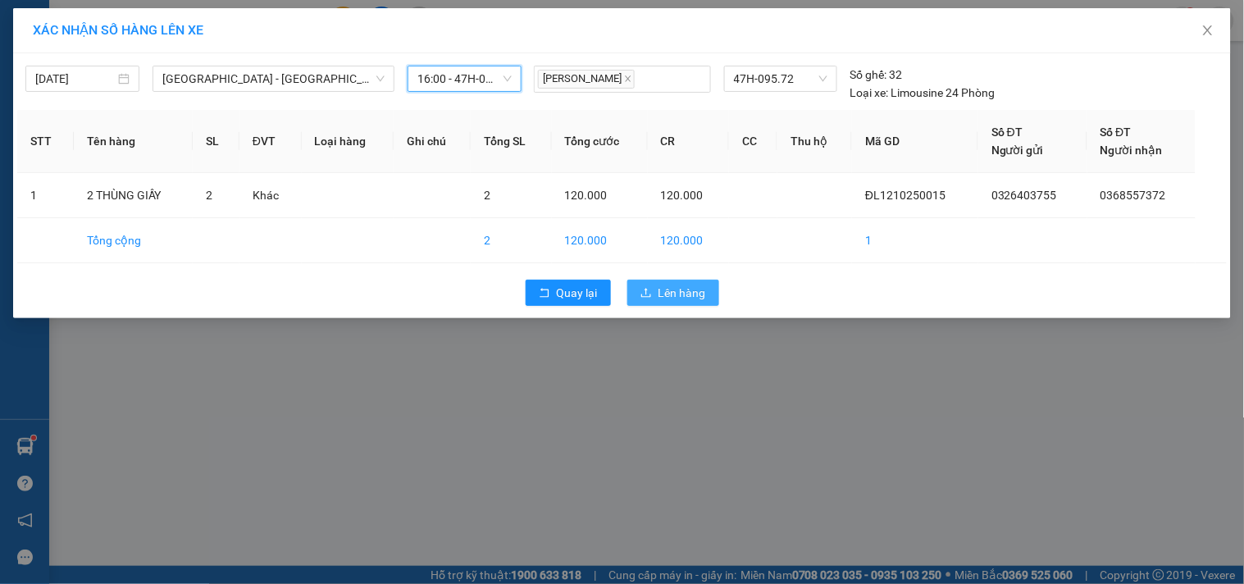
click at [656, 304] on button "Lên hàng" at bounding box center [673, 293] width 92 height 26
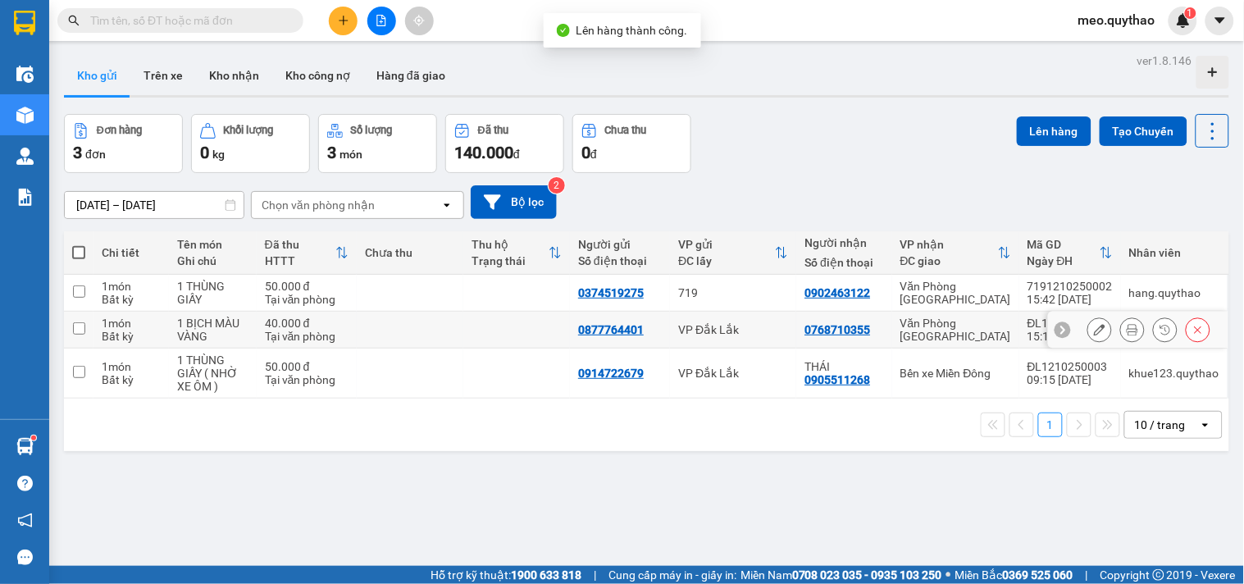
click at [1002, 298] on div "Văn Phòng [GEOGRAPHIC_DATA]" at bounding box center [955, 293] width 111 height 26
checkbox input "true"
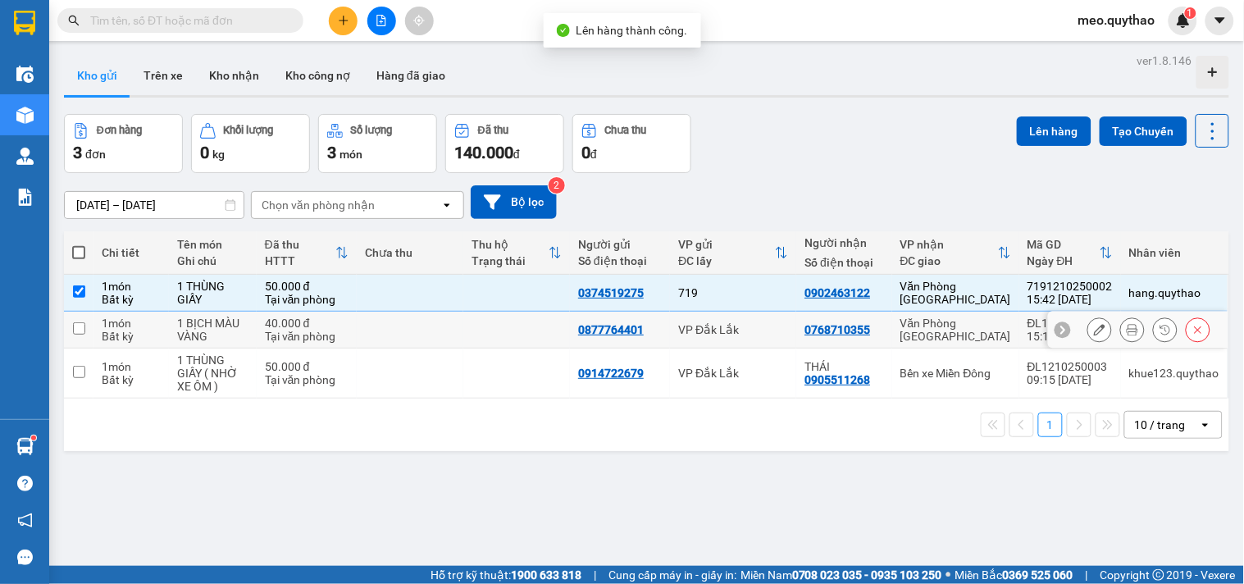
click at [985, 342] on td "Văn Phòng [GEOGRAPHIC_DATA]" at bounding box center [955, 330] width 127 height 37
checkbox input "true"
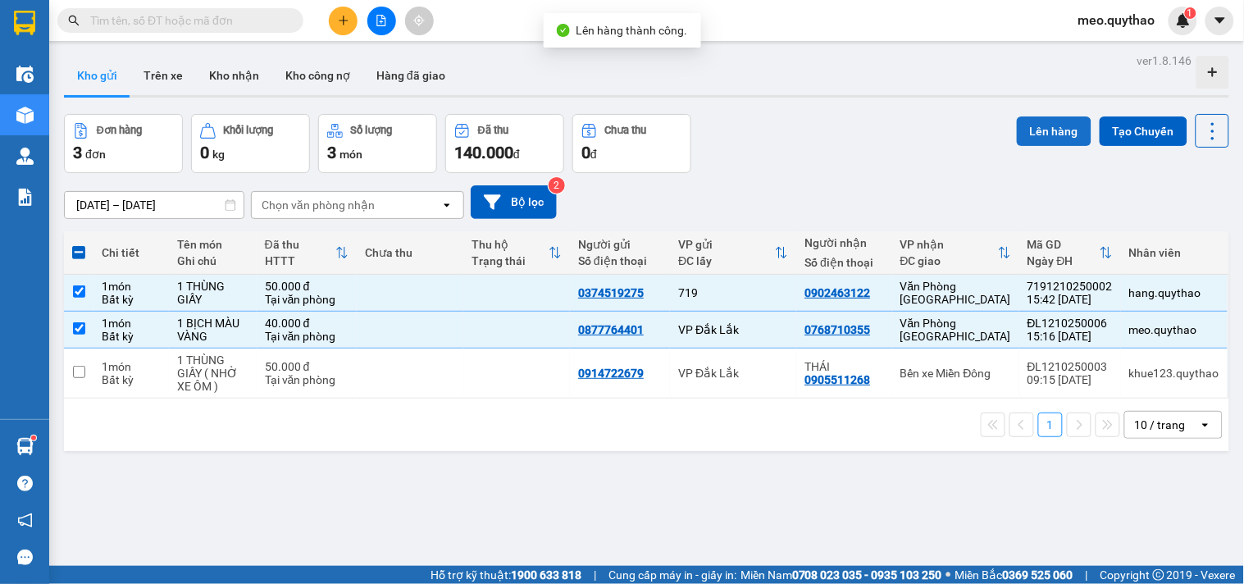
click at [1036, 134] on button "Lên hàng" at bounding box center [1054, 131] width 75 height 30
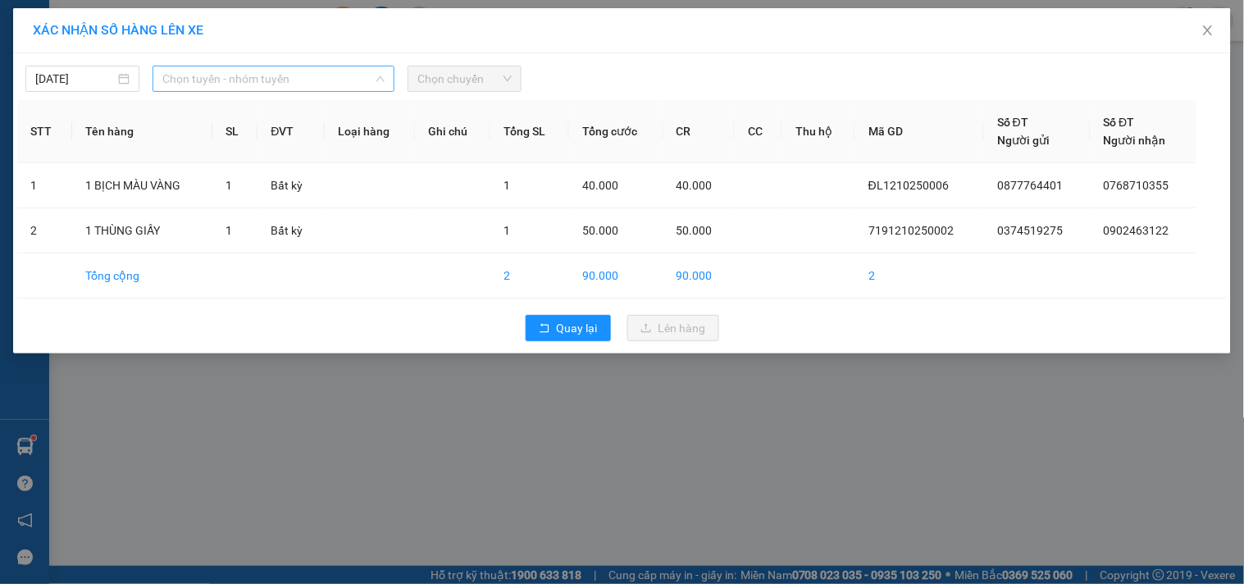
click at [359, 76] on span "Chọn tuyến - nhóm tuyến" at bounding box center [273, 78] width 222 height 25
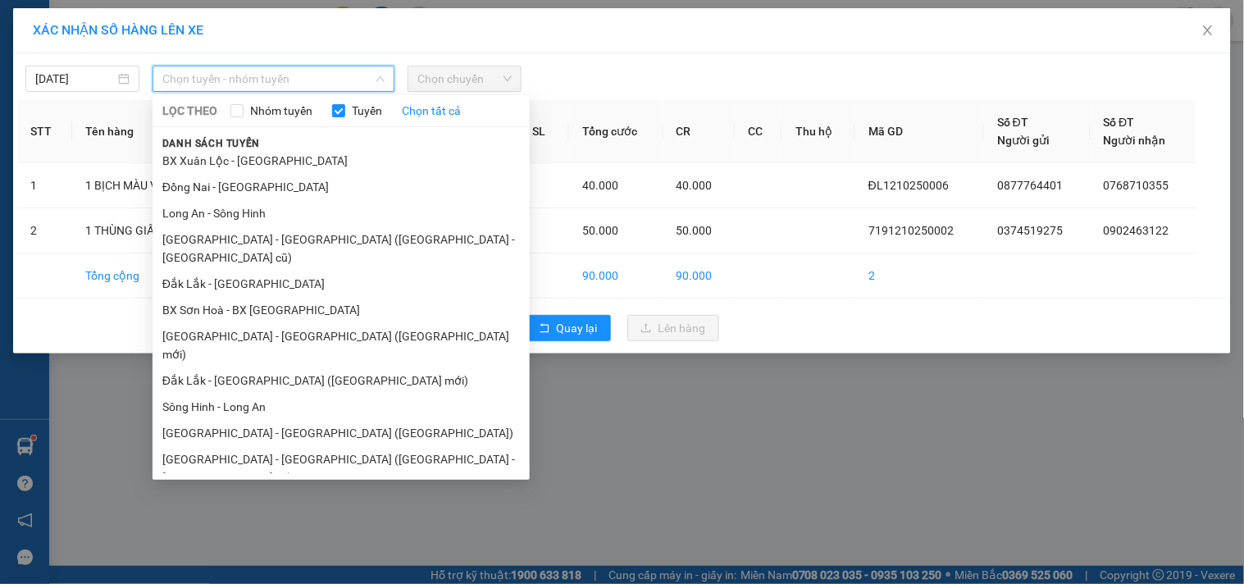
scroll to position [98, 0]
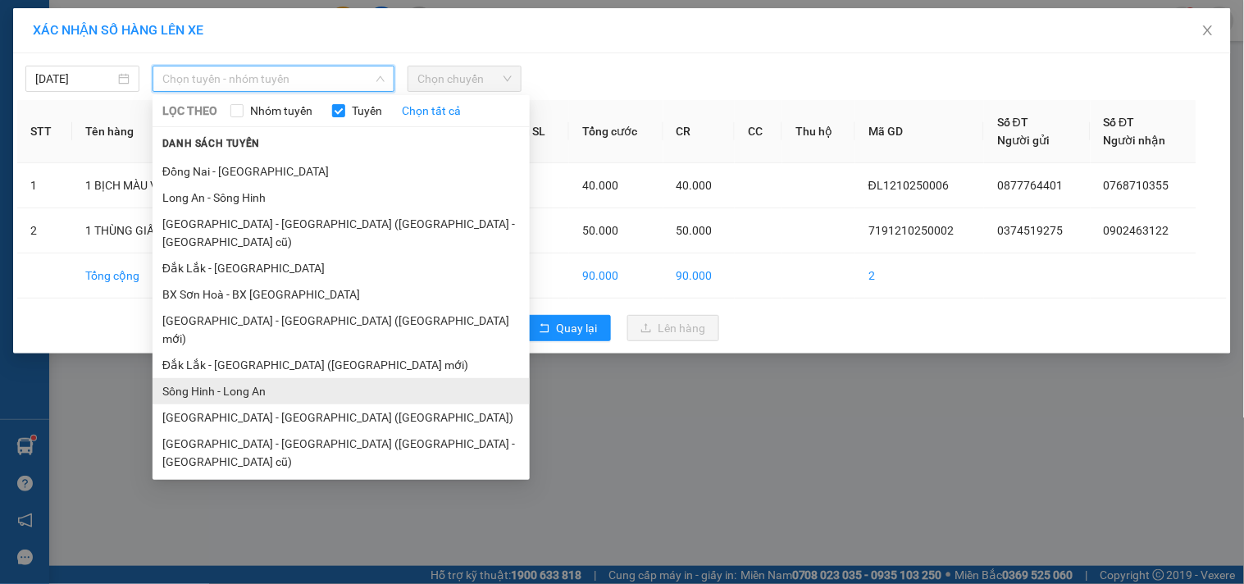
click at [267, 378] on li "Sông Hinh - Long An" at bounding box center [341, 391] width 377 height 26
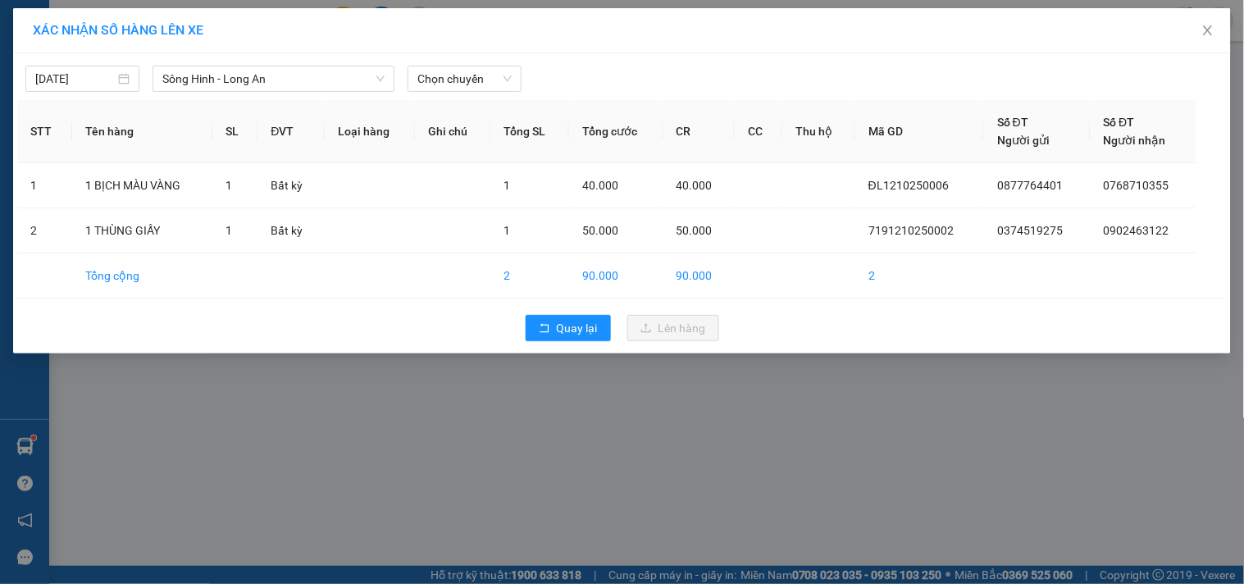
click at [489, 63] on div "[DATE] Sông Hinh - [GEOGRAPHIC_DATA] LỌC THEO Nhóm tuyến Tuyến Chọn tất cả Danh…" at bounding box center [622, 74] width 1210 height 34
click at [486, 84] on span "Chọn chuyến" at bounding box center [464, 78] width 94 height 25
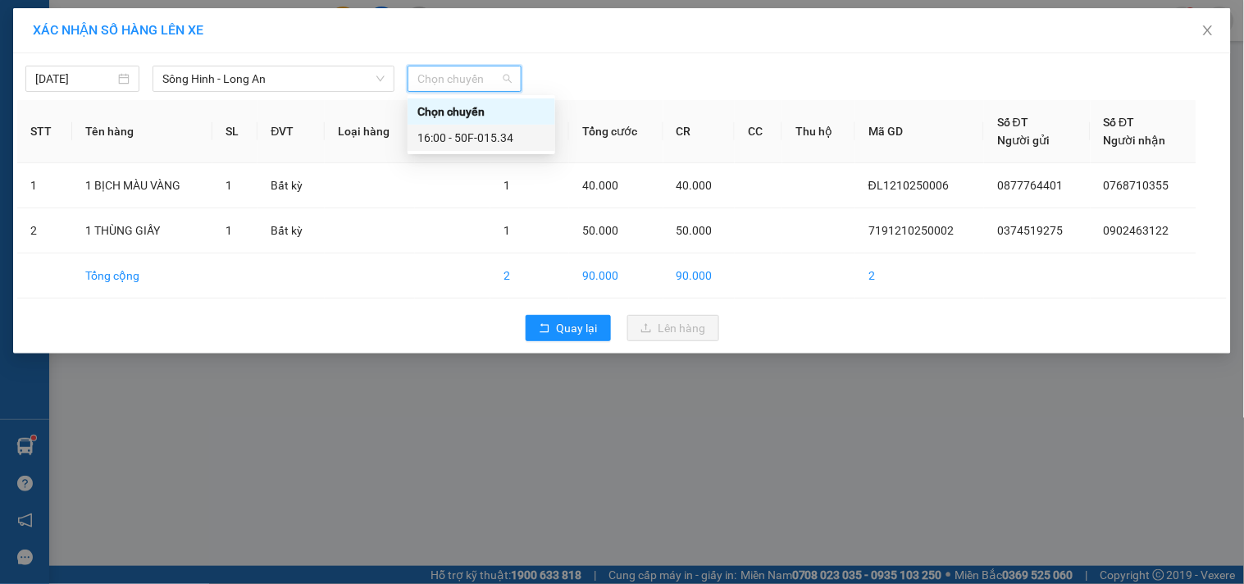
click at [498, 133] on div "16:00 - 50F-015.34" at bounding box center [481, 138] width 128 height 18
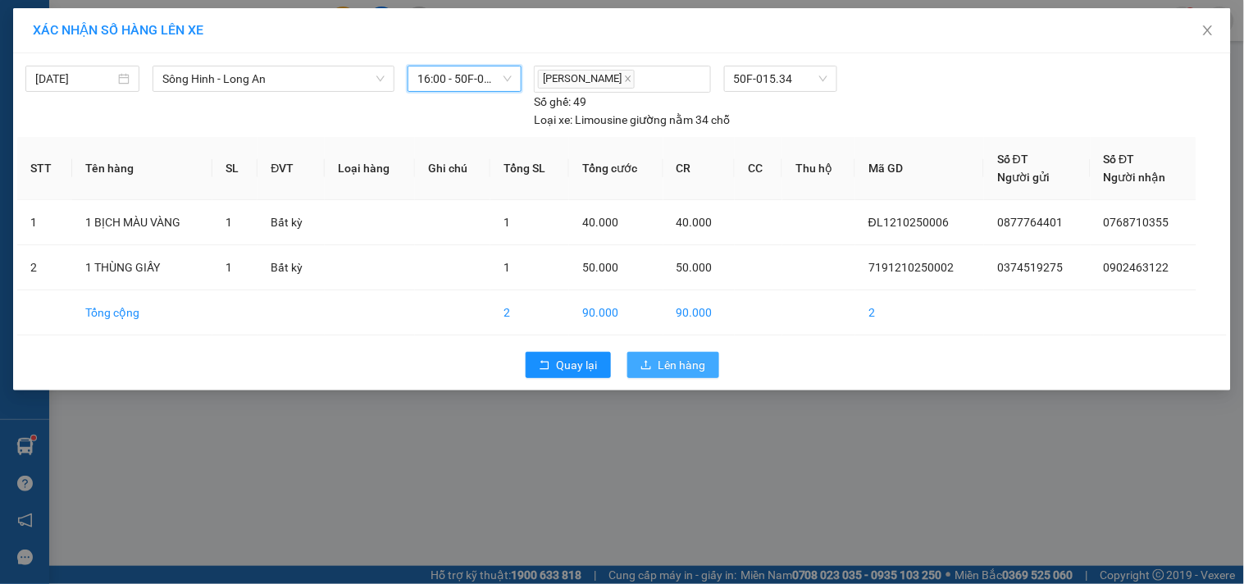
click at [646, 372] on span "upload" at bounding box center [645, 365] width 11 height 13
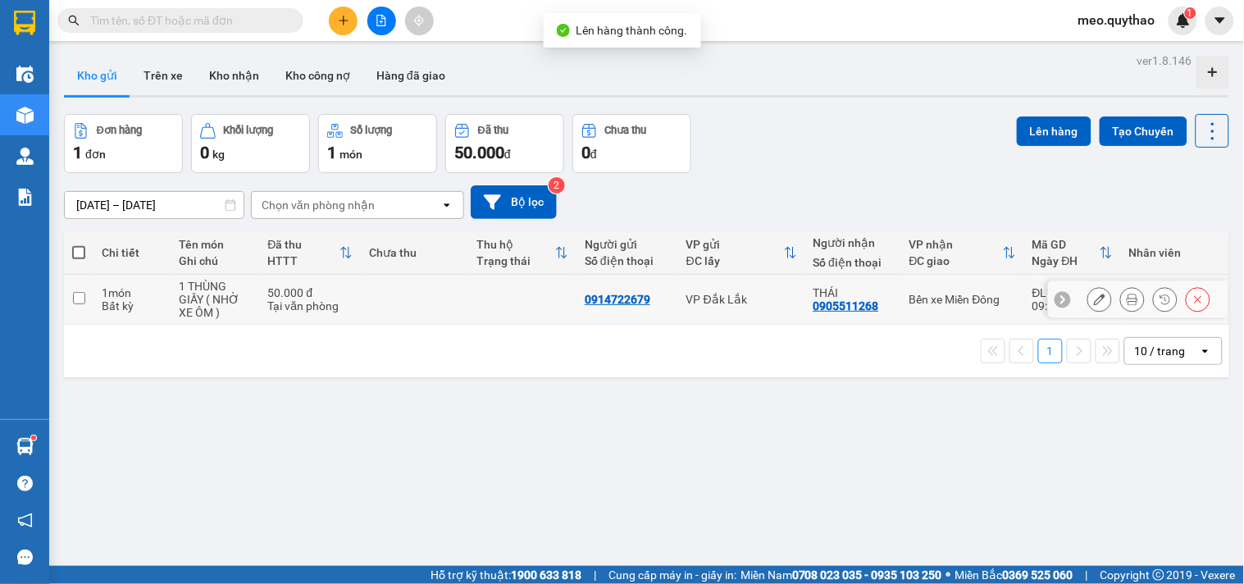
click at [888, 280] on td "THÁI 0905511268" at bounding box center [853, 300] width 96 height 50
checkbox input "true"
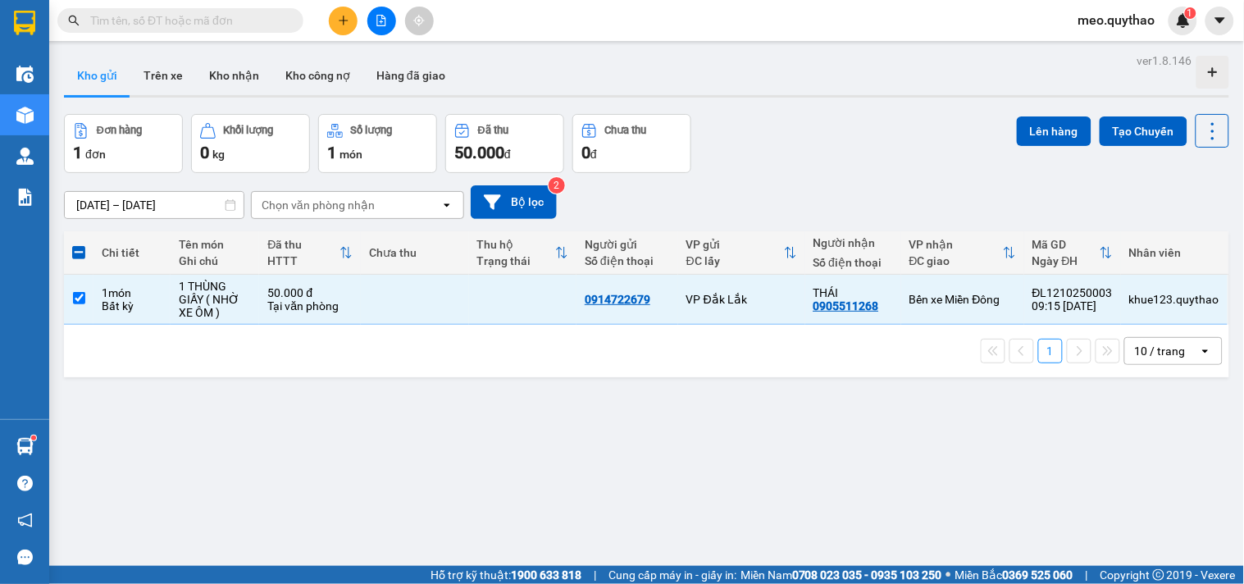
click at [1045, 108] on div "ver 1.8.146 Kho gửi Trên xe Kho nhận Kho công nợ Hàng đã giao Đơn hàng 1 đơn Kh…" at bounding box center [646, 341] width 1178 height 584
click at [1026, 115] on div "Lên hàng Tạo Chuyến" at bounding box center [1123, 131] width 212 height 34
click at [1026, 121] on button "Lên hàng" at bounding box center [1054, 131] width 75 height 30
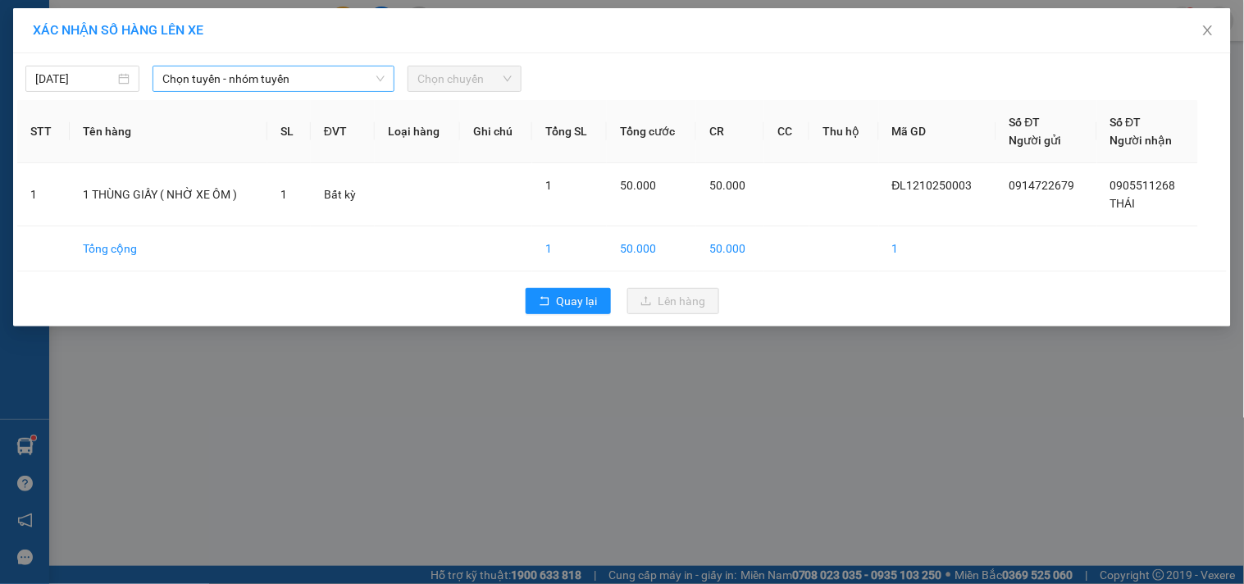
drag, startPoint x: 364, startPoint y: 71, endPoint x: 351, endPoint y: 89, distance: 21.6
click at [359, 75] on span "Chọn tuyến - nhóm tuyến" at bounding box center [273, 78] width 222 height 25
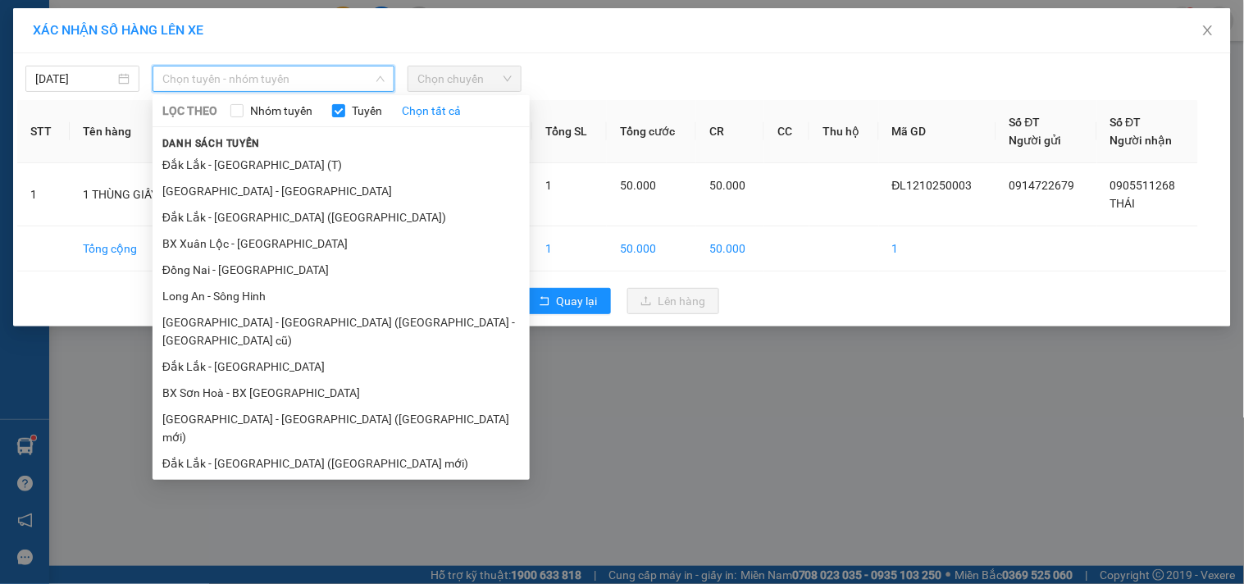
click at [320, 476] on li "Sông Hinh - Long An" at bounding box center [341, 489] width 377 height 26
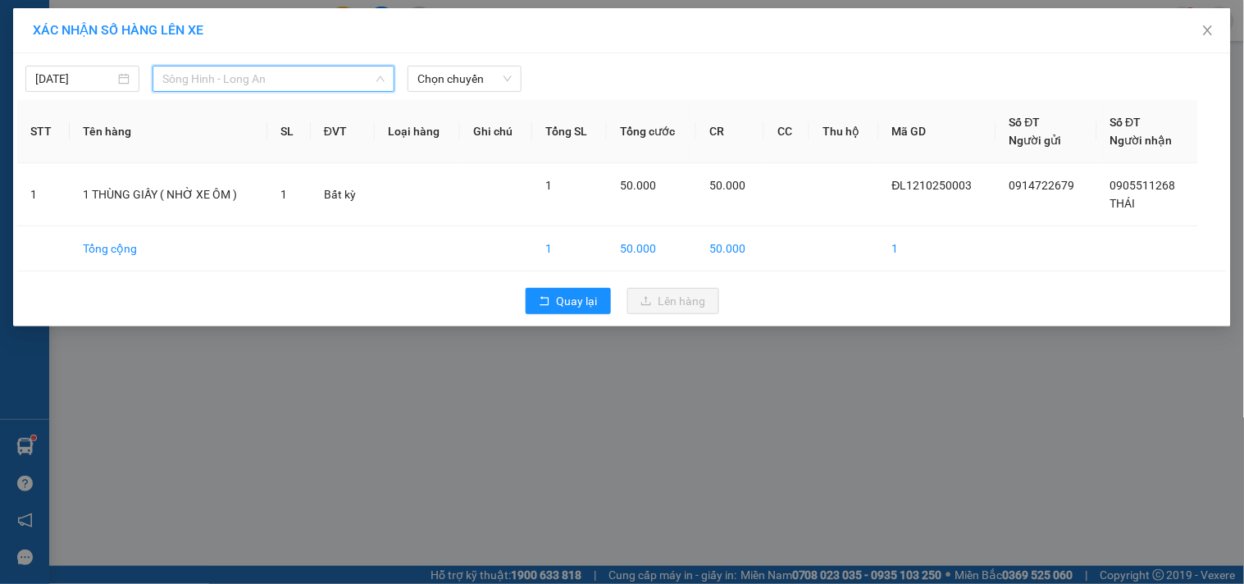
click at [347, 77] on span "Sông Hinh - Long An" at bounding box center [273, 78] width 222 height 25
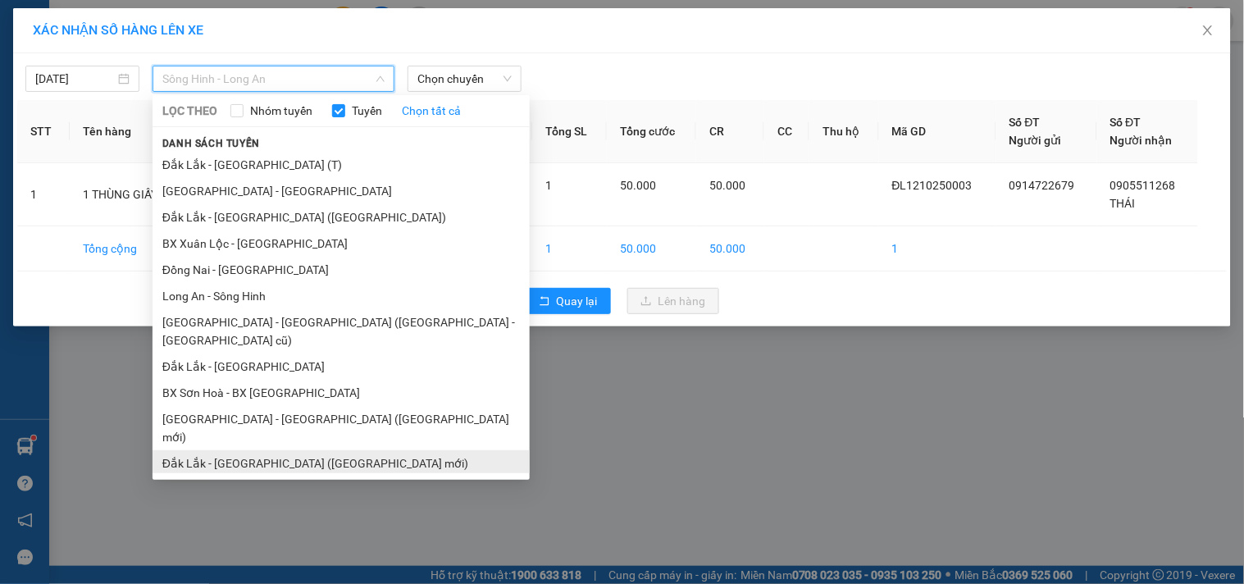
click at [317, 450] on li "Đắk Lắk - [GEOGRAPHIC_DATA] ([GEOGRAPHIC_DATA] mới)" at bounding box center [341, 463] width 377 height 26
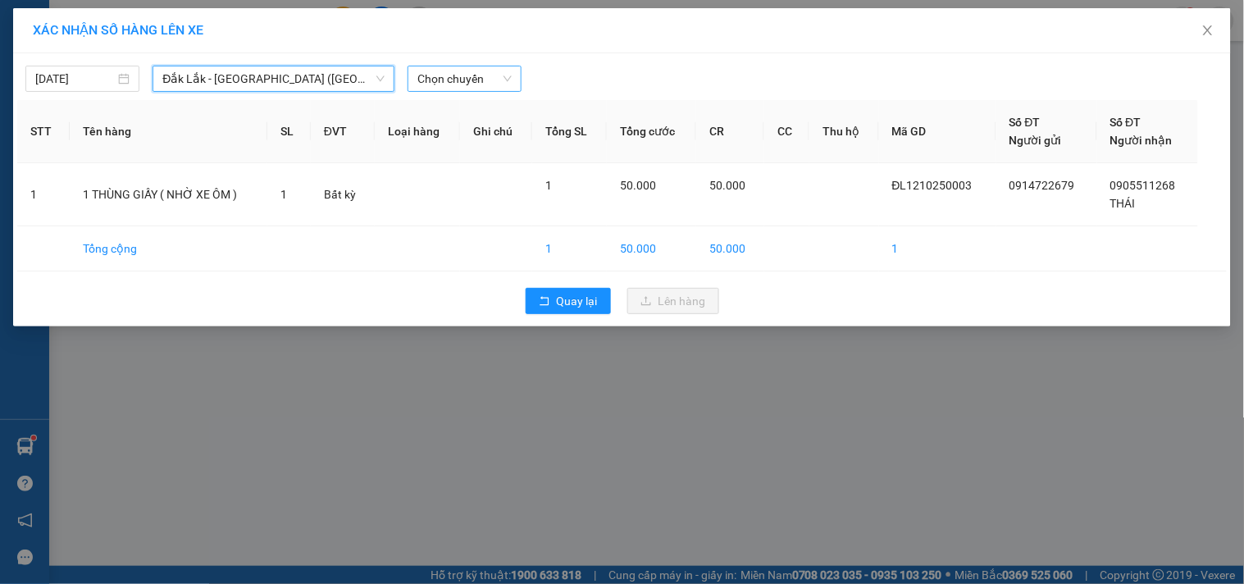
click at [476, 69] on span "Chọn chuyến" at bounding box center [464, 78] width 94 height 25
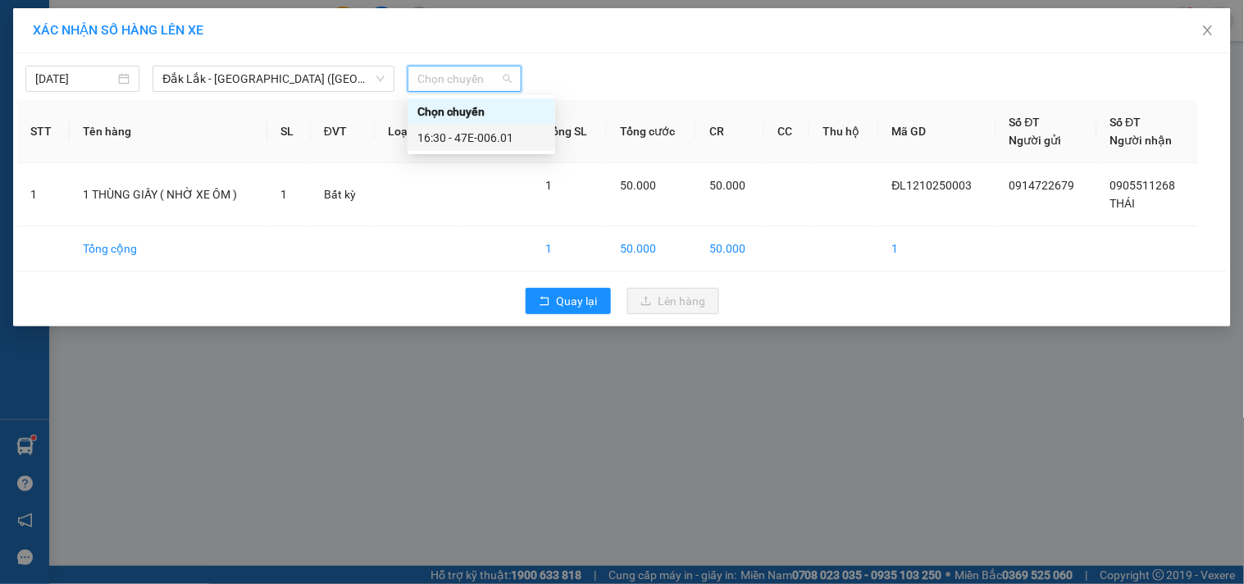
click at [468, 137] on div "16:30 - 47E-006.01" at bounding box center [481, 138] width 128 height 18
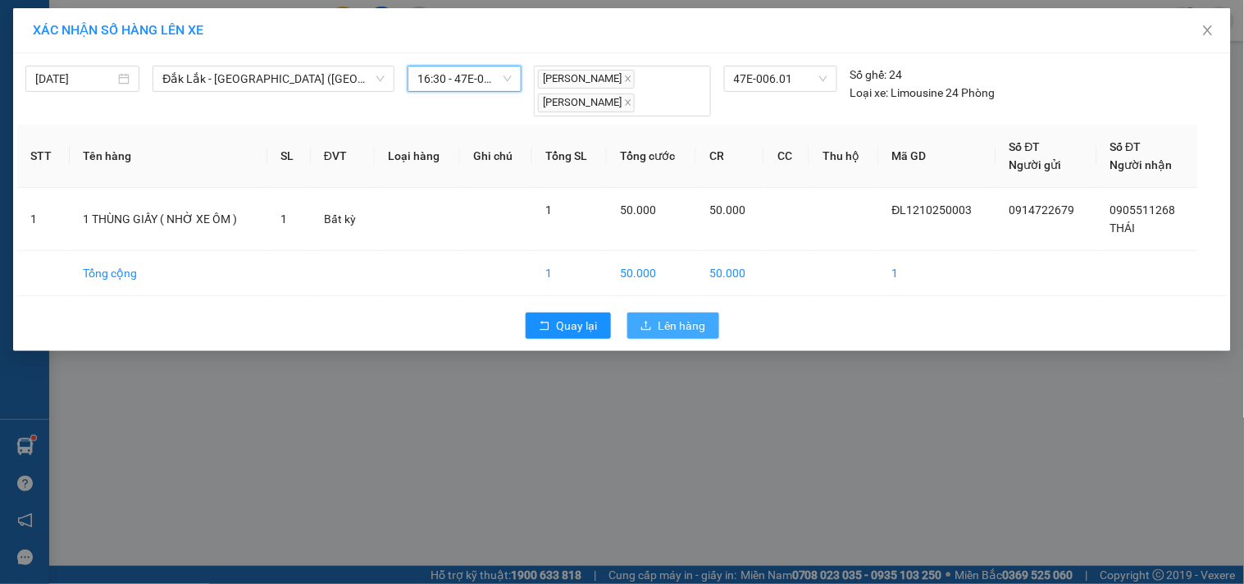
click at [667, 330] on span "Lên hàng" at bounding box center [682, 326] width 48 height 18
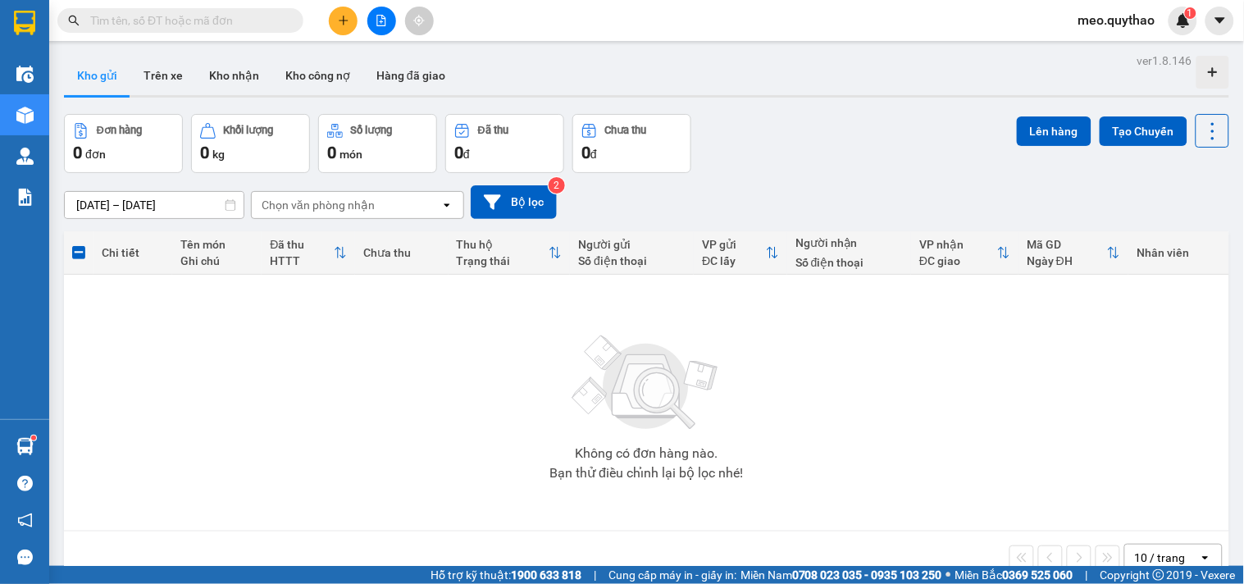
click at [349, 21] on button at bounding box center [343, 21] width 29 height 29
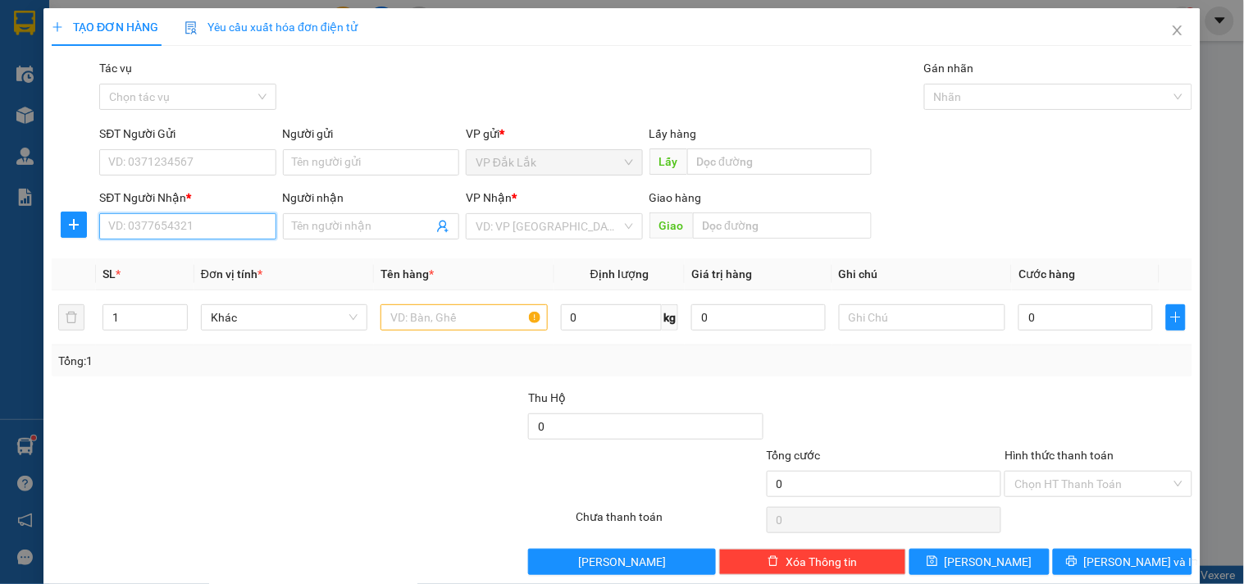
click at [166, 239] on input "SĐT Người Nhận *" at bounding box center [187, 226] width 176 height 26
click at [1171, 29] on icon "close" at bounding box center [1177, 30] width 13 height 13
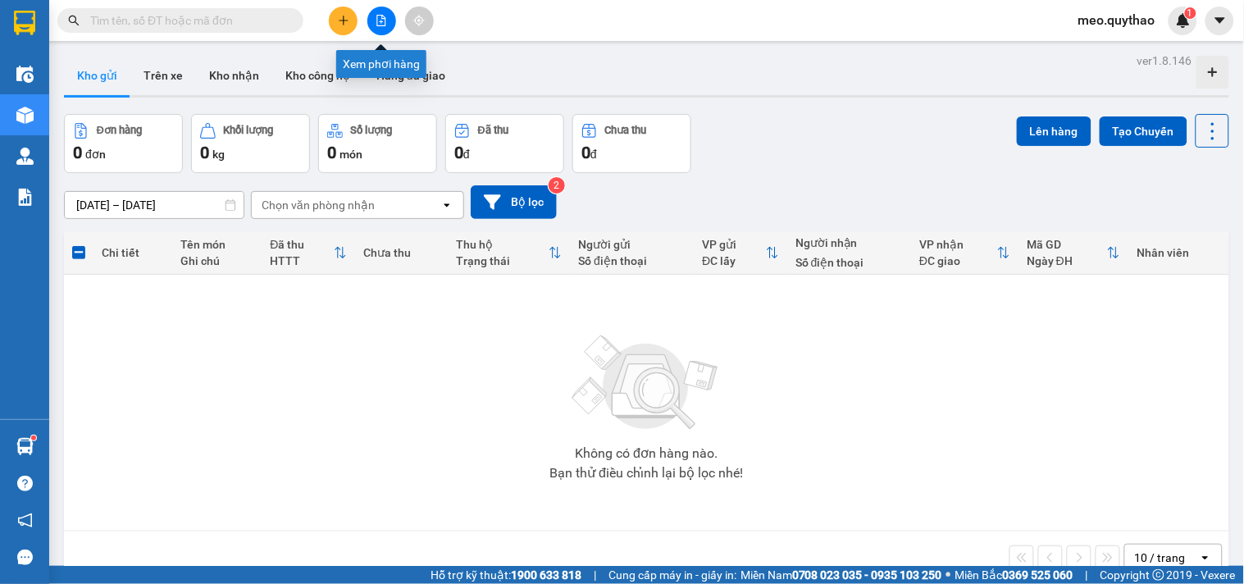
click at [376, 20] on icon "file-add" at bounding box center [381, 20] width 11 height 11
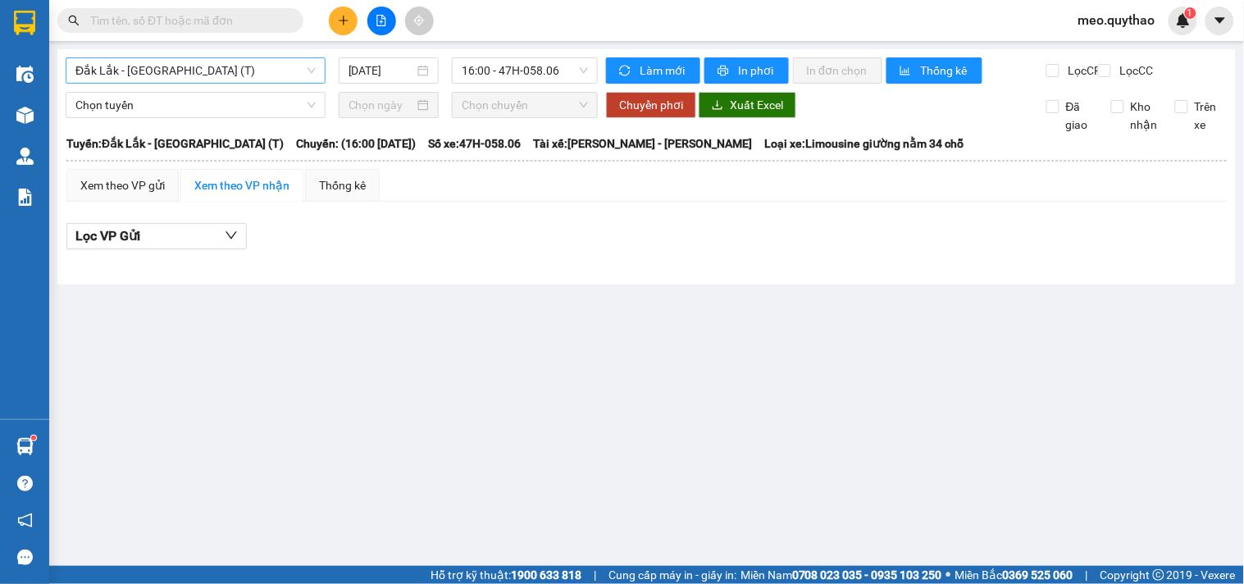
click at [184, 75] on span "Đắk Lắk - [GEOGRAPHIC_DATA] (T)" at bounding box center [195, 70] width 240 height 25
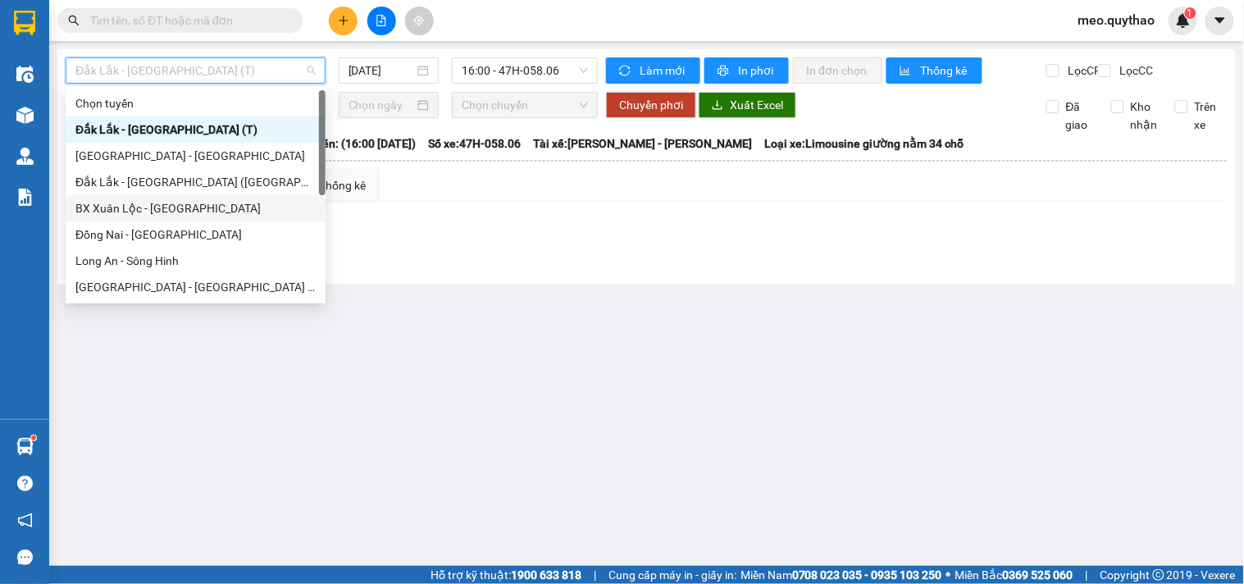
click at [212, 210] on div "BX Xuân Lộc - [GEOGRAPHIC_DATA]" at bounding box center [195, 208] width 240 height 18
type input "[DATE]"
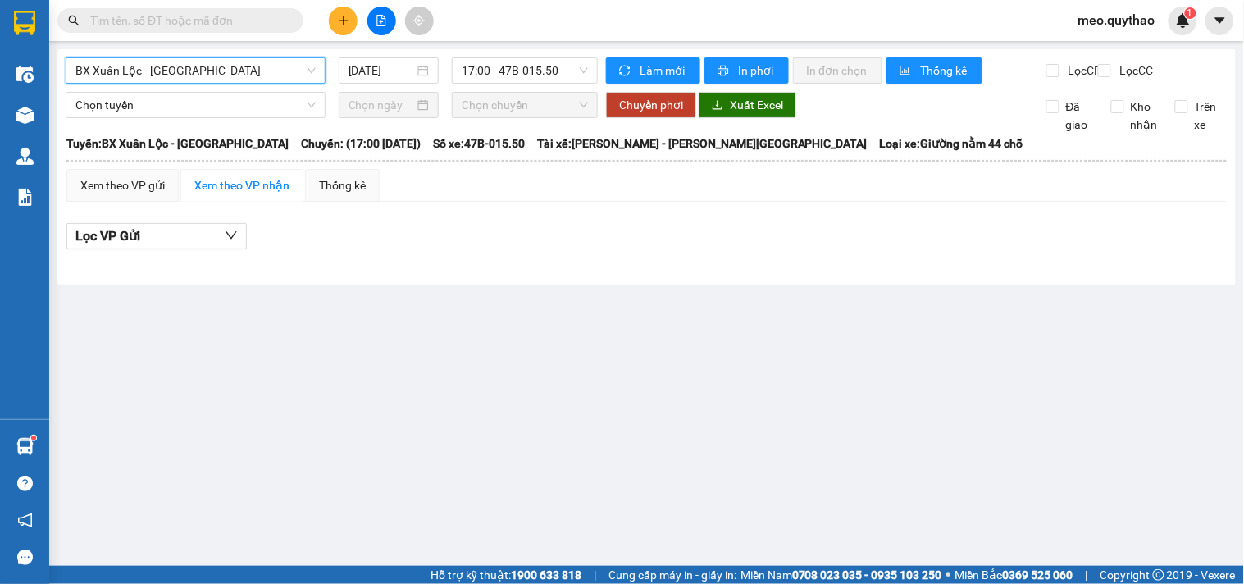
click at [487, 84] on div "BX Xuân Lộc - BX Sơn Hoà BX [GEOGRAPHIC_DATA] - [GEOGRAPHIC_DATA] [DATE] 17:00 …" at bounding box center [332, 70] width 532 height 26
click at [240, 67] on span "BX Xuân Lộc - [GEOGRAPHIC_DATA]" at bounding box center [195, 70] width 240 height 25
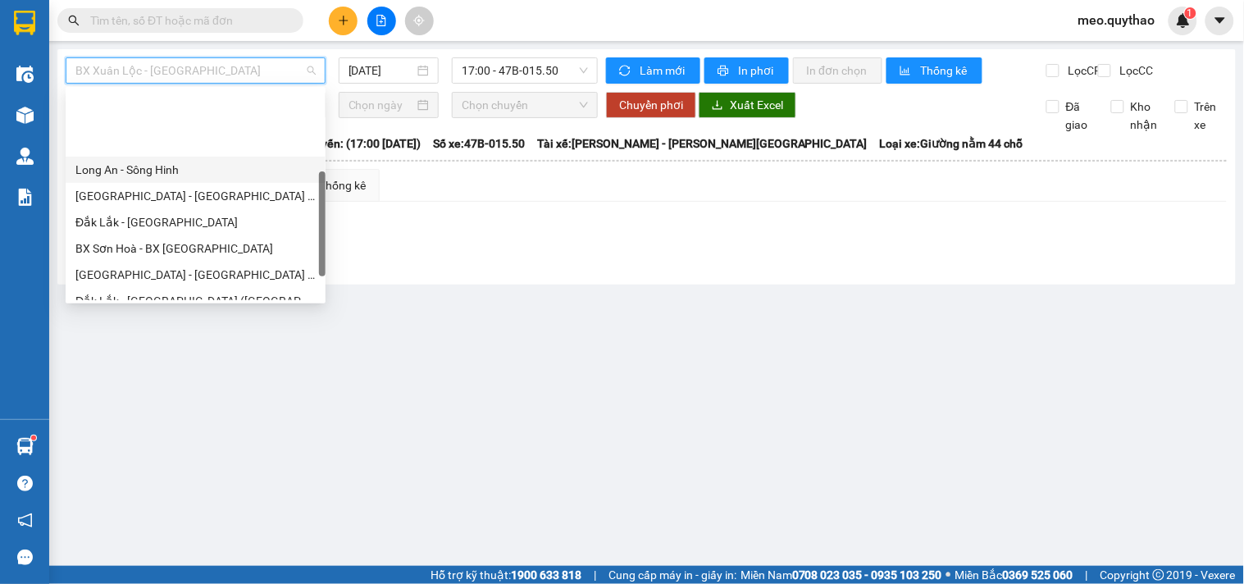
scroll to position [182, 0]
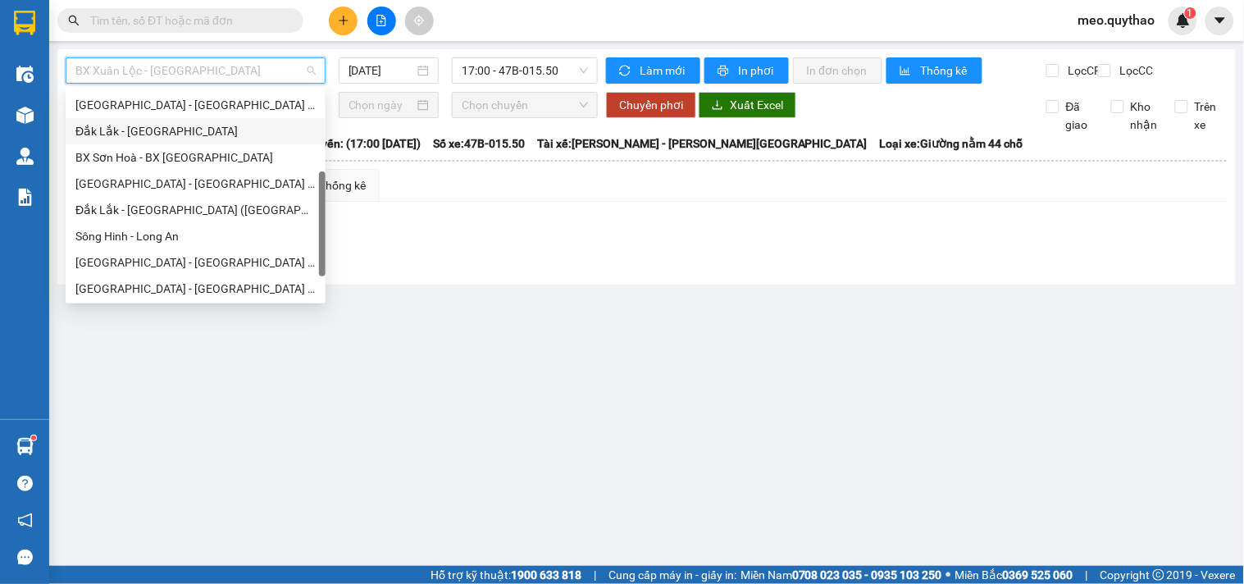
click at [179, 129] on div "Đắk Lắk - [GEOGRAPHIC_DATA]" at bounding box center [195, 131] width 240 height 18
type input "[DATE]"
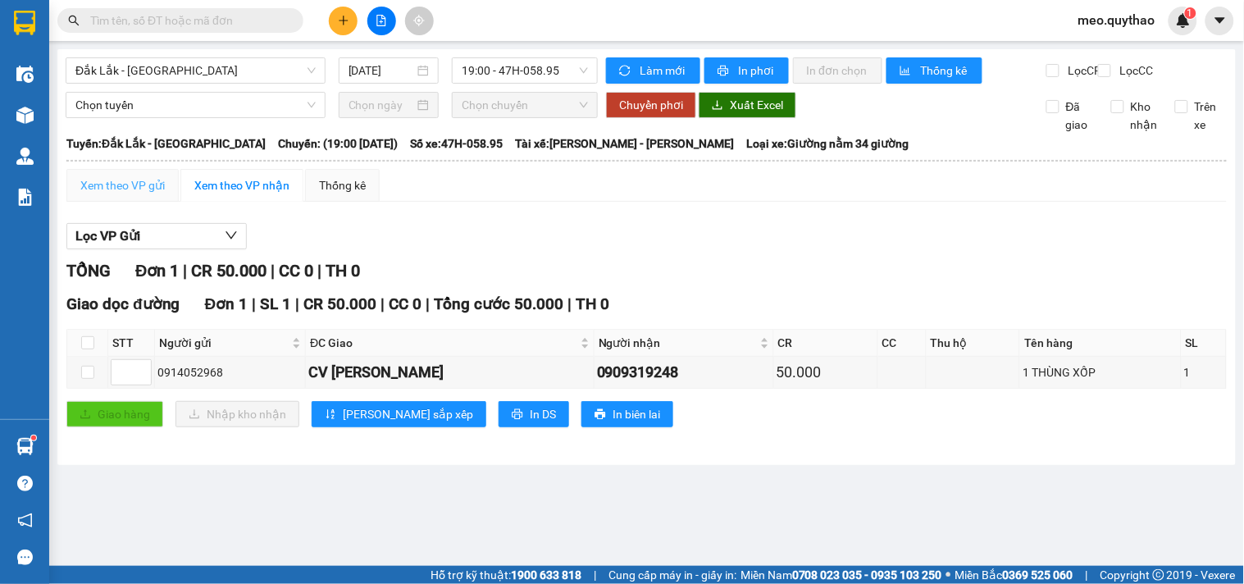
click at [84, 202] on div "Xem theo VP gửi" at bounding box center [122, 185] width 112 height 33
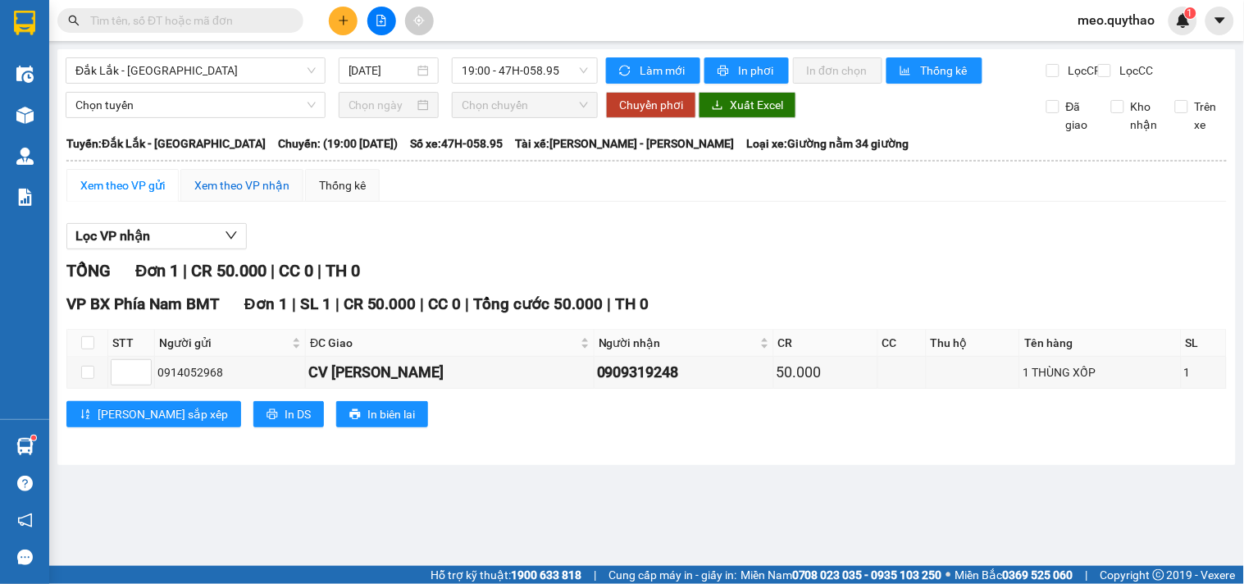
click at [254, 194] on div "Xem theo VP nhận" at bounding box center [241, 185] width 95 height 18
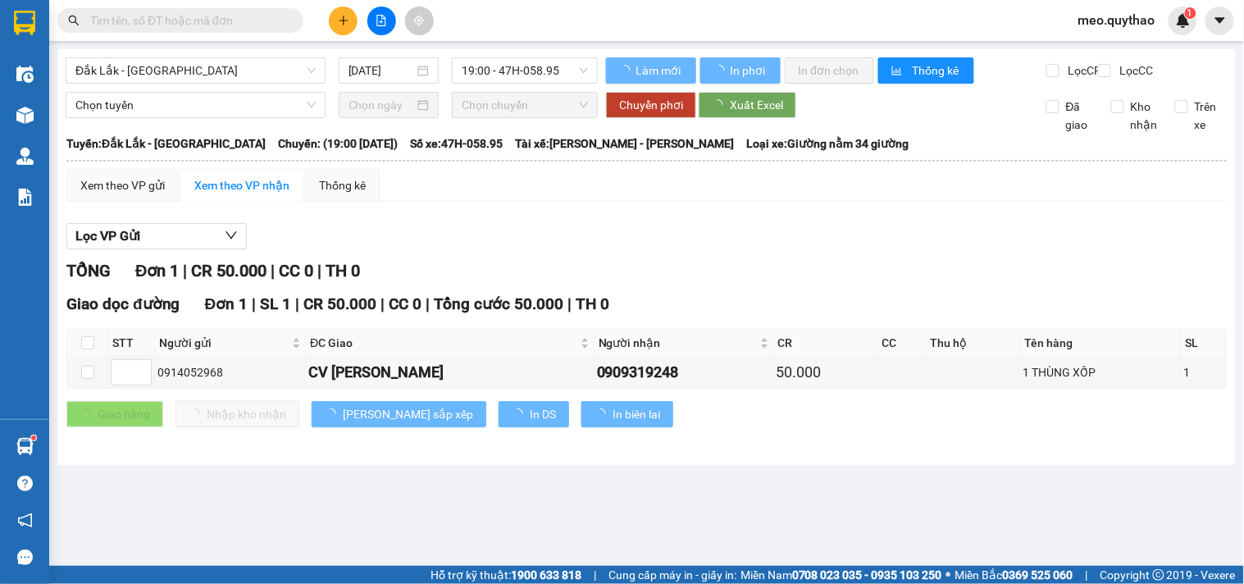
click at [220, 84] on div "Đắk Lắk - [GEOGRAPHIC_DATA] [DATE] 19:00 - 47H-058.95" at bounding box center [332, 70] width 532 height 26
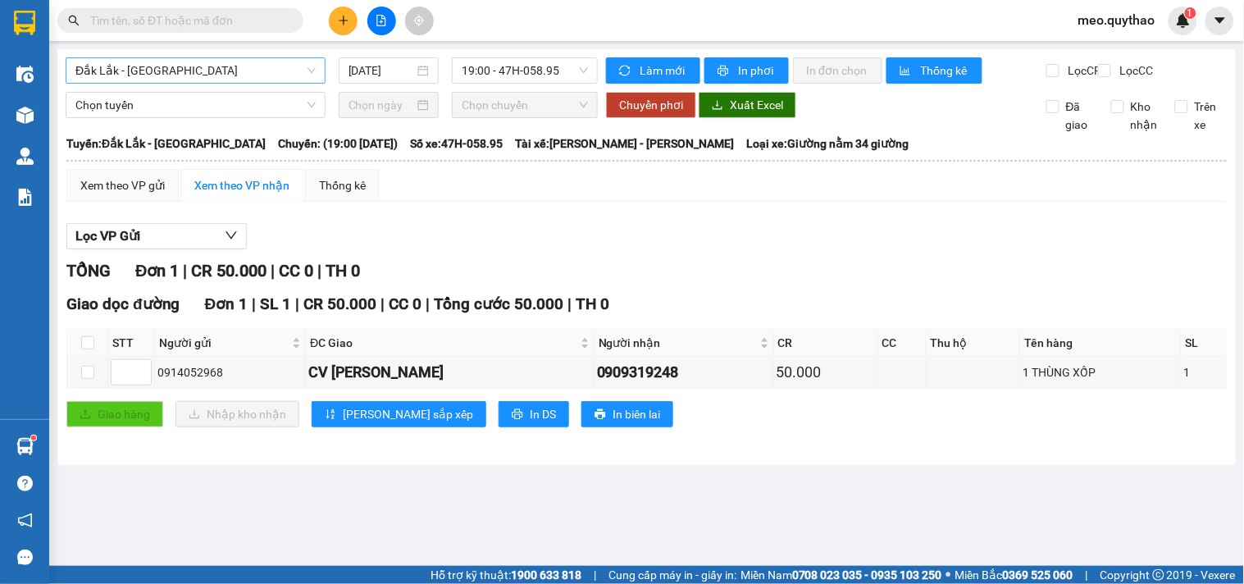
click at [226, 69] on span "Đắk Lắk - [GEOGRAPHIC_DATA]" at bounding box center [195, 70] width 240 height 25
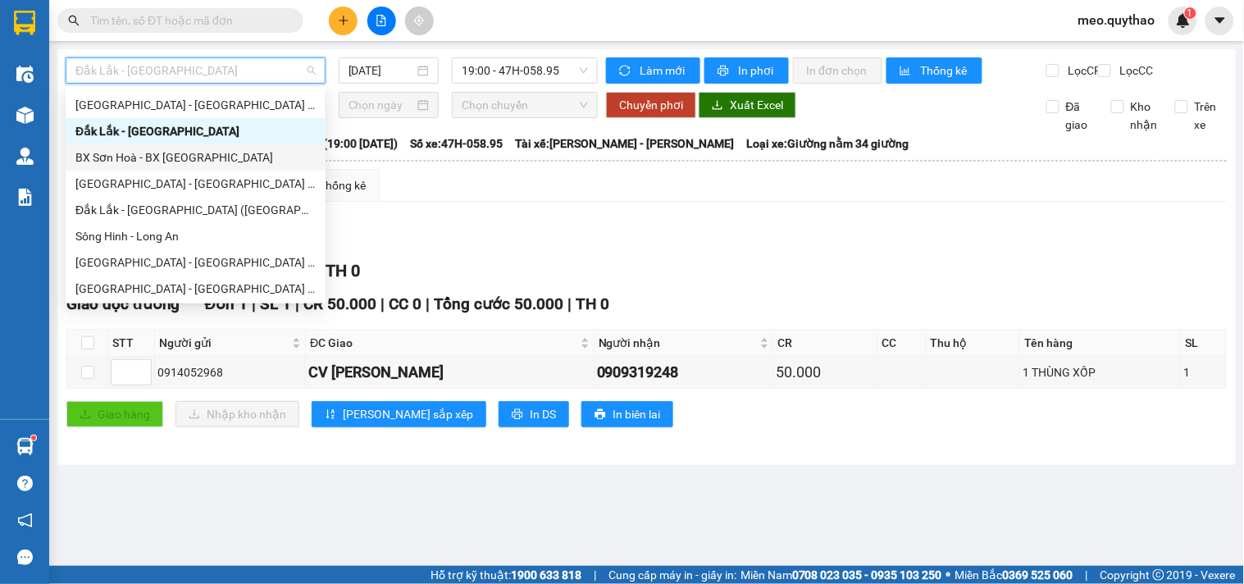
click at [186, 161] on div "BX Sơn Hoà - BX [GEOGRAPHIC_DATA]" at bounding box center [195, 157] width 240 height 18
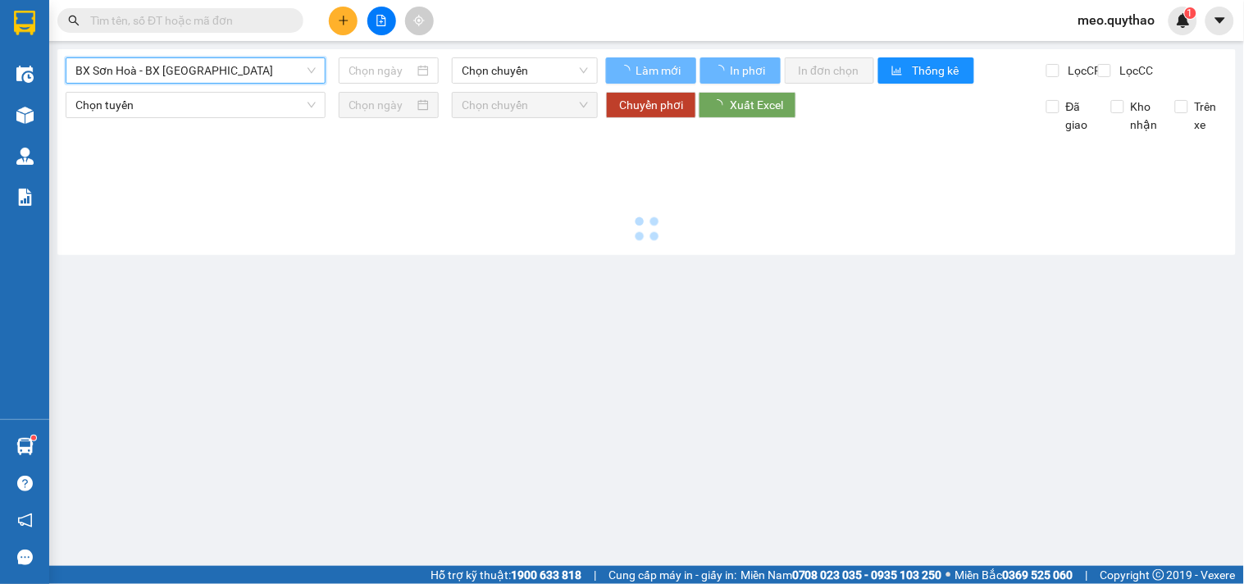
type input "[DATE]"
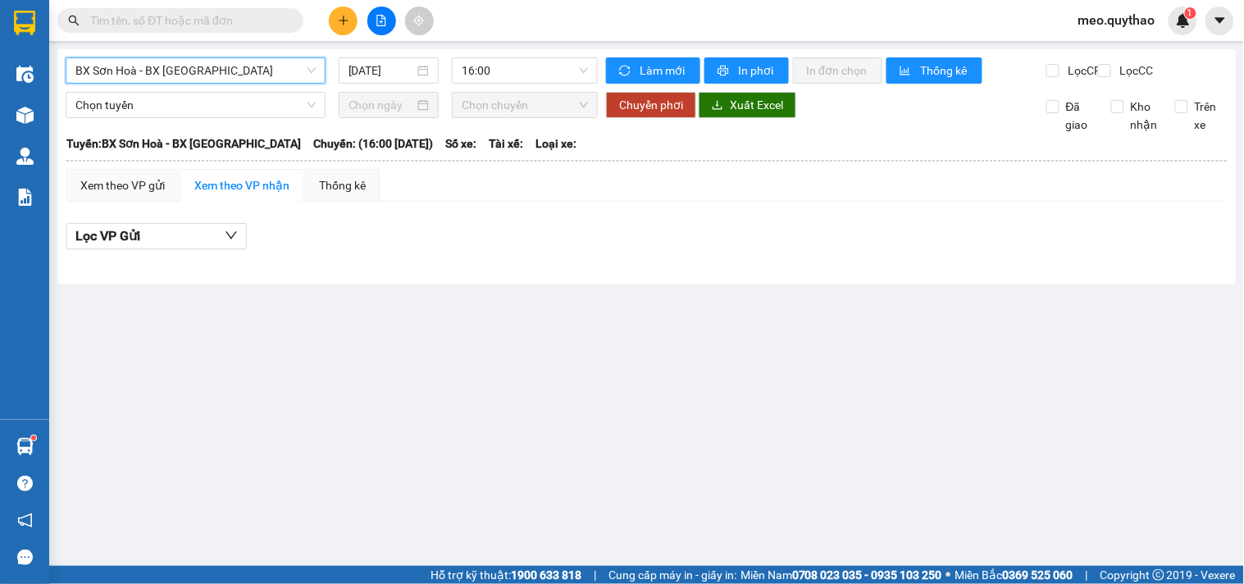
click at [162, 69] on span "BX Sơn Hoà - BX [GEOGRAPHIC_DATA]" at bounding box center [195, 70] width 240 height 25
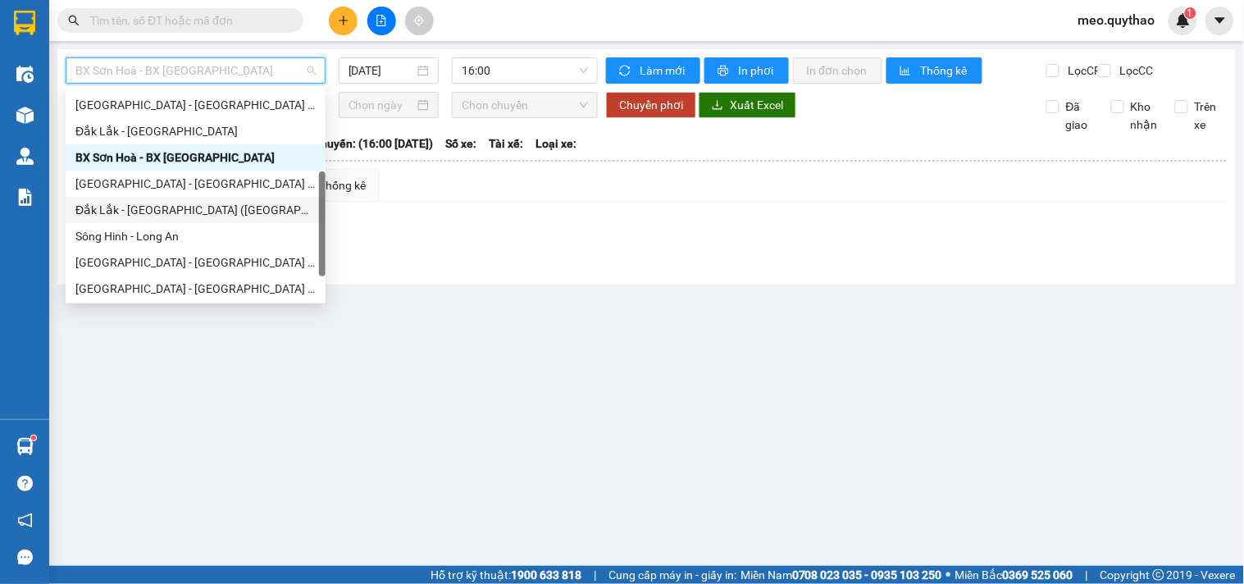
click at [220, 214] on div "Đắk Lắk - [GEOGRAPHIC_DATA] ([GEOGRAPHIC_DATA] mới)" at bounding box center [195, 210] width 240 height 18
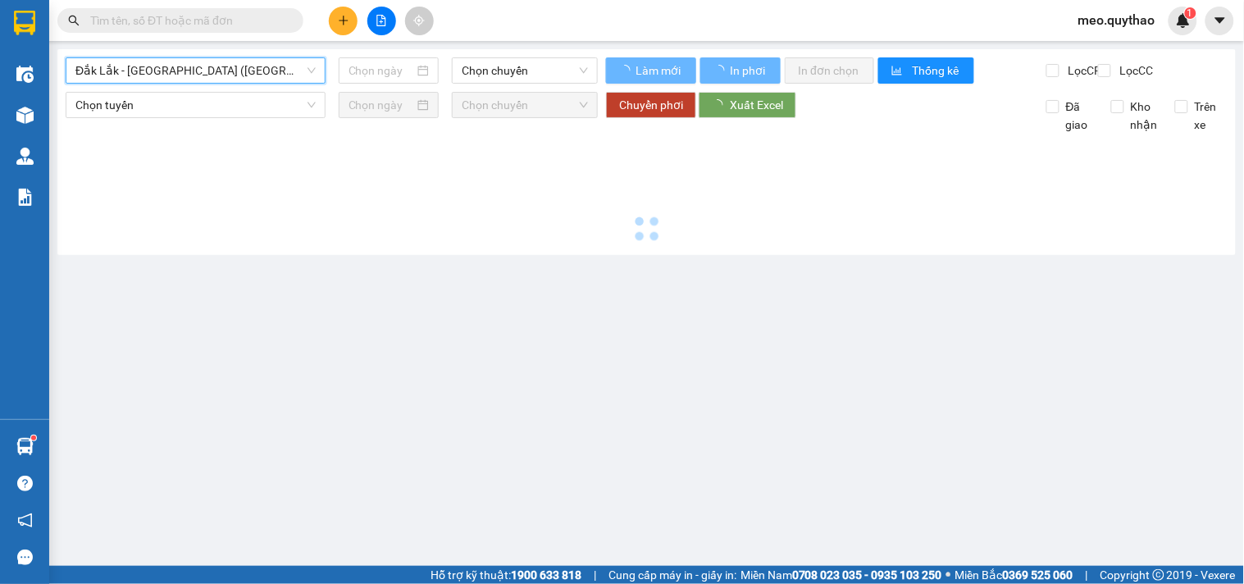
type input "[DATE]"
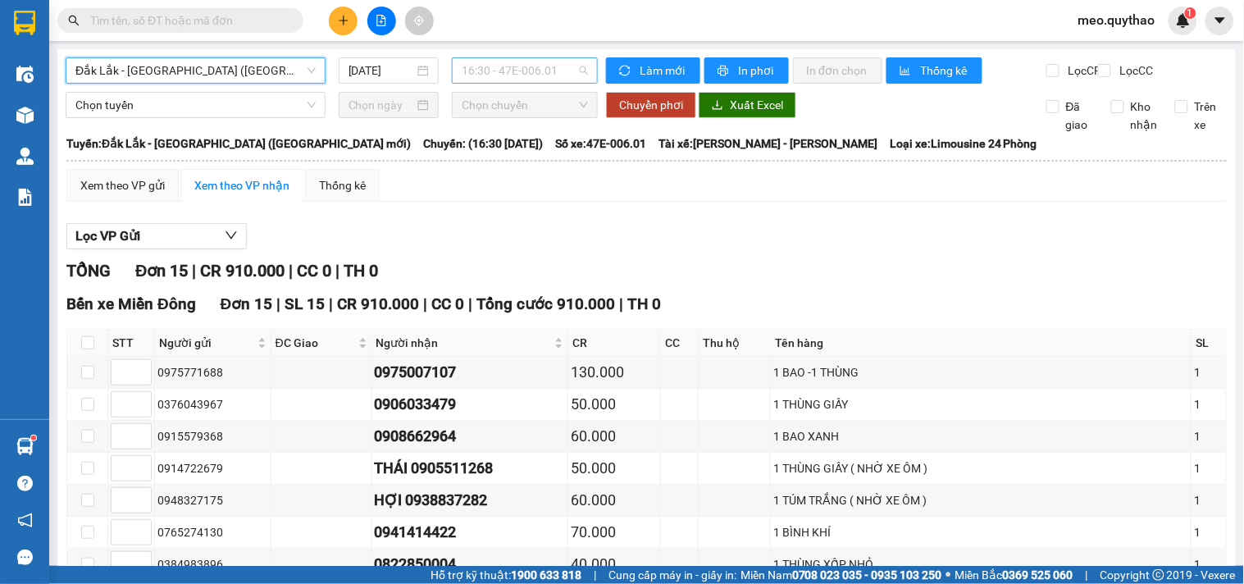
click at [522, 70] on span "16:30 - 47E-006.01" at bounding box center [525, 70] width 126 height 25
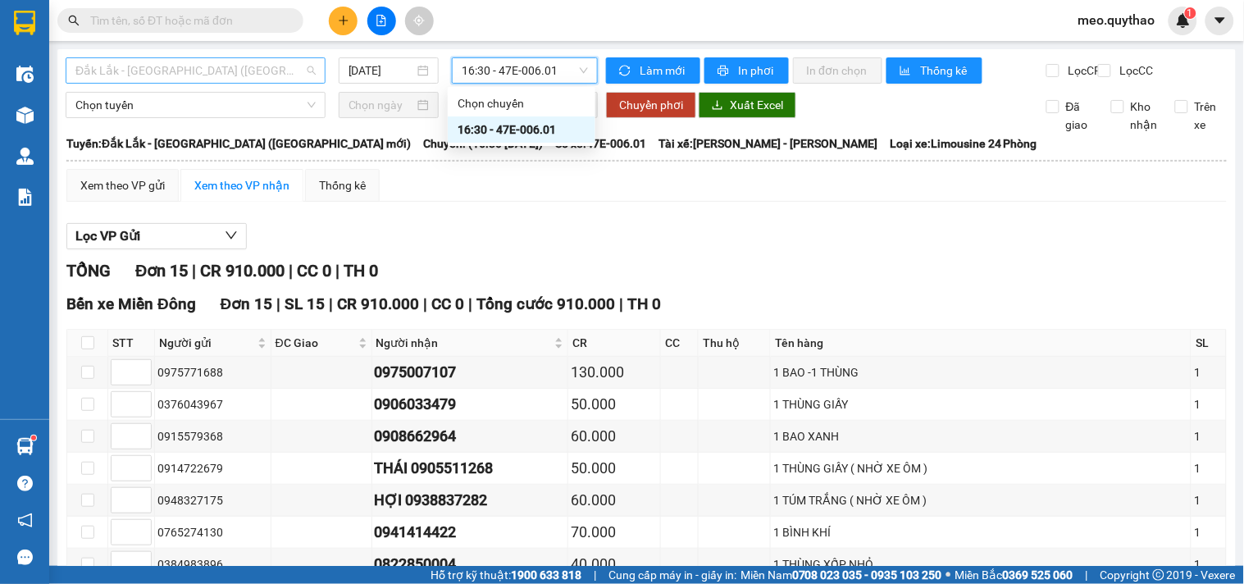
click at [194, 66] on span "Đắk Lắk - [GEOGRAPHIC_DATA] ([GEOGRAPHIC_DATA] mới)" at bounding box center [195, 70] width 240 height 25
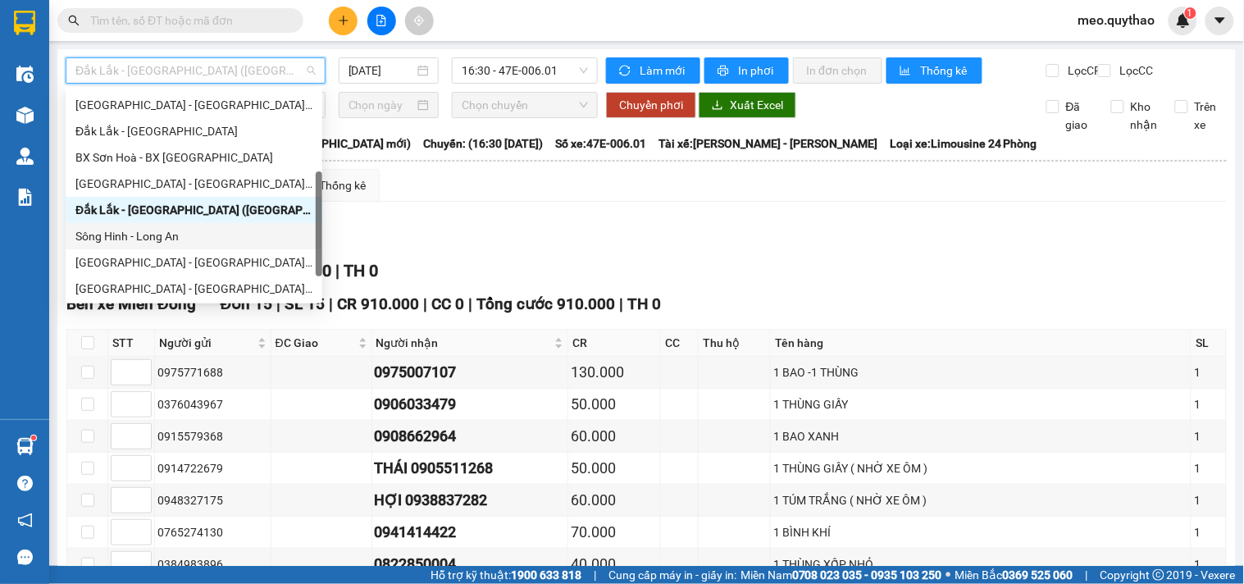
click at [174, 238] on div "Sông Hinh - Long An" at bounding box center [193, 236] width 237 height 18
type input "[DATE]"
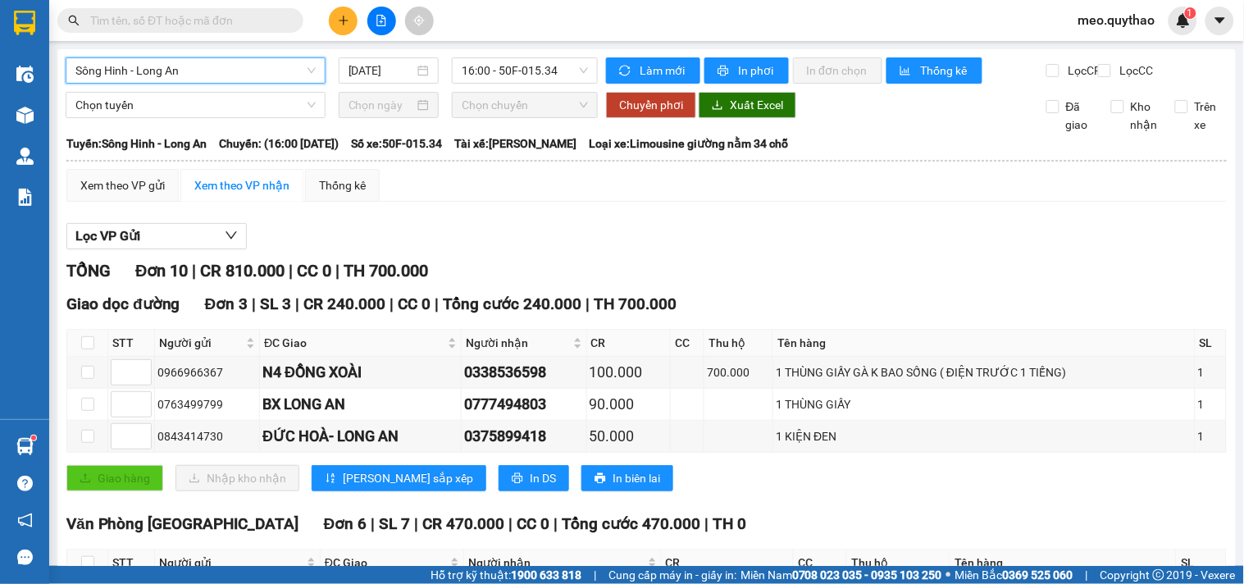
click at [242, 82] on span "Sông Hinh - Long An" at bounding box center [195, 70] width 240 height 25
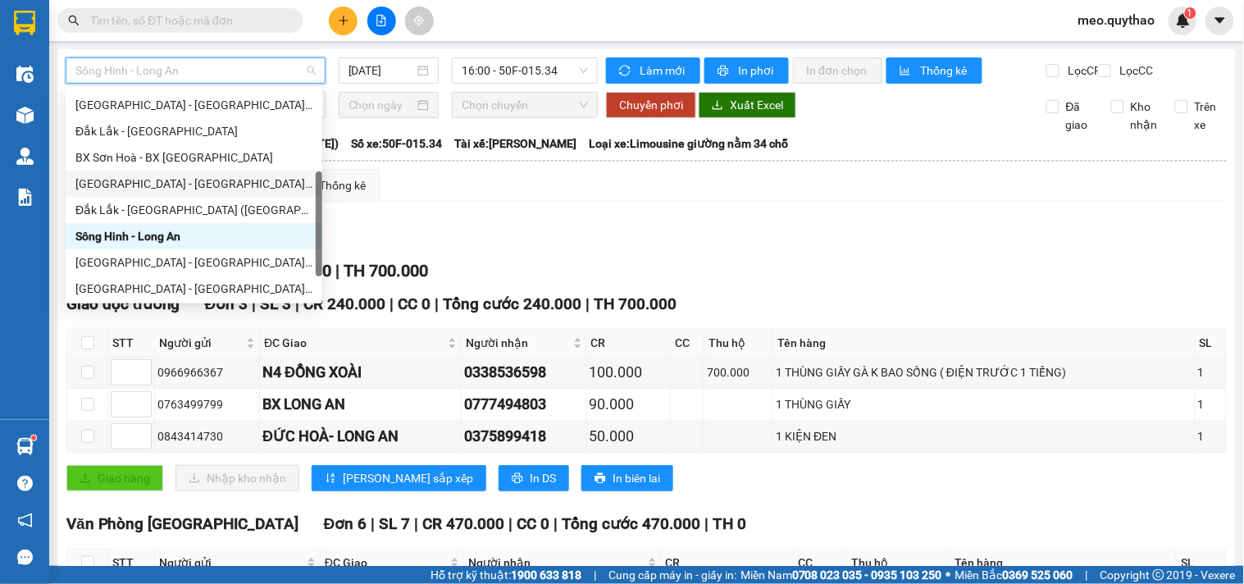
scroll to position [235, 0]
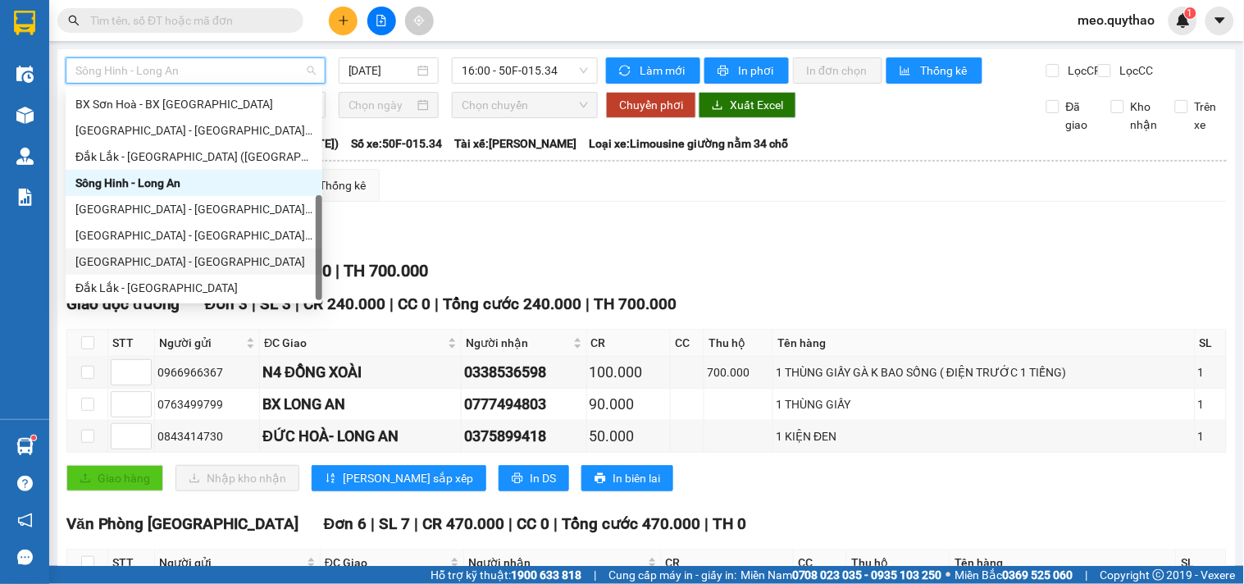
click at [185, 261] on div "[GEOGRAPHIC_DATA] - [GEOGRAPHIC_DATA]" at bounding box center [193, 262] width 237 height 18
type input "[DATE]"
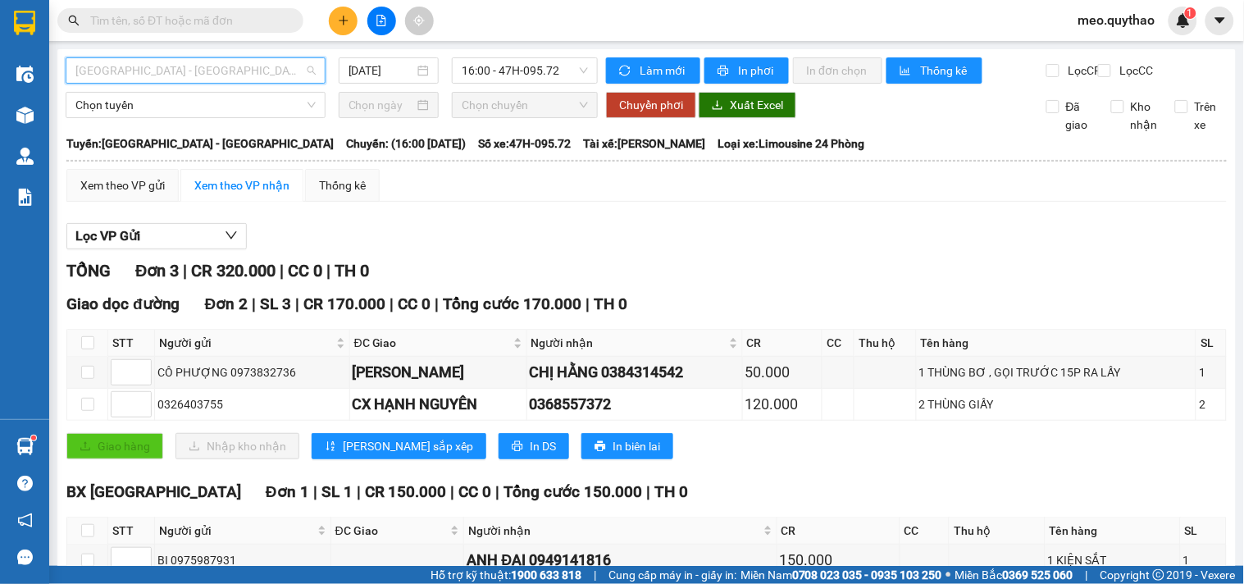
click at [254, 67] on span "[GEOGRAPHIC_DATA] - [GEOGRAPHIC_DATA]" at bounding box center [195, 70] width 240 height 25
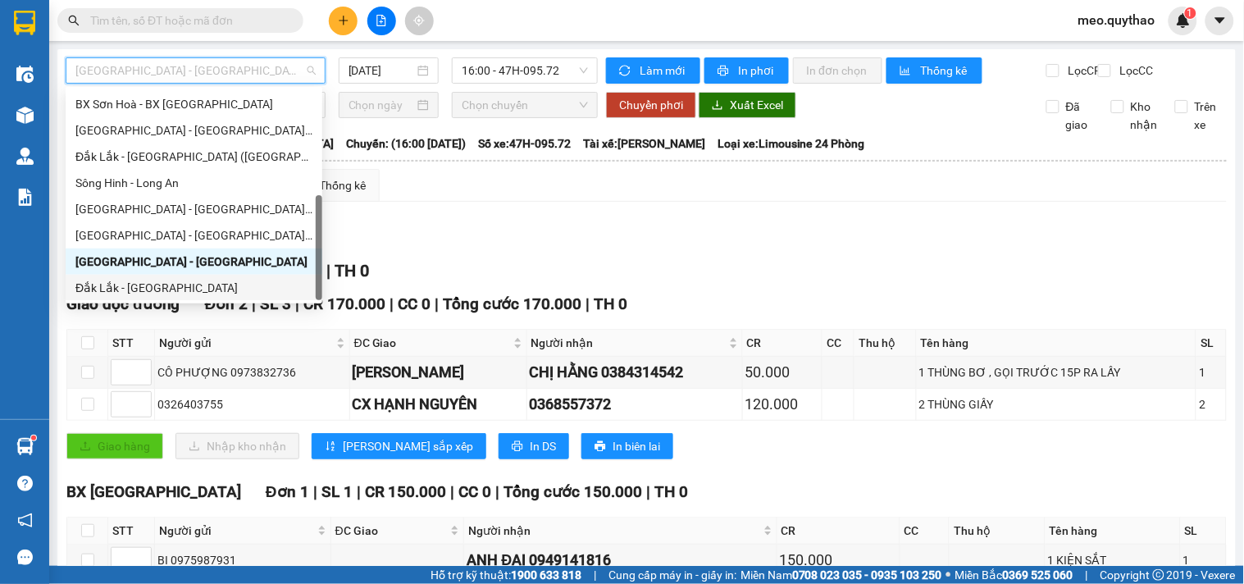
click at [179, 291] on div "Đắk Lắk - [GEOGRAPHIC_DATA]" at bounding box center [193, 288] width 237 height 18
type input "[DATE]"
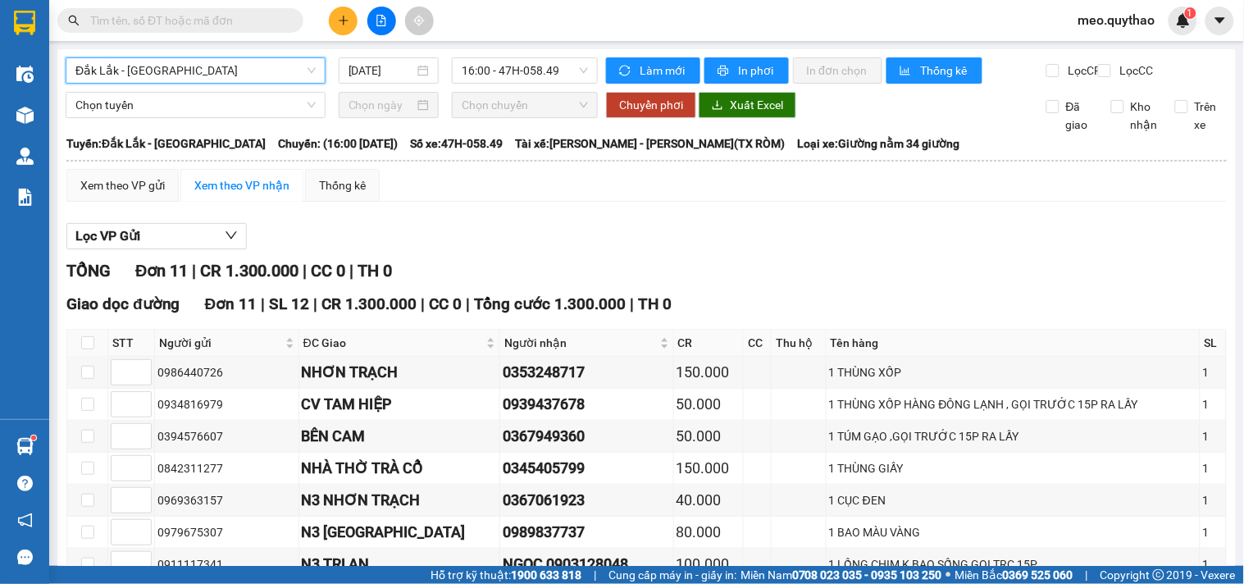
scroll to position [244, 0]
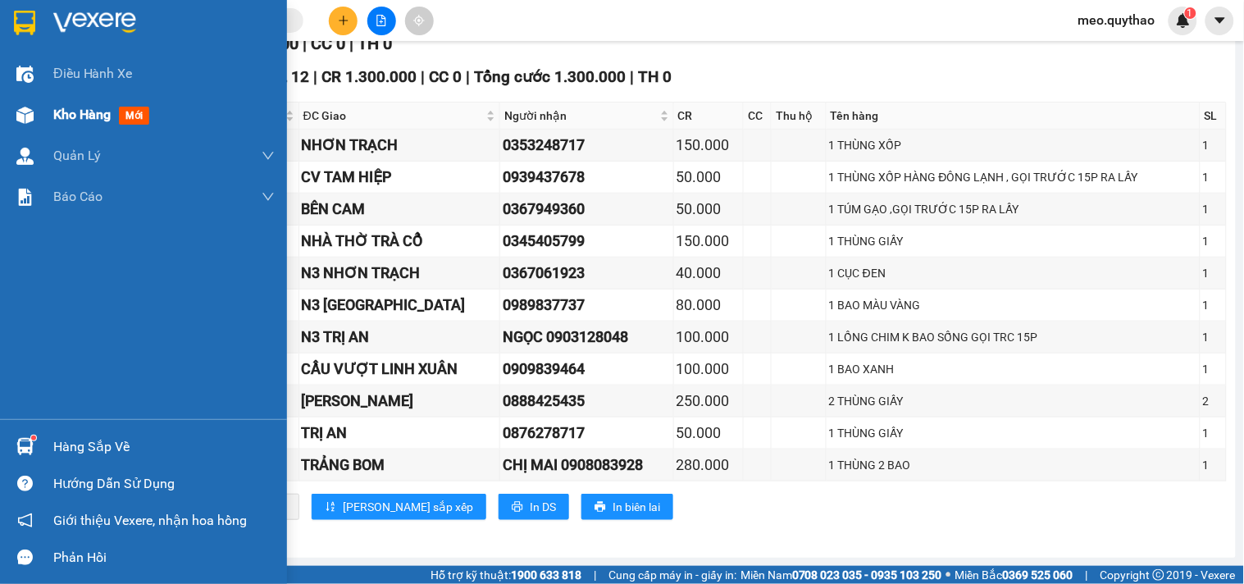
click at [82, 118] on span "Kho hàng" at bounding box center [81, 115] width 57 height 16
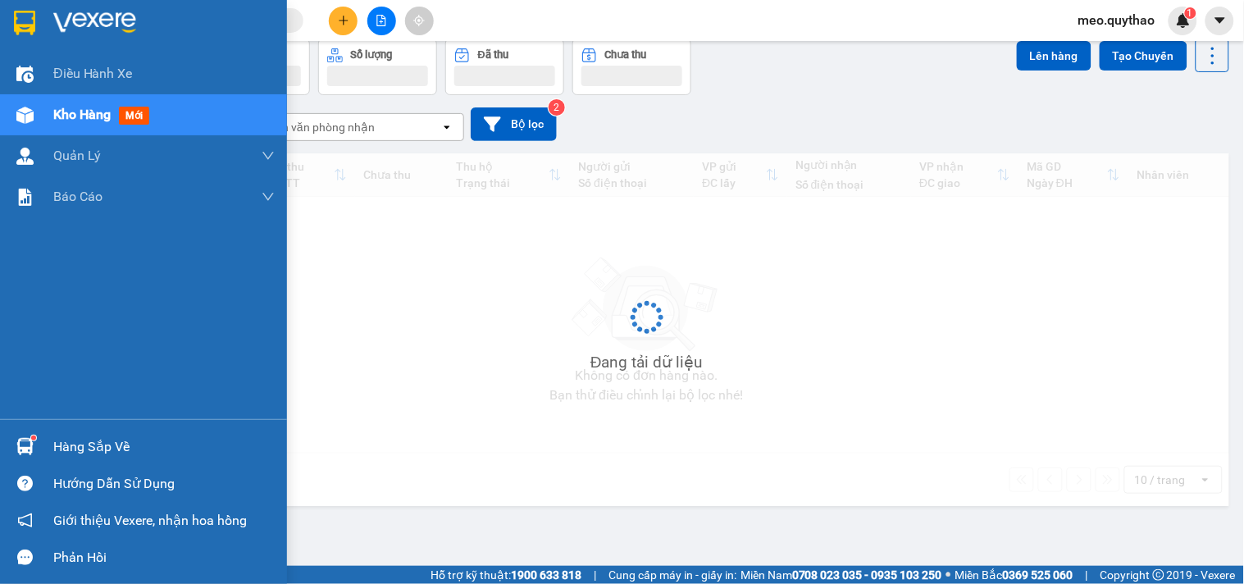
scroll to position [75, 0]
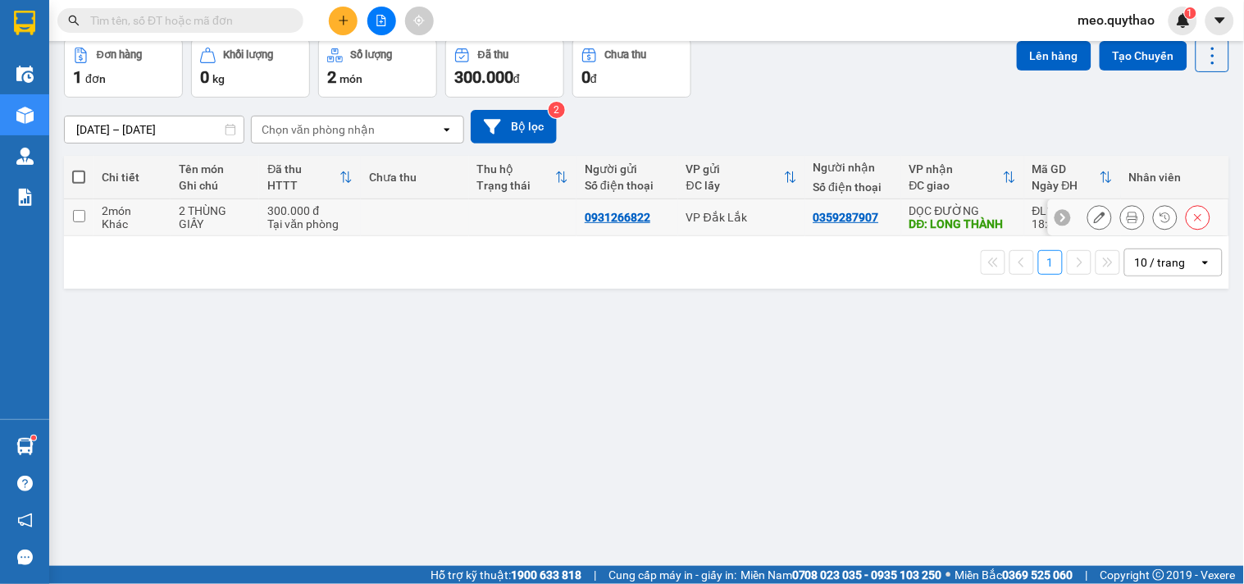
click at [788, 214] on div "VP Đắk Lắk" at bounding box center [741, 217] width 111 height 13
checkbox input "true"
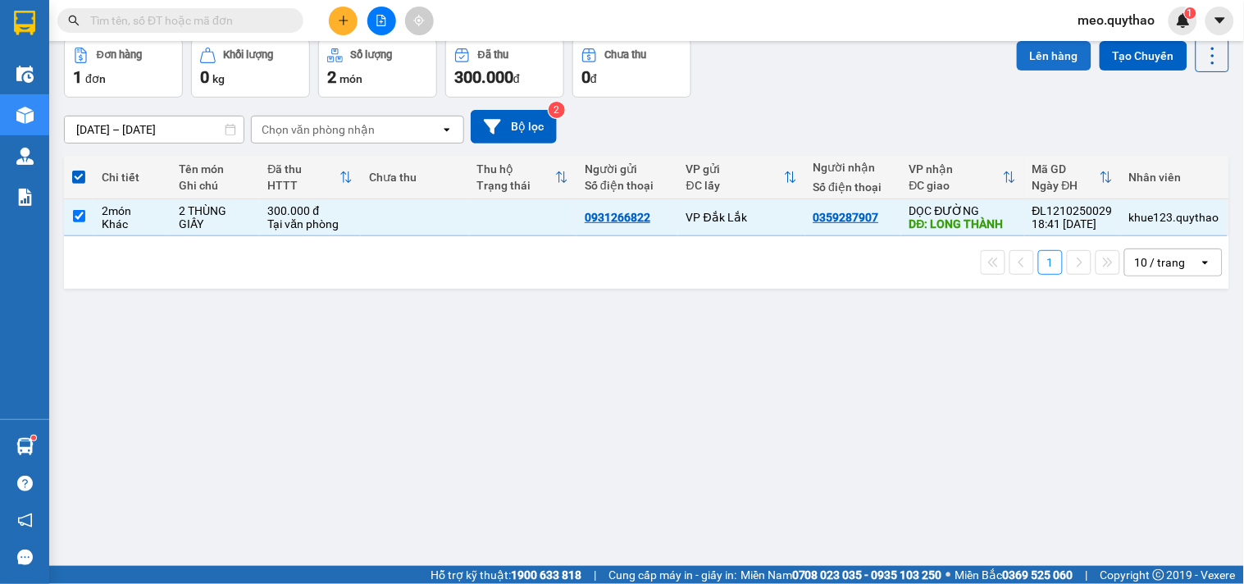
click at [1045, 64] on button "Lên hàng" at bounding box center [1054, 56] width 75 height 30
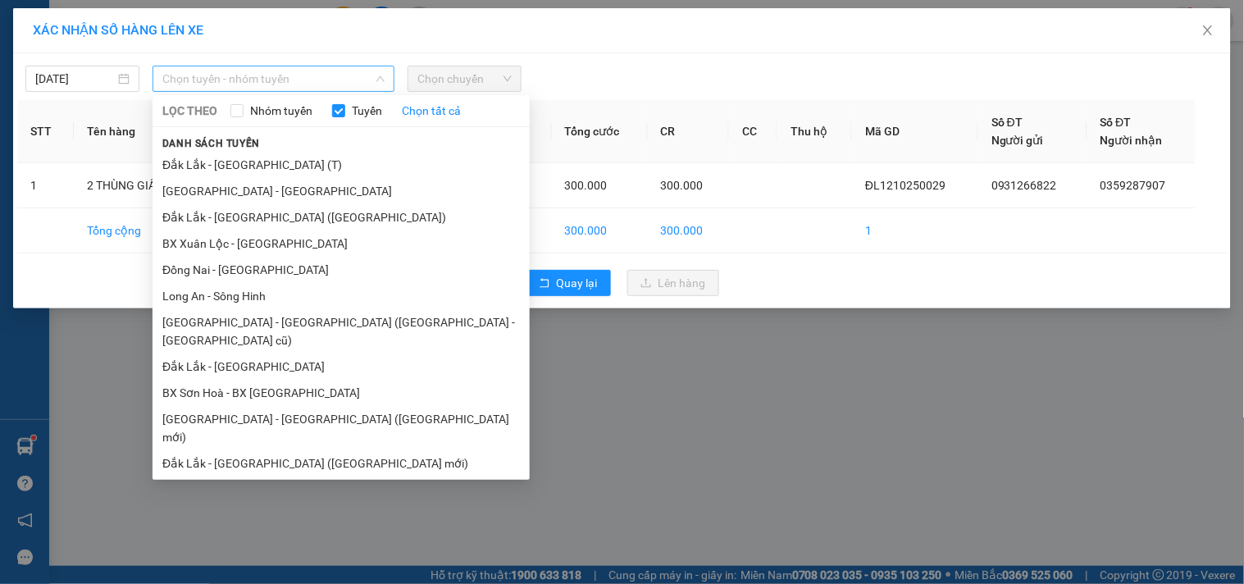
click at [346, 75] on span "Chọn tuyến - nhóm tuyến" at bounding box center [273, 78] width 222 height 25
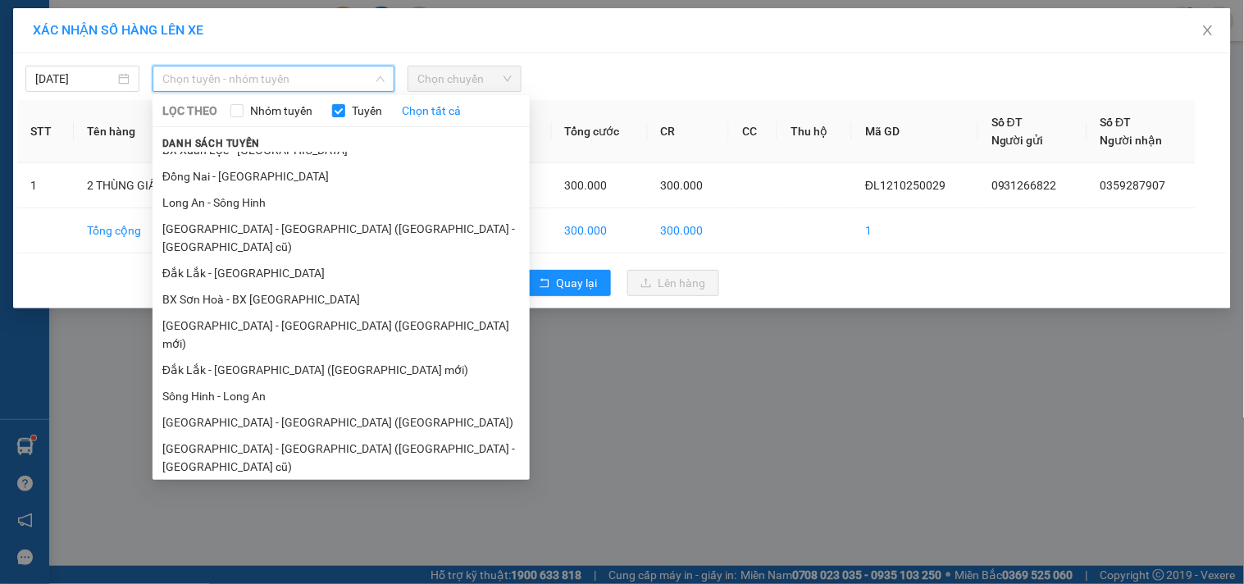
scroll to position [98, 0]
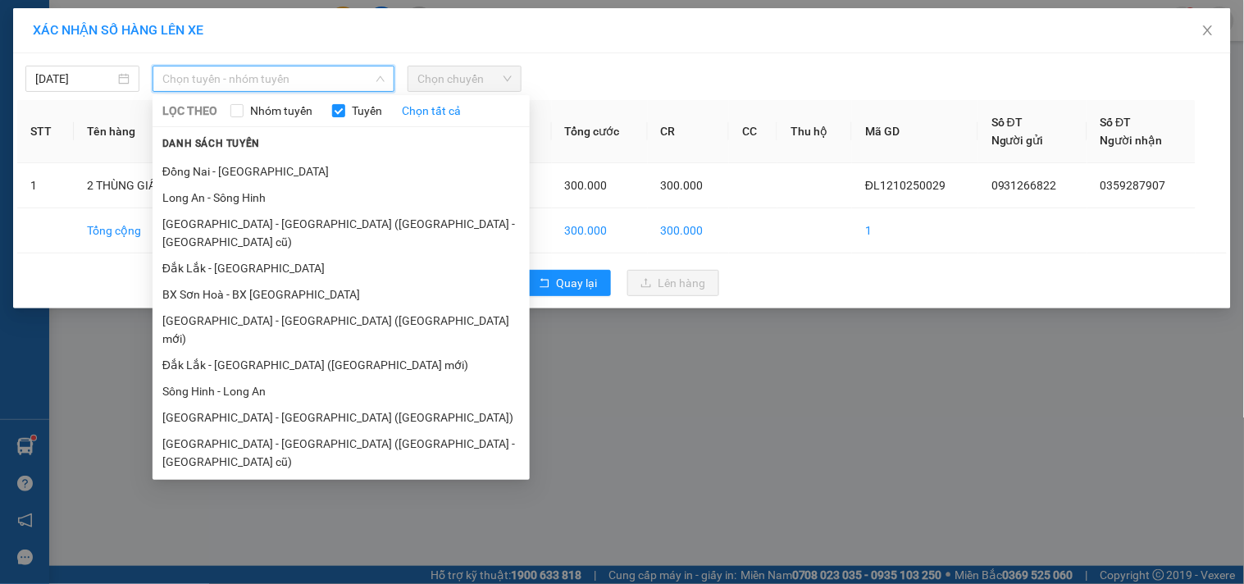
click at [269, 501] on li "Đắk Lắk - [GEOGRAPHIC_DATA]" at bounding box center [341, 514] width 377 height 26
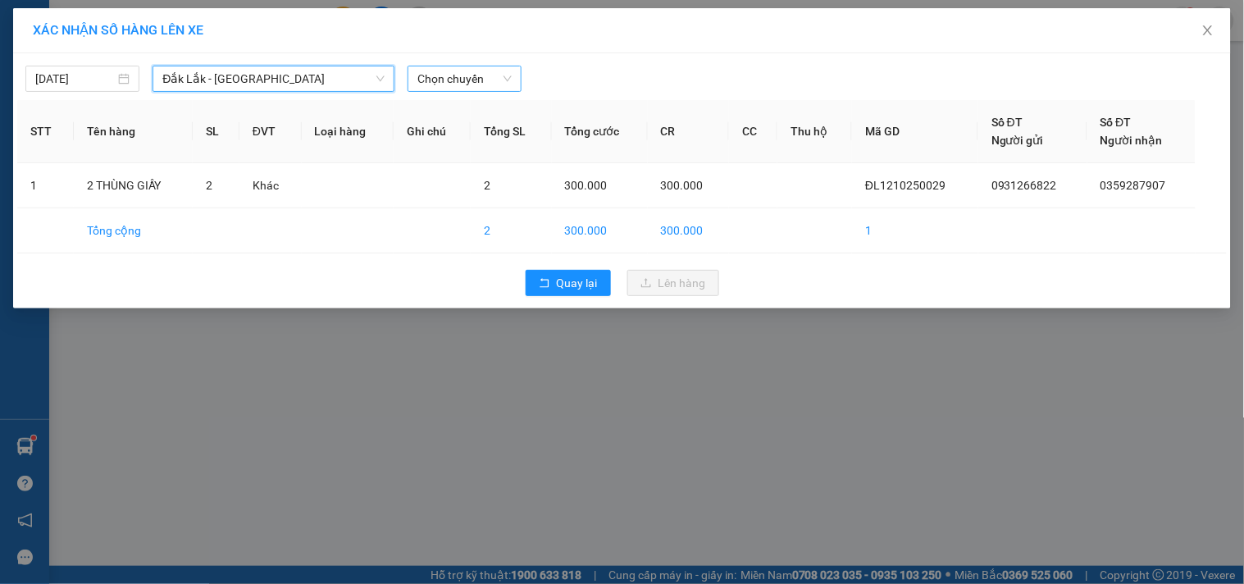
click at [470, 78] on span "Chọn chuyến" at bounding box center [464, 78] width 94 height 25
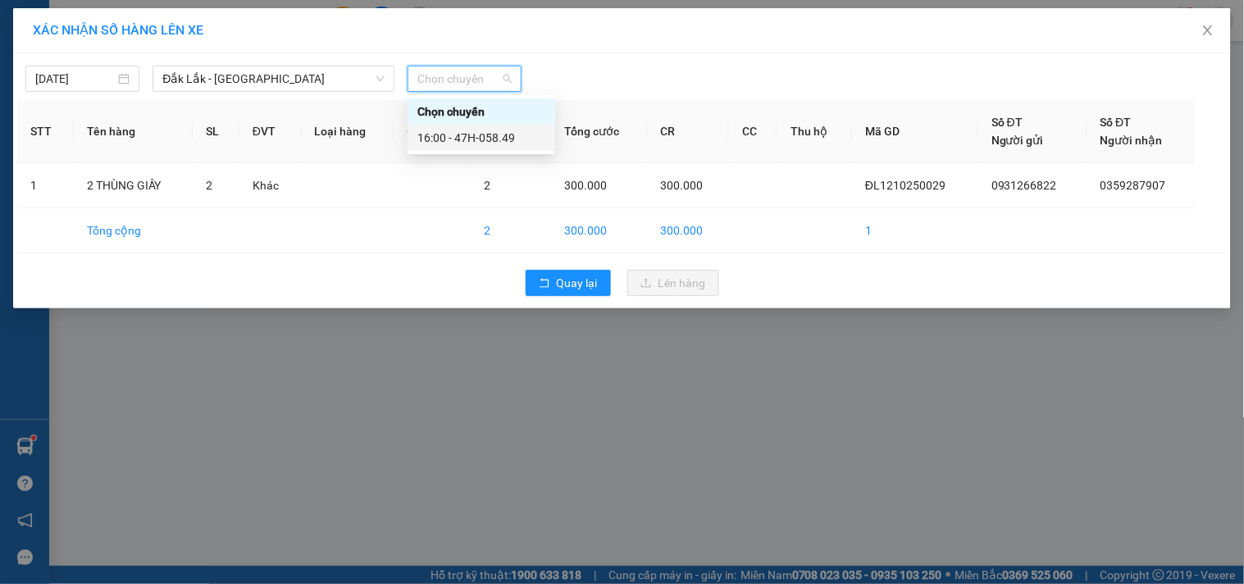
click at [485, 137] on div "16:00 - 47H-058.49" at bounding box center [481, 138] width 128 height 18
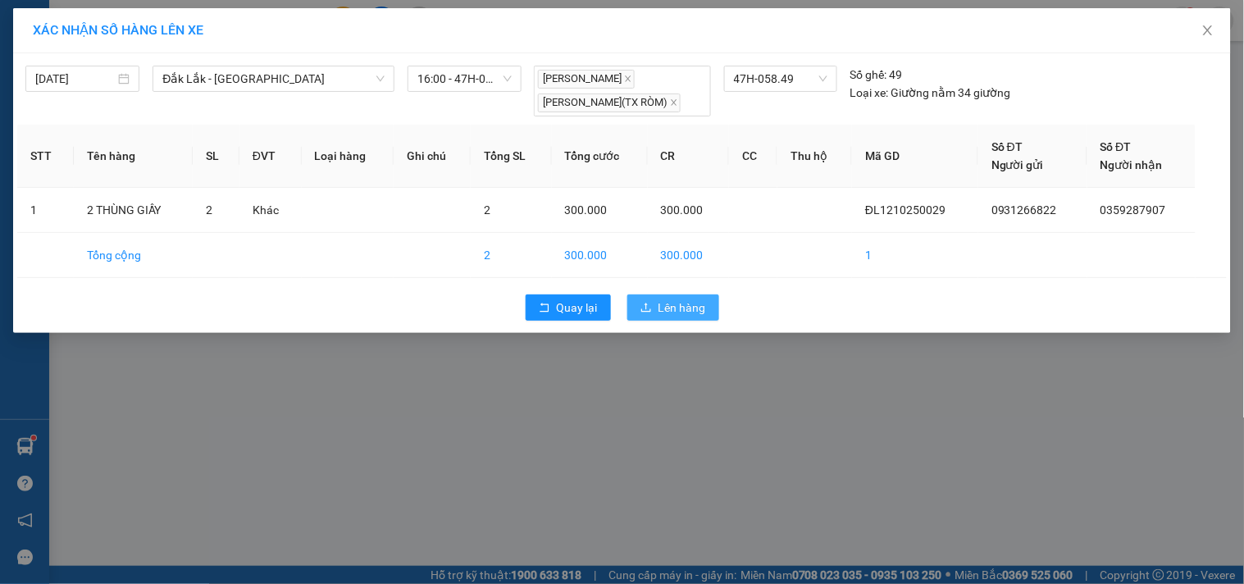
click at [666, 301] on span "Lên hàng" at bounding box center [682, 307] width 48 height 18
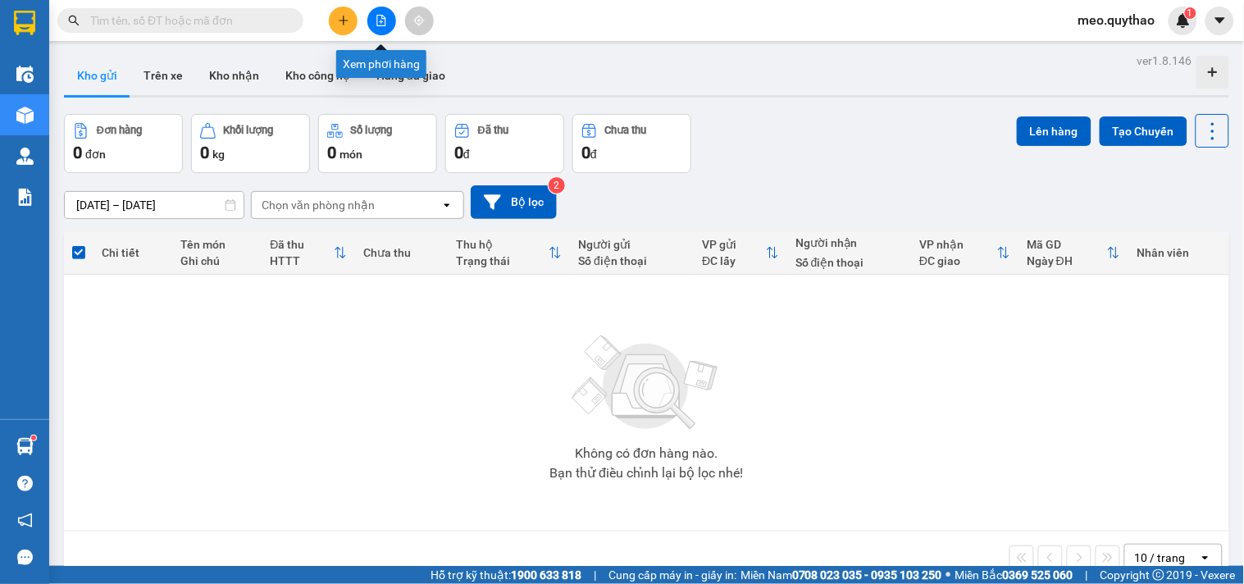
click at [388, 33] on button at bounding box center [381, 21] width 29 height 29
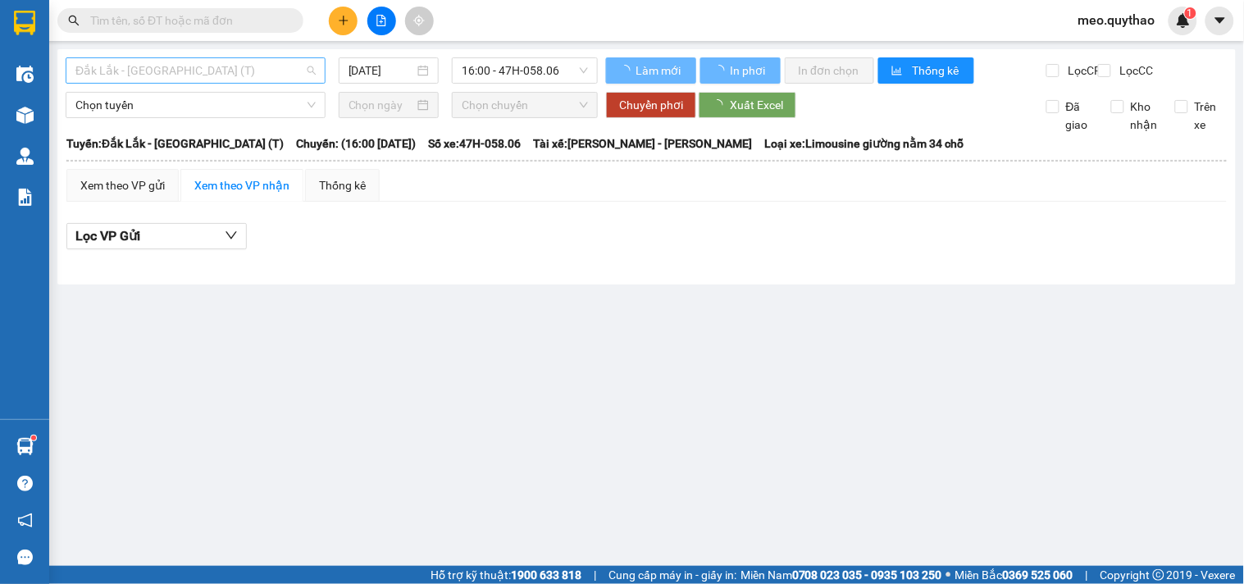
click at [173, 71] on span "Đắk Lắk - [GEOGRAPHIC_DATA] (T)" at bounding box center [195, 70] width 240 height 25
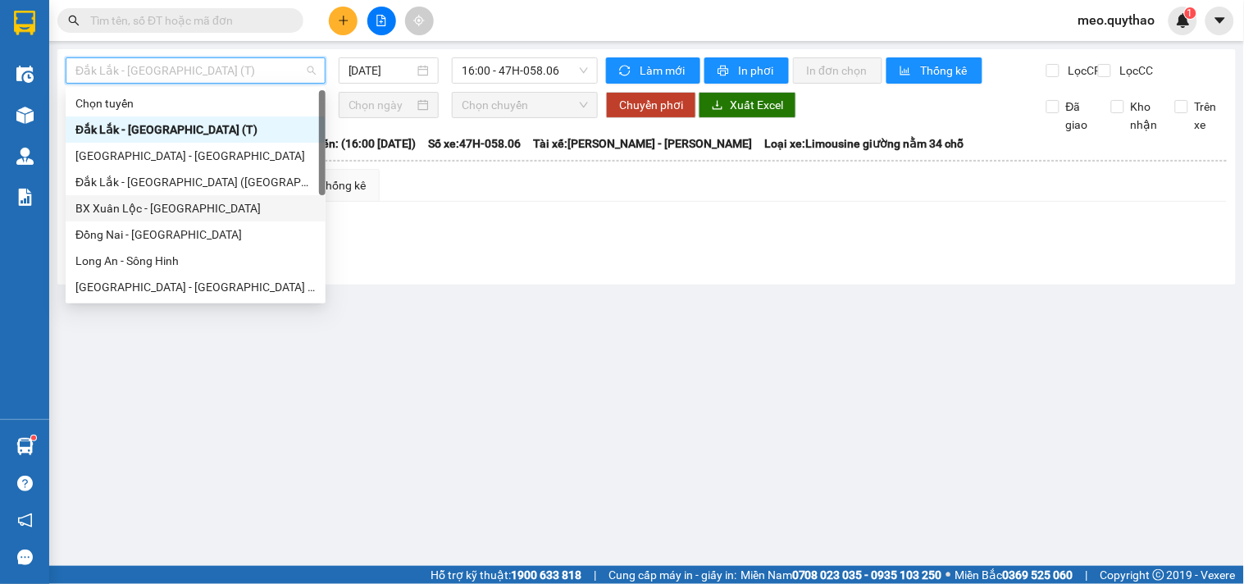
click at [213, 218] on div "BX Xuân Lộc - [GEOGRAPHIC_DATA]" at bounding box center [196, 208] width 260 height 26
type input "[DATE]"
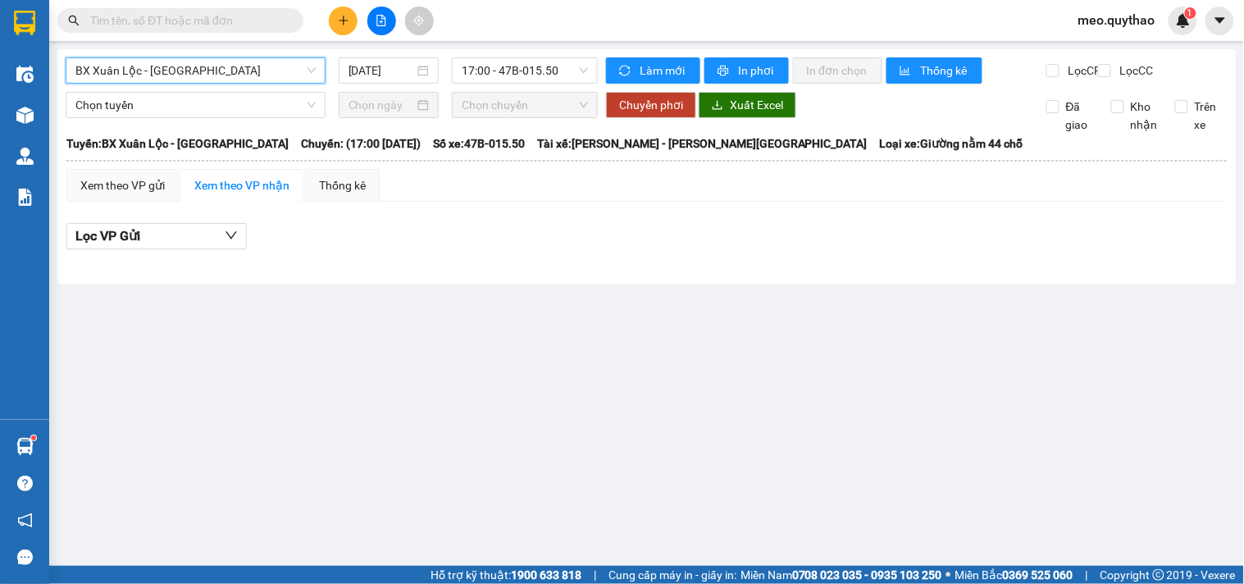
click at [240, 71] on span "BX Xuân Lộc - [GEOGRAPHIC_DATA]" at bounding box center [195, 70] width 240 height 25
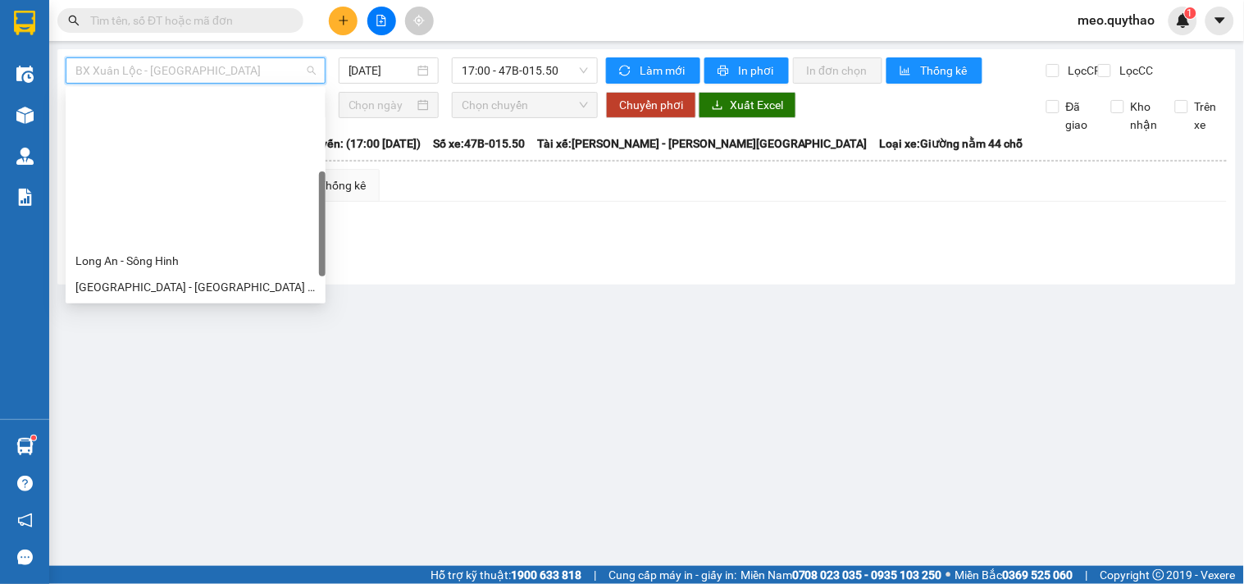
scroll to position [182, 0]
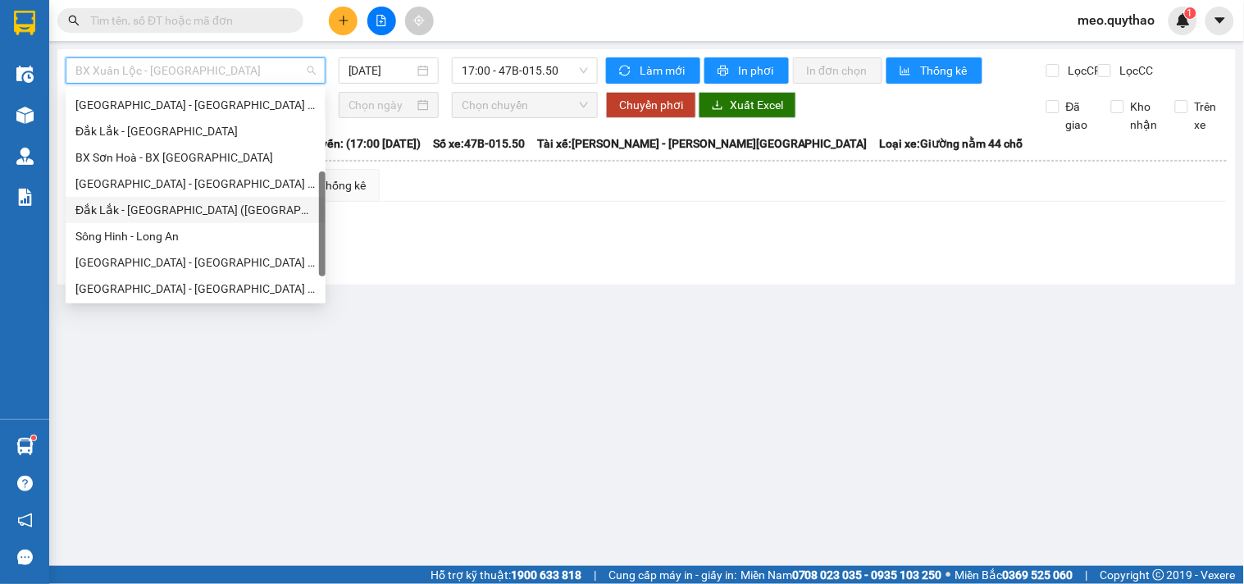
click at [203, 203] on div "Đắk Lắk - [GEOGRAPHIC_DATA] ([GEOGRAPHIC_DATA] mới)" at bounding box center [195, 210] width 240 height 18
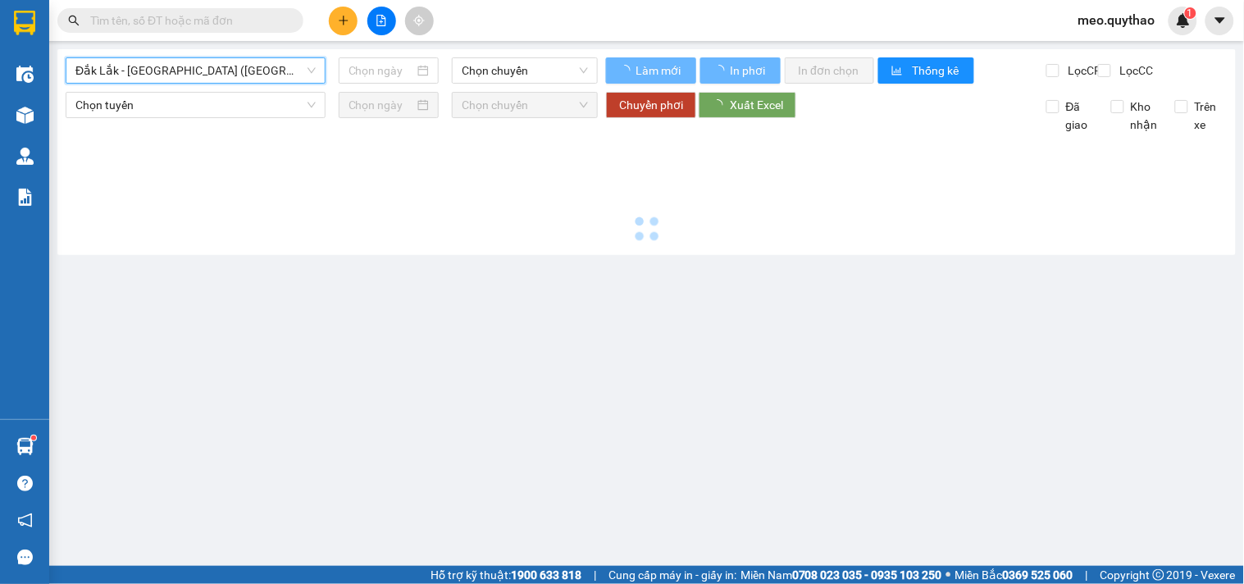
type input "[DATE]"
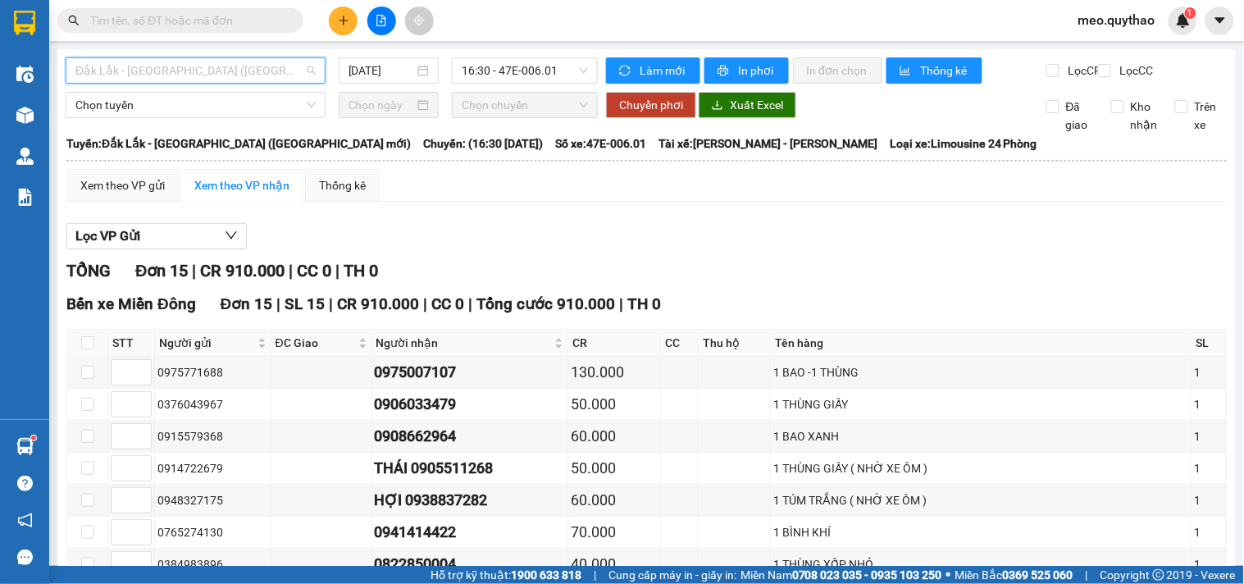
click at [162, 66] on span "Đắk Lắk - [GEOGRAPHIC_DATA] ([GEOGRAPHIC_DATA] mới)" at bounding box center [195, 70] width 240 height 25
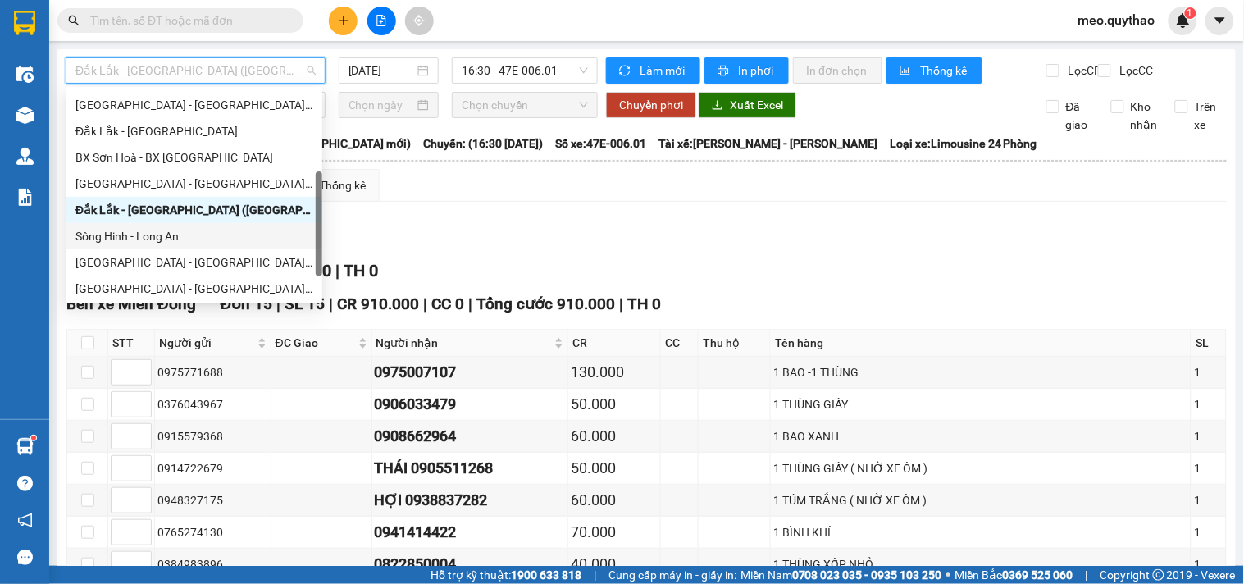
click at [166, 236] on div "Sông Hinh - Long An" at bounding box center [193, 236] width 237 height 18
type input "[DATE]"
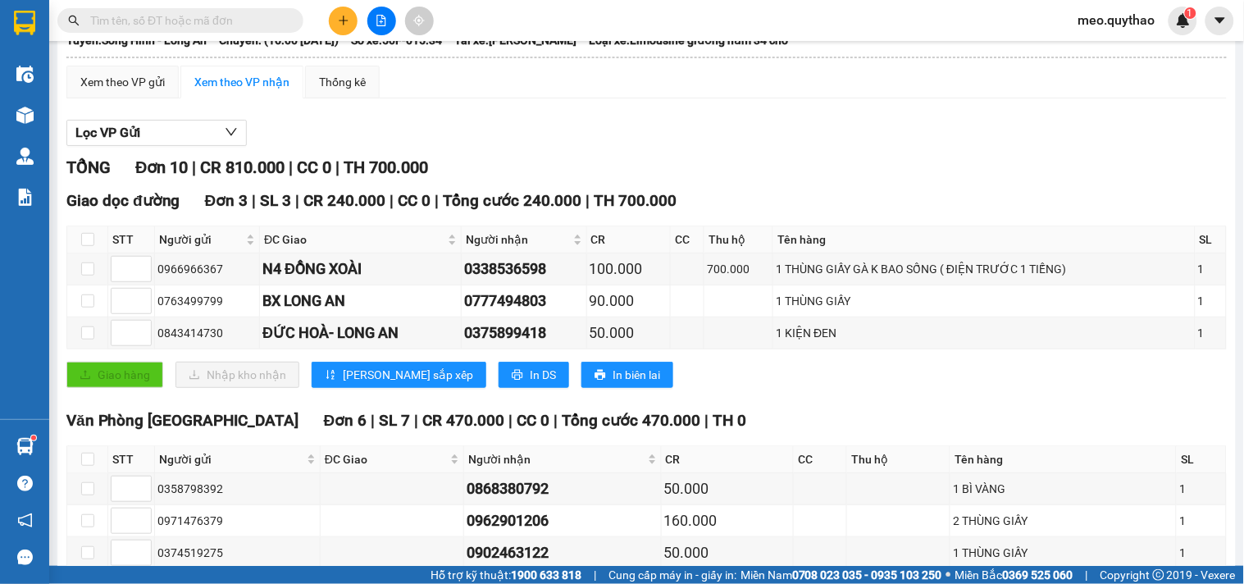
scroll to position [182, 0]
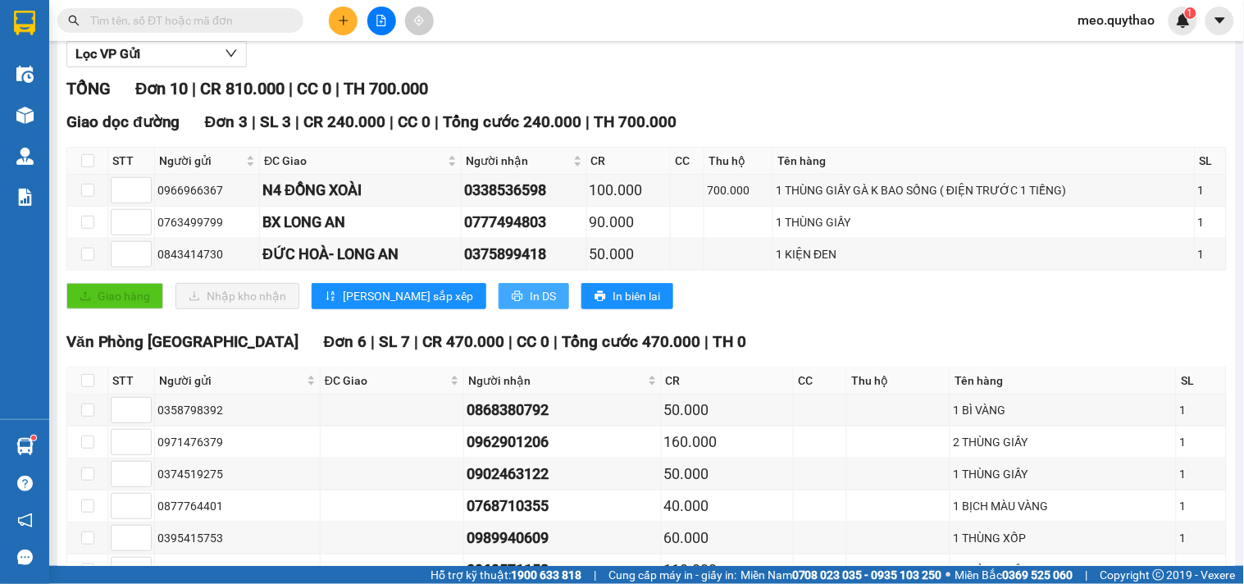
click at [499, 308] on button "In DS" at bounding box center [534, 296] width 71 height 26
click at [347, 195] on div "N4 ĐỒNG XOÀI" at bounding box center [360, 190] width 196 height 23
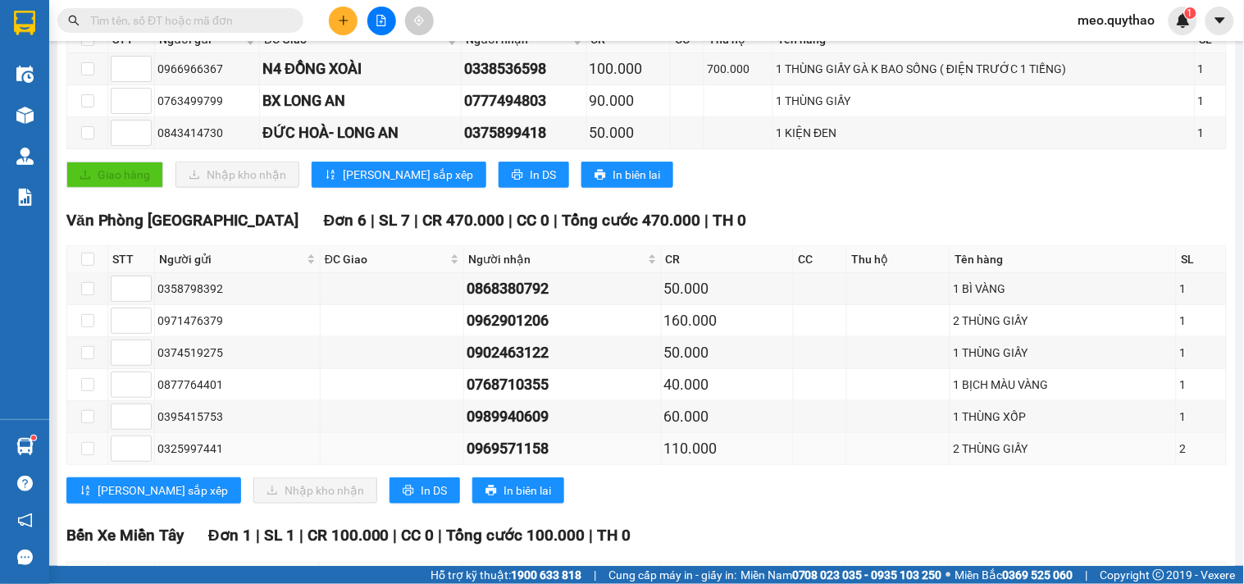
scroll to position [460, 0]
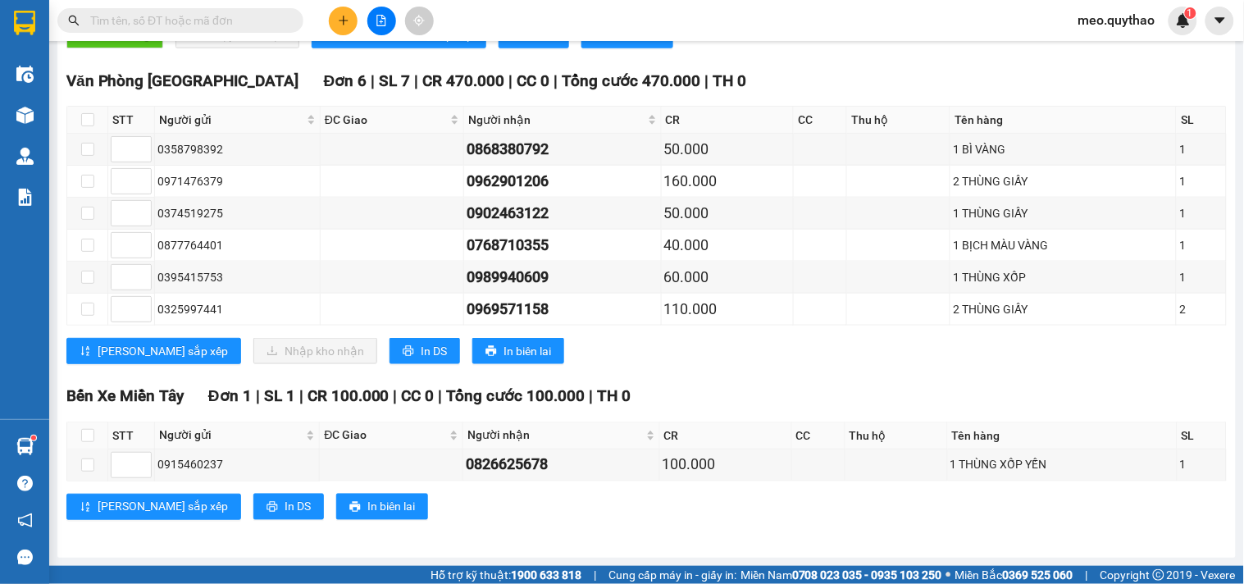
click at [218, 523] on div "Bến Xe Miền [GEOGRAPHIC_DATA] 1 | SL 1 | CR 100.000 | CC 0 | Tổng cước 100.00…" at bounding box center [646, 459] width 1160 height 148
click at [285, 509] on span "In DS" at bounding box center [298, 507] width 26 height 18
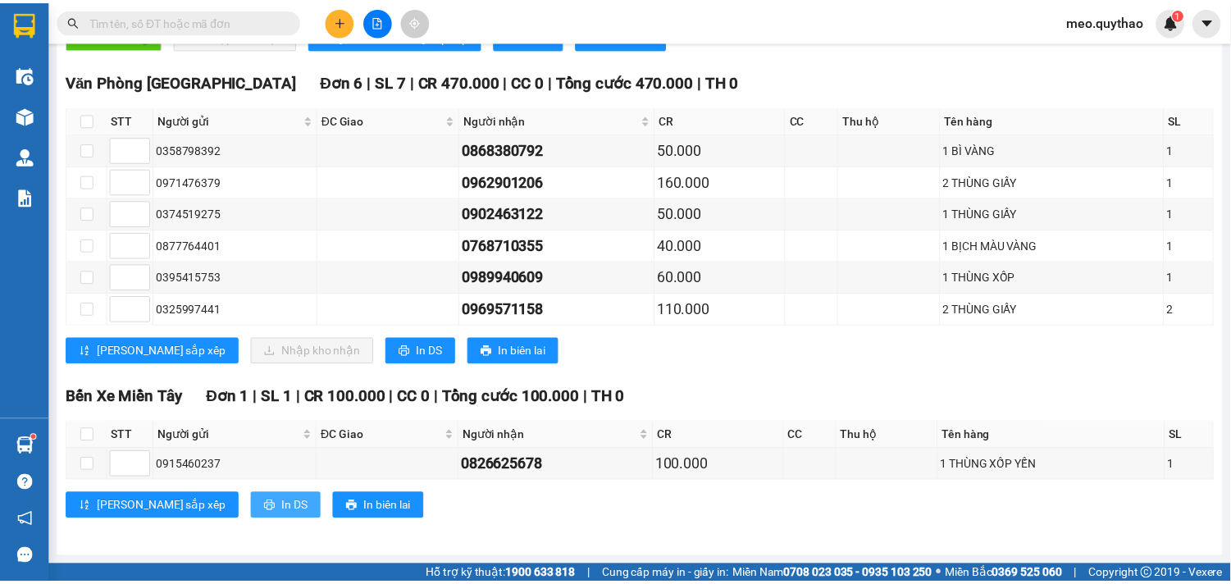
scroll to position [0, 0]
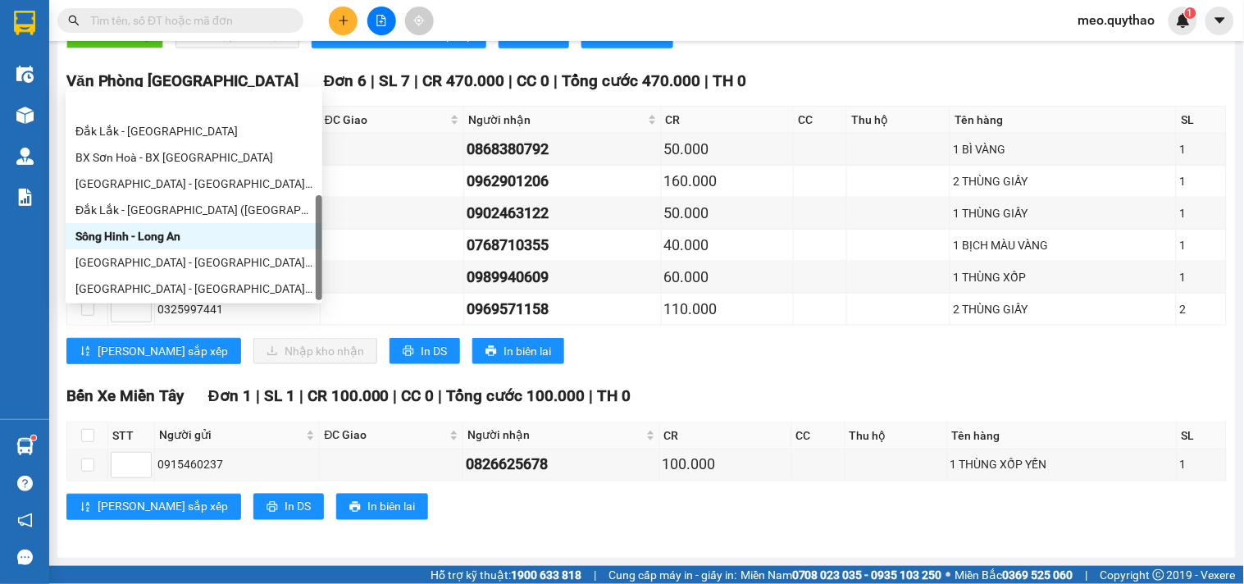
click at [206, 306] on div "[GEOGRAPHIC_DATA] - [GEOGRAPHIC_DATA]" at bounding box center [193, 315] width 237 height 18
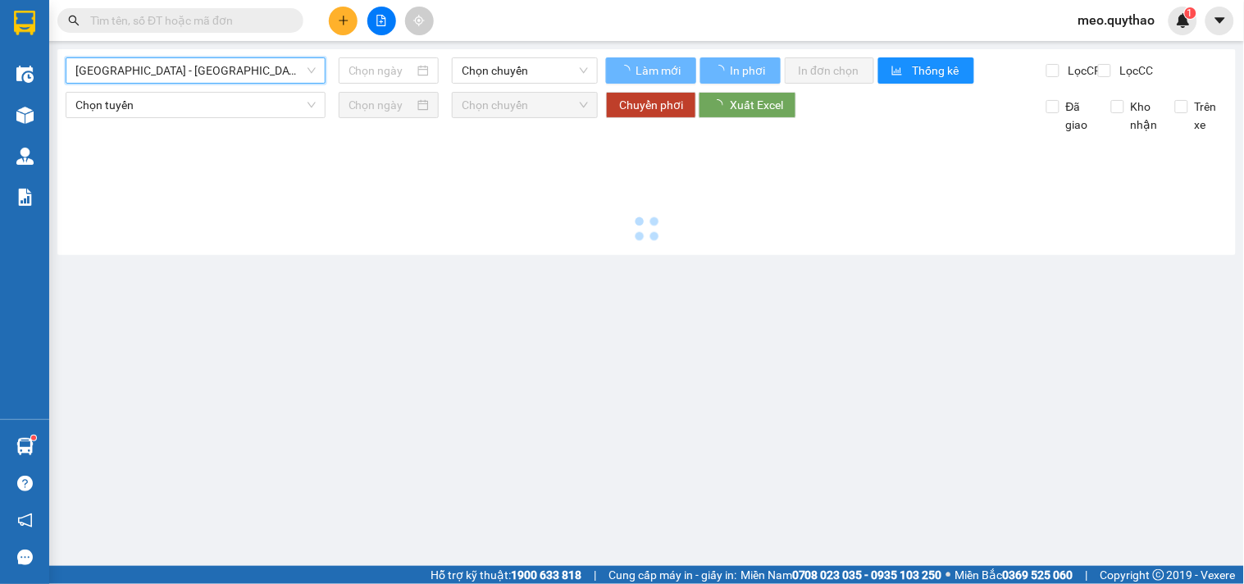
type input "[DATE]"
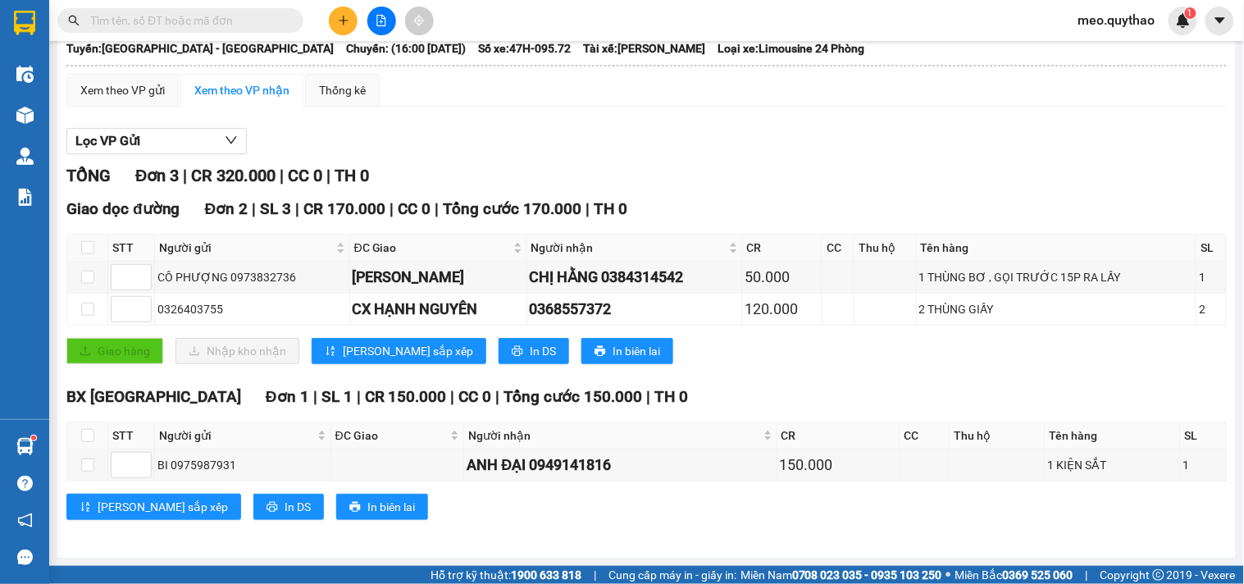
click at [453, 367] on div "Giao dọc đường Đơn 2 | SL 3 | CR 170.000 | CC 0 | Tổng cước 170.000 | TH 0 STT …" at bounding box center [646, 287] width 1160 height 180
click at [530, 355] on span "In DS" at bounding box center [543, 351] width 26 height 18
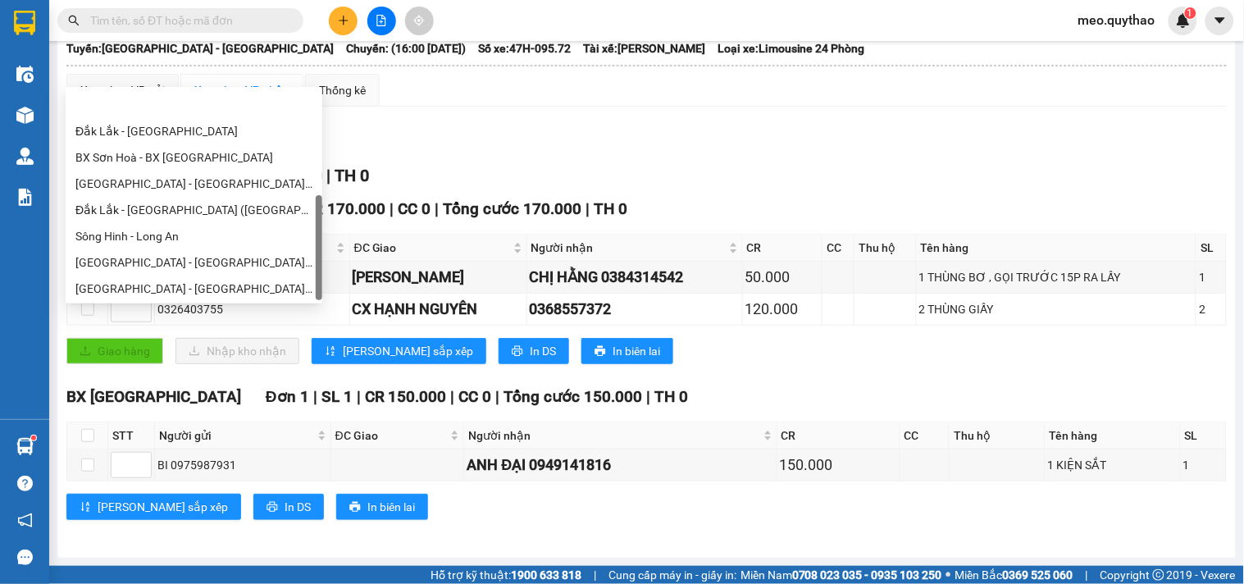
click at [177, 332] on div "Đắk Lắk - [GEOGRAPHIC_DATA]" at bounding box center [193, 341] width 237 height 18
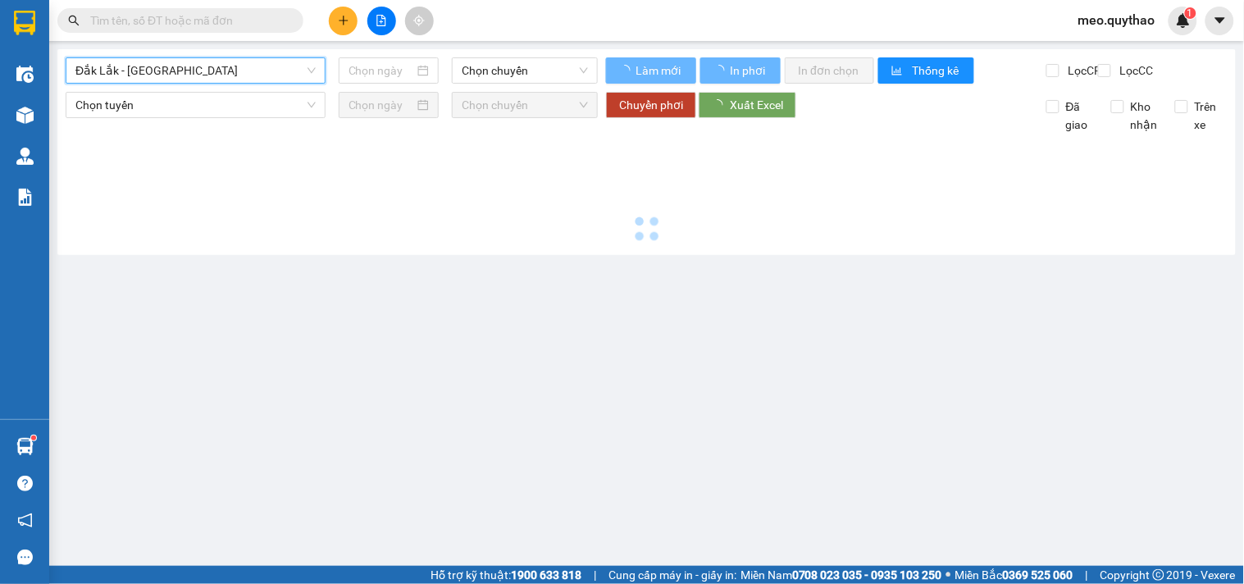
type input "[DATE]"
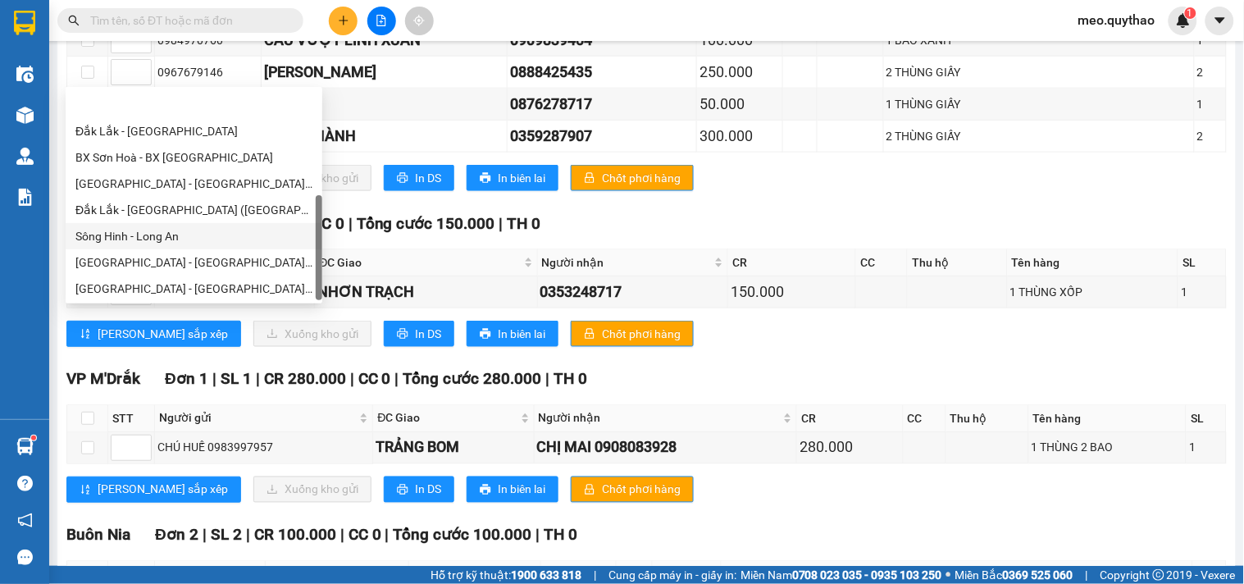
click at [198, 223] on div "Sông Hinh - Long An" at bounding box center [194, 236] width 257 height 26
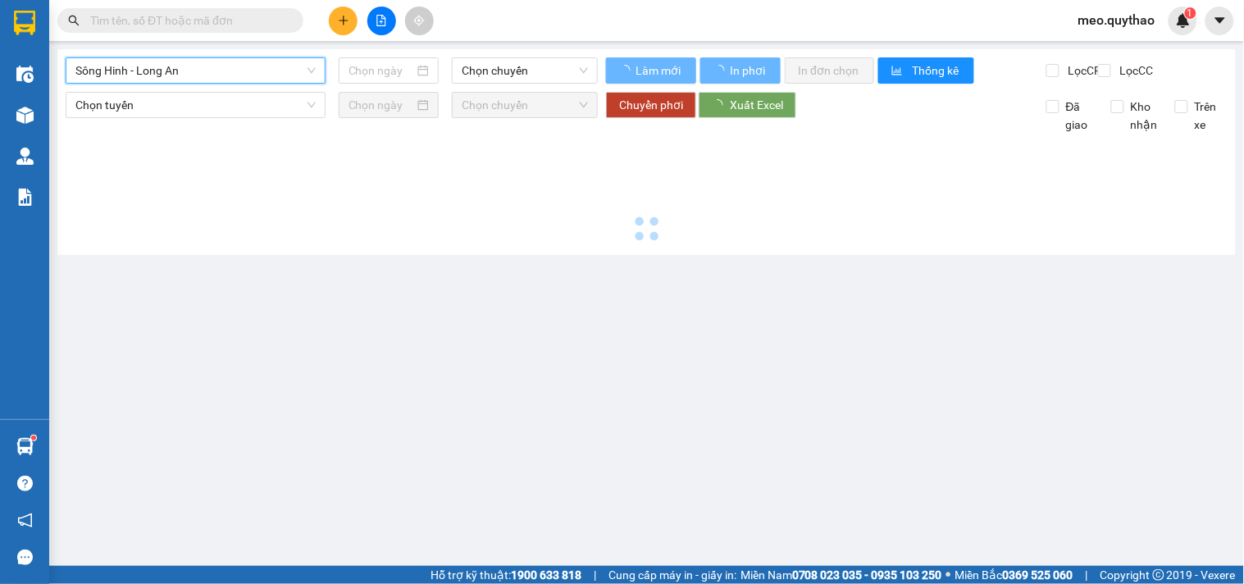
type input "[DATE]"
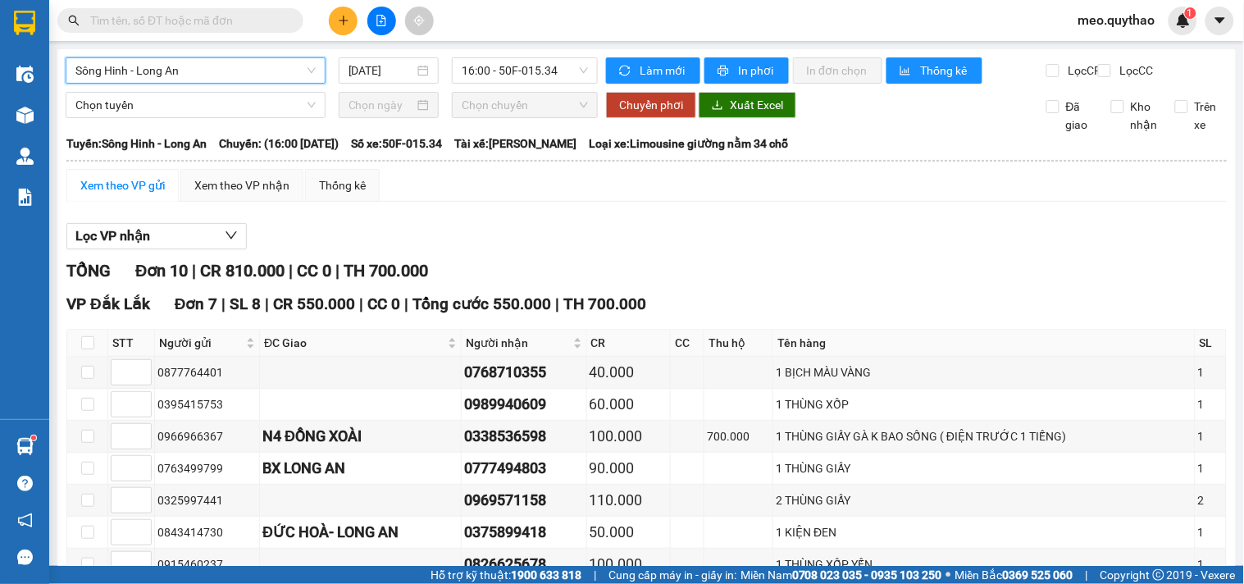
click at [261, 75] on span "Sông Hinh - Long An" at bounding box center [195, 70] width 240 height 25
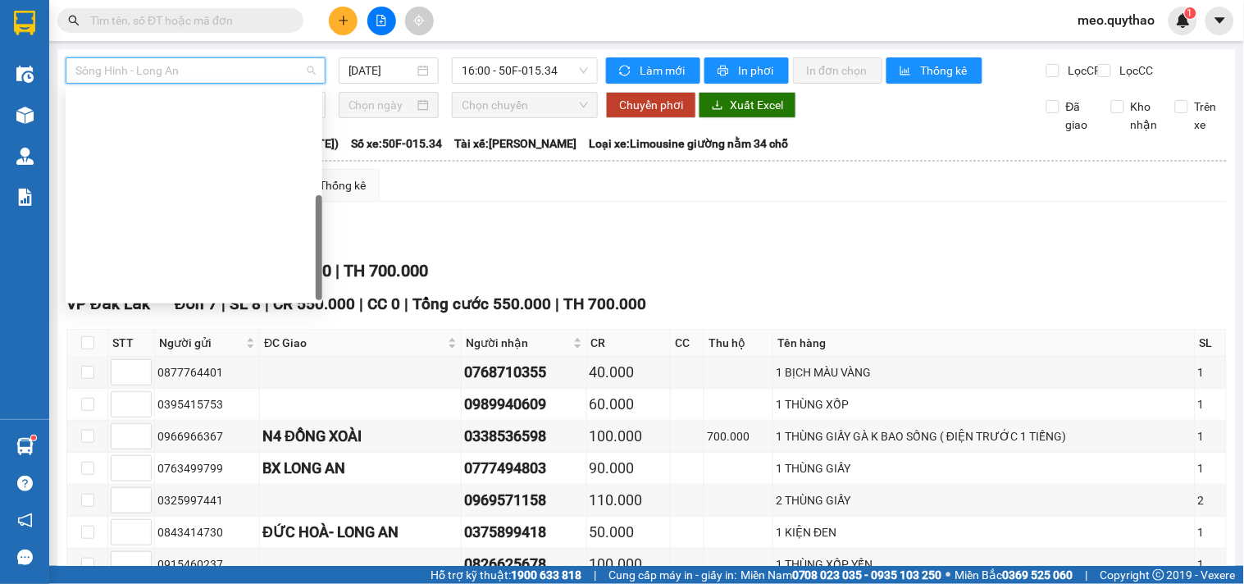
click at [202, 488] on div "[GEOGRAPHIC_DATA] - [GEOGRAPHIC_DATA]" at bounding box center [193, 497] width 237 height 18
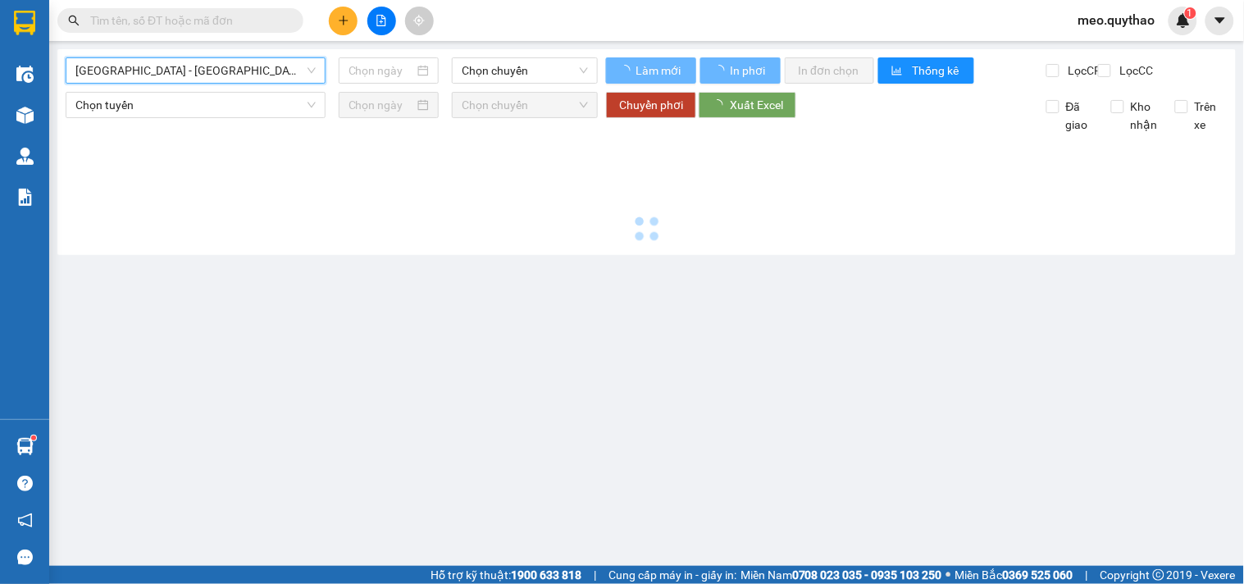
type input "[DATE]"
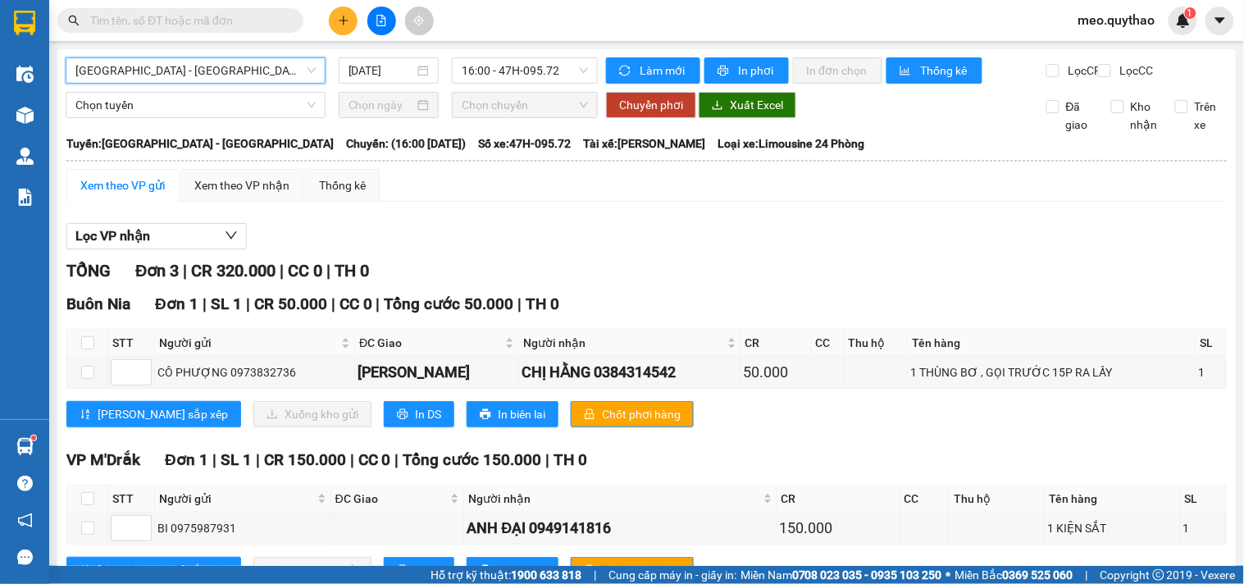
click at [146, 194] on div "Xem theo VP gửi" at bounding box center [122, 185] width 84 height 18
click at [283, 194] on div "Xem theo VP nhận" at bounding box center [241, 185] width 95 height 18
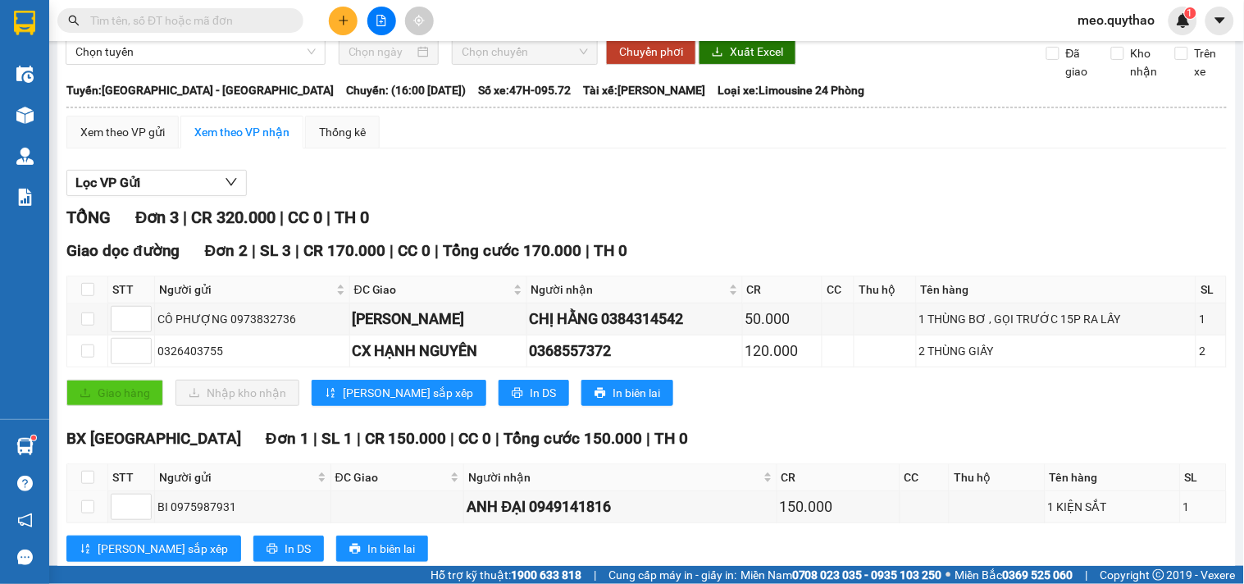
scroll to position [110, 0]
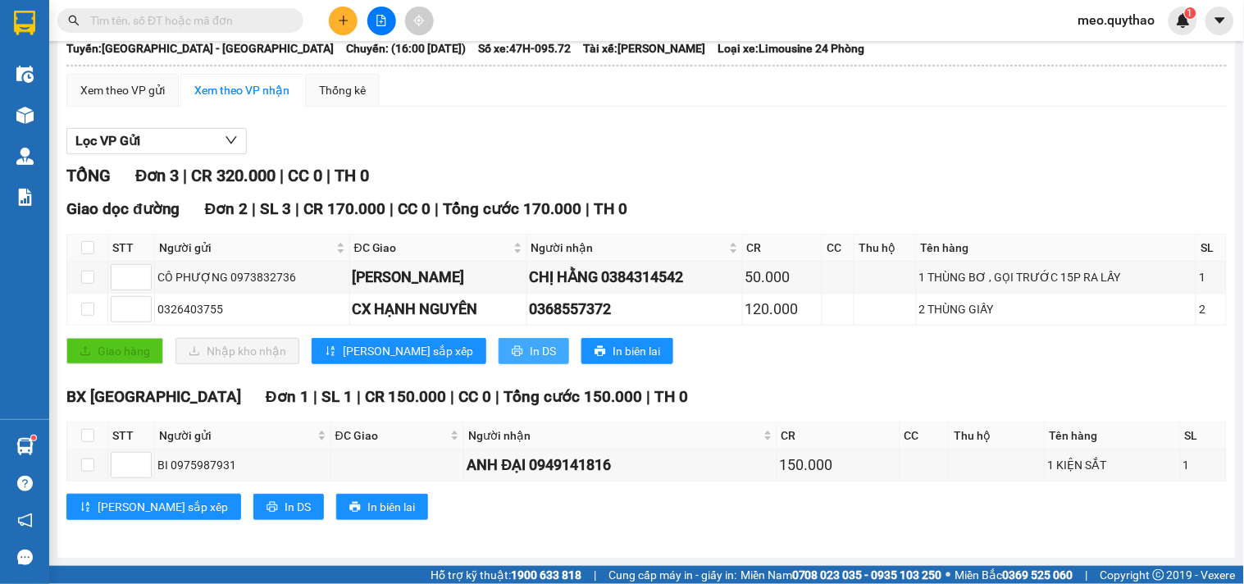
click at [530, 351] on span "In DS" at bounding box center [543, 351] width 26 height 18
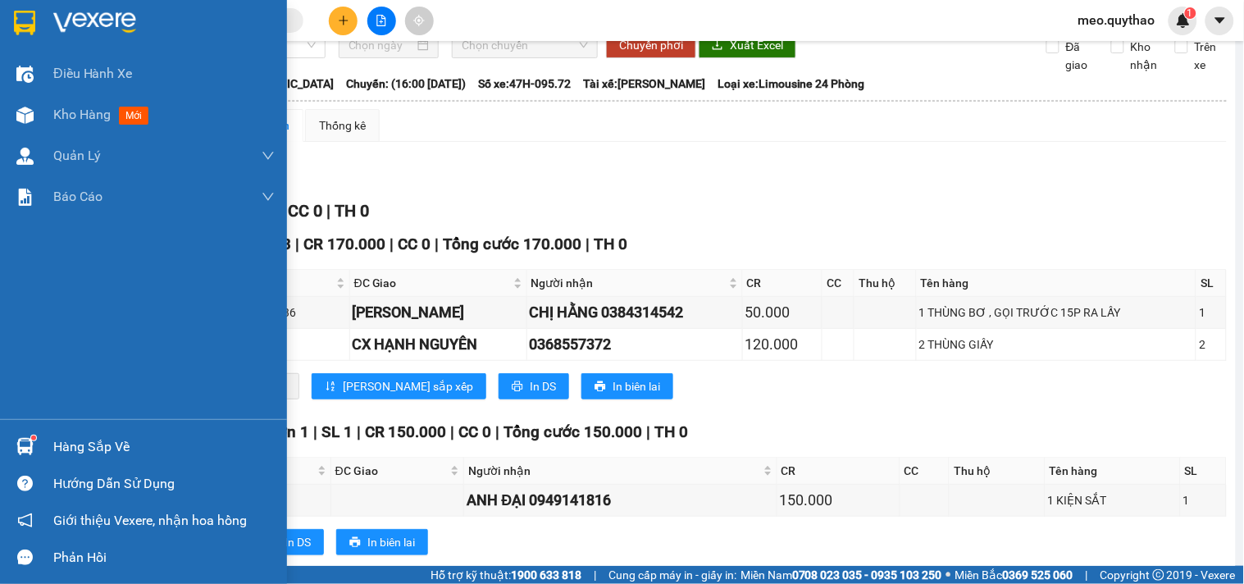
scroll to position [19, 0]
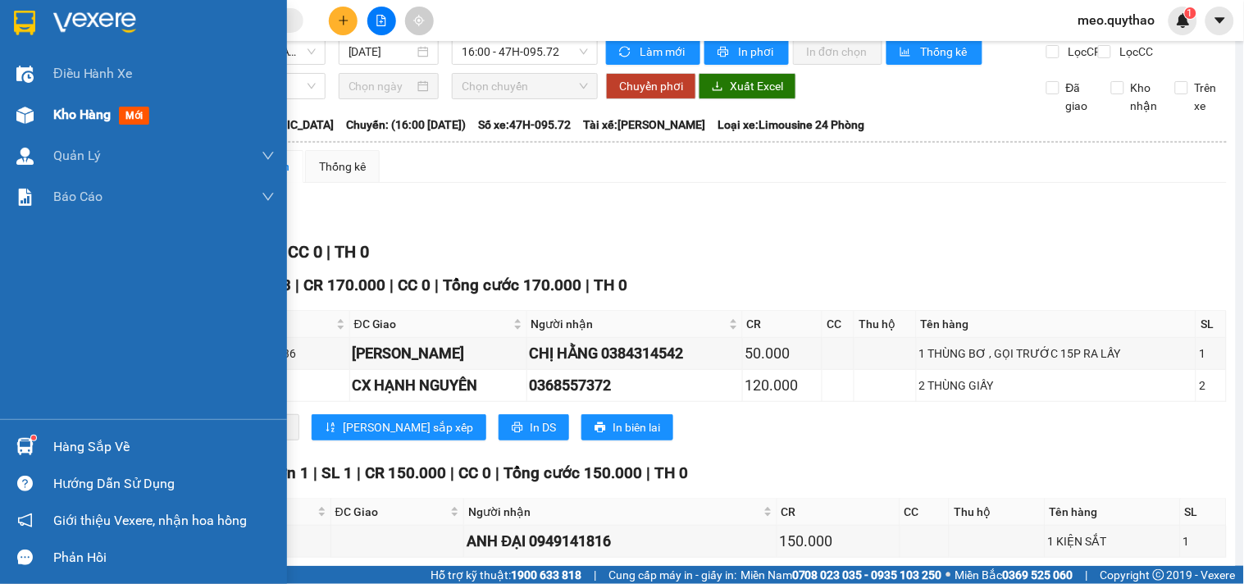
click at [141, 117] on span "mới" at bounding box center [134, 116] width 30 height 18
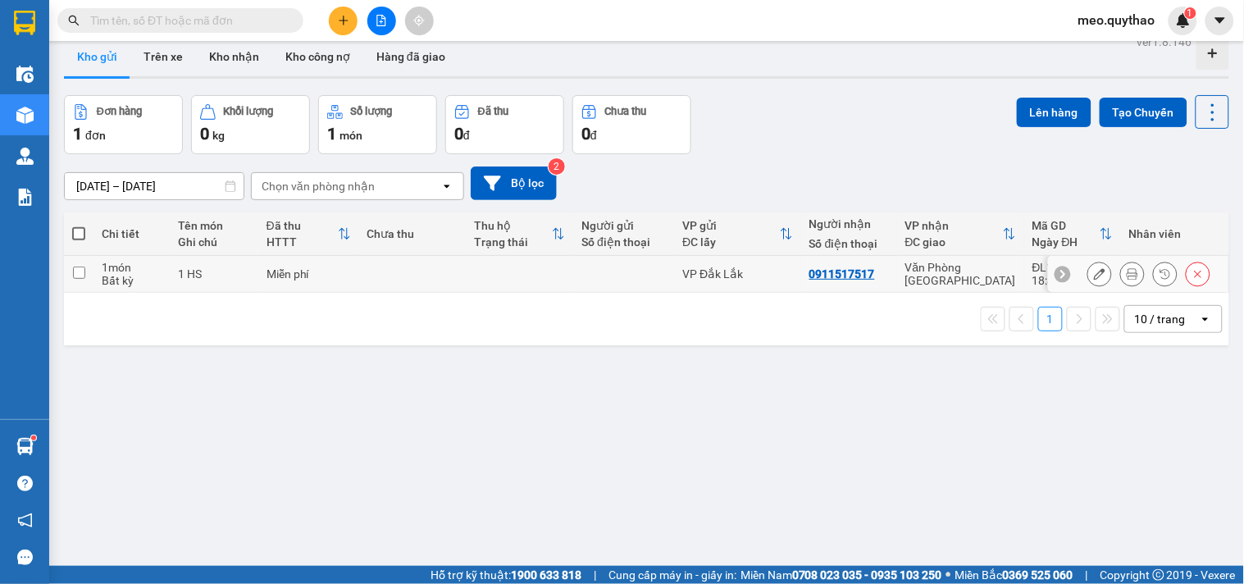
click at [485, 271] on td at bounding box center [520, 274] width 107 height 37
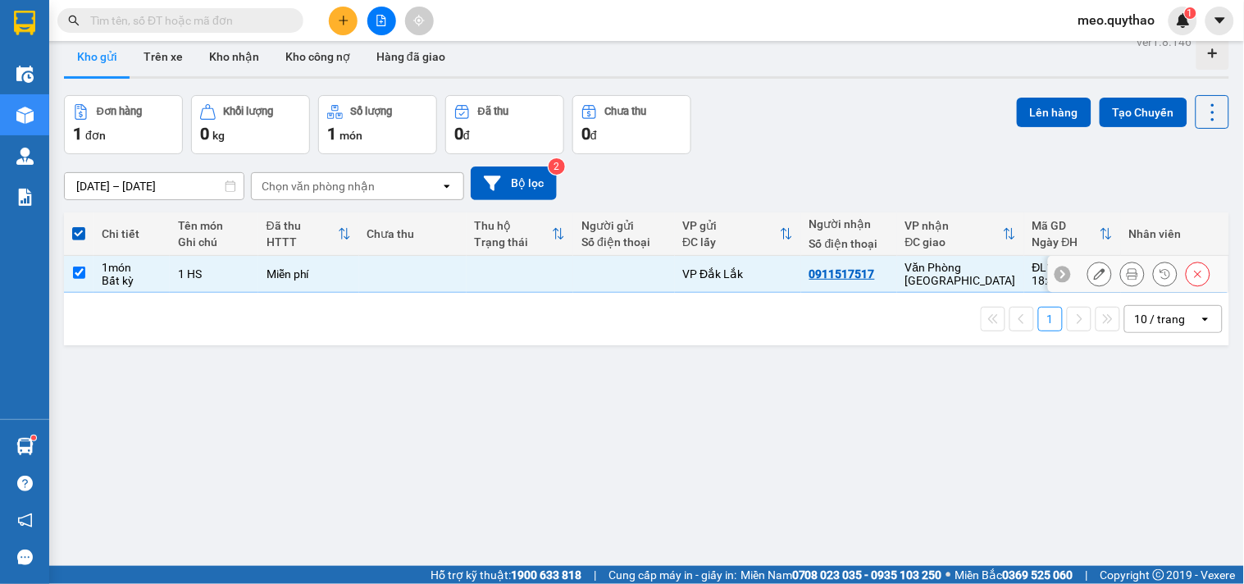
click at [938, 276] on div "Văn Phòng [GEOGRAPHIC_DATA]" at bounding box center [960, 274] width 111 height 26
checkbox input "false"
